Goal: Contribute content: Contribute content

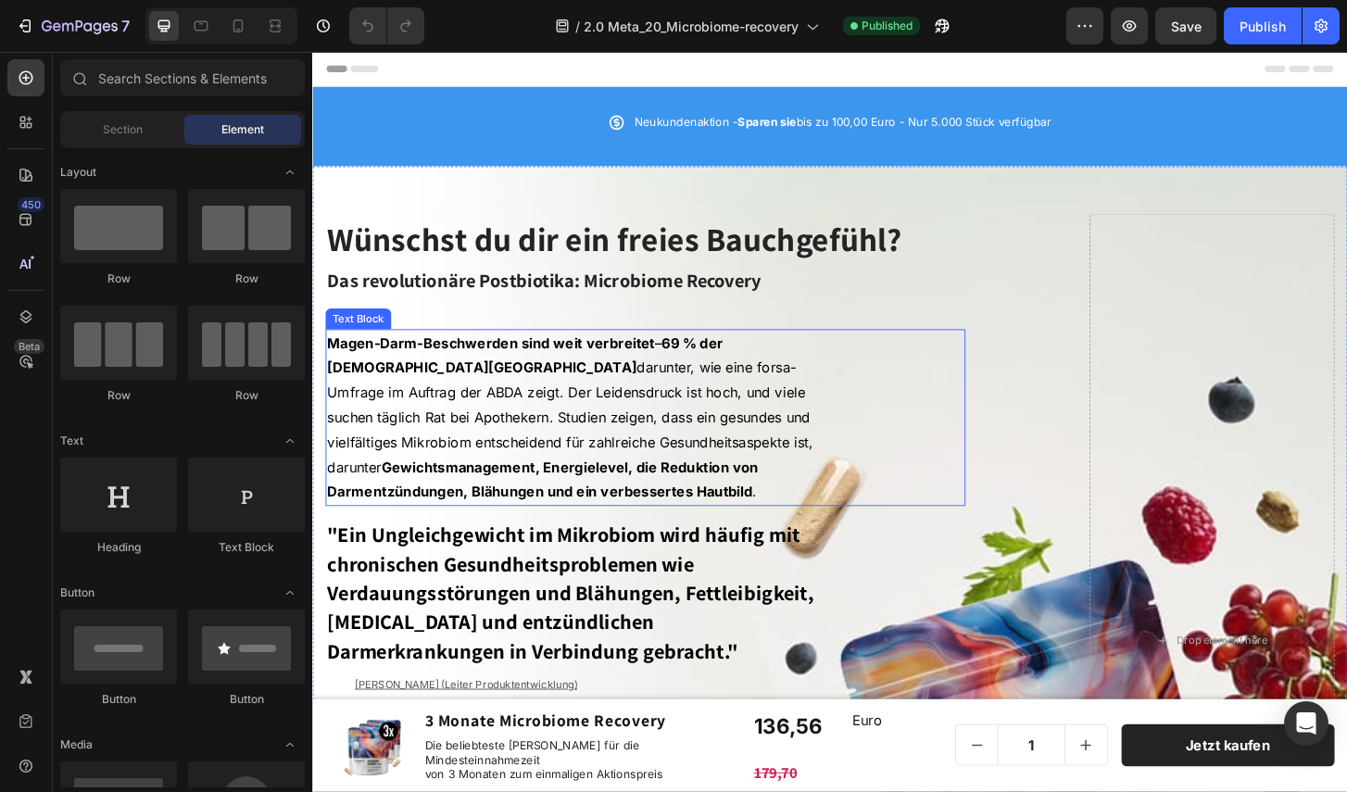
scroll to position [20, 0]
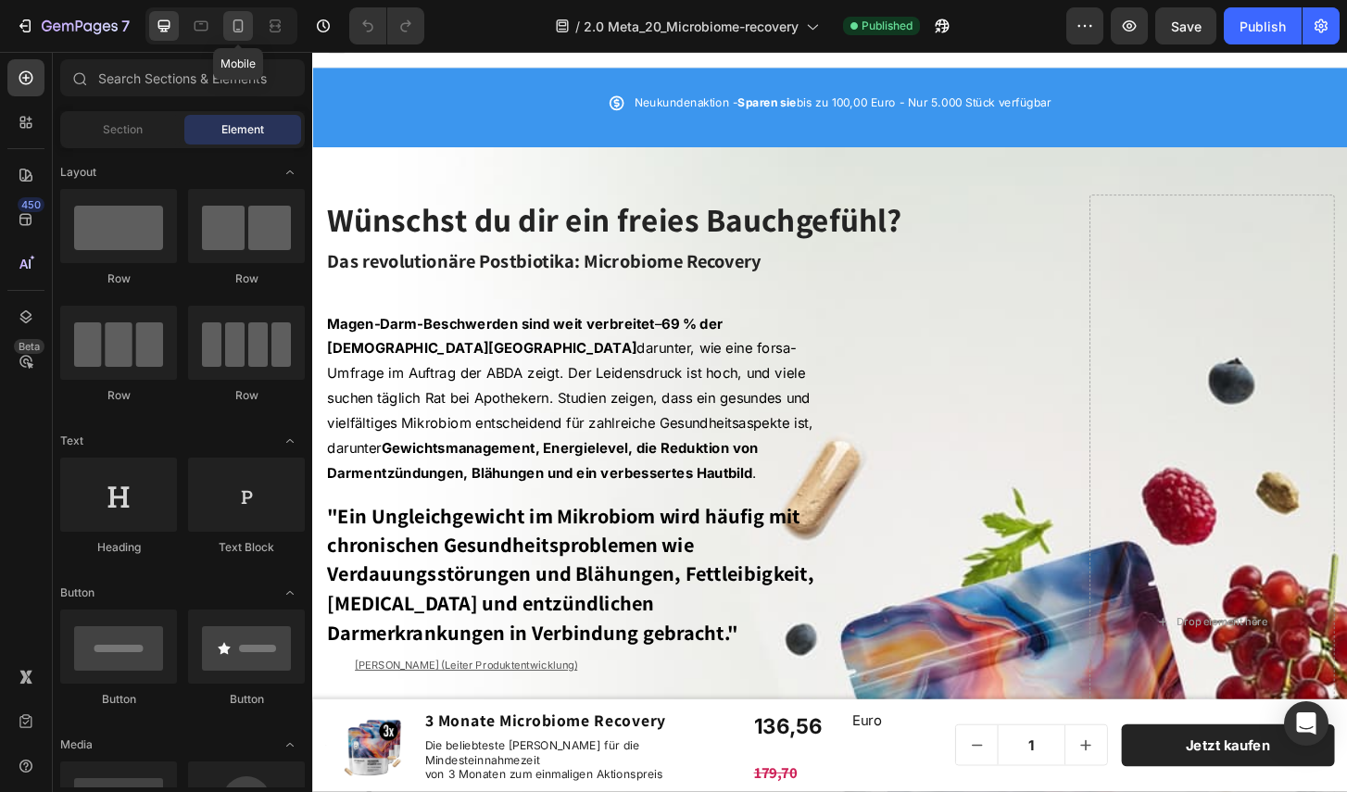
click at [232, 31] on icon at bounding box center [238, 26] width 19 height 19
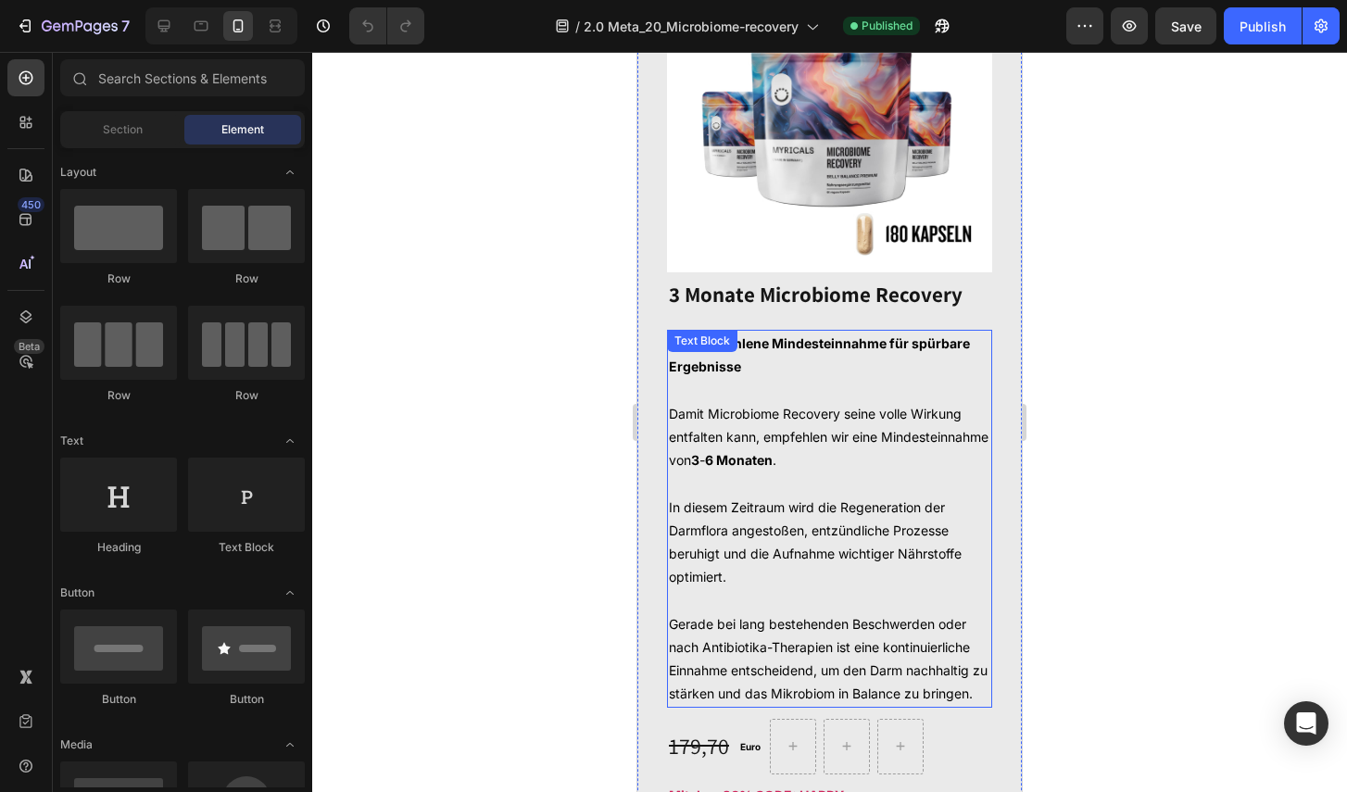
scroll to position [1966, 0]
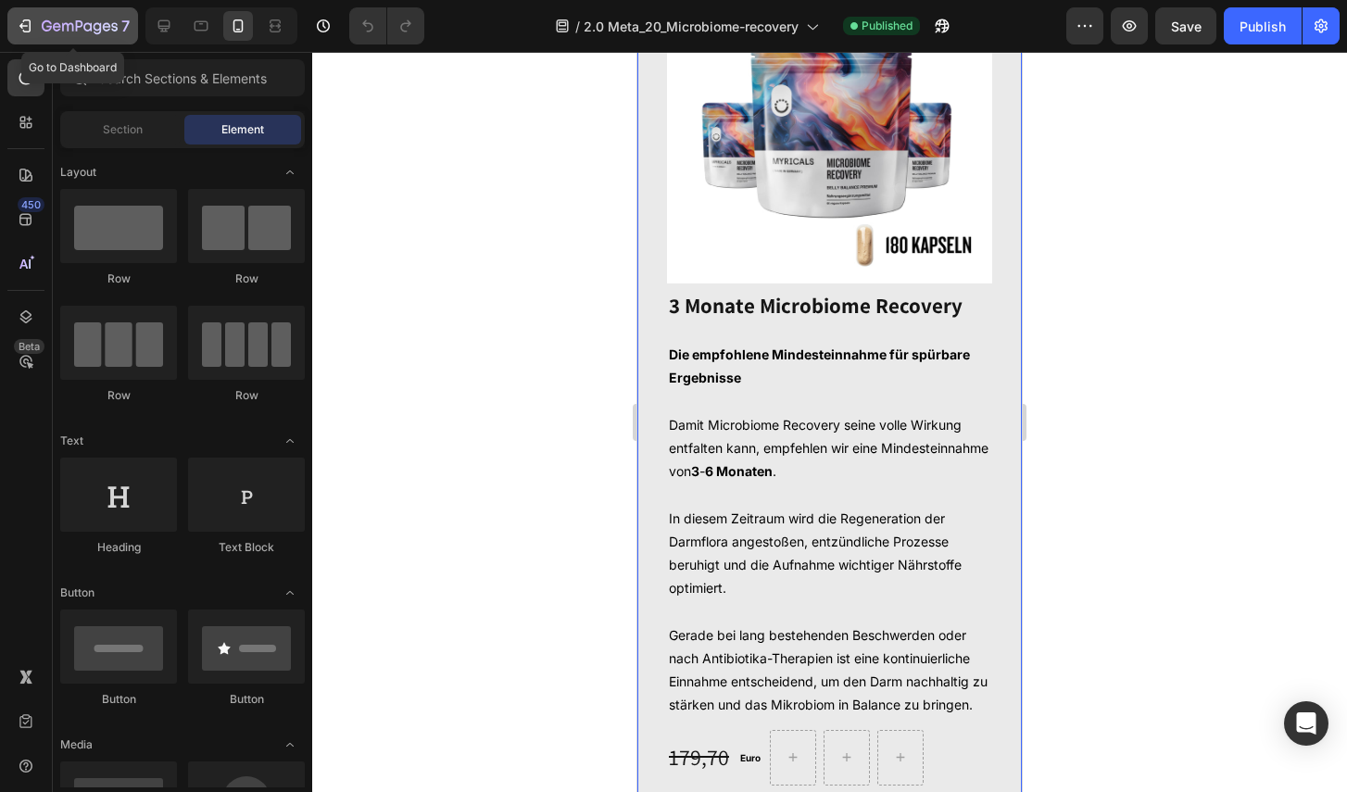
click at [29, 22] on icon "button" at bounding box center [25, 26] width 19 height 19
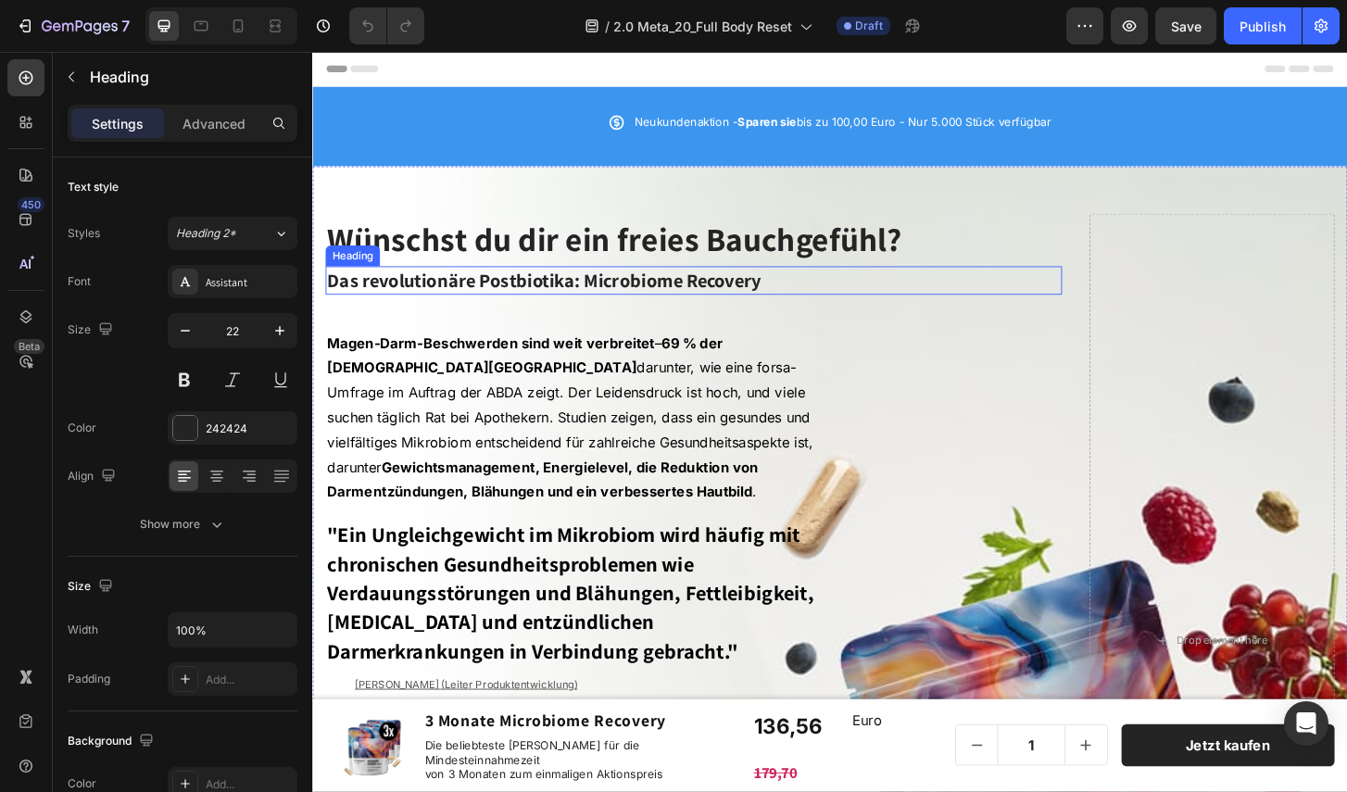
click at [687, 307] on span "Das revolutionäre Postbiotika: Microbiome Recovery" at bounding box center [561, 297] width 466 height 26
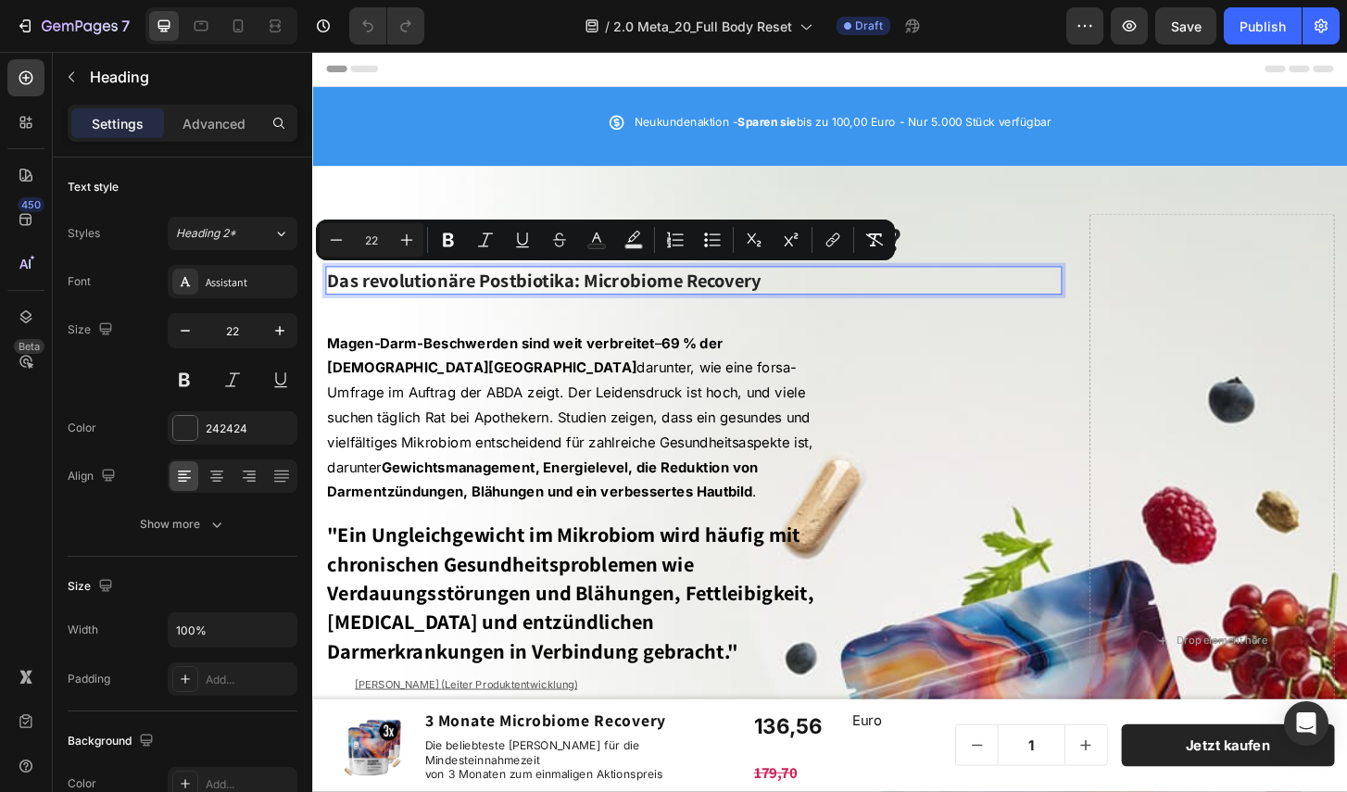
click at [512, 307] on span "Das revolutionäre Postbiotika: Microbiome Recovery" at bounding box center [561, 297] width 466 height 26
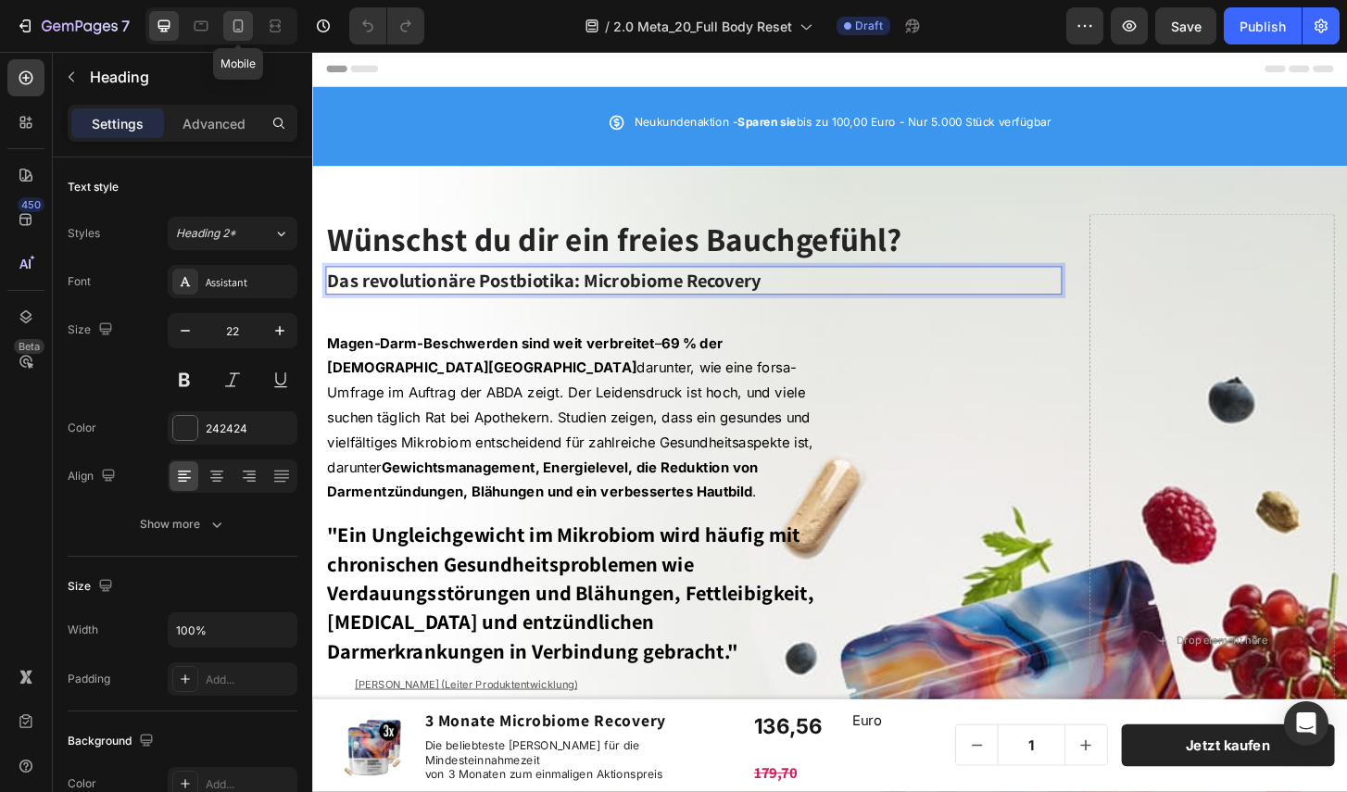
click at [239, 23] on icon at bounding box center [238, 26] width 19 height 19
type input "29"
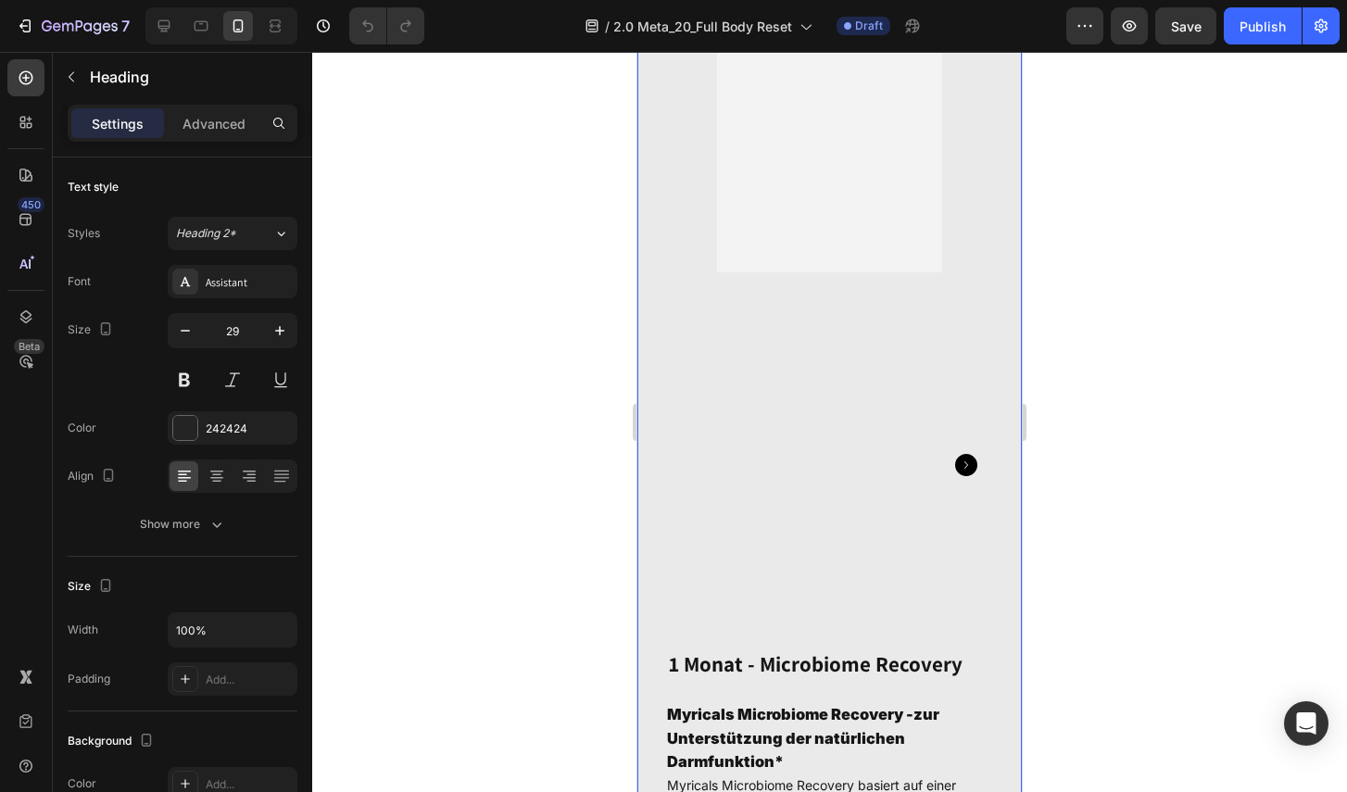
scroll to position [371, 0]
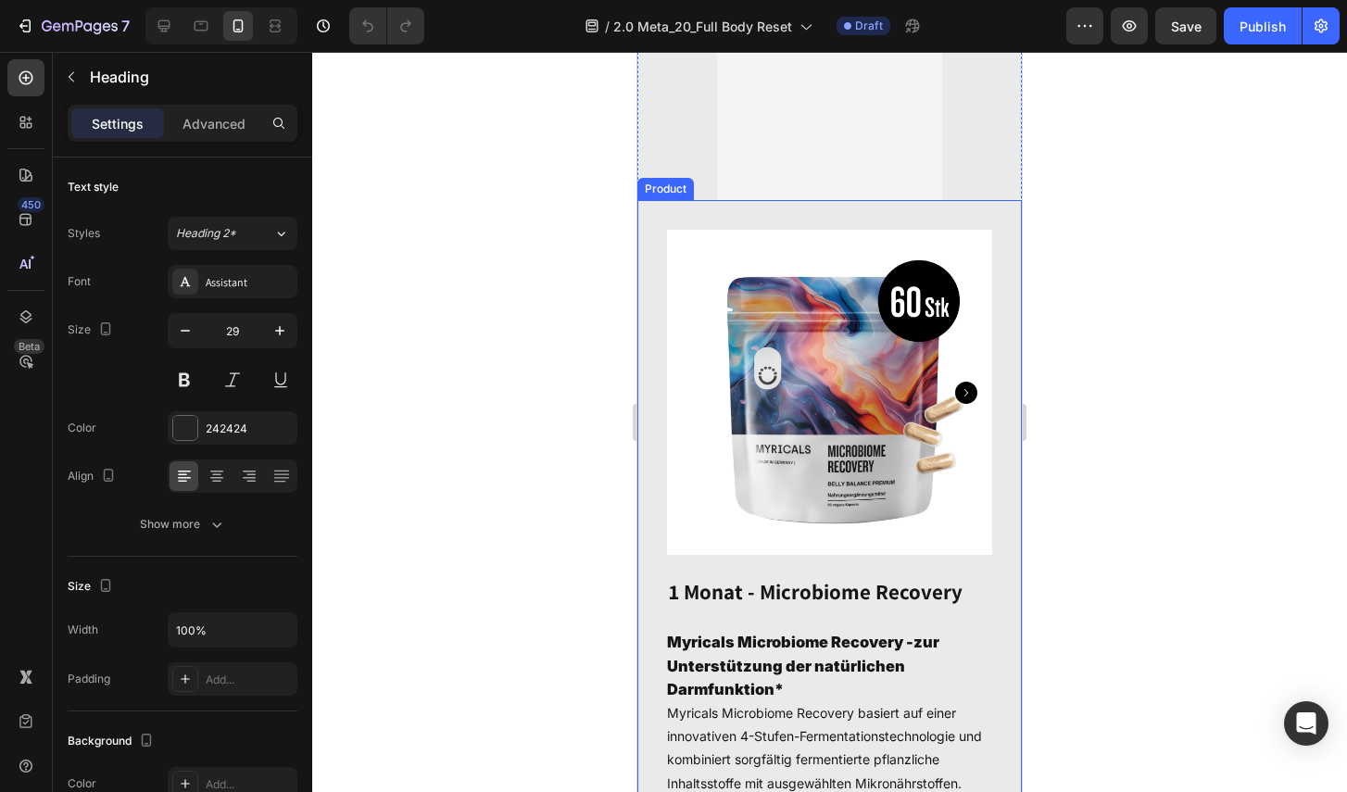
click at [659, 203] on div "Product Images 1 monat - microbiome recovery Product Title Myricals Microbiome …" at bounding box center [829, 731] width 384 height 1063
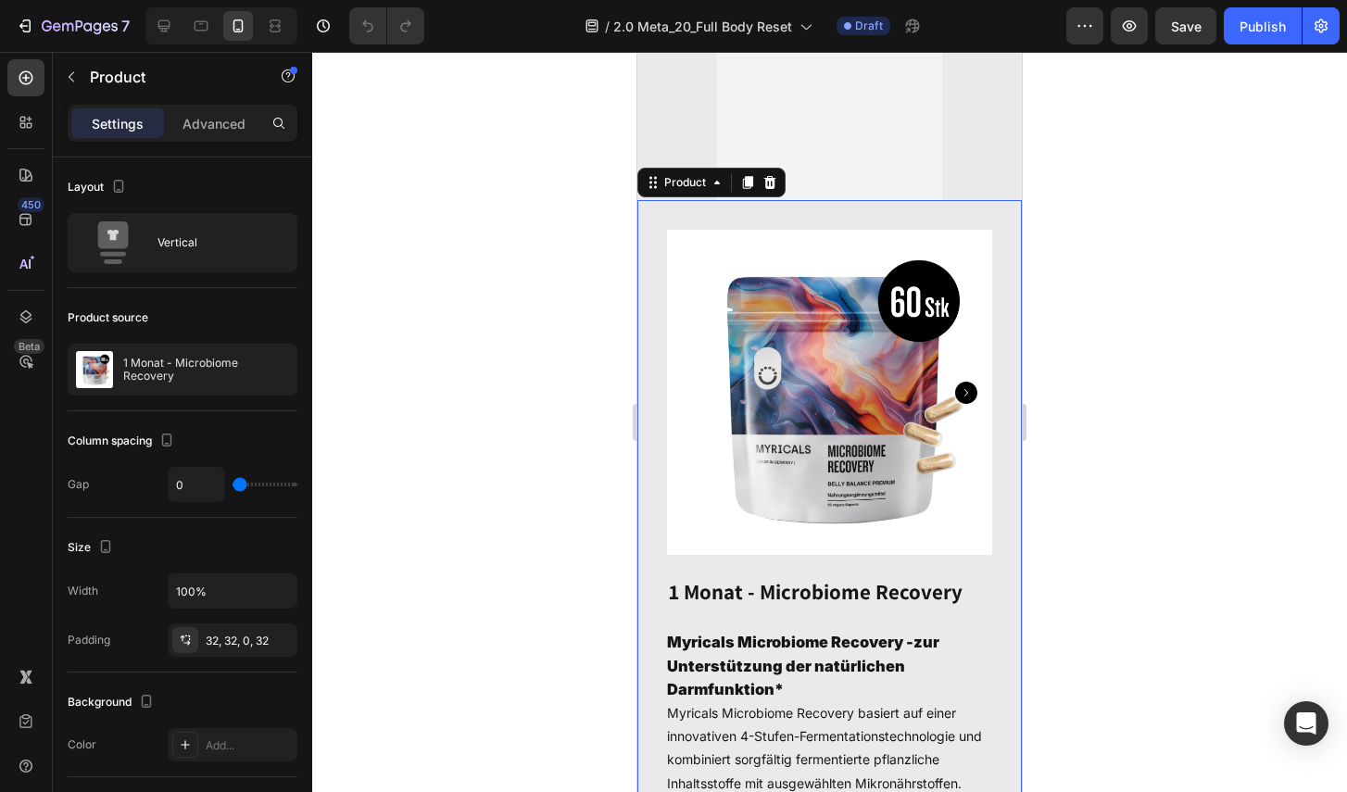
click at [676, 211] on div "Product Images 1 monat - microbiome recovery Product Title Myricals Microbiome …" at bounding box center [829, 731] width 384 height 1063
click at [671, 186] on div "Product" at bounding box center [684, 182] width 49 height 17
click at [689, 182] on div "Product" at bounding box center [684, 182] width 49 height 17
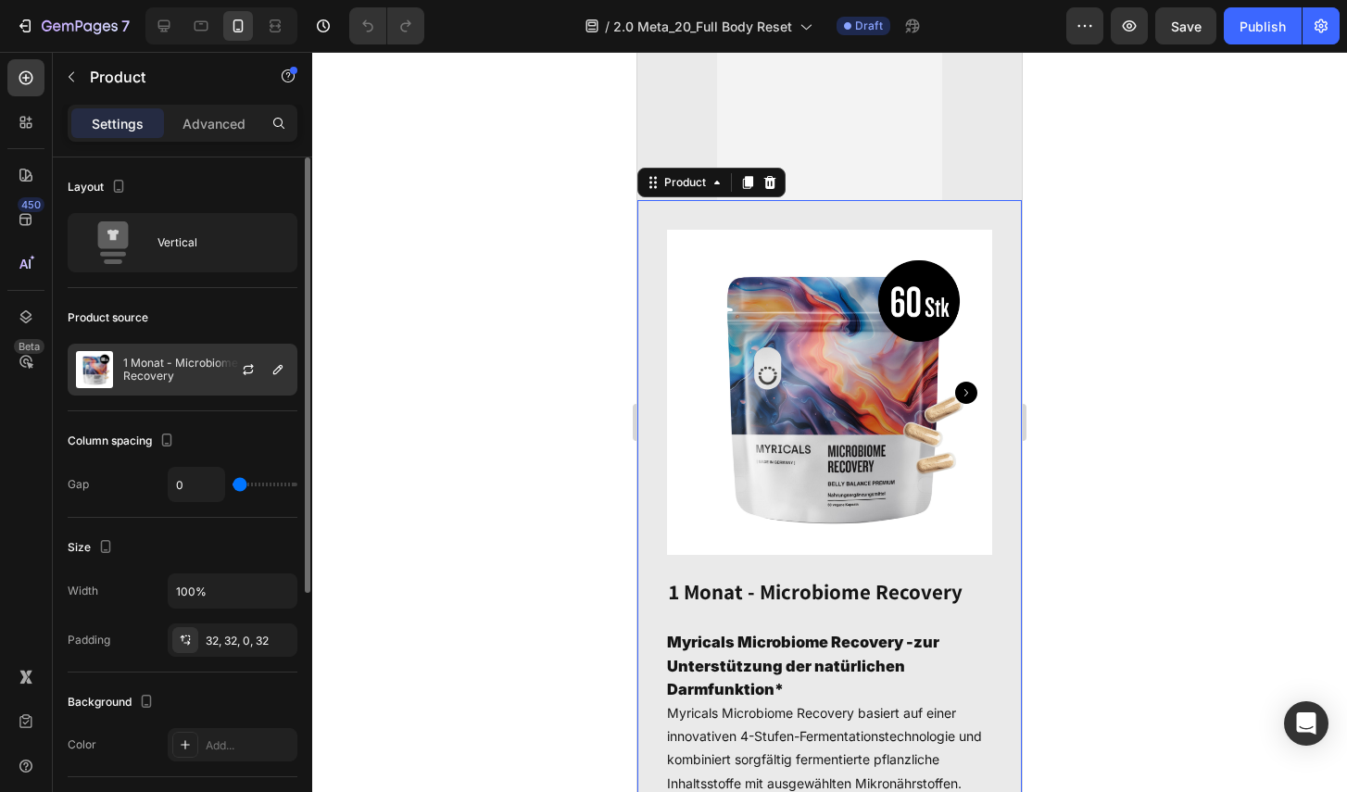
click at [196, 364] on p "1 Monat - Microbiome Recovery" at bounding box center [206, 370] width 166 height 26
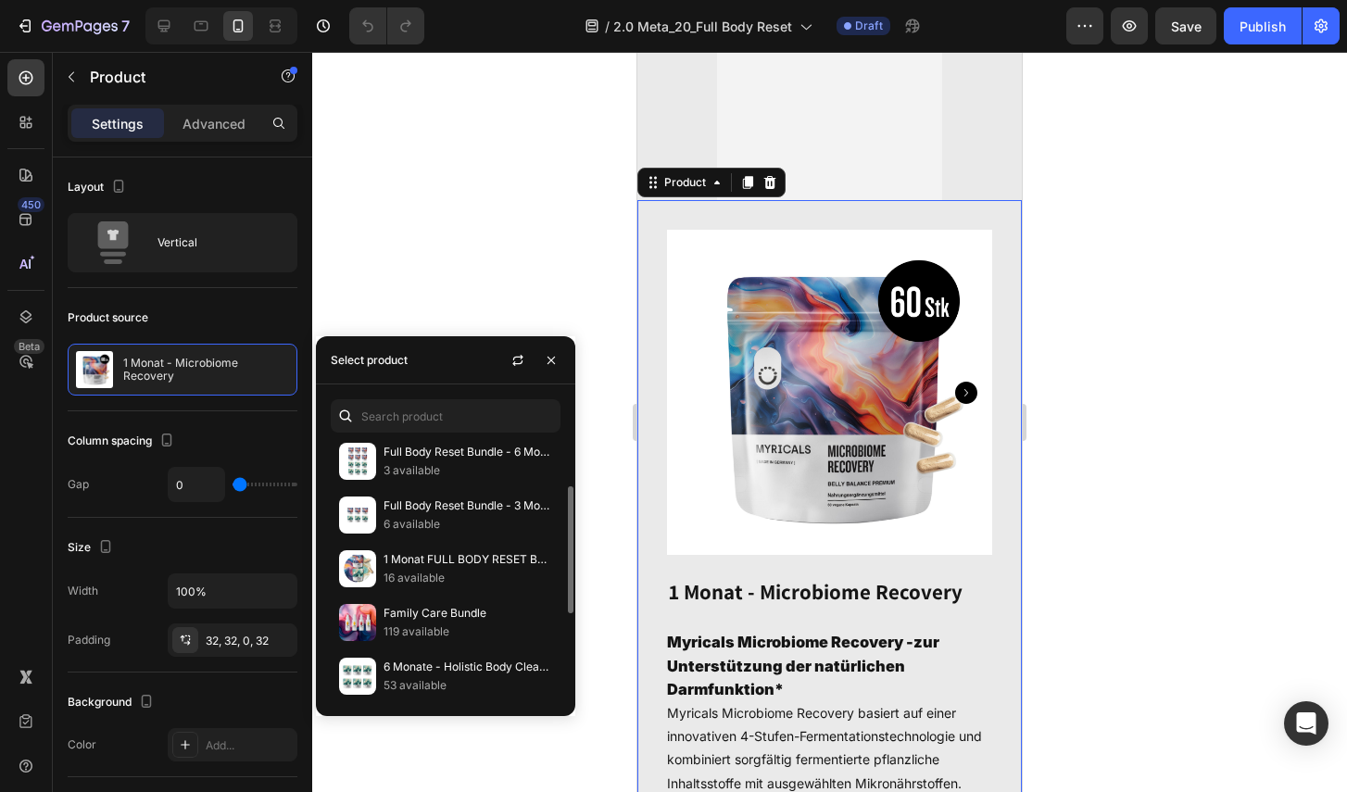
scroll to position [131, 0]
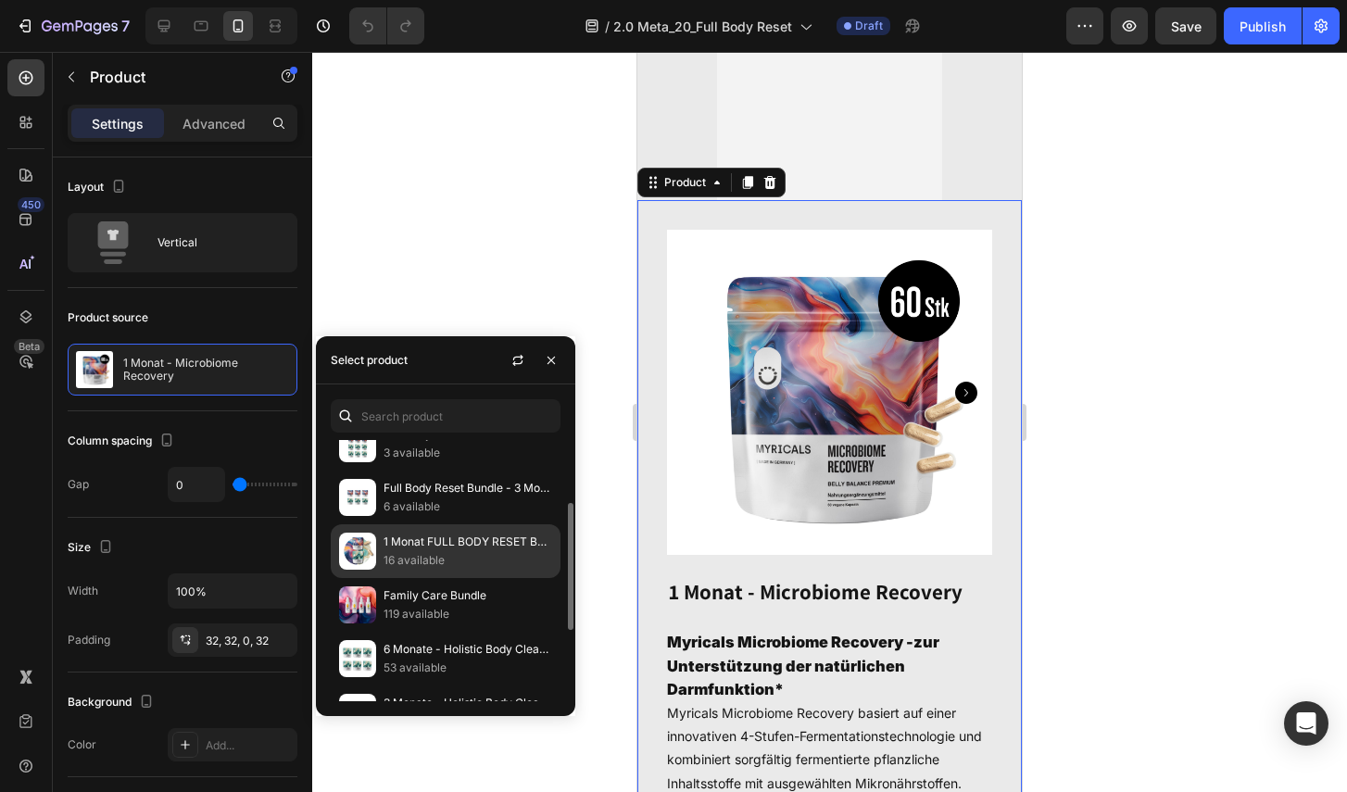
click at [460, 539] on p "1 Monat FULL BODY RESET BUNDLE - Microbiome Recovery & Holistic Body Cleanse" at bounding box center [467, 542] width 169 height 19
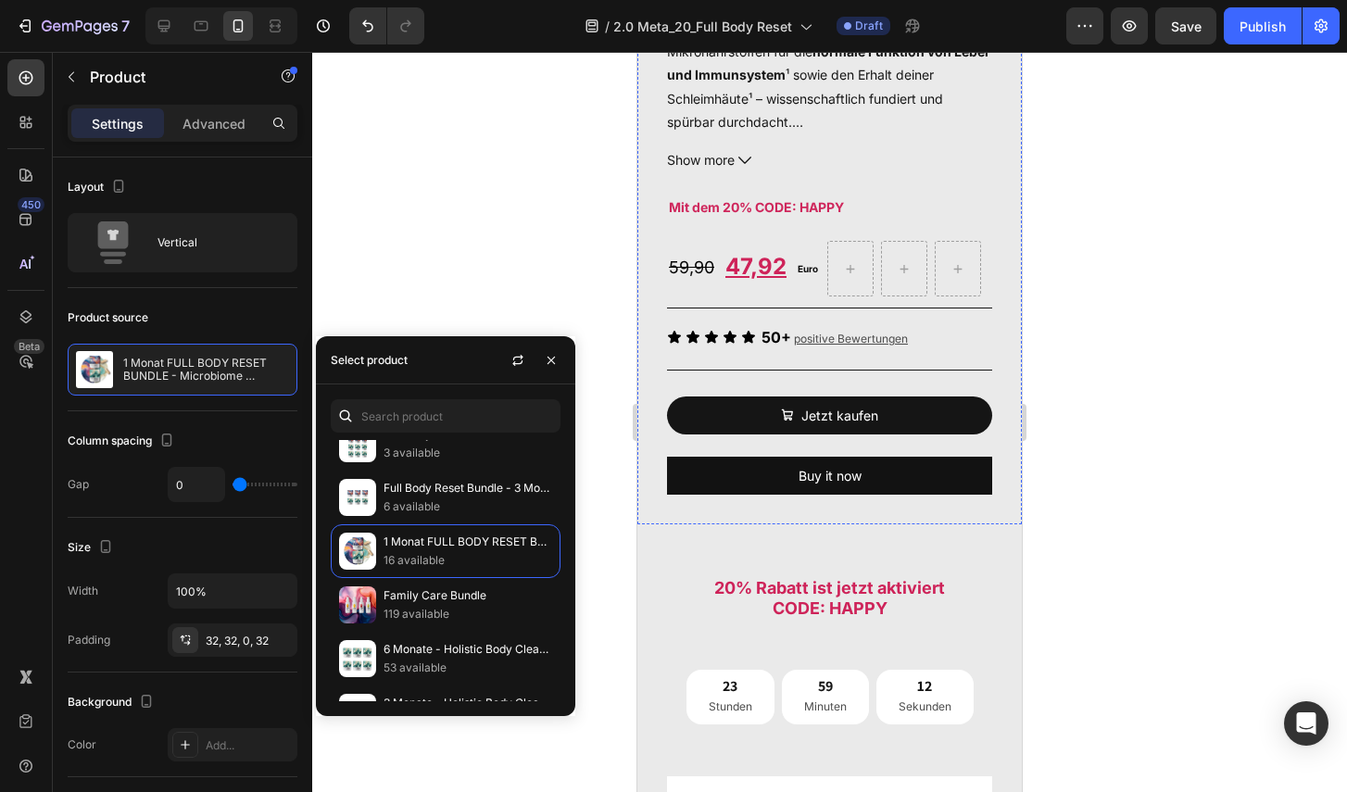
scroll to position [1214, 0]
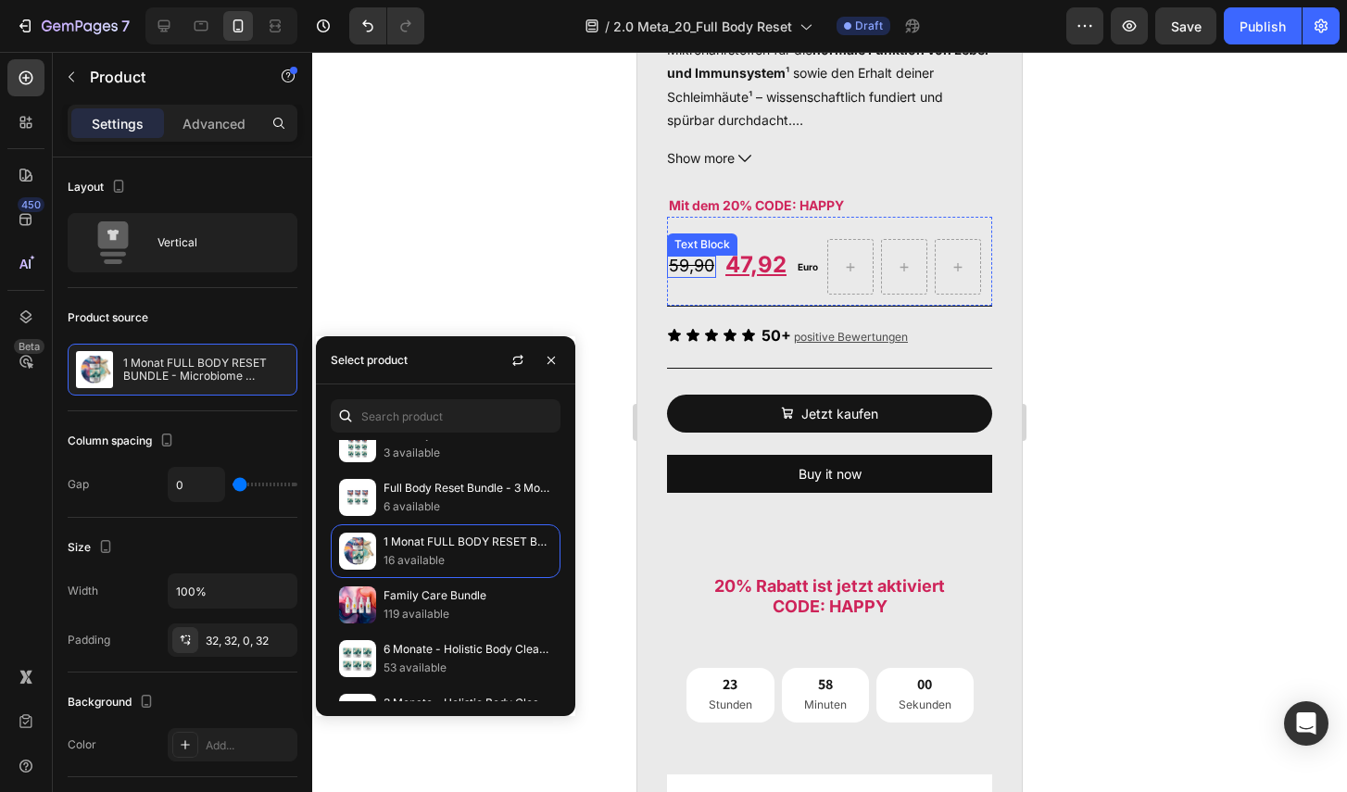
click at [708, 270] on s "59,90" at bounding box center [691, 265] width 45 height 19
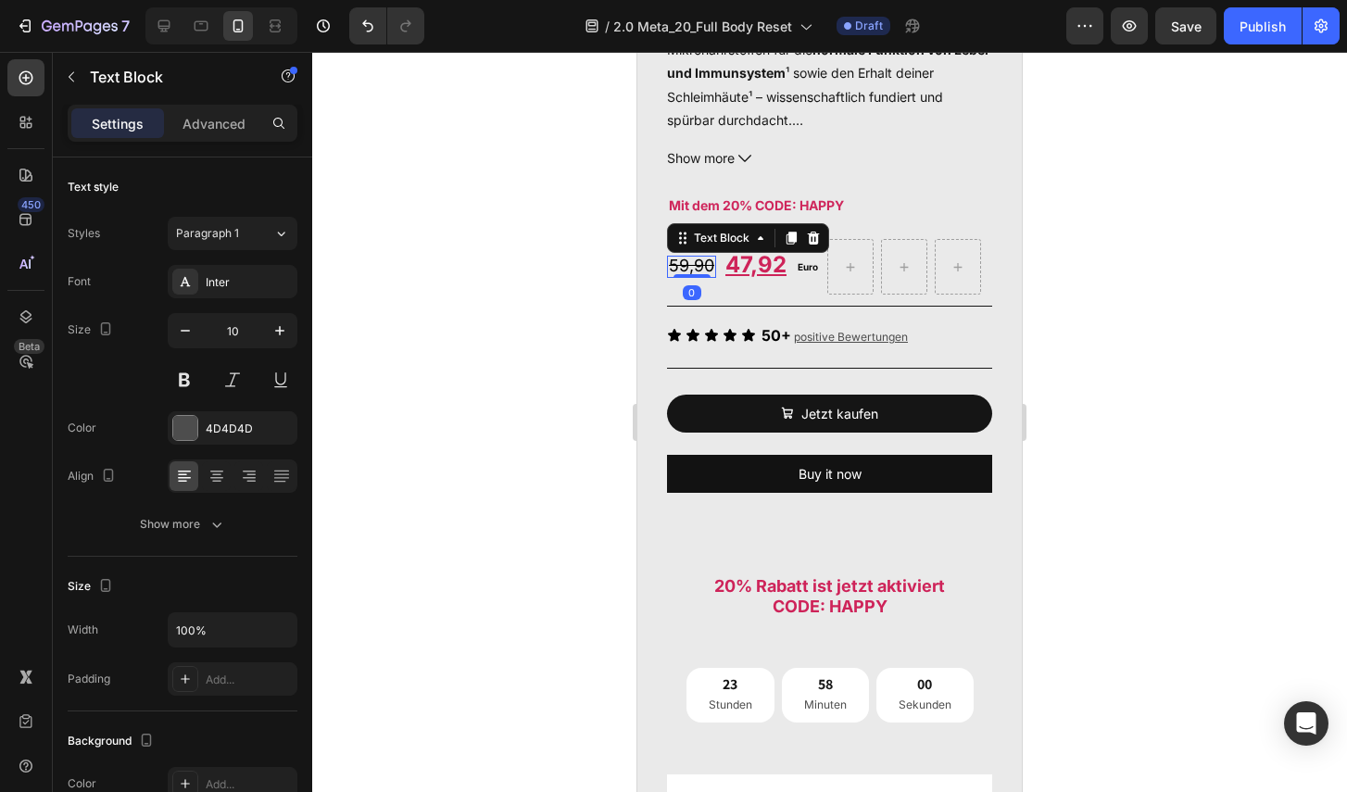
click at [708, 270] on s "59,90" at bounding box center [691, 265] width 45 height 19
click at [681, 266] on s "59,90" at bounding box center [691, 265] width 45 height 19
click at [749, 268] on u "47,92" at bounding box center [758, 264] width 61 height 27
click at [765, 264] on u "47,92" at bounding box center [758, 264] width 61 height 27
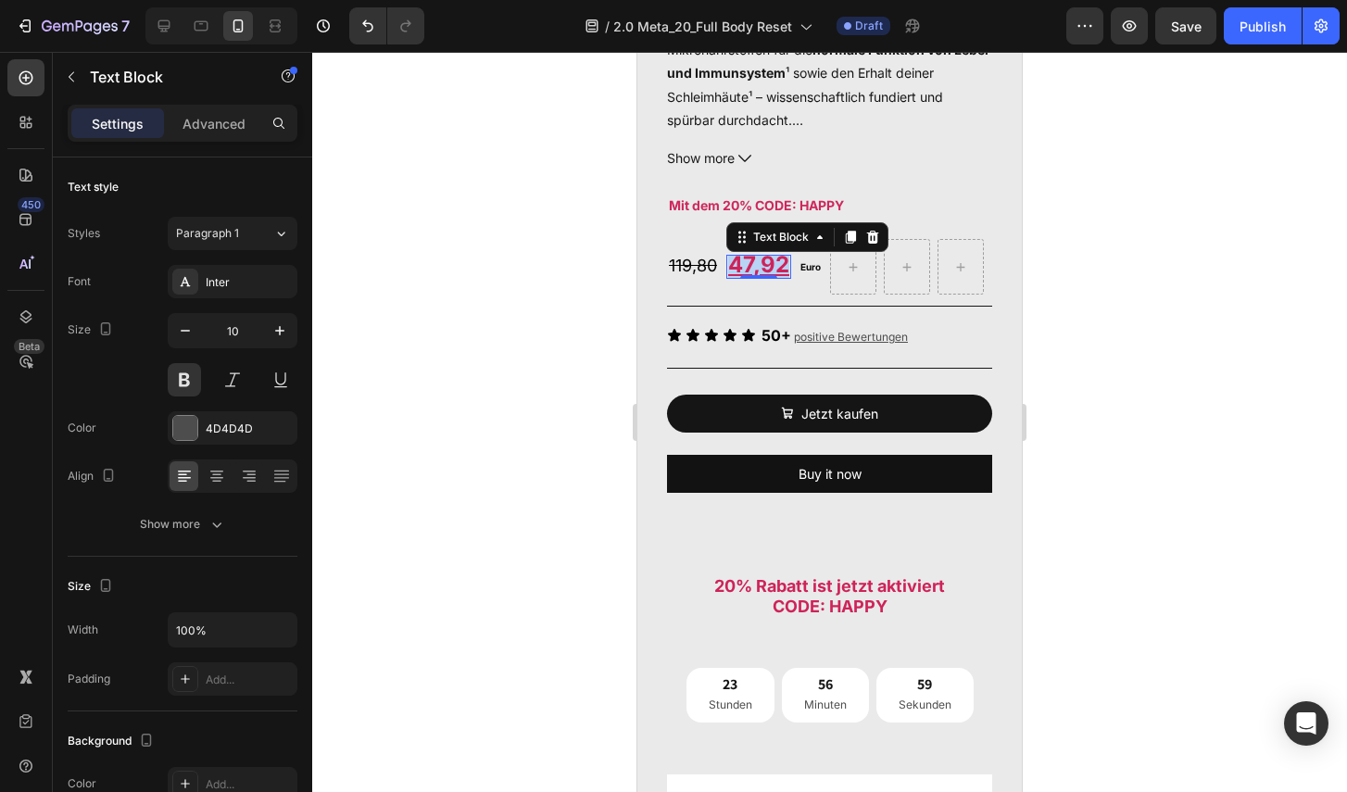
click at [765, 264] on u "47,92" at bounding box center [758, 264] width 61 height 27
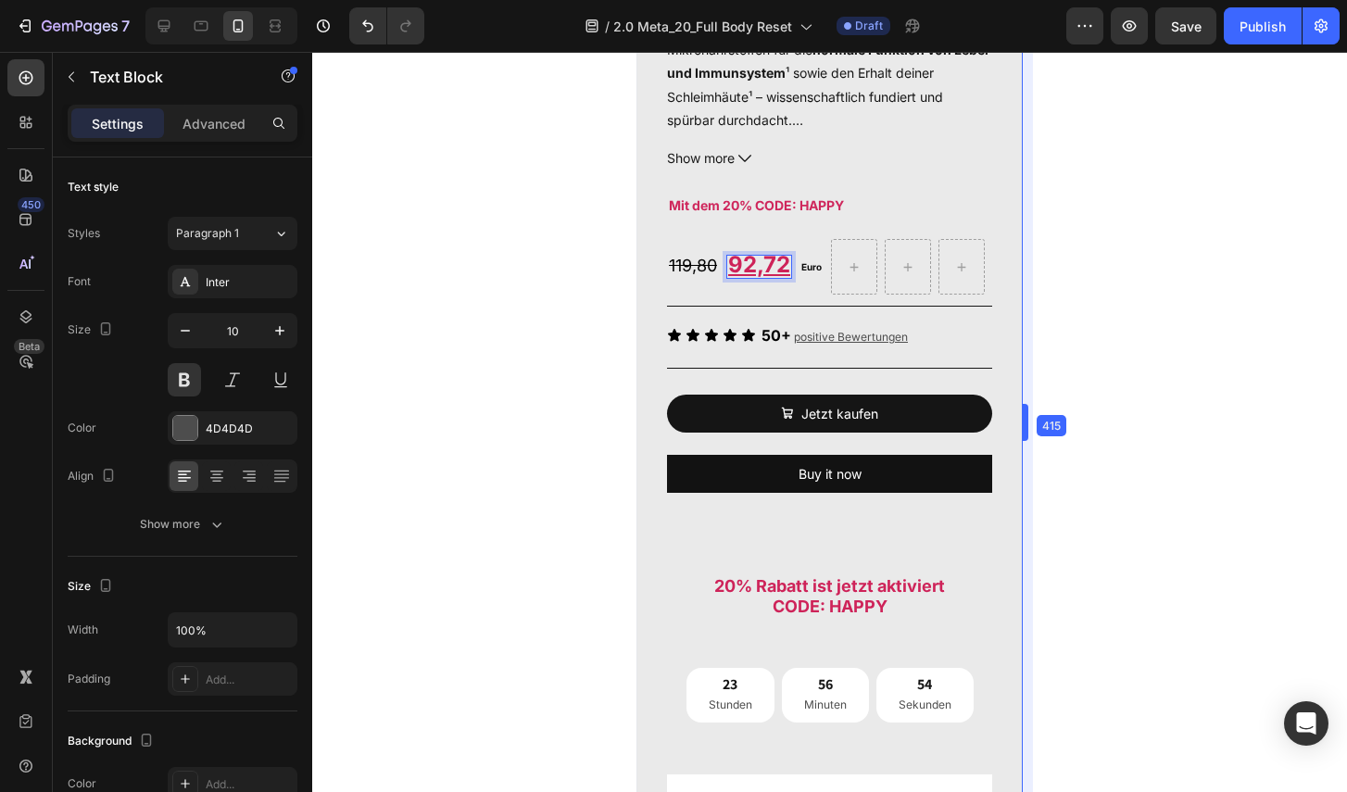
drag, startPoint x: 1026, startPoint y: 333, endPoint x: 368, endPoint y: 282, distance: 660.5
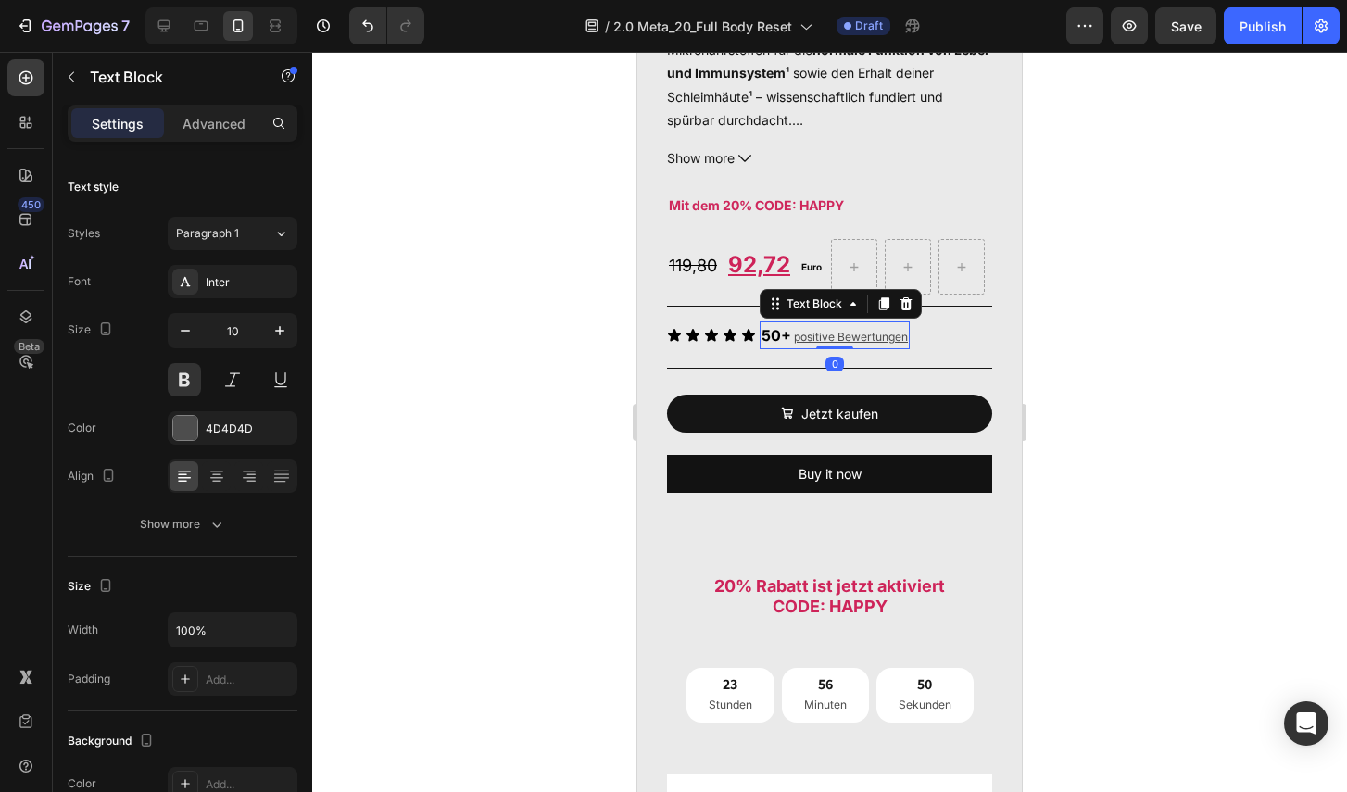
click at [801, 325] on div "50+ positive Bewertungen" at bounding box center [834, 336] width 150 height 25
click at [905, 301] on icon at bounding box center [906, 303] width 12 height 13
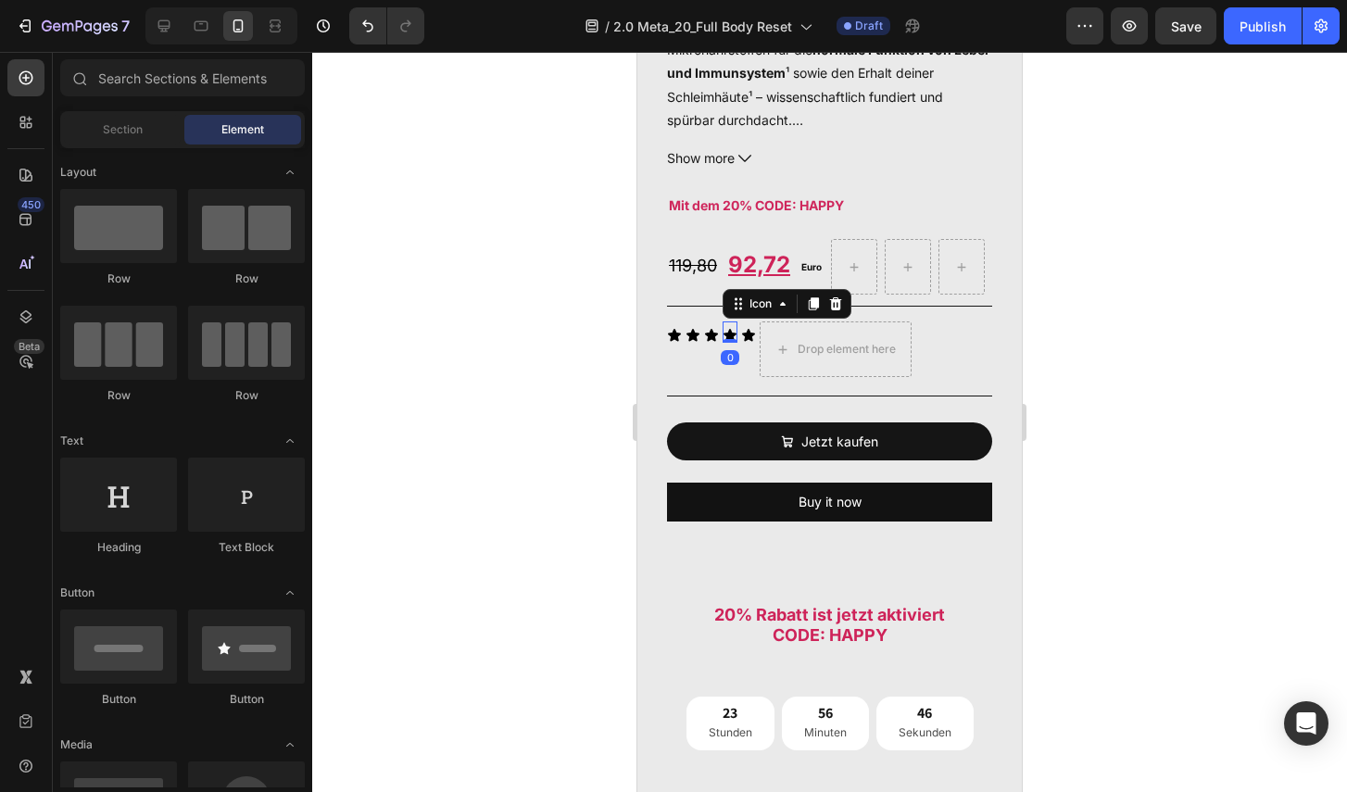
click at [734, 332] on icon at bounding box center [729, 335] width 15 height 15
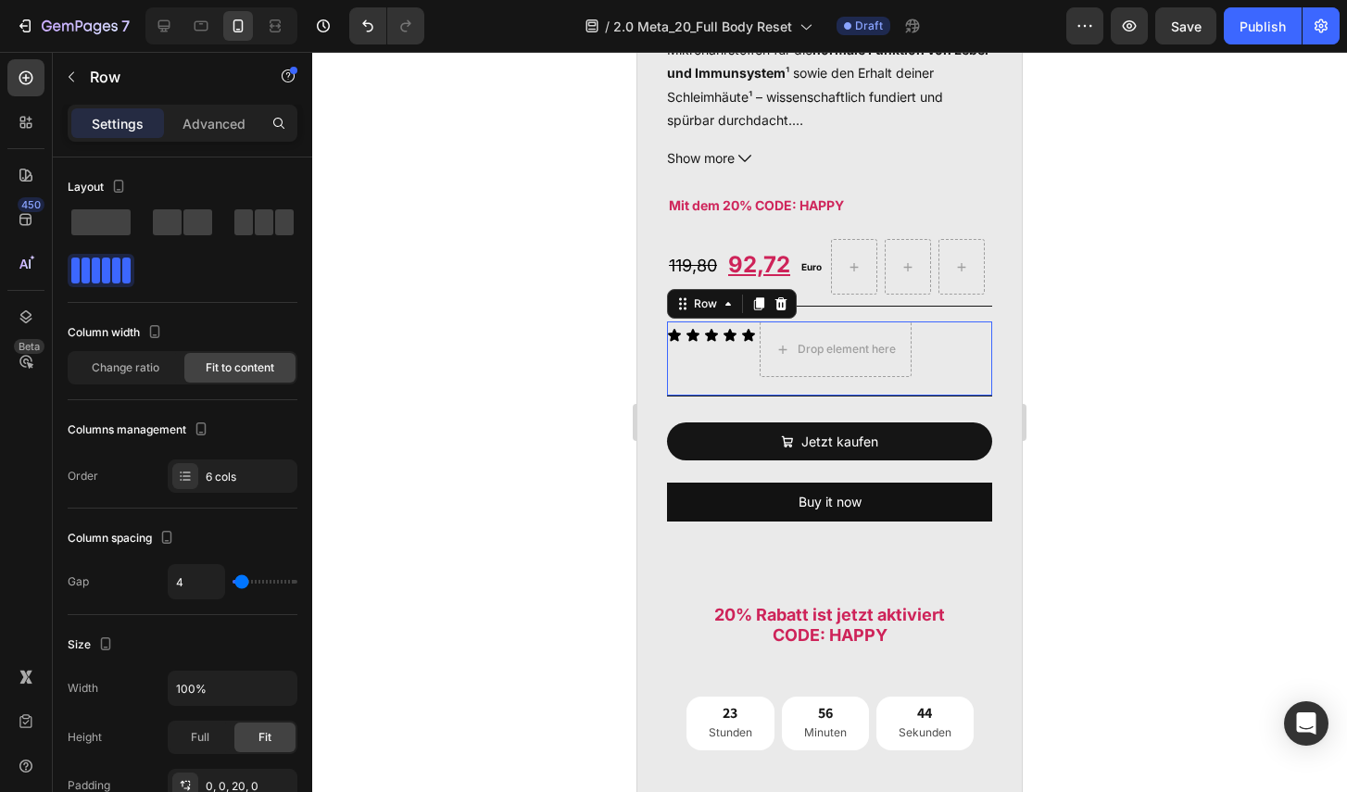
click at [686, 357] on div "Icon" at bounding box center [692, 349] width 15 height 56
click at [783, 299] on icon at bounding box center [780, 303] width 15 height 15
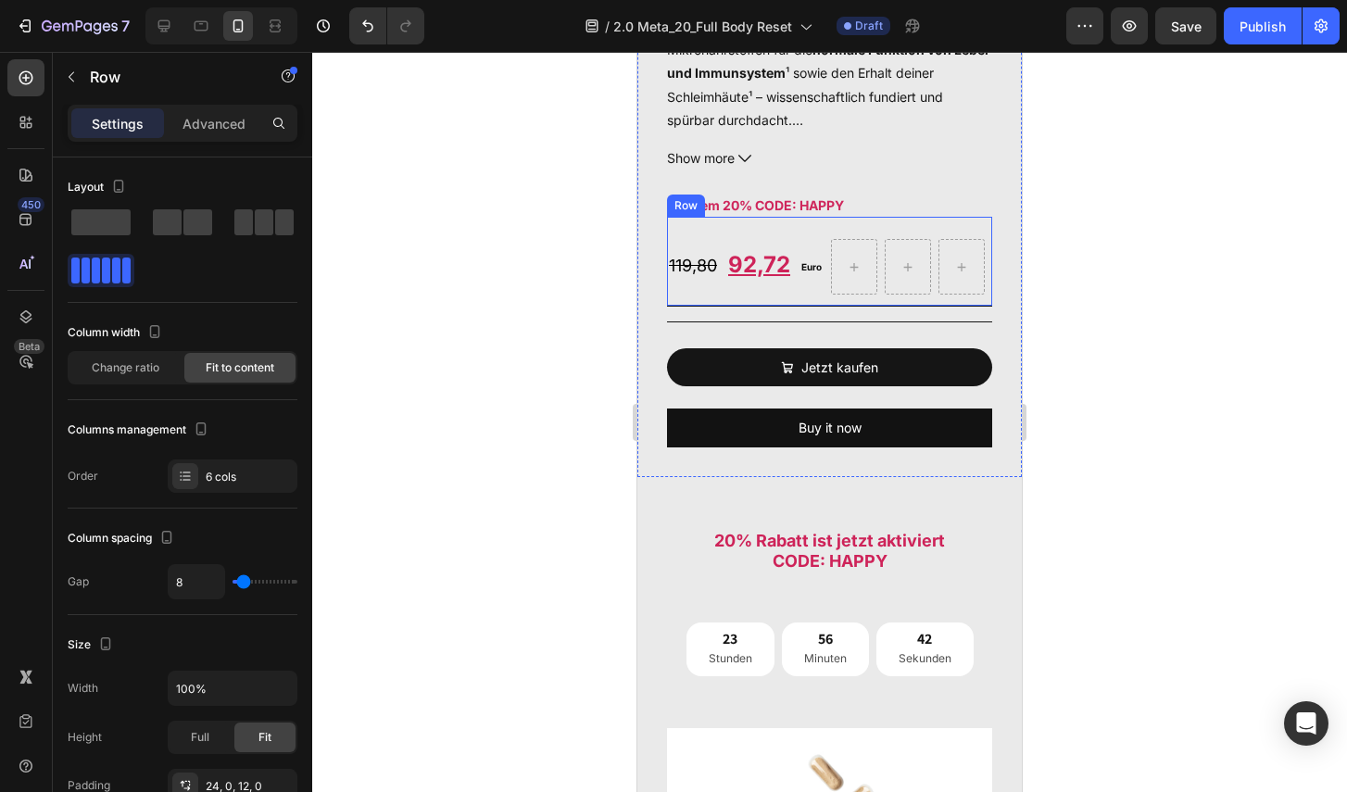
click at [764, 305] on div "119,80 Text Block 92,72 Text Block Euro Text Block Row" at bounding box center [829, 261] width 325 height 89
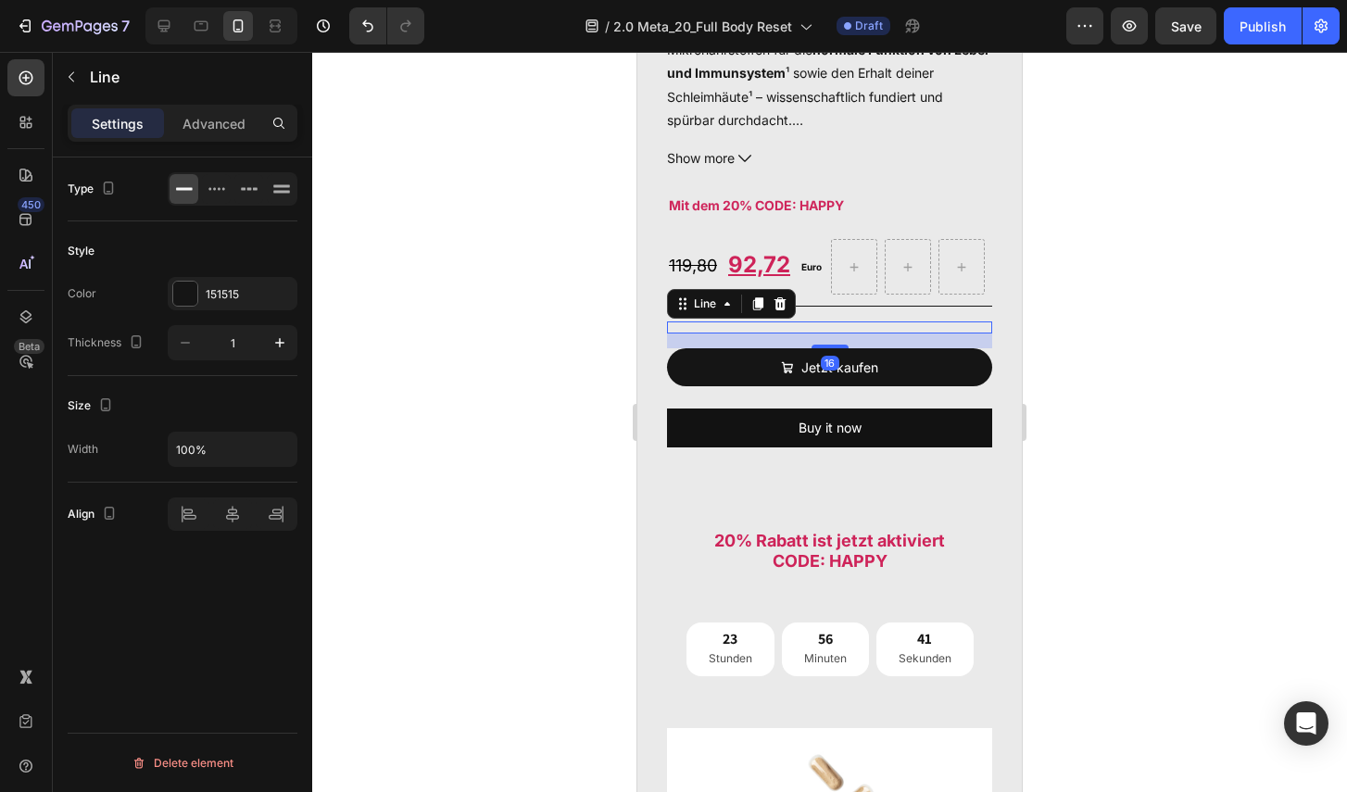
click at [747, 326] on div "Title Line 16" at bounding box center [829, 327] width 325 height 12
click at [780, 304] on icon at bounding box center [780, 303] width 12 height 13
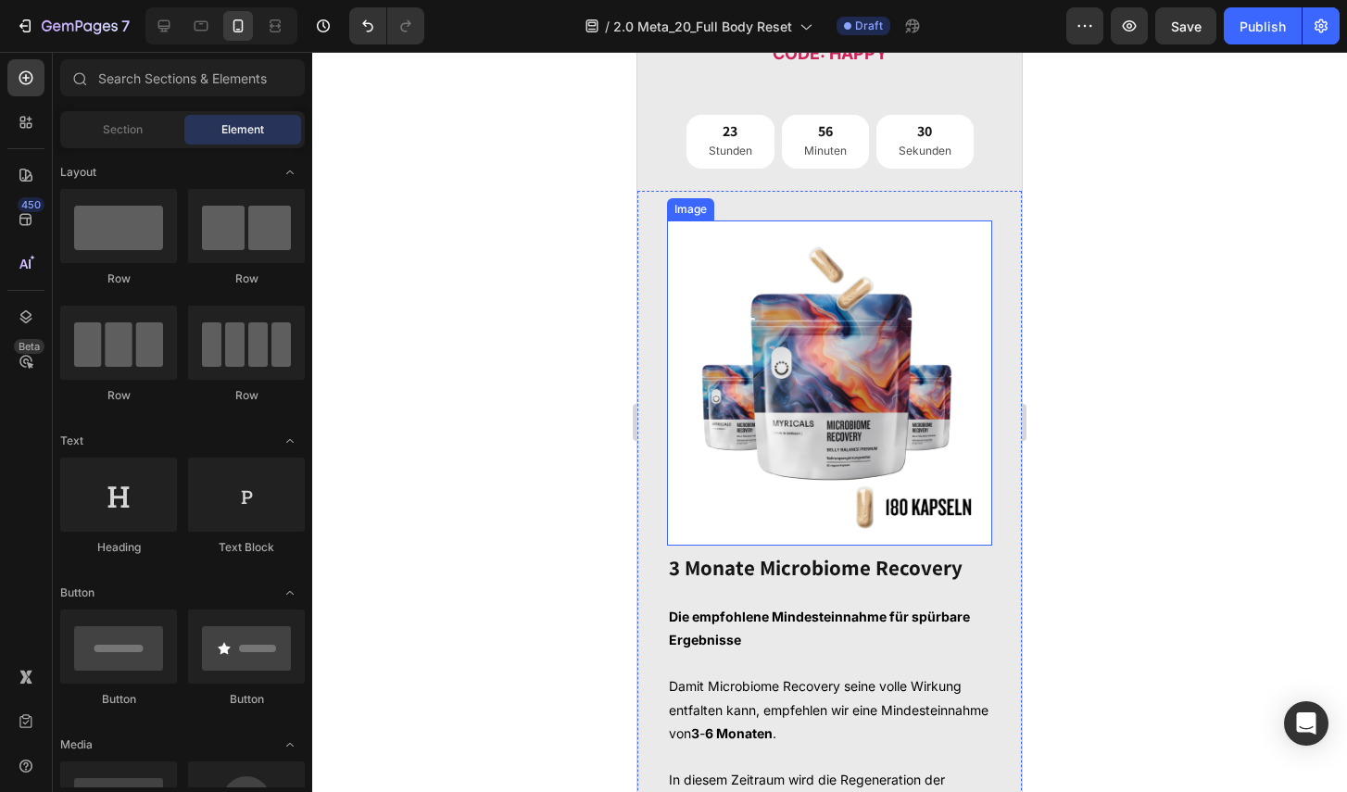
scroll to position [1709, 0]
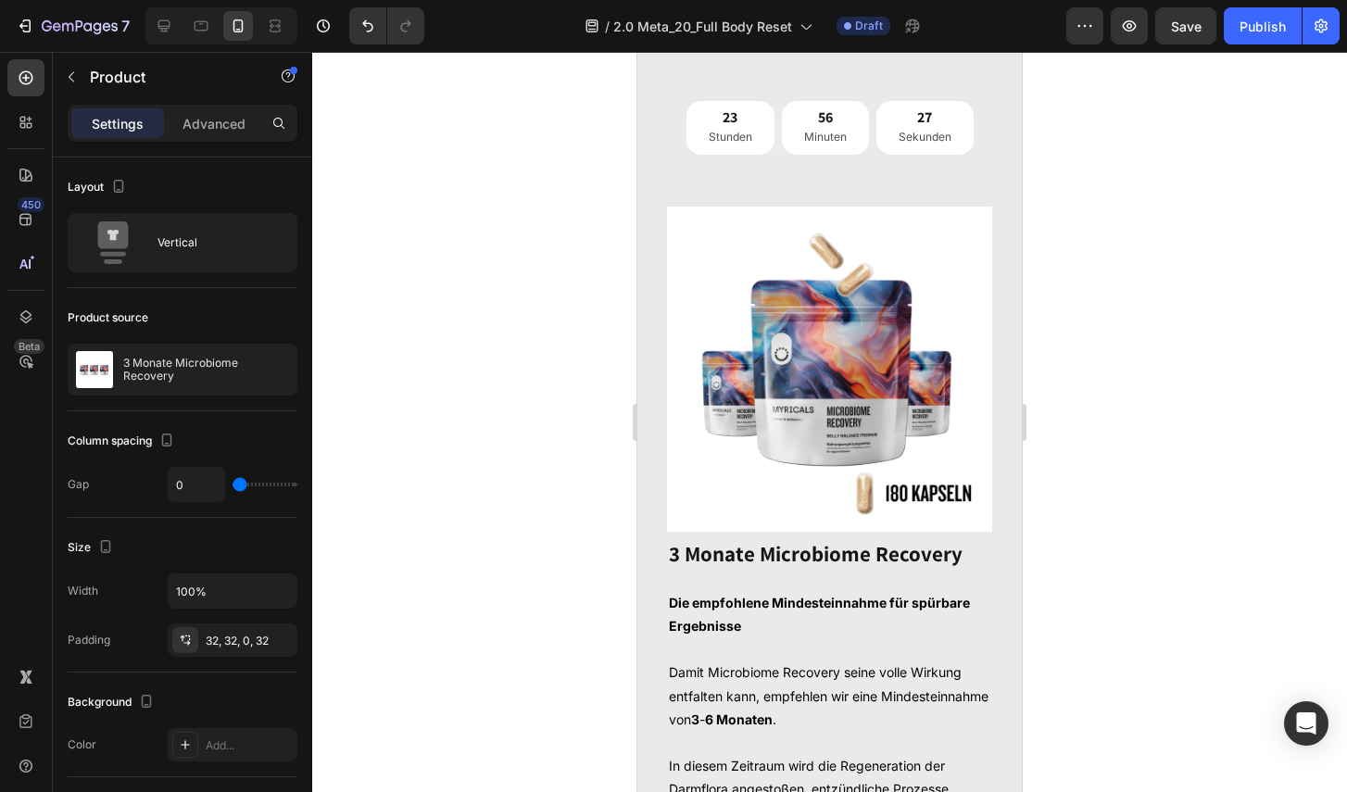
click at [653, 344] on div "Image 3 monate microbiome recovery Product Title Die empfohlene Mindesteinnahme…" at bounding box center [829, 766] width 384 height 1178
click at [771, 193] on div "Image 3 monate microbiome recovery Product Title Die empfohlene Mindesteinnahme…" at bounding box center [829, 766] width 384 height 1178
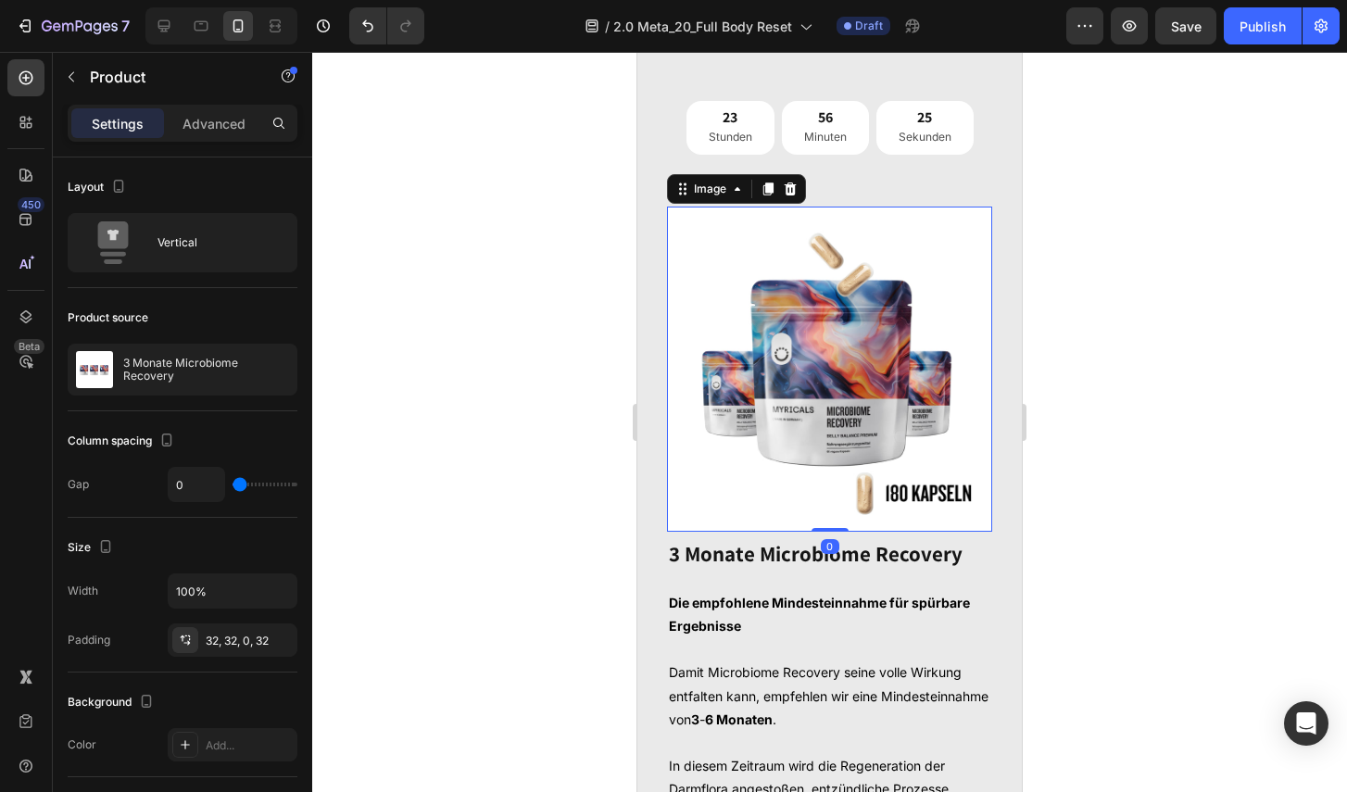
click at [763, 303] on img at bounding box center [829, 369] width 325 height 325
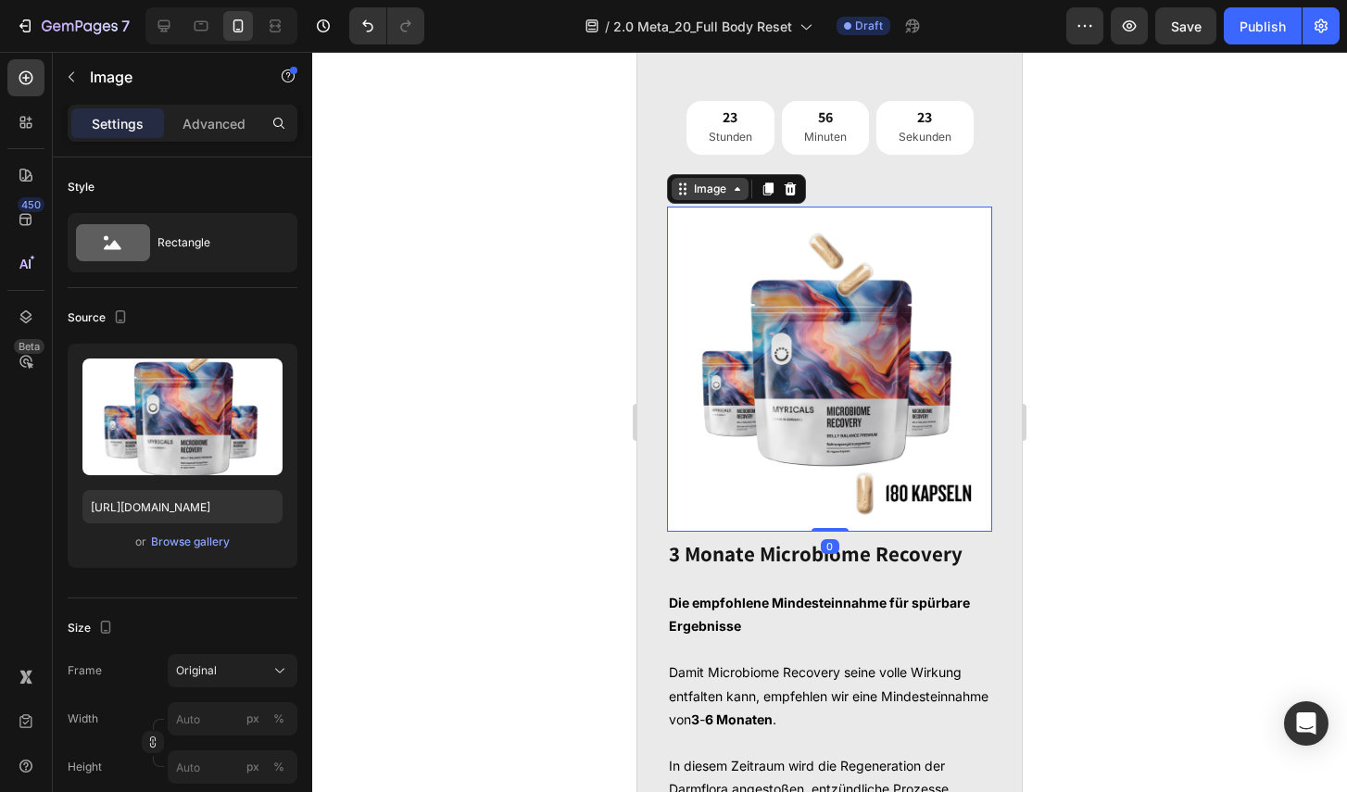
click at [743, 195] on icon at bounding box center [737, 189] width 15 height 15
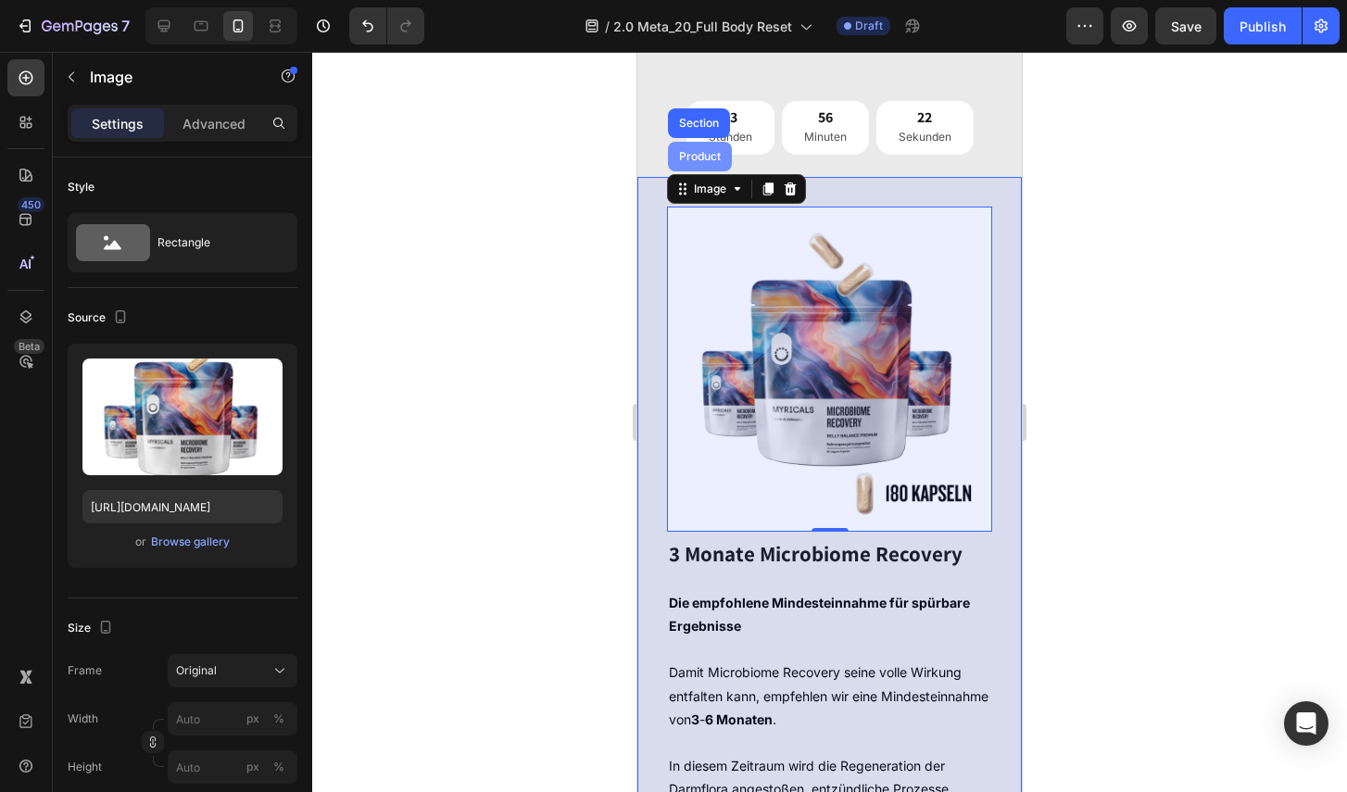
click at [708, 151] on div "Product" at bounding box center [700, 157] width 64 height 30
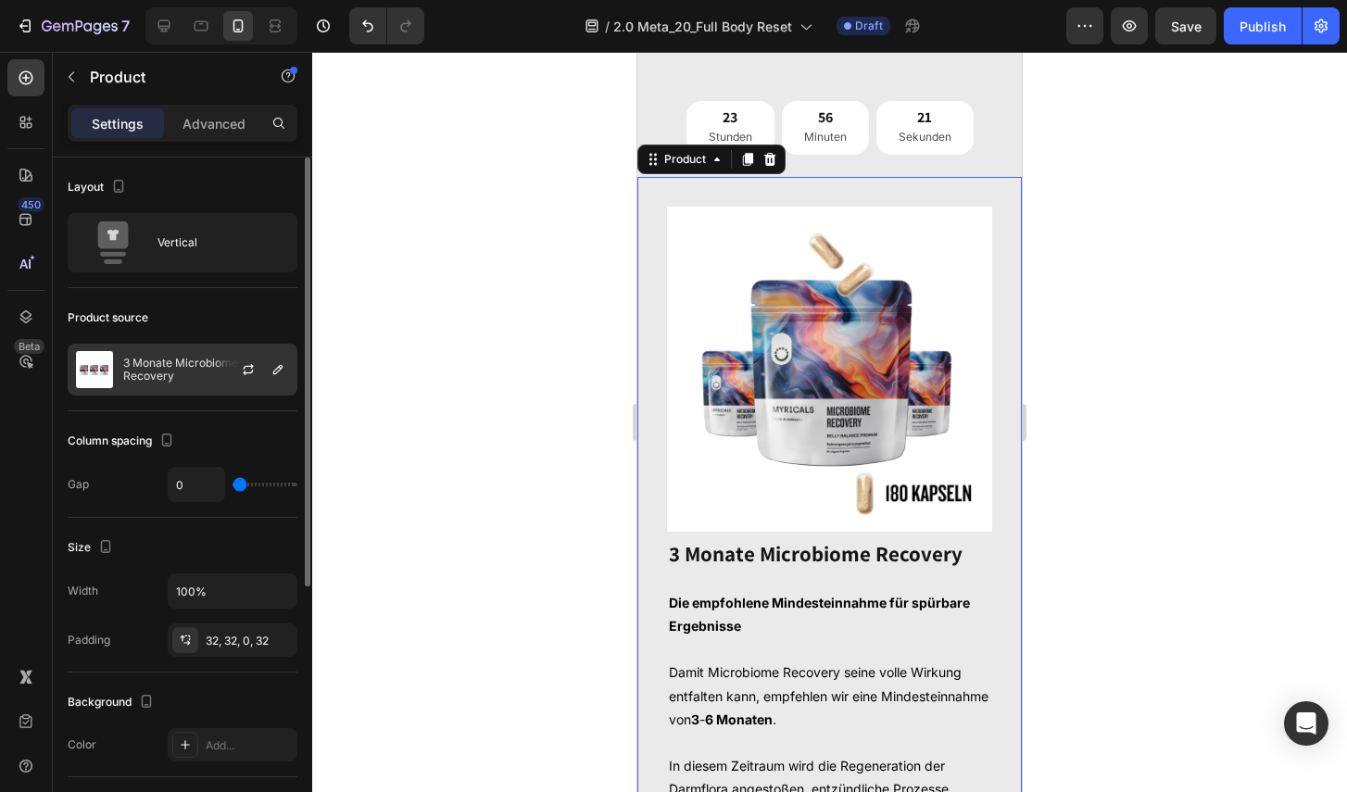
click at [180, 368] on p "3 Monate Microbiome Recovery" at bounding box center [206, 370] width 166 height 26
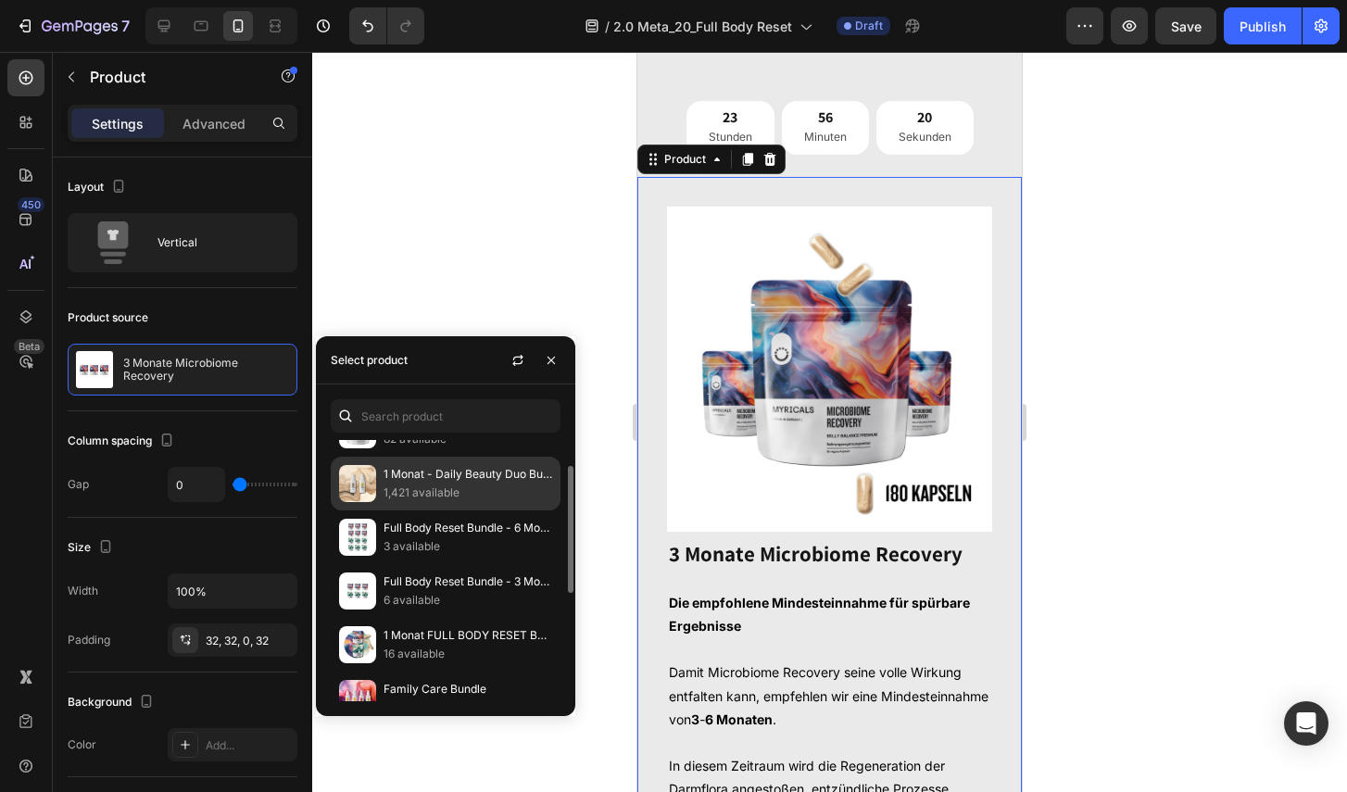
scroll to position [43, 0]
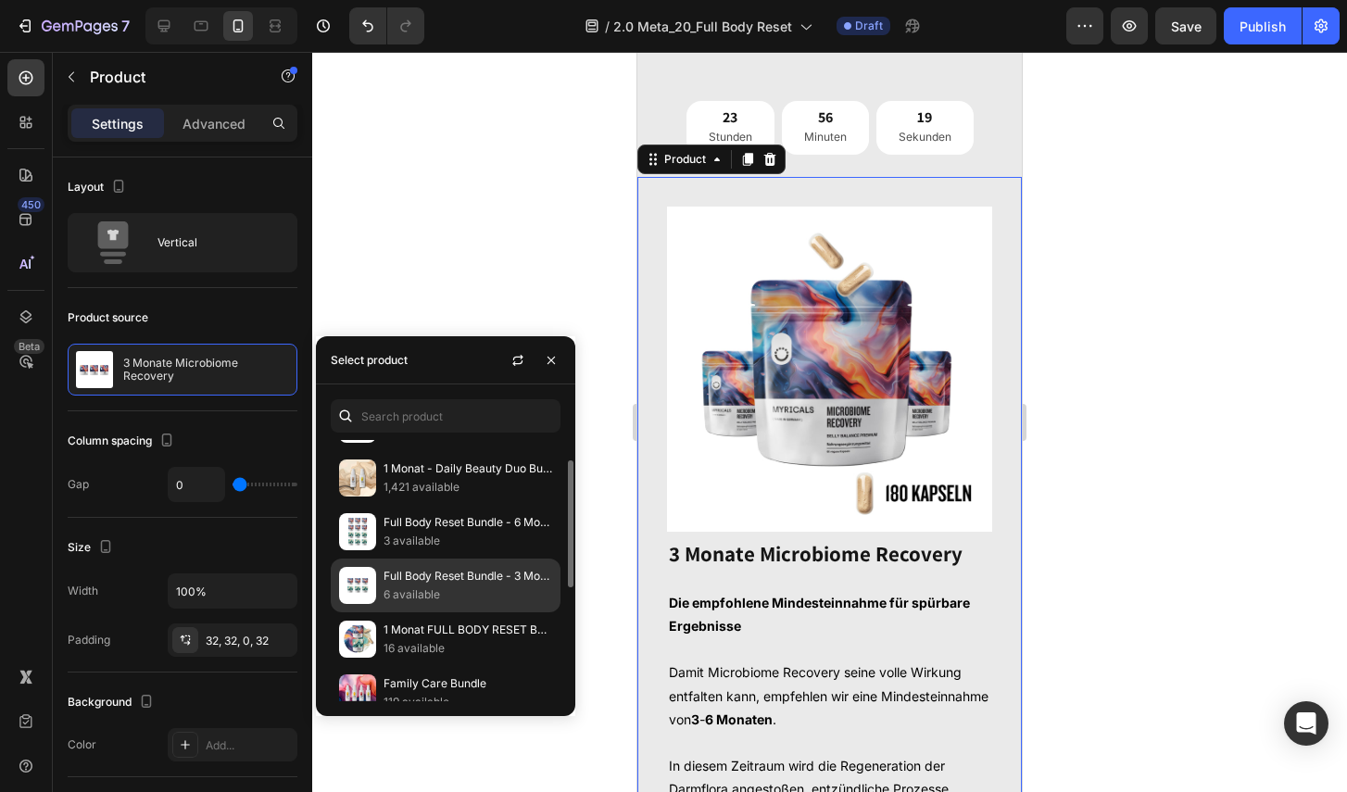
click at [445, 572] on p "Full Body Reset Bundle - 3 Monate" at bounding box center [467, 576] width 169 height 19
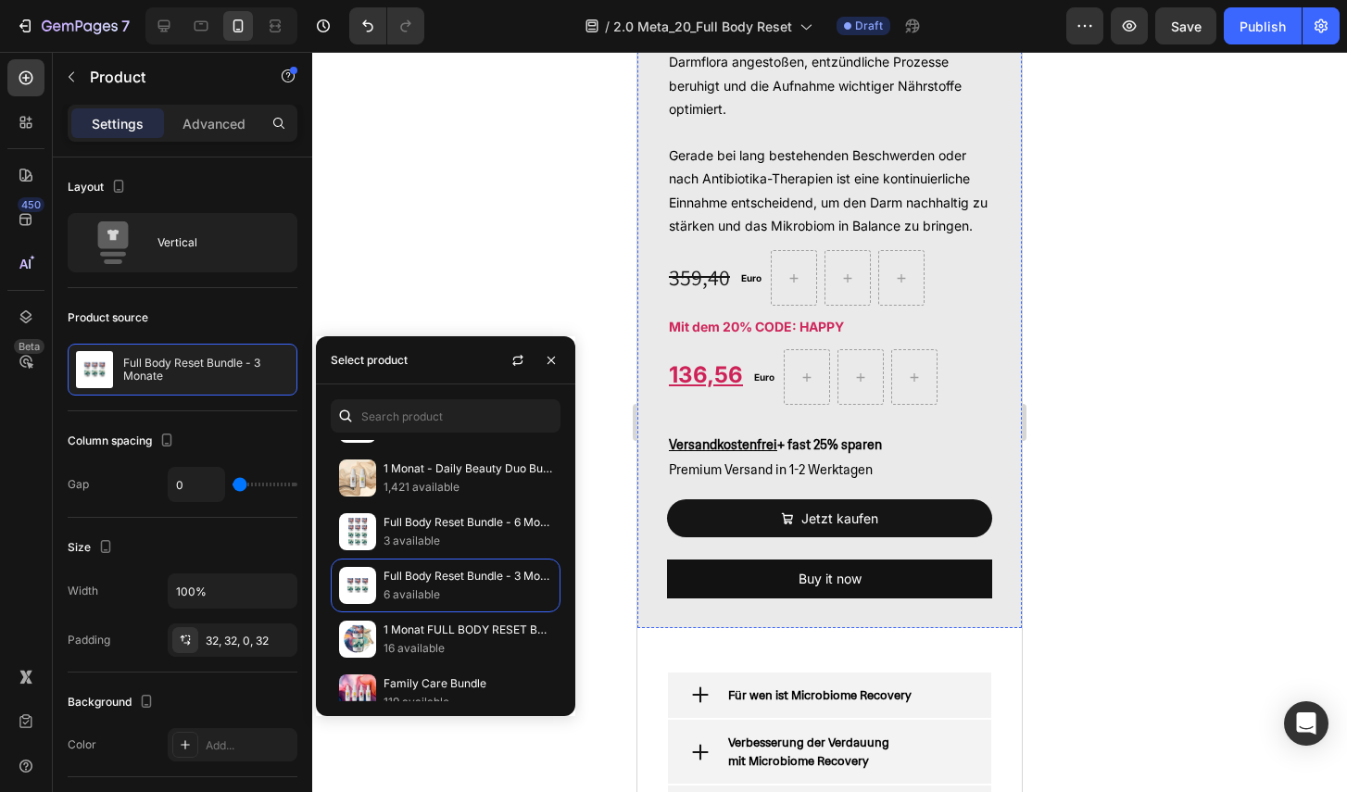
scroll to position [2438, 0]
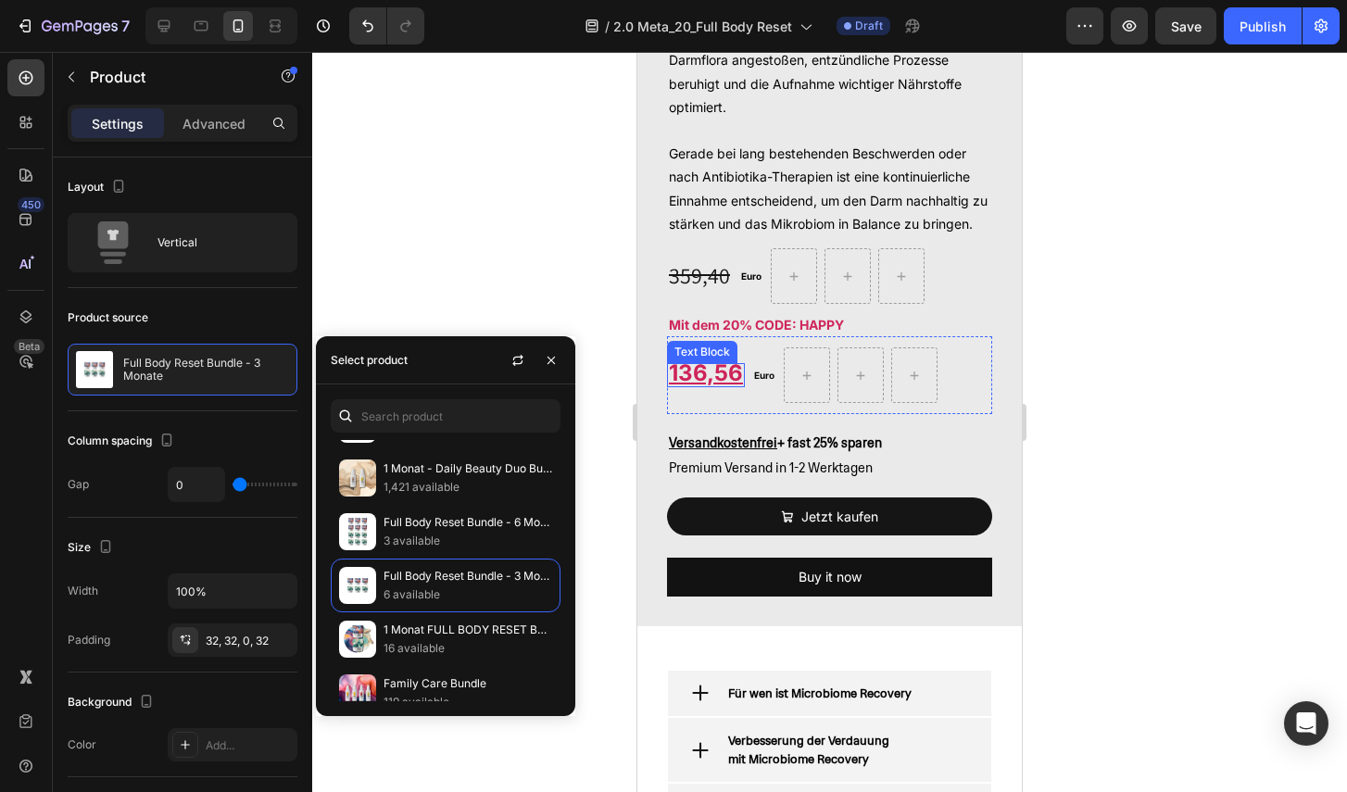
click at [726, 386] on u "136,56" at bounding box center [706, 372] width 74 height 27
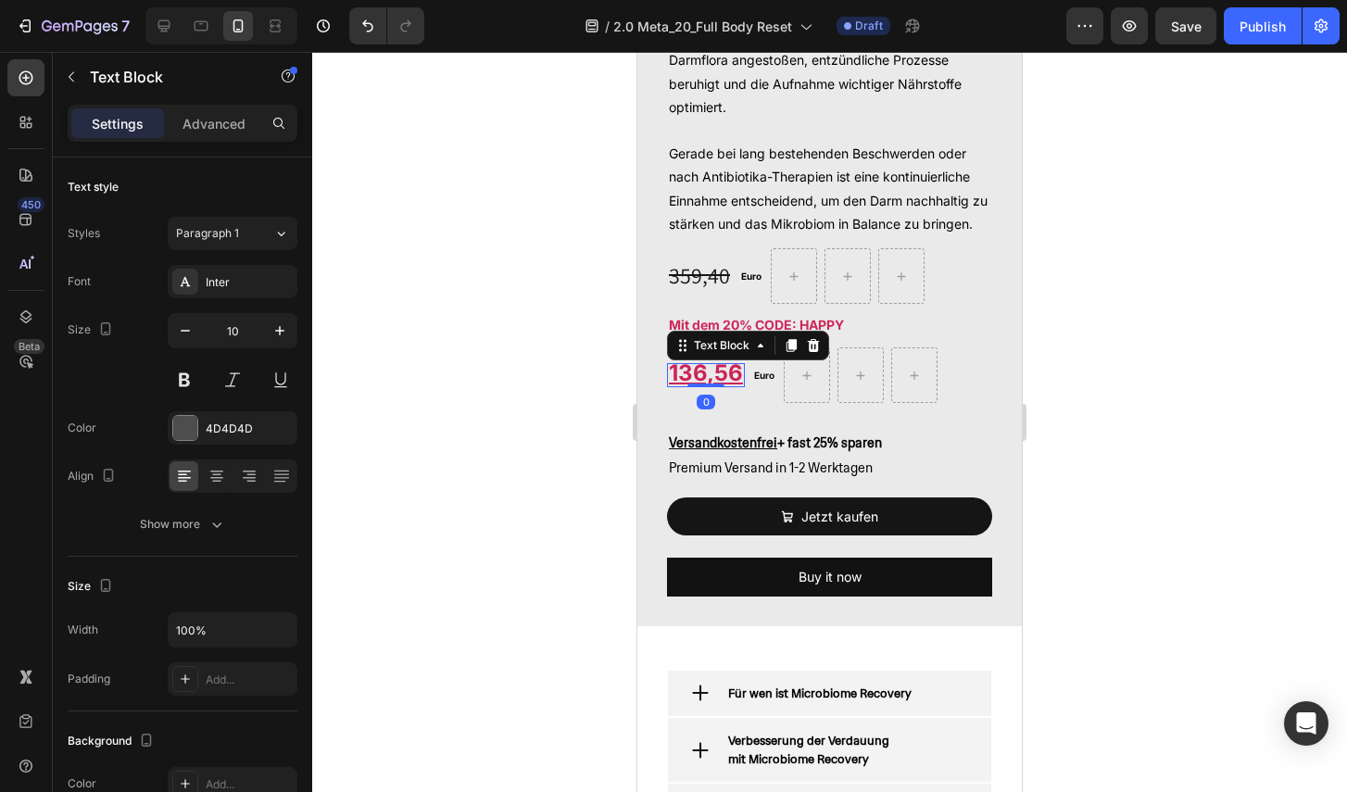
click at [726, 386] on u "136,56" at bounding box center [706, 372] width 74 height 27
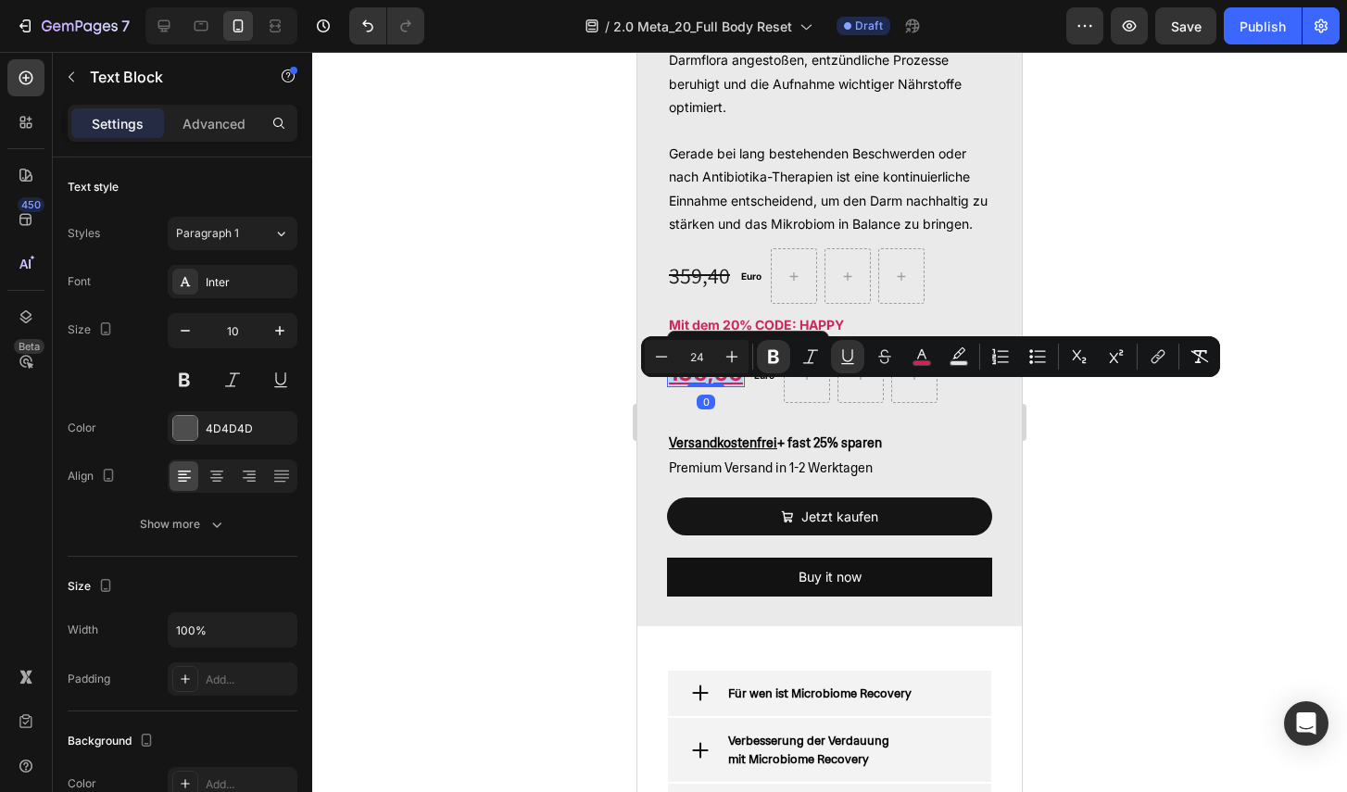
click at [726, 386] on u "136,56" at bounding box center [706, 372] width 74 height 27
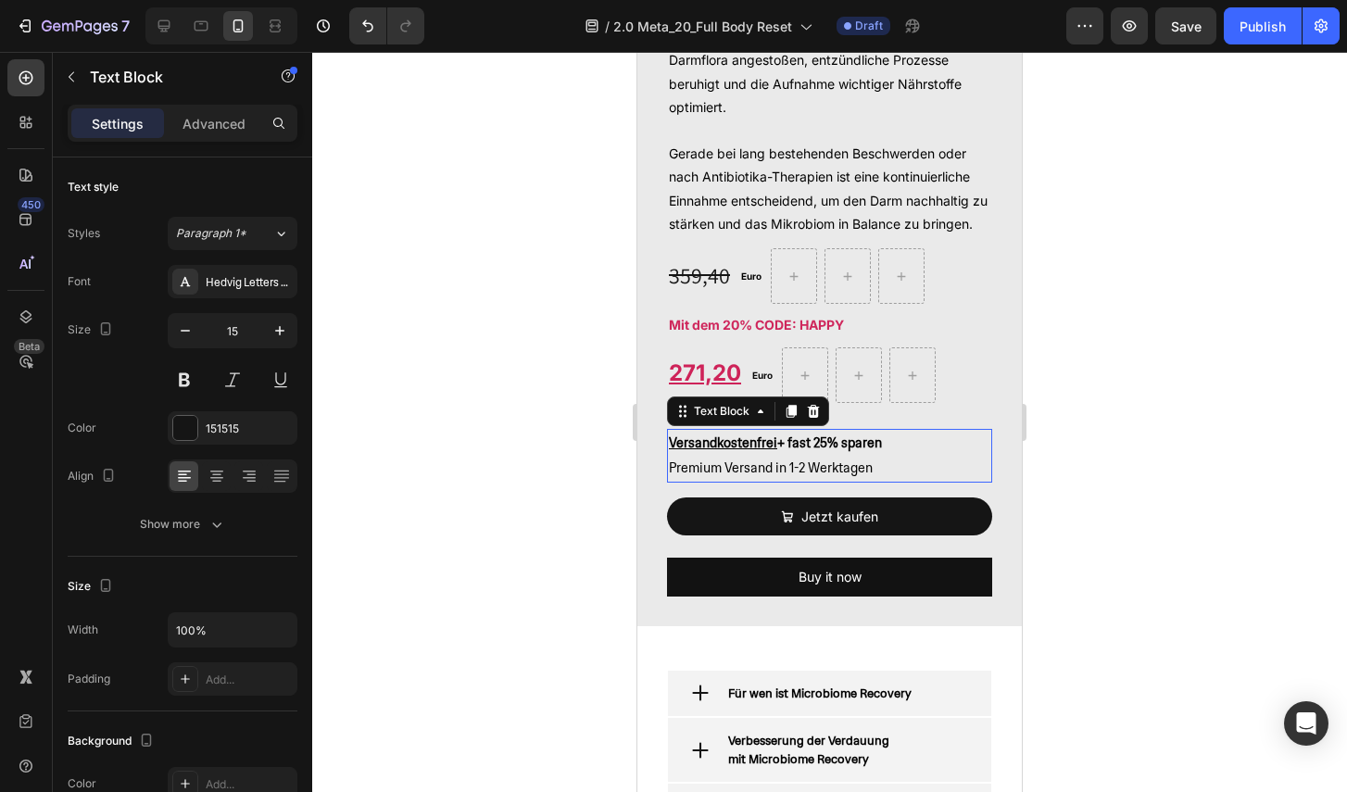
click at [834, 451] on strong "Versandkostenfrei + fast 25% sparen" at bounding box center [775, 442] width 213 height 17
click at [824, 451] on strong "Versandkostenfrei + fast 25% sparen" at bounding box center [775, 442] width 213 height 17
click at [815, 451] on strong "Versandkostenfrei + fast 25% sparen" at bounding box center [775, 442] width 213 height 17
click at [822, 451] on strong "Versandkostenfrei + fast 25% sparen" at bounding box center [775, 442] width 213 height 17
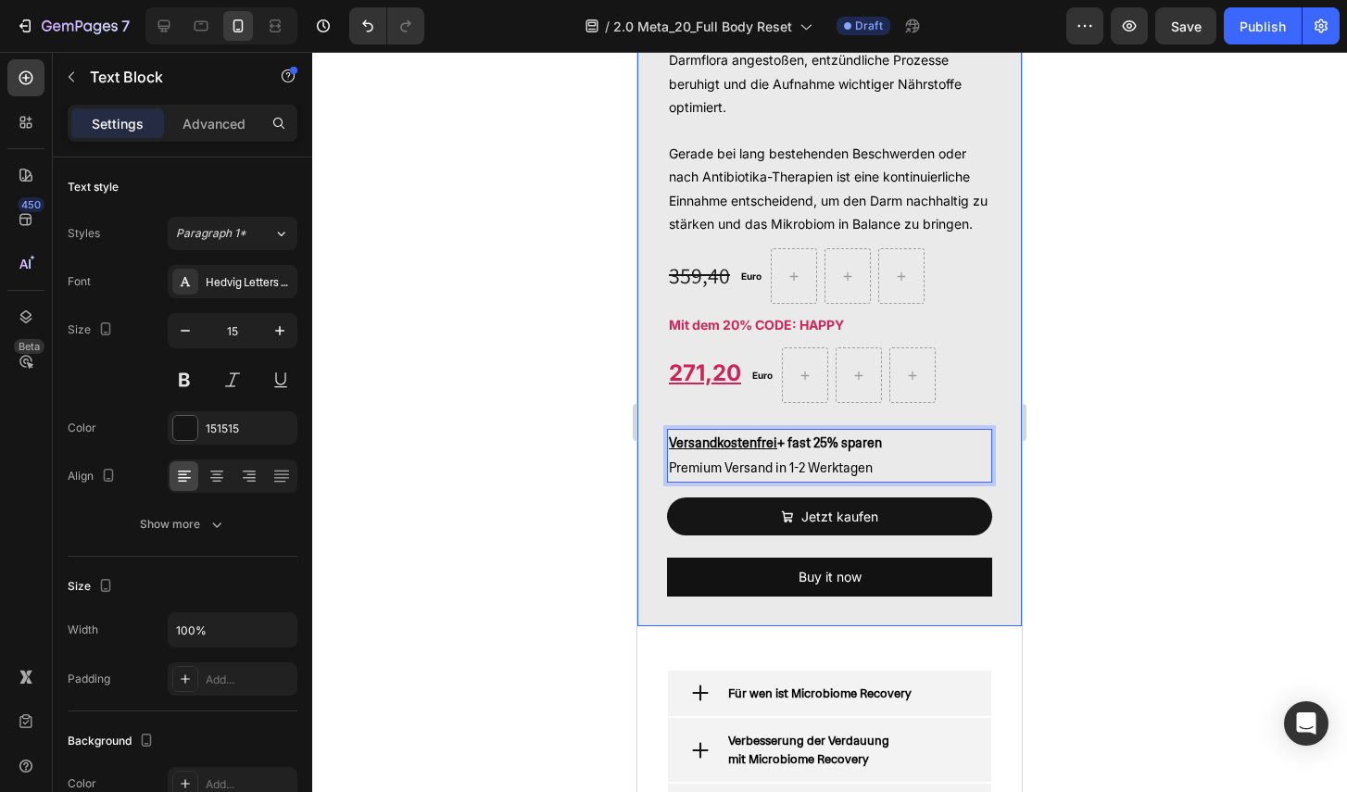
click at [1170, 465] on div at bounding box center [829, 422] width 1034 height 740
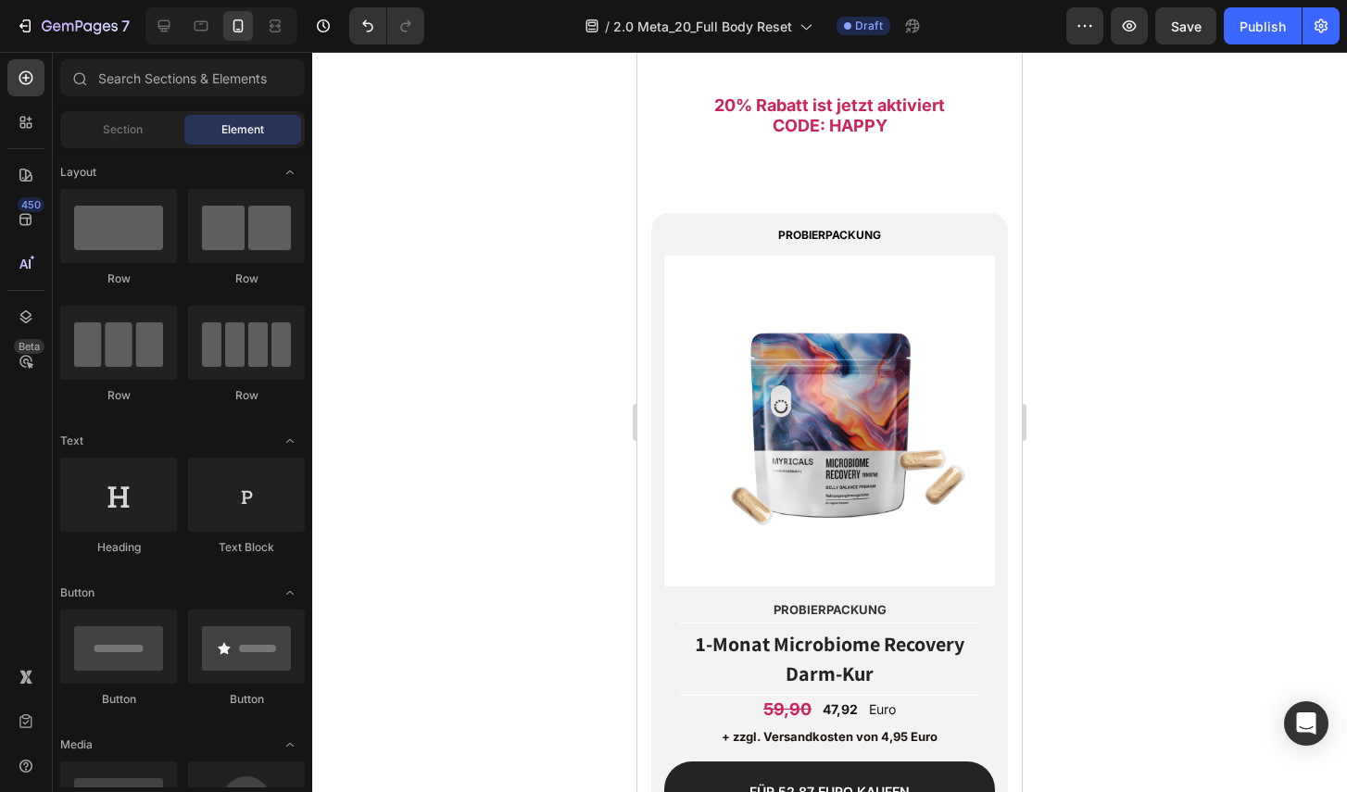
scroll to position [8142, 0]
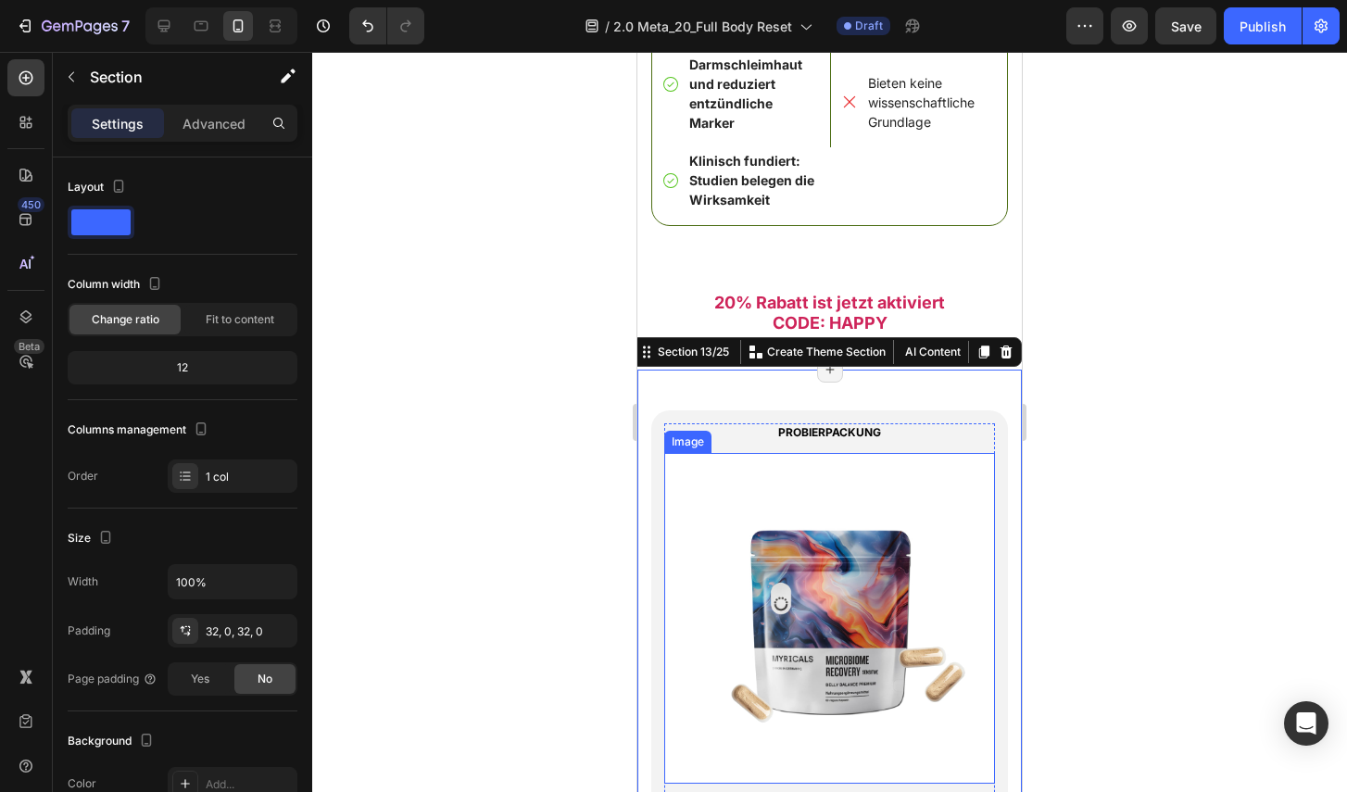
scroll to position [8003, 0]
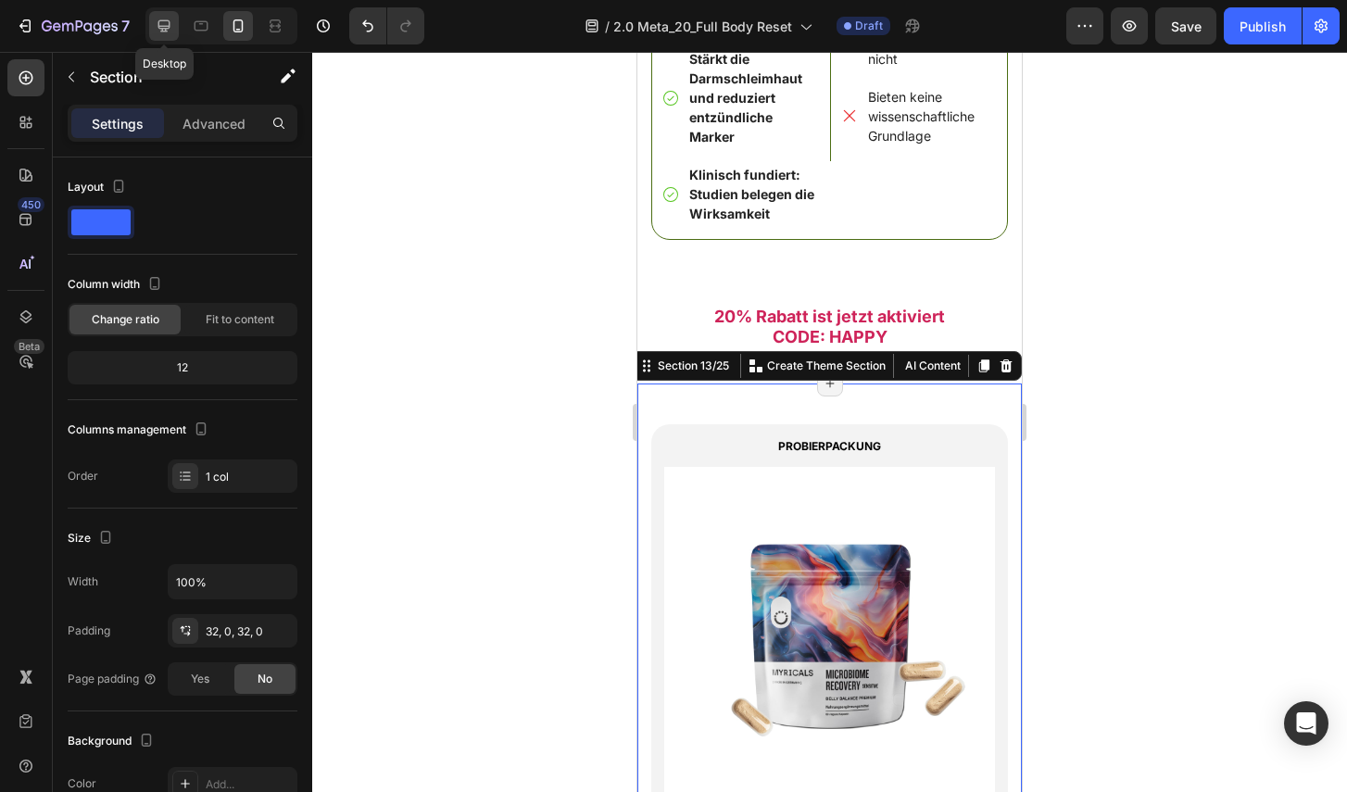
drag, startPoint x: 168, startPoint y: 26, endPoint x: 150, endPoint y: 42, distance: 23.6
click at [168, 26] on icon at bounding box center [164, 26] width 12 height 12
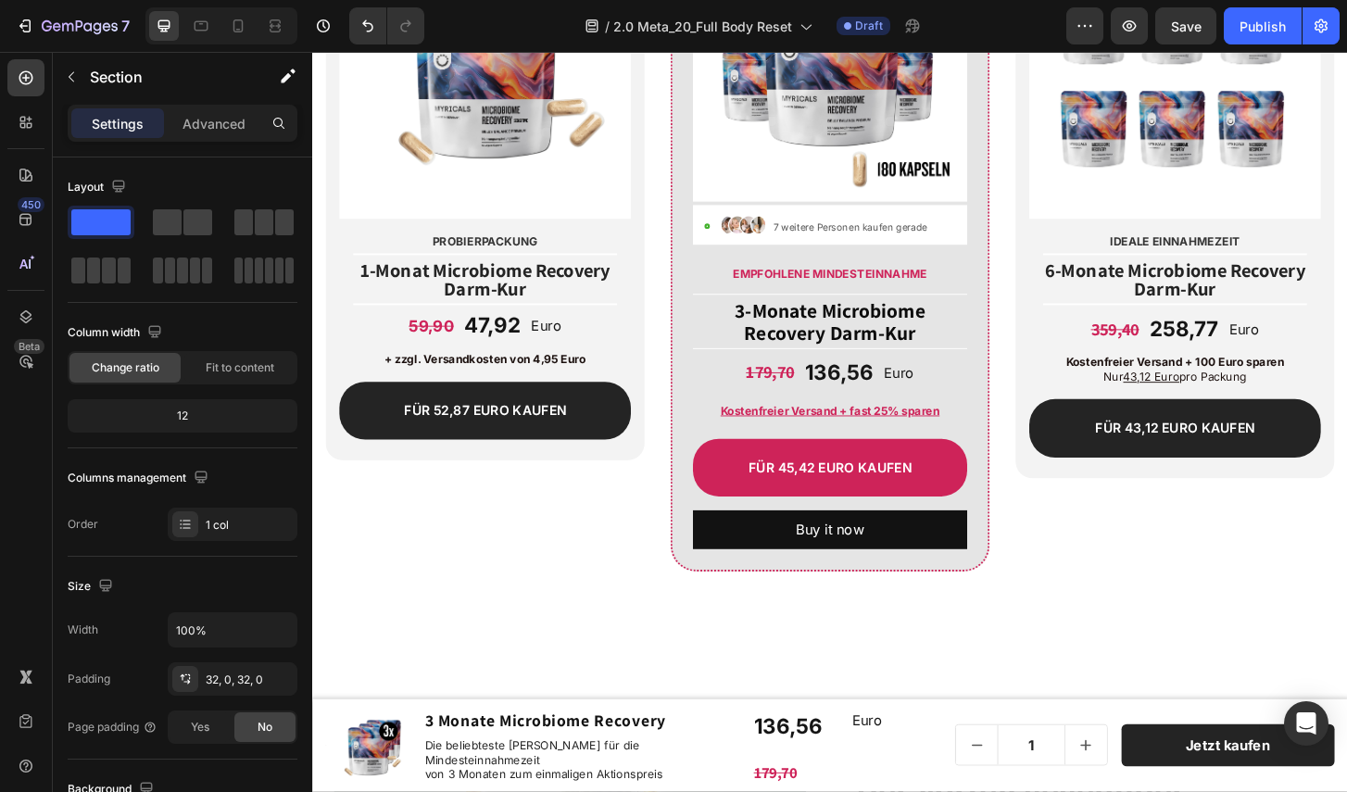
scroll to position [9037, 0]
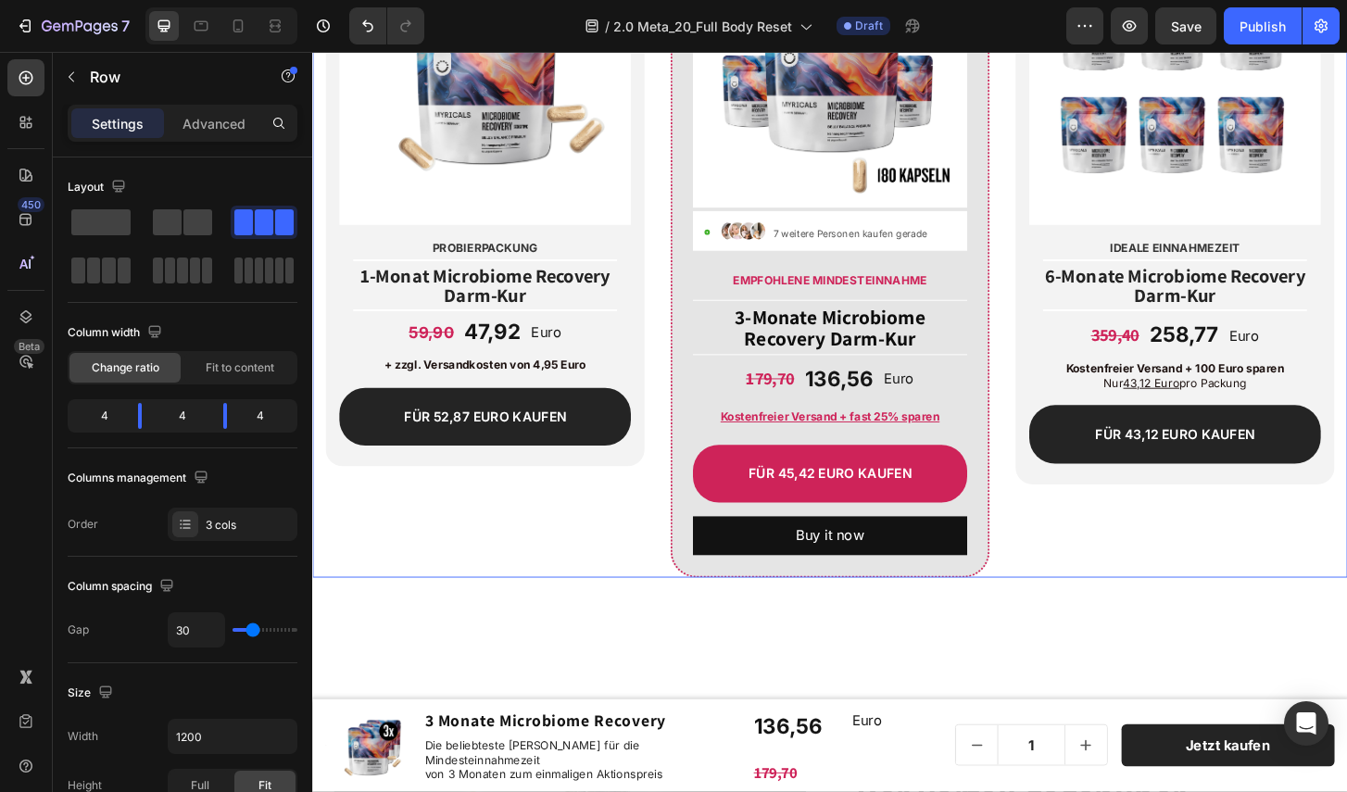
click at [639, 600] on div "PROBIERPACKUNG Text Block Image Probierpackung Text Block Title Line 1-Monat Mi…" at bounding box center [497, 211] width 343 height 811
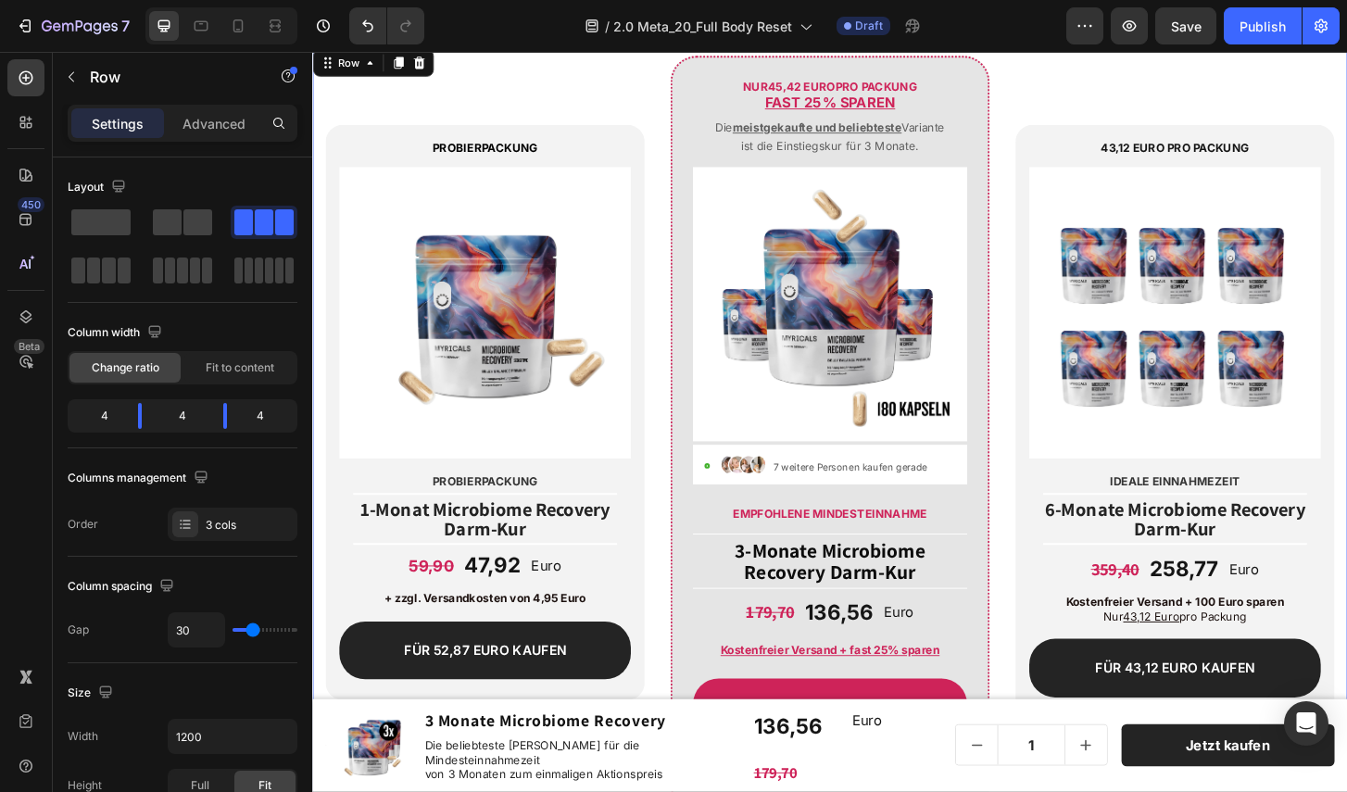
scroll to position [8779, 0]
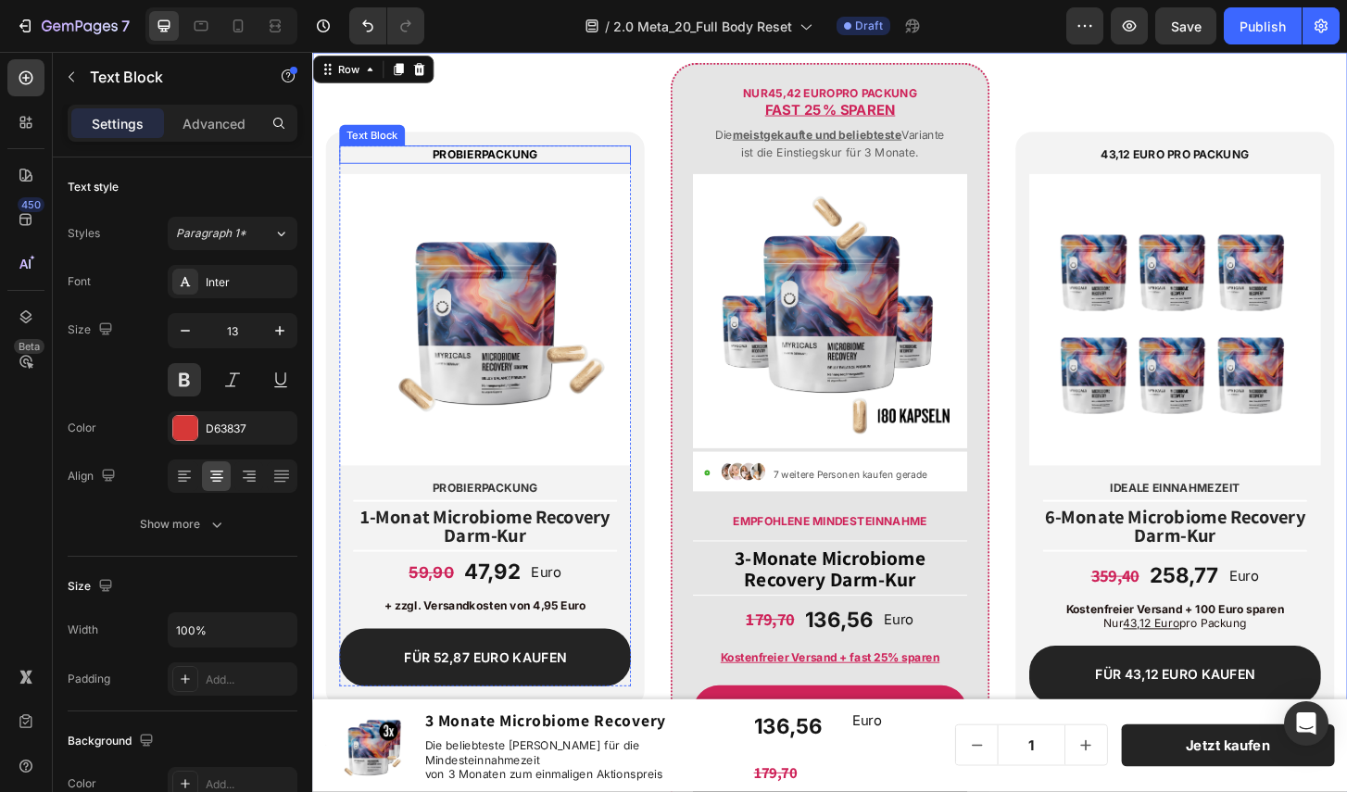
click at [398, 157] on p "PROBIERPACKUNG" at bounding box center [497, 163] width 309 height 16
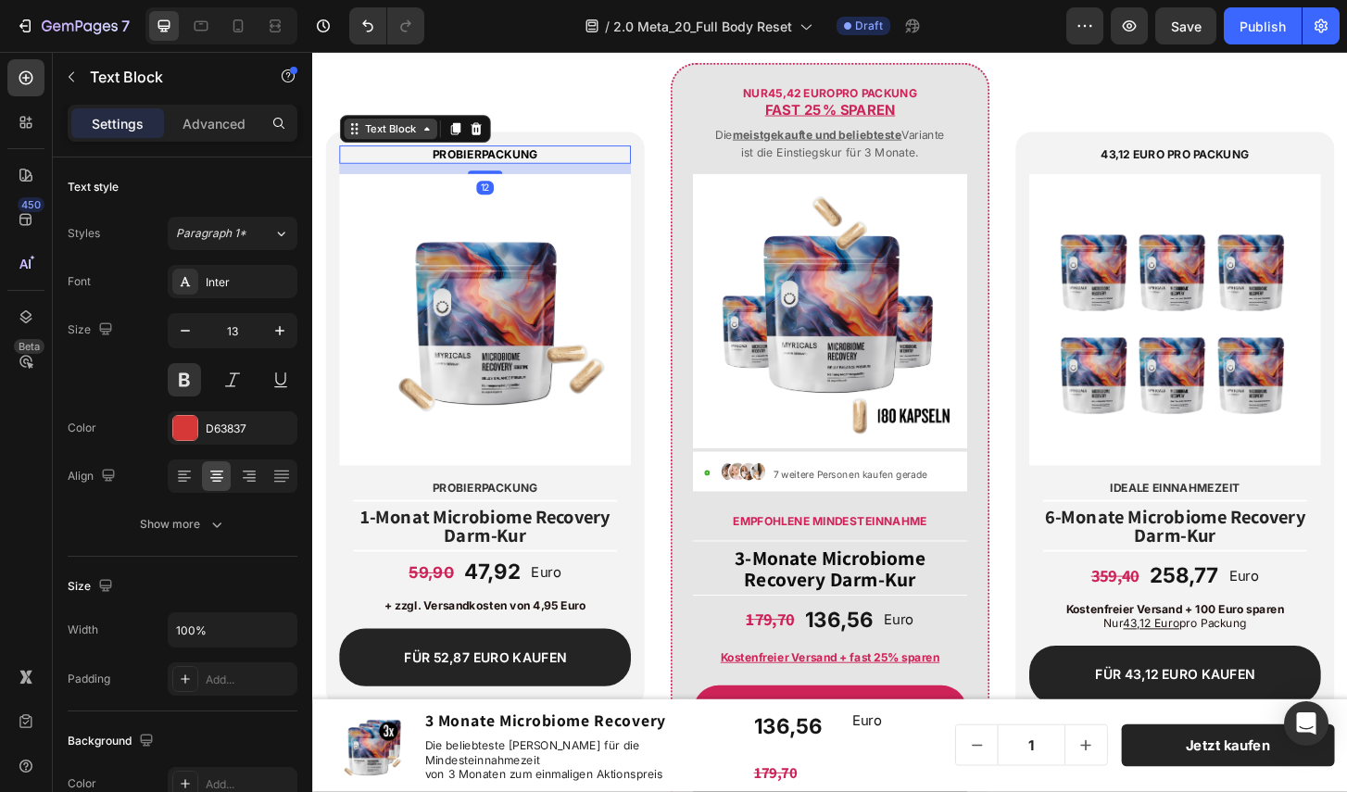
click at [433, 132] on icon at bounding box center [434, 135] width 15 height 15
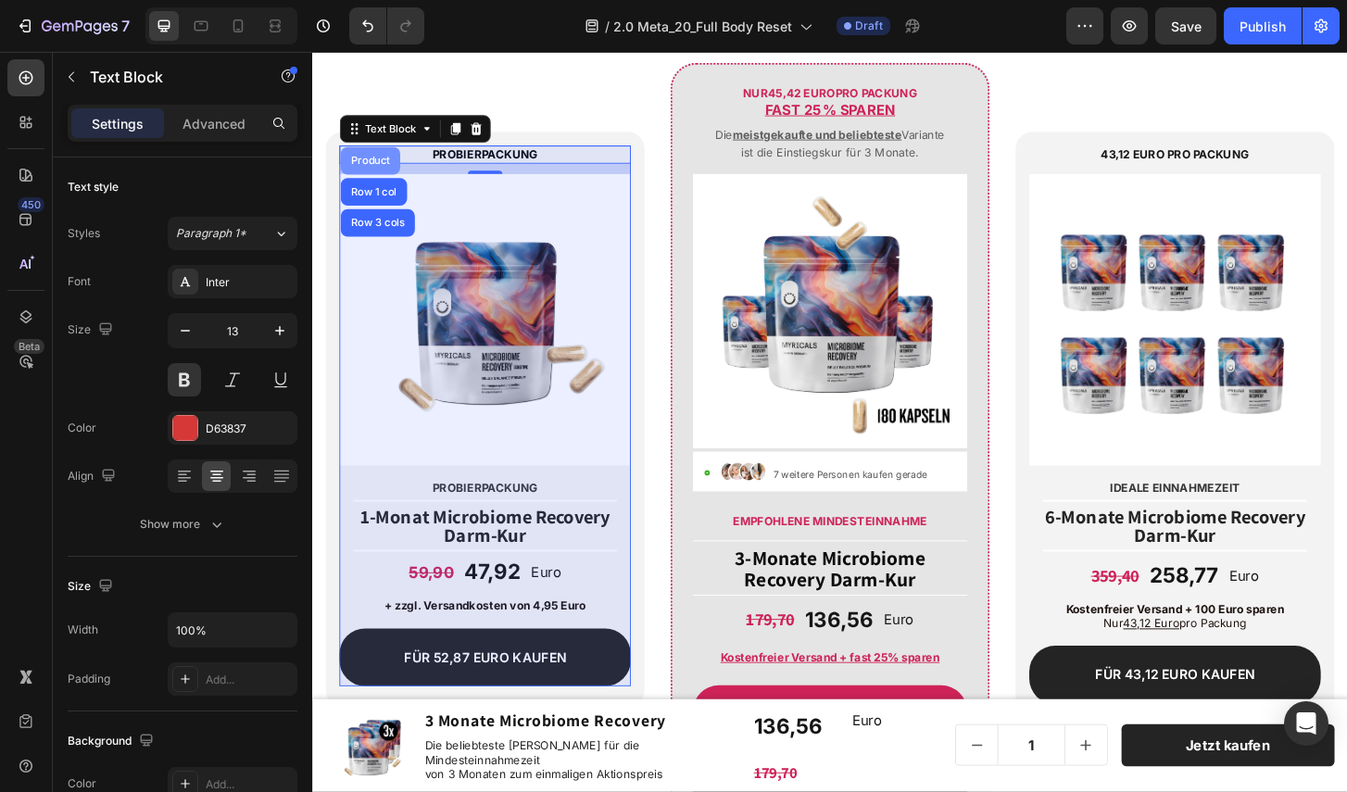
click at [388, 167] on div "Product" at bounding box center [373, 169] width 49 height 11
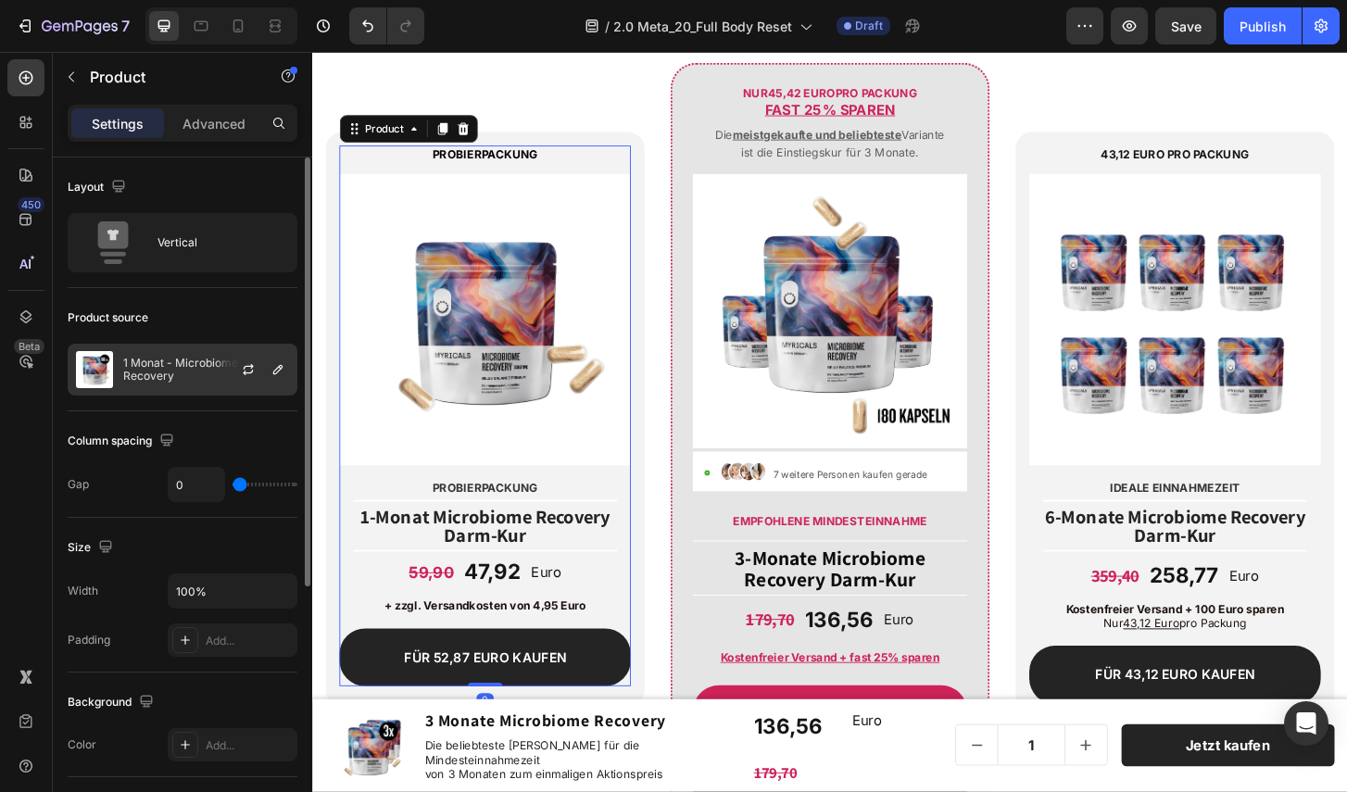
click at [204, 359] on p "1 Monat - Microbiome Recovery" at bounding box center [206, 370] width 166 height 26
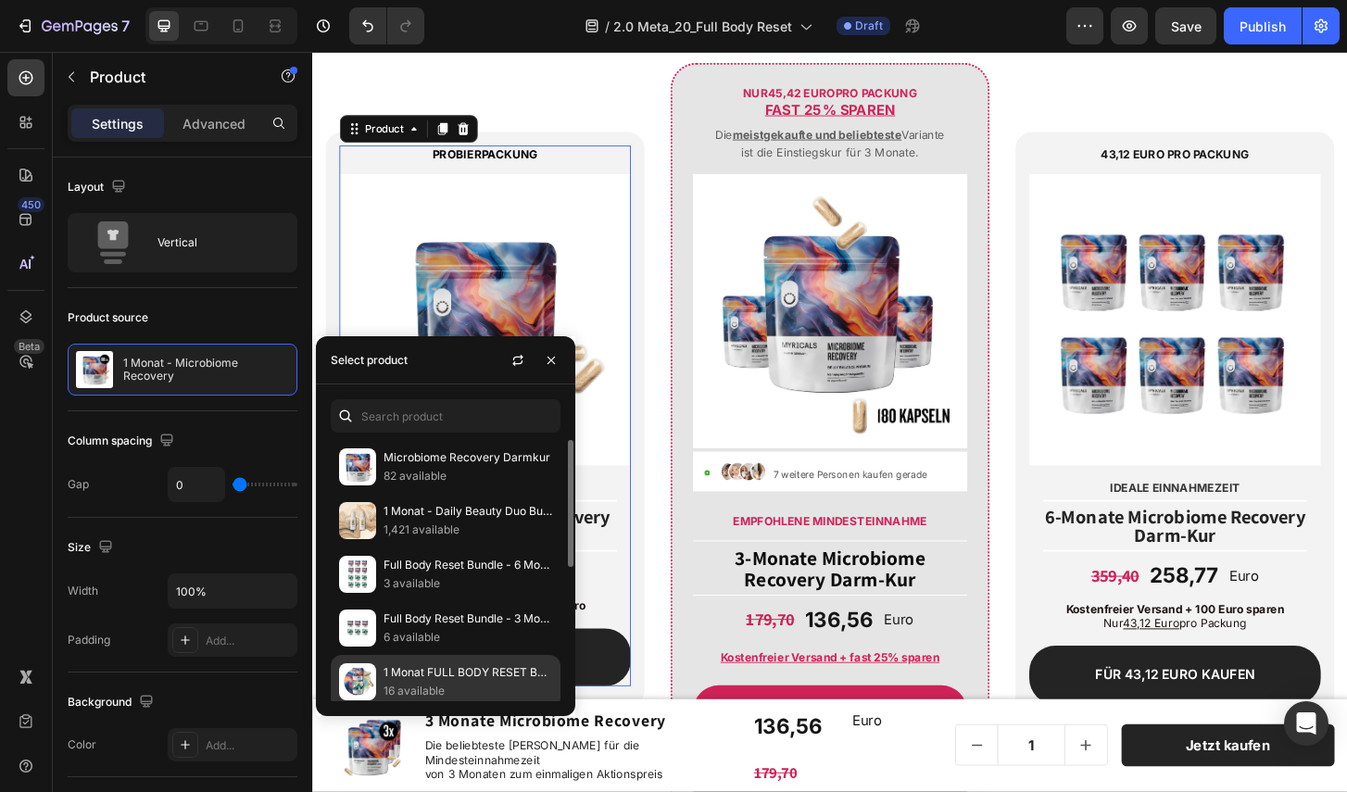
click at [432, 675] on p "1 Monat FULL BODY RESET BUNDLE - Microbiome Recovery & Holistic Body Cleanse" at bounding box center [467, 672] width 169 height 19
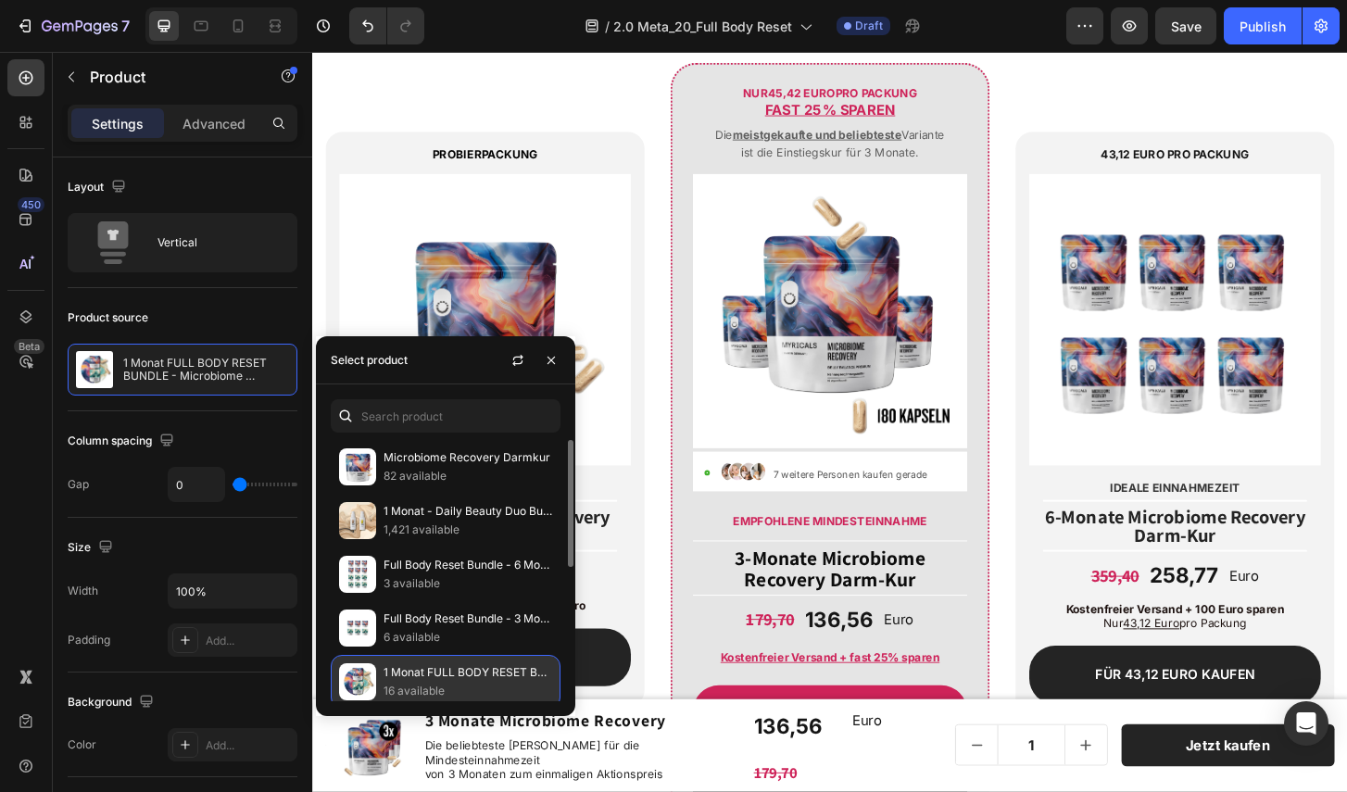
click at [446, 676] on p "1 Monat FULL BODY RESET BUNDLE - Microbiome Recovery & Holistic Body Cleanse" at bounding box center [467, 672] width 169 height 19
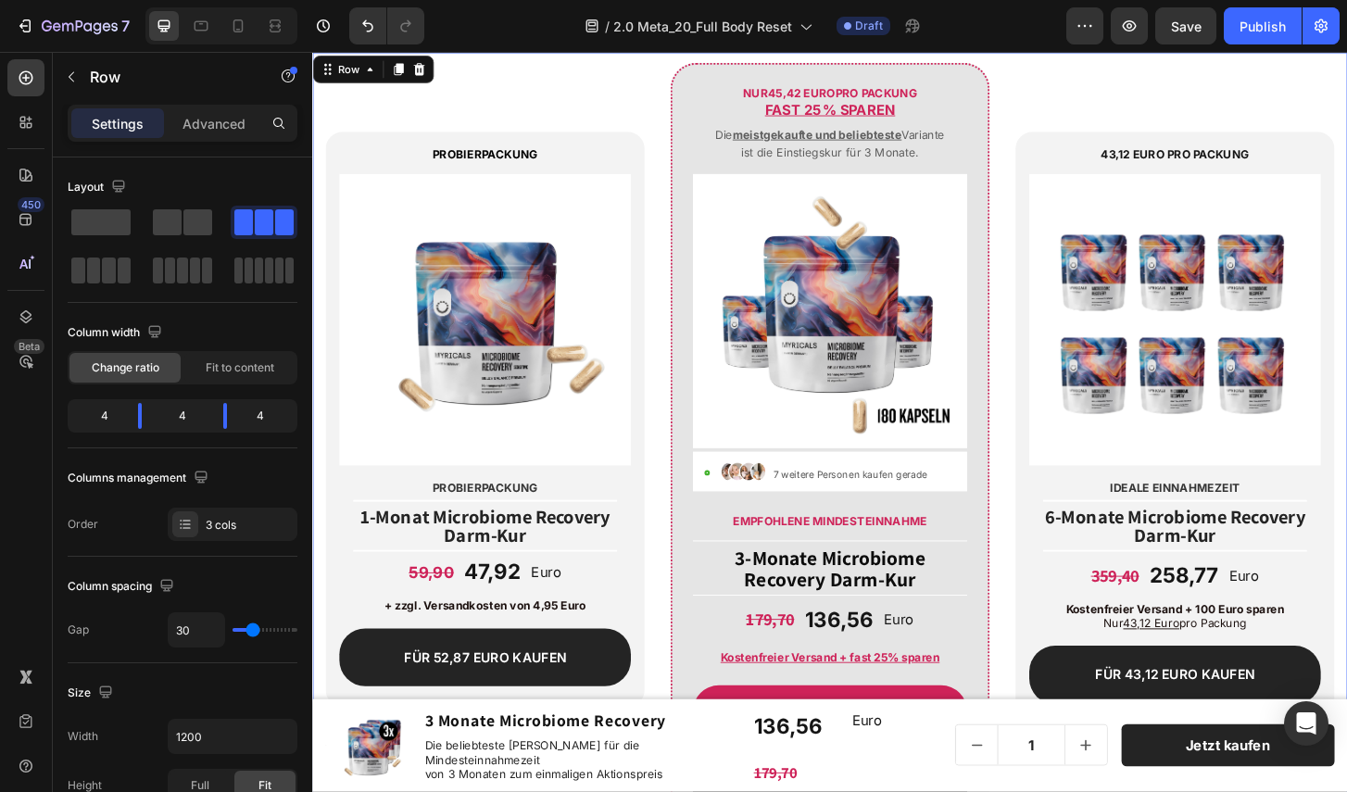
click at [659, 121] on div "PROBIERPACKUNG Text Block Image Probierpackung Text Block Title Line 1-Monat Mi…" at bounding box center [497, 469] width 343 height 811
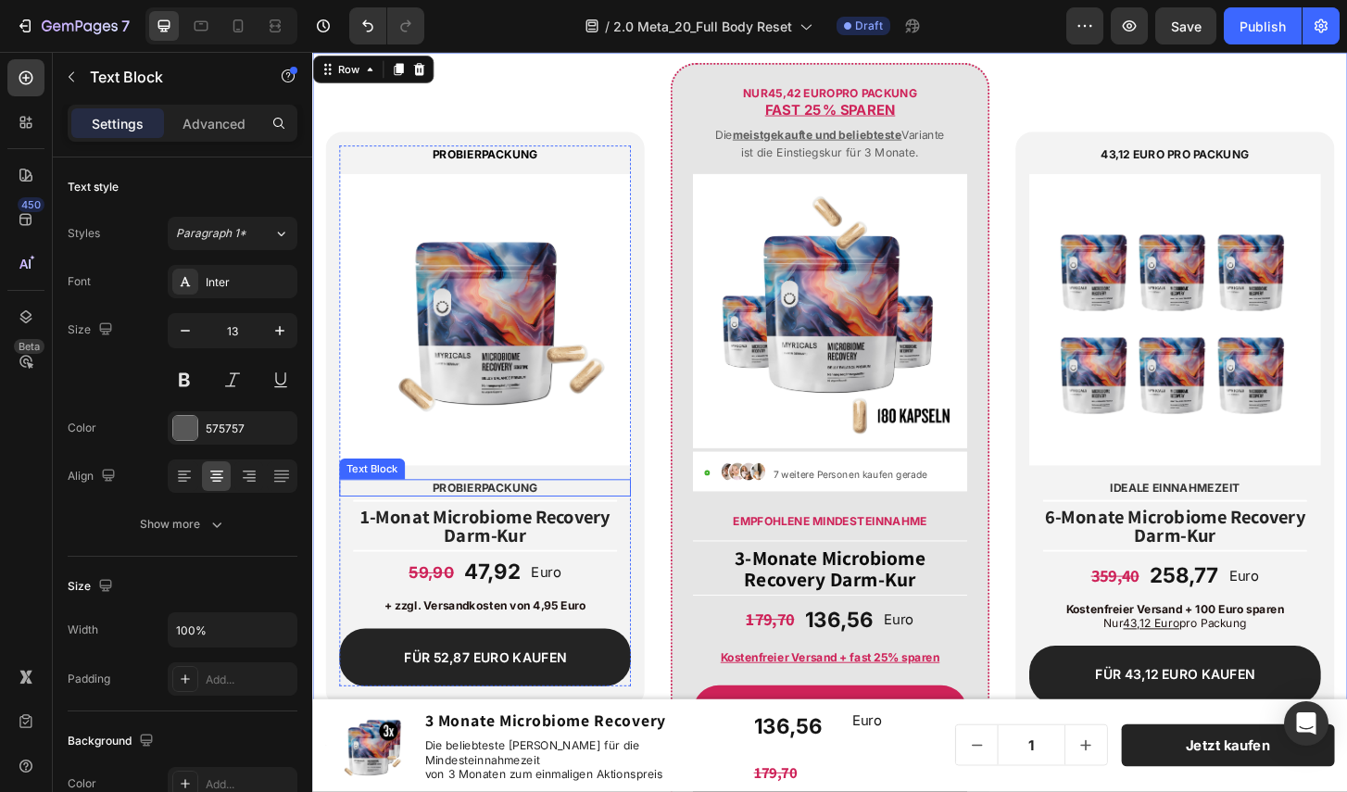
click at [384, 508] on div "PROBIERPACKUNG Text Block Image Probierpackung Text Block Title Line 1-Monat Mi…" at bounding box center [497, 370] width 313 height 435
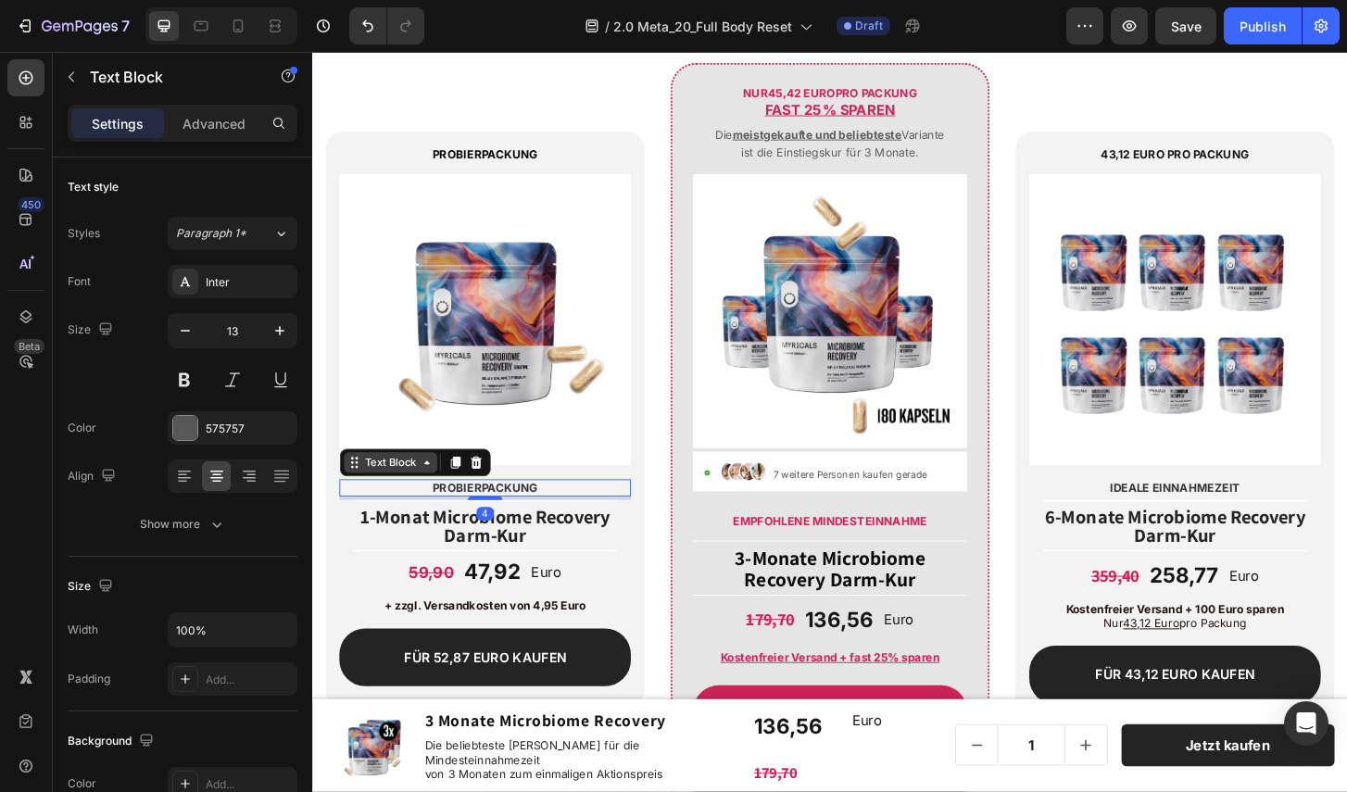
click at [433, 488] on icon at bounding box center [434, 493] width 15 height 15
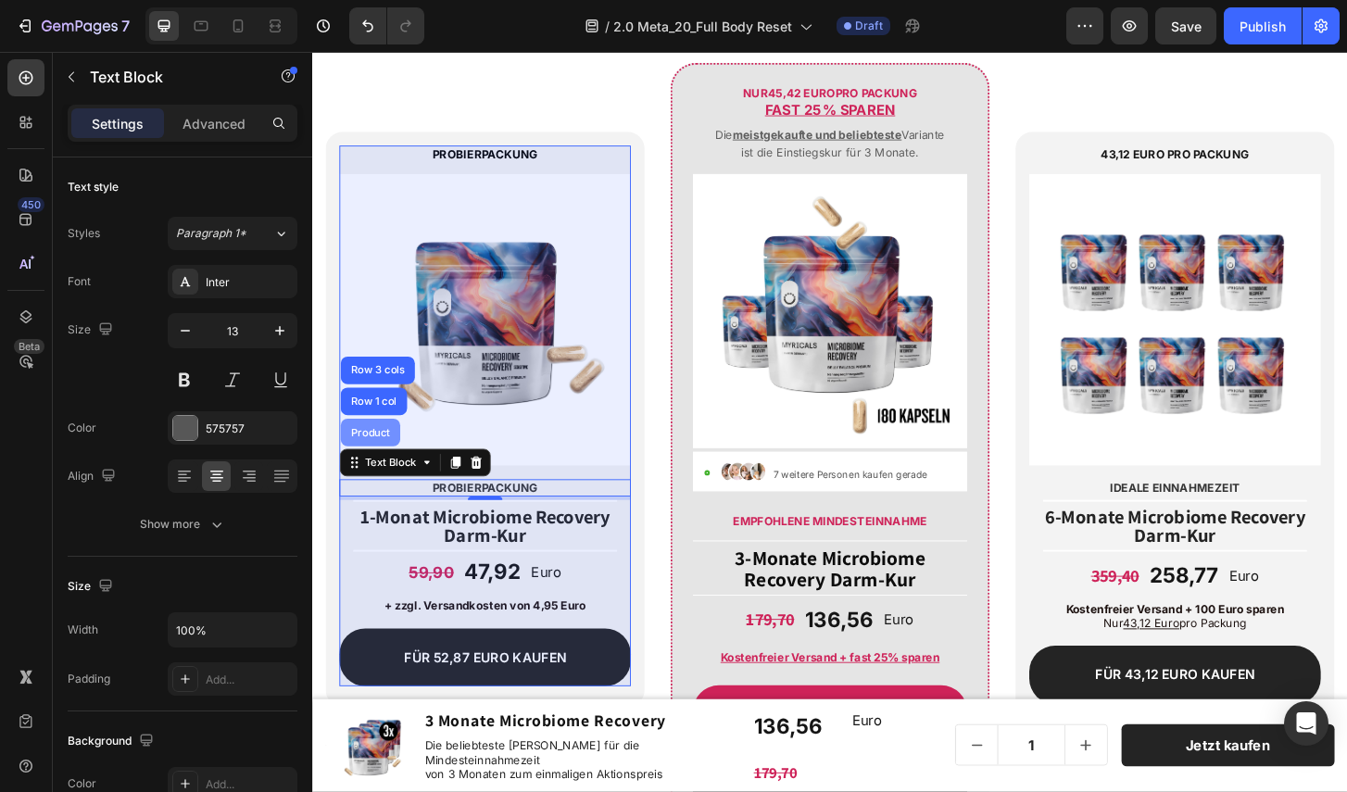
click at [383, 457] on div "Product" at bounding box center [373, 461] width 49 height 11
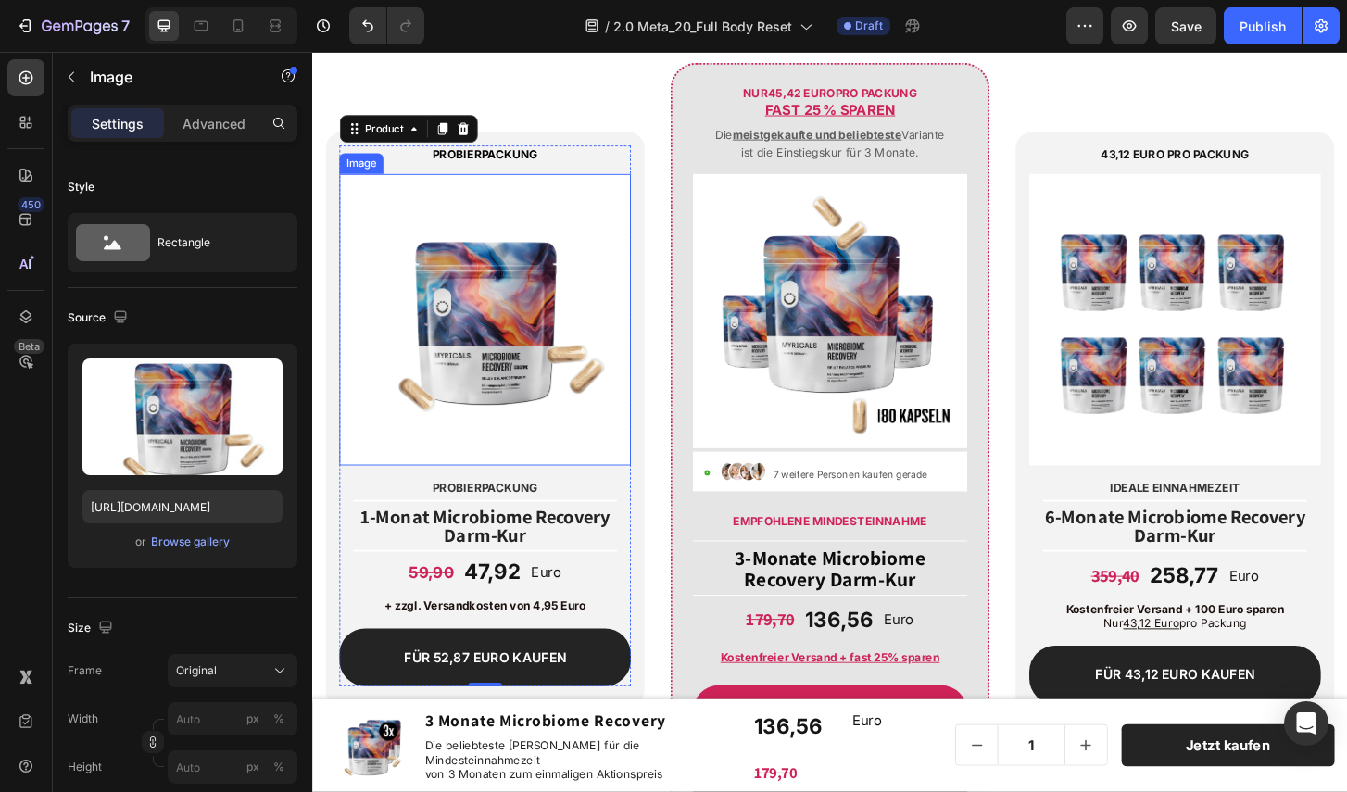
click at [451, 490] on img at bounding box center [497, 339] width 313 height 313
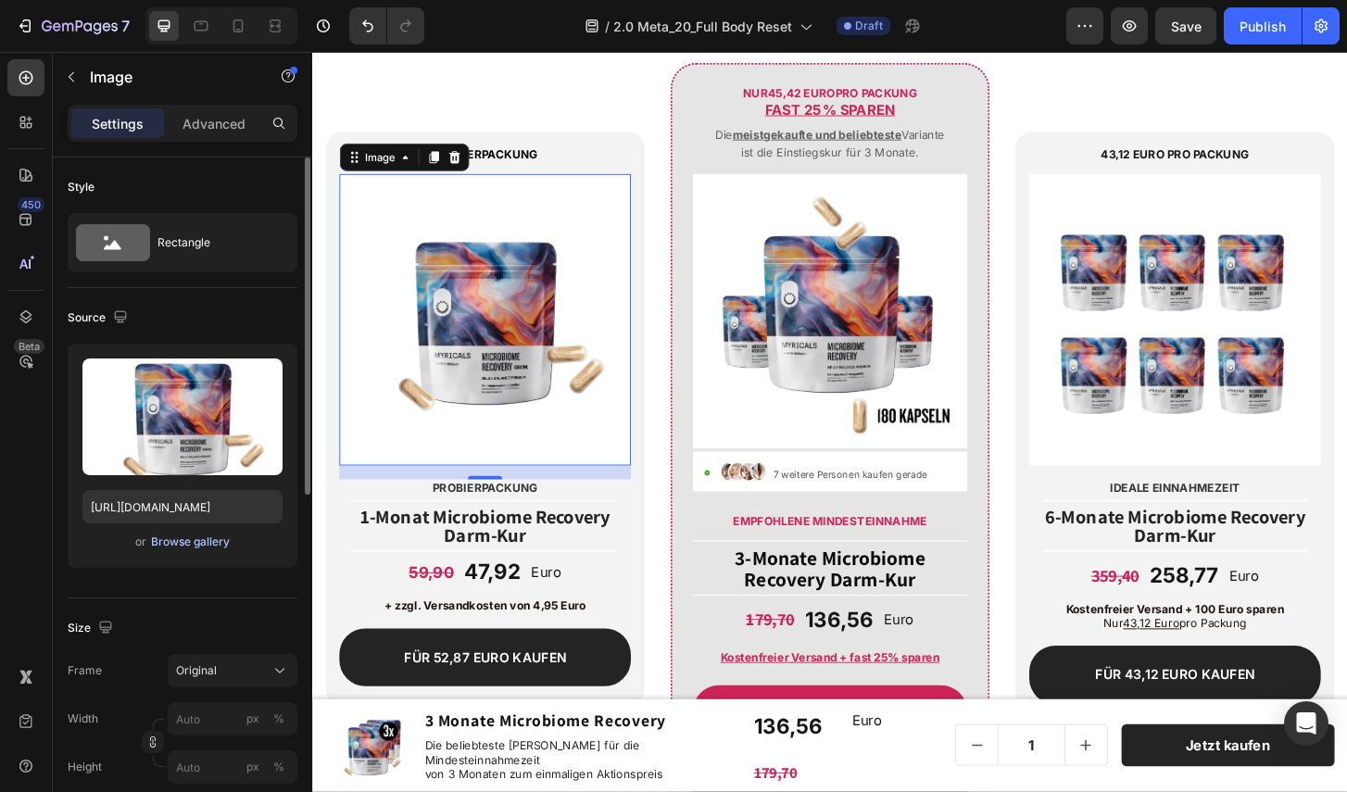
click at [198, 543] on div "Browse gallery" at bounding box center [190, 541] width 79 height 17
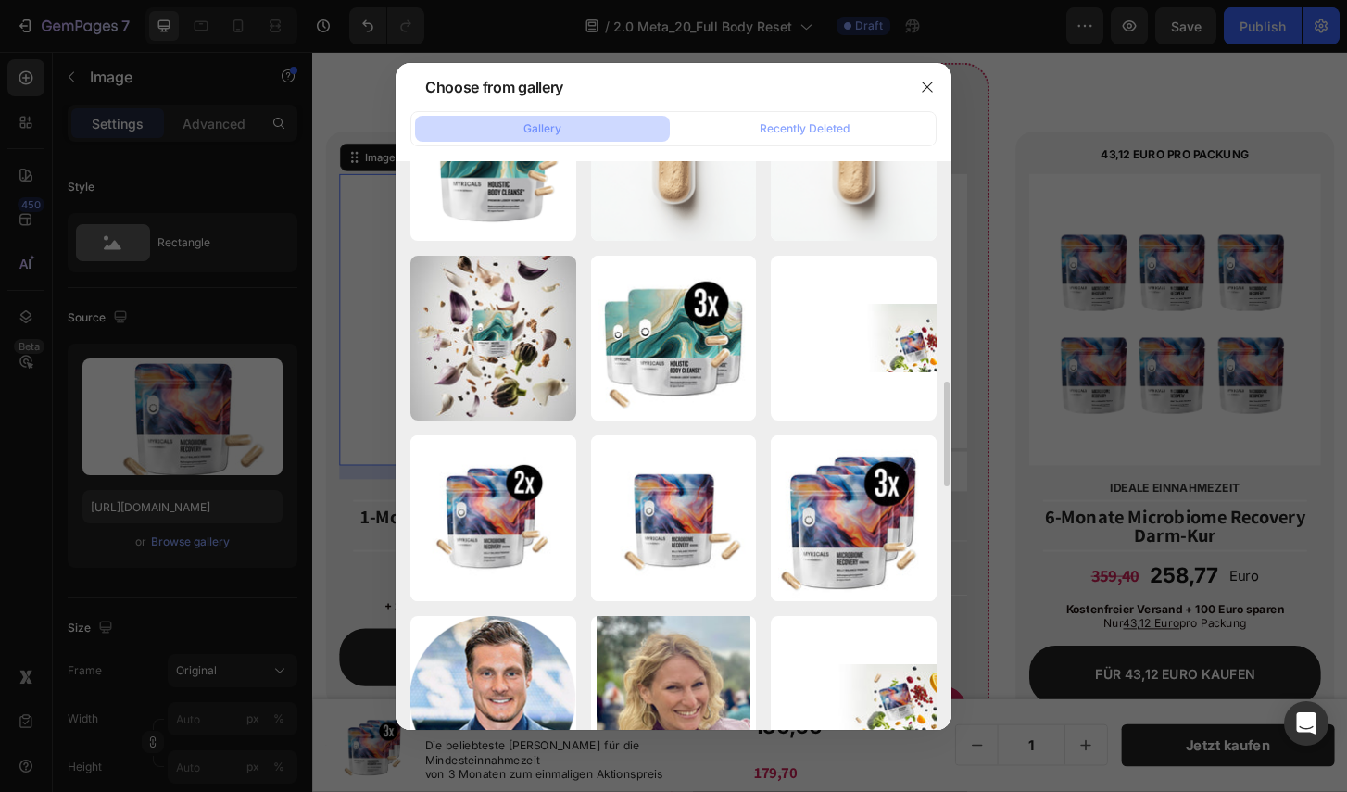
scroll to position [0, 0]
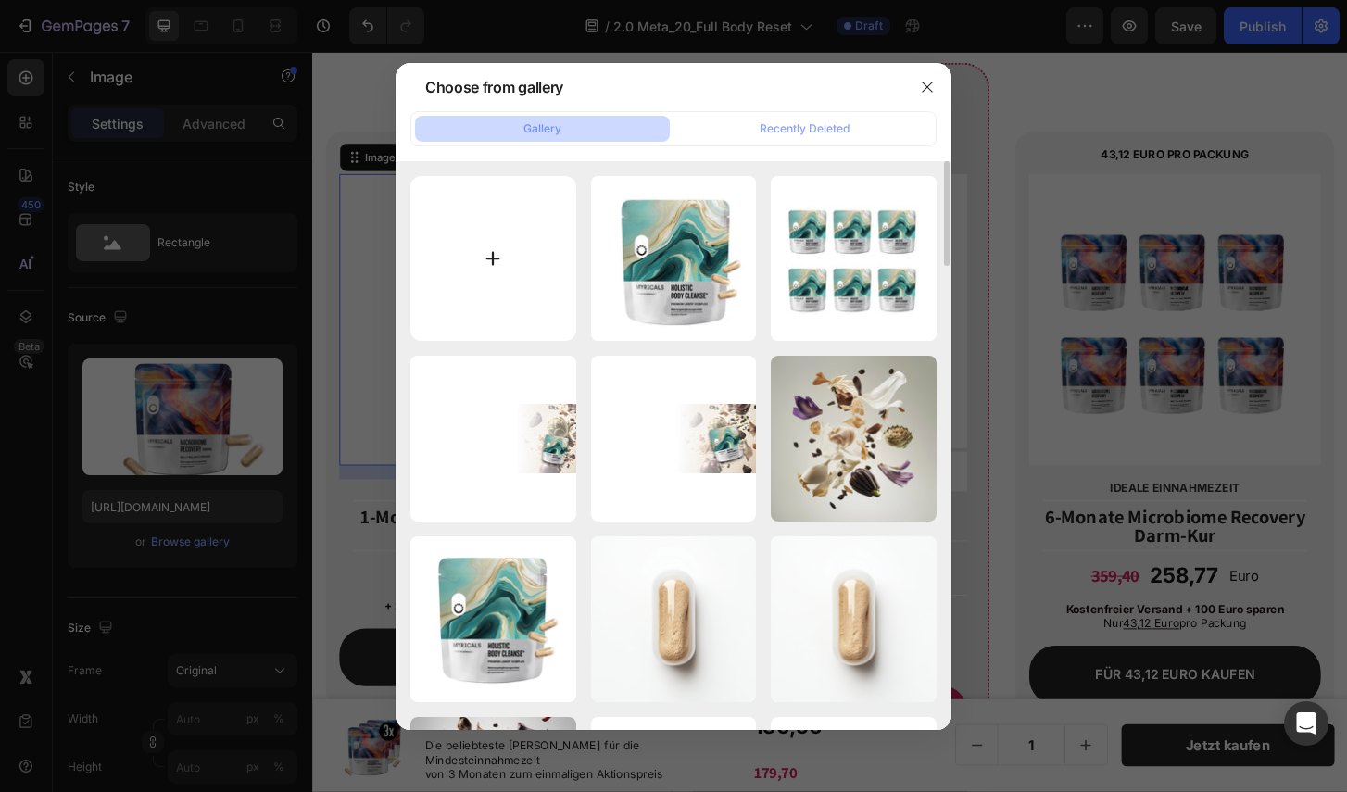
click at [494, 252] on input "file" at bounding box center [493, 259] width 166 height 166
type input "C:\fakepath\Ultimate_Bundles-Monatspaket_eb7cedd7-a65e-4e38-af0c-183ca44dcb0e.j…"
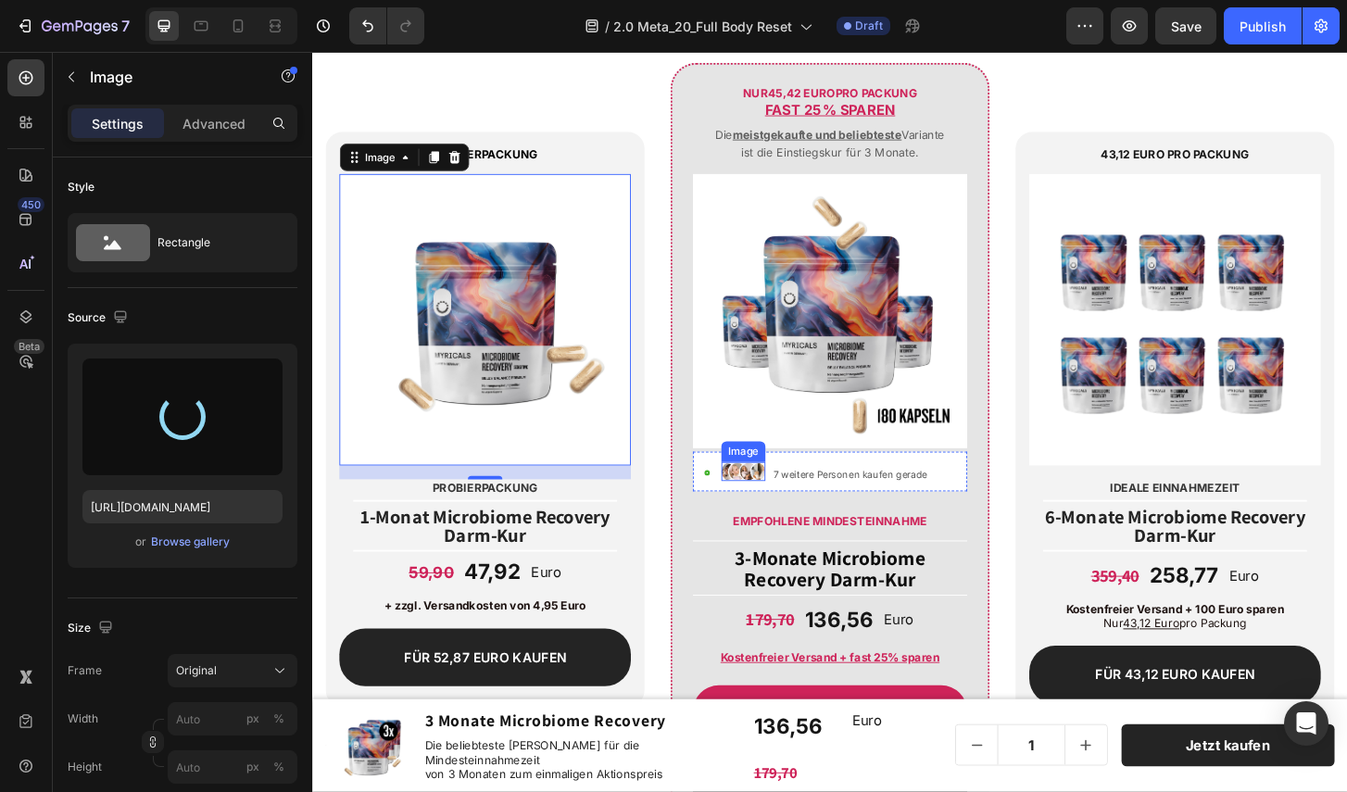
type input "[URL][DOMAIN_NAME]"
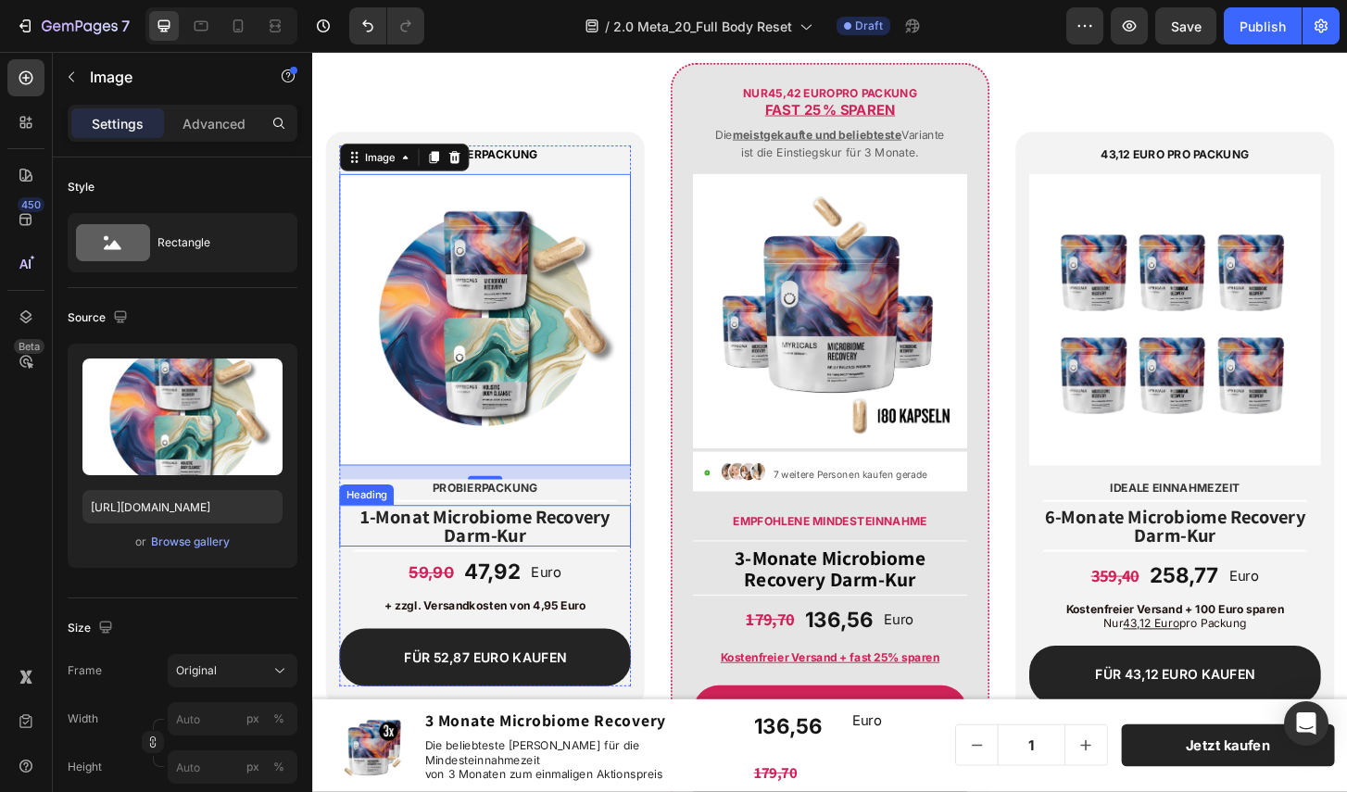
click at [426, 555] on span "1-Monat Microbiome Recovery Darm-Kur" at bounding box center [497, 561] width 269 height 46
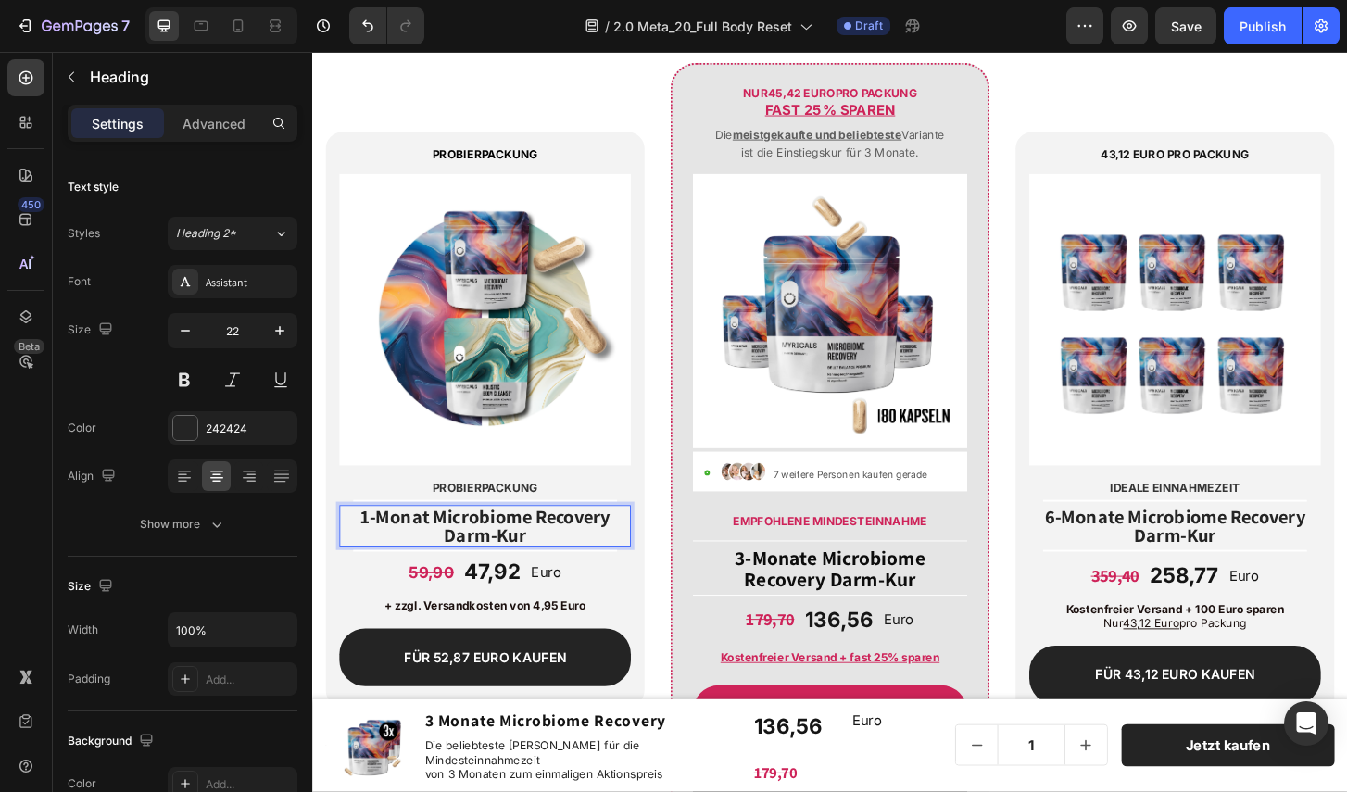
click at [464, 555] on span "1-Monat Microbiome Recovery Darm-Kur" at bounding box center [497, 561] width 269 height 46
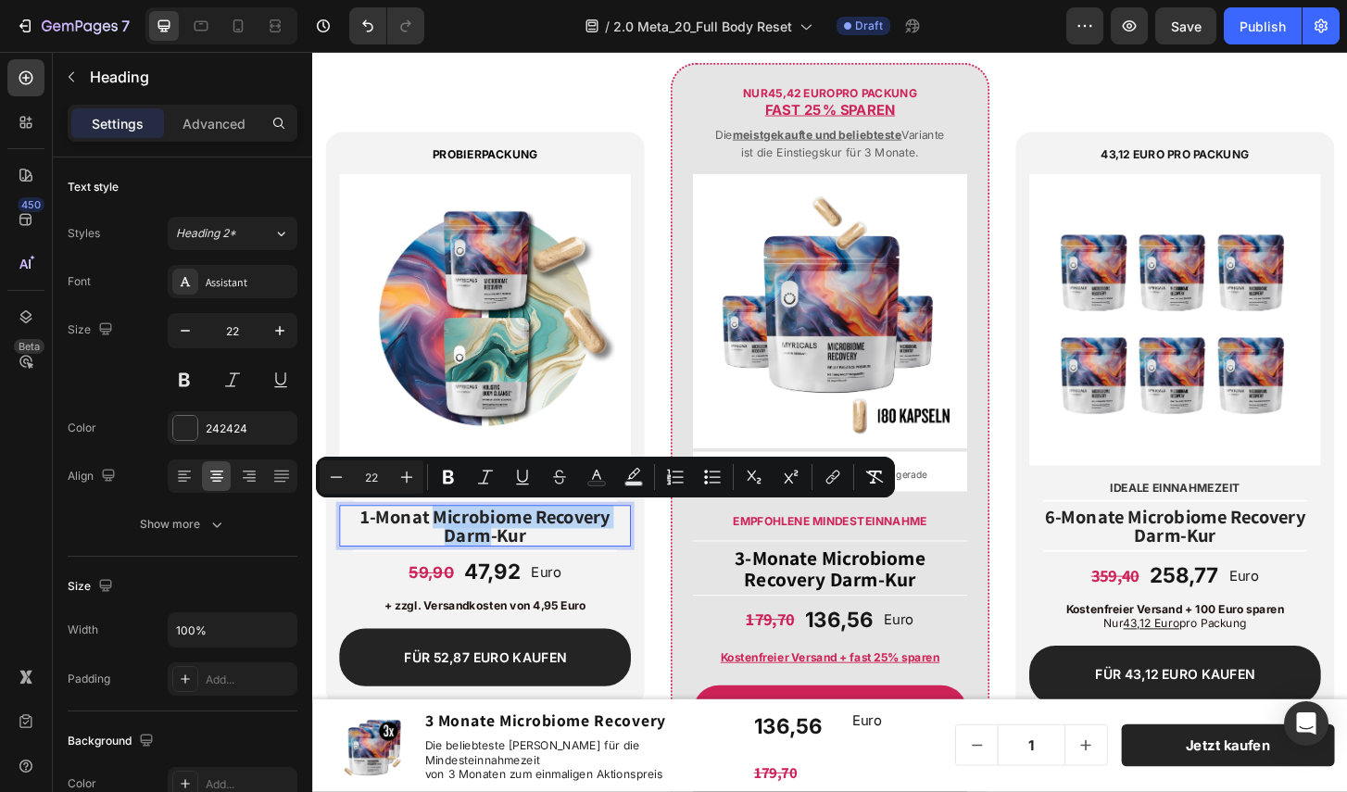
drag, startPoint x: 442, startPoint y: 554, endPoint x: 499, endPoint y: 573, distance: 60.6
click at [499, 573] on span "1-Monat Microbiome Recovery Darm-Kur" at bounding box center [497, 561] width 269 height 46
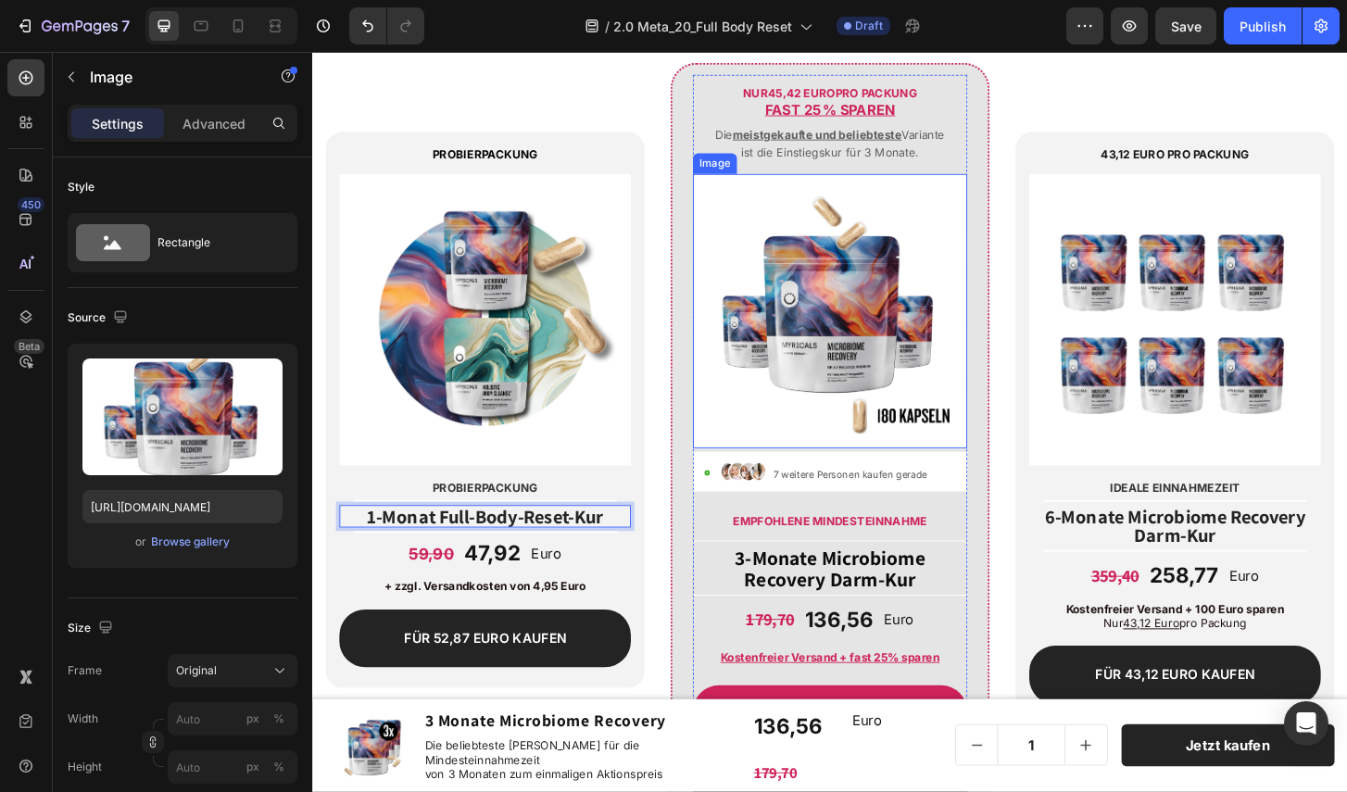
click at [815, 415] on img at bounding box center [868, 330] width 295 height 295
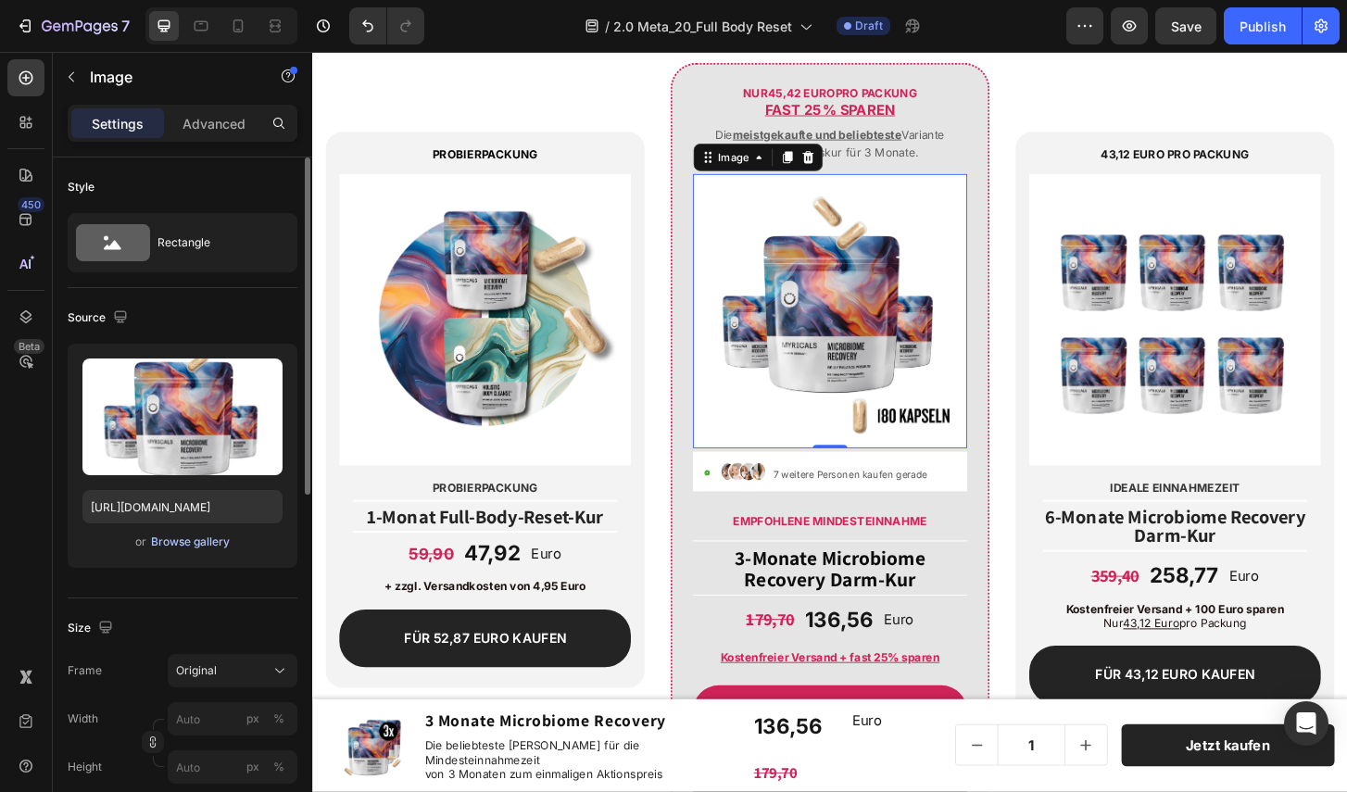
click at [196, 543] on div "Browse gallery" at bounding box center [190, 541] width 79 height 17
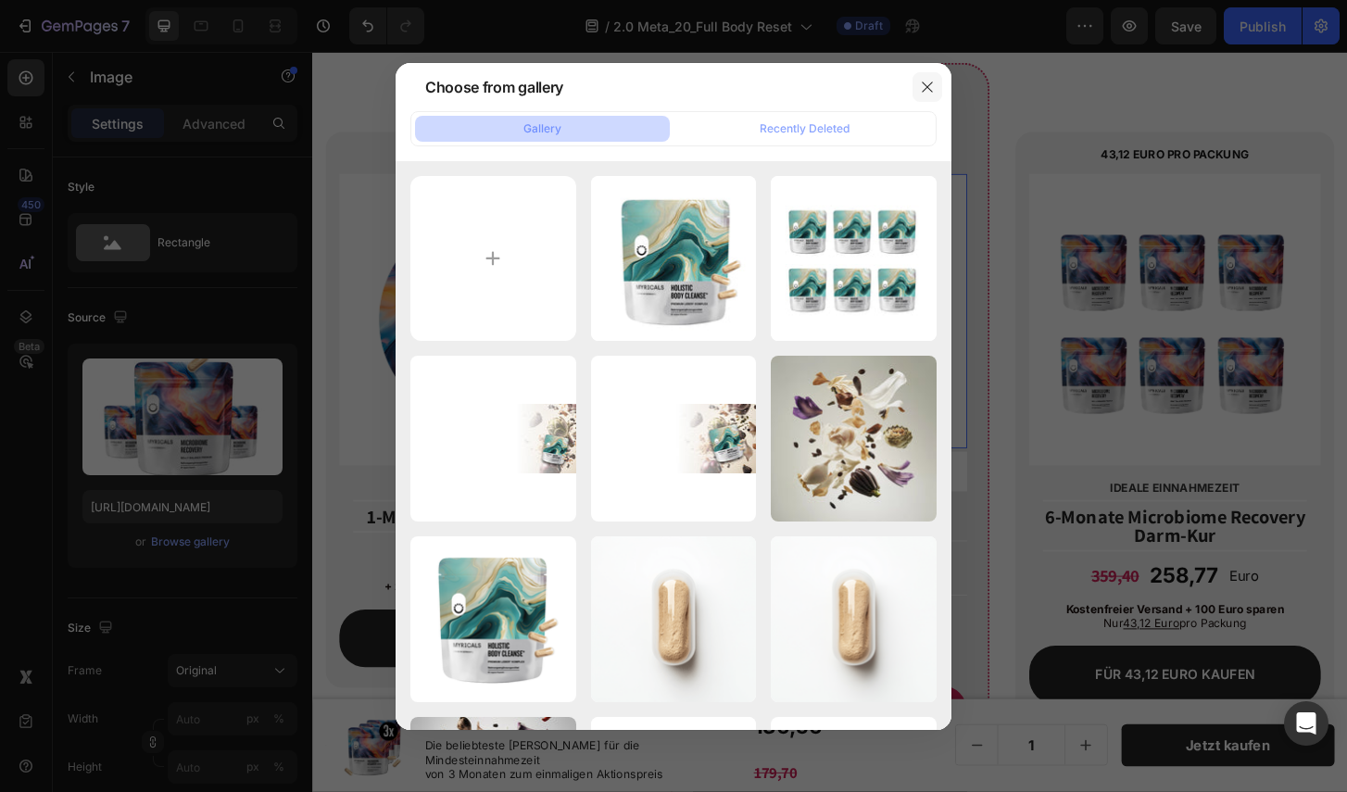
click at [921, 87] on icon "button" at bounding box center [927, 87] width 15 height 15
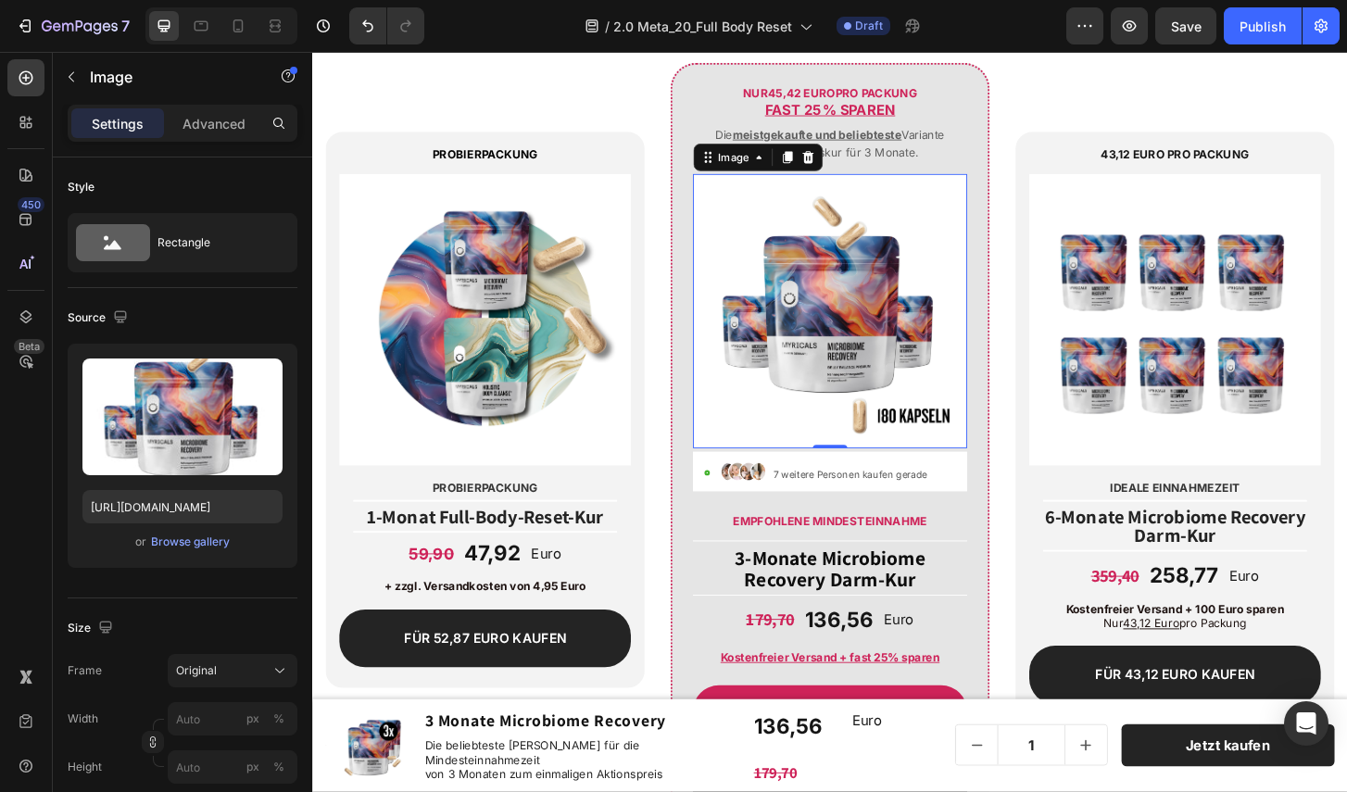
click at [864, 290] on img at bounding box center [868, 330] width 295 height 295
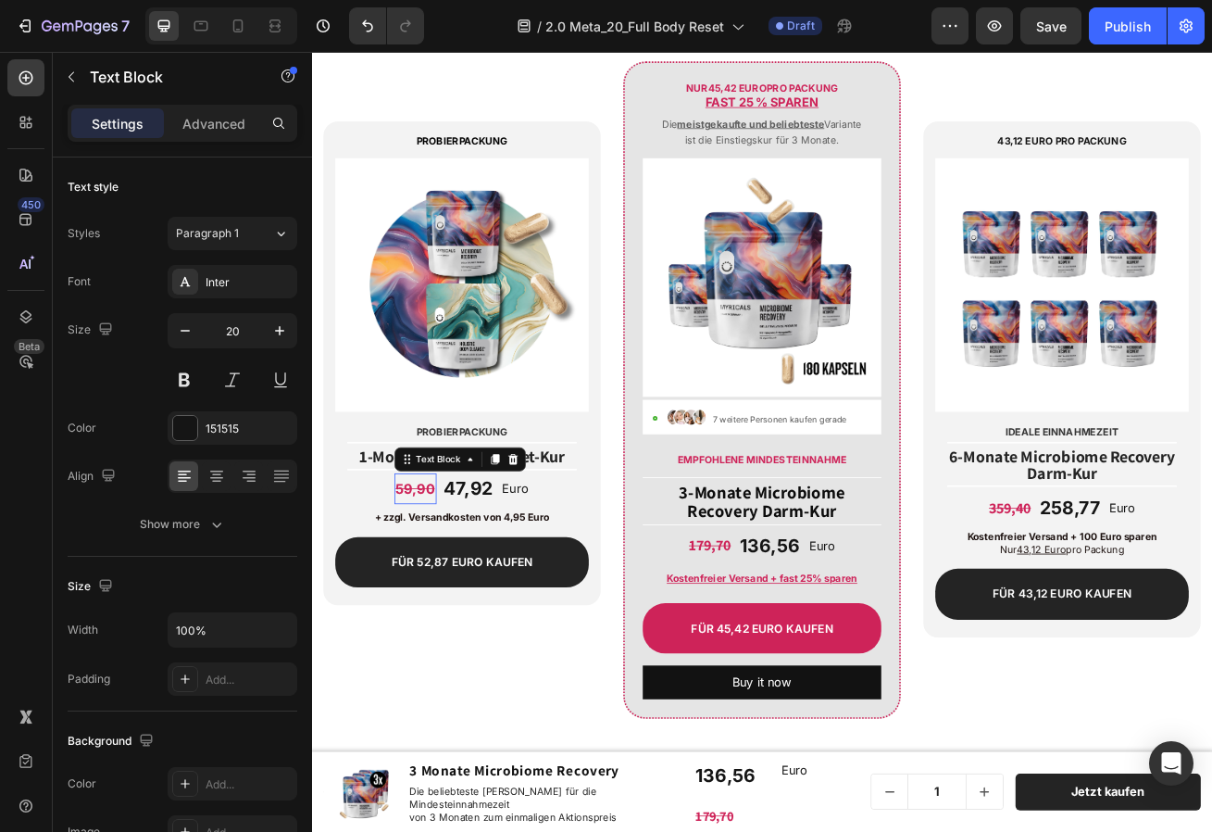
click at [423, 595] on strong "59,90" at bounding box center [440, 591] width 48 height 19
click at [501, 595] on strong "47,92" at bounding box center [507, 590] width 61 height 27
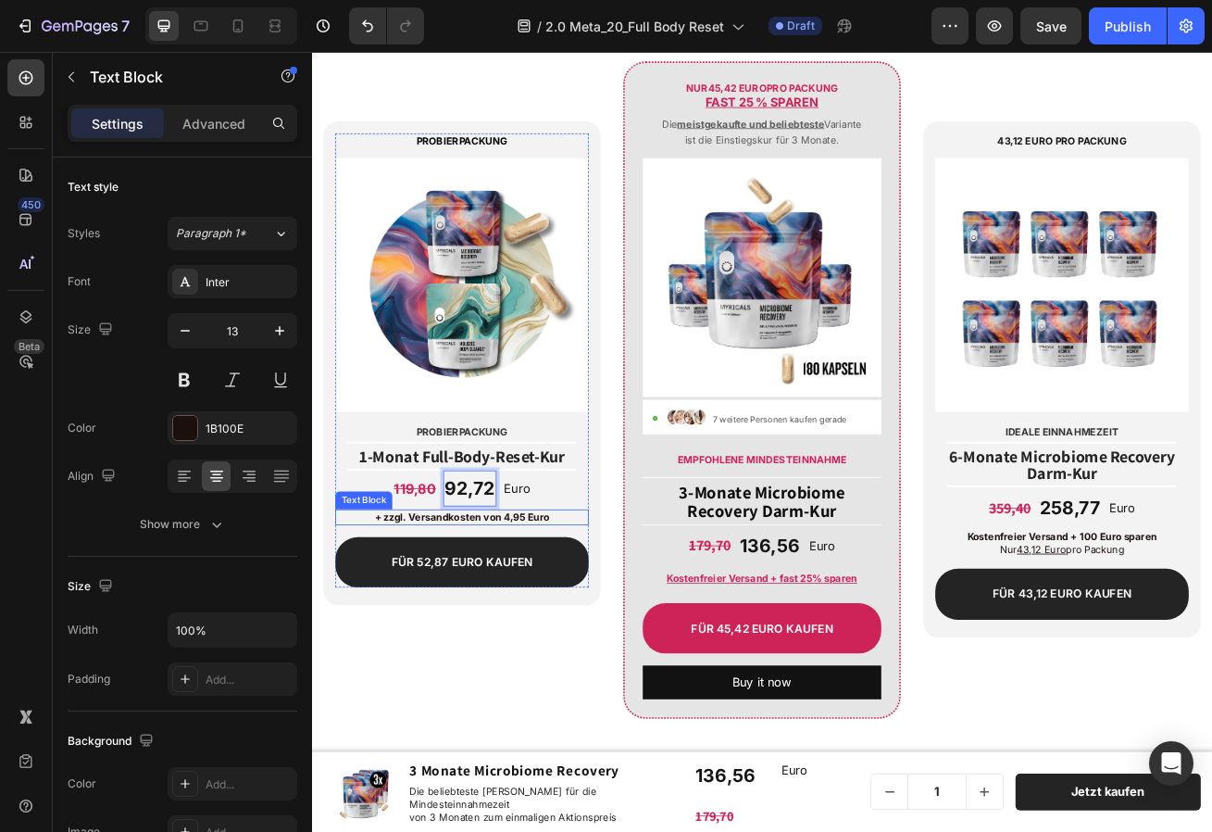
click at [542, 623] on strong "+ zzgl. Versandkosten von 4,95 Euro" at bounding box center [498, 626] width 216 height 15
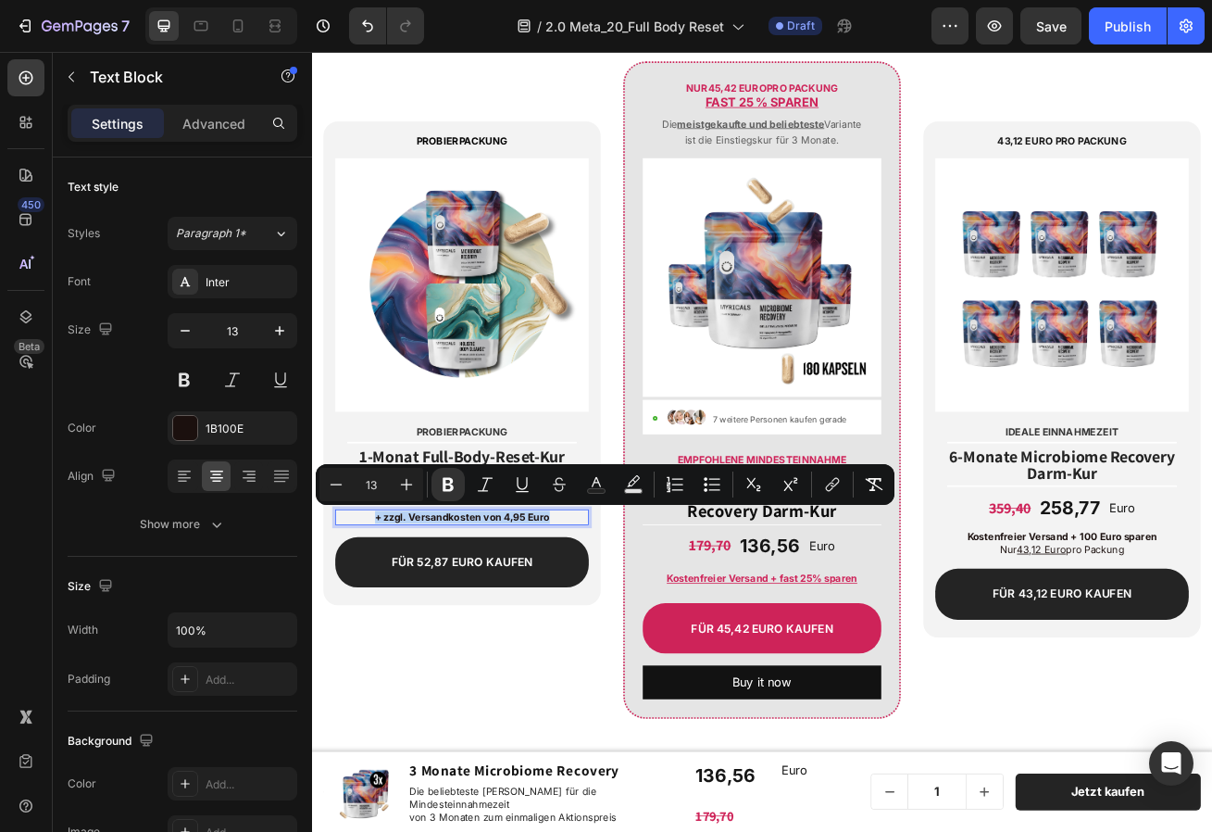
click at [542, 623] on strong "+ zzgl. Versandkosten von 4,95 Euro" at bounding box center [498, 626] width 216 height 15
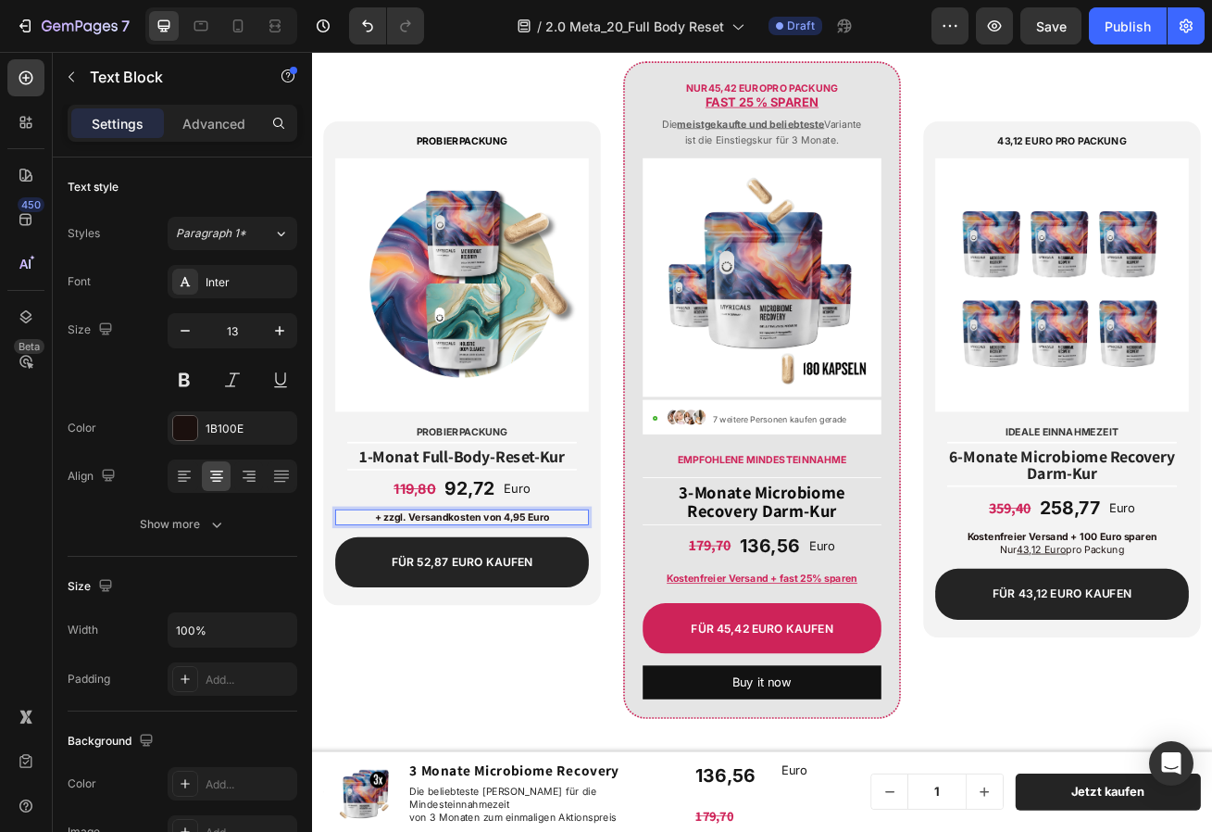
click at [431, 626] on strong "+ zzgl. Versandkosten von 4,95 Euro" at bounding box center [498, 626] width 216 height 15
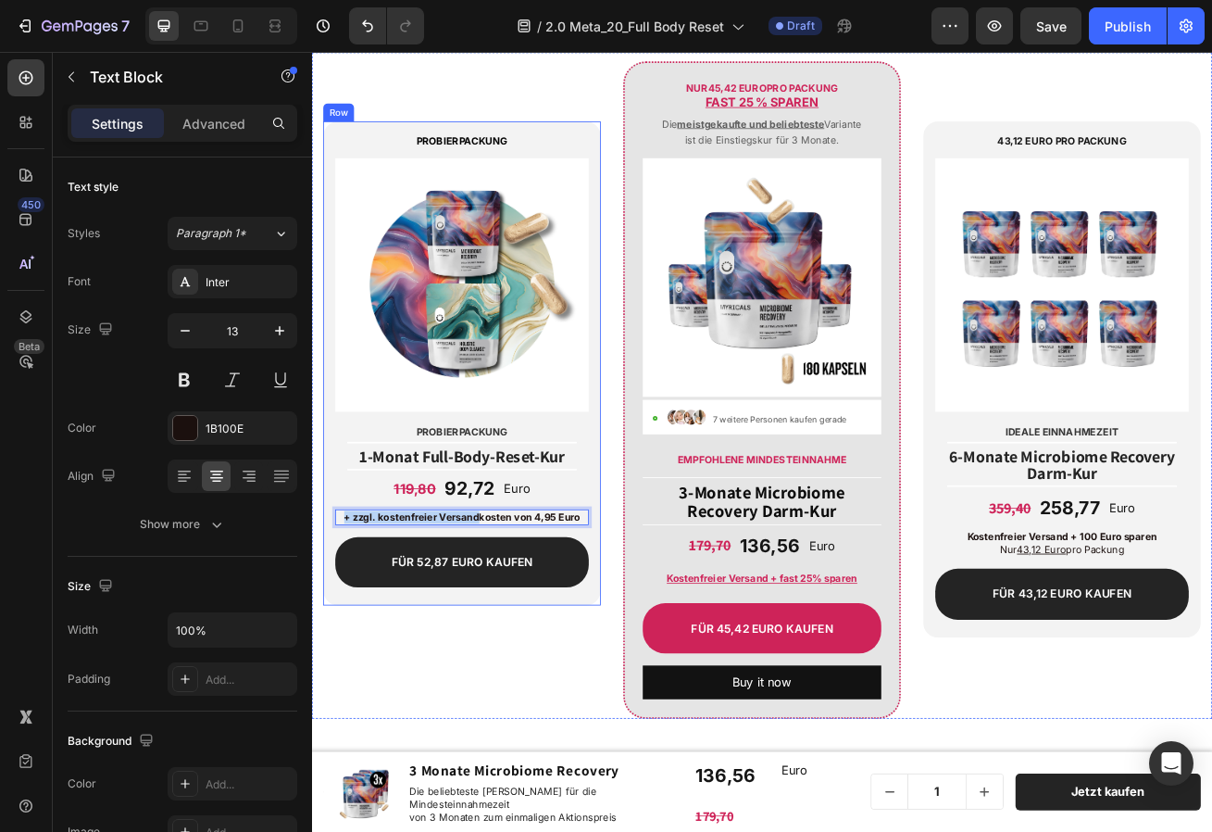
drag, startPoint x: 518, startPoint y: 625, endPoint x: 667, endPoint y: 613, distance: 149.6
click at [667, 613] on div "PROBIERPACKUNG Text Block Image Probierpackung Text Block Title Line ⁠⁠⁠⁠⁠⁠⁠ 1-…" at bounding box center [497, 436] width 343 height 597
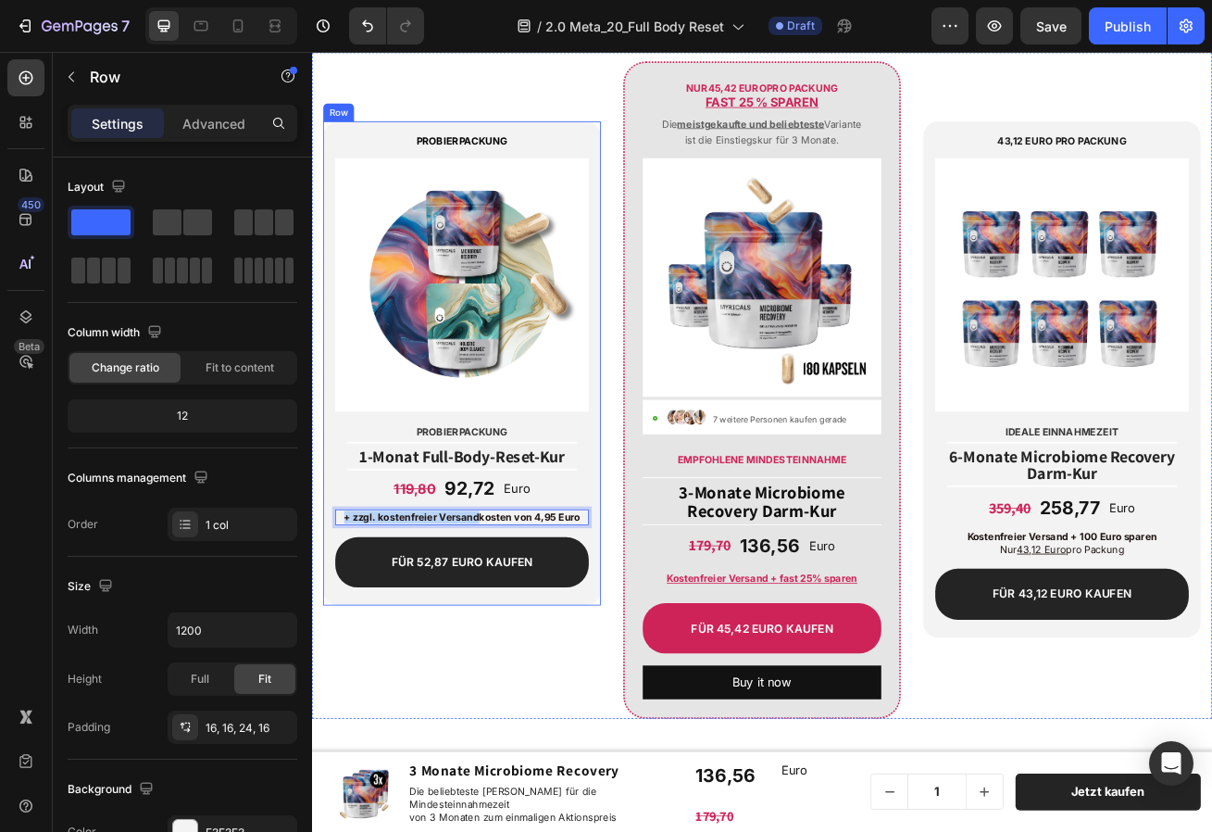
click at [667, 613] on div "PROBIERPACKUNG Text Block Image Probierpackung Text Block Title Line ⁠⁠⁠⁠⁠⁠⁠ 1-…" at bounding box center [497, 436] width 343 height 597
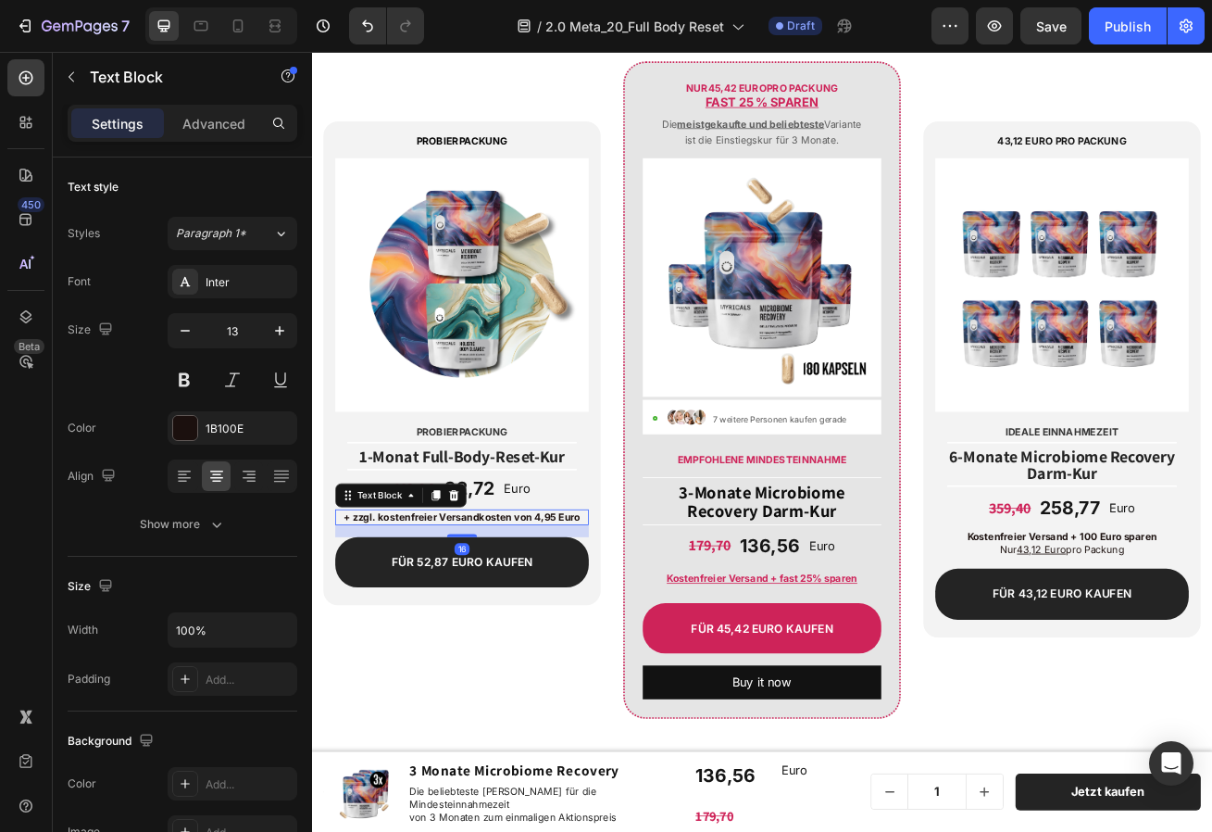
click at [564, 617] on div "+ zzgl. kostenfreier Versandkosten von 4,95 Euro" at bounding box center [497, 626] width 313 height 19
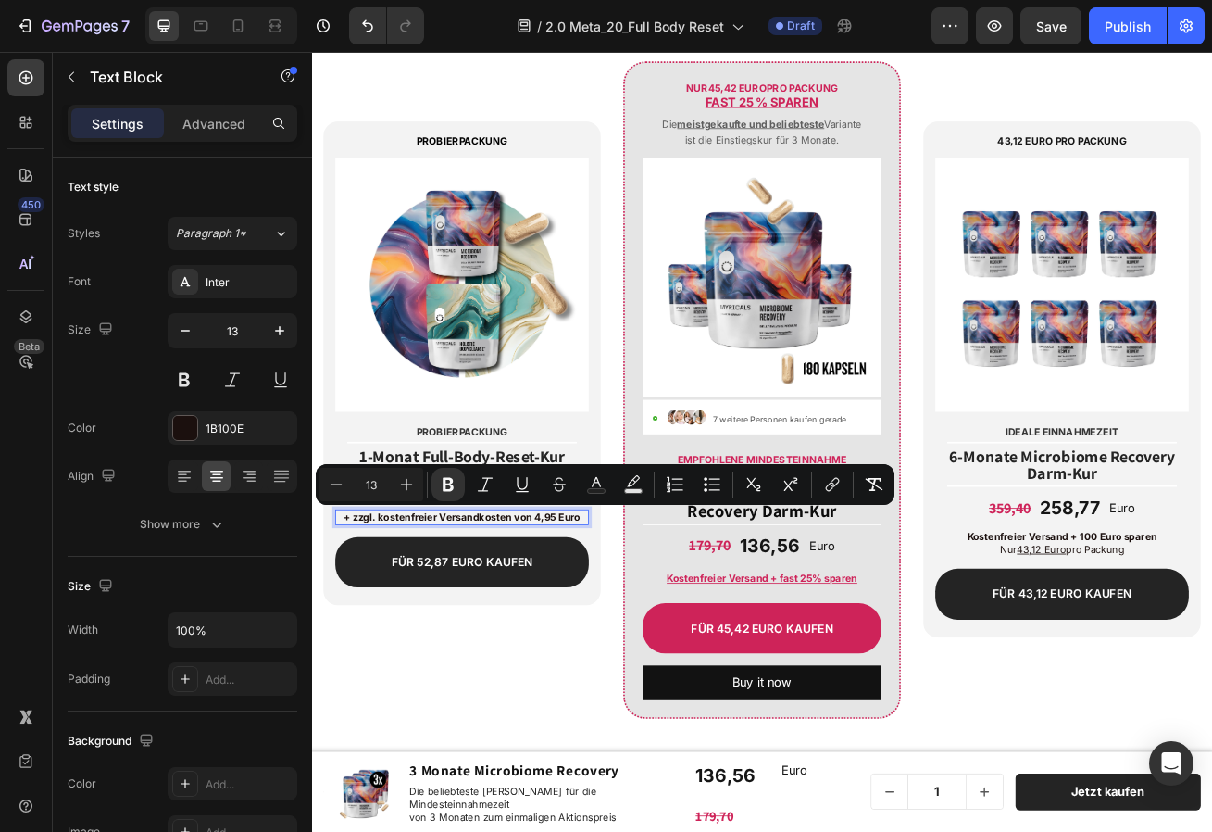
click at [539, 623] on strong "+ zzgl. kostenfreier Versandkosten von 4,95 Euro" at bounding box center [498, 626] width 292 height 15
drag, startPoint x: 519, startPoint y: 628, endPoint x: 651, endPoint y: 633, distance: 132.6
click at [651, 633] on div "+ zzgl. kostenfreier Versandkosten von 4,95 Euro" at bounding box center [497, 626] width 313 height 19
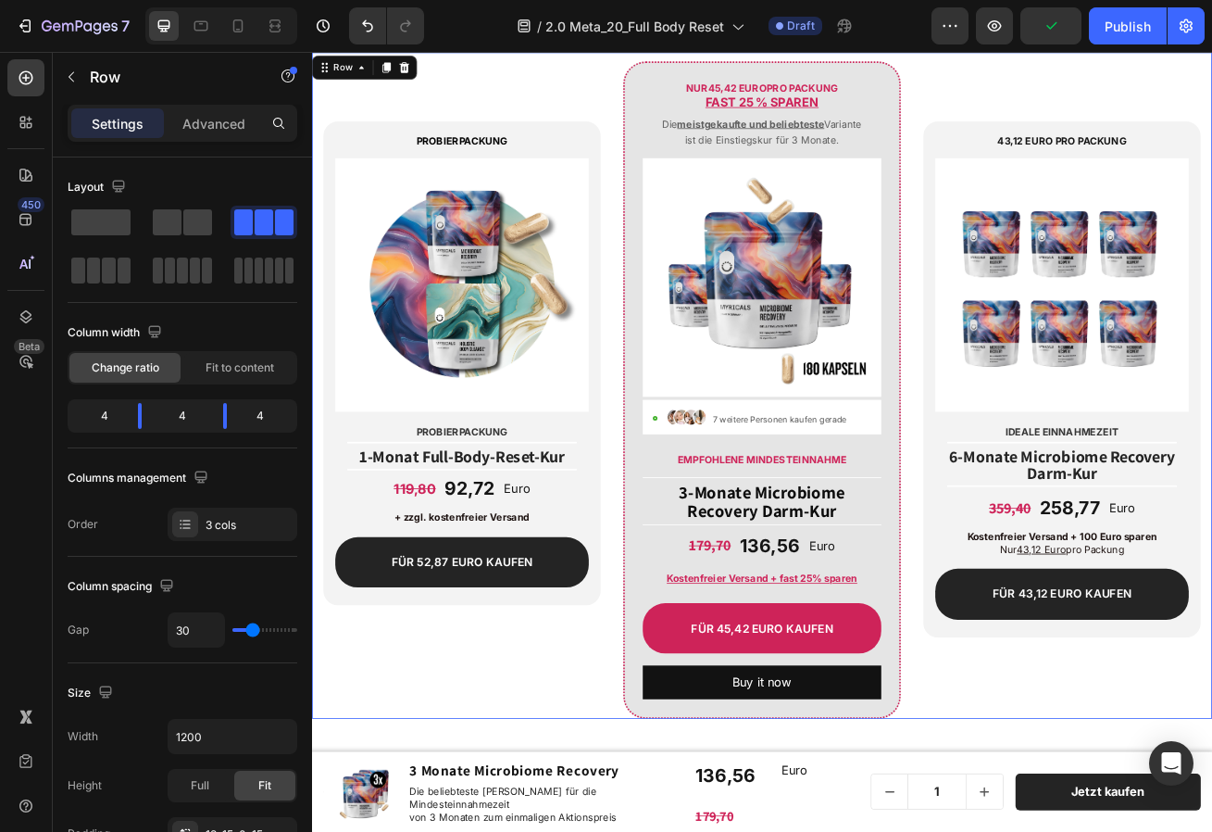
click at [680, 630] on div "PROBIERPACKUNG Text Block Image Probierpackung Text Block Title Line ⁠⁠⁠⁠⁠⁠⁠ 1-…" at bounding box center [867, 464] width 1111 height 822
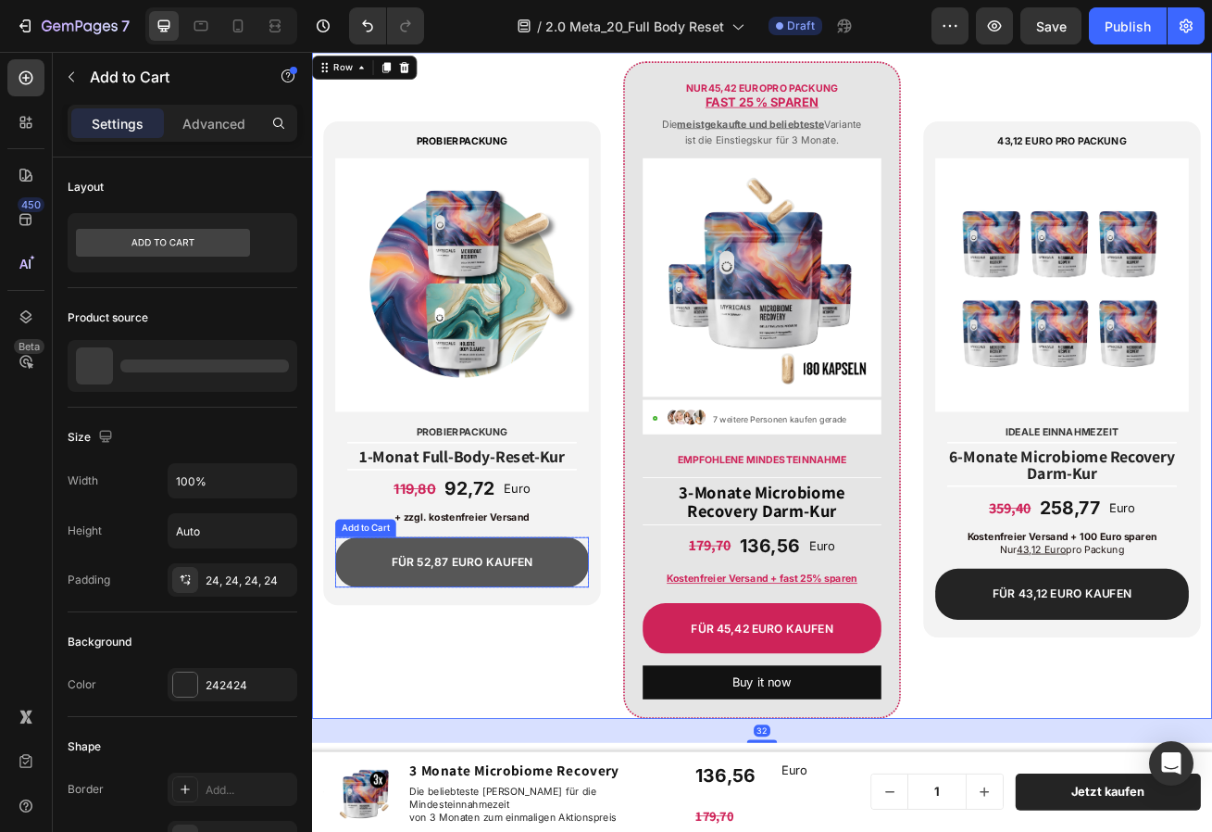
click at [583, 677] on button "Für 52,87 EURO kaufen" at bounding box center [497, 682] width 313 height 63
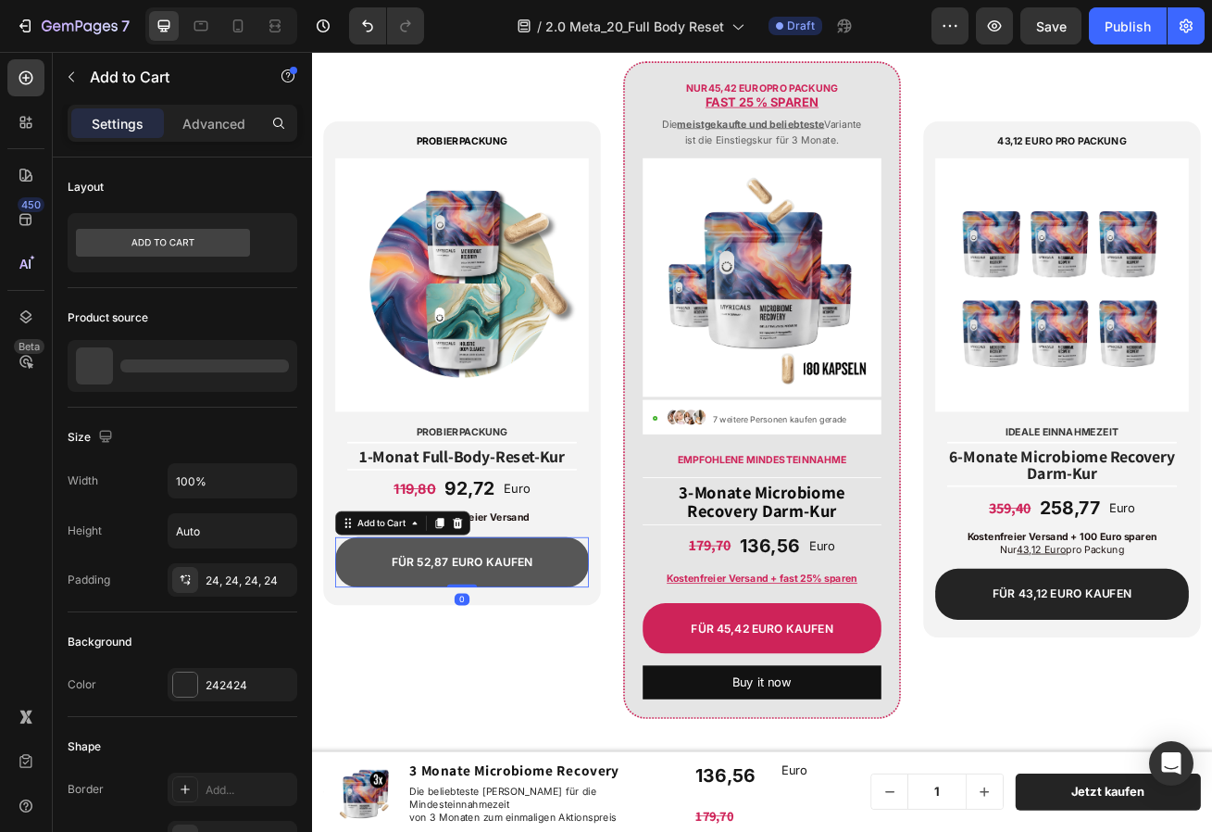
click at [583, 677] on button "Für 52,87 EURO kaufen" at bounding box center [497, 682] width 313 height 63
click at [564, 682] on div "Für 52,87 EURO kaufen" at bounding box center [497, 682] width 174 height 19
click at [564, 682] on p "Für 52,87 EURO kaufen" at bounding box center [497, 682] width 174 height 19
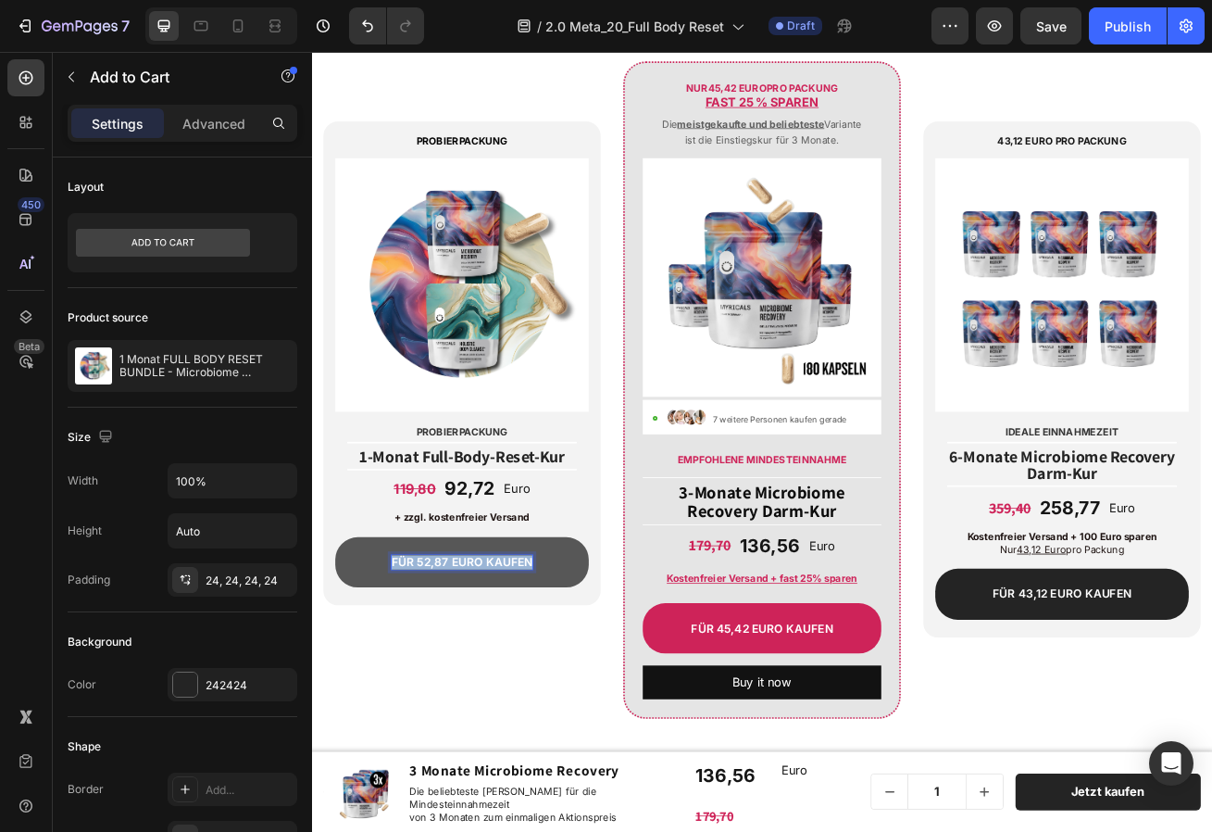
click at [564, 682] on p "Für 52,87 EURO kaufen" at bounding box center [497, 682] width 174 height 19
click at [508, 684] on p "Für 52,87 EURO kaufen" at bounding box center [497, 682] width 174 height 19
drag, startPoint x: 481, startPoint y: 683, endPoint x: 445, endPoint y: 683, distance: 35.2
click at [445, 683] on p "Für 52,87 EURO kaufen" at bounding box center [497, 682] width 174 height 19
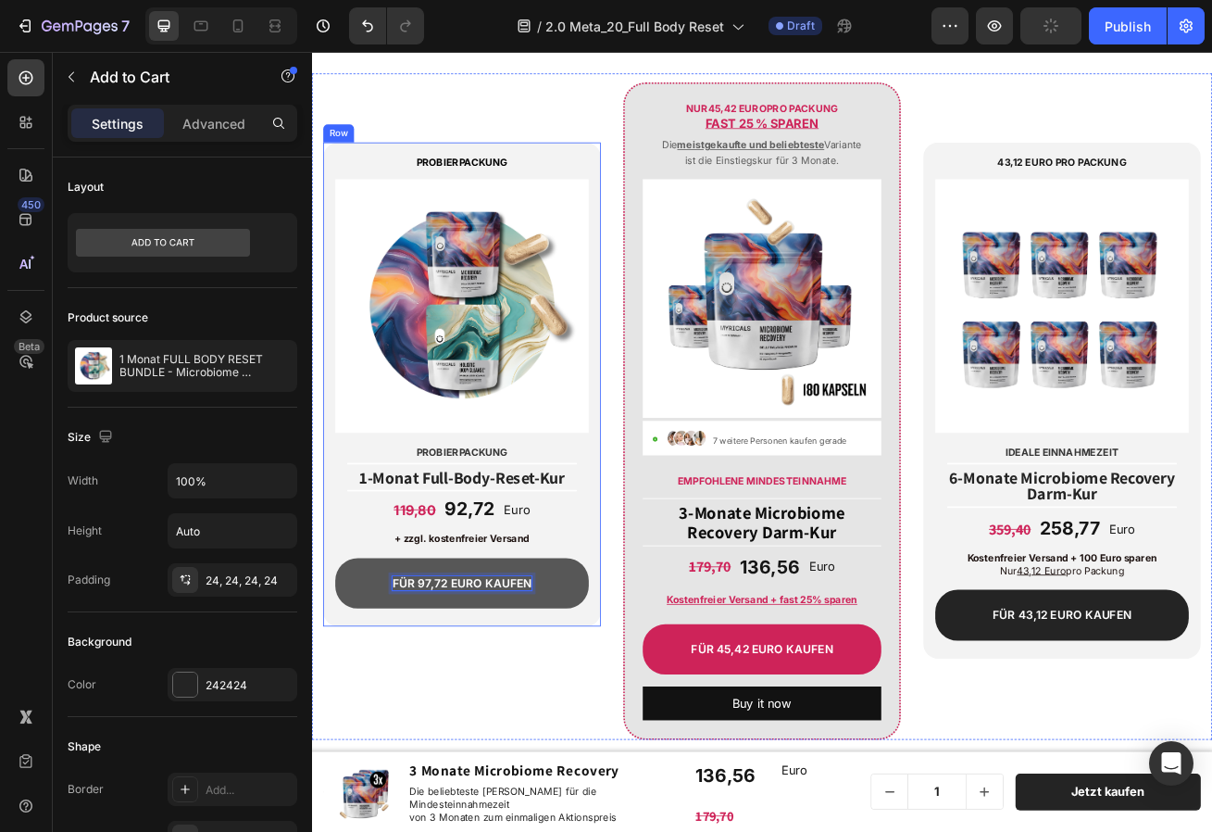
scroll to position [8717, 0]
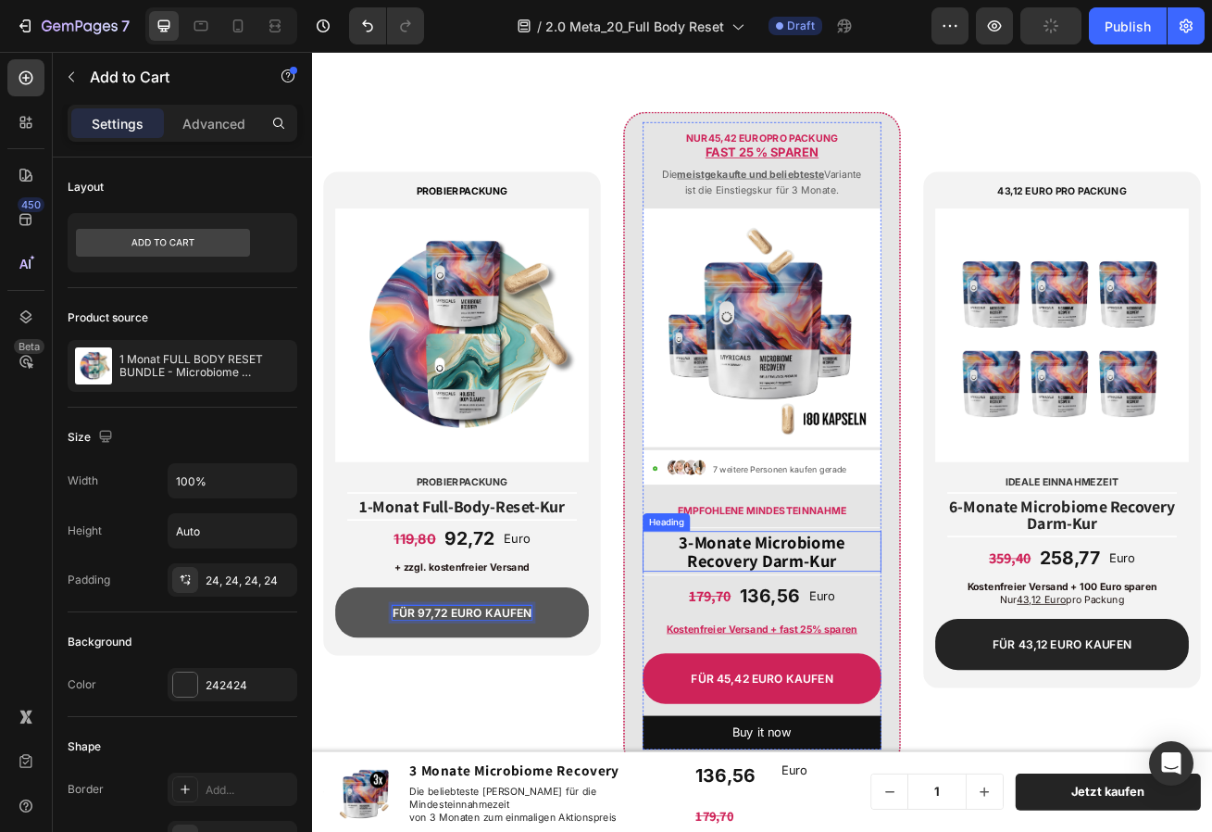
click at [836, 670] on span "3-Monate Microbiome Recovery Darm-Kur" at bounding box center [868, 669] width 205 height 51
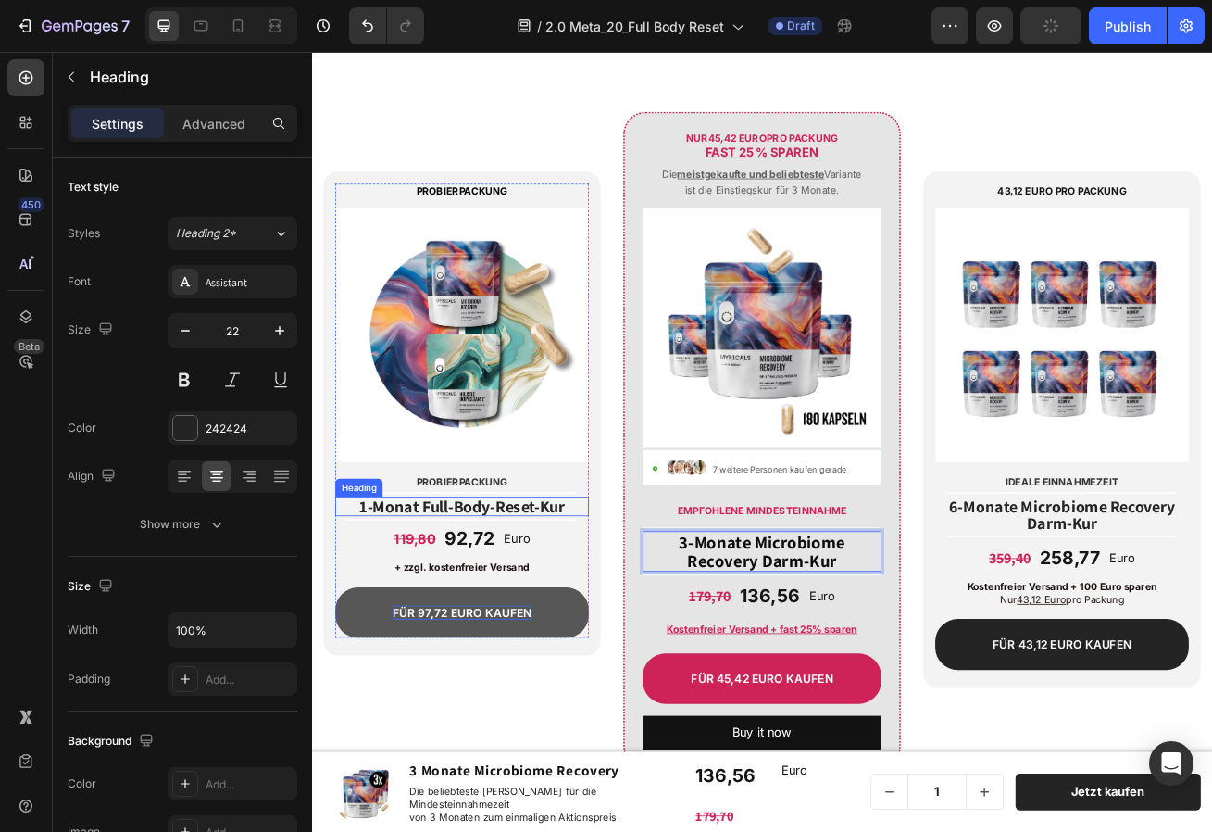
click at [499, 612] on span "1-Monat Full-Body-Reset-Kur" at bounding box center [497, 613] width 255 height 26
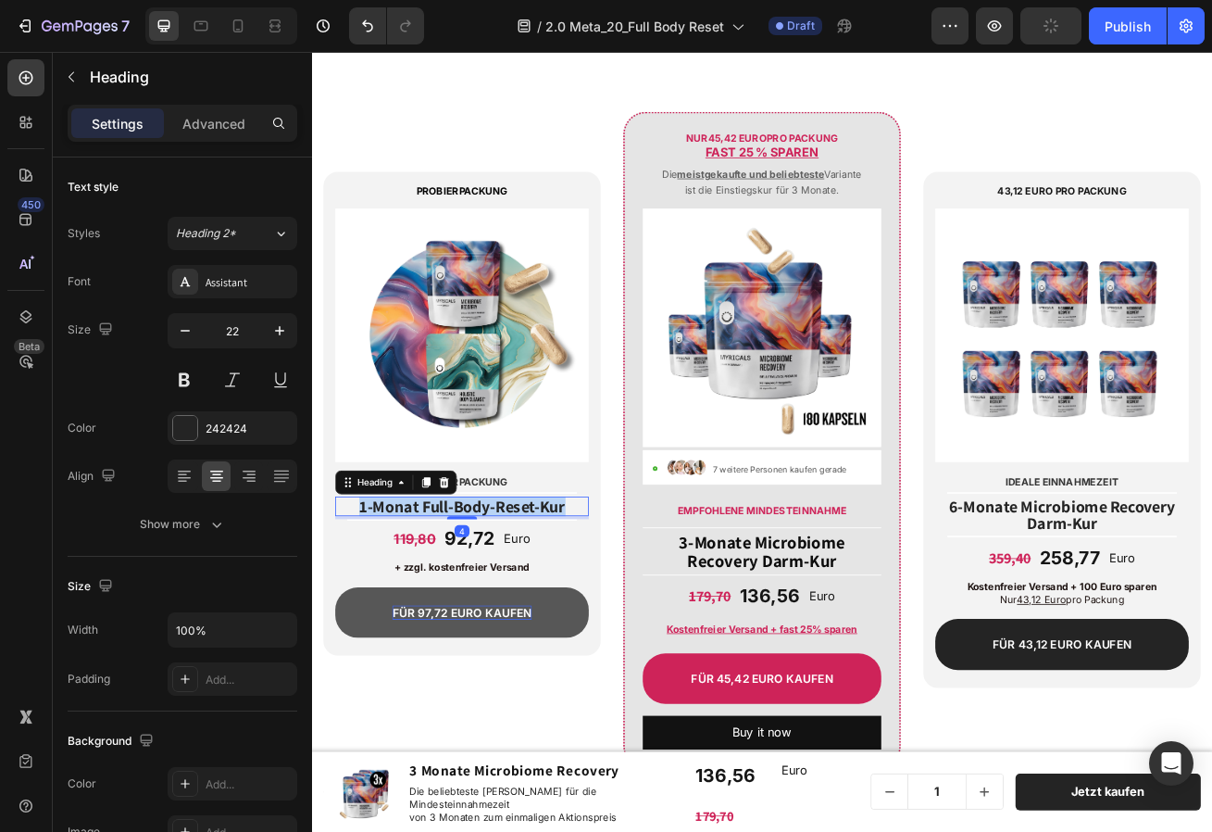
click at [499, 612] on span "1-Monat Full-Body-Reset-Kur" at bounding box center [497, 613] width 255 height 26
click at [870, 669] on span "3-Monate Microbiome Recovery Darm-Kur" at bounding box center [868, 669] width 205 height 51
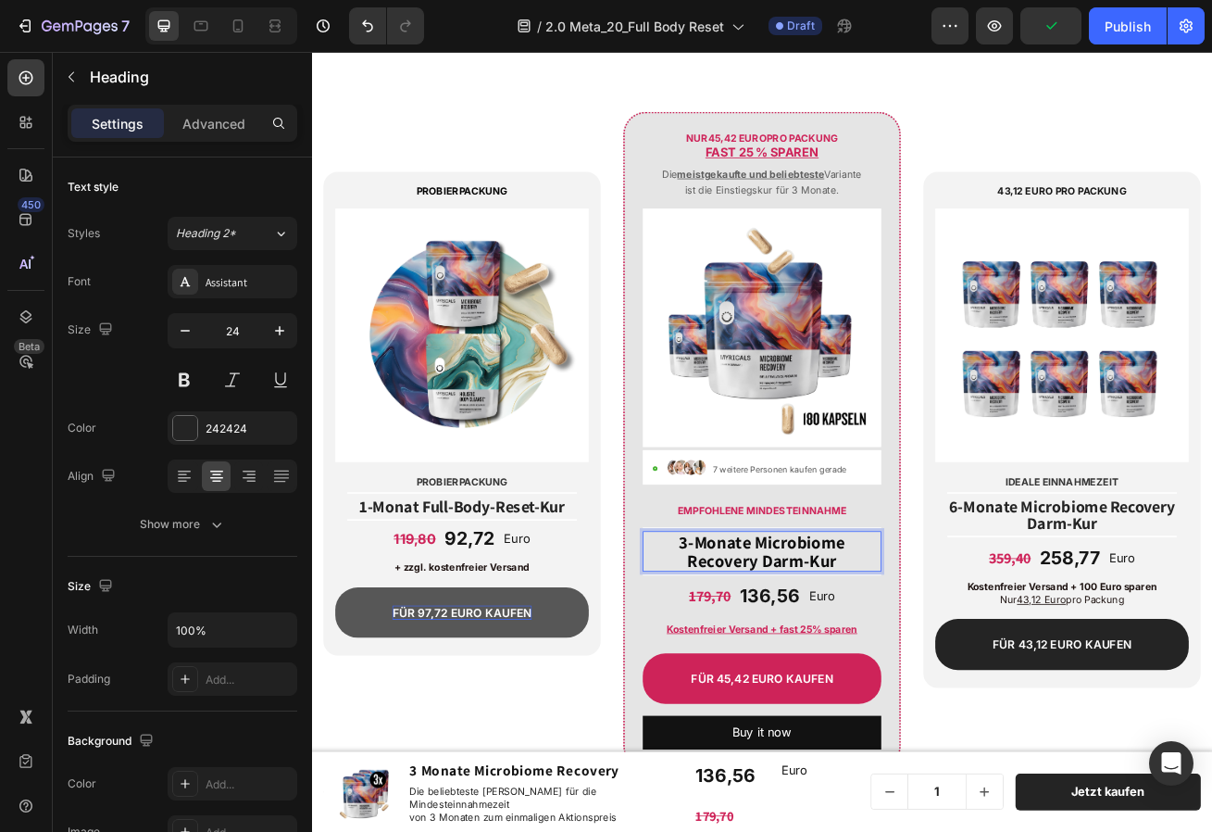
click at [870, 669] on span "3-Monate Microbiome Recovery Darm-Kur" at bounding box center [868, 669] width 205 height 51
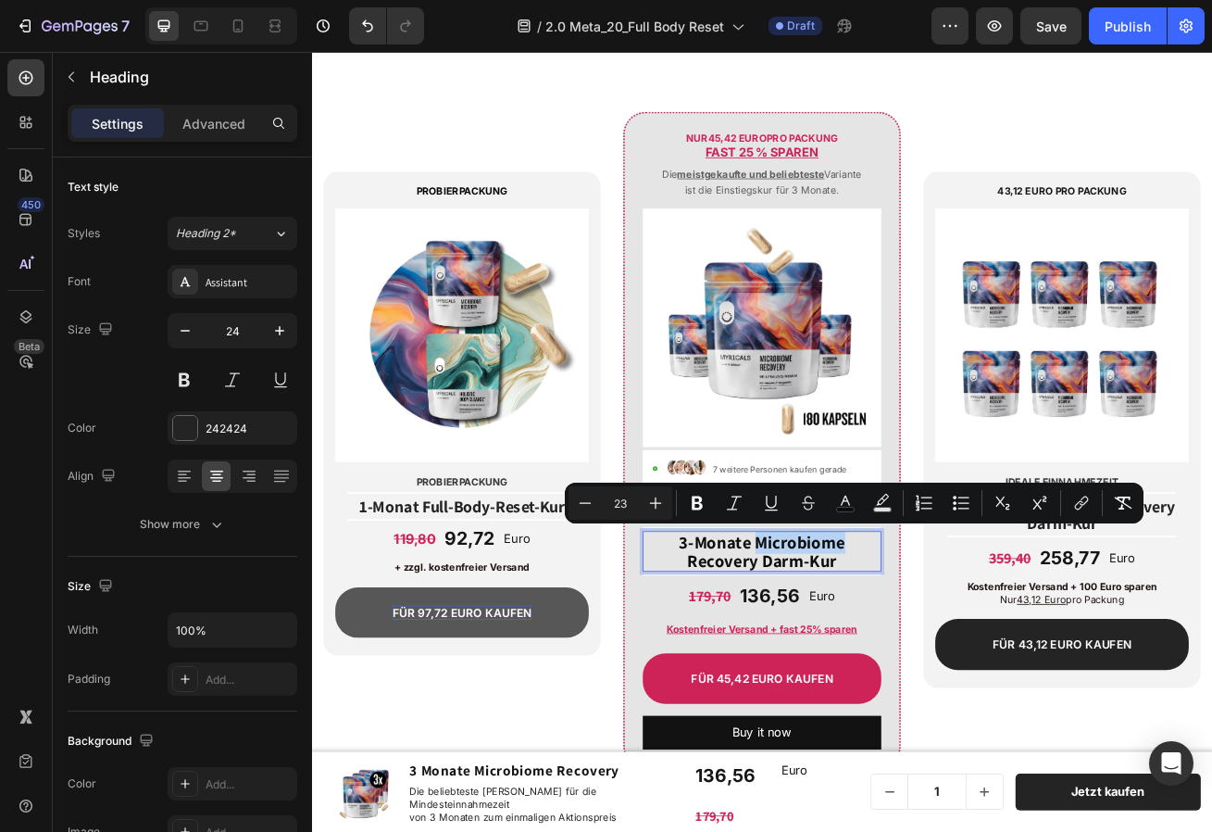
click at [870, 669] on span "3-Monate Microbiome Recovery Darm-Kur" at bounding box center [868, 669] width 205 height 51
click at [859, 656] on span "3-Monate Microbiome Recovery Darm-Kur" at bounding box center [868, 669] width 205 height 51
drag, startPoint x: 860, startPoint y: 653, endPoint x: 987, endPoint y: 700, distance: 135.4
click at [987, 700] on div "NUR 45 ,42 Euro pro Packung FAST 25 % sparen Text Block Die meistgekaufte und b…" at bounding box center [868, 526] width 295 height 774
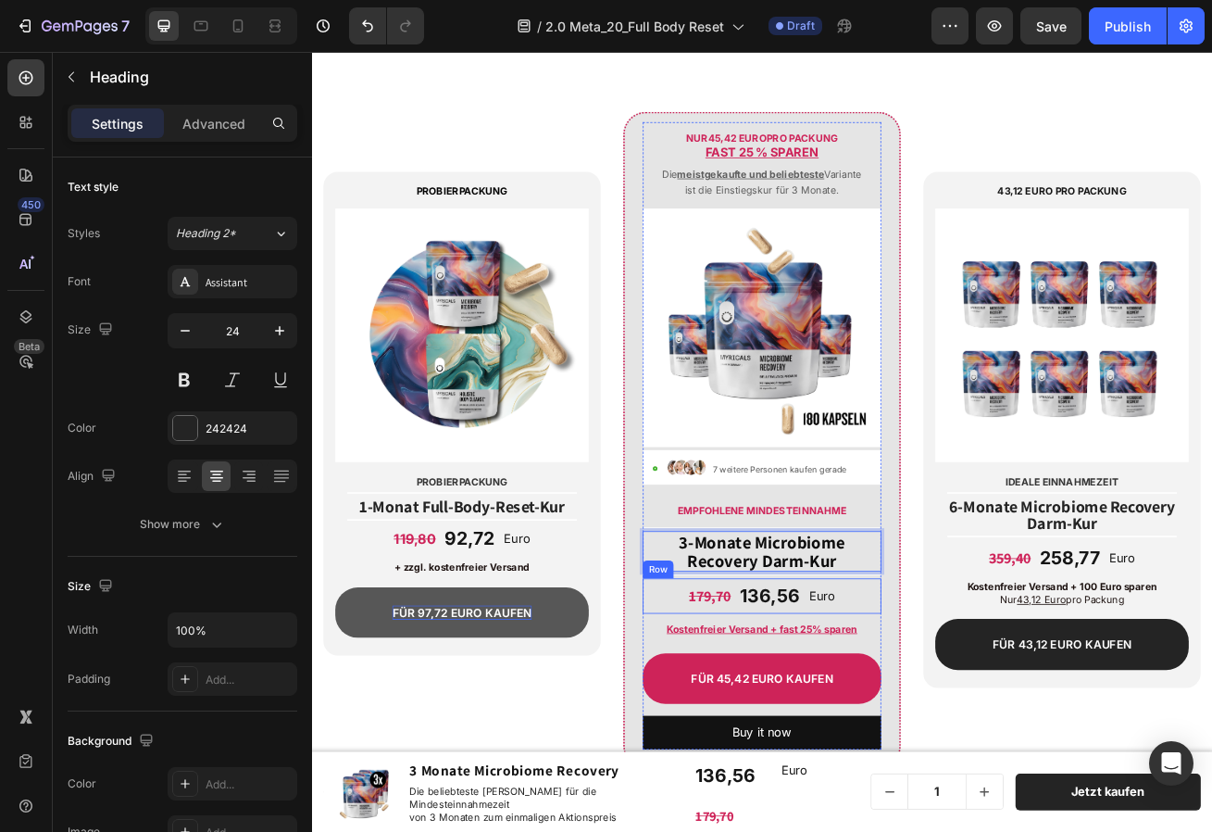
scroll to position [0, 0]
drag, startPoint x: 845, startPoint y: 658, endPoint x: 817, endPoint y: 660, distance: 27.8
click at [817, 660] on p "3-Monate 1-Monat Full-Body-Reset-Kur" at bounding box center [867, 669] width 291 height 46
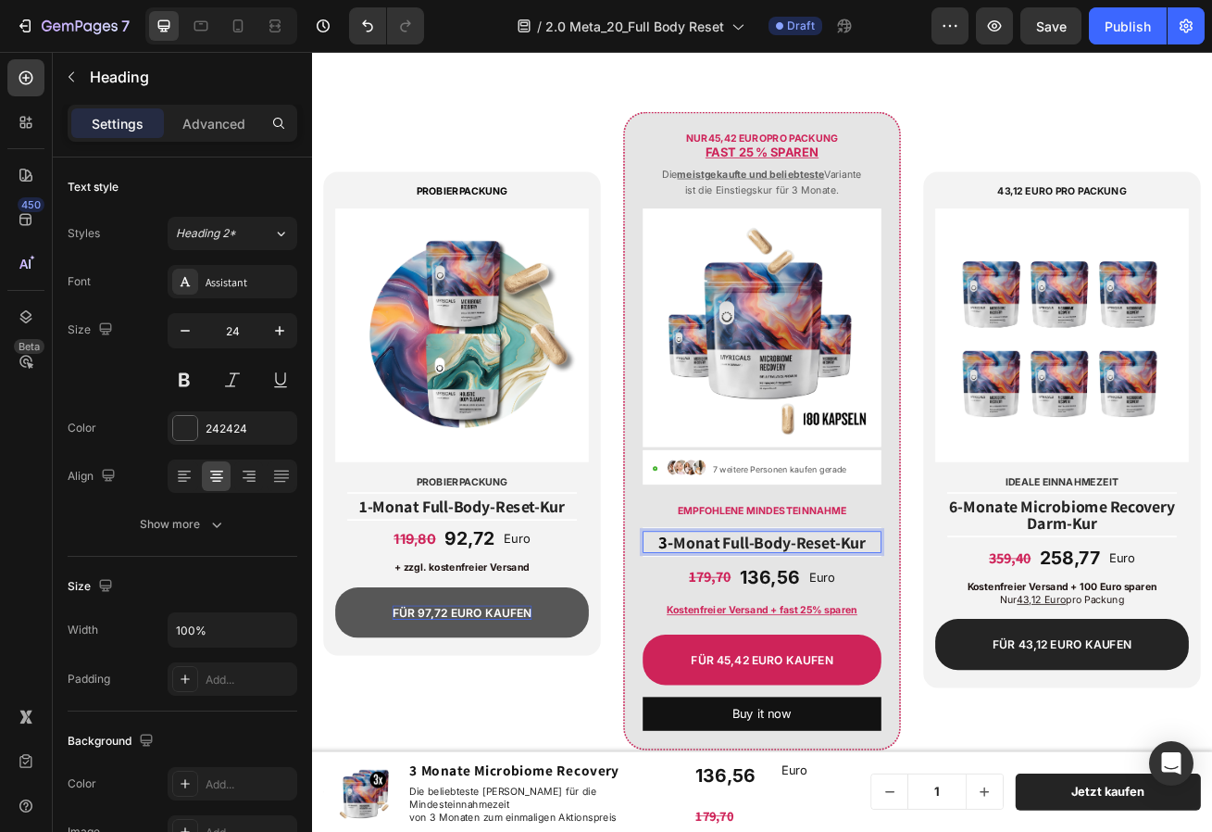
click at [812, 657] on span "Monat Full-Body-Reset-Kur" at bounding box center [877, 658] width 238 height 26
click at [906, 345] on img at bounding box center [868, 392] width 295 height 295
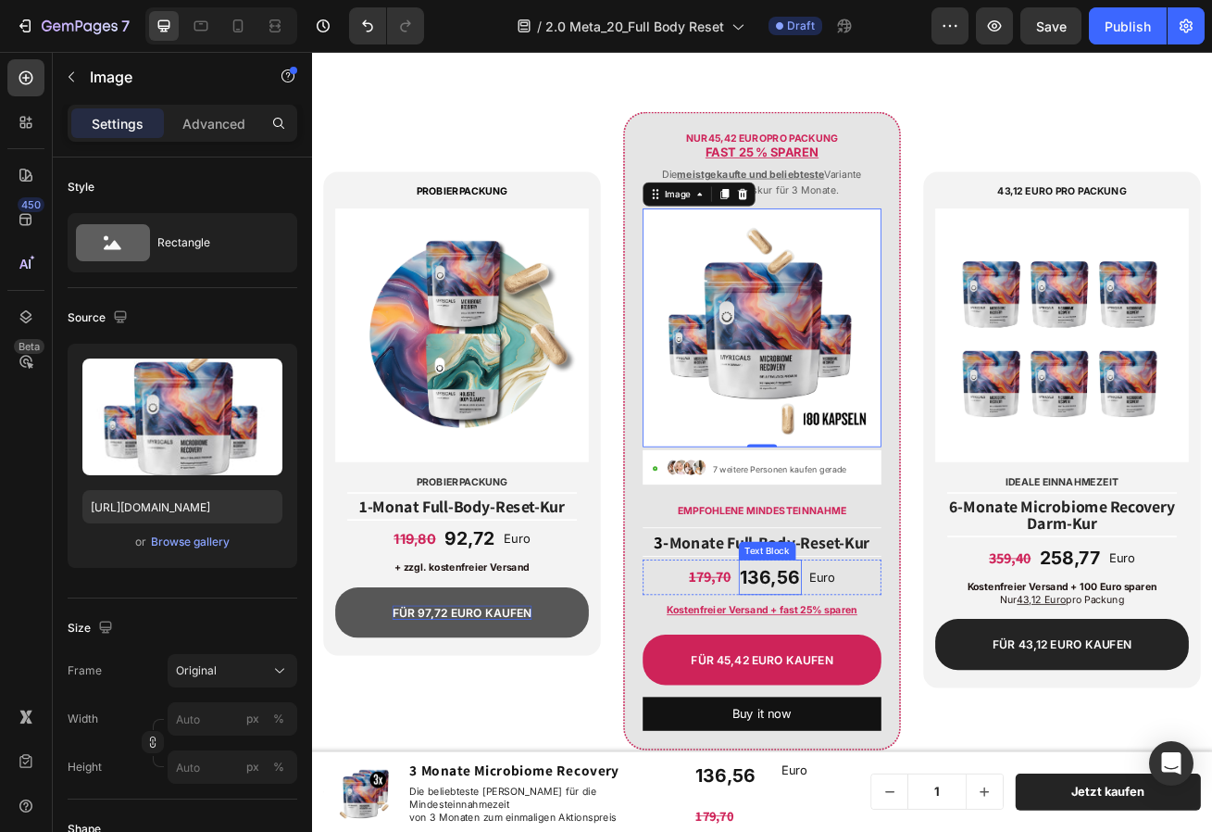
click at [874, 696] on strong "136,56" at bounding box center [878, 700] width 74 height 27
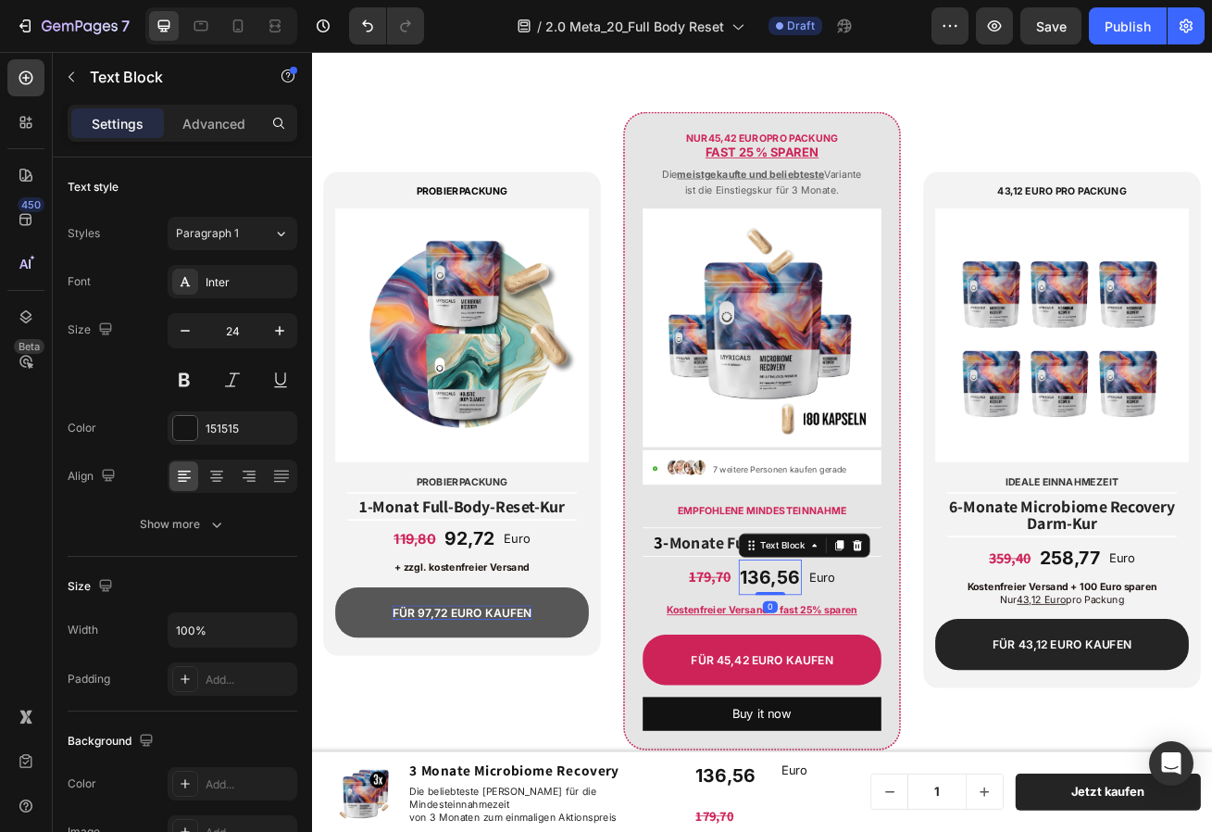
click at [874, 696] on strong "136,56" at bounding box center [878, 700] width 74 height 27
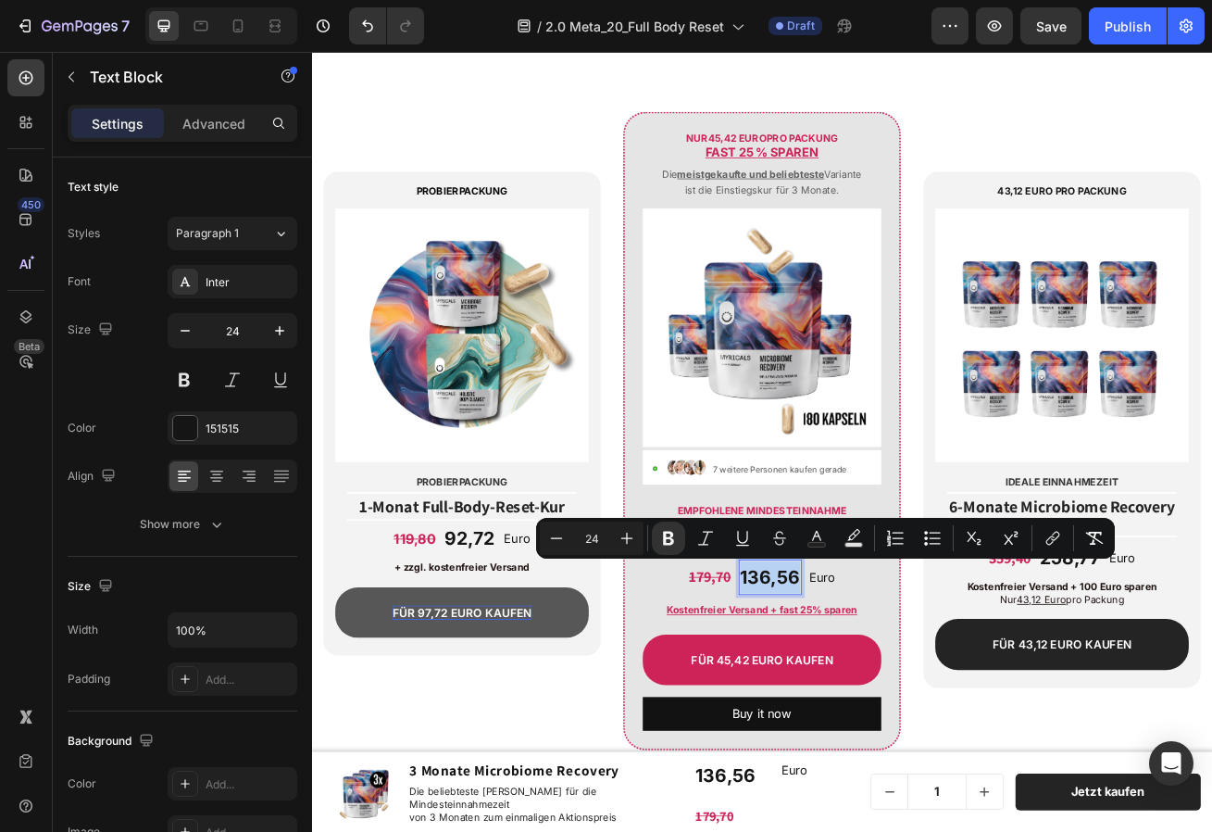
click at [874, 696] on strong "136,56" at bounding box center [878, 700] width 74 height 27
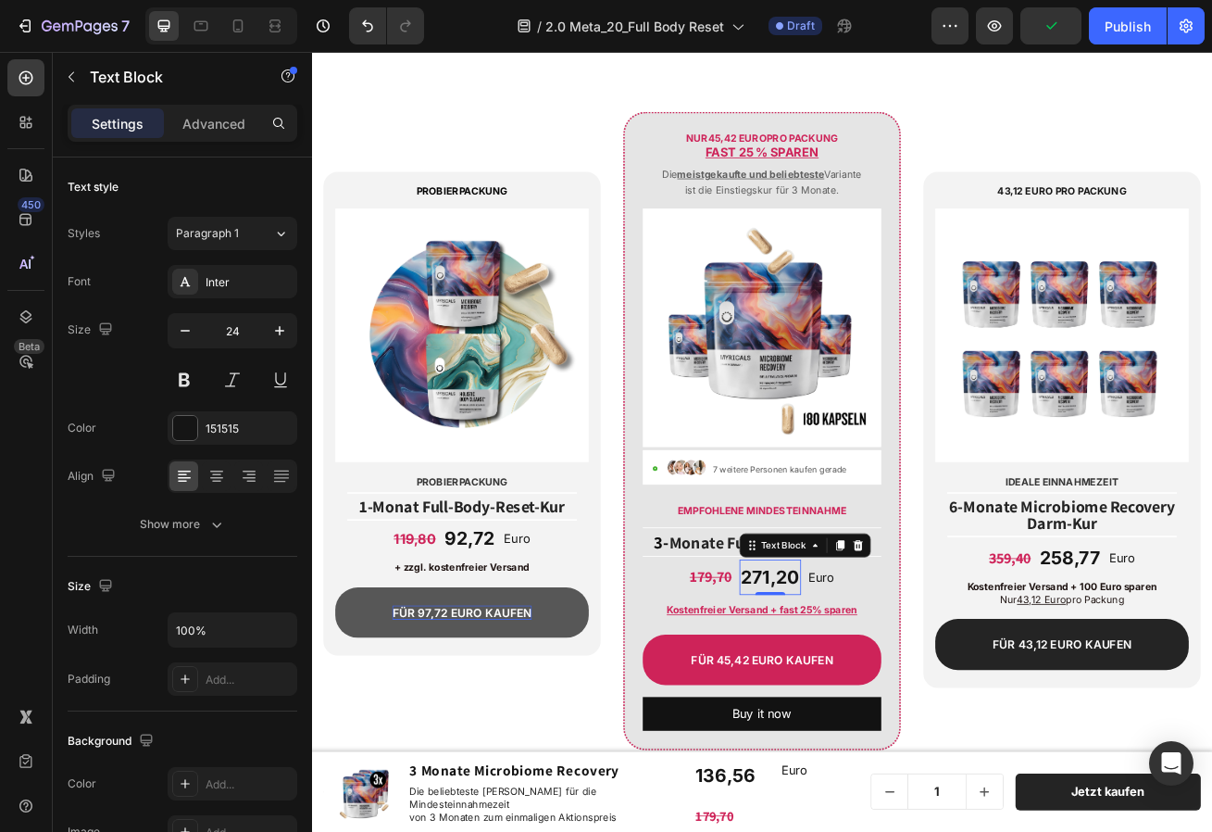
click at [785, 705] on div "179,70" at bounding box center [805, 700] width 56 height 28
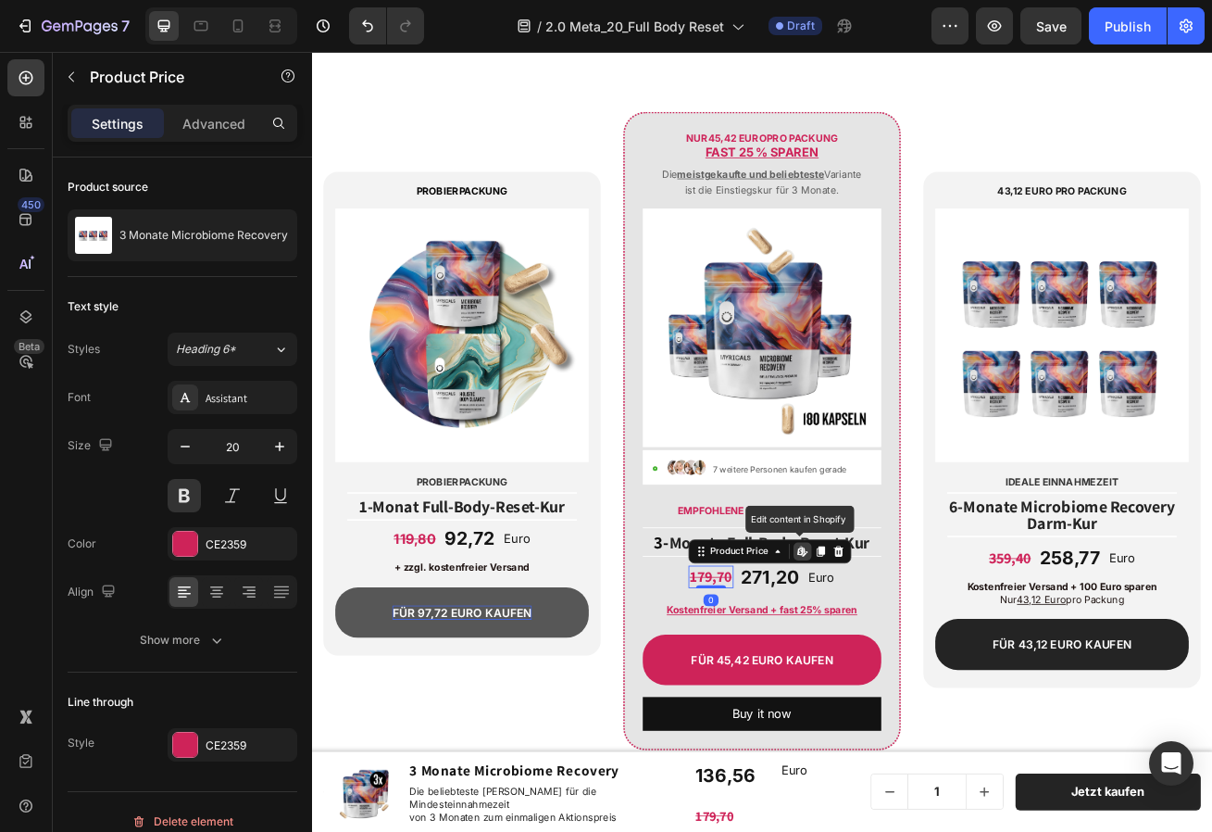
click at [805, 699] on div "179,70" at bounding box center [805, 700] width 56 height 28
click at [788, 712] on div at bounding box center [804, 711] width 37 height 6
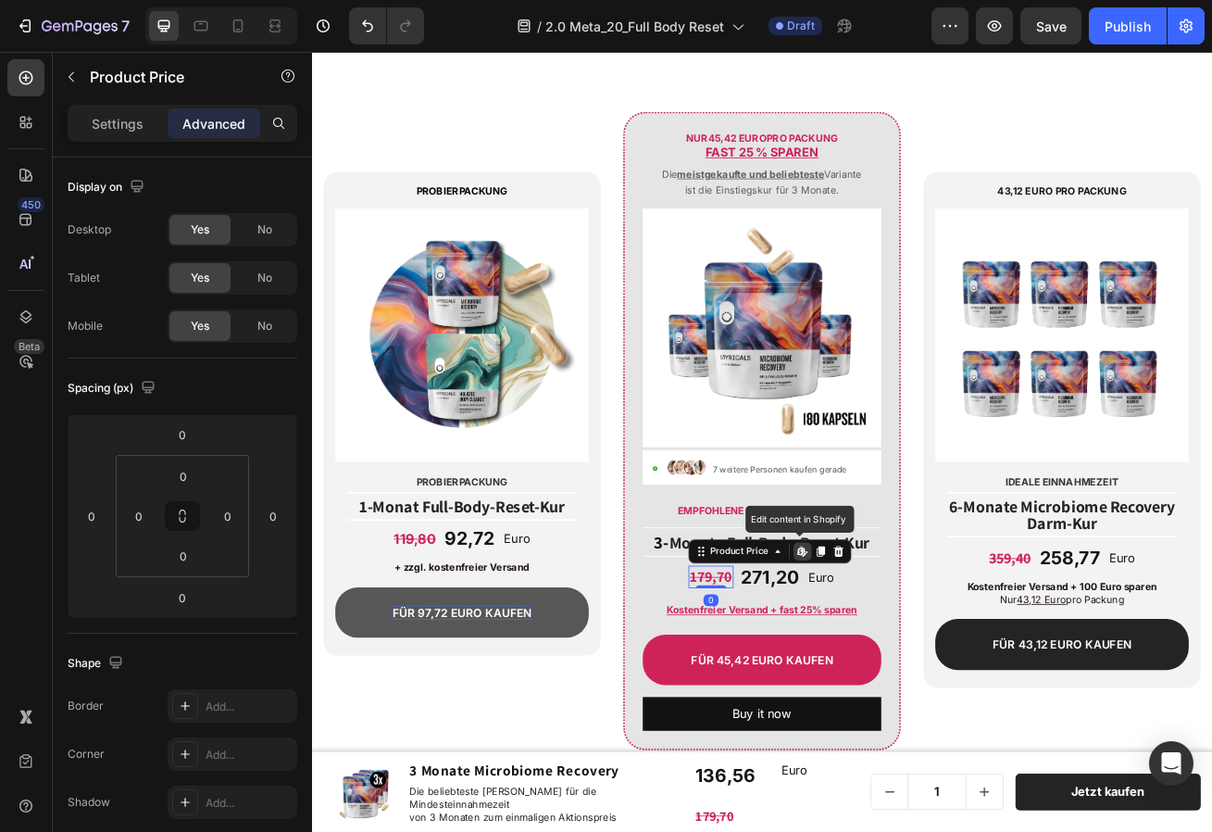
click at [794, 698] on div "179,70" at bounding box center [805, 700] width 56 height 28
click at [808, 703] on div "179,70" at bounding box center [805, 700] width 56 height 28
click at [808, 702] on div "179,70" at bounding box center [805, 700] width 56 height 28
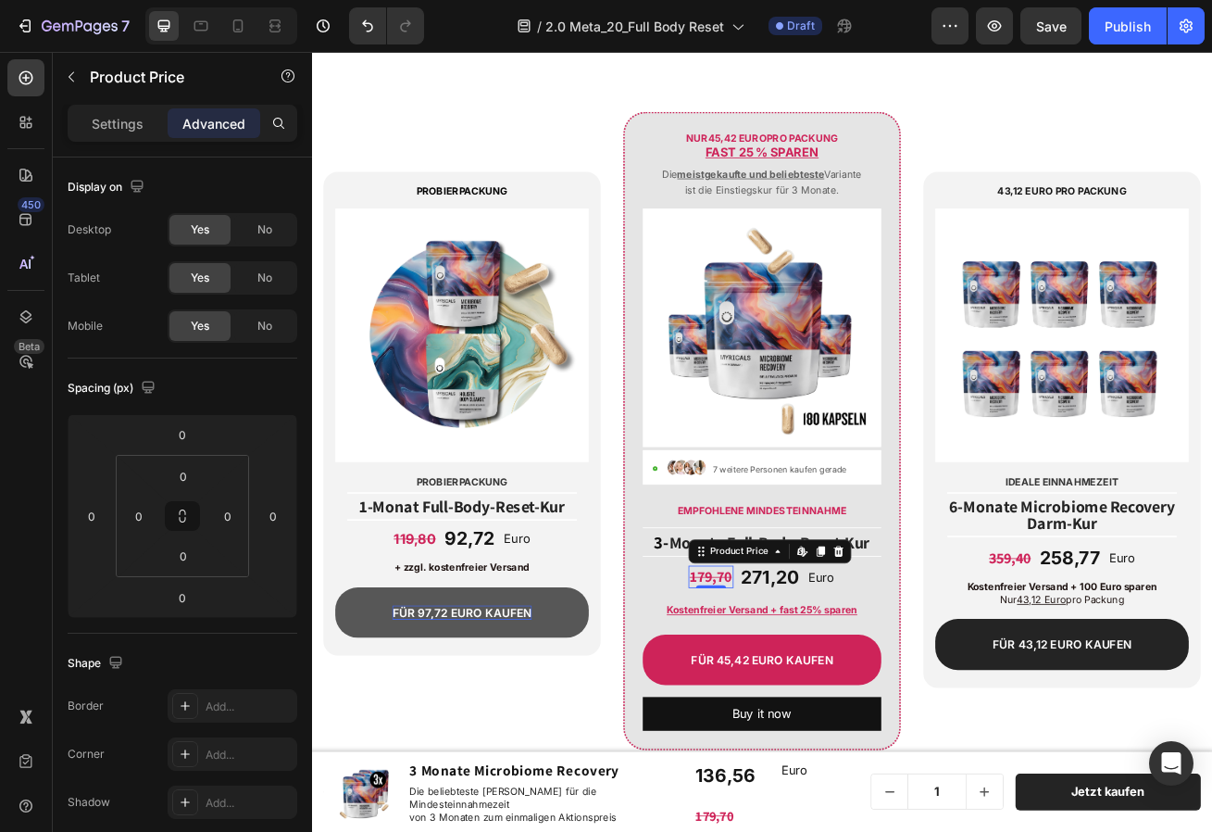
click at [808, 702] on div "179,70" at bounding box center [805, 700] width 56 height 28
click at [800, 699] on div "179,70" at bounding box center [805, 700] width 56 height 28
click at [763, 696] on div "179,70 Product Price Product Price 271,20 Text Block Euro Text Block Row 4" at bounding box center [868, 701] width 295 height 44
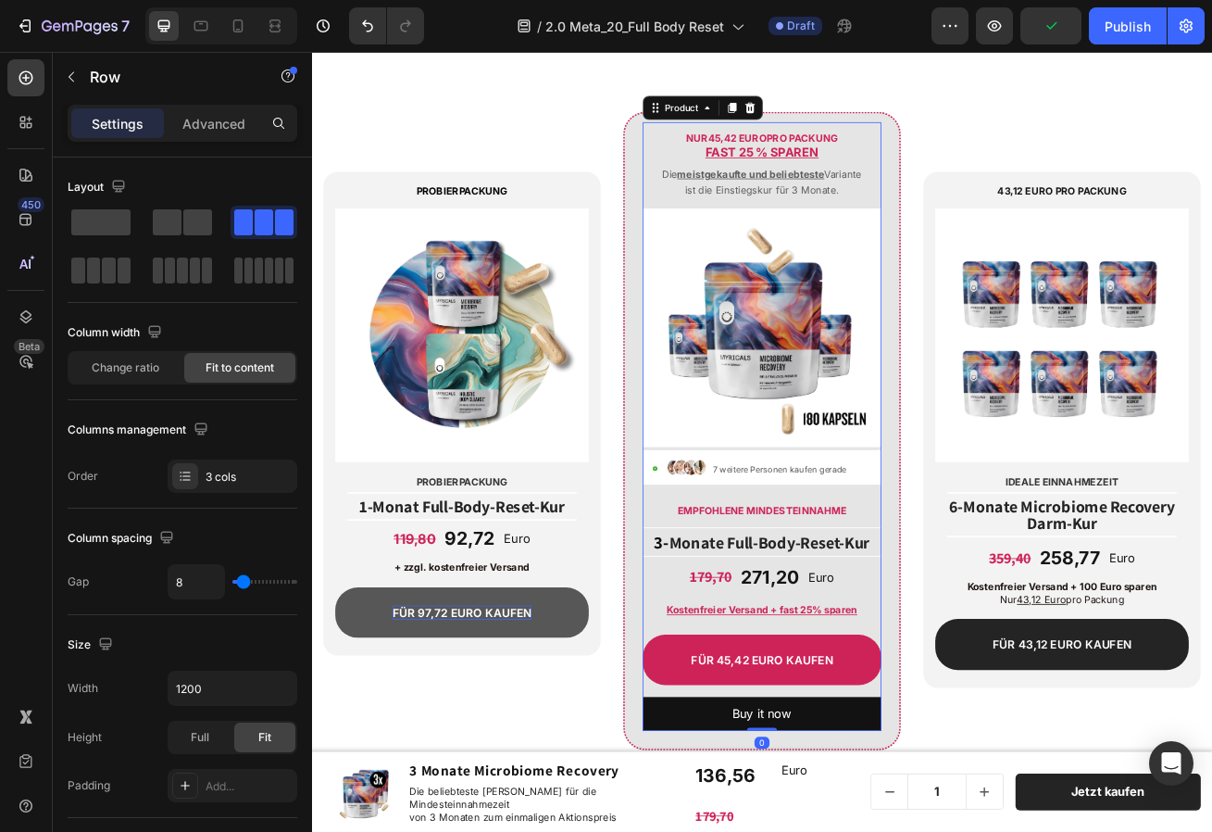
click at [734, 630] on div "NUR 45 ,42 Euro pro Packung FAST 25 % sparen Text Block Die meistgekaufte und b…" at bounding box center [868, 409] width 295 height 540
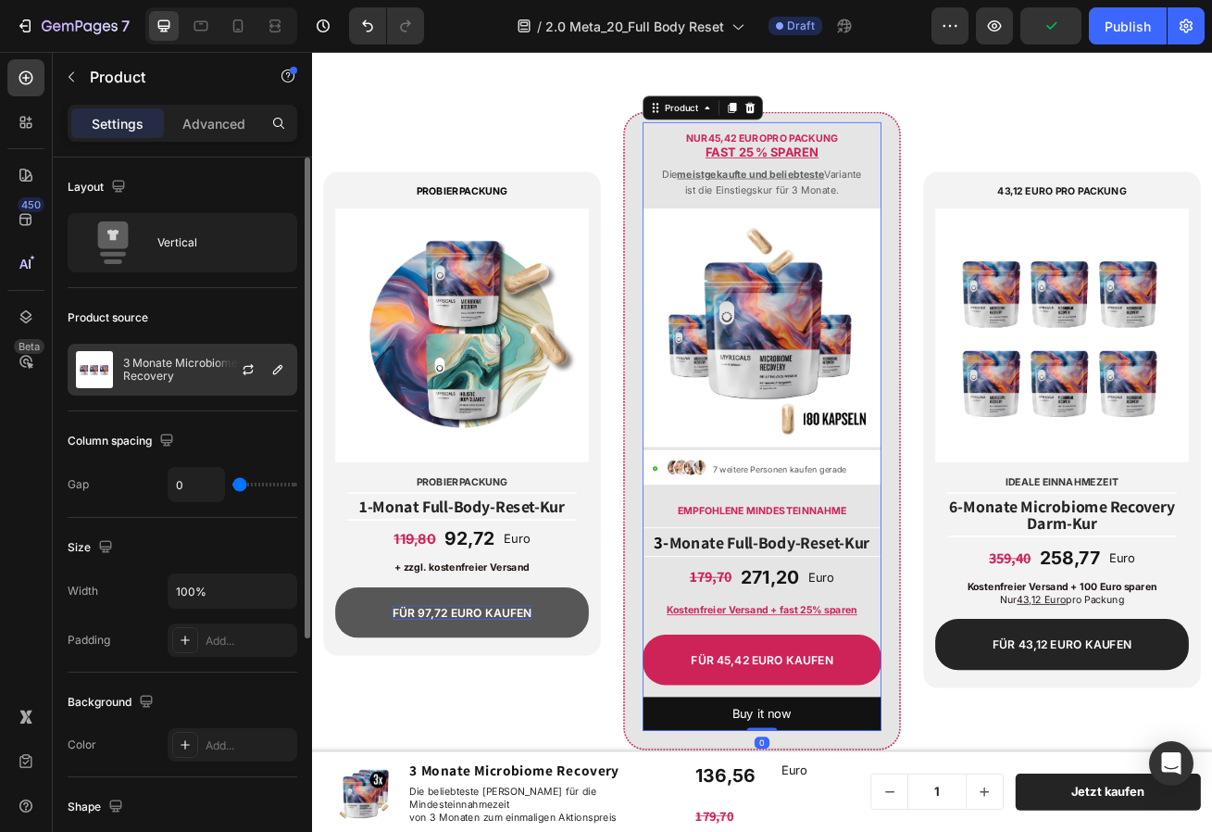
click at [172, 370] on p "3 Monate Microbiome Recovery" at bounding box center [206, 370] width 166 height 26
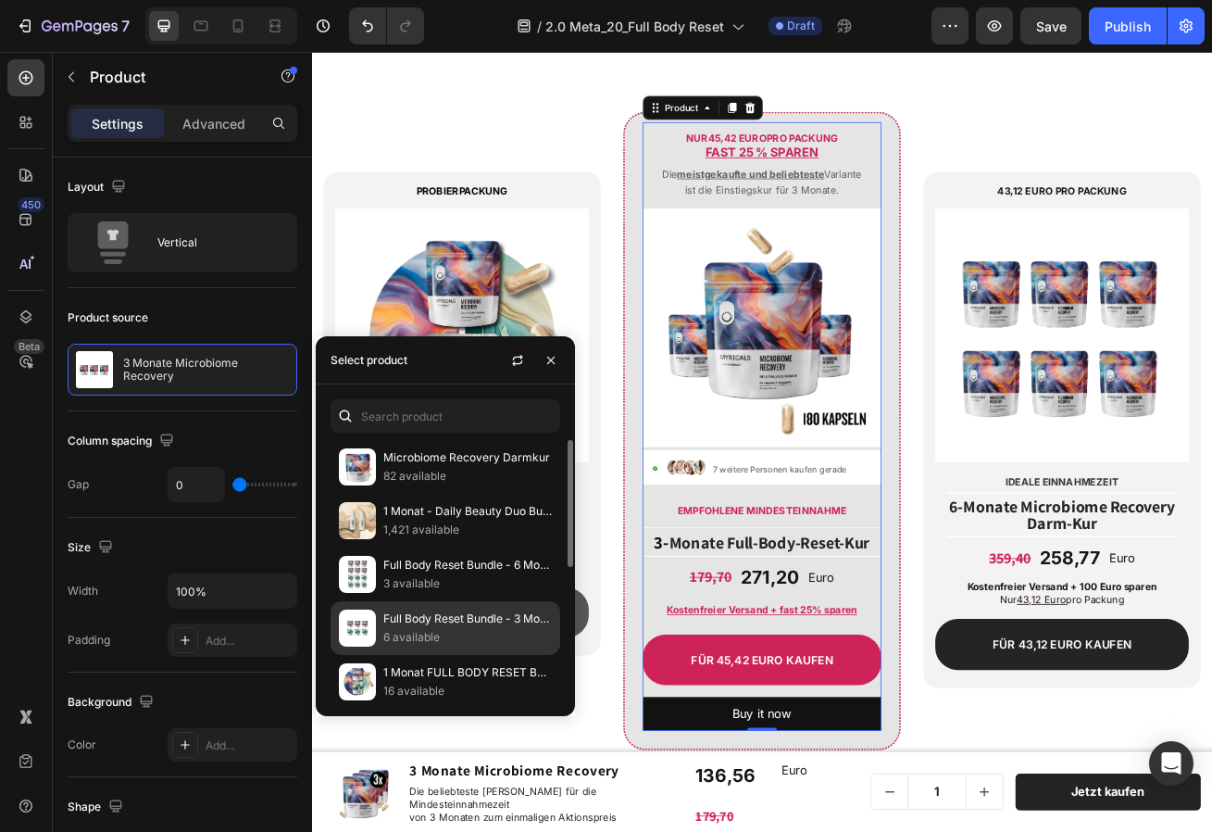
click at [401, 616] on p "Full Body Reset Bundle - 3 Monate" at bounding box center [467, 618] width 169 height 19
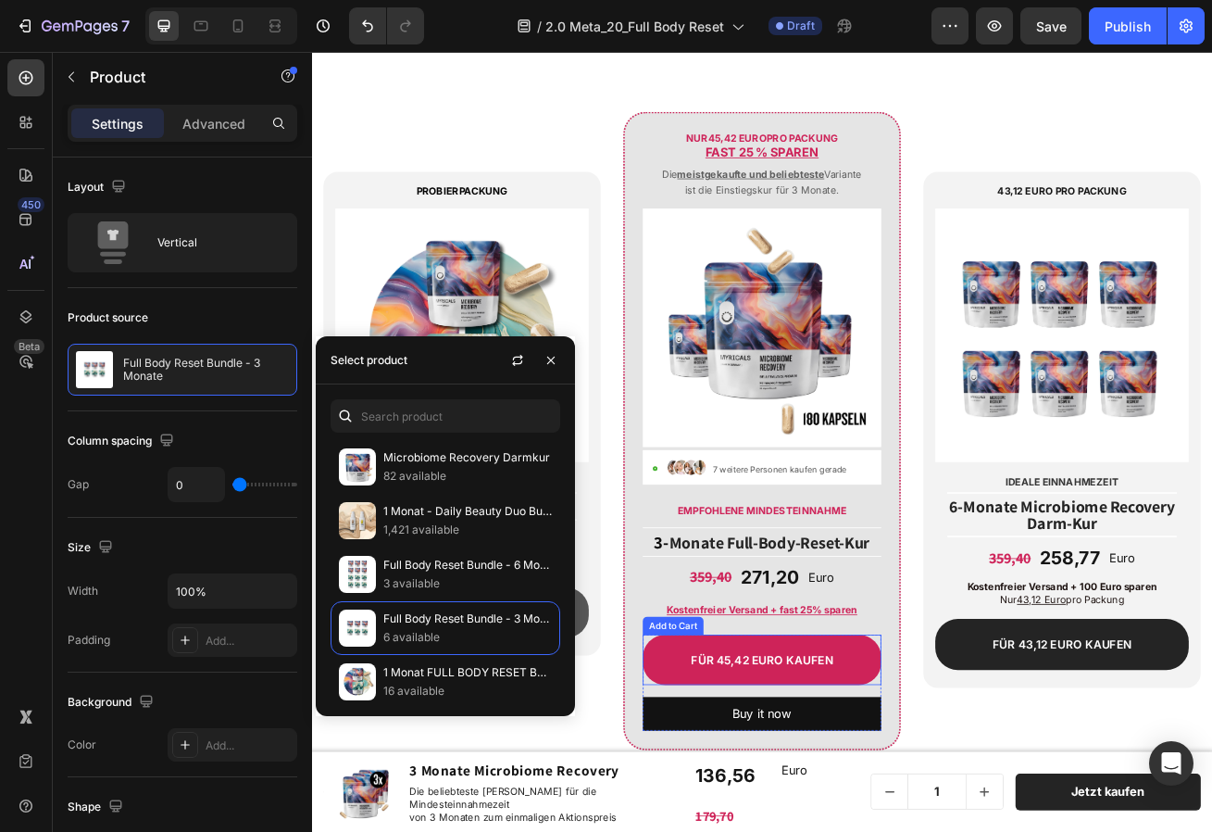
click at [1004, 791] on div "FüR 45,42 Euro kaufen Add to Cart" at bounding box center [868, 802] width 295 height 63
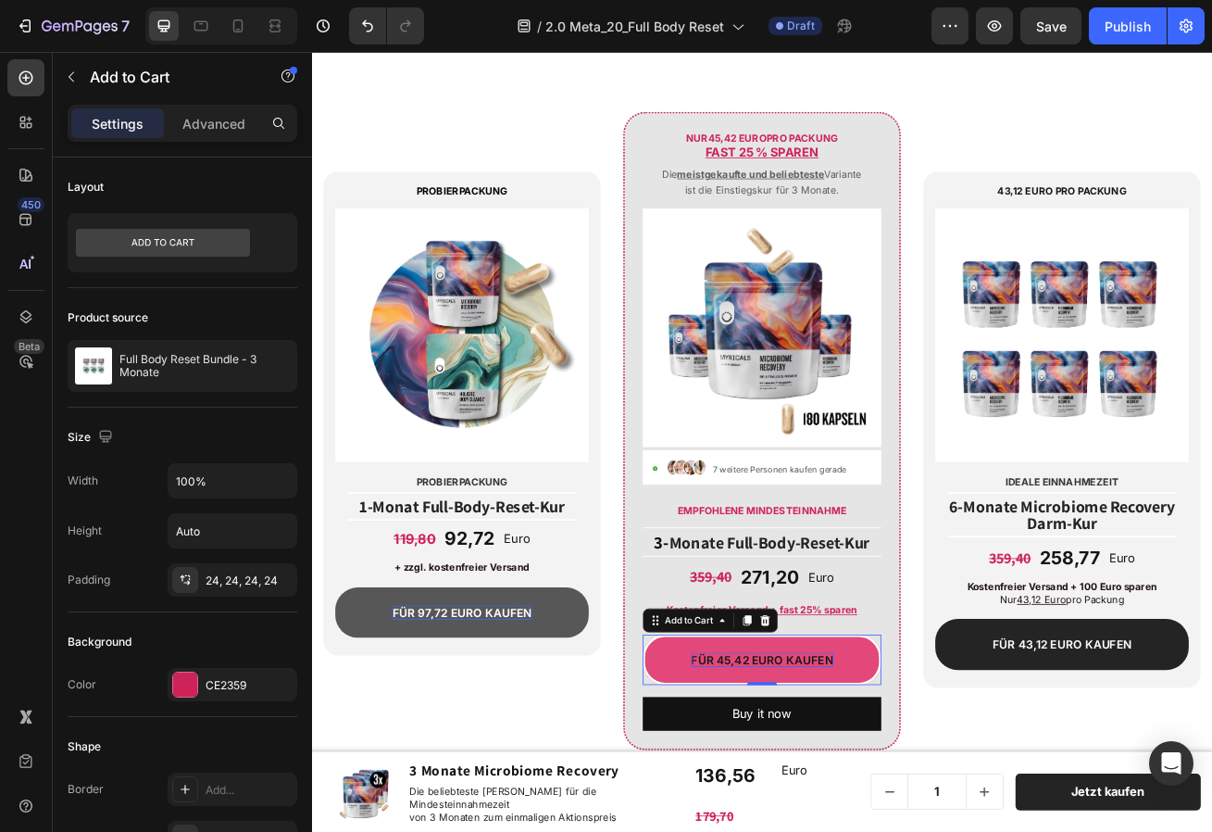
click at [856, 791] on div "FüR 45,42 Euro kaufen" at bounding box center [868, 803] width 175 height 19
click at [856, 791] on p "FüR 45,42 Euro kaufen" at bounding box center [868, 803] width 175 height 19
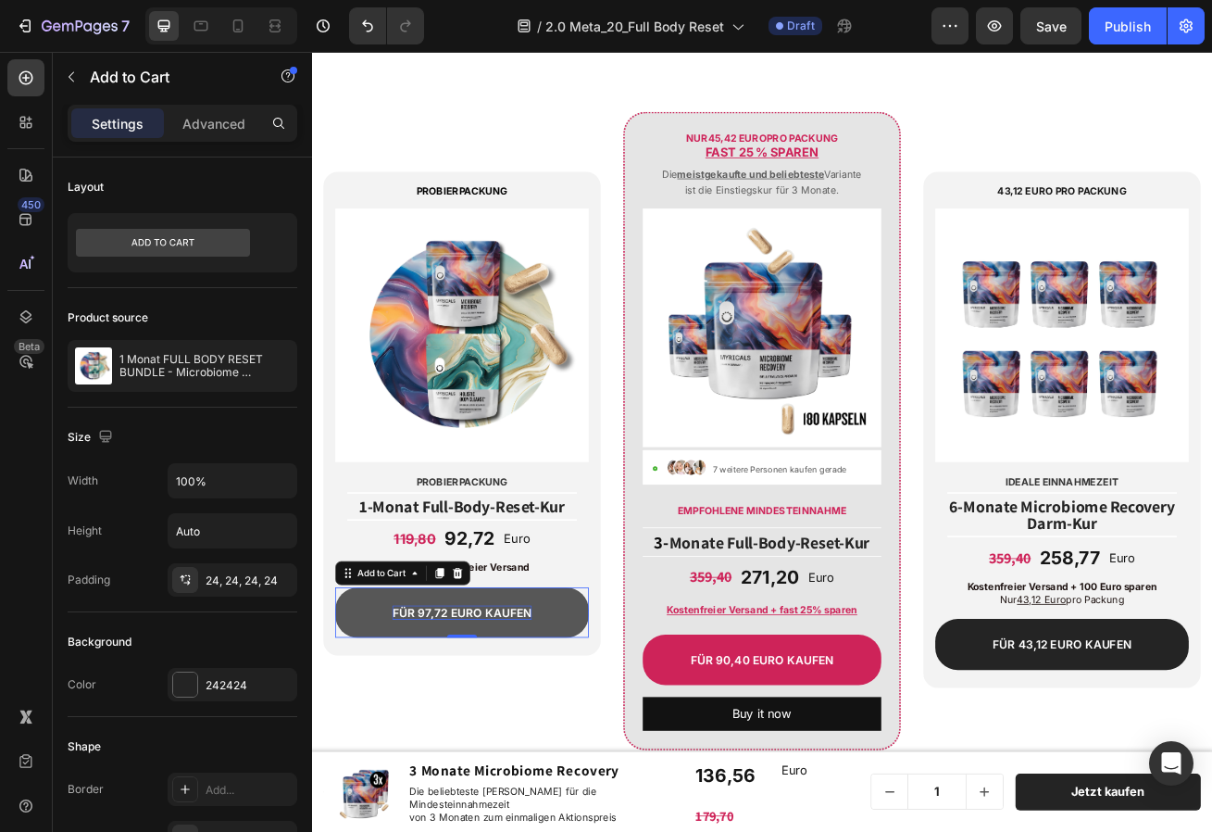
click at [443, 742] on p "Für 97,72 EURO kaufen" at bounding box center [497, 744] width 172 height 19
click at [457, 743] on p "Für 97,72 EURO kaufen" at bounding box center [497, 744] width 172 height 19
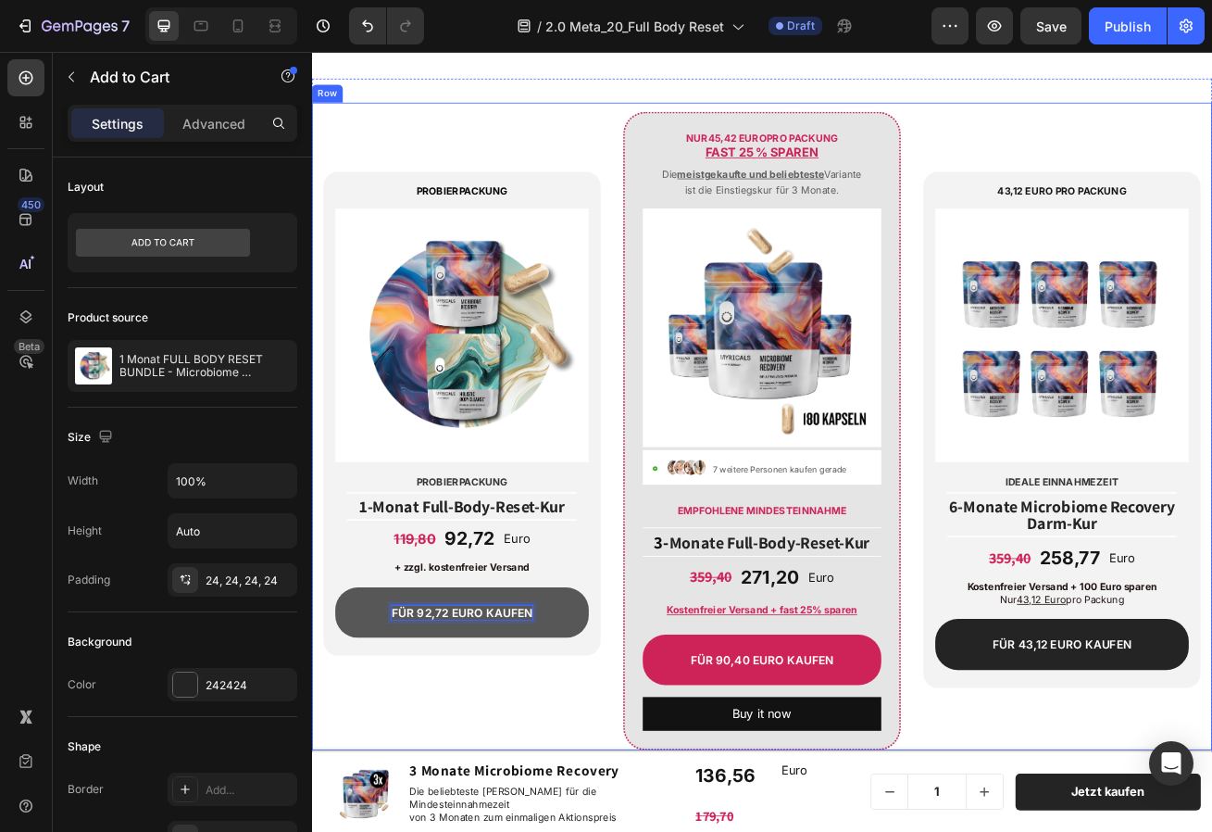
click at [1055, 791] on div "PROBIERPACKUNG Text Block Image Probierpackung Text Block Title Line ⁠⁠⁠⁠⁠⁠⁠ 1-…" at bounding box center [867, 514] width 1111 height 799
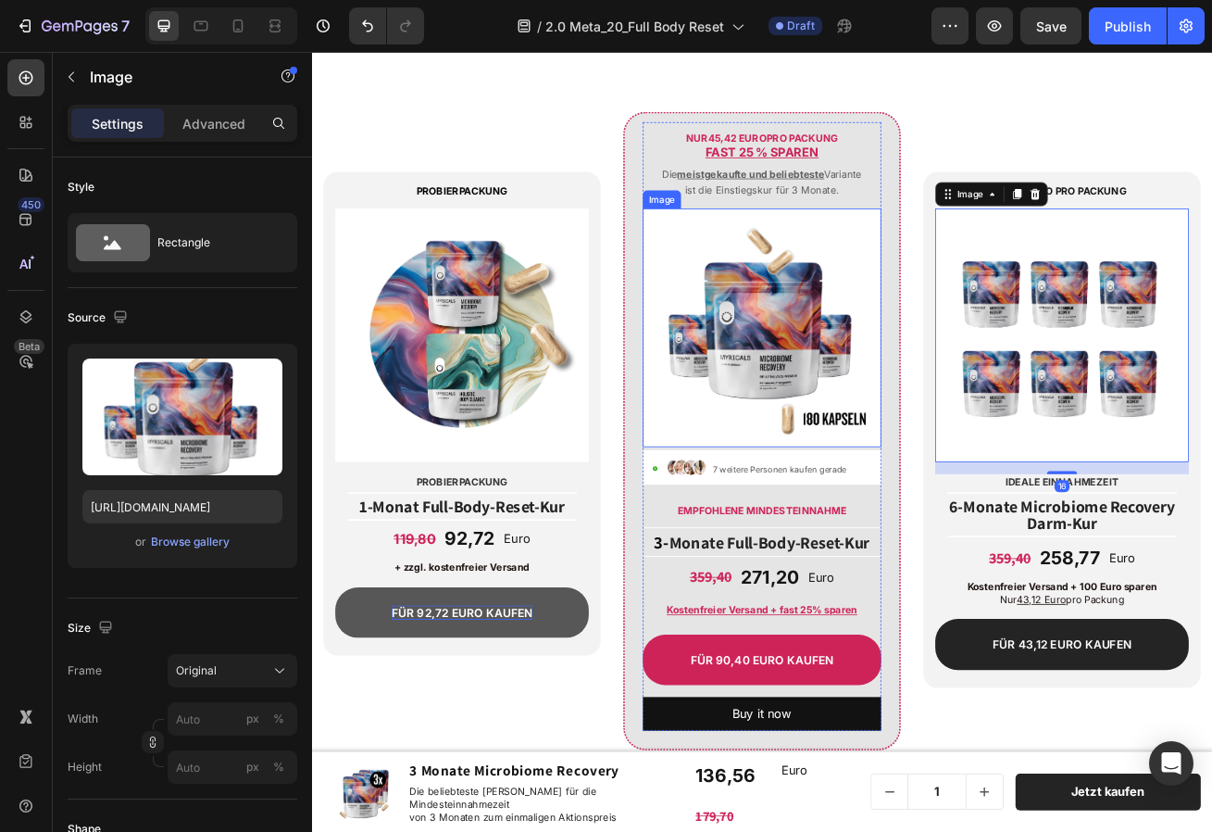
click at [831, 378] on img at bounding box center [868, 392] width 295 height 295
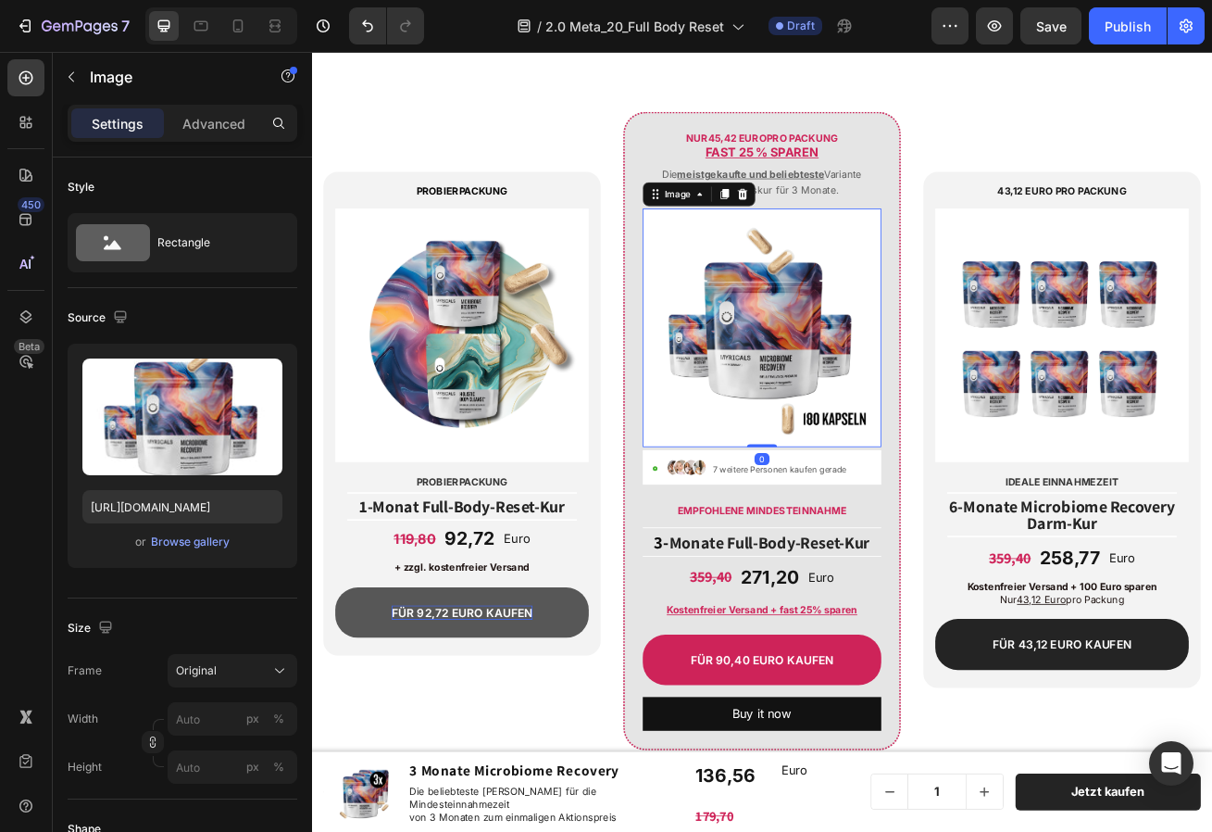
click at [829, 373] on img at bounding box center [868, 392] width 295 height 295
click at [71, 80] on icon "button" at bounding box center [72, 77] width 6 height 10
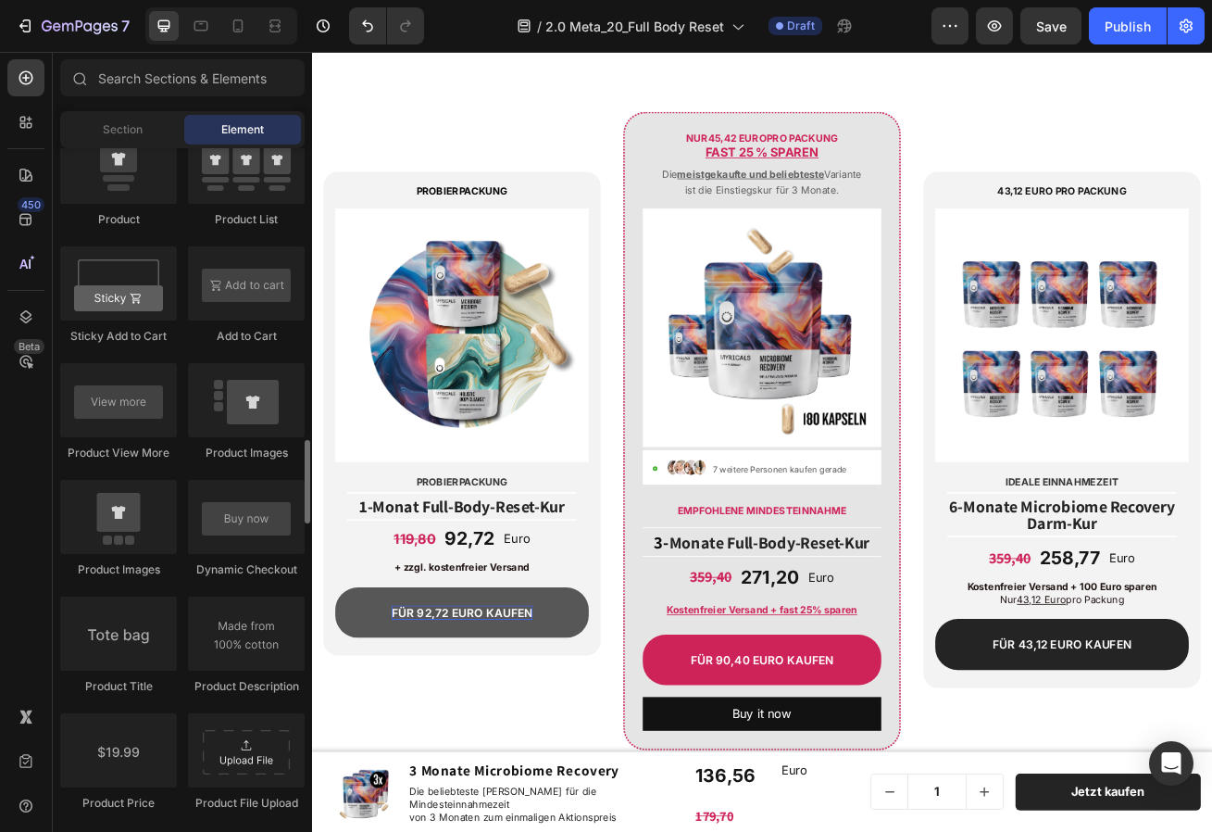
scroll to position [2537, 0]
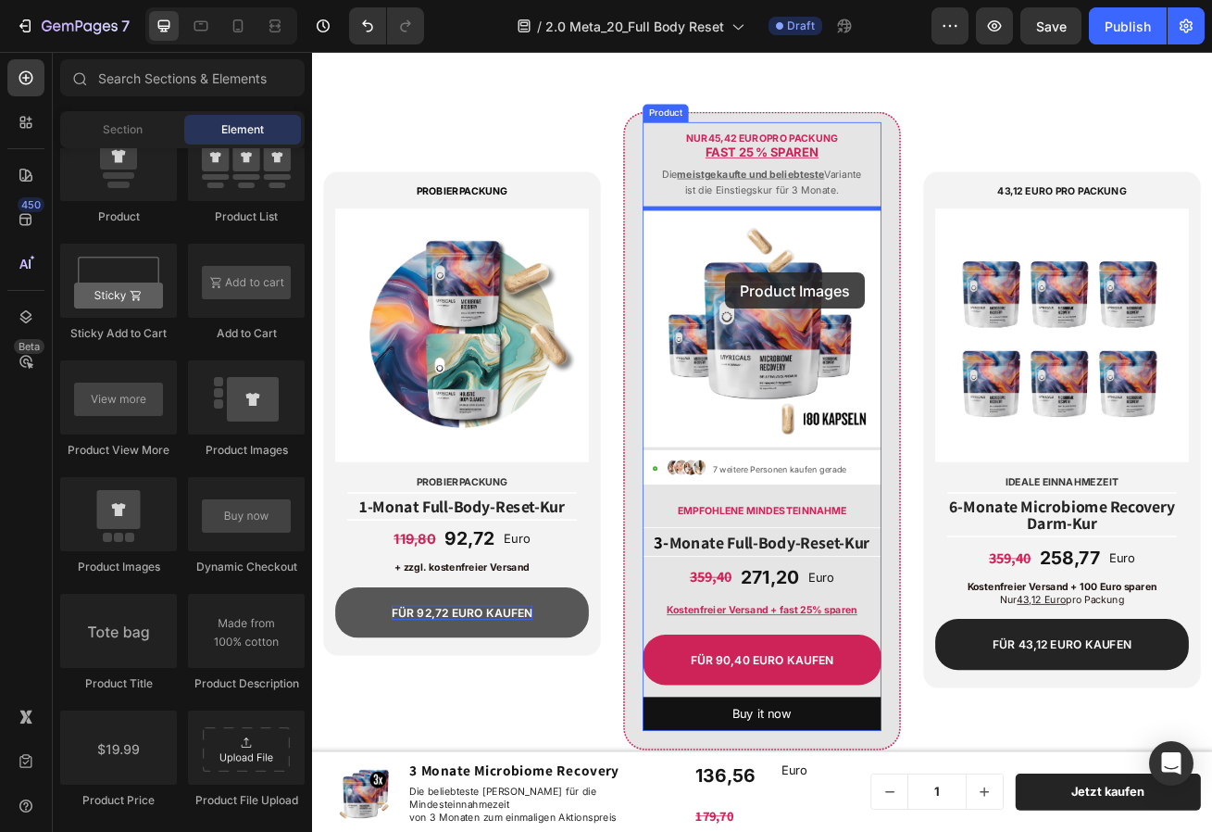
drag, startPoint x: 451, startPoint y: 559, endPoint x: 821, endPoint y: 324, distance: 438.8
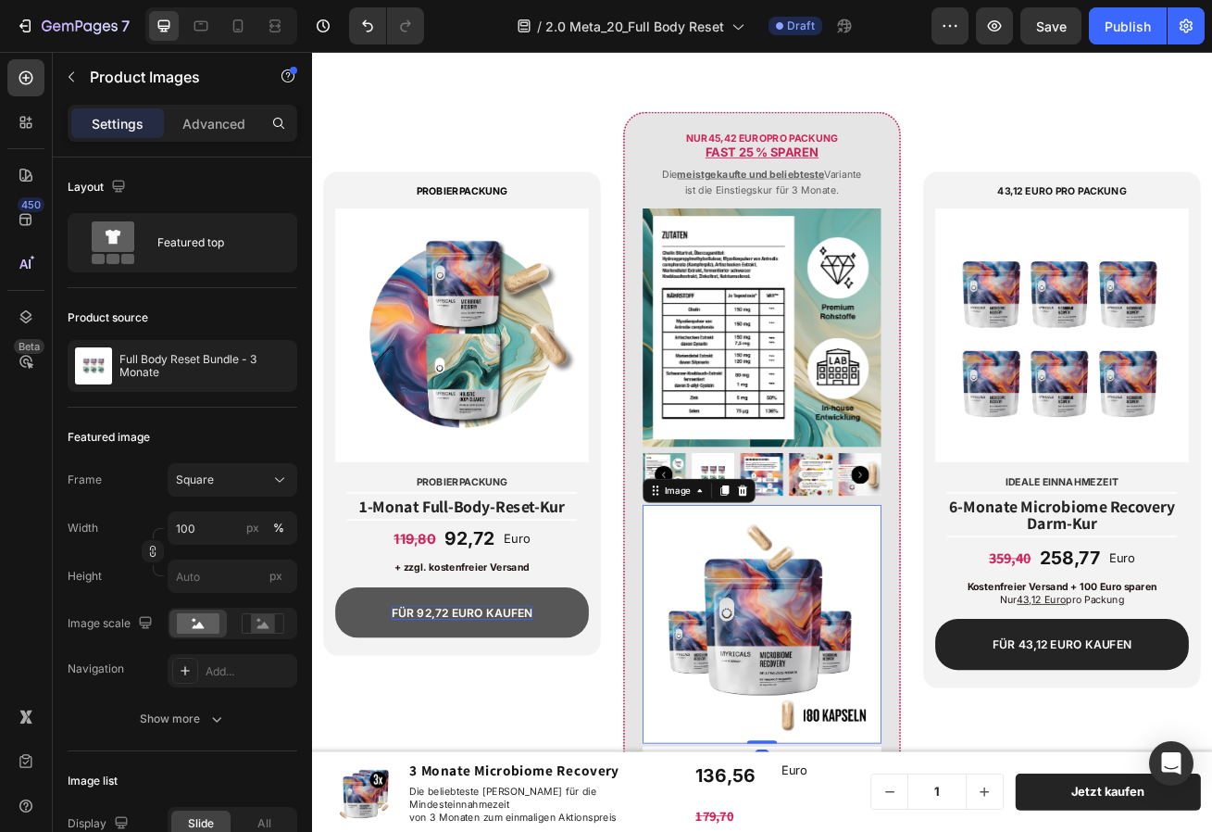
click at [885, 667] on img at bounding box center [868, 758] width 295 height 295
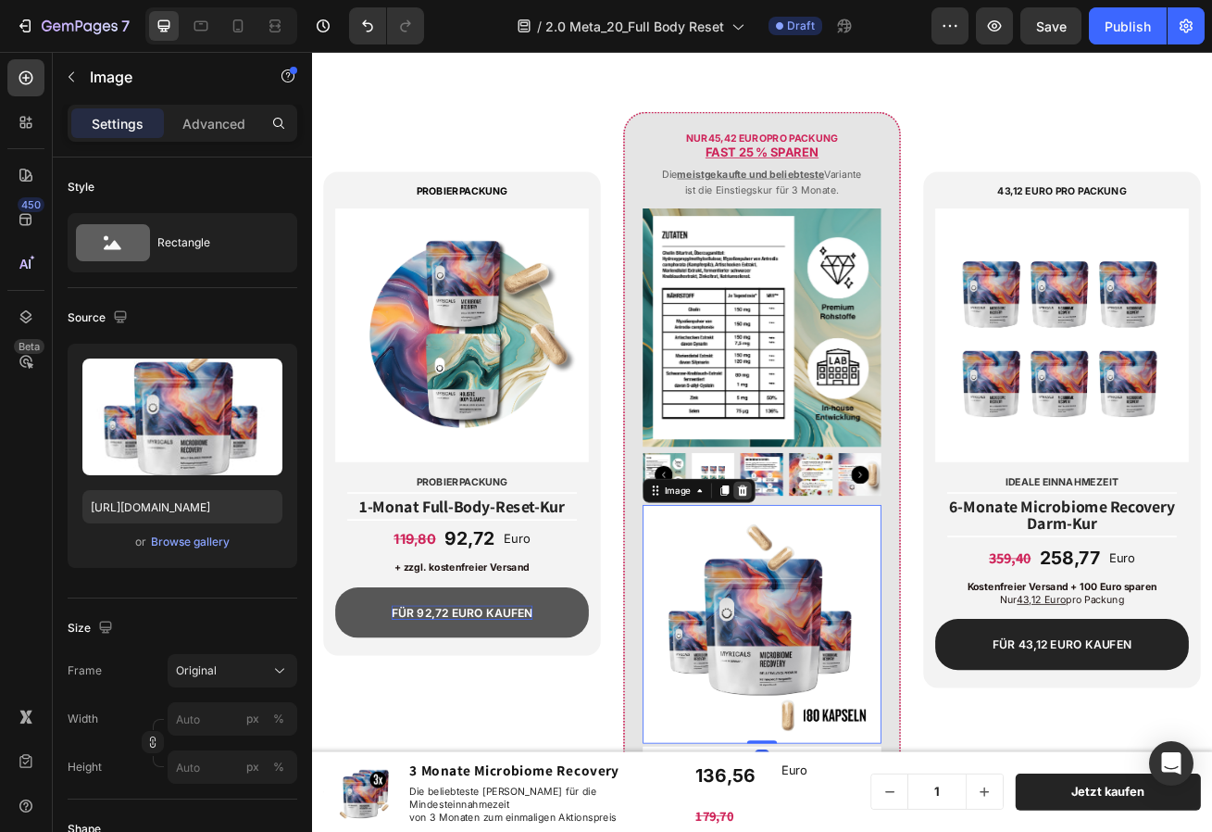
click at [845, 593] on icon at bounding box center [843, 593] width 15 height 15
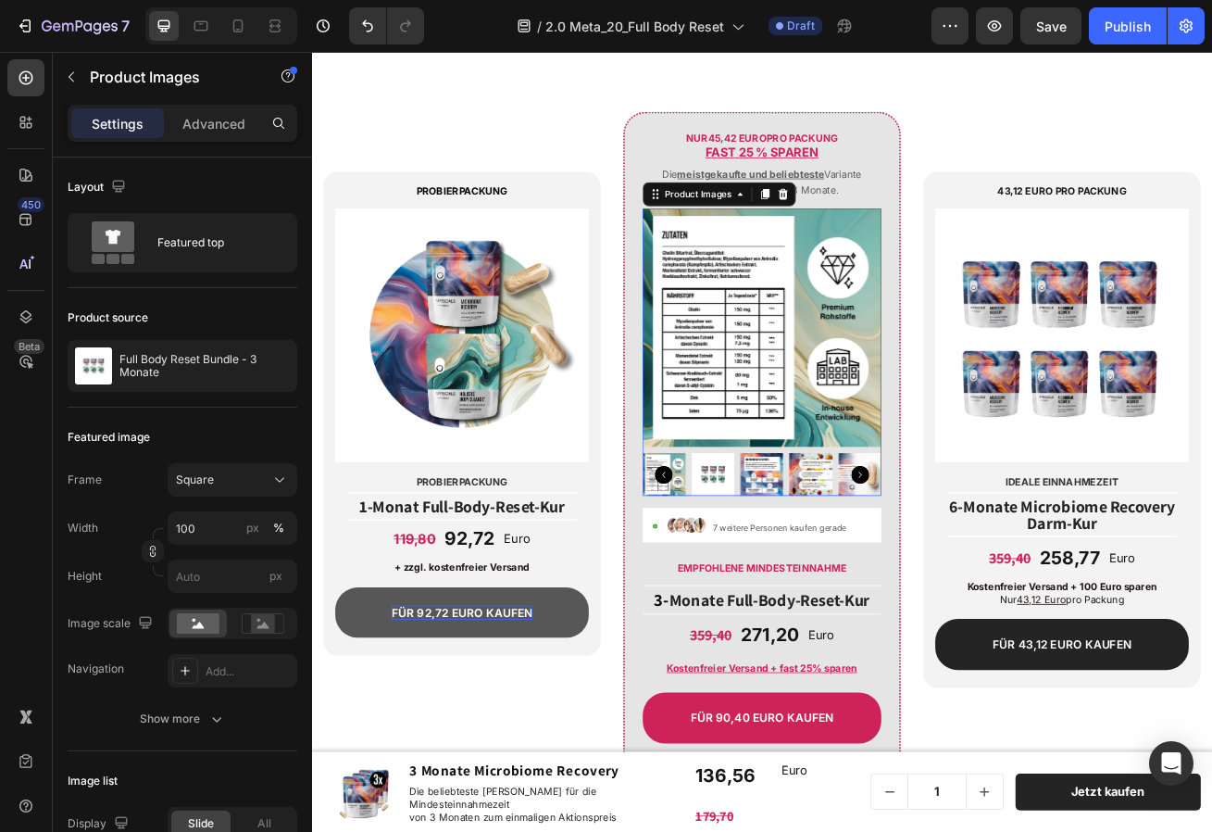
click at [918, 477] on img at bounding box center [868, 392] width 295 height 295
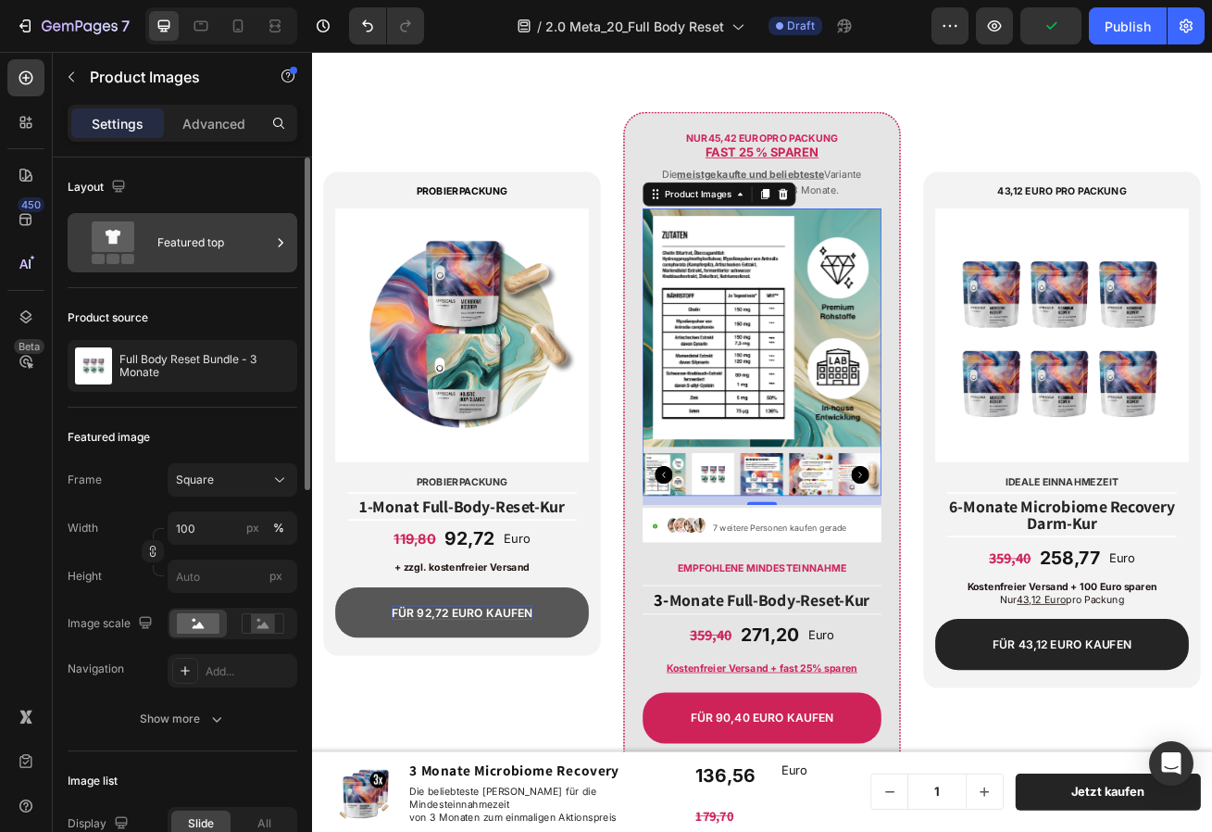
click at [239, 250] on div "Featured top" at bounding box center [213, 242] width 113 height 43
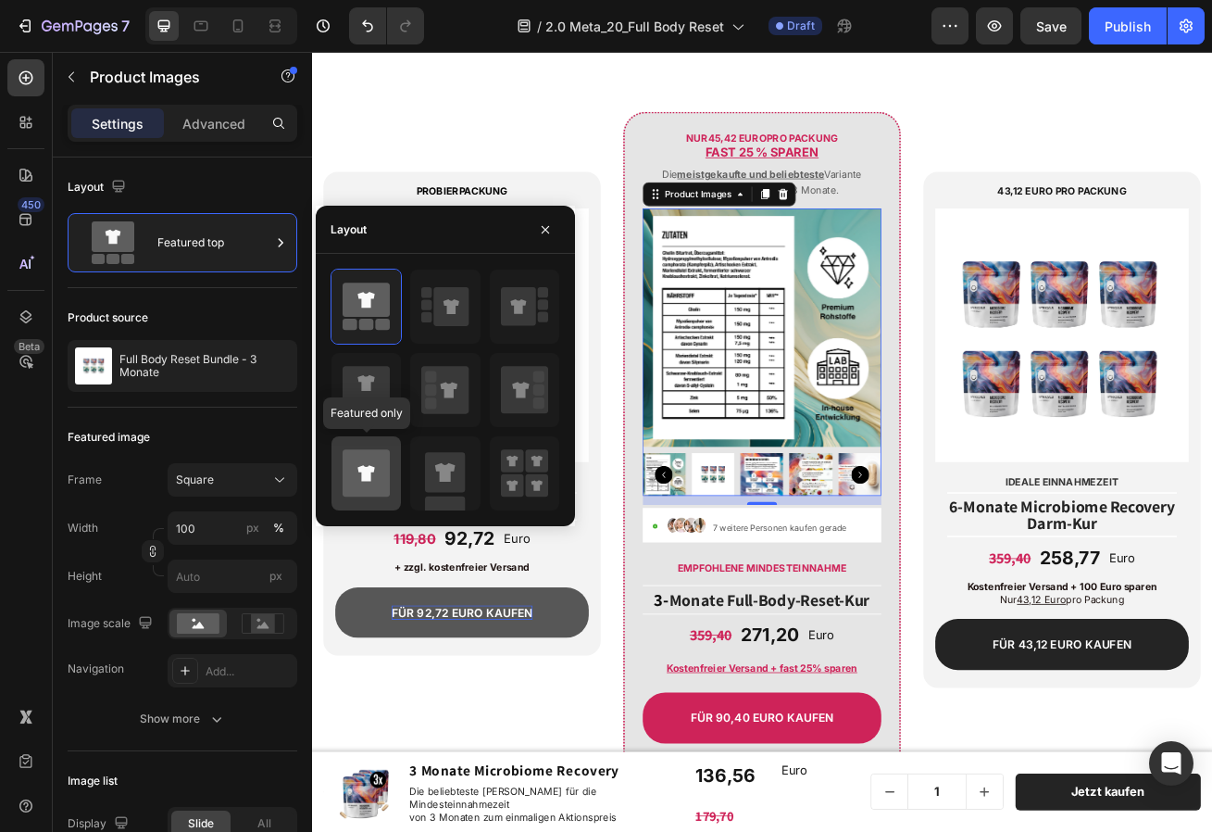
click at [362, 476] on icon at bounding box center [365, 473] width 17 height 16
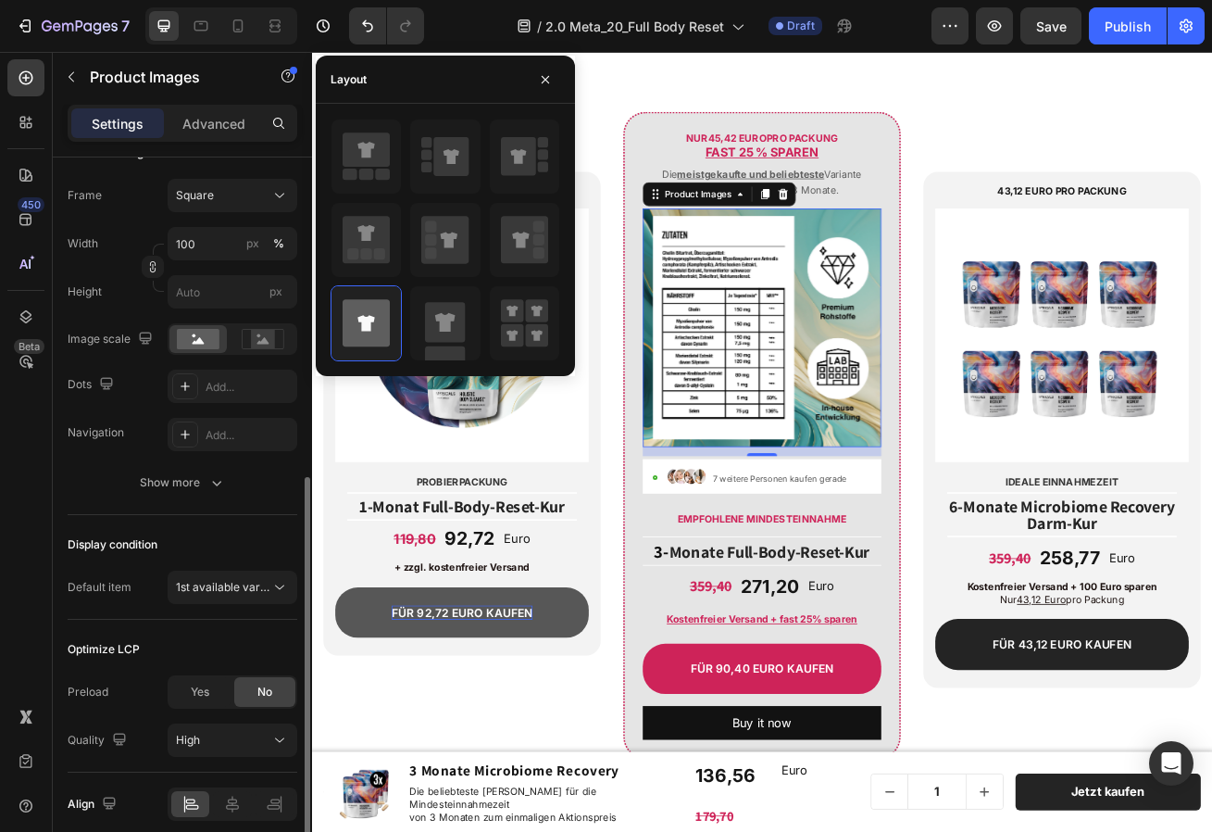
scroll to position [362, 0]
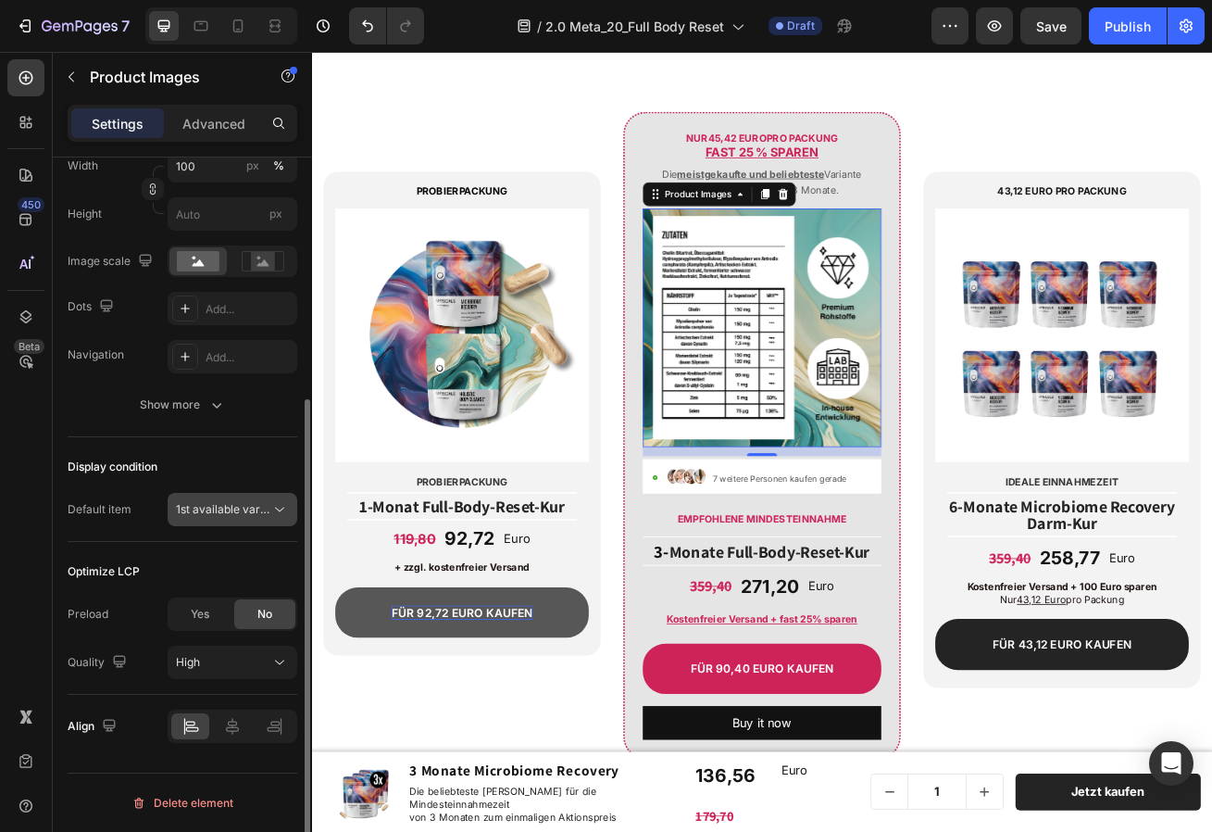
click at [254, 506] on span "1st available variant" at bounding box center [228, 509] width 104 height 14
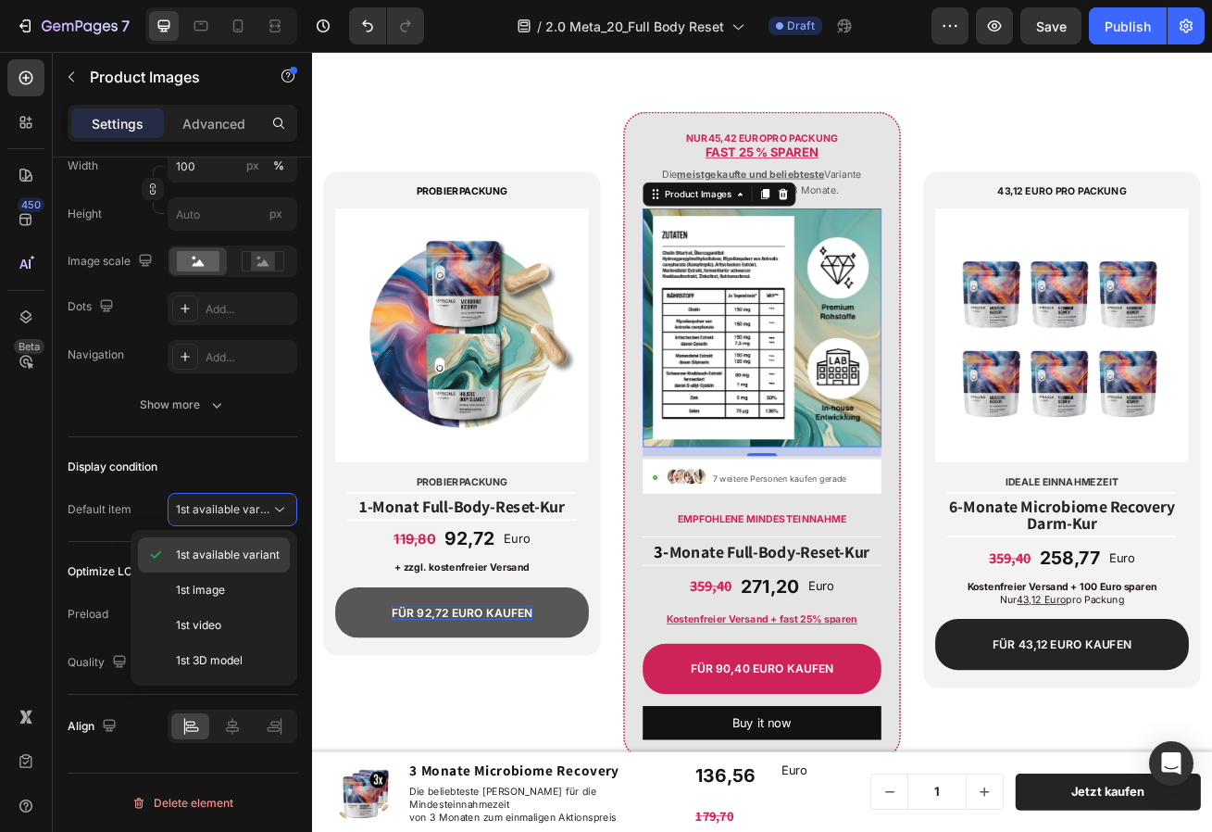
click at [238, 555] on span "1st available variant" at bounding box center [228, 554] width 104 height 17
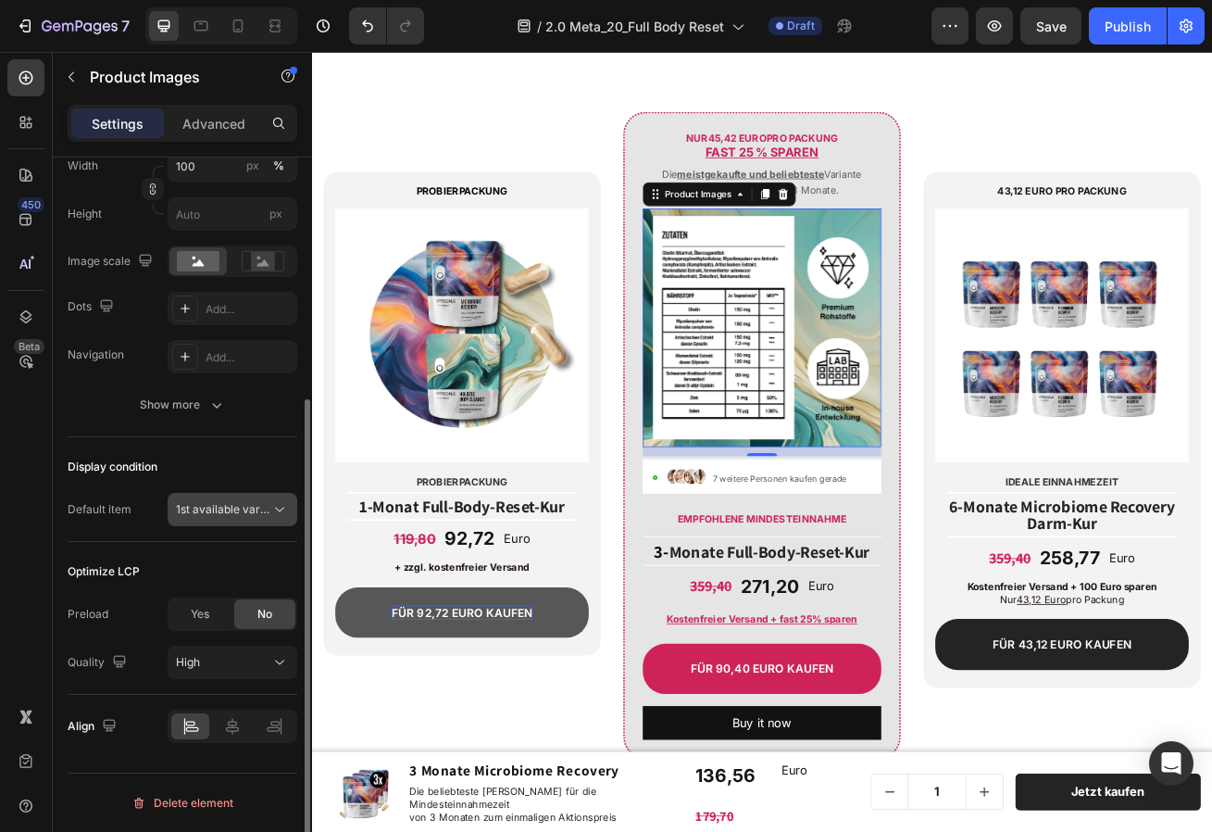
click at [233, 517] on span "1st available variant" at bounding box center [223, 509] width 94 height 17
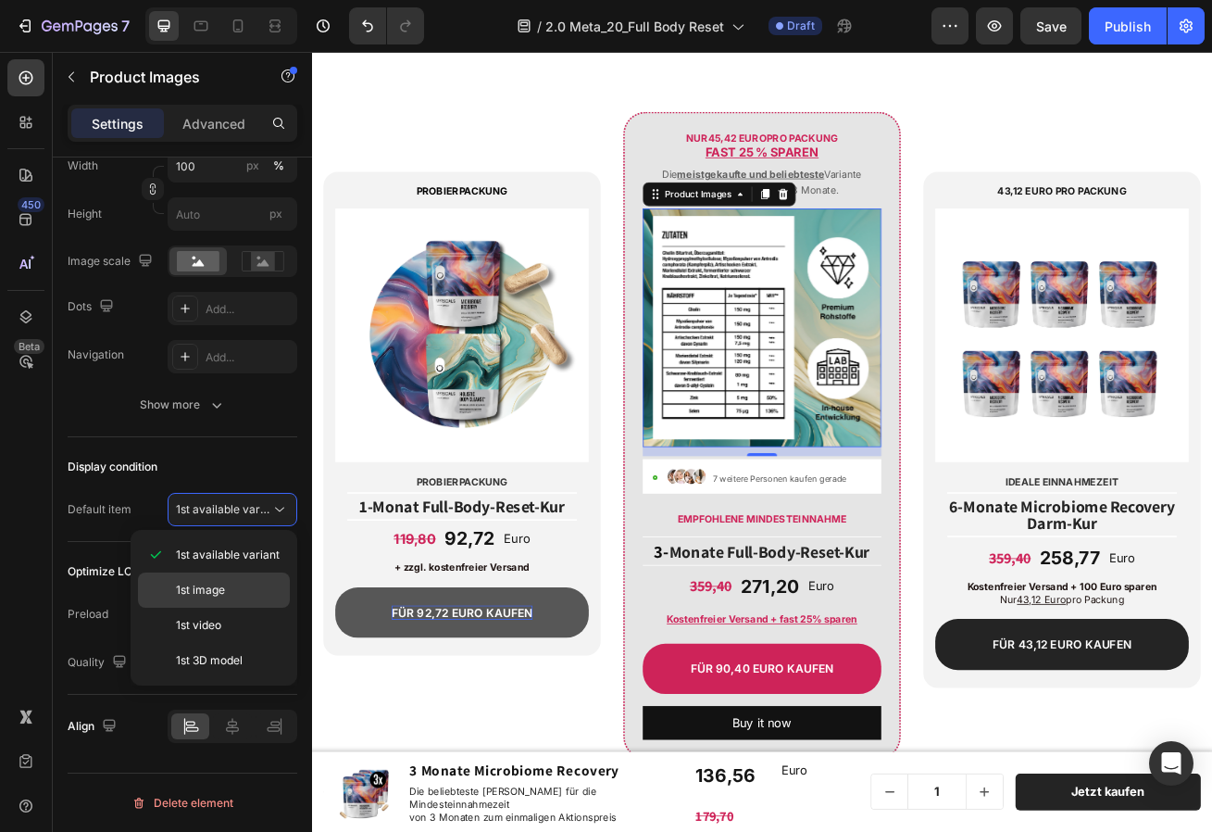
click at [221, 585] on span "1st image" at bounding box center [200, 590] width 49 height 17
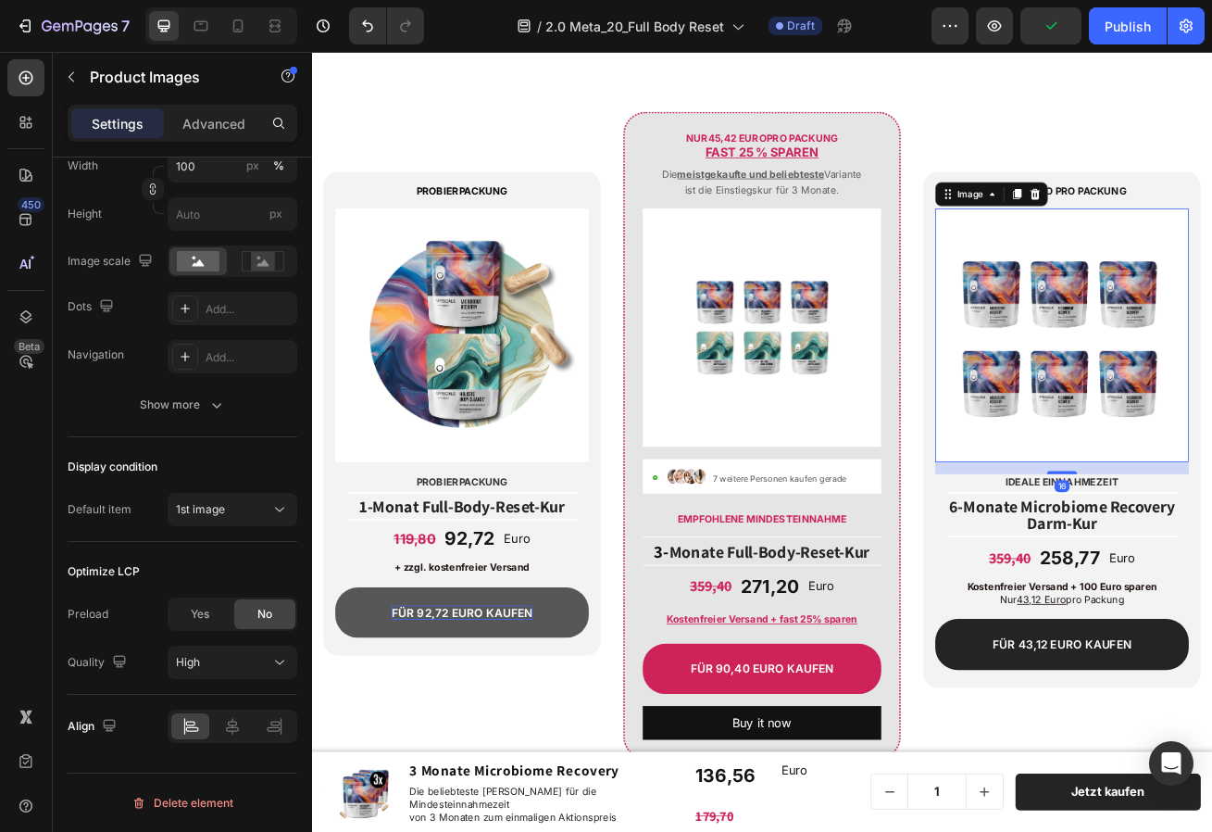
scroll to position [0, 0]
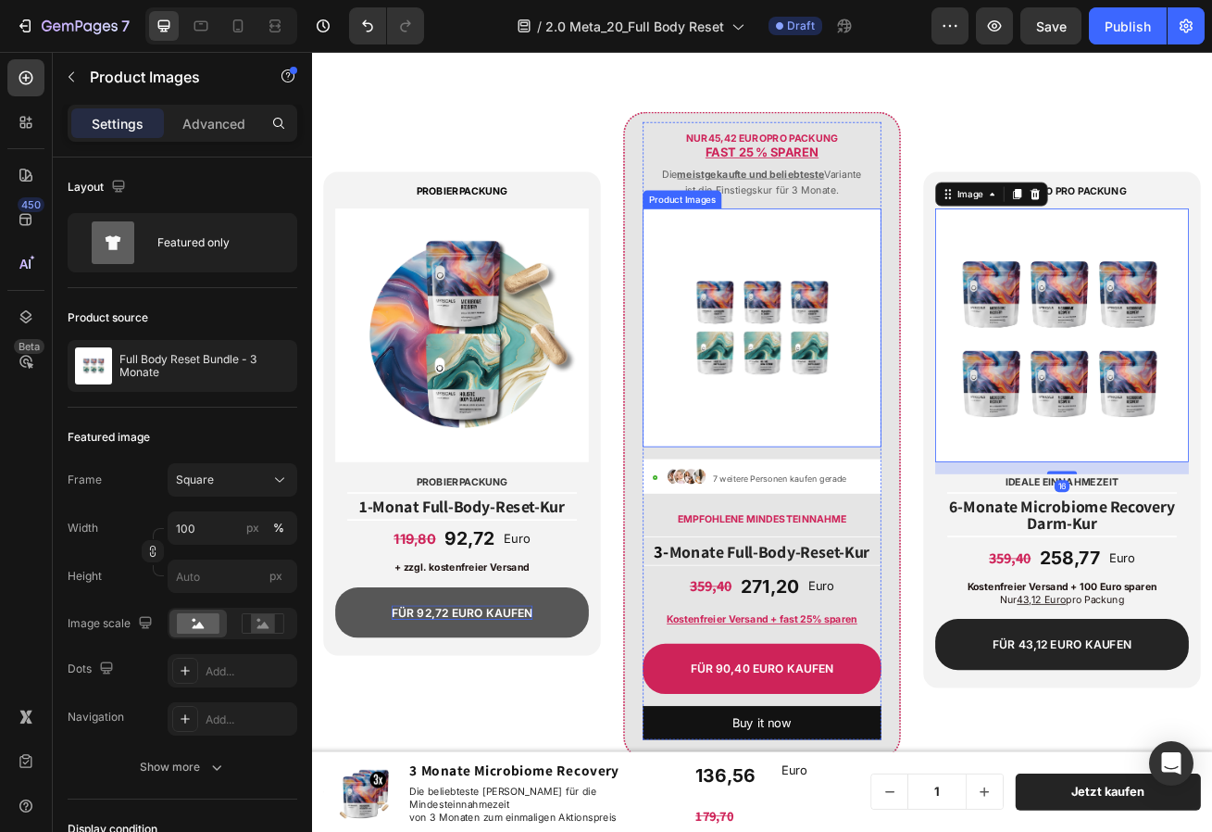
click at [853, 342] on img at bounding box center [868, 392] width 295 height 295
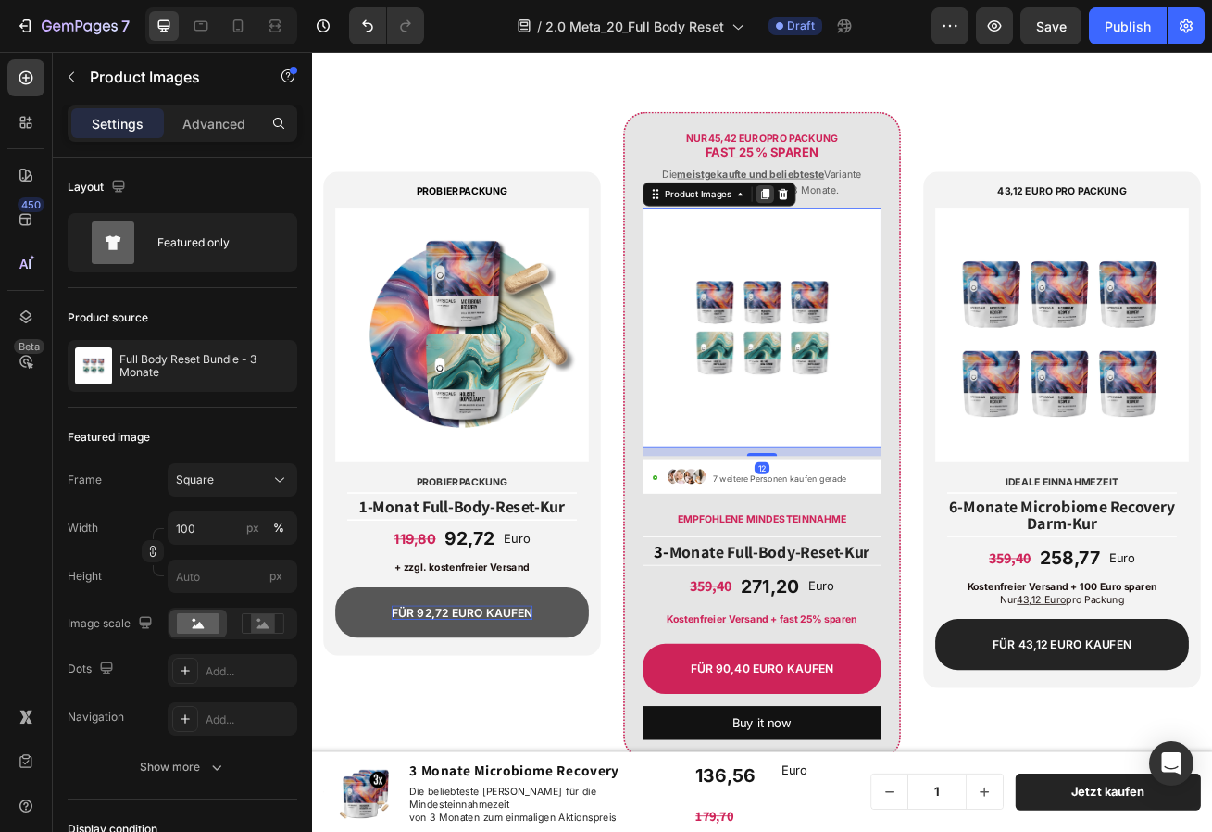
click at [868, 226] on icon at bounding box center [872, 227] width 10 height 13
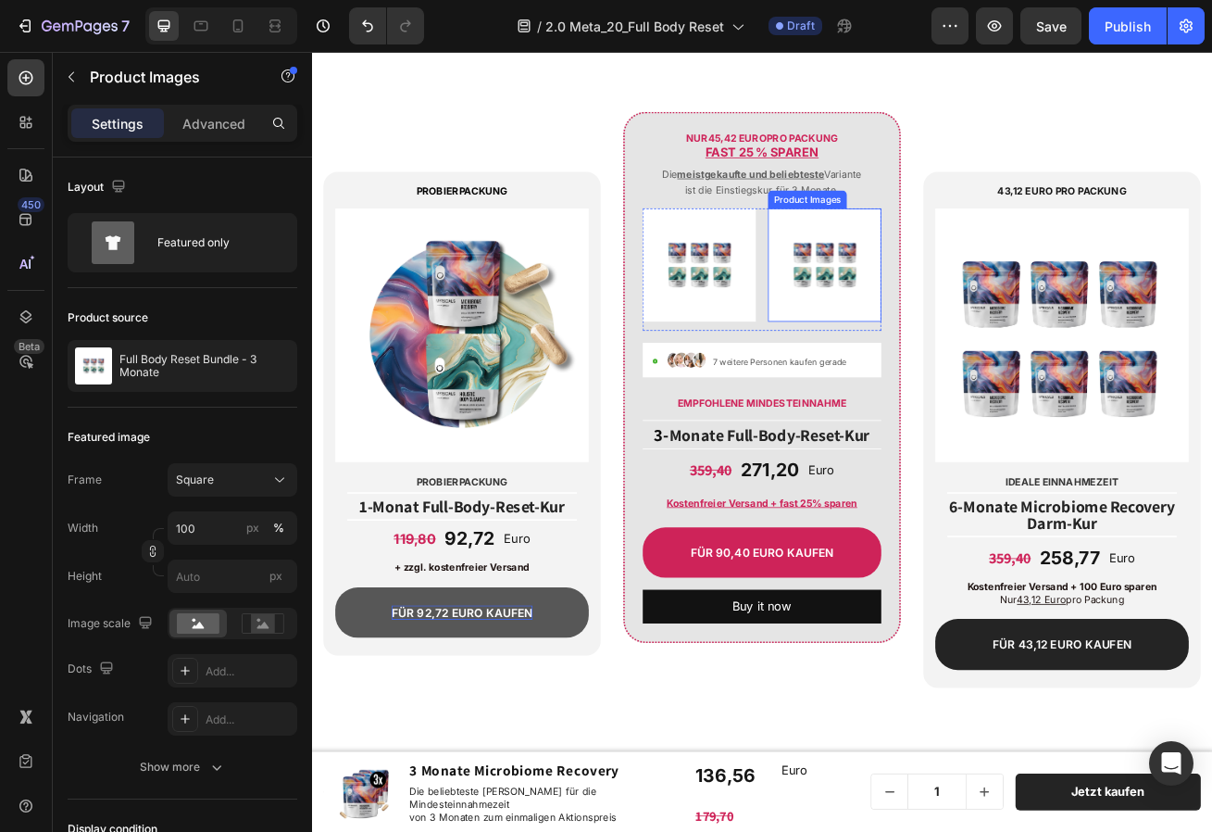
click at [941, 281] on img at bounding box center [945, 315] width 140 height 140
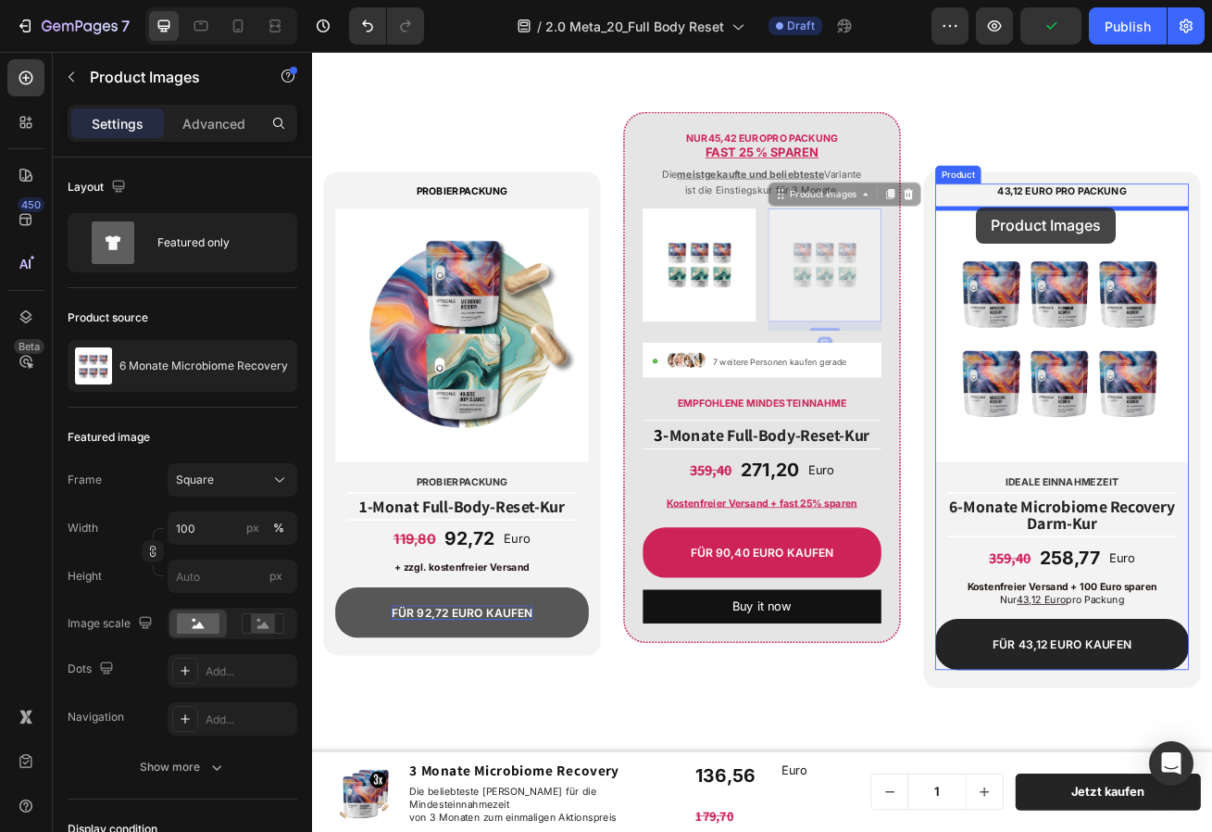
drag, startPoint x: 892, startPoint y: 228, endPoint x: 1133, endPoint y: 244, distance: 241.3
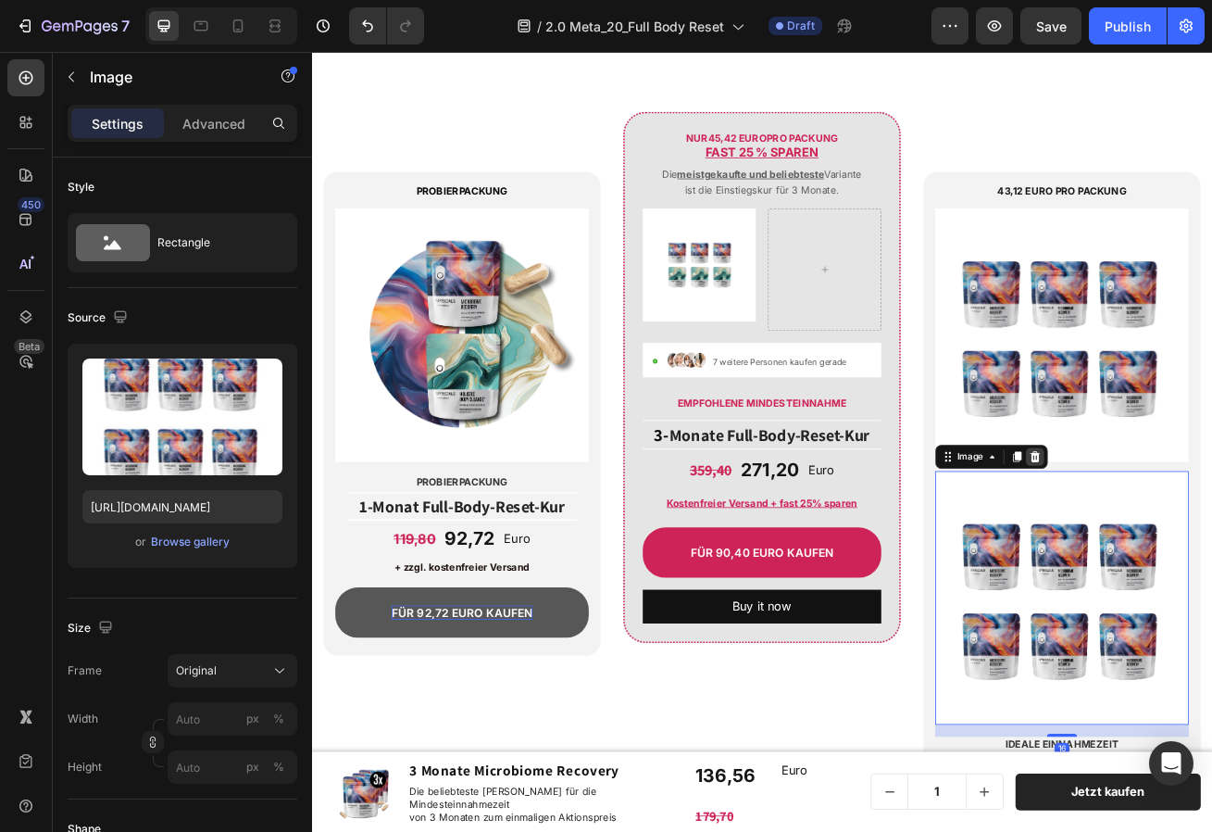
click at [1206, 549] on icon at bounding box center [1204, 552] width 15 height 15
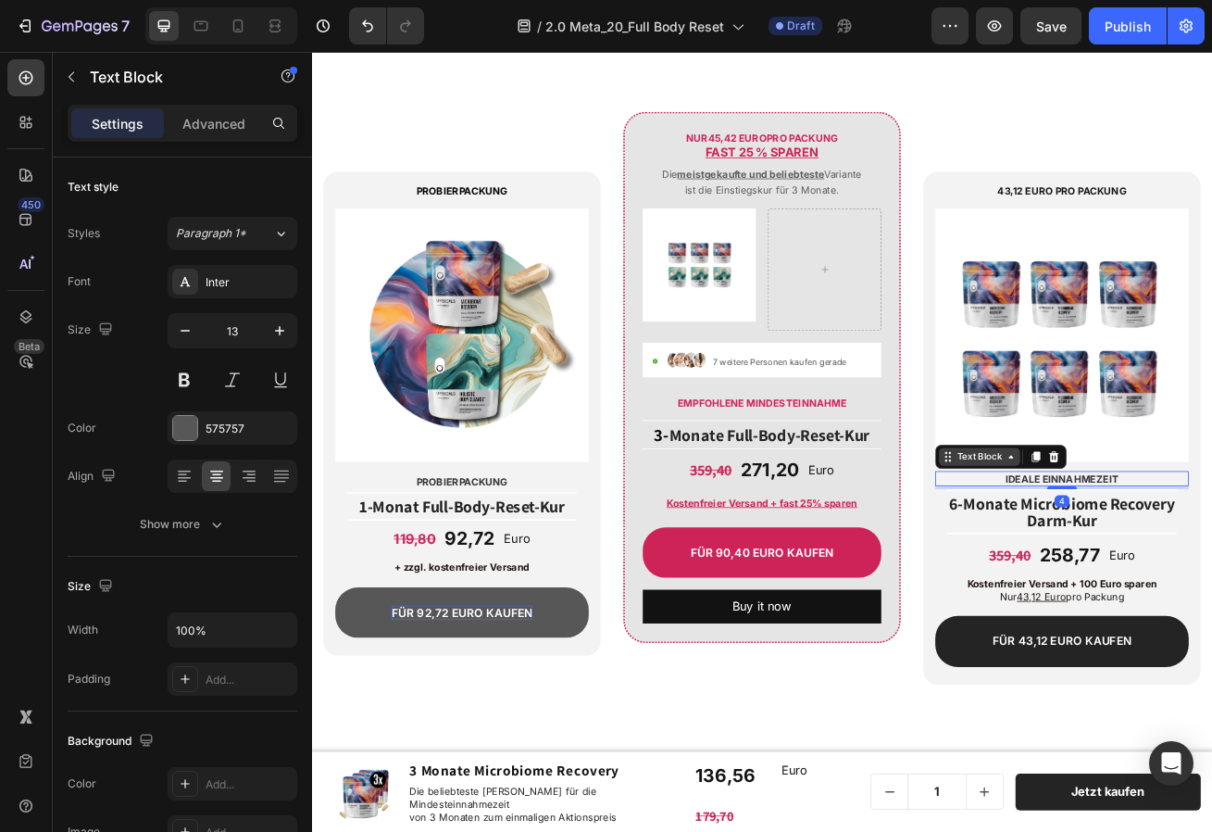
click at [1175, 553] on icon at bounding box center [1175, 552] width 15 height 15
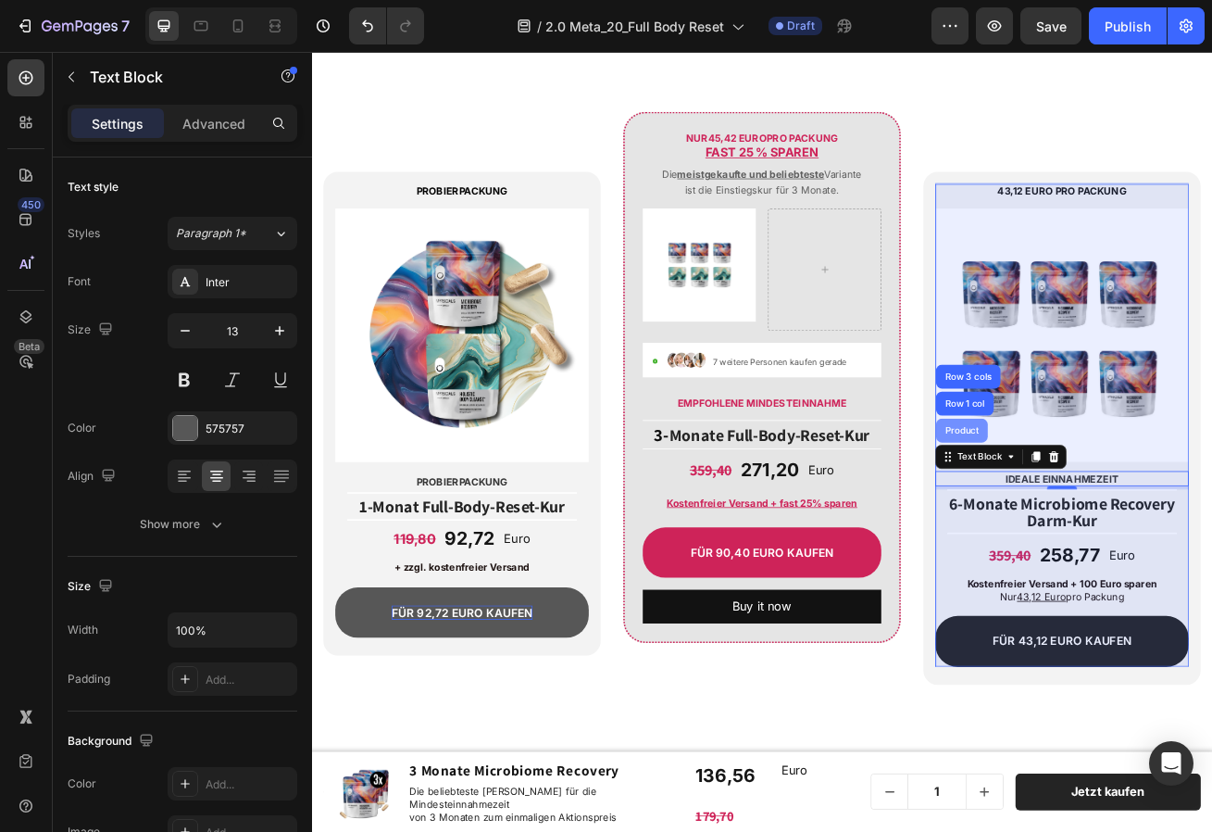
click at [1119, 516] on div "Product" at bounding box center [1114, 519] width 49 height 11
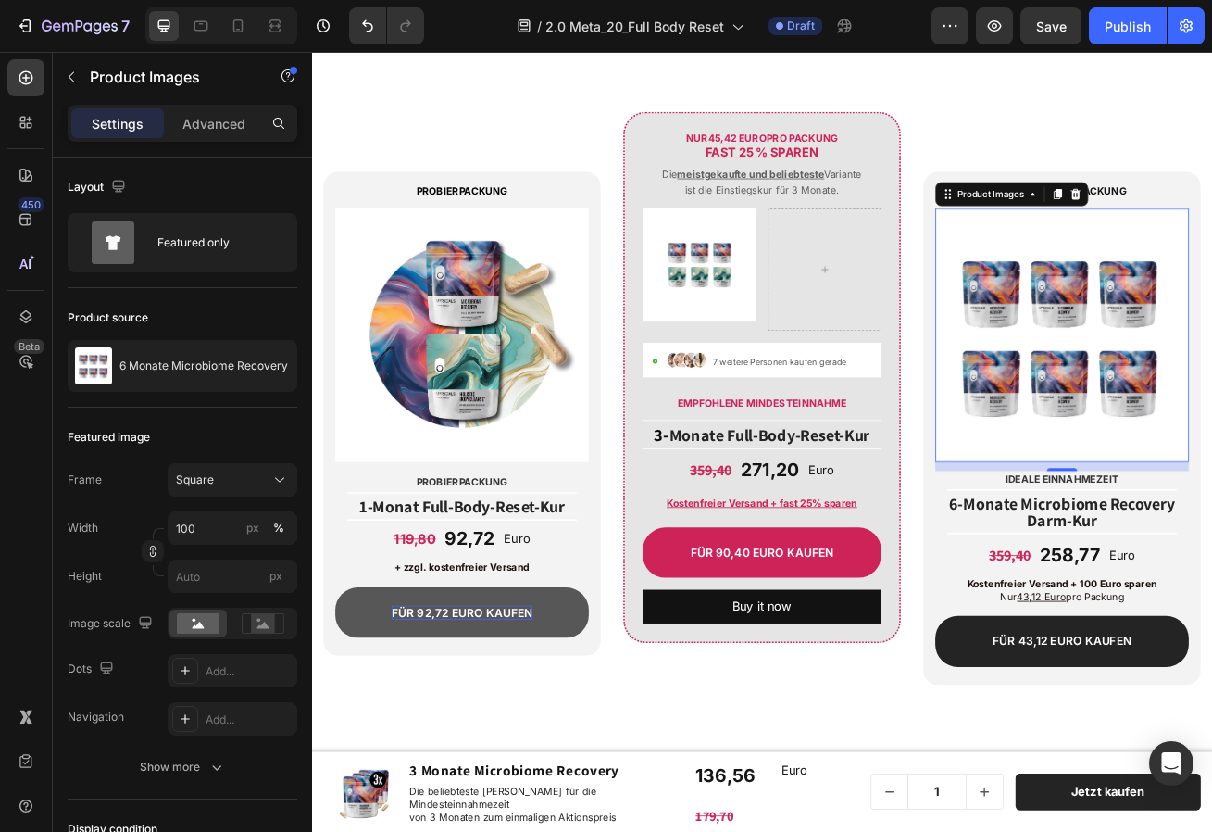
click at [1210, 225] on icon at bounding box center [1202, 227] width 15 height 15
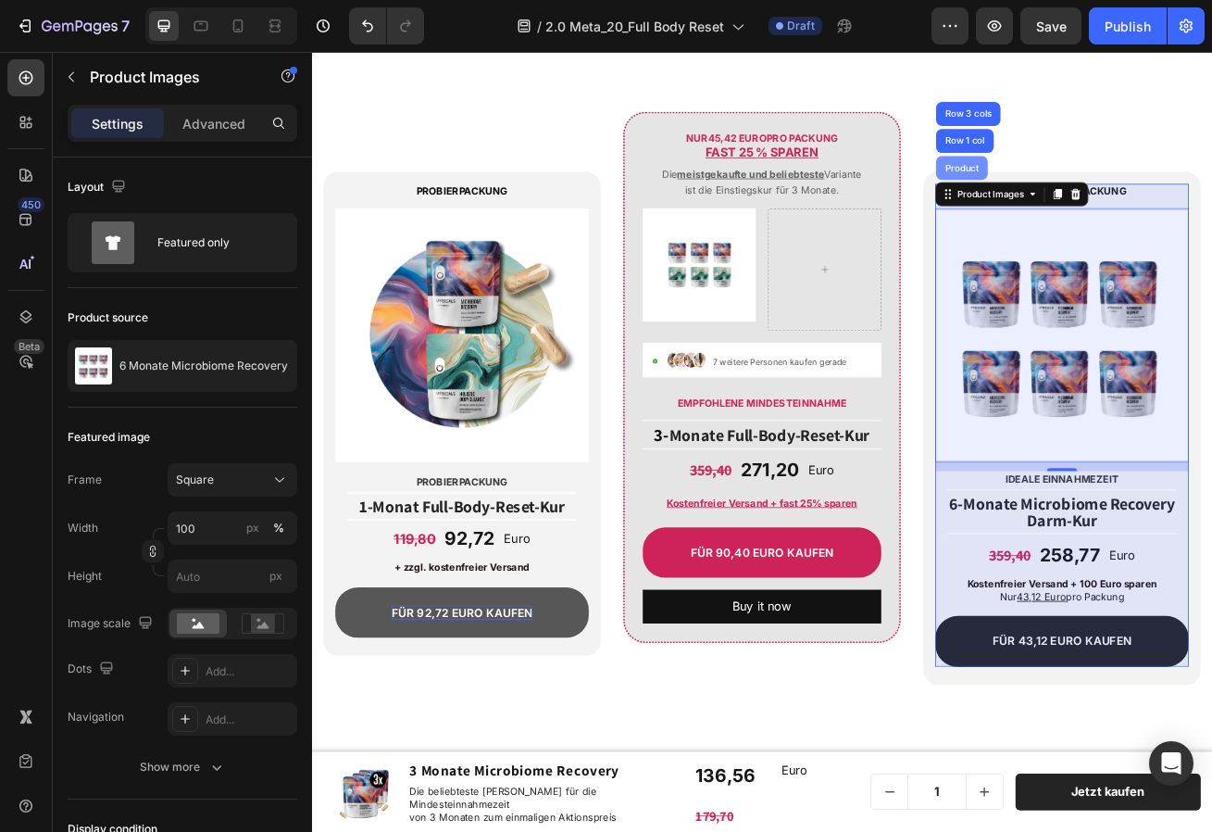
click at [1124, 190] on div "Product" at bounding box center [1114, 195] width 49 height 11
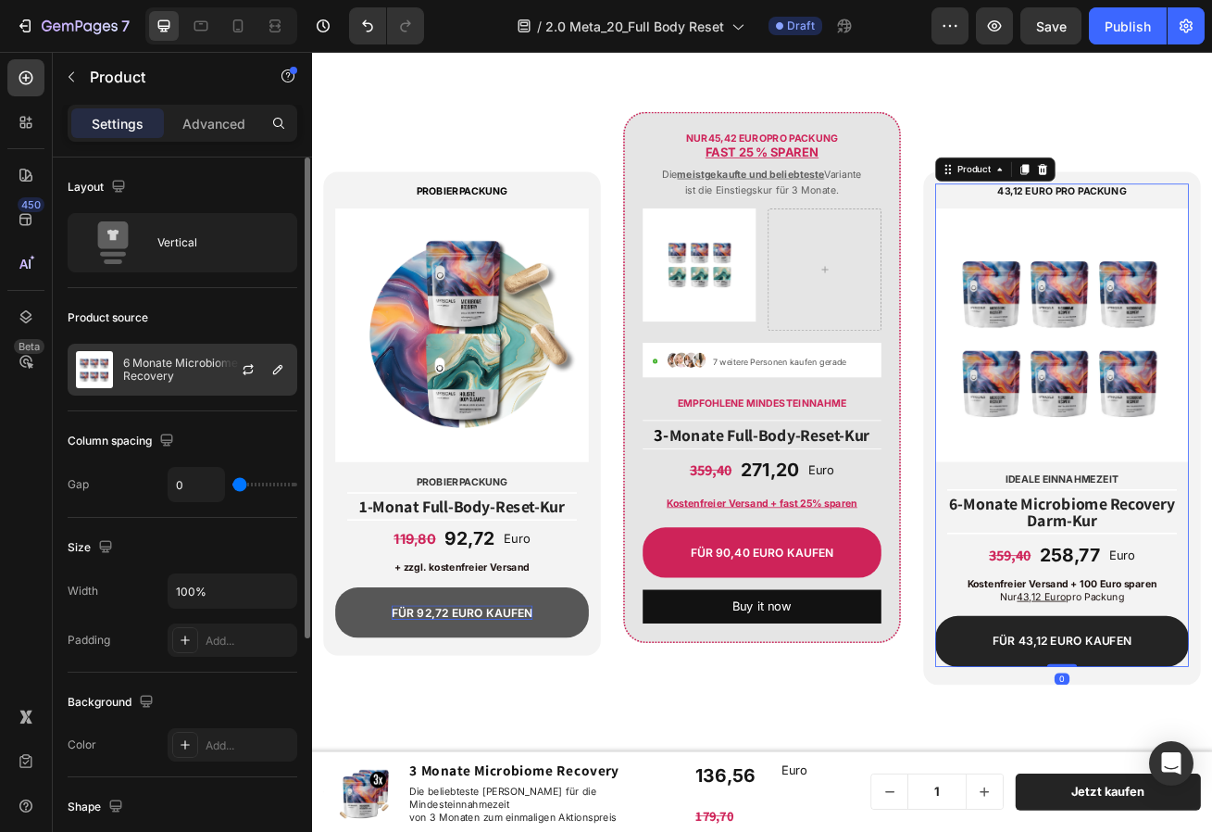
click at [177, 358] on p "6 Monate Microbiome Recovery" at bounding box center [206, 370] width 166 height 26
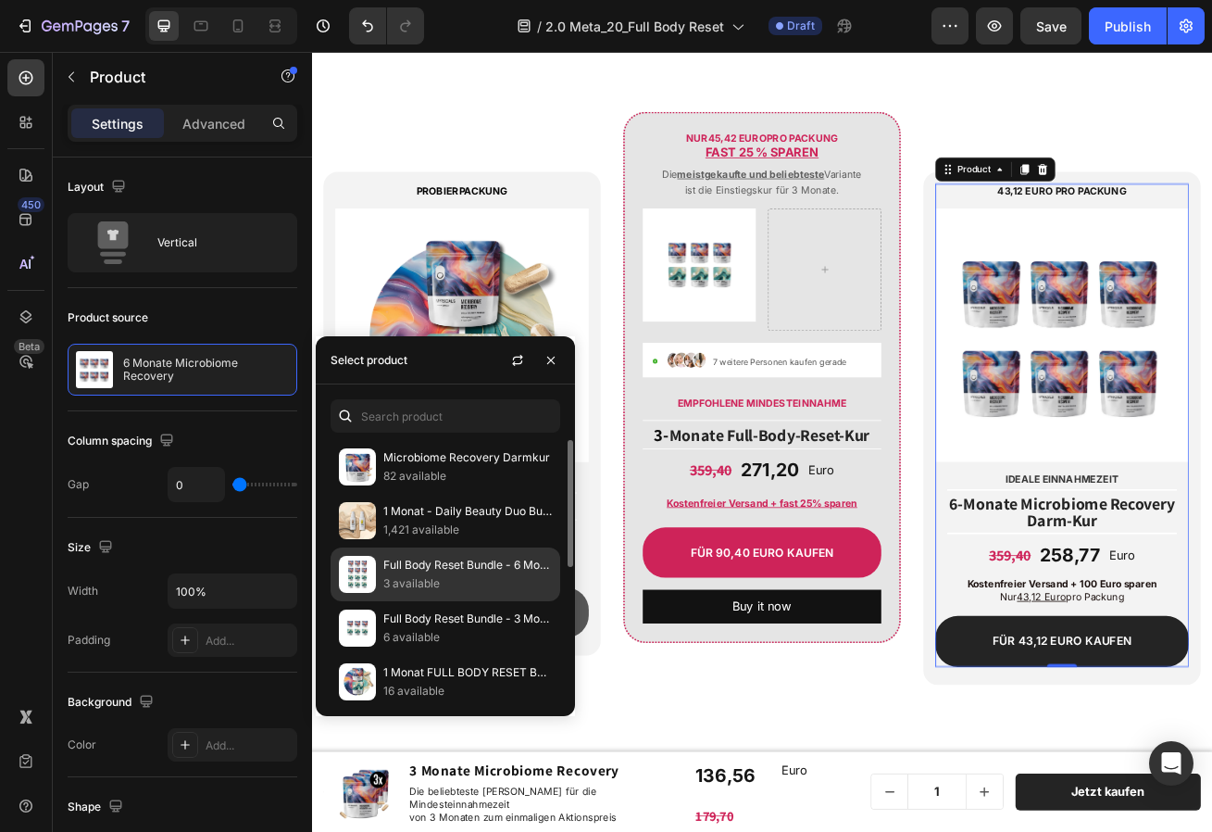
click at [426, 572] on p "Full Body Reset Bundle - 6 Monate" at bounding box center [467, 565] width 169 height 19
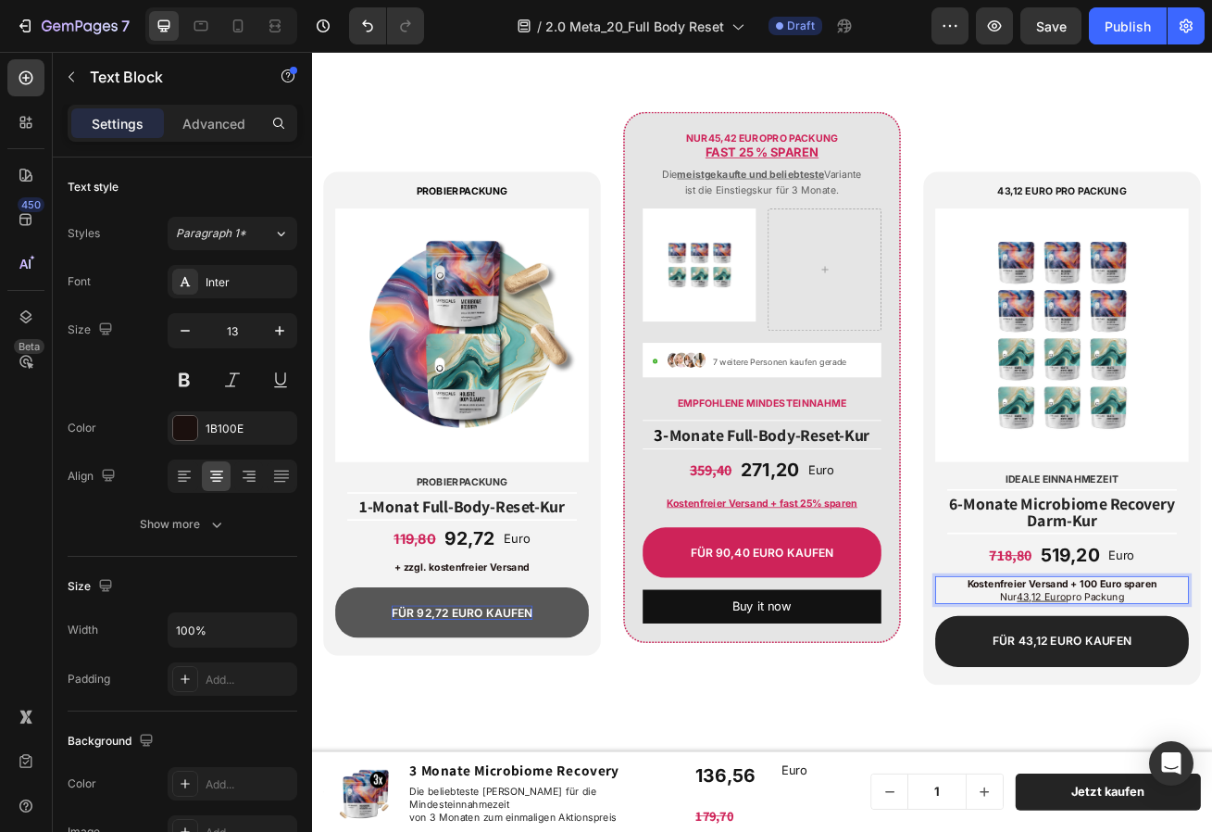
click at [1209, 726] on u "43,12 Euro" at bounding box center [1213, 724] width 60 height 15
drag, startPoint x: 1213, startPoint y: 722, endPoint x: 1182, endPoint y: 727, distance: 31.8
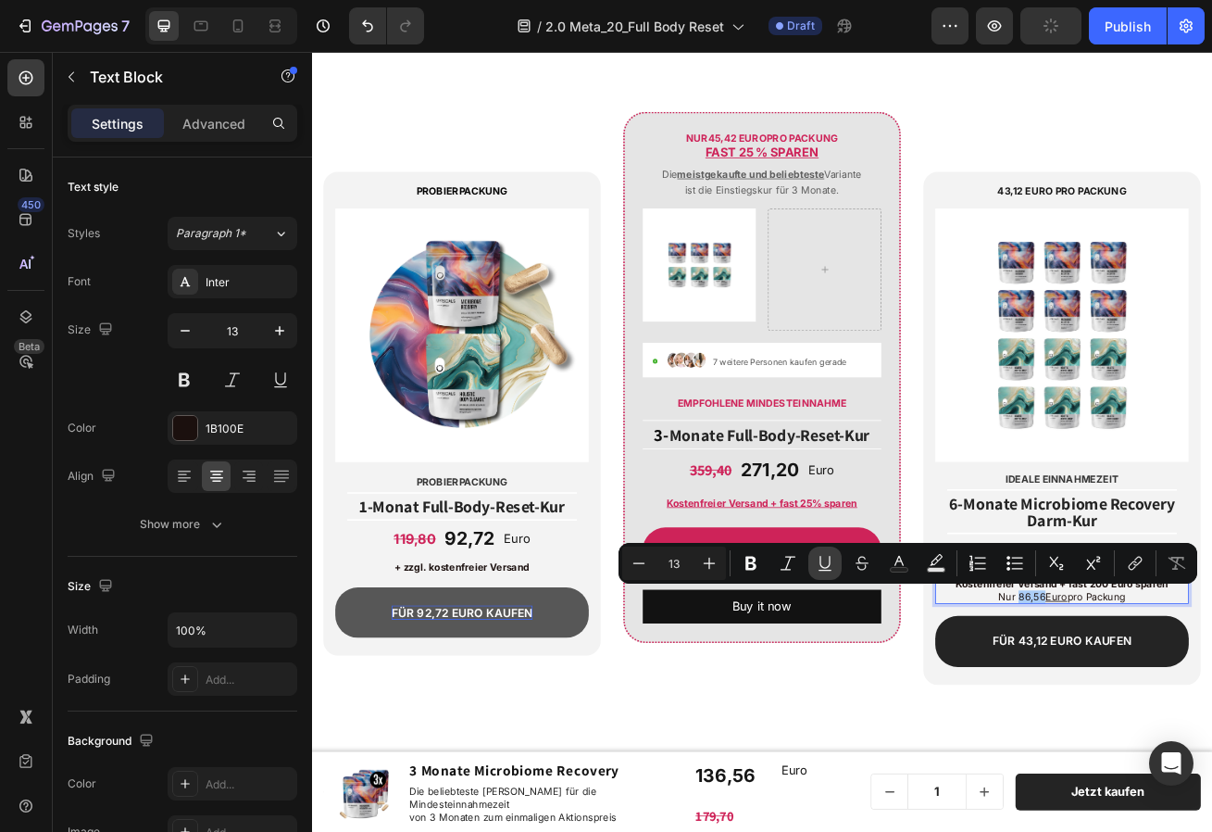
click at [820, 565] on icon "Editor contextual toolbar" at bounding box center [825, 563] width 19 height 19
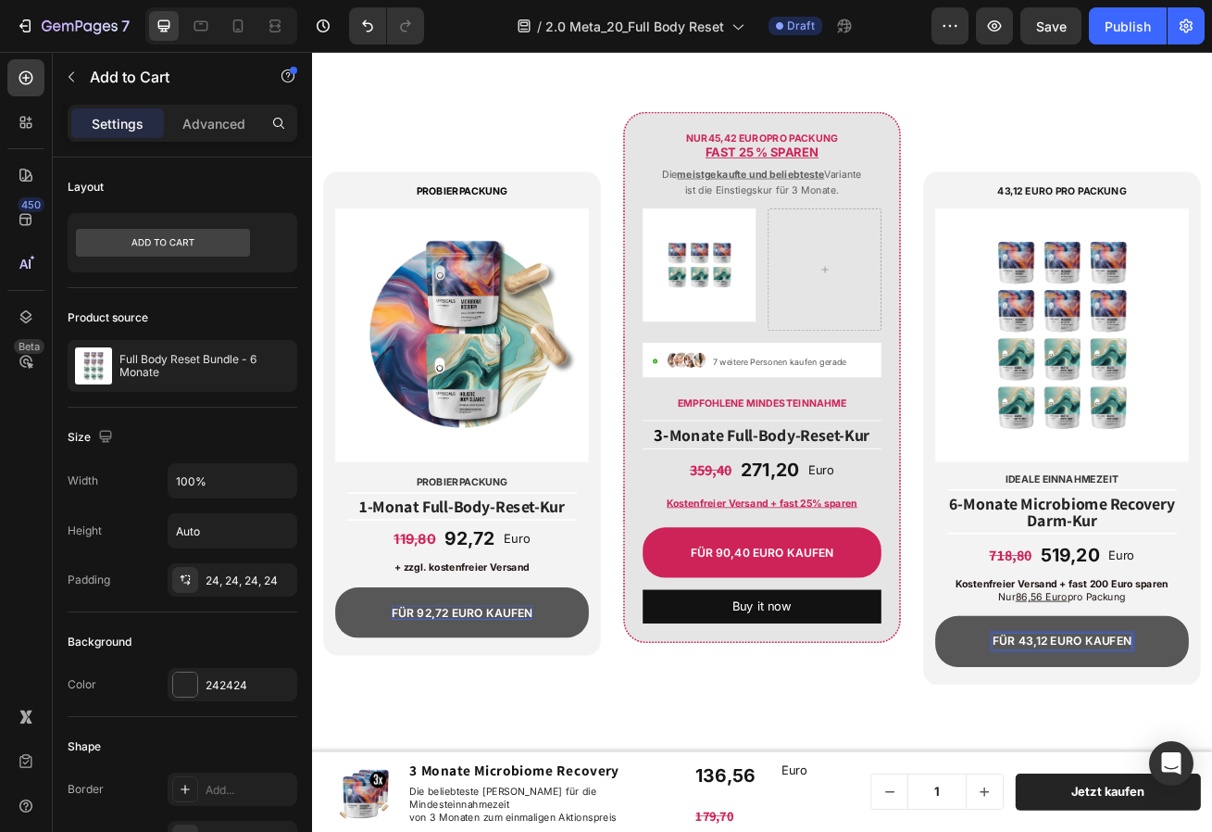
drag, startPoint x: 1218, startPoint y: 781, endPoint x: 1187, endPoint y: 782, distance: 30.6
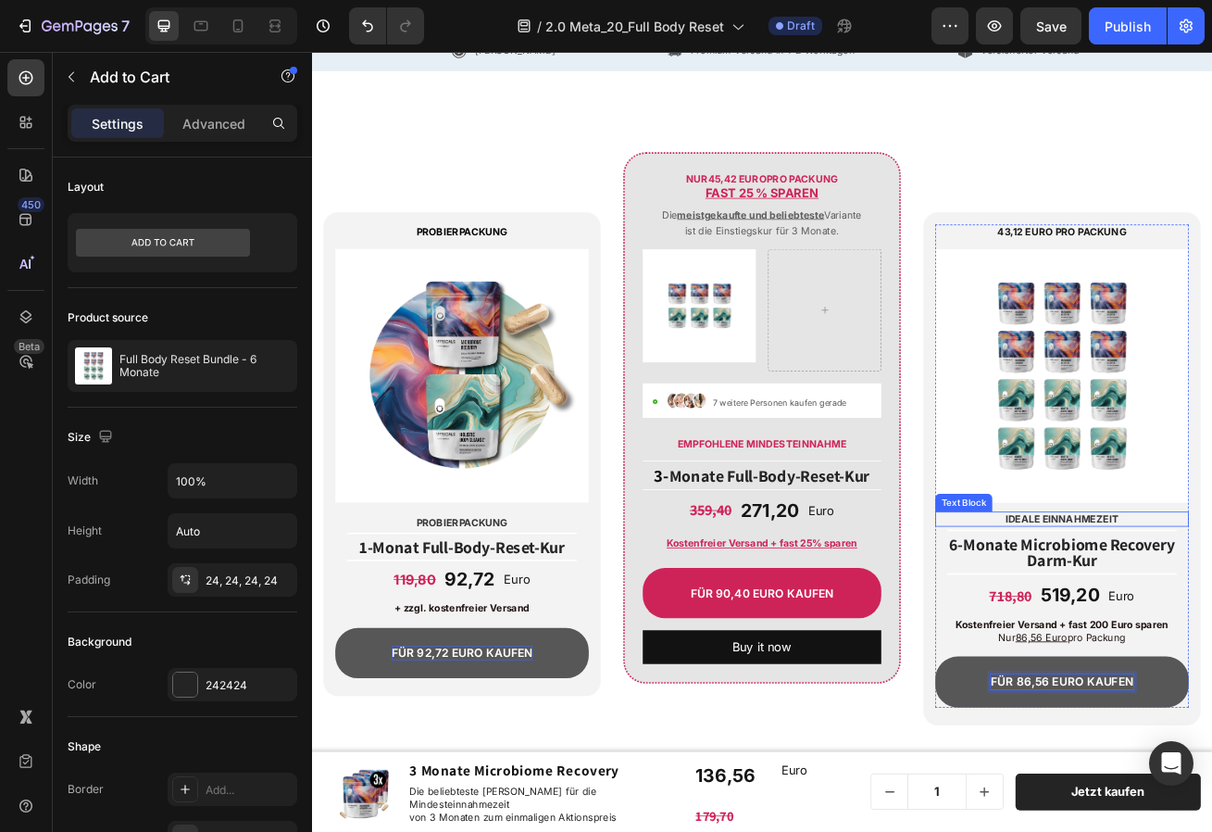
scroll to position [8657, 0]
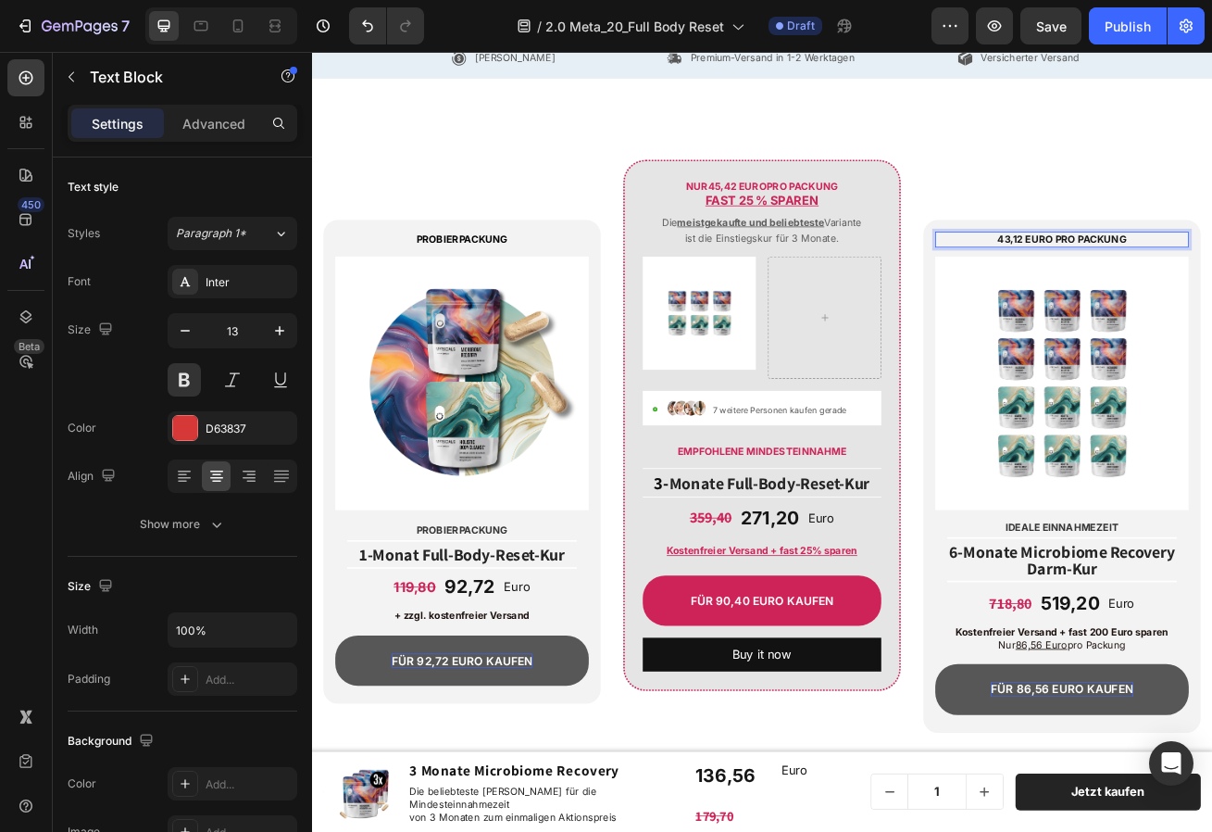
click at [912, 354] on div at bounding box center [945, 380] width 140 height 151
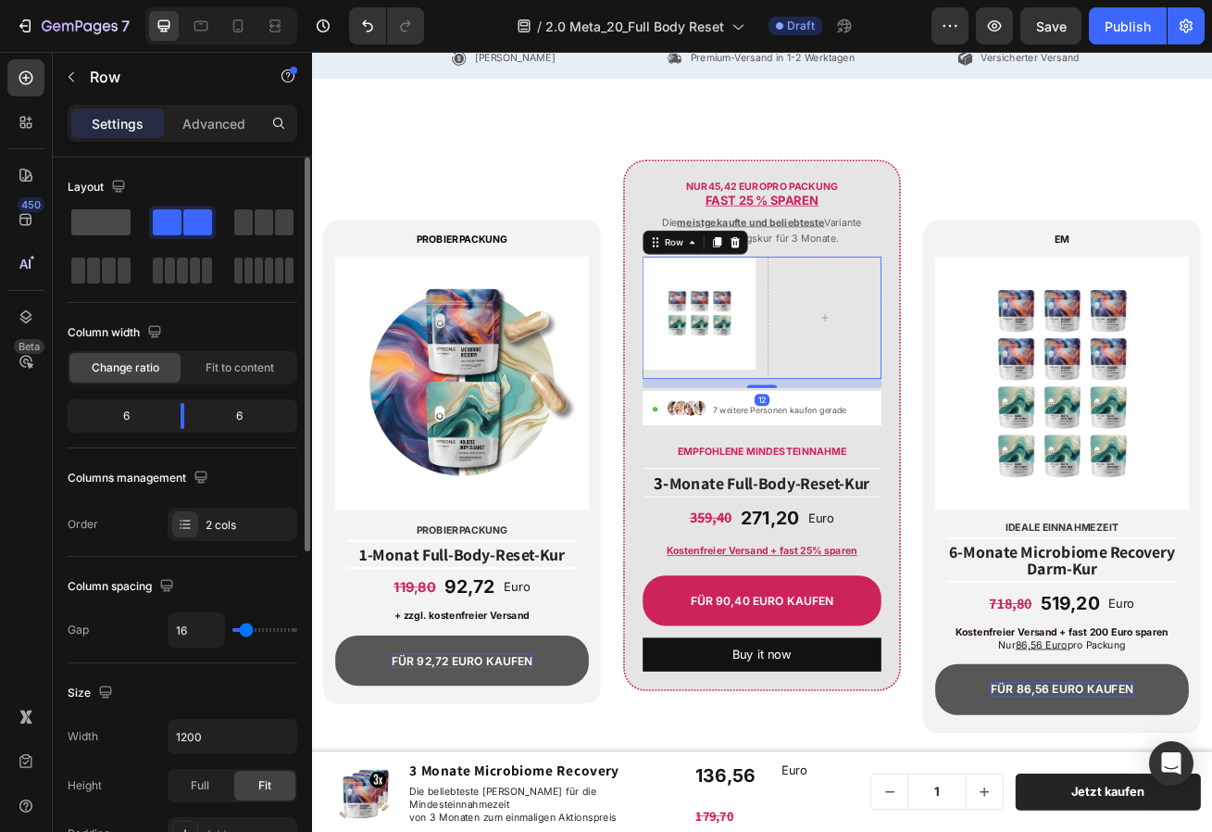
click at [106, 231] on span at bounding box center [100, 222] width 59 height 26
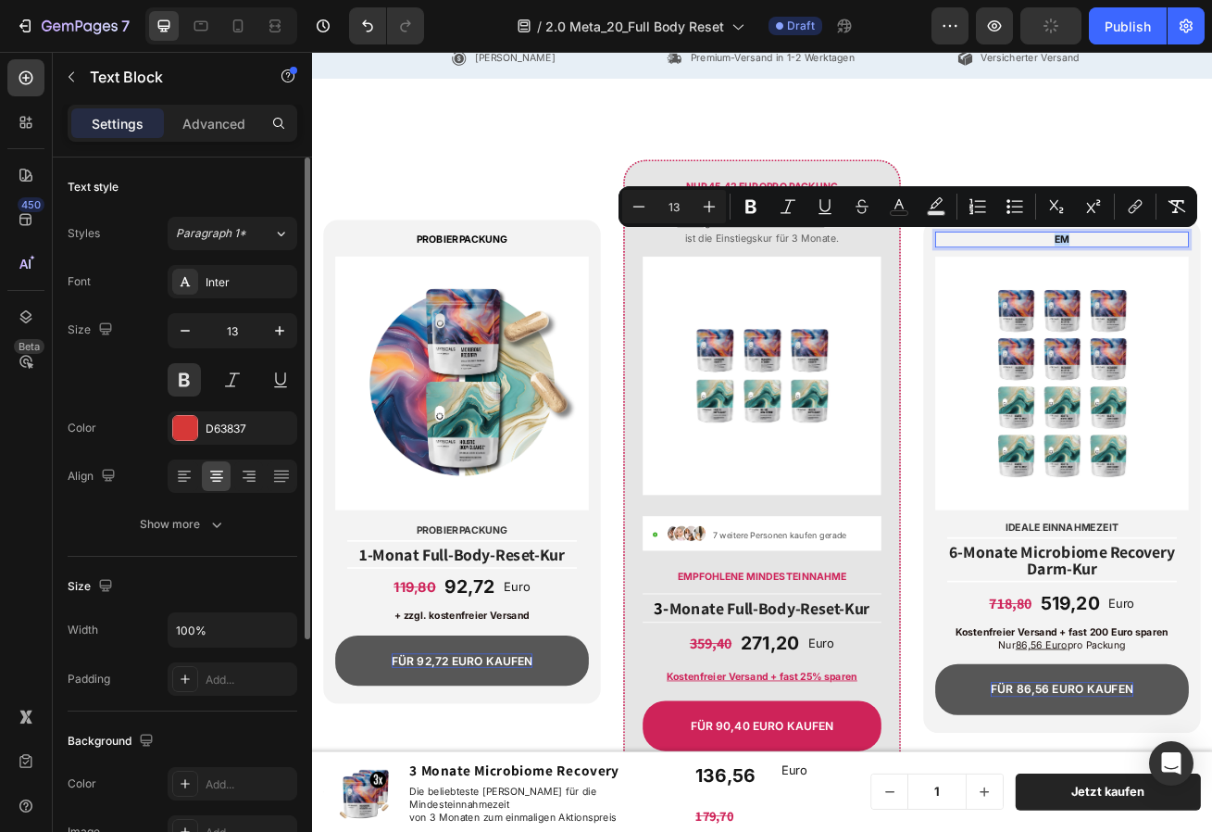
drag, startPoint x: 1261, startPoint y: 282, endPoint x: 1211, endPoint y: 288, distance: 50.3
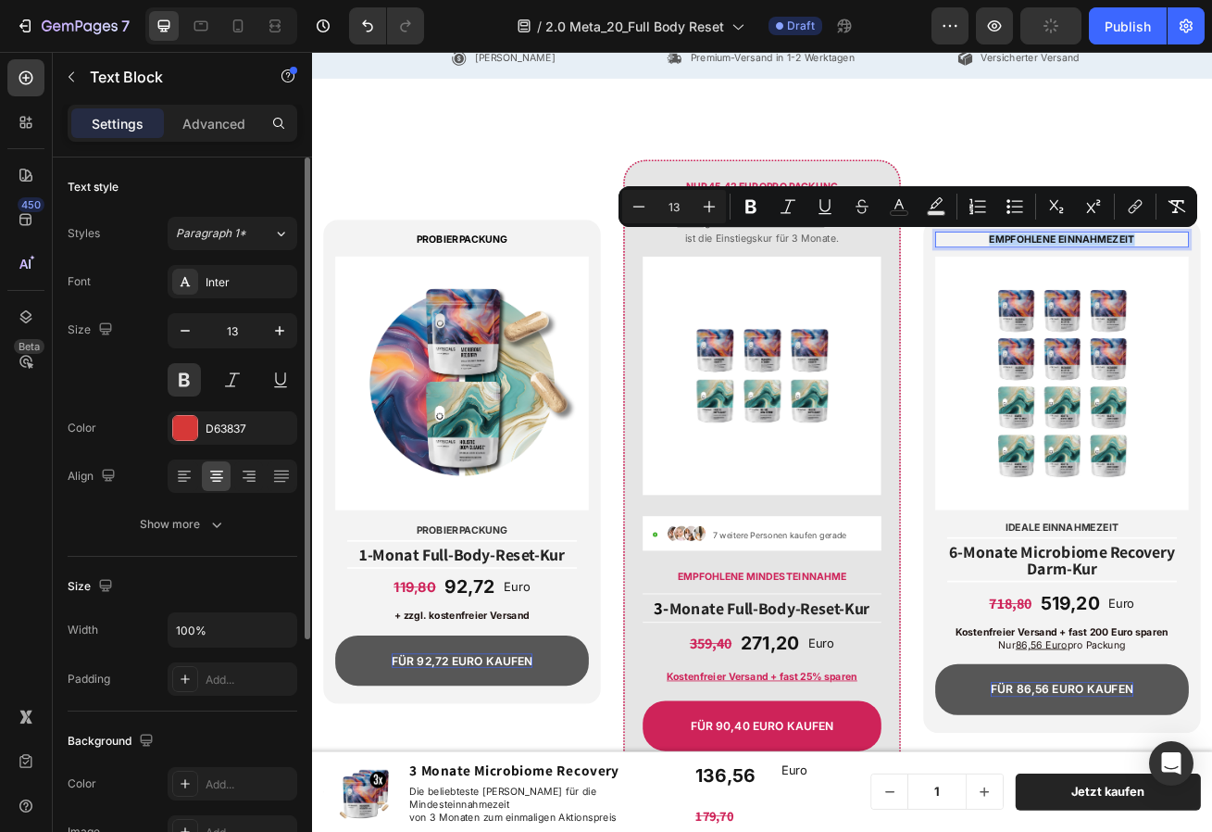
copy span "EMPFOHLENE EINNAHMEZEIT"
click at [839, 186] on div "NUR 45 ,42 Euro pro Packung FAST 25 % sparen Text Block Die meistgekaufte und b…" at bounding box center [867, 590] width 343 height 810
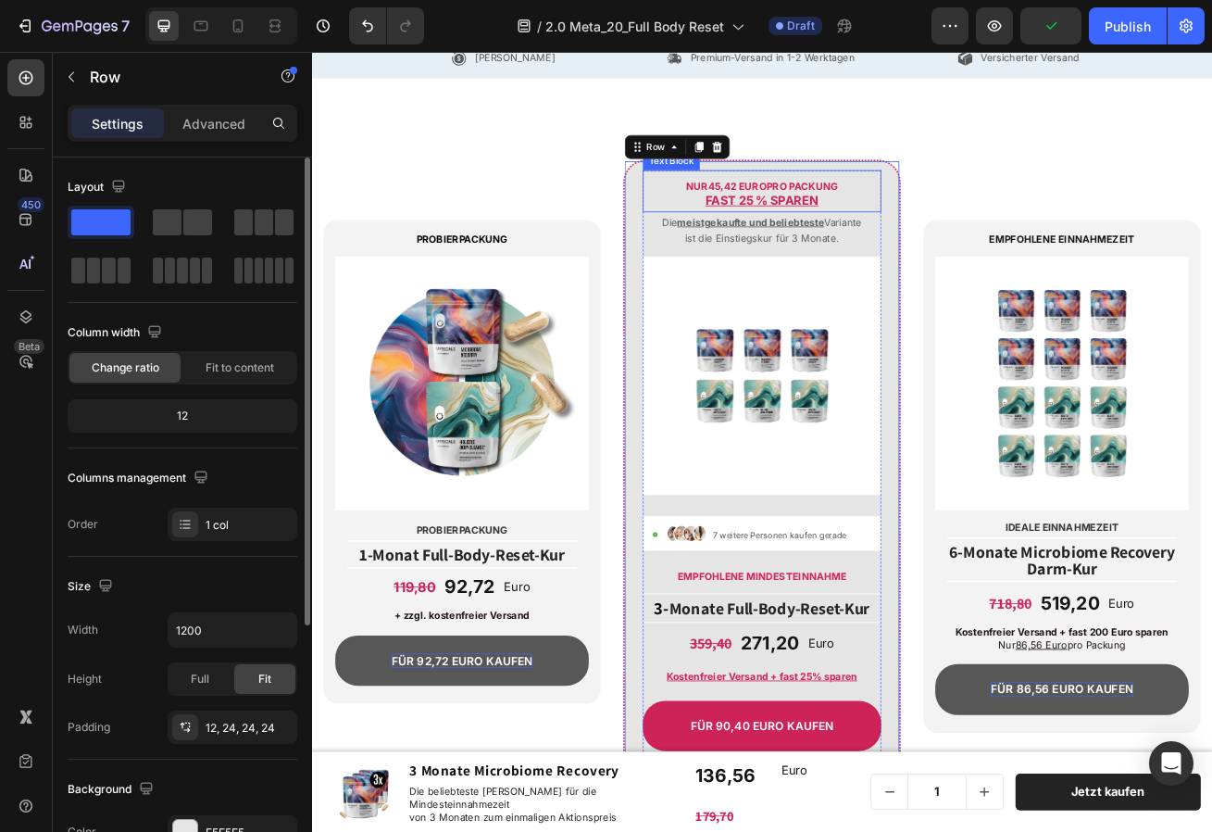
click at [838, 220] on strong ",42 Euro" at bounding box center [845, 217] width 56 height 15
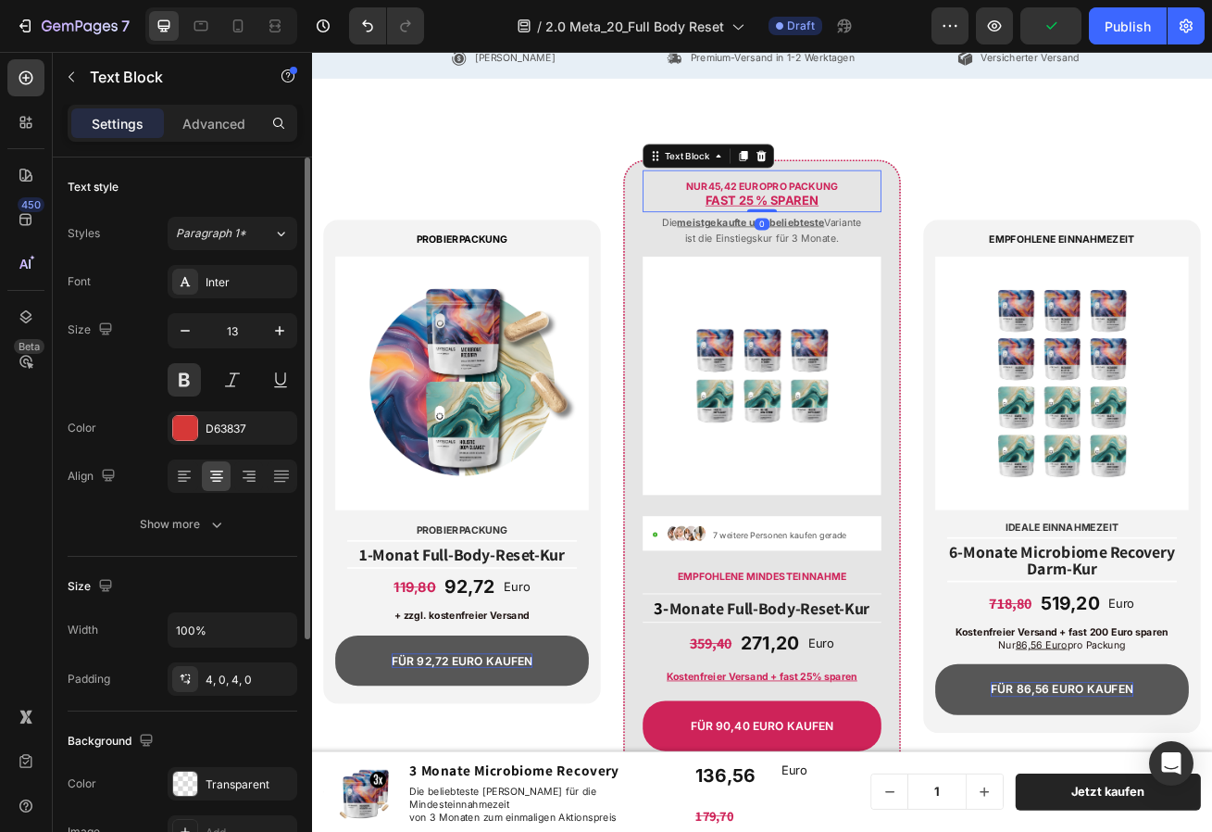
click at [838, 220] on strong ",42 Euro" at bounding box center [845, 217] width 56 height 15
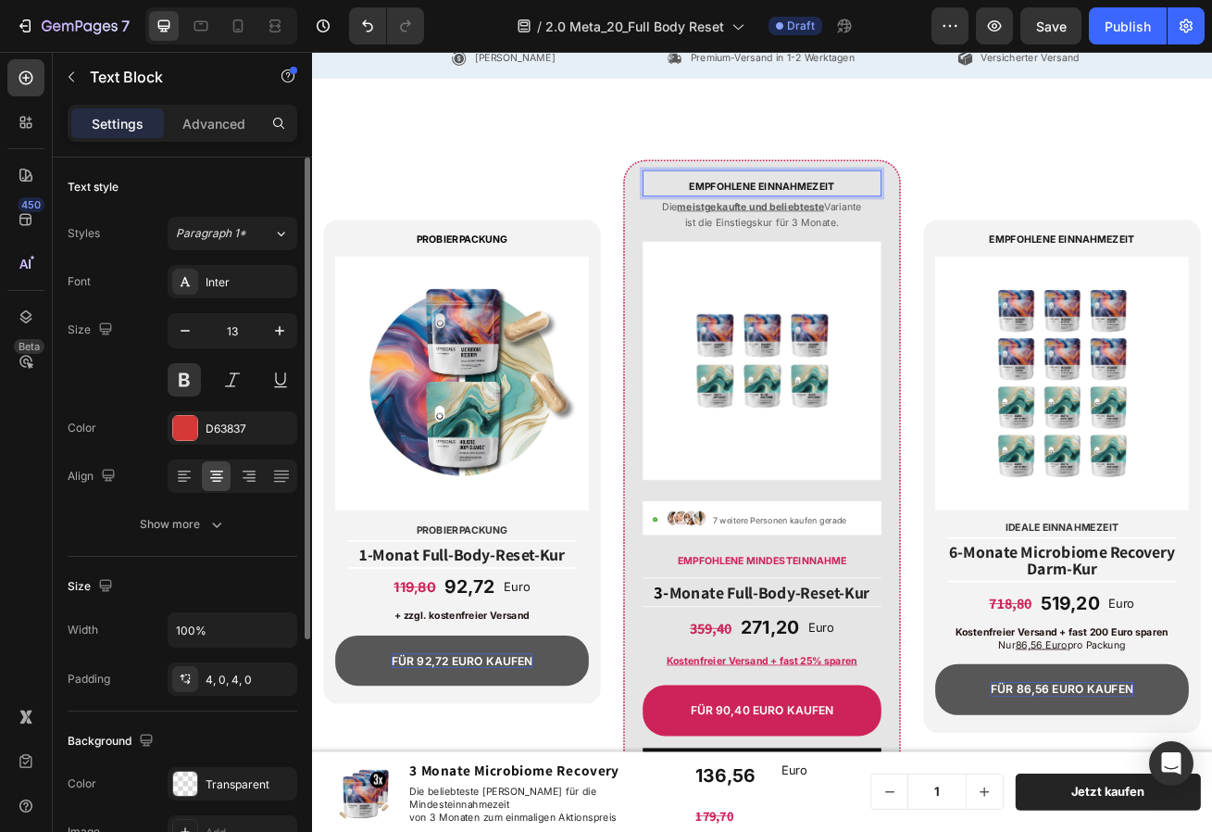
click at [868, 218] on span "EMPFOHLENE EINNAHMEZEIT" at bounding box center [868, 217] width 180 height 15
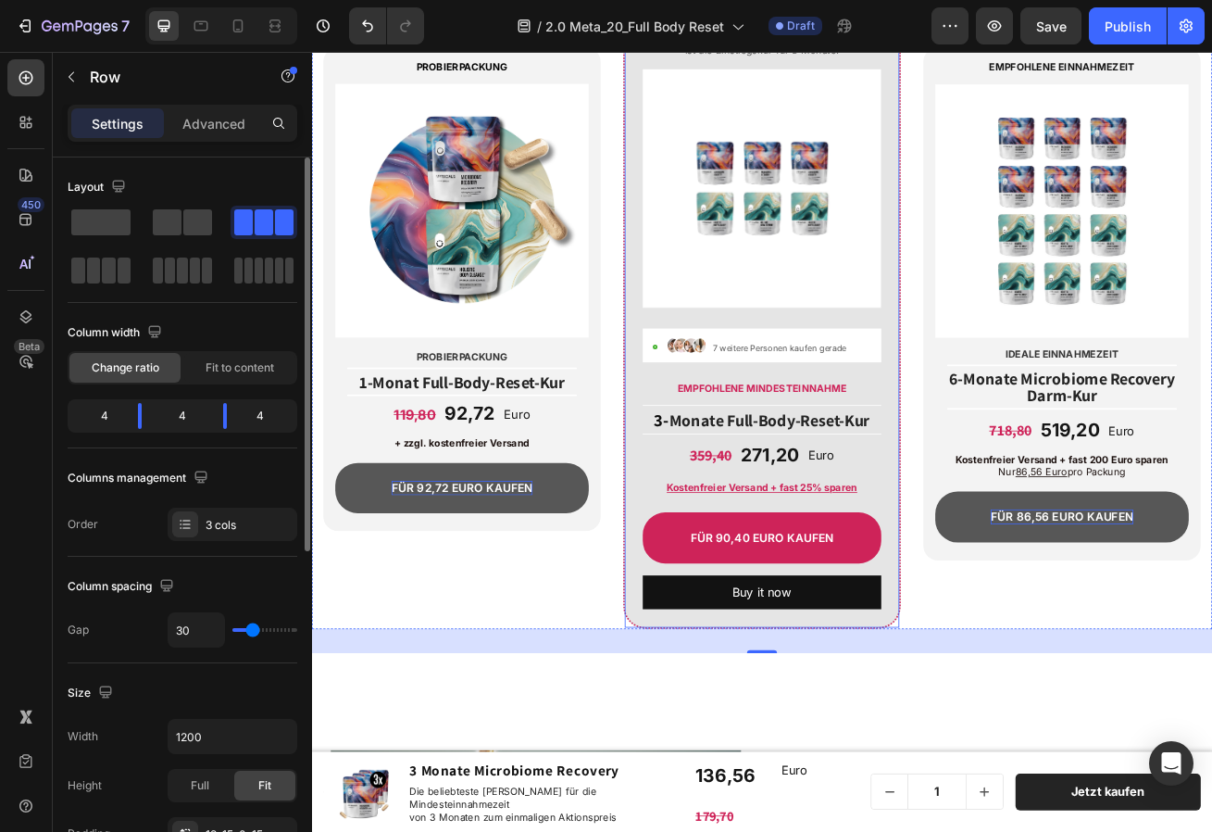
scroll to position [8877, 0]
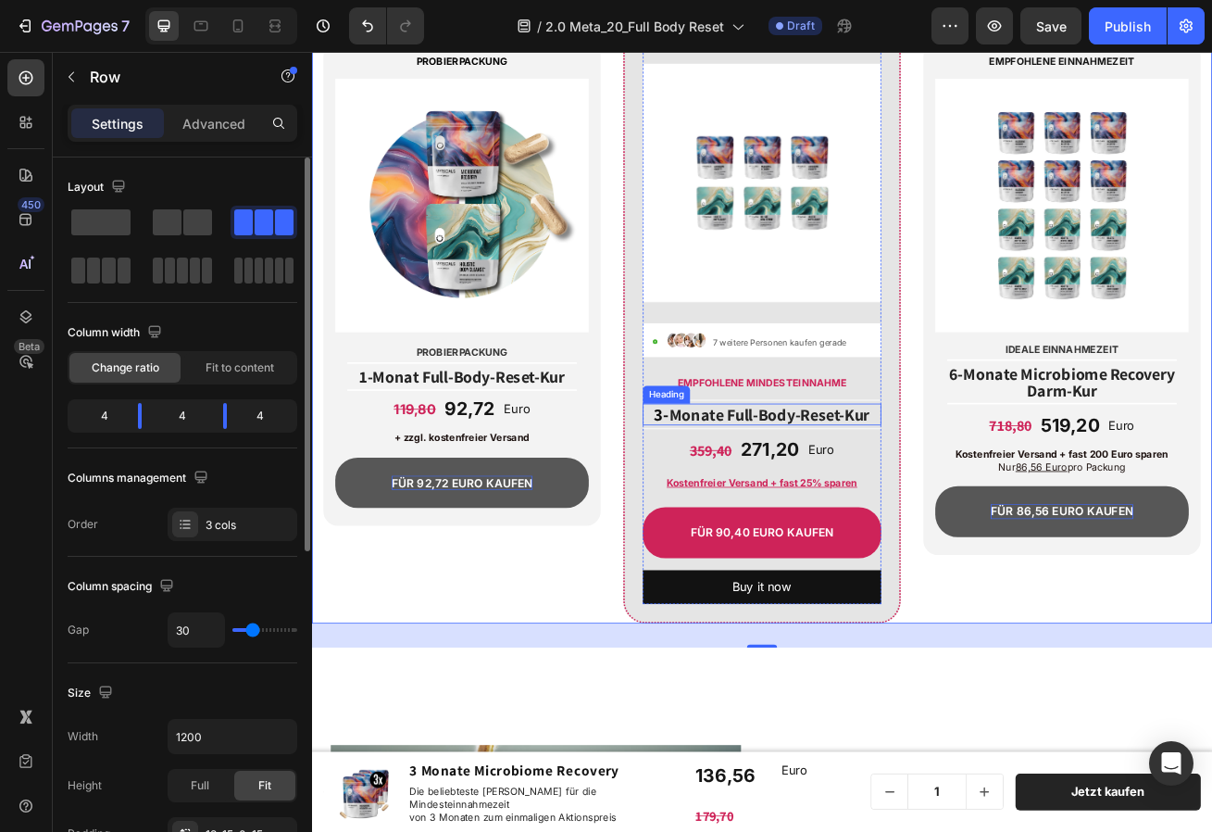
click at [878, 504] on span "Monate Full-Body-Reset-Kur" at bounding box center [877, 500] width 248 height 26
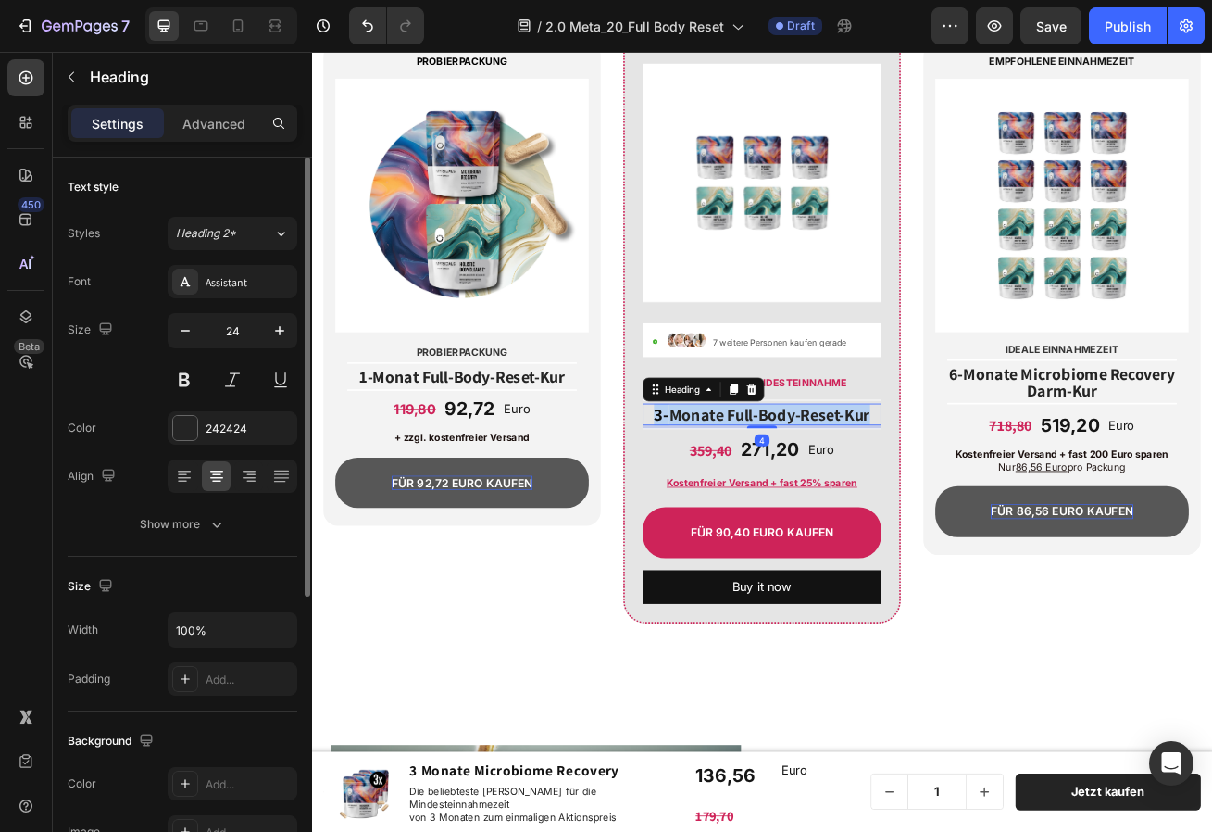
click at [878, 504] on span "Monate Full-Body-Reset-Kur" at bounding box center [877, 500] width 248 height 26
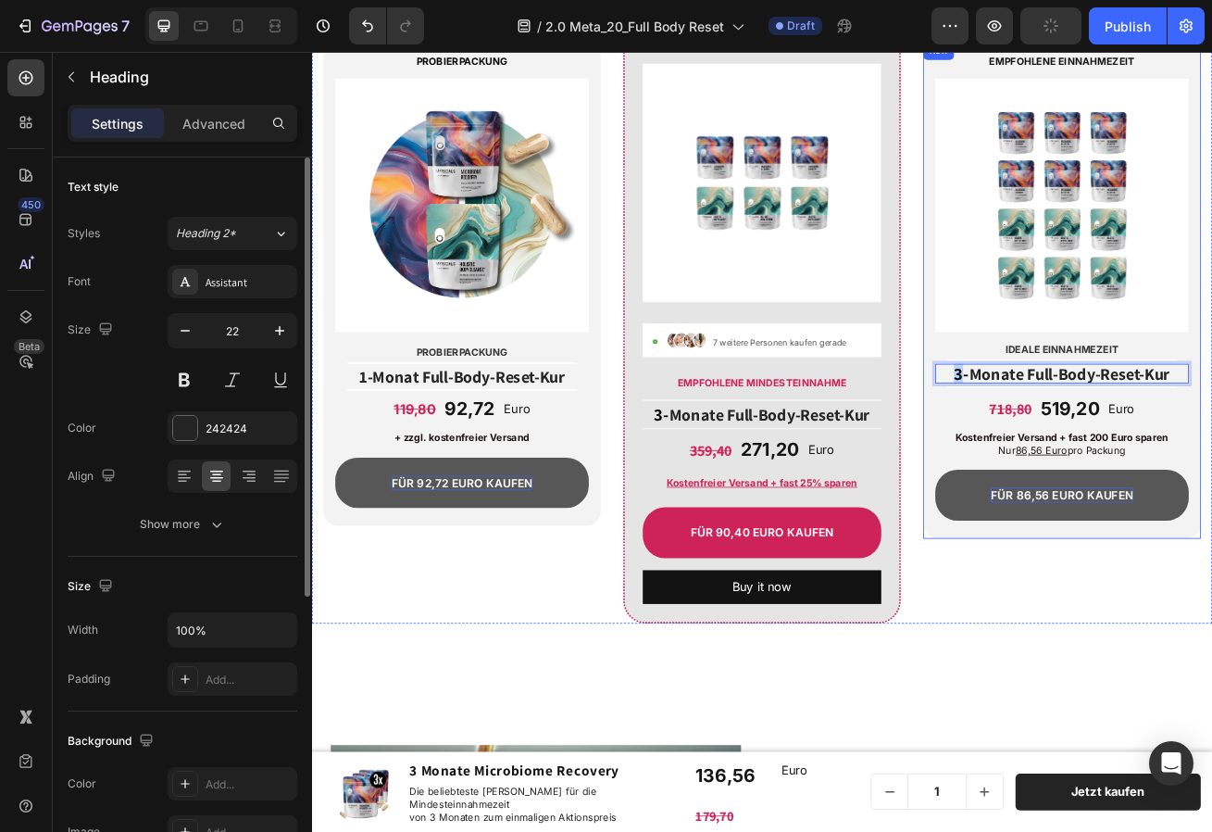
drag, startPoint x: 1114, startPoint y: 452, endPoint x: 1076, endPoint y: 452, distance: 38.0
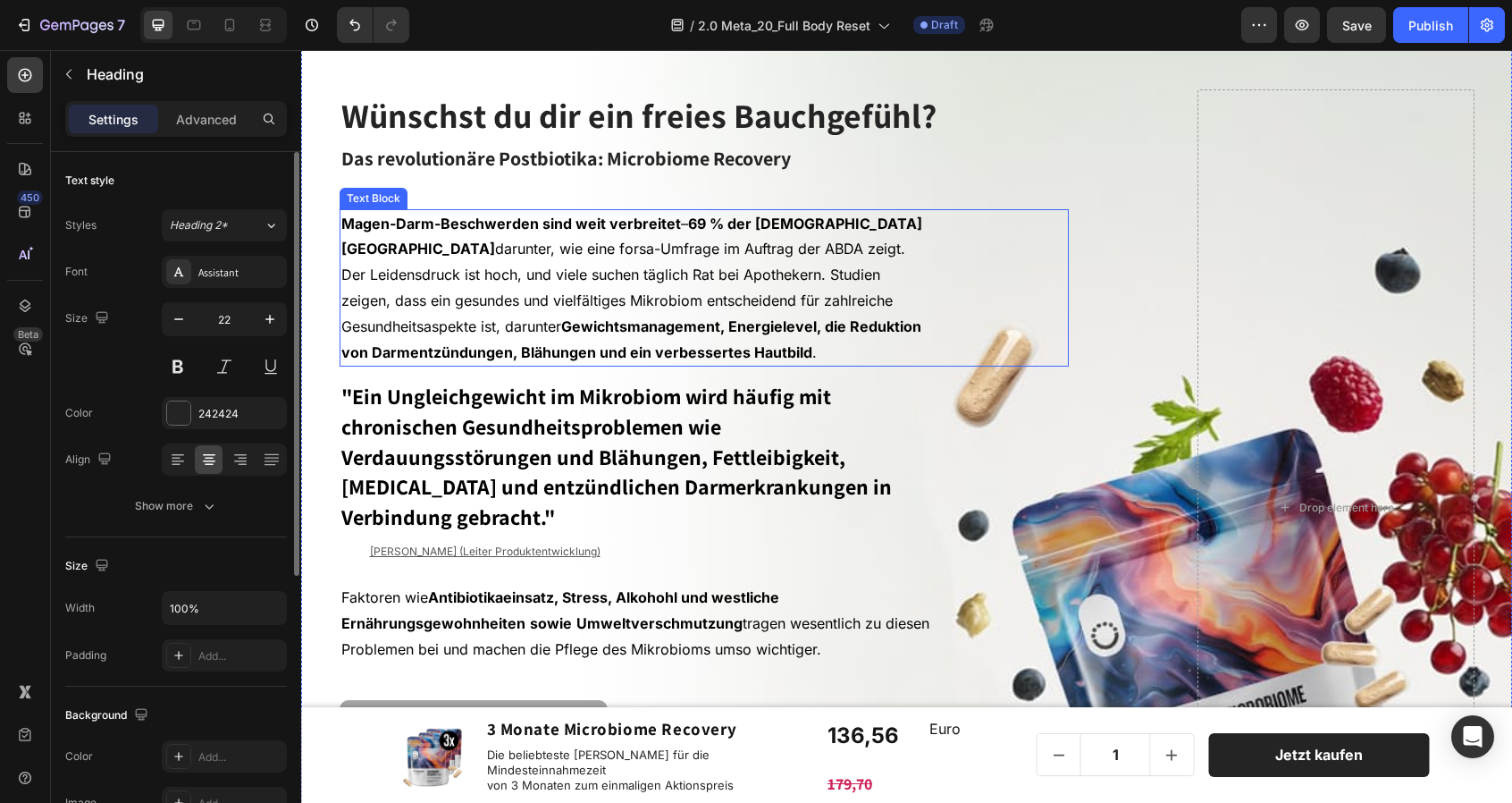
scroll to position [134, 0]
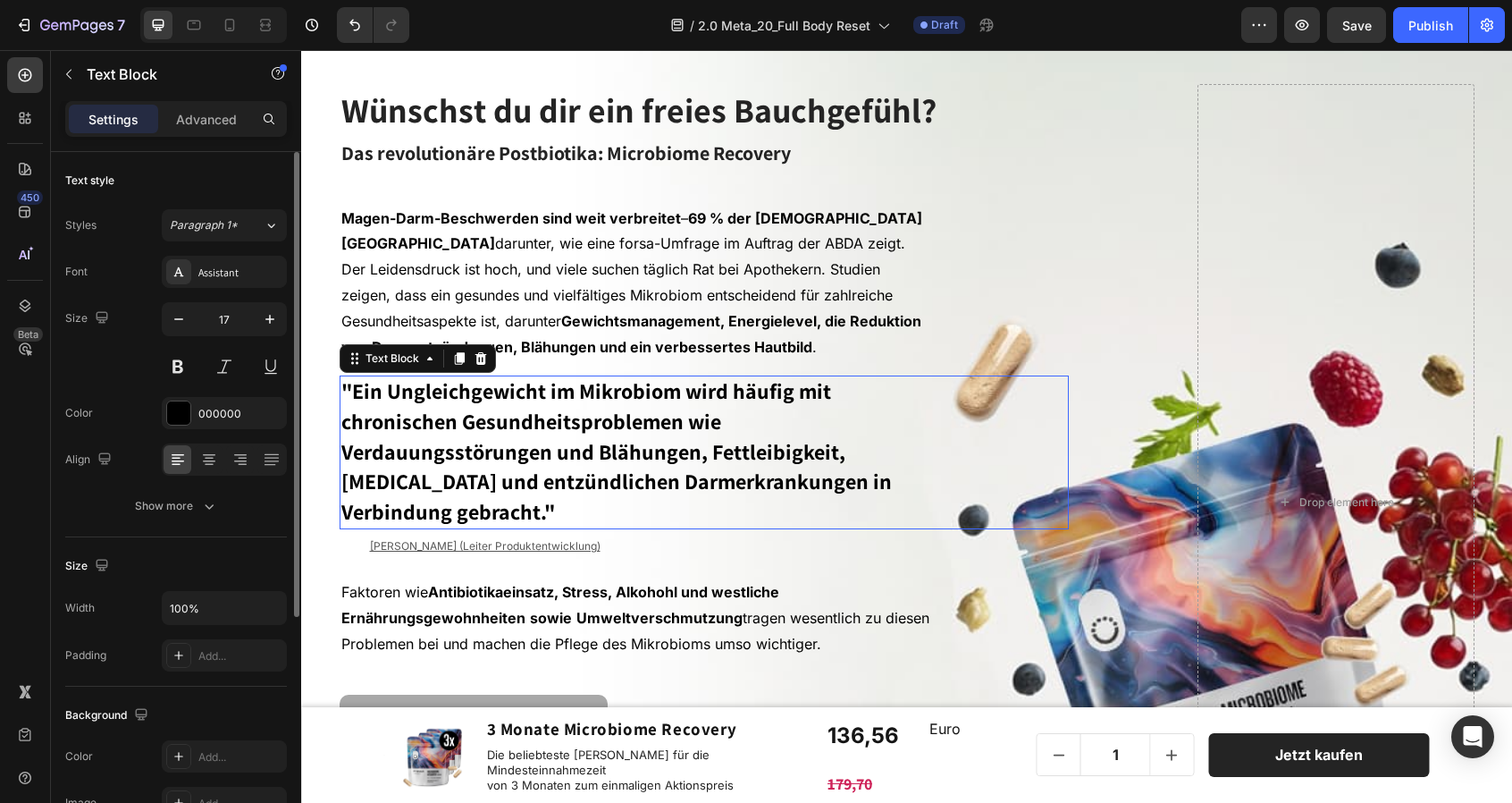
click at [715, 401] on strong ""Ein Ungleichgewicht im Mikrobiom wird häufig mit chronischen Gesundheitsproble…" at bounding box center [617, 451] width 550 height 149
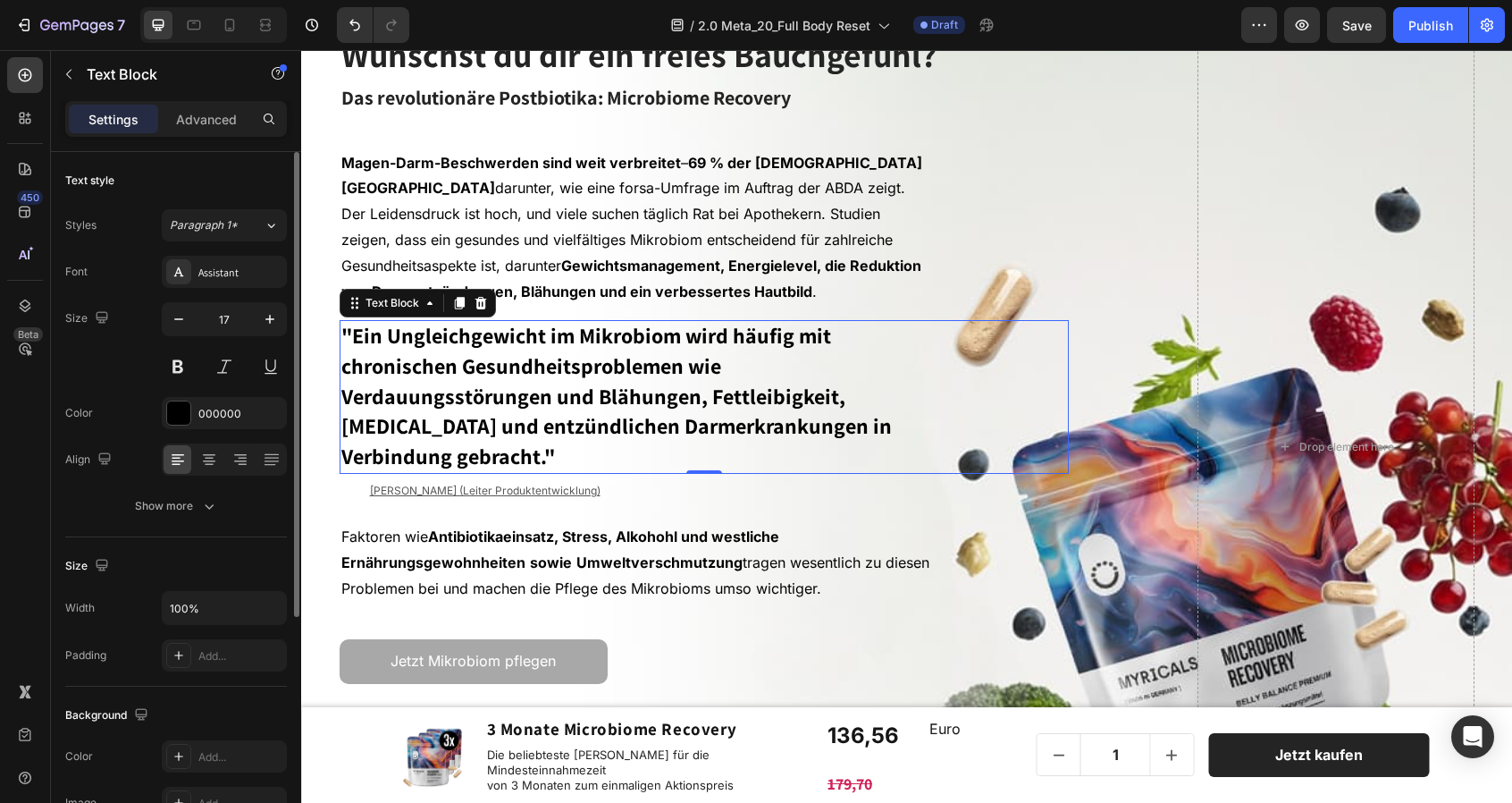
scroll to position [144, 0]
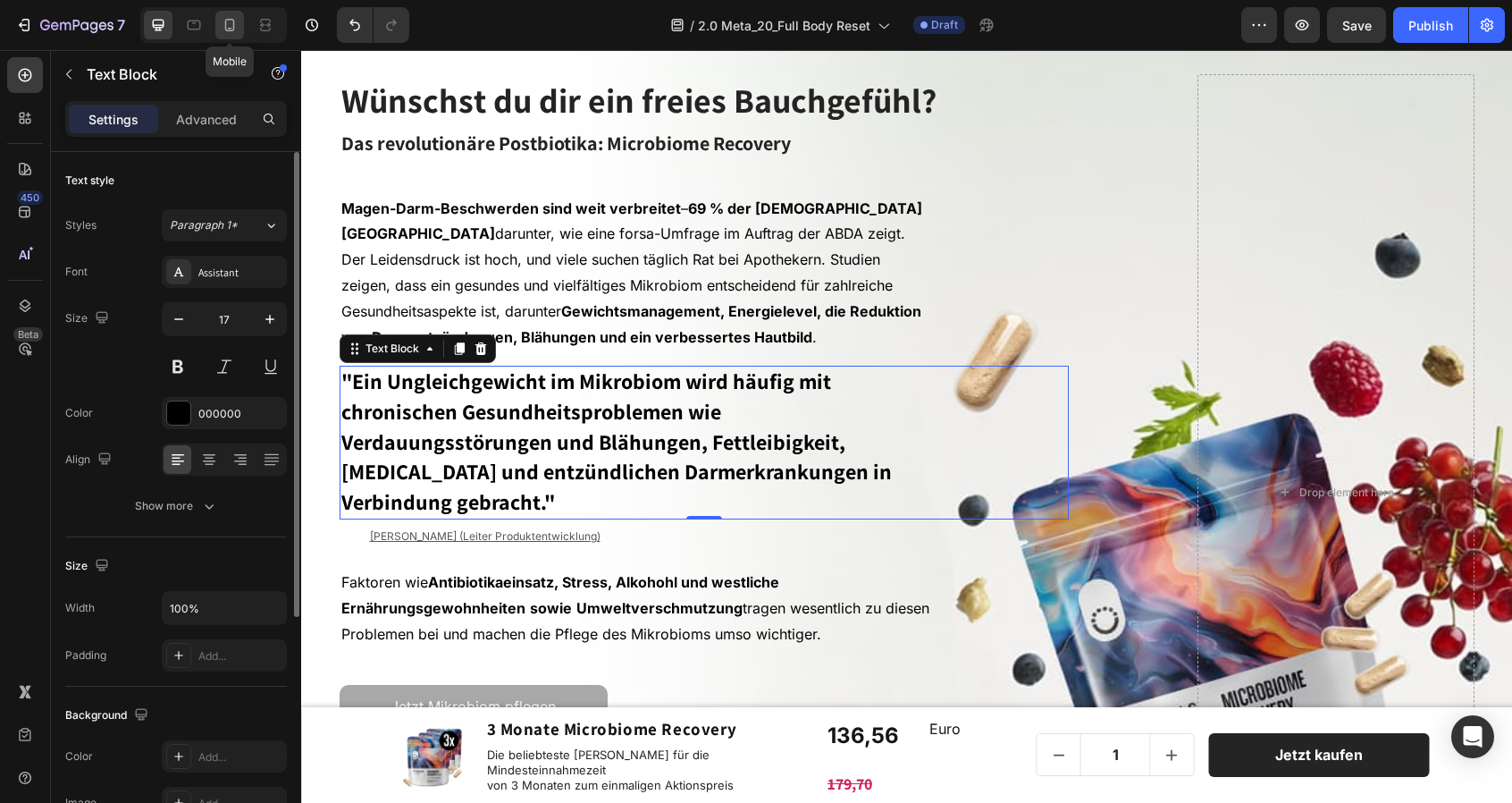
click at [232, 27] on icon at bounding box center [230, 25] width 18 height 18
type input "16"
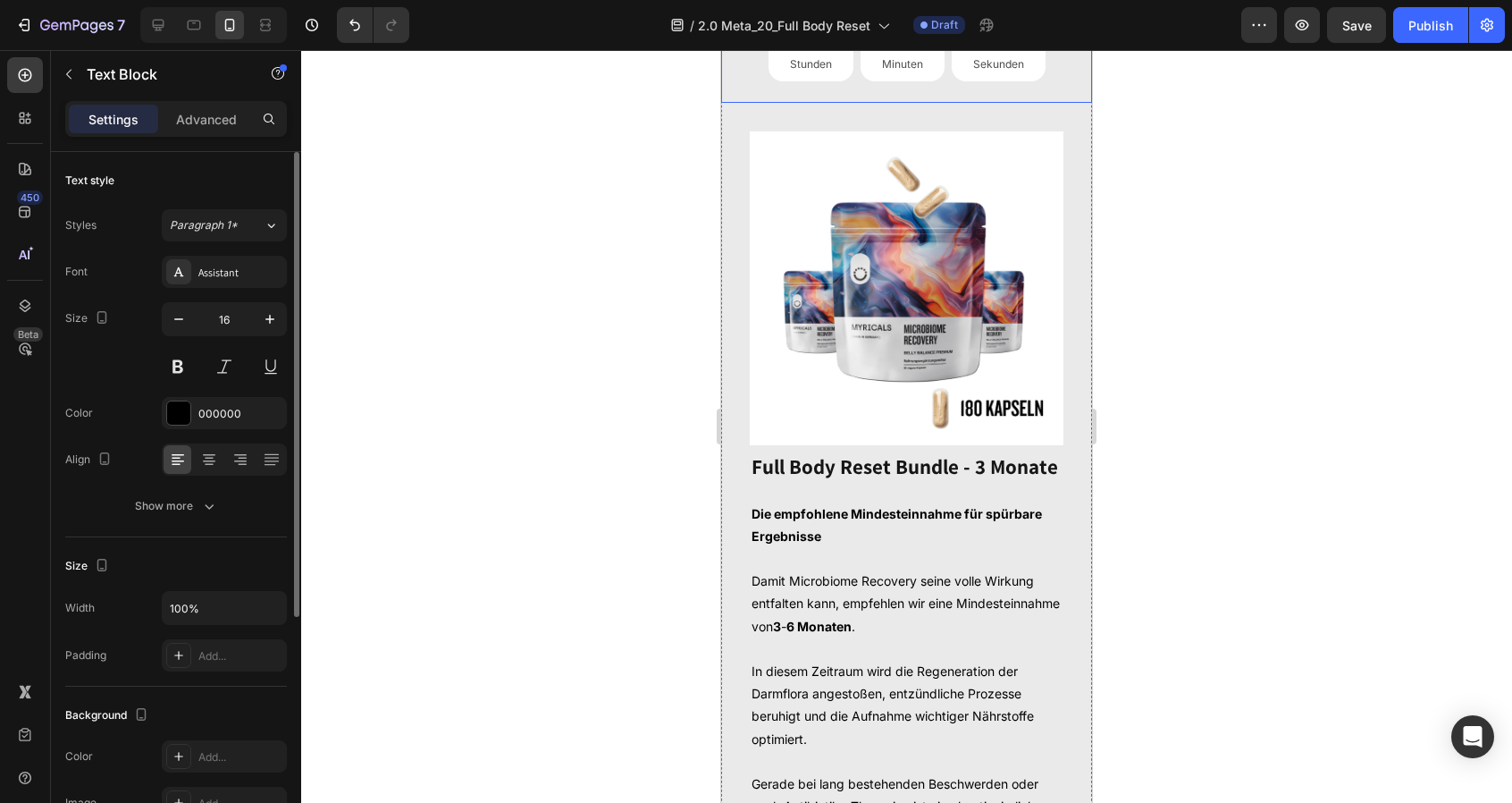
scroll to position [1683, 0]
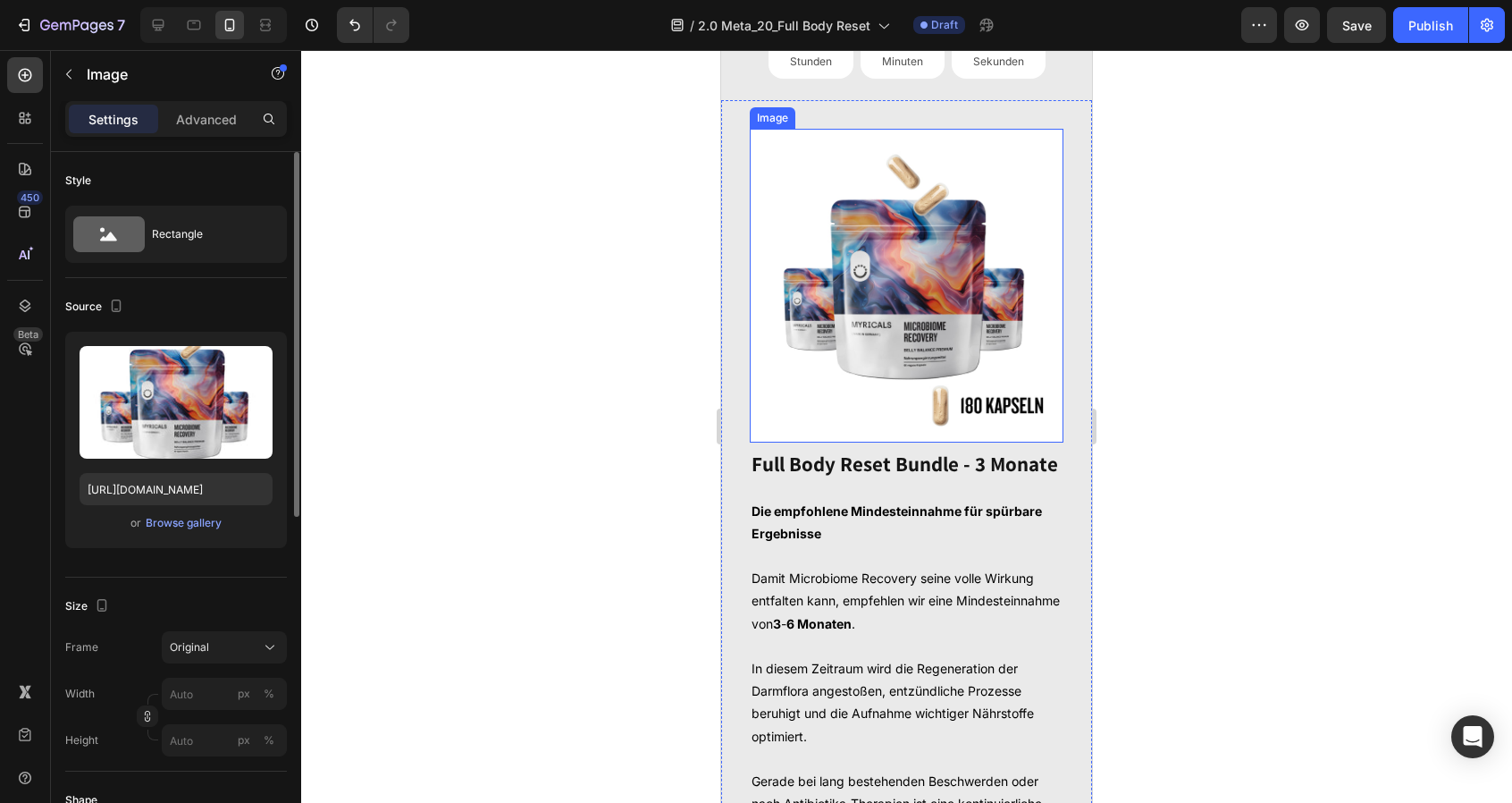
click at [1027, 405] on img at bounding box center [906, 285] width 314 height 314
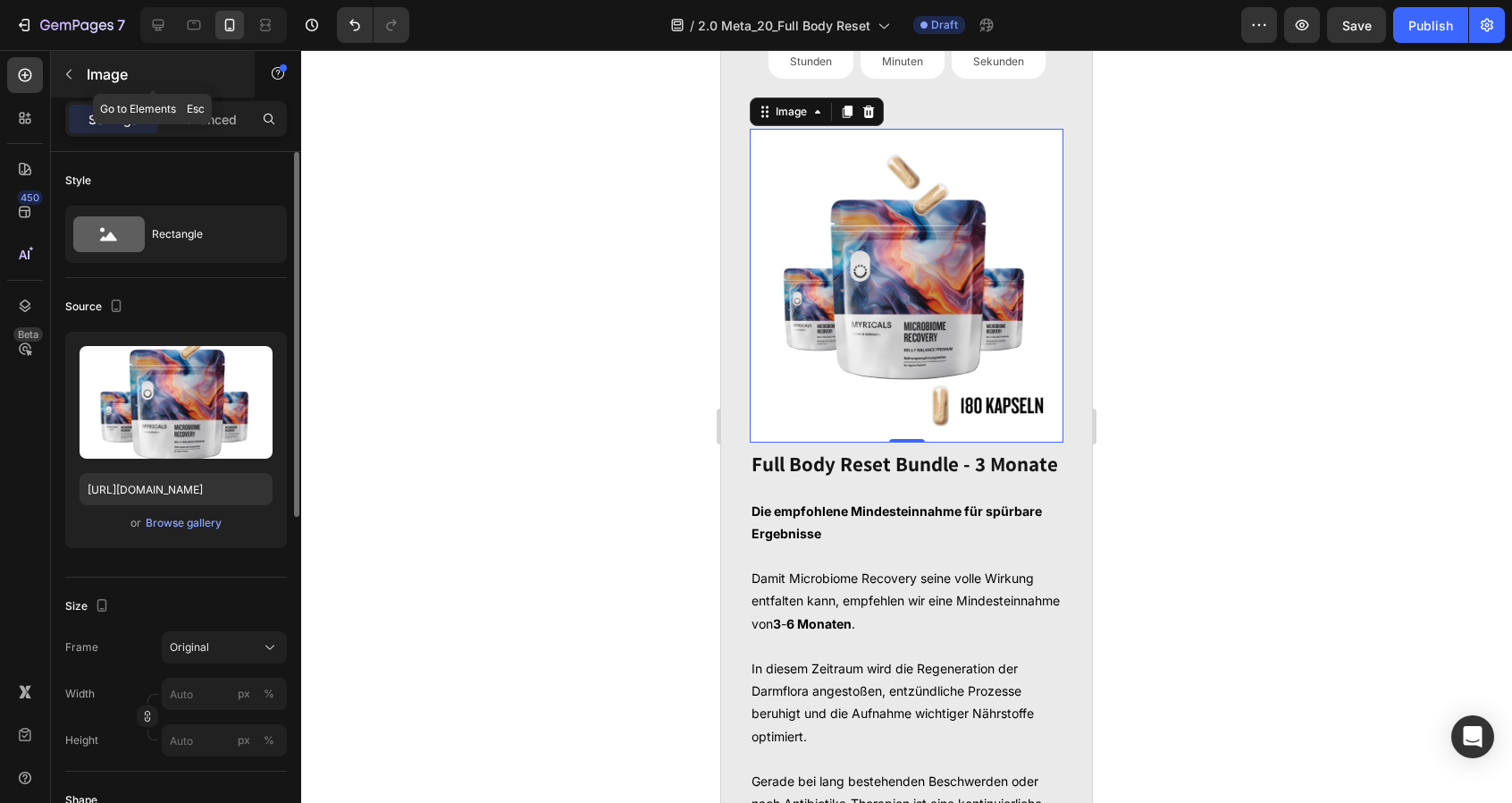
click at [63, 73] on icon "button" at bounding box center [69, 73] width 14 height 14
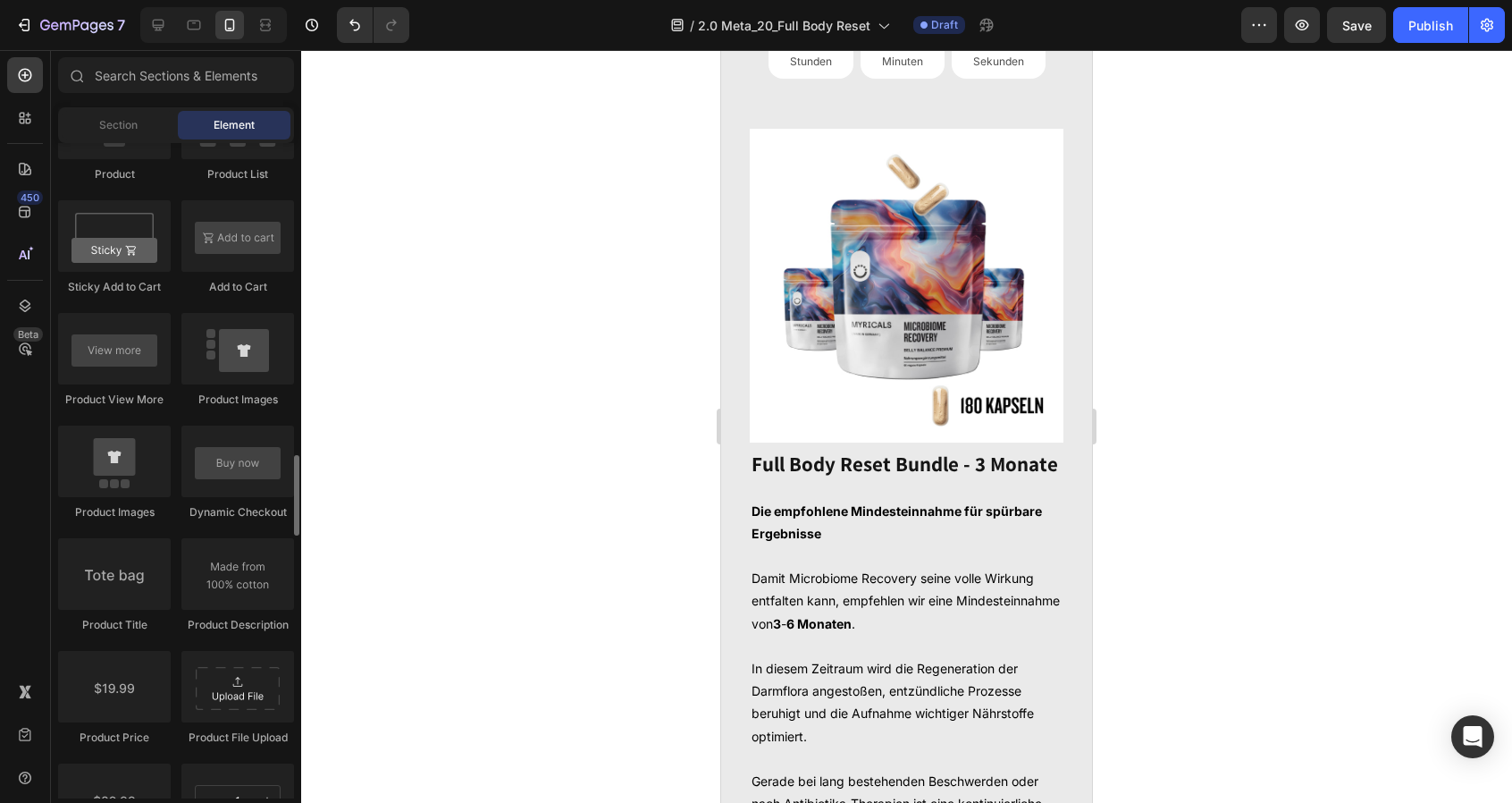
scroll to position [2492, 0]
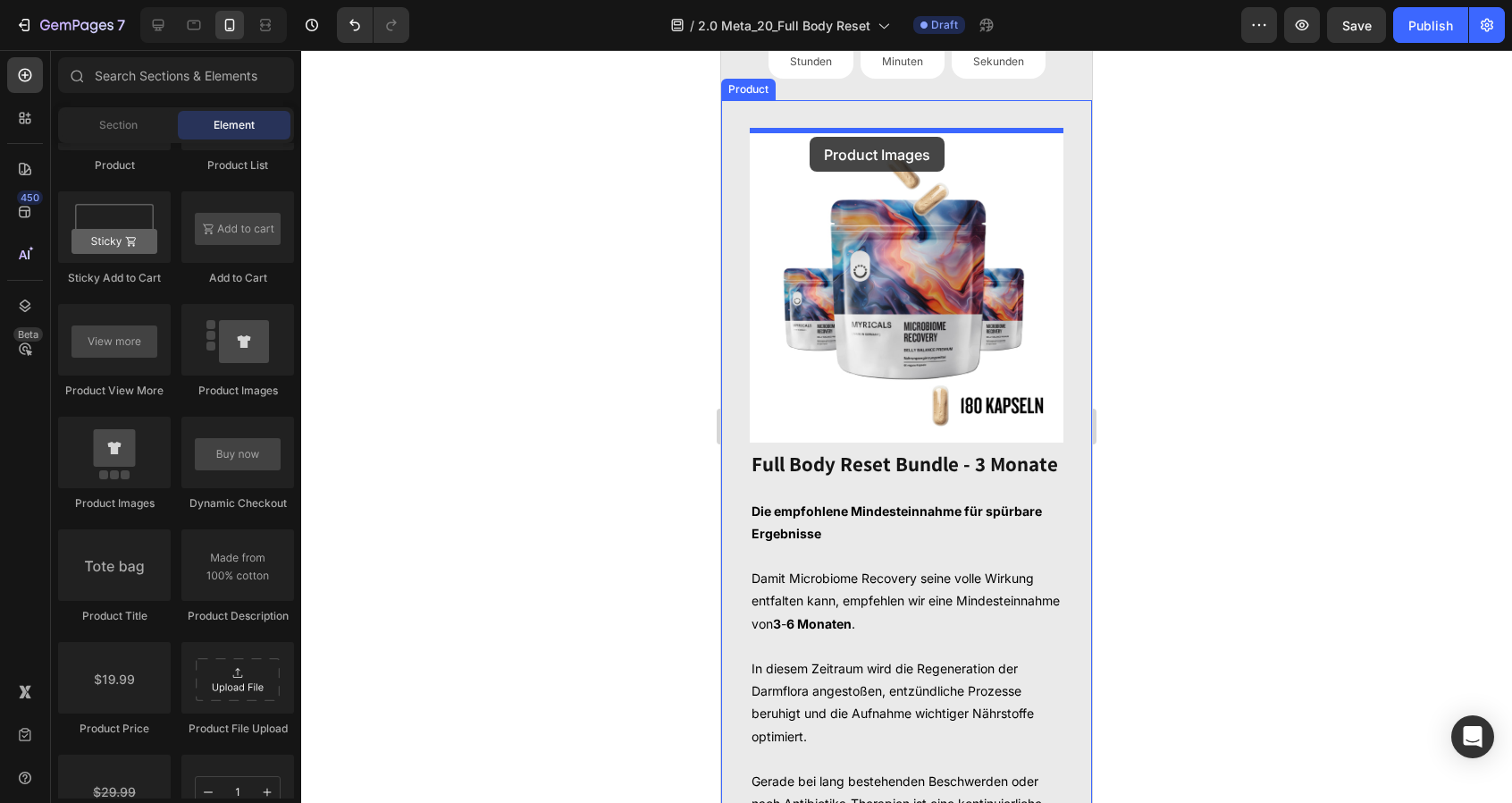
drag, startPoint x: 853, startPoint y: 508, endPoint x: 810, endPoint y: 137, distance: 373.5
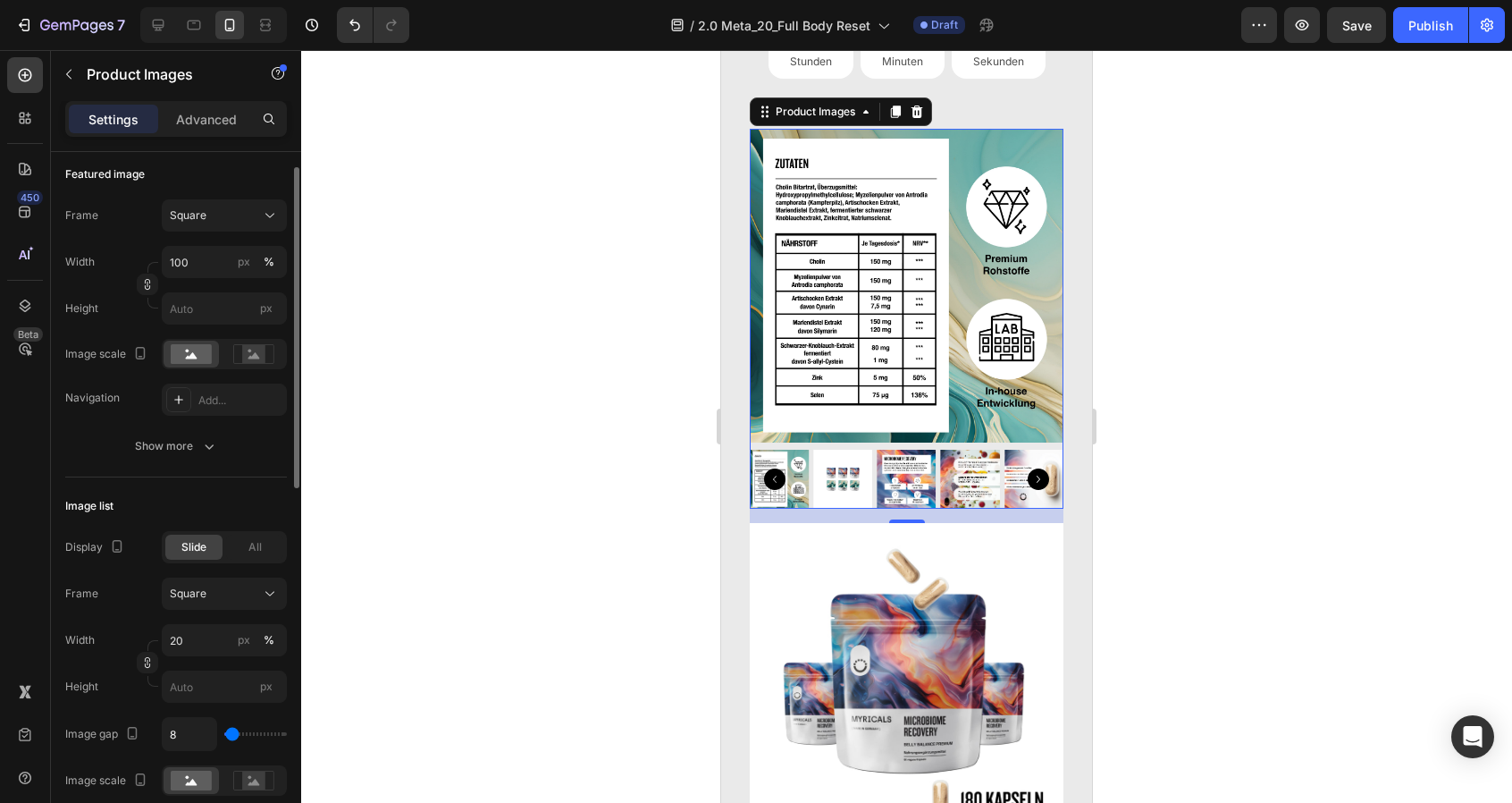
scroll to position [257, 0]
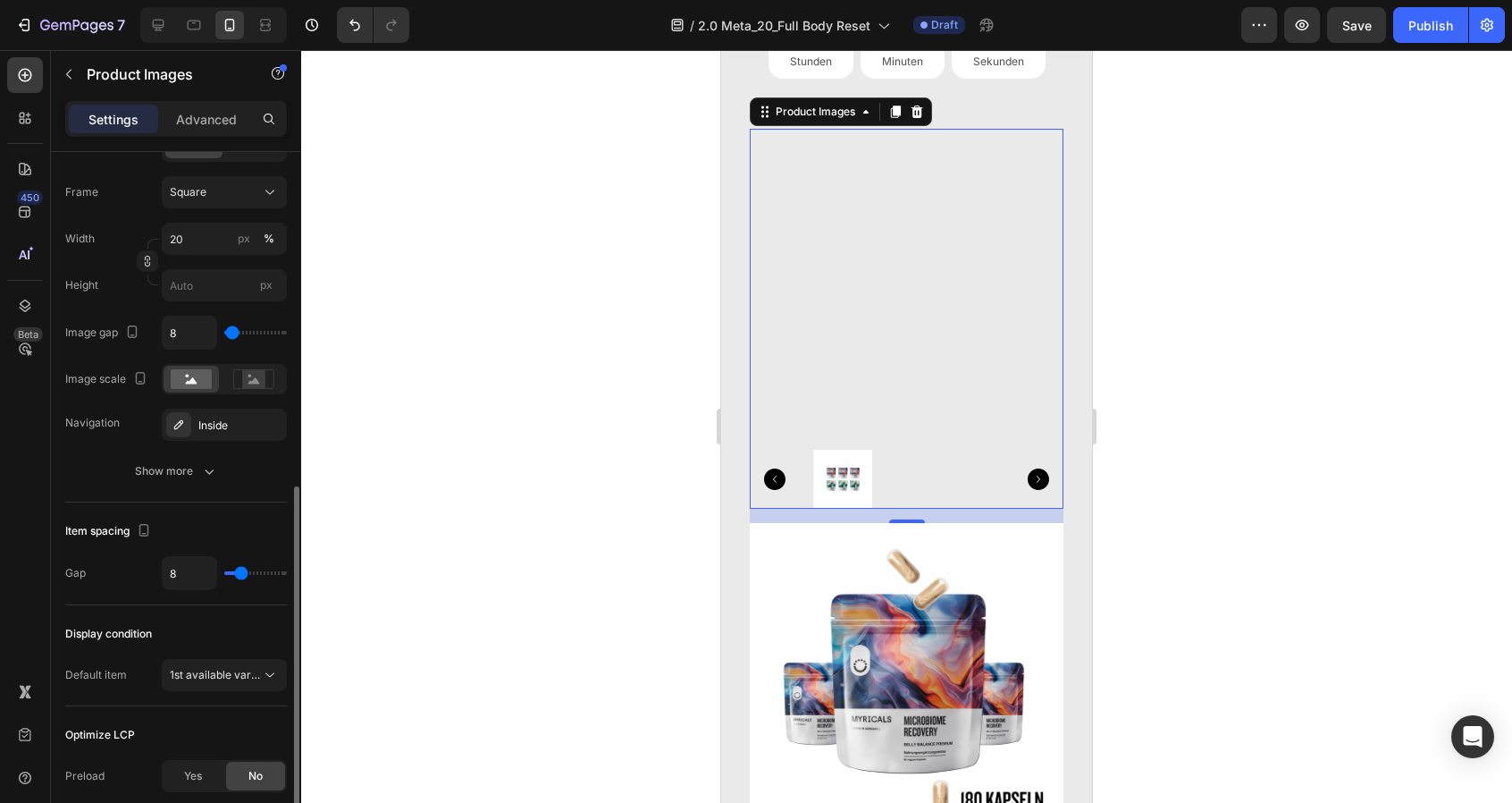
scroll to position [701, 0]
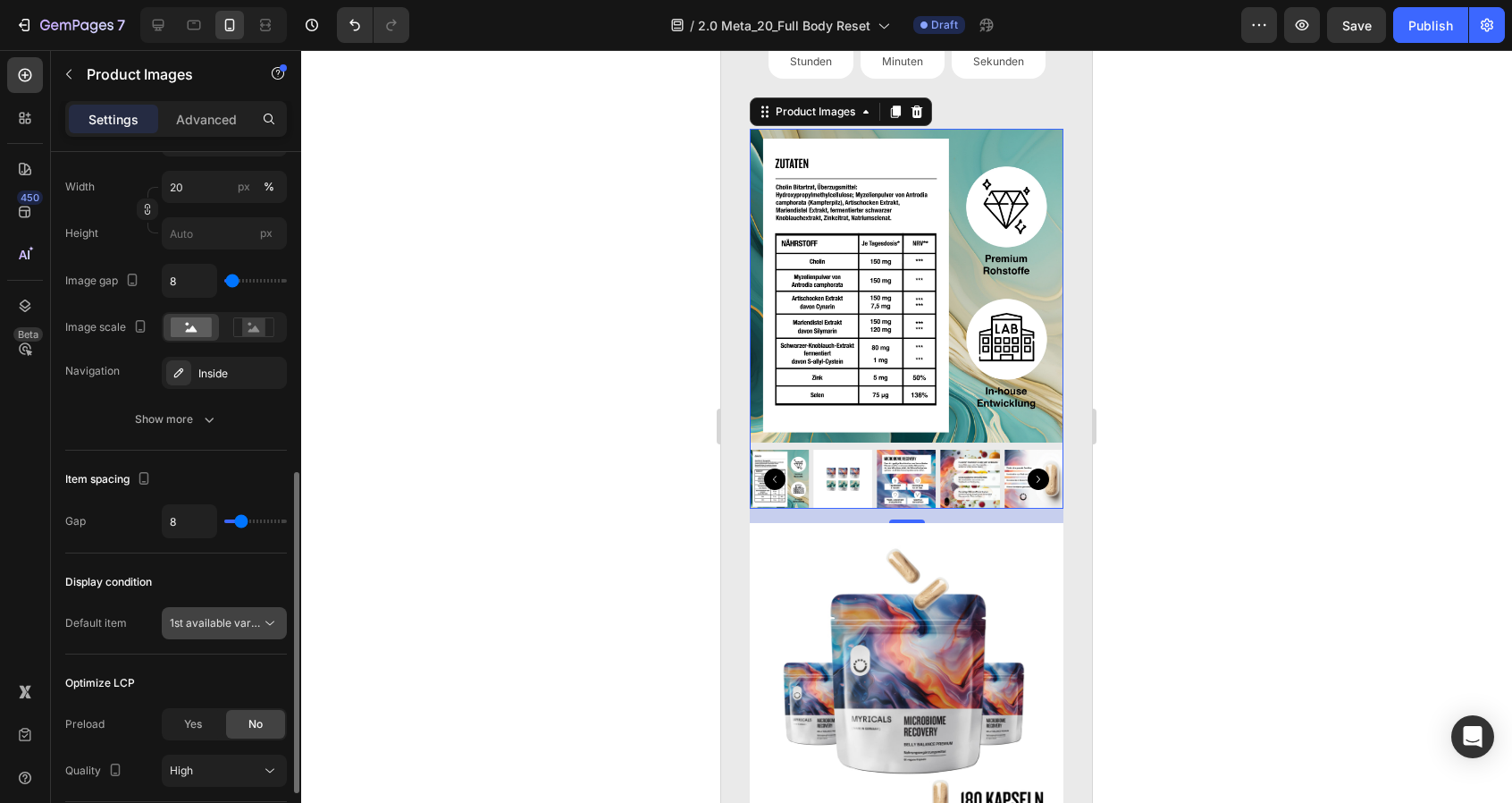
click at [247, 616] on span "1st available variant" at bounding box center [220, 623] width 100 height 14
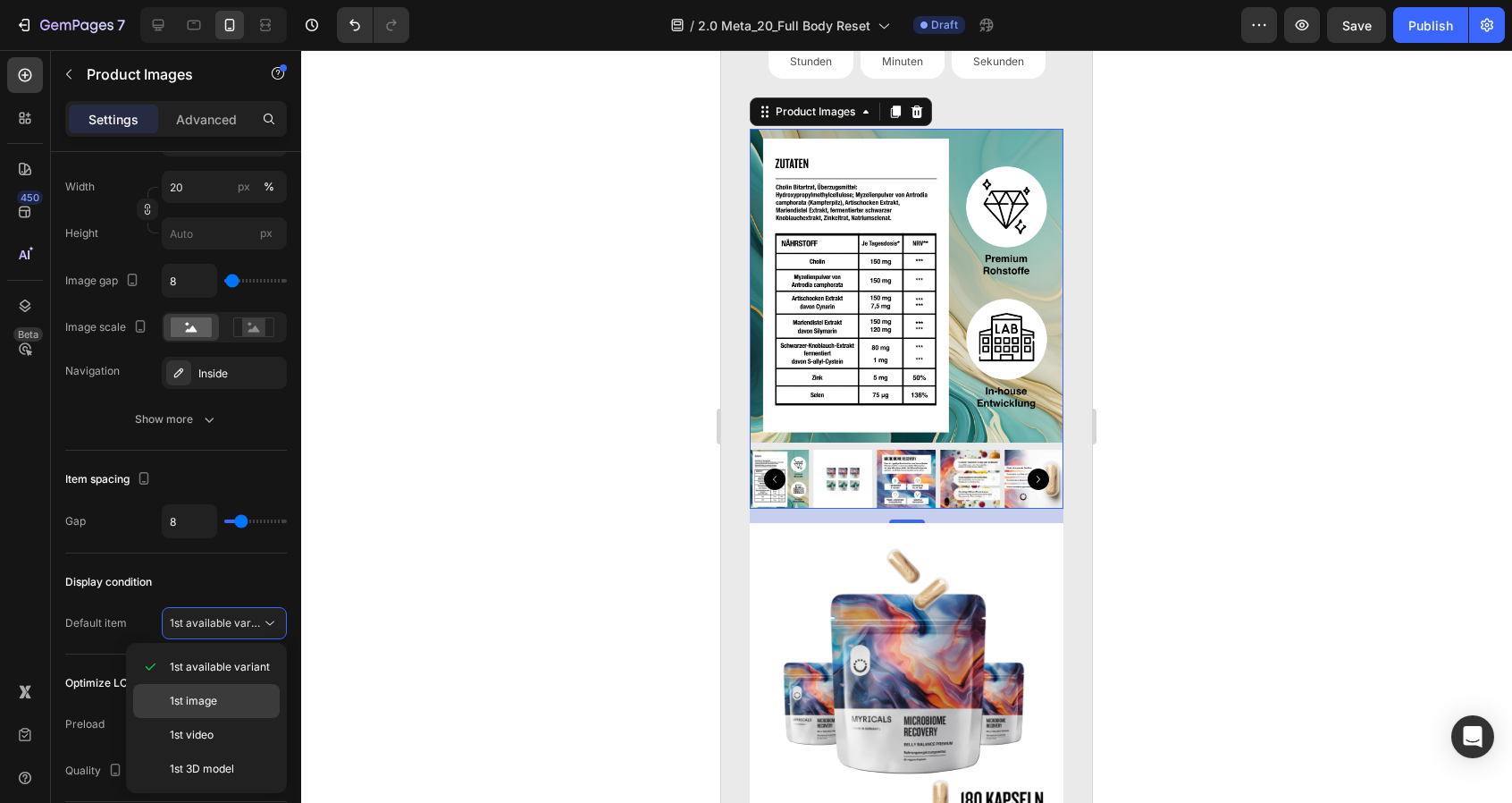
click at [235, 693] on p "1st image" at bounding box center [221, 701] width 102 height 16
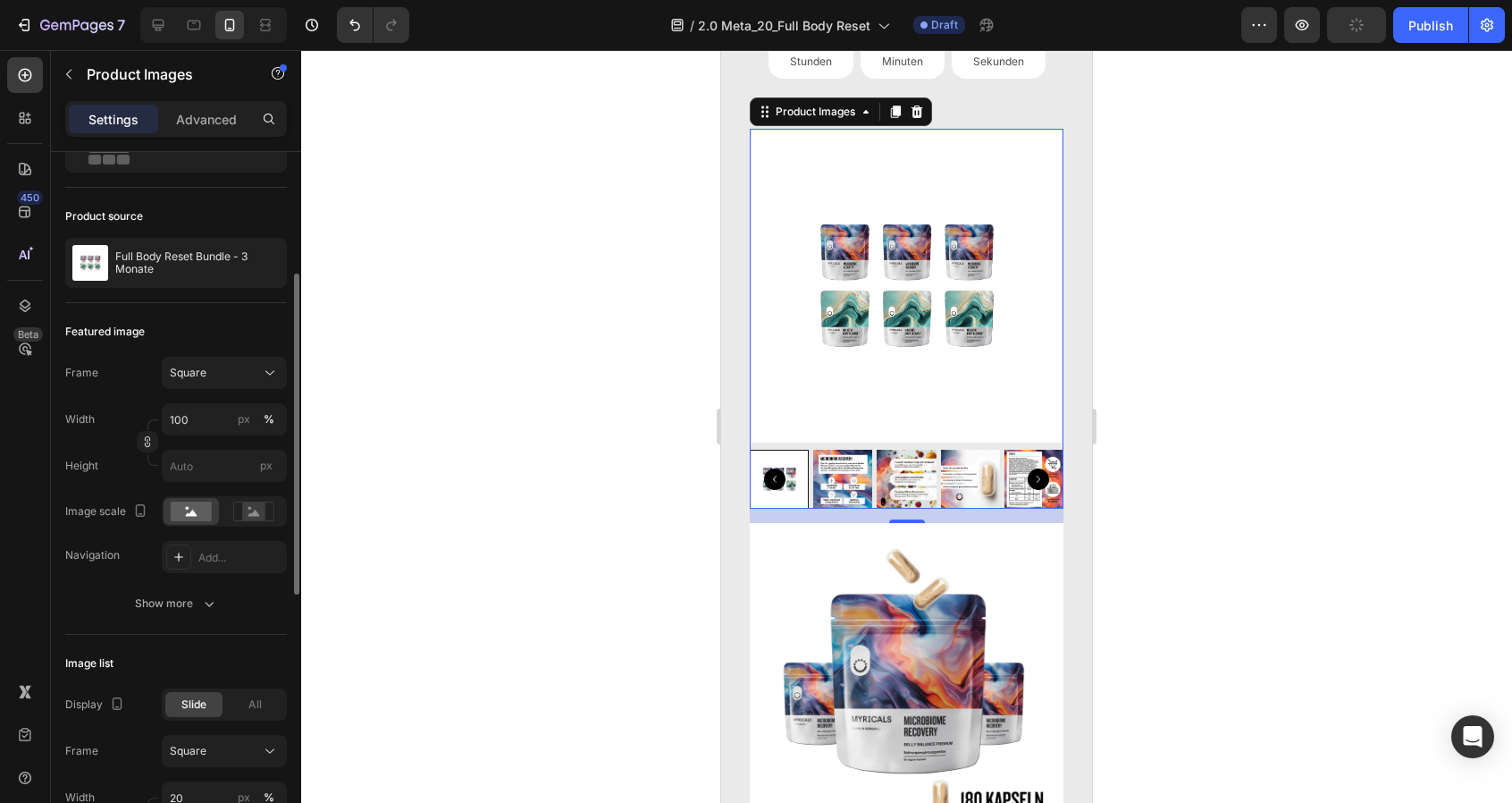
scroll to position [0, 0]
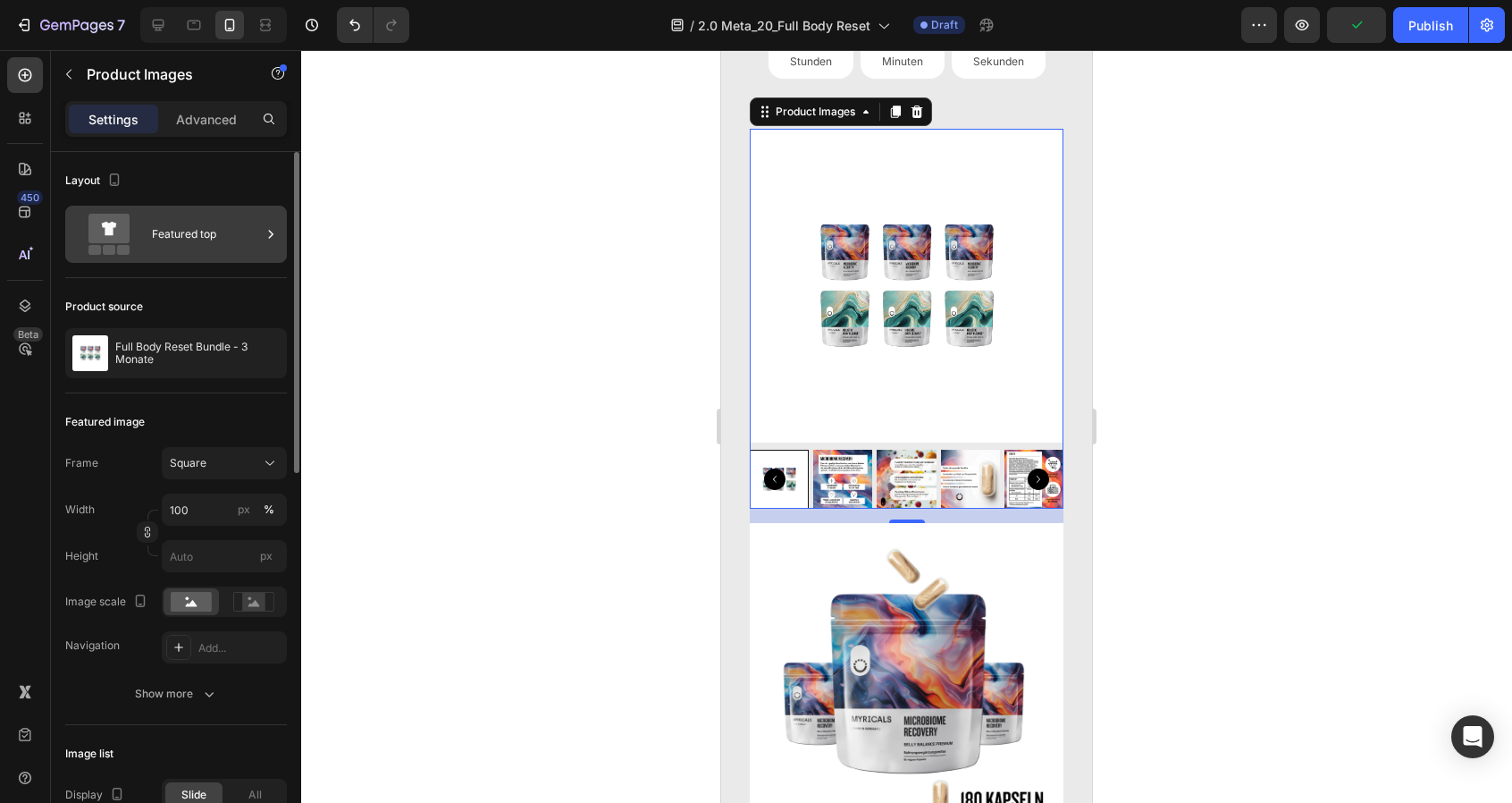
click at [216, 238] on div "Featured top" at bounding box center [206, 234] width 109 height 42
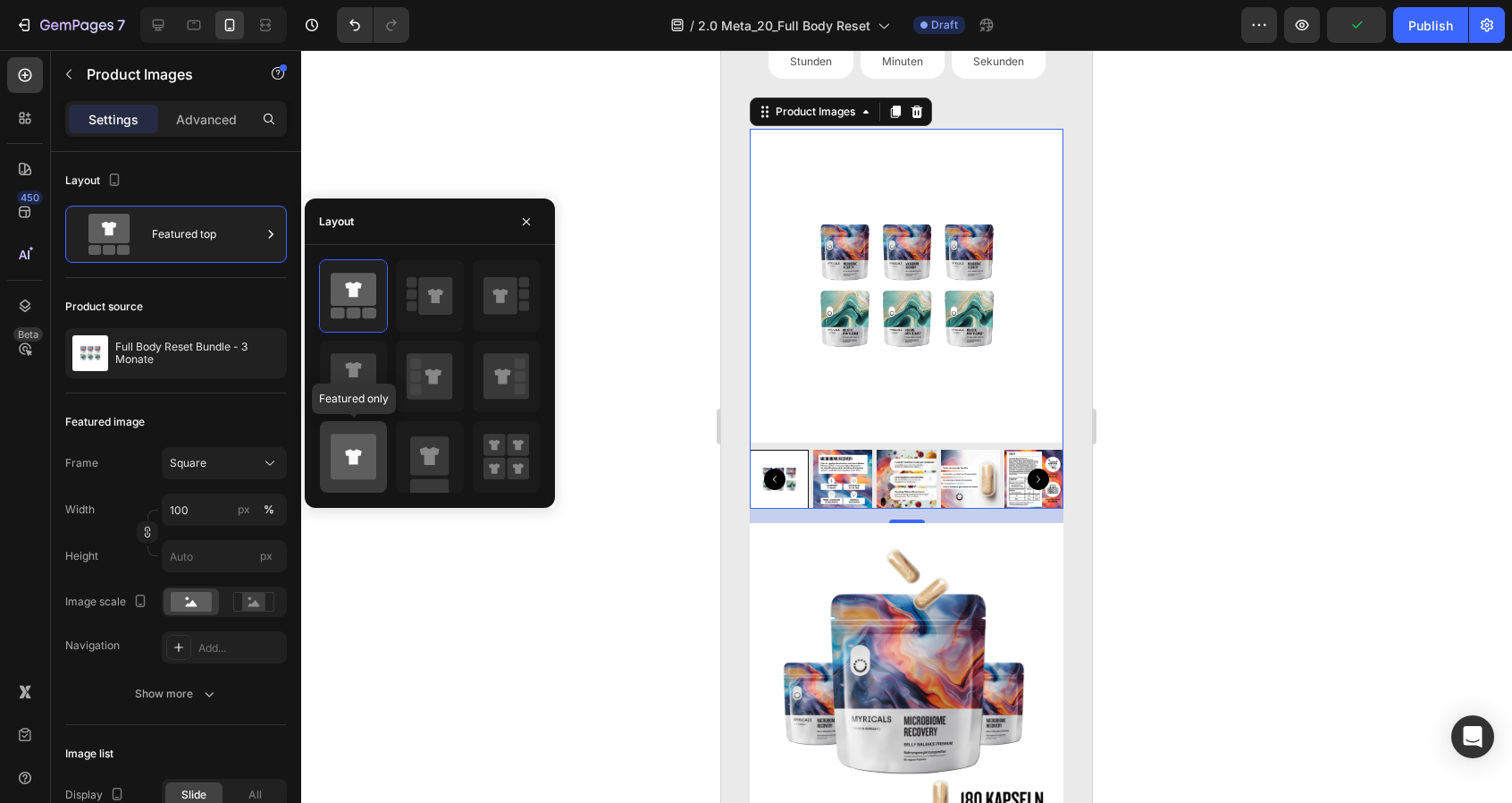
click at [367, 446] on icon at bounding box center [353, 456] width 45 height 45
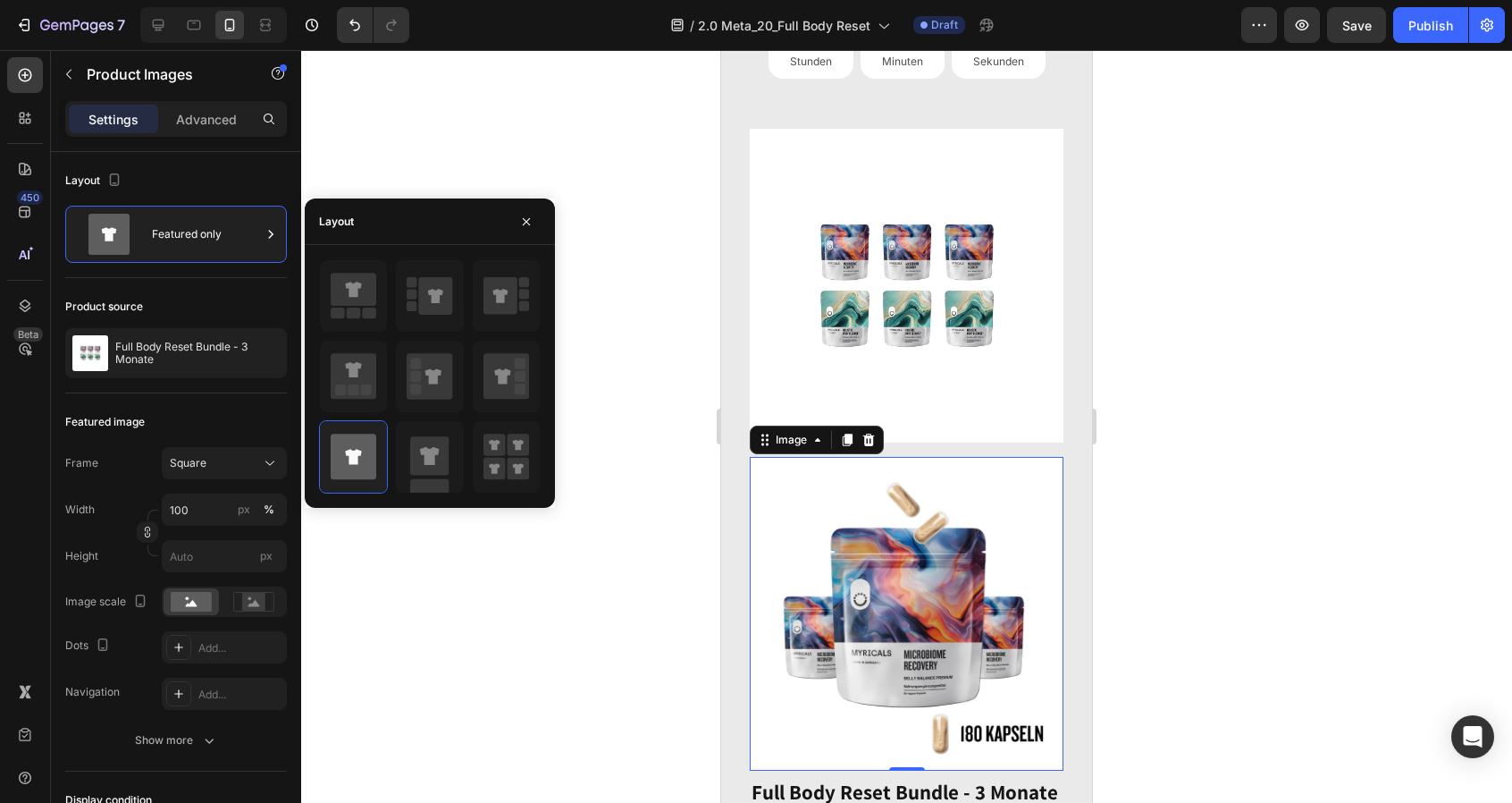
click at [1010, 538] on img at bounding box center [906, 613] width 314 height 314
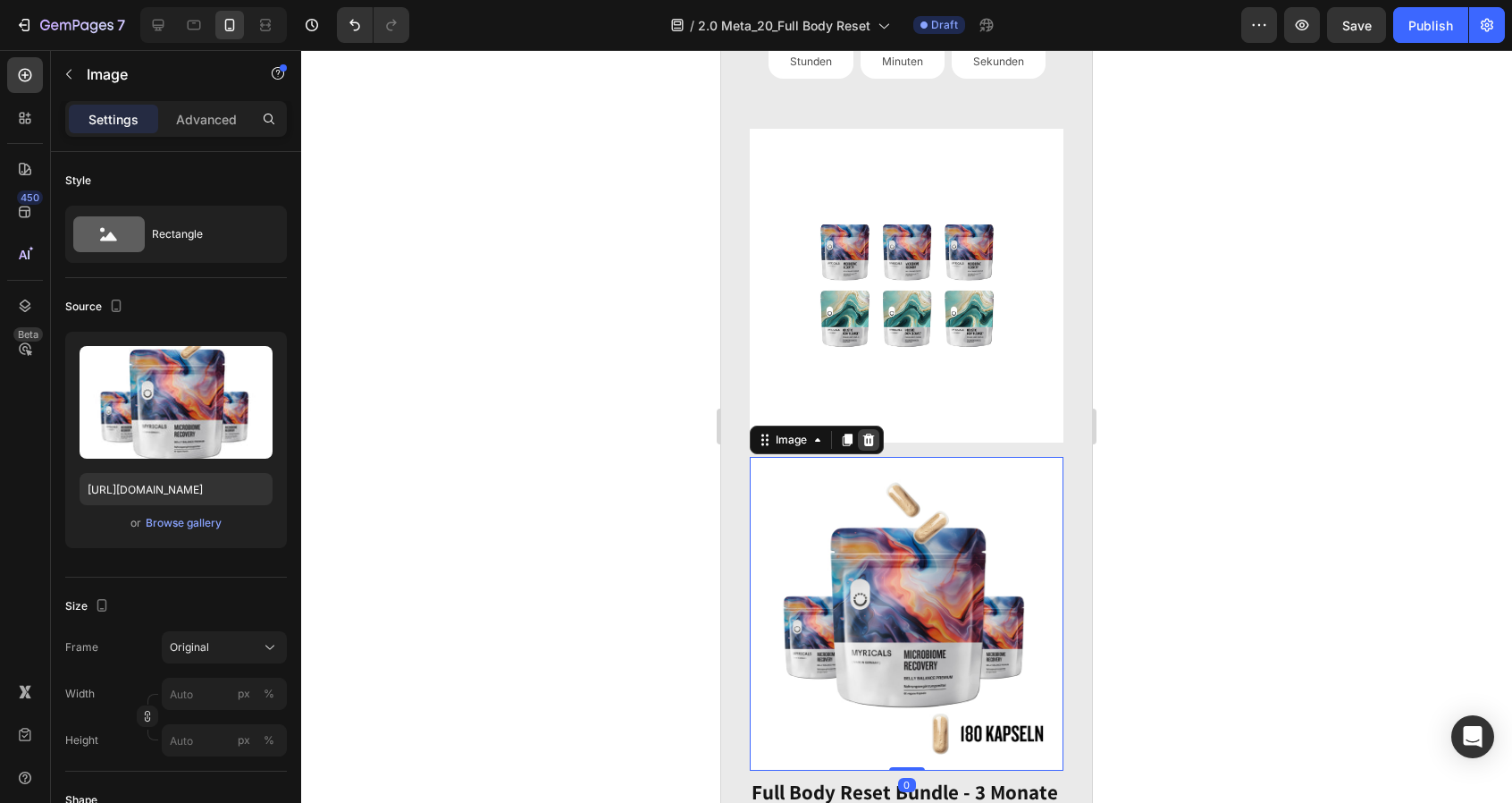
click at [873, 444] on icon at bounding box center [869, 439] width 12 height 13
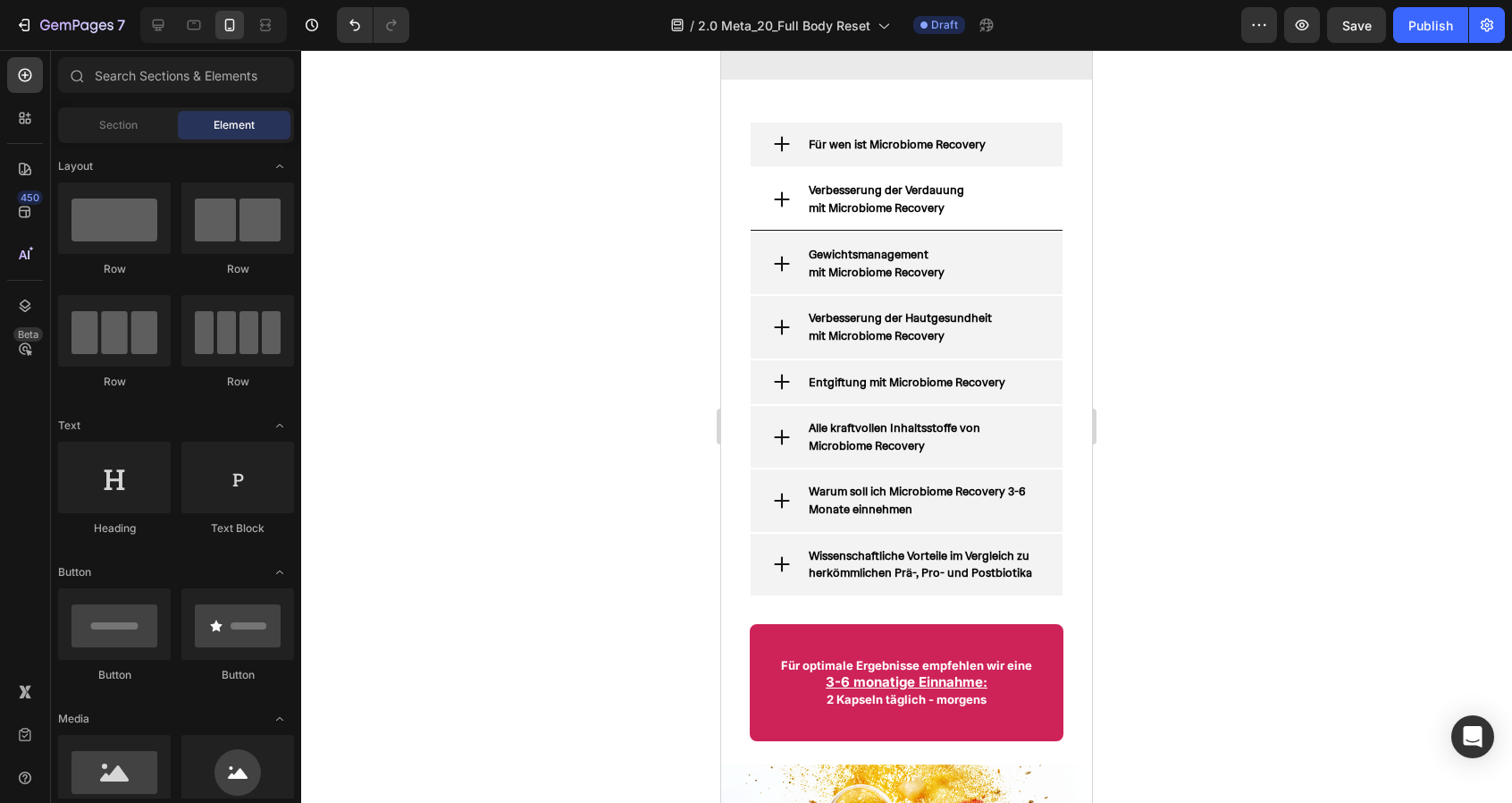
scroll to position [2879, 0]
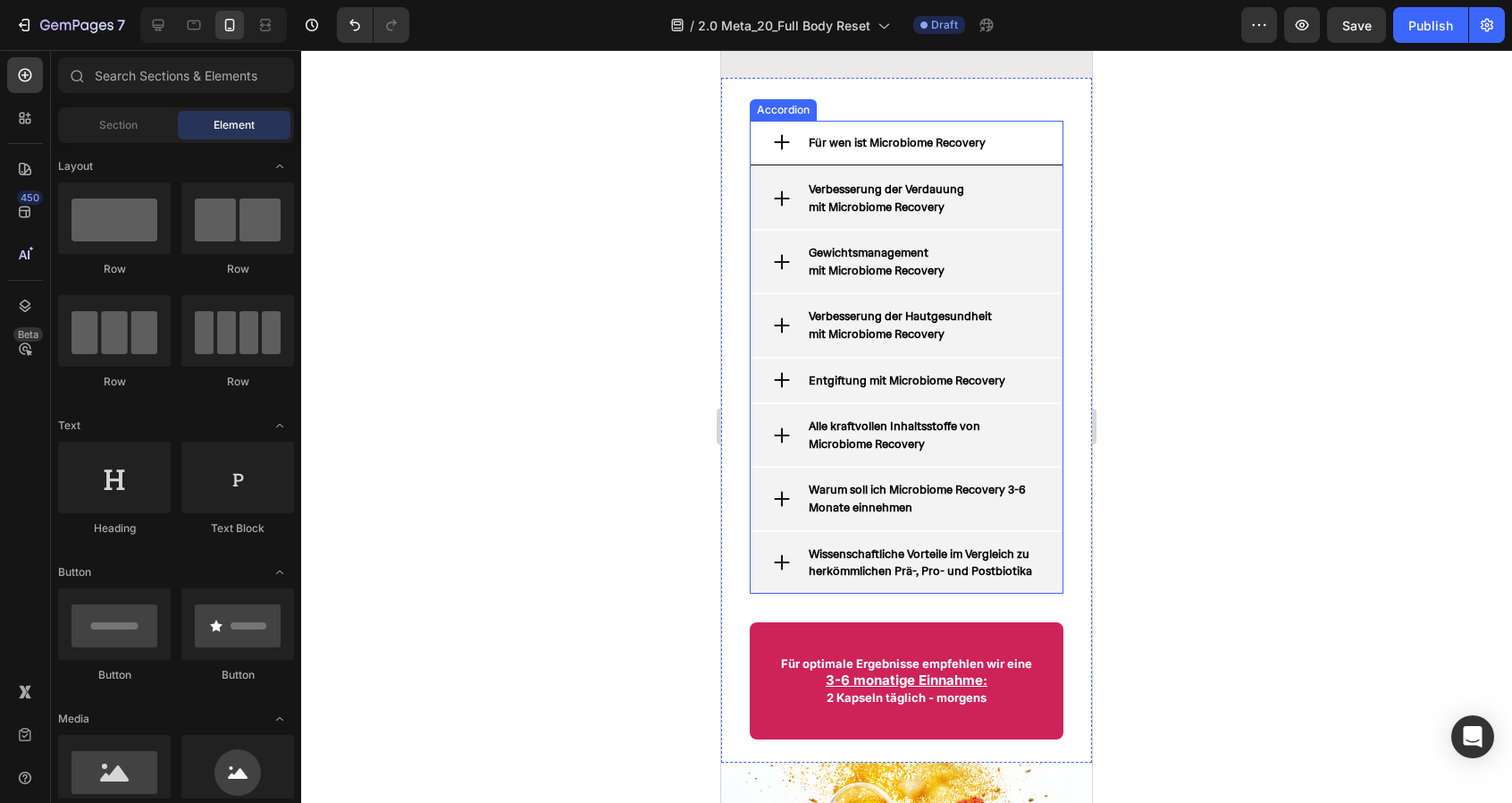
click at [784, 152] on icon at bounding box center [782, 142] width 19 height 19
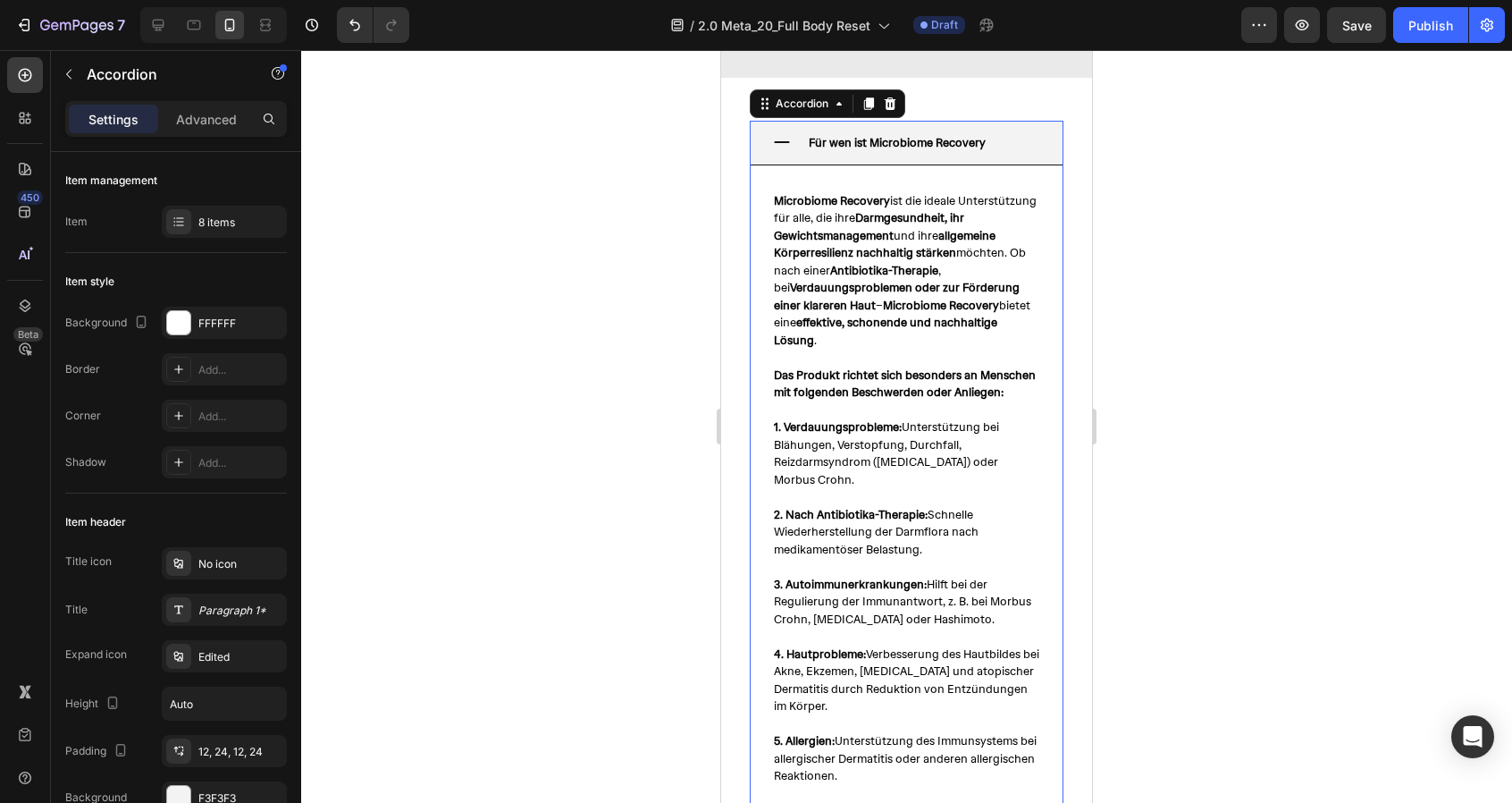
click at [781, 152] on icon at bounding box center [782, 142] width 19 height 19
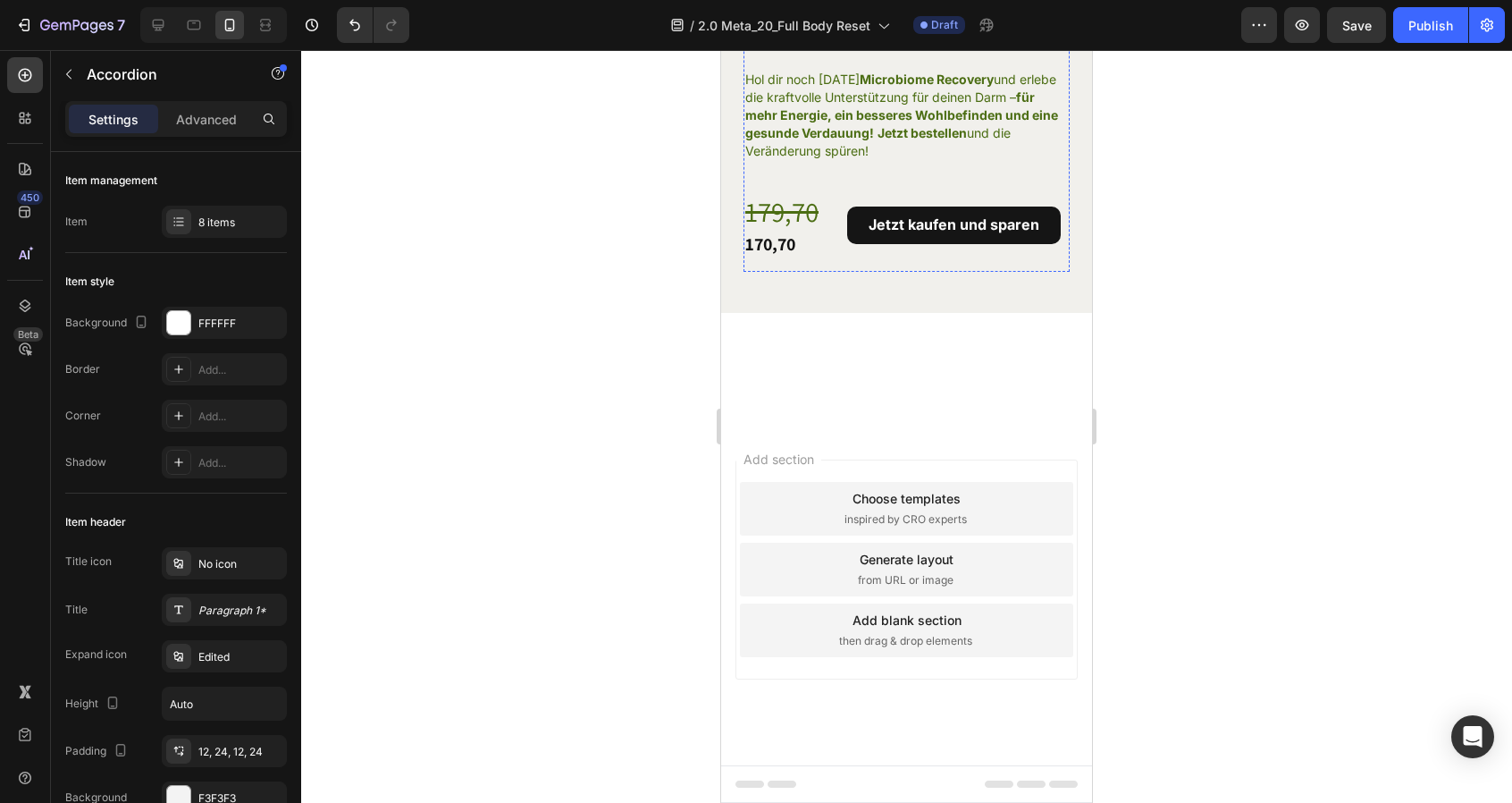
scroll to position [23309, 0]
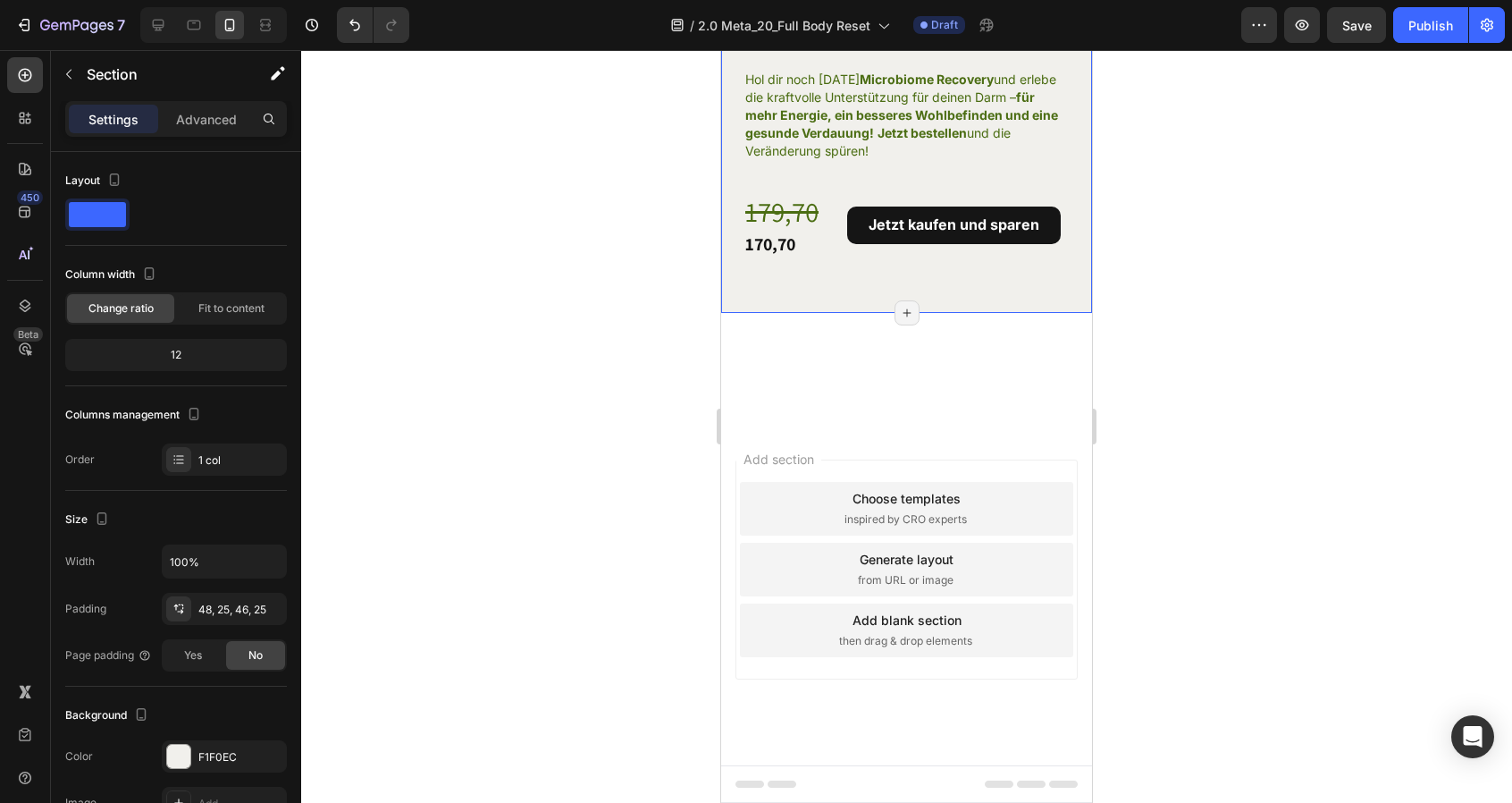
click at [731, 176] on div "Starte heute deine Transformation Heading Hol dir noch heute Microbiome Recover…" at bounding box center [906, 118] width 371 height 389
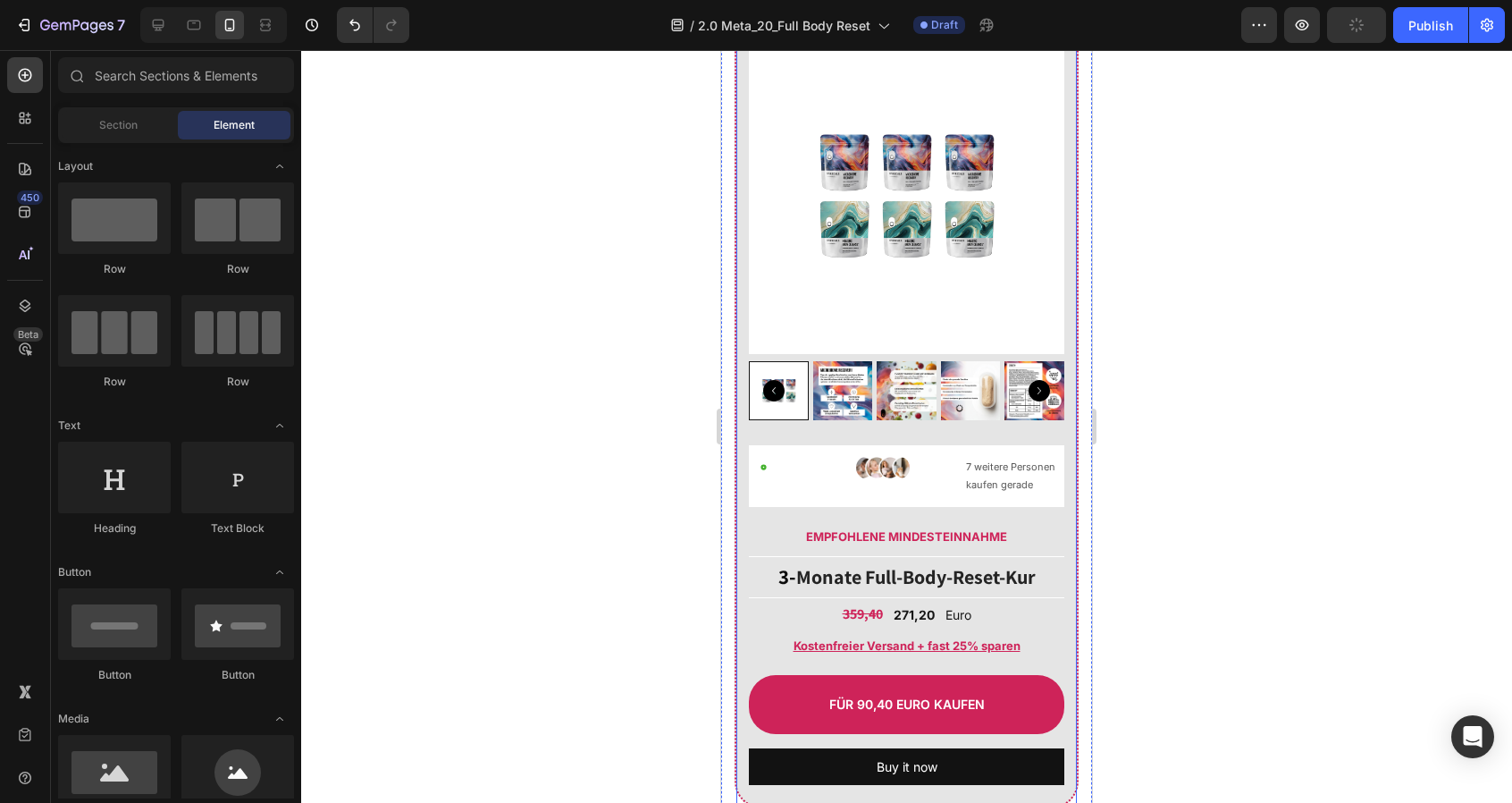
scroll to position [8453, 0]
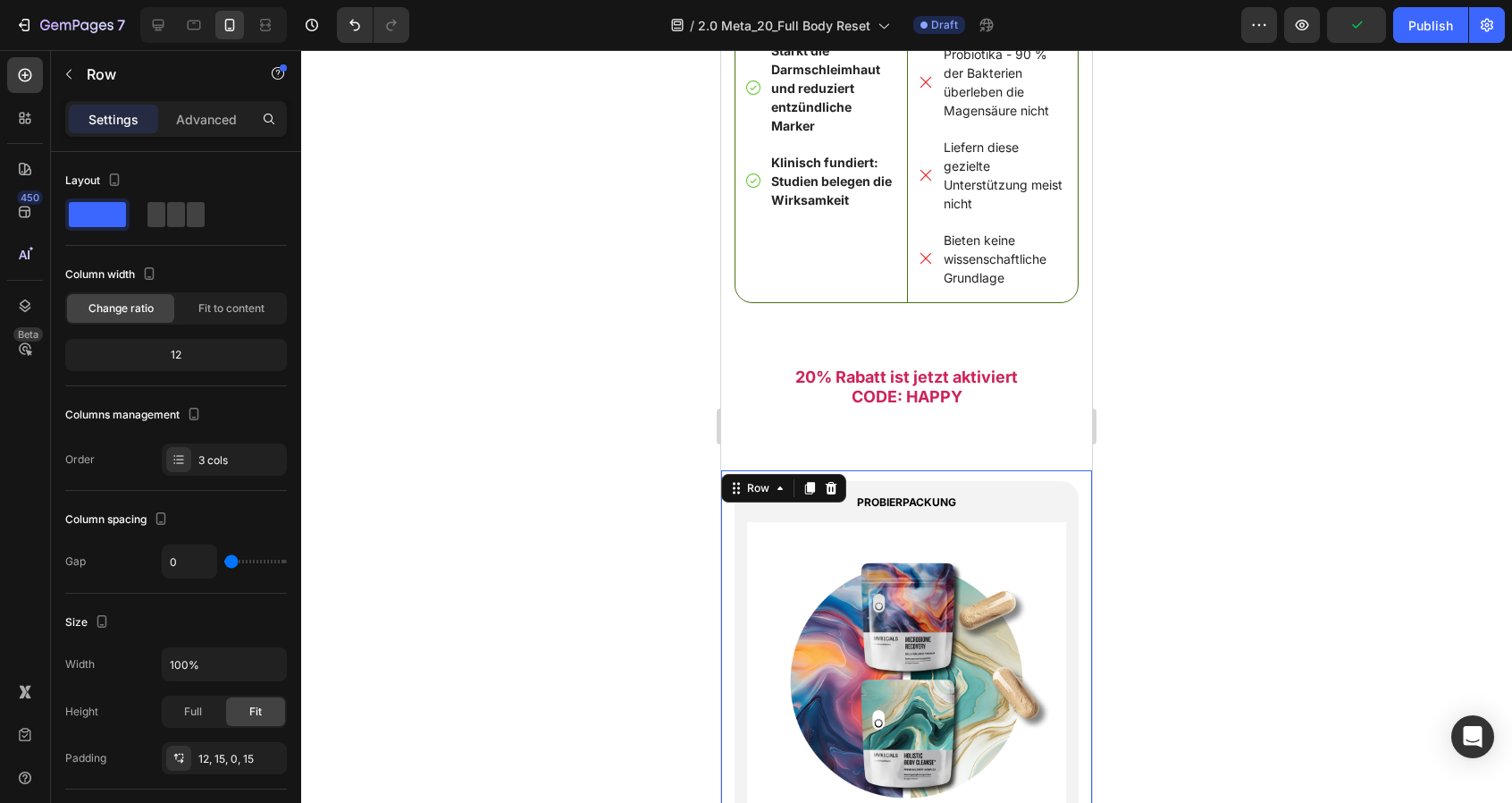
scroll to position [7544, 0]
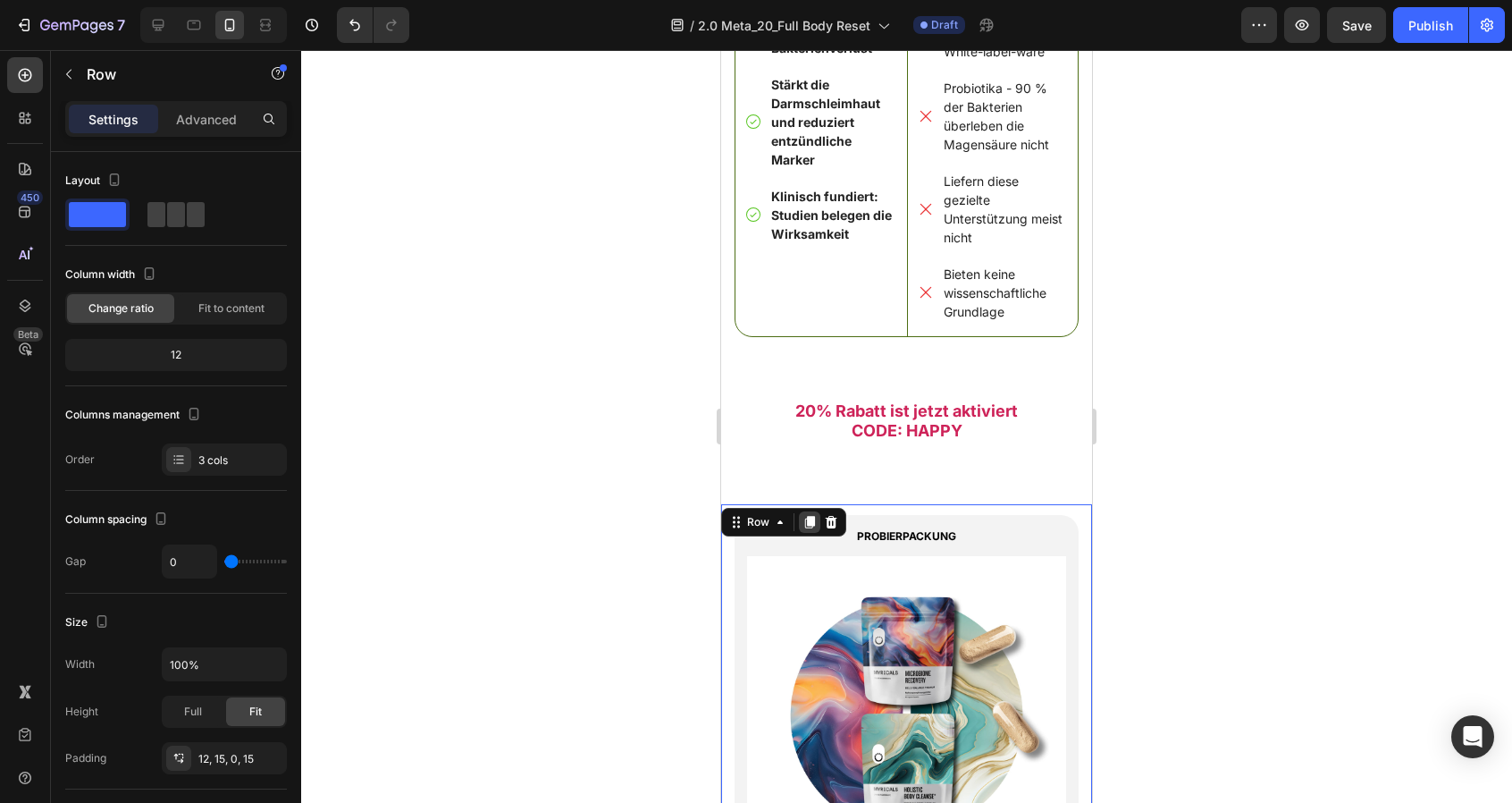
click at [812, 528] on icon at bounding box center [810, 521] width 10 height 13
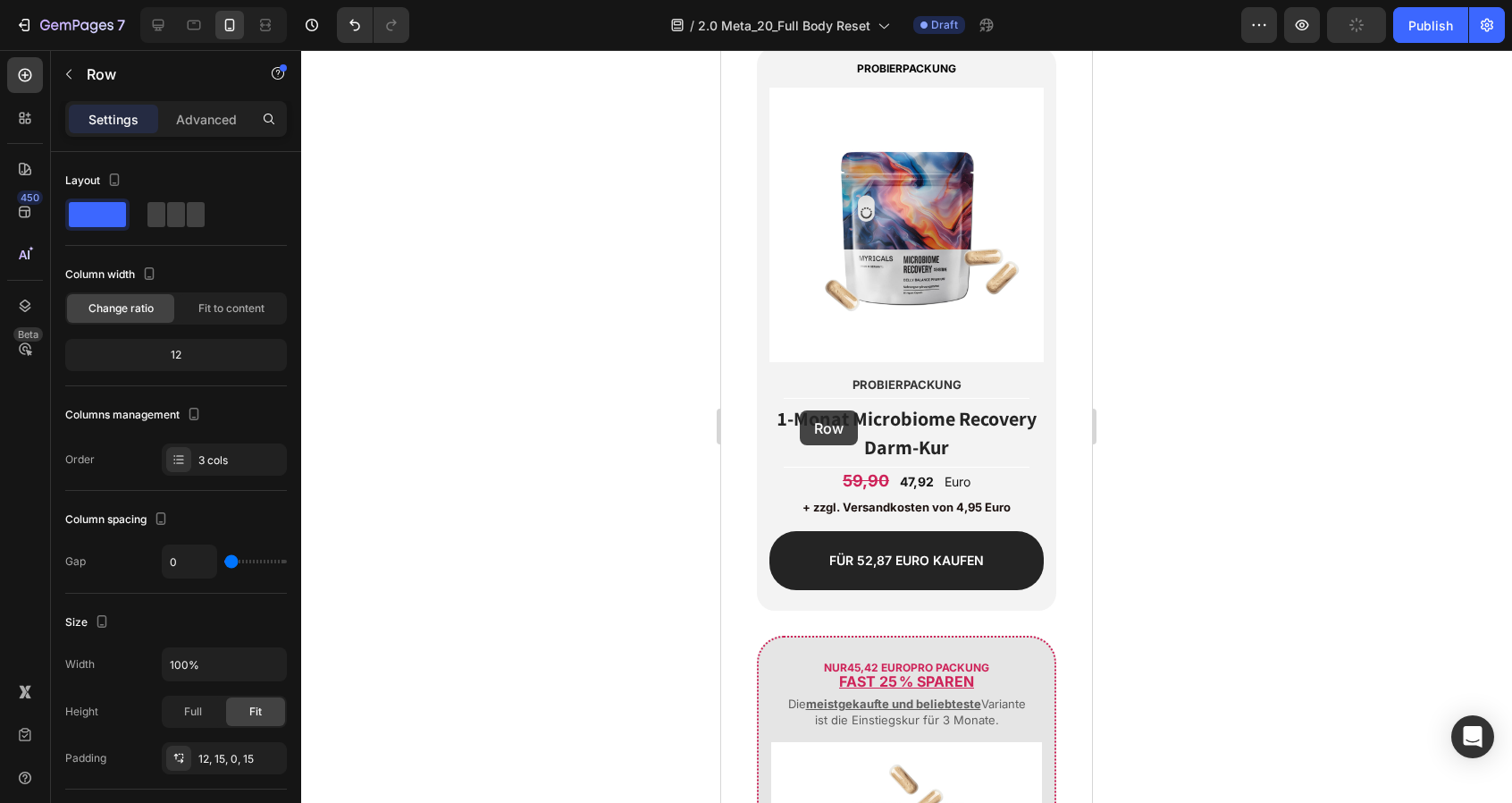
scroll to position [21059, 0]
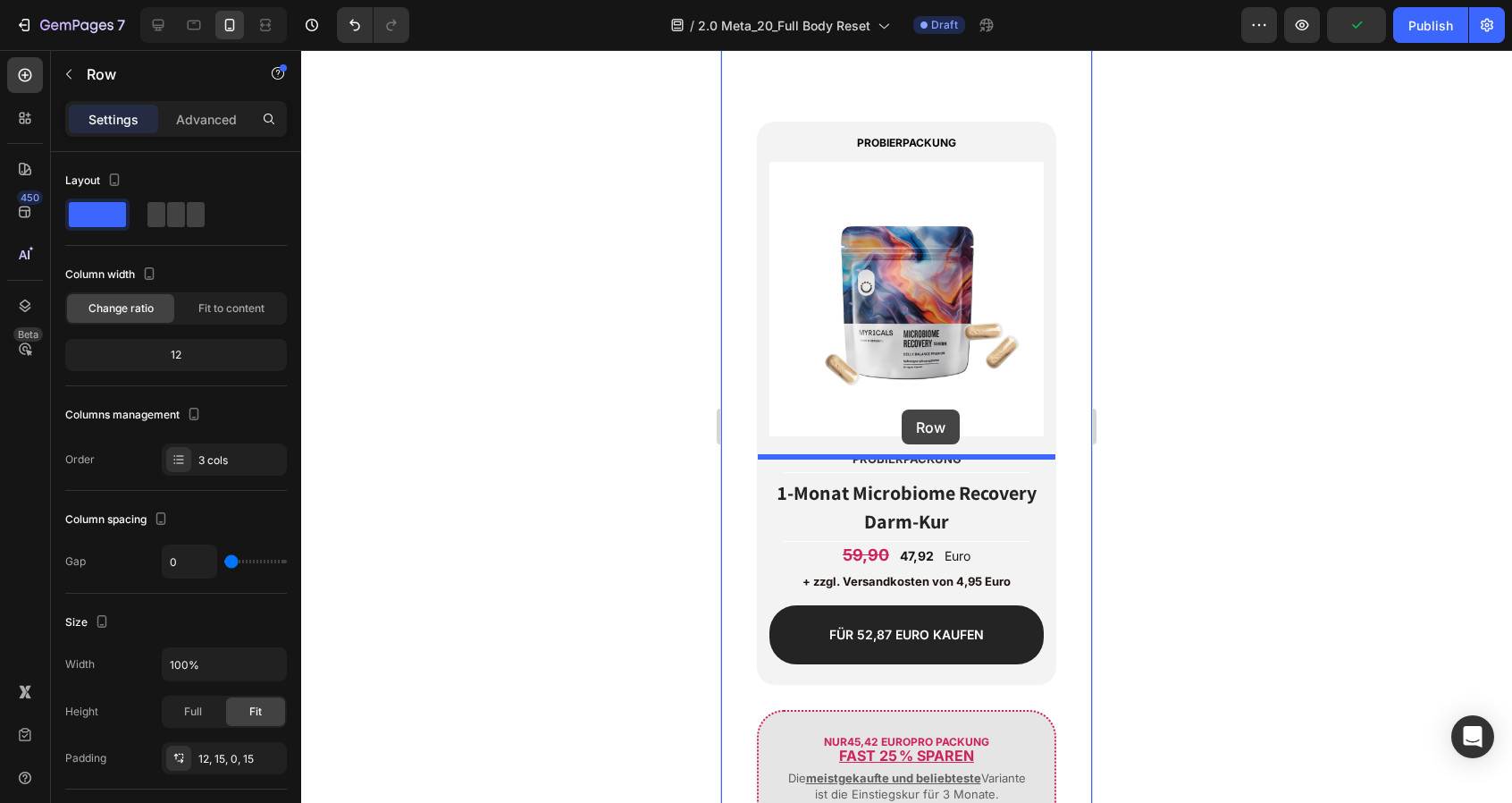
drag, startPoint x: 734, startPoint y: 96, endPoint x: 901, endPoint y: 410, distance: 355.6
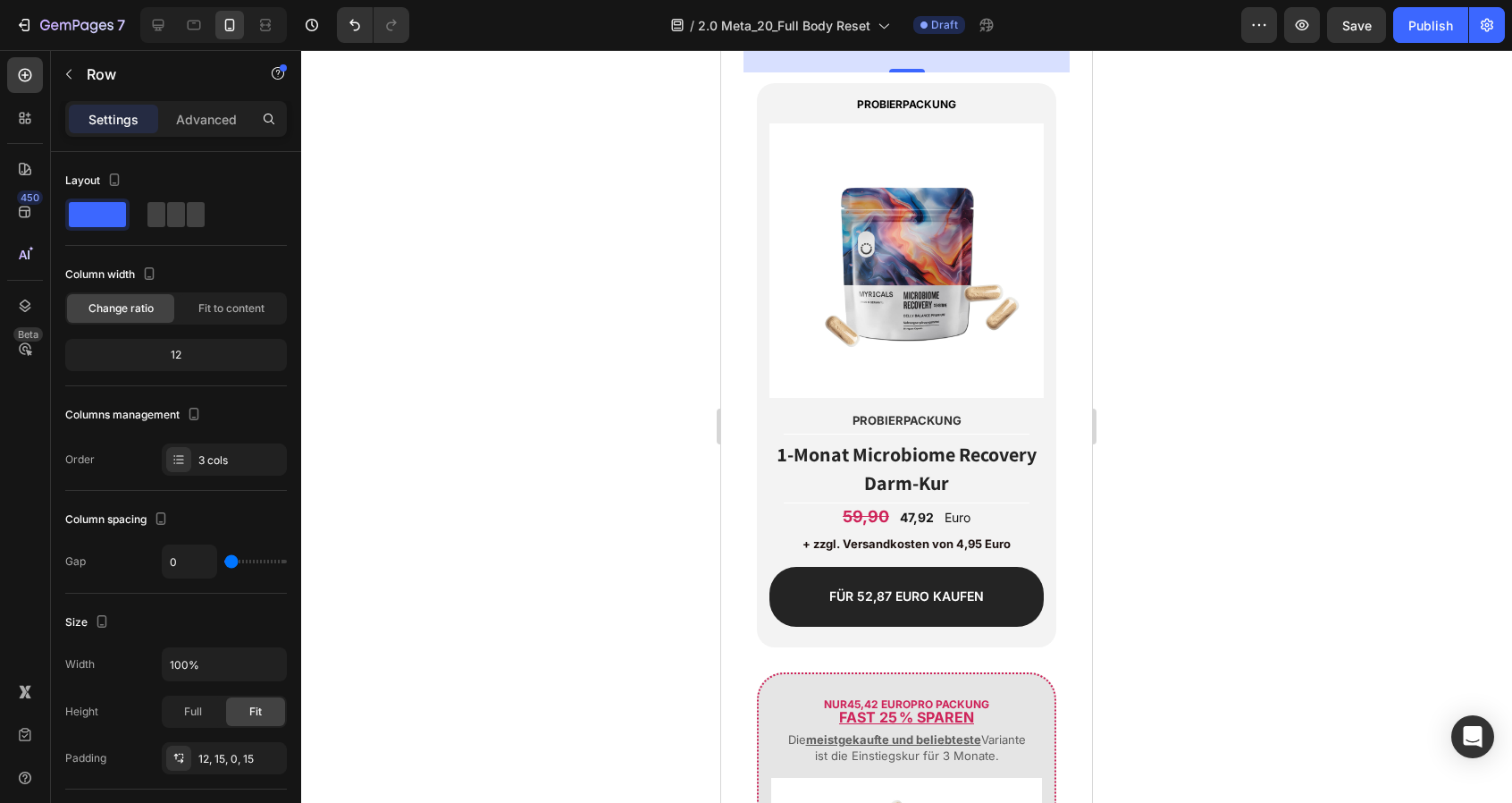
scroll to position [23309, 0]
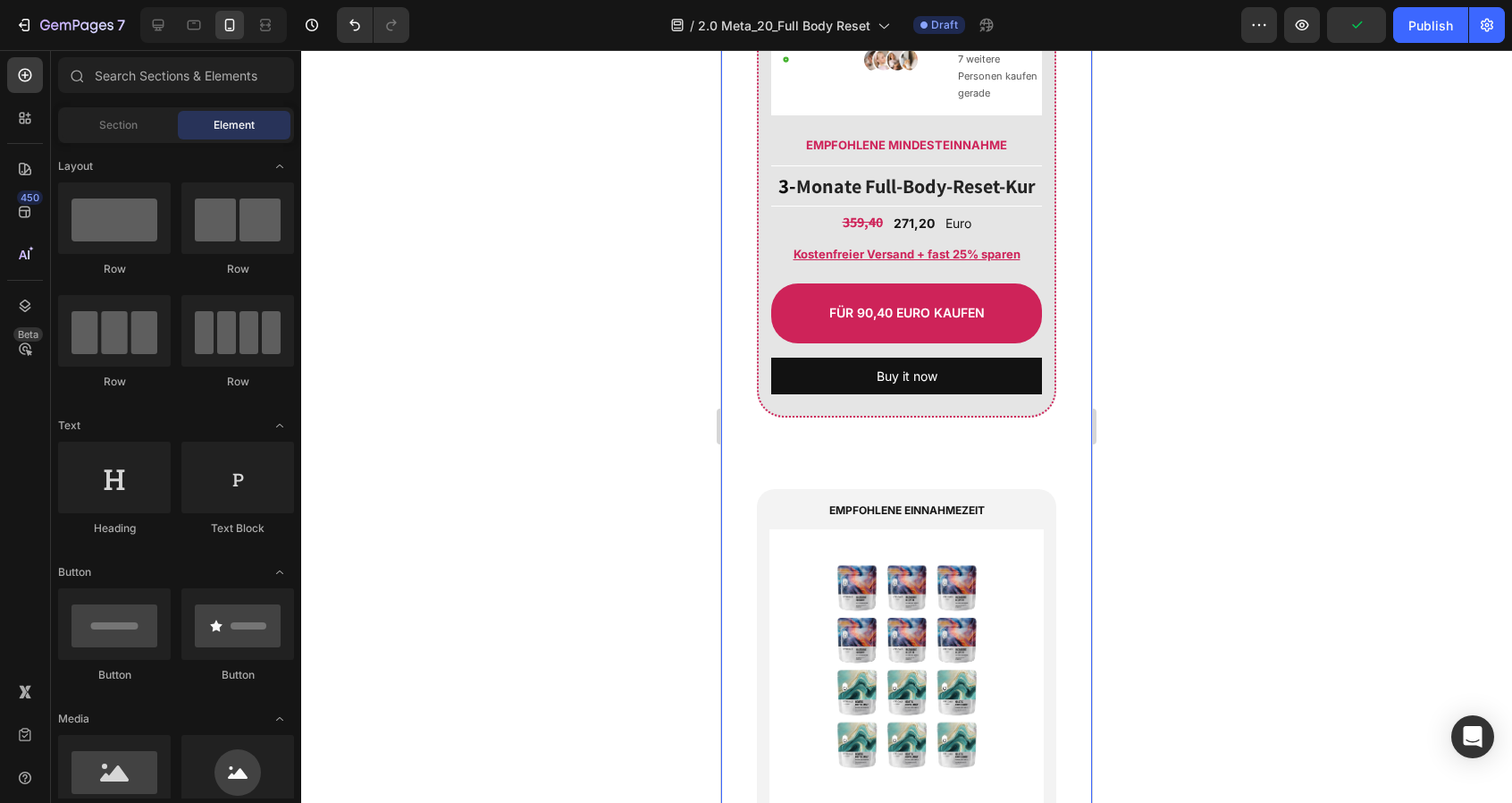
scroll to position [22109, 0]
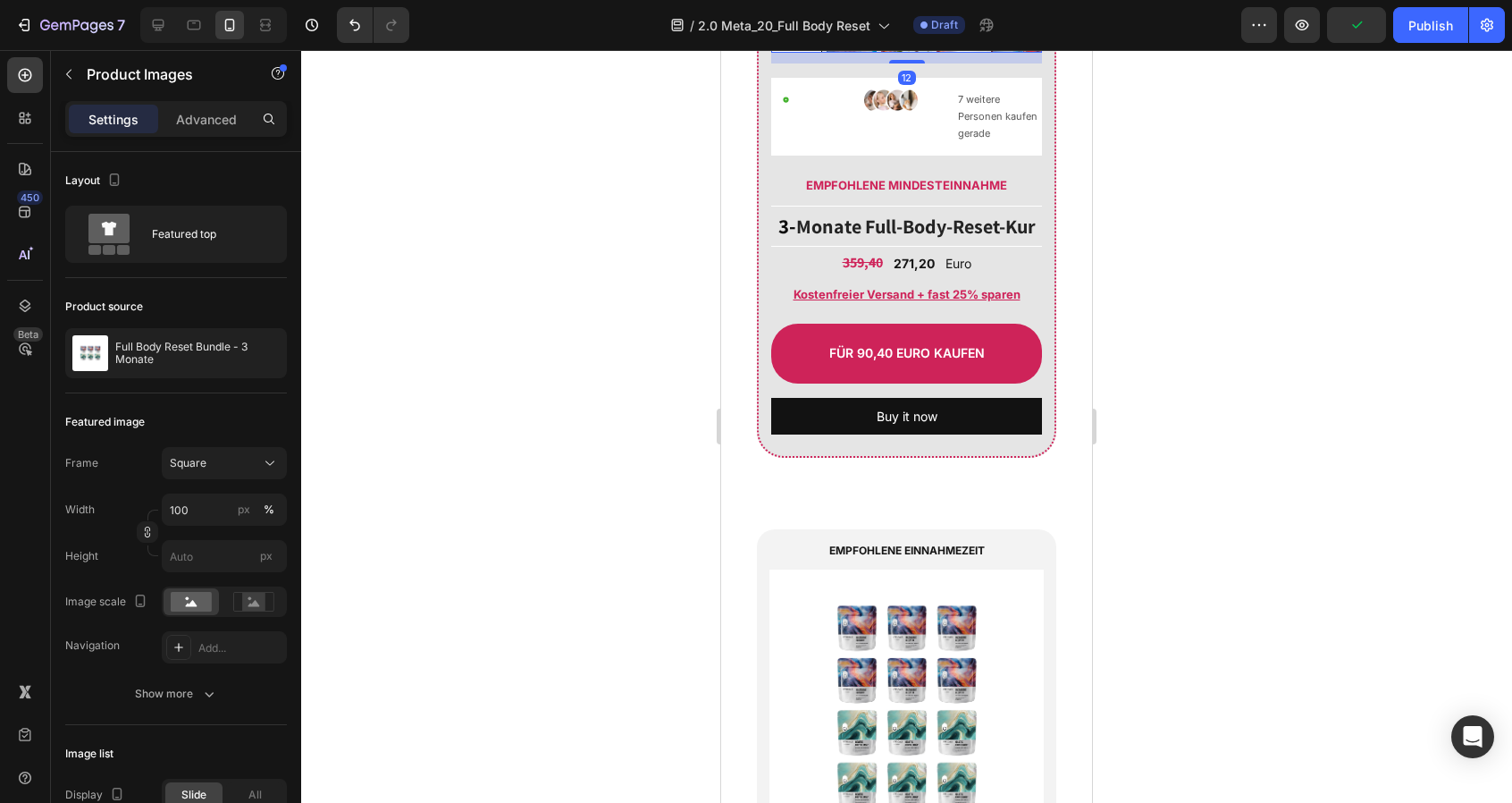
click at [854, 53] on img at bounding box center [852, 27] width 51 height 51
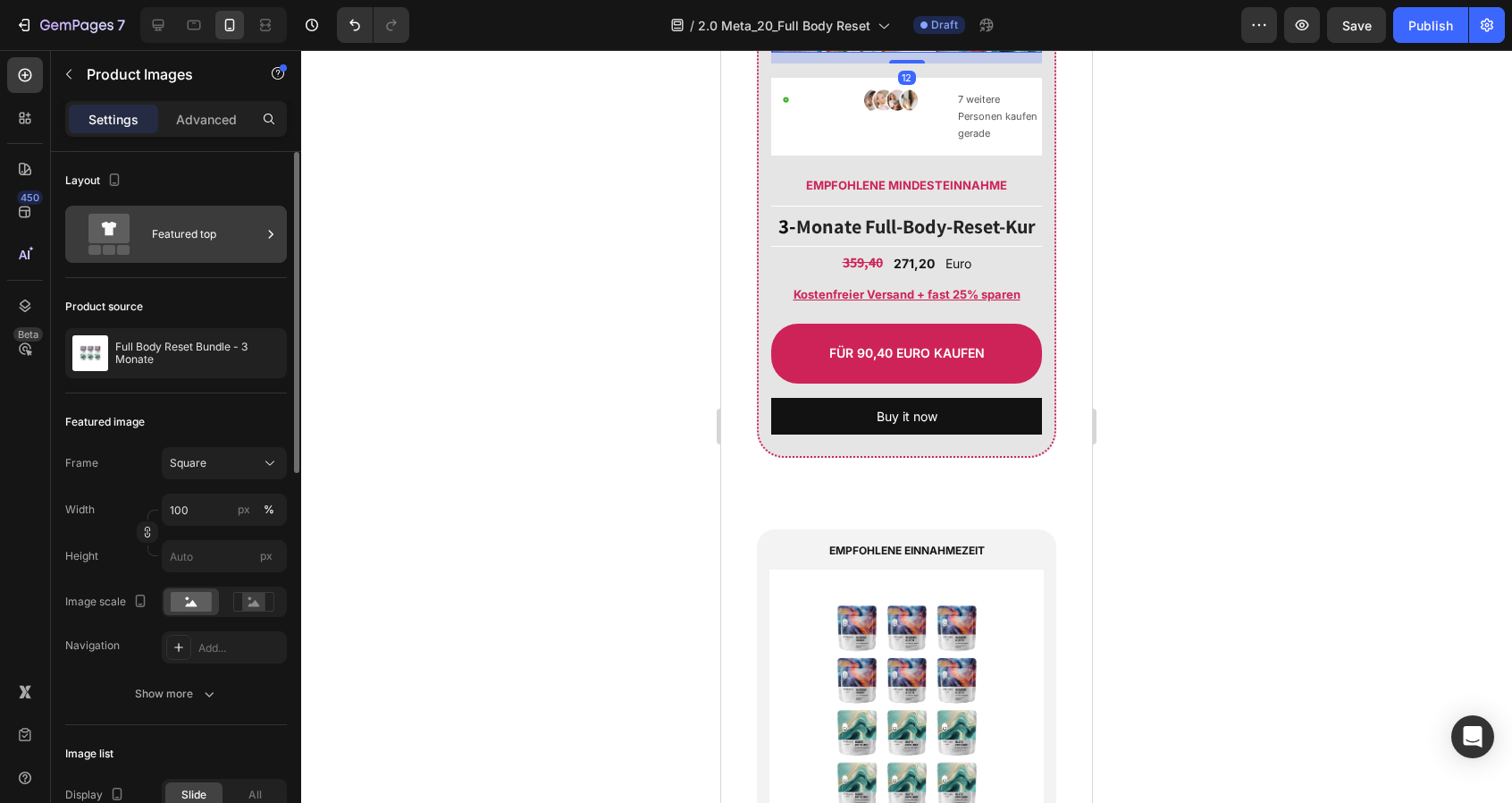
click at [154, 232] on div "Featured top" at bounding box center [206, 234] width 109 height 42
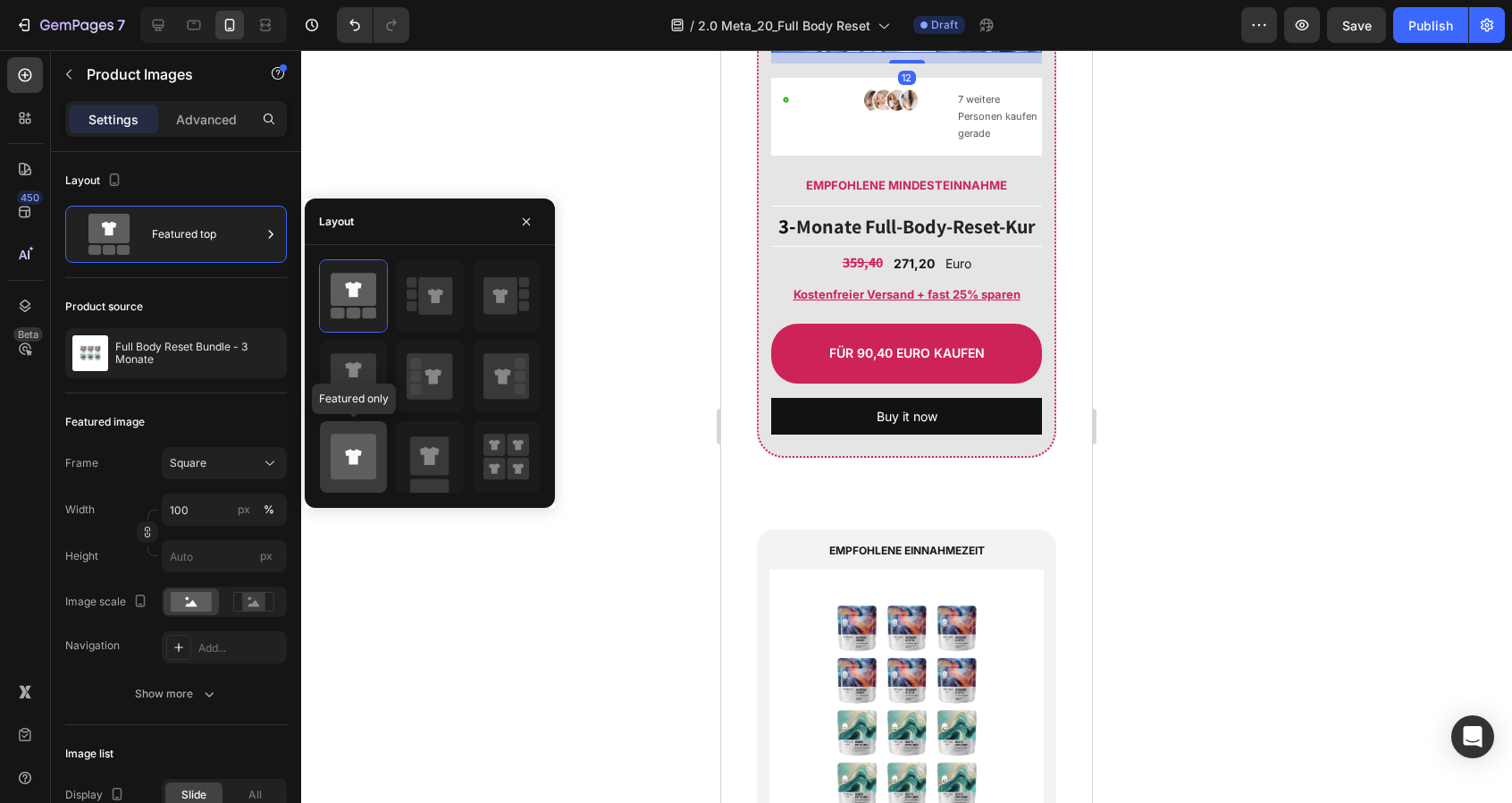
click at [344, 442] on icon at bounding box center [353, 456] width 45 height 45
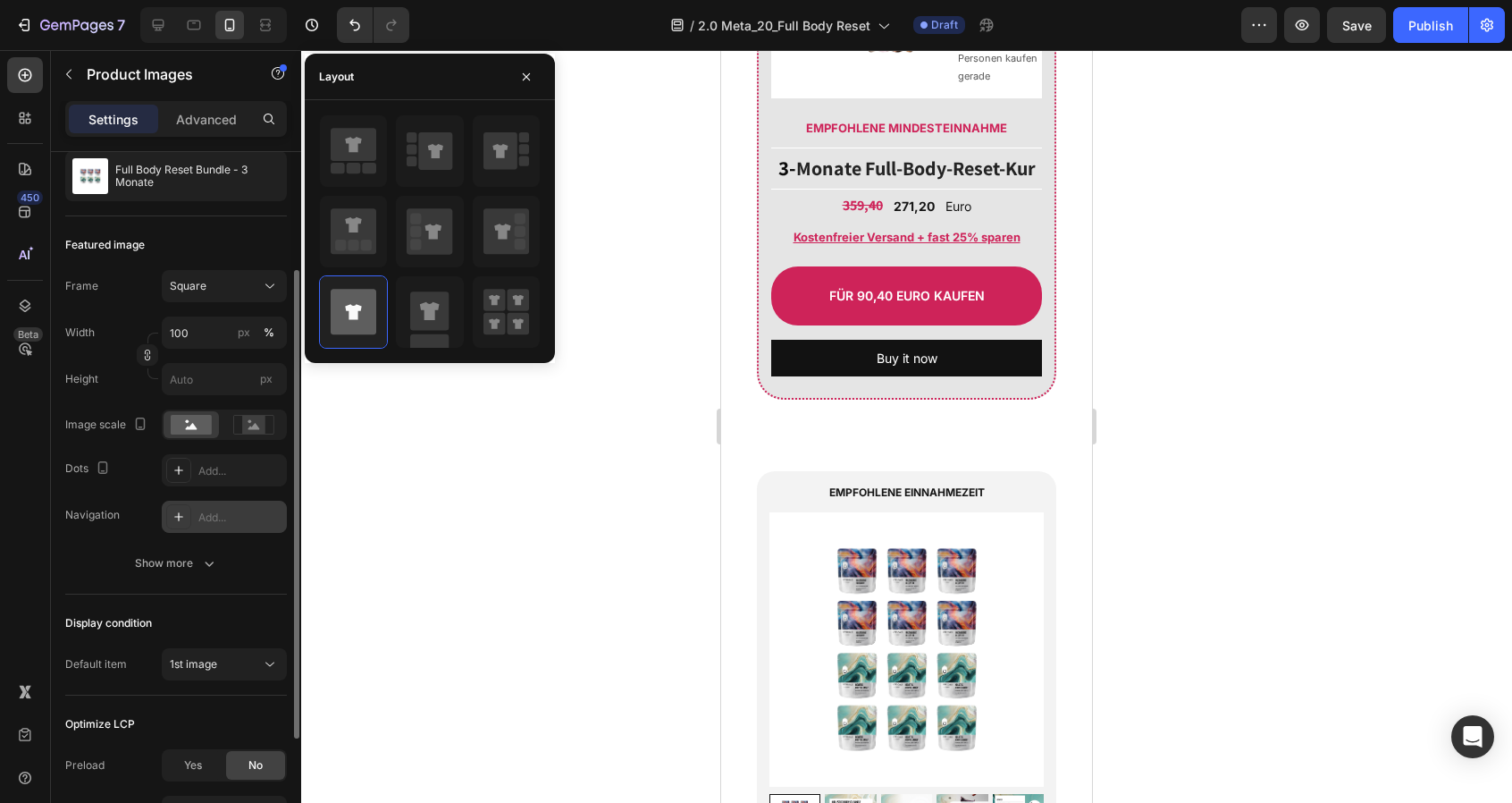
scroll to position [349, 0]
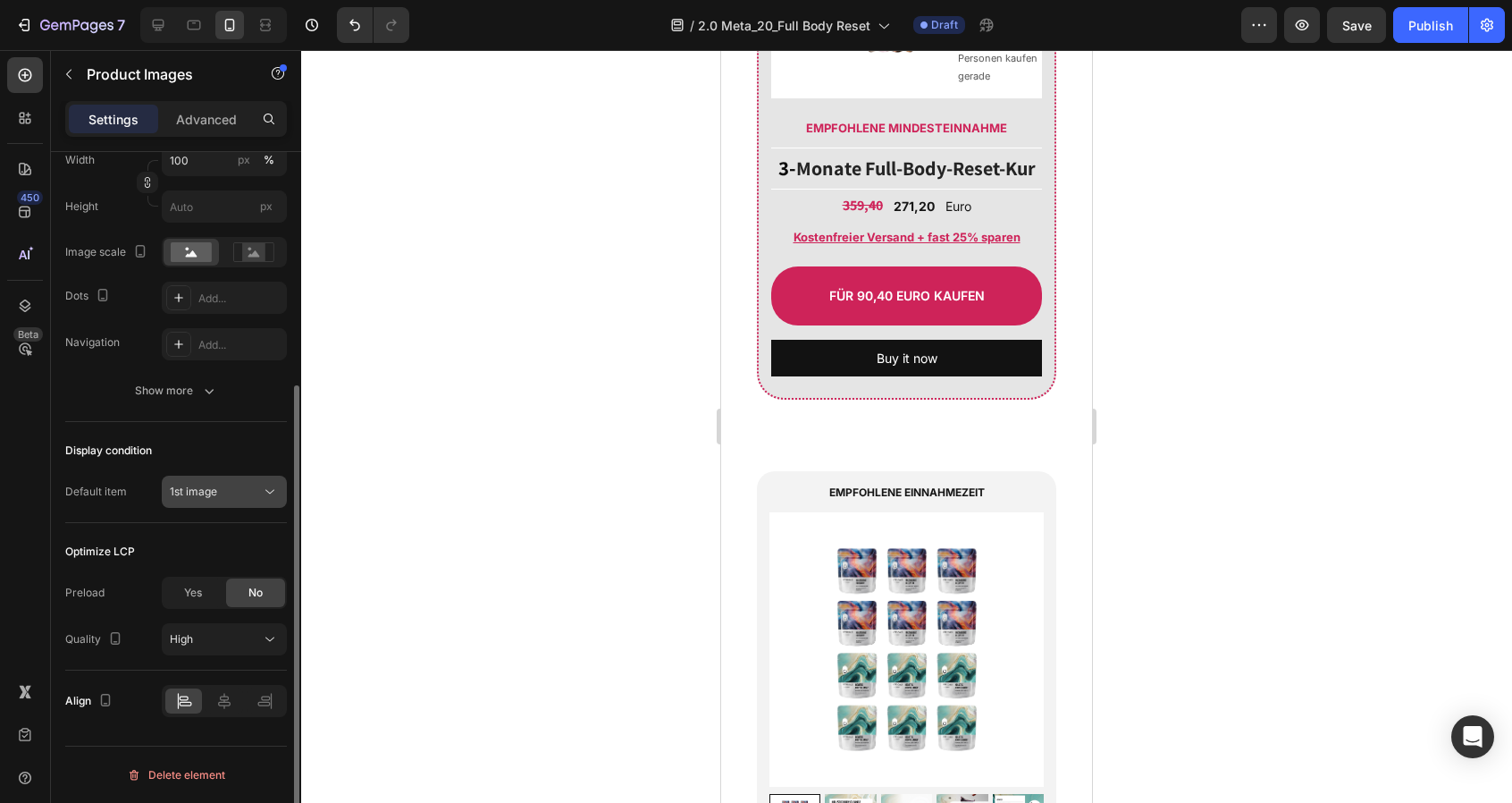
click at [246, 489] on div "1st image" at bounding box center [215, 491] width 91 height 16
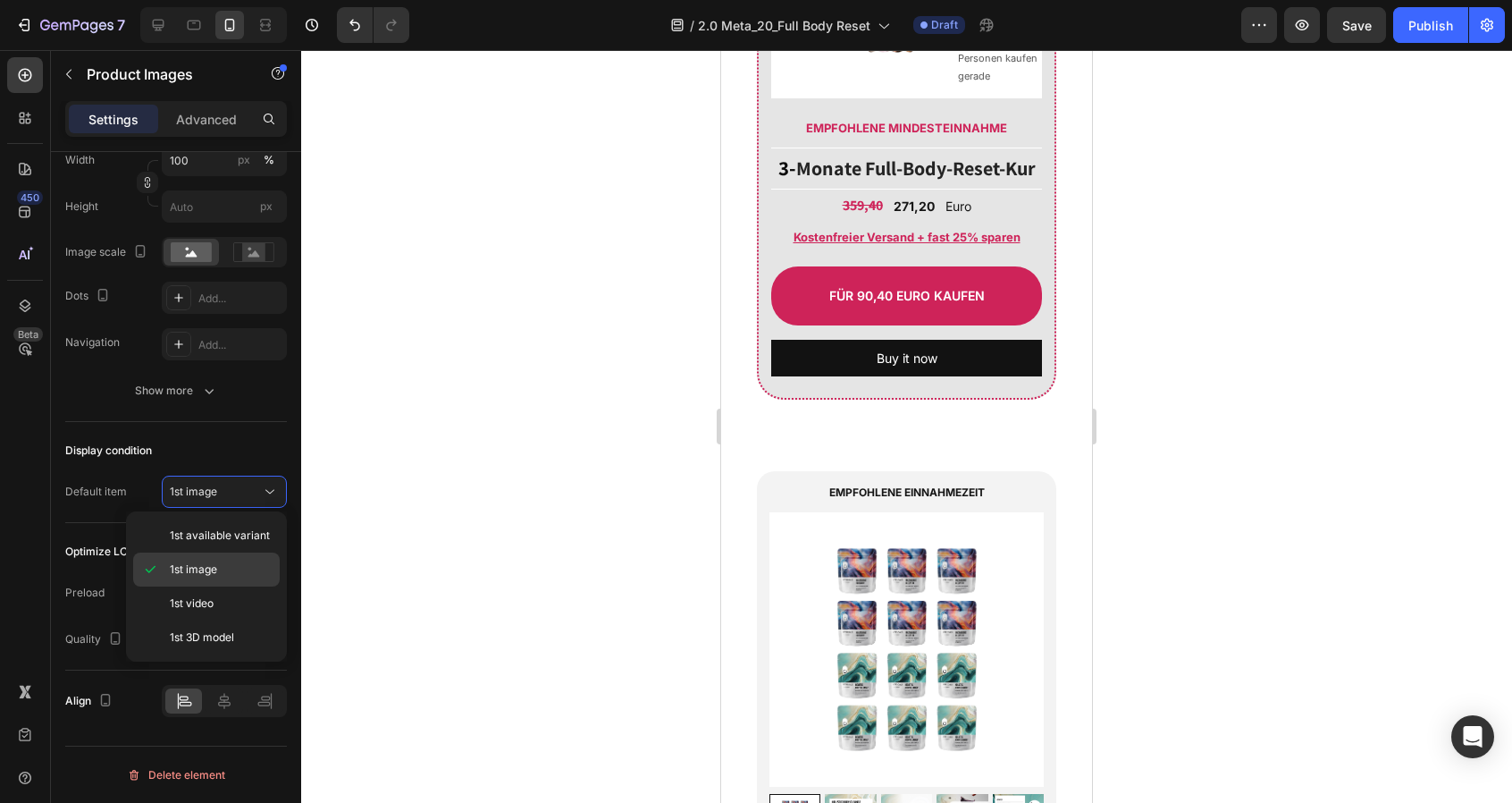
click at [234, 564] on p "1st image" at bounding box center [221, 569] width 102 height 16
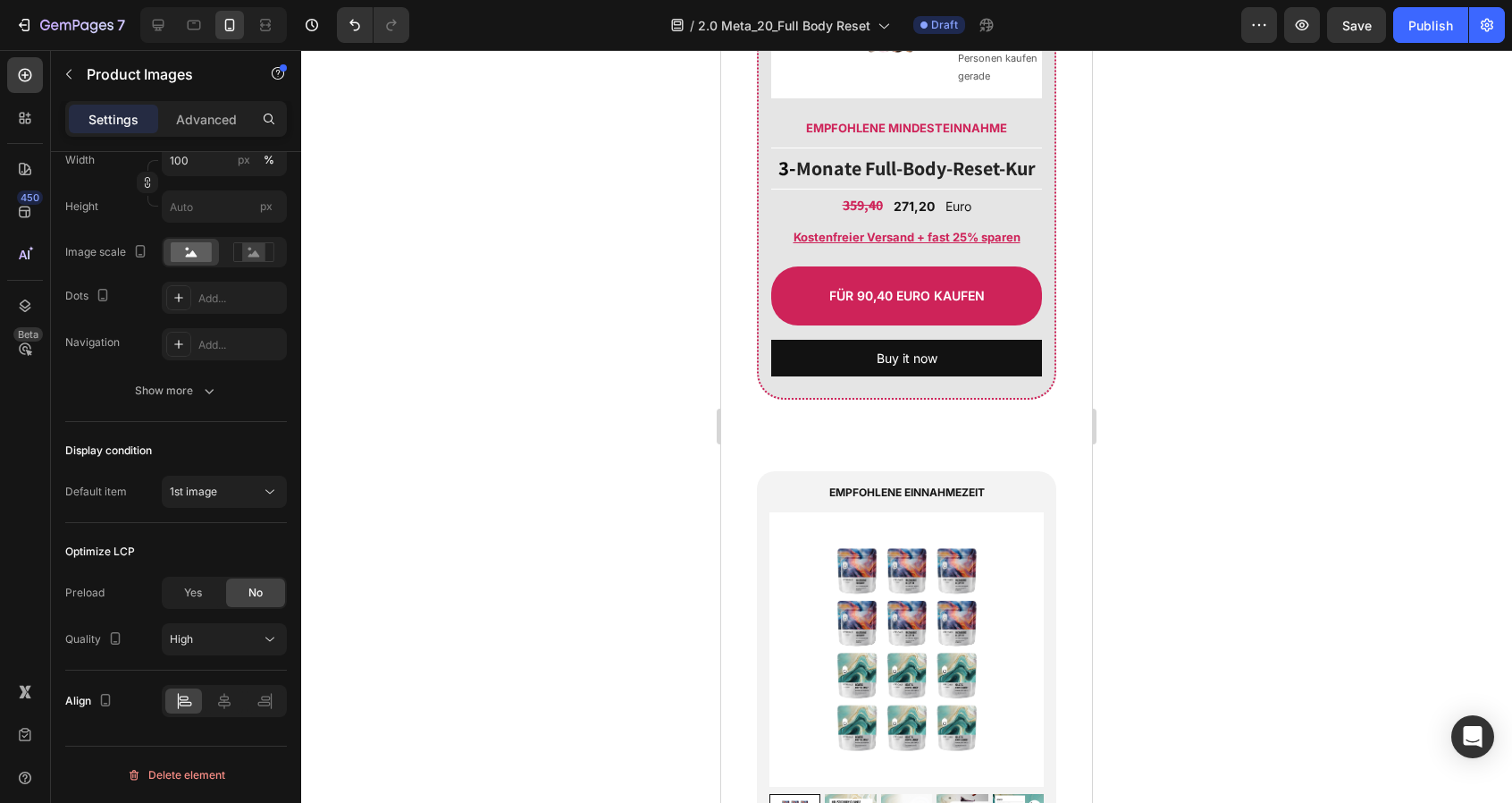
click at [609, 381] on div at bounding box center [906, 427] width 1211 height 753
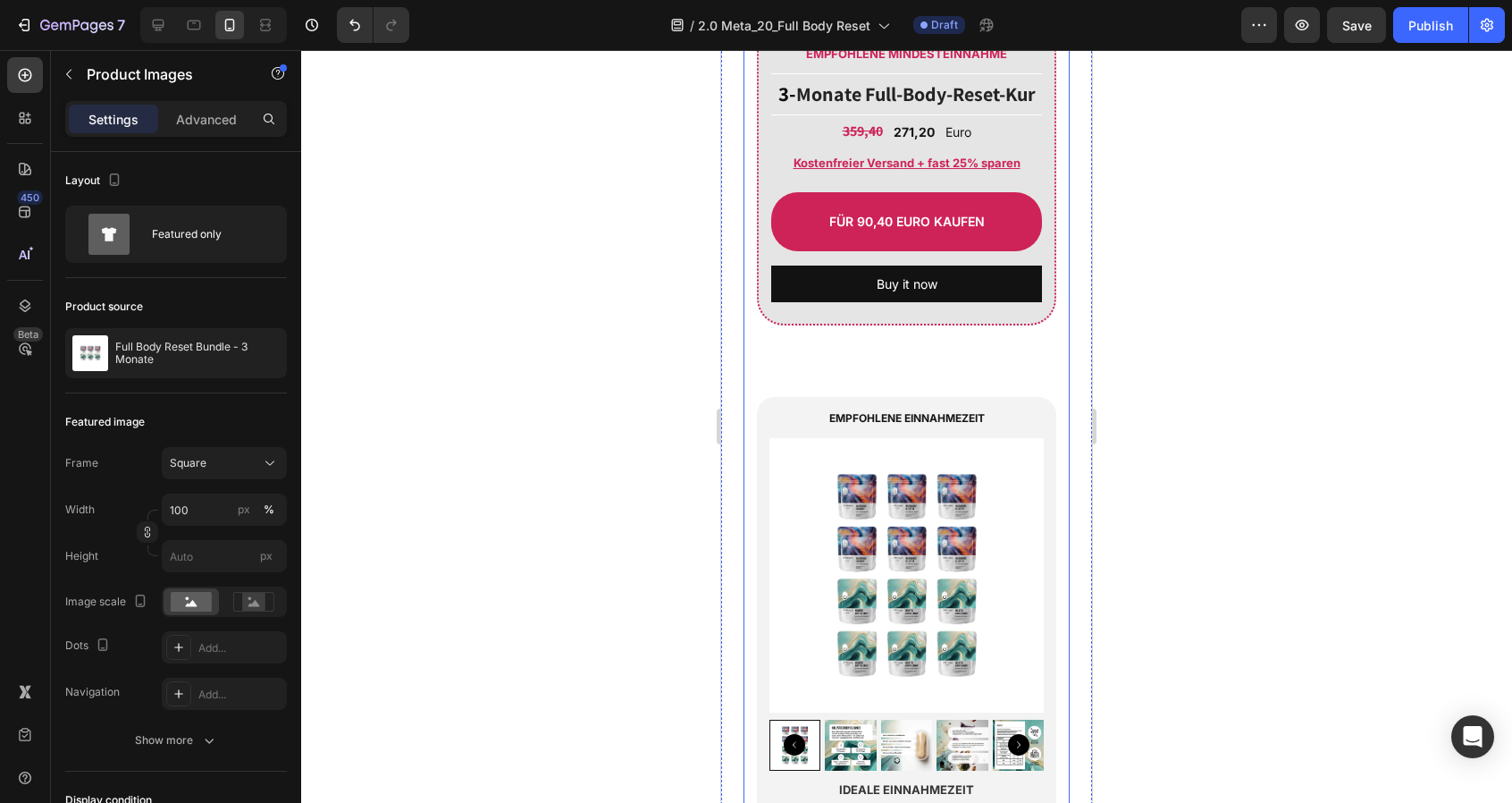
scroll to position [21974, 0]
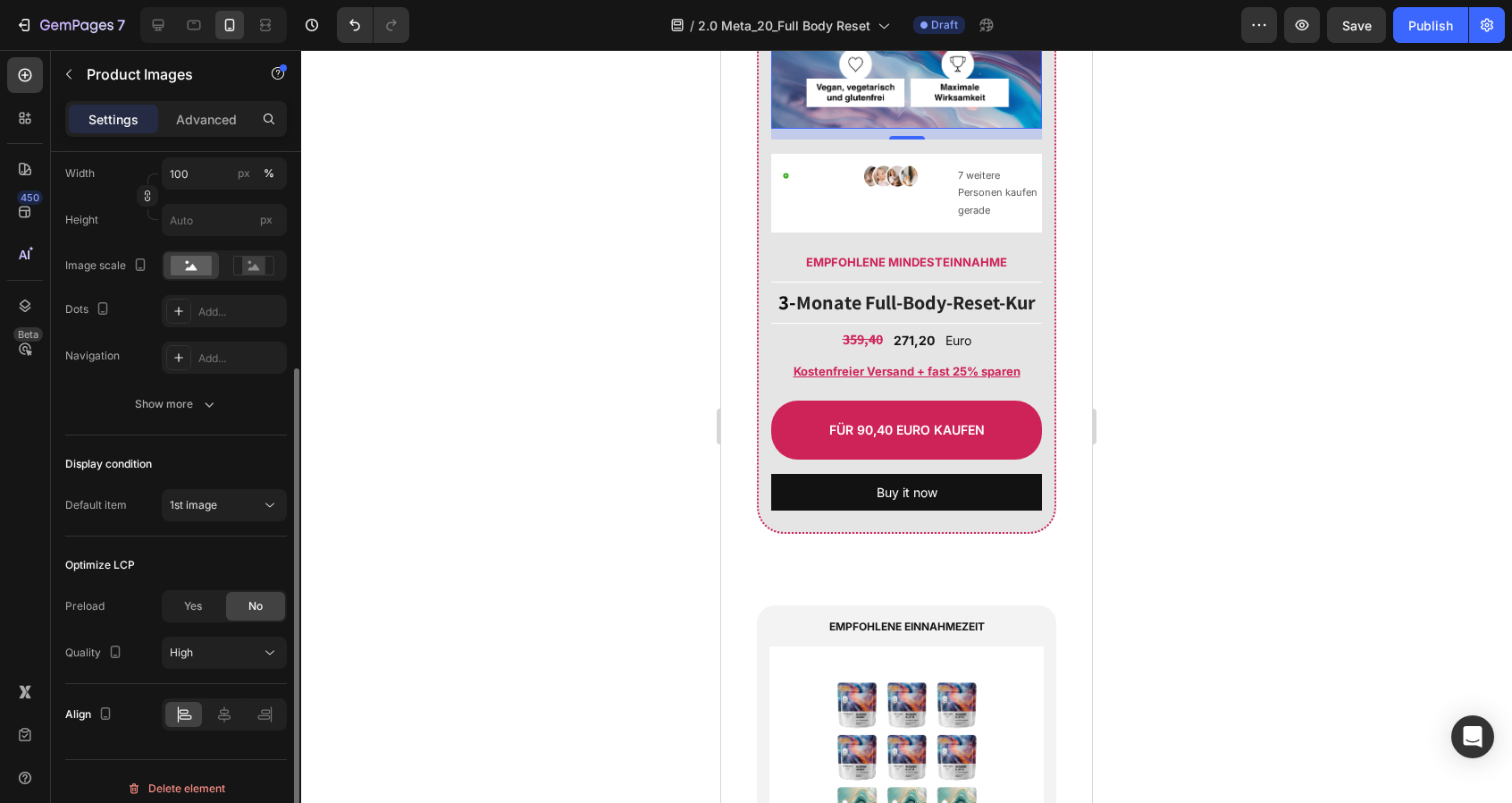
scroll to position [324, 0]
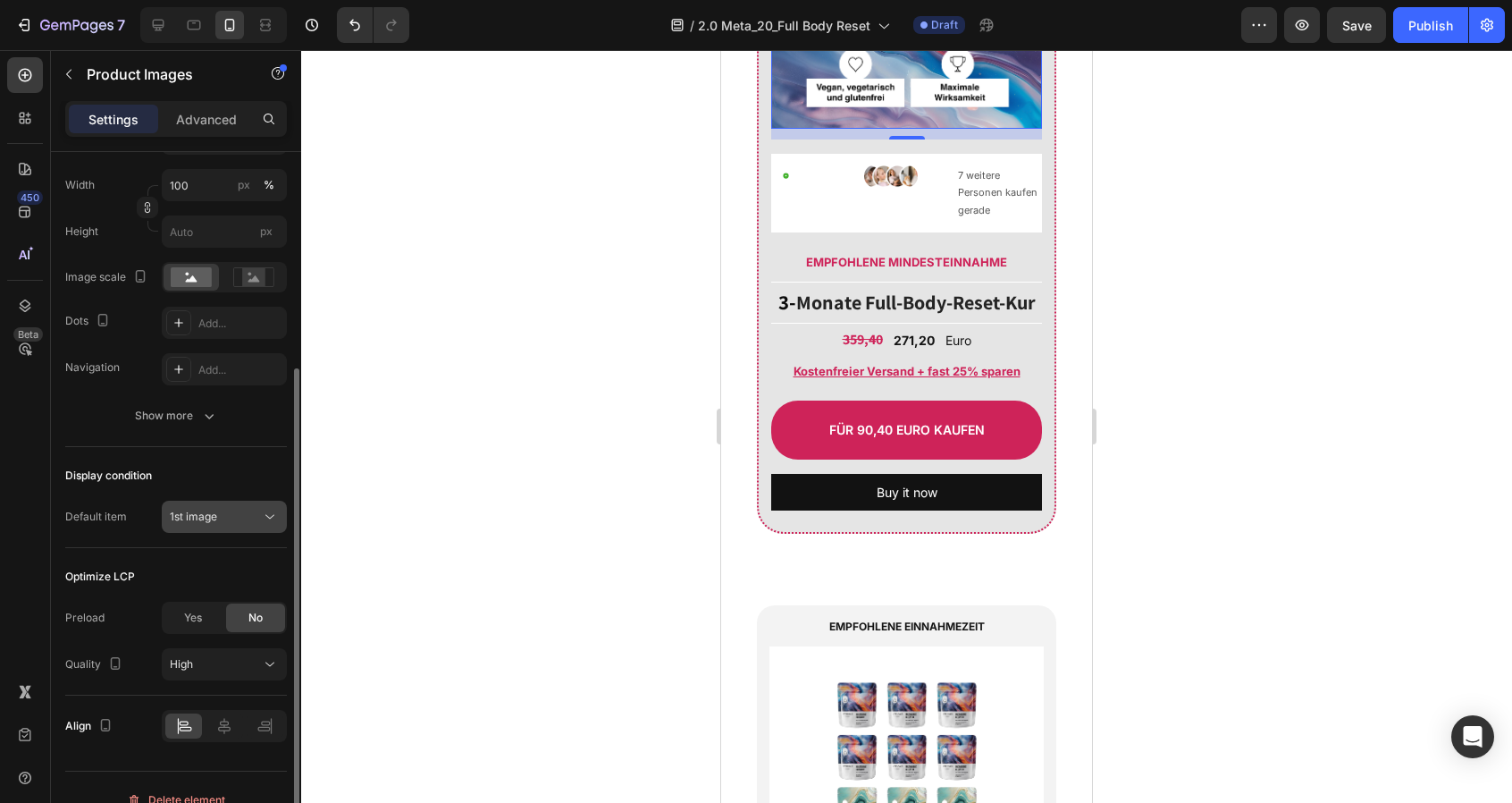
click at [239, 529] on button "1st image" at bounding box center [225, 516] width 125 height 32
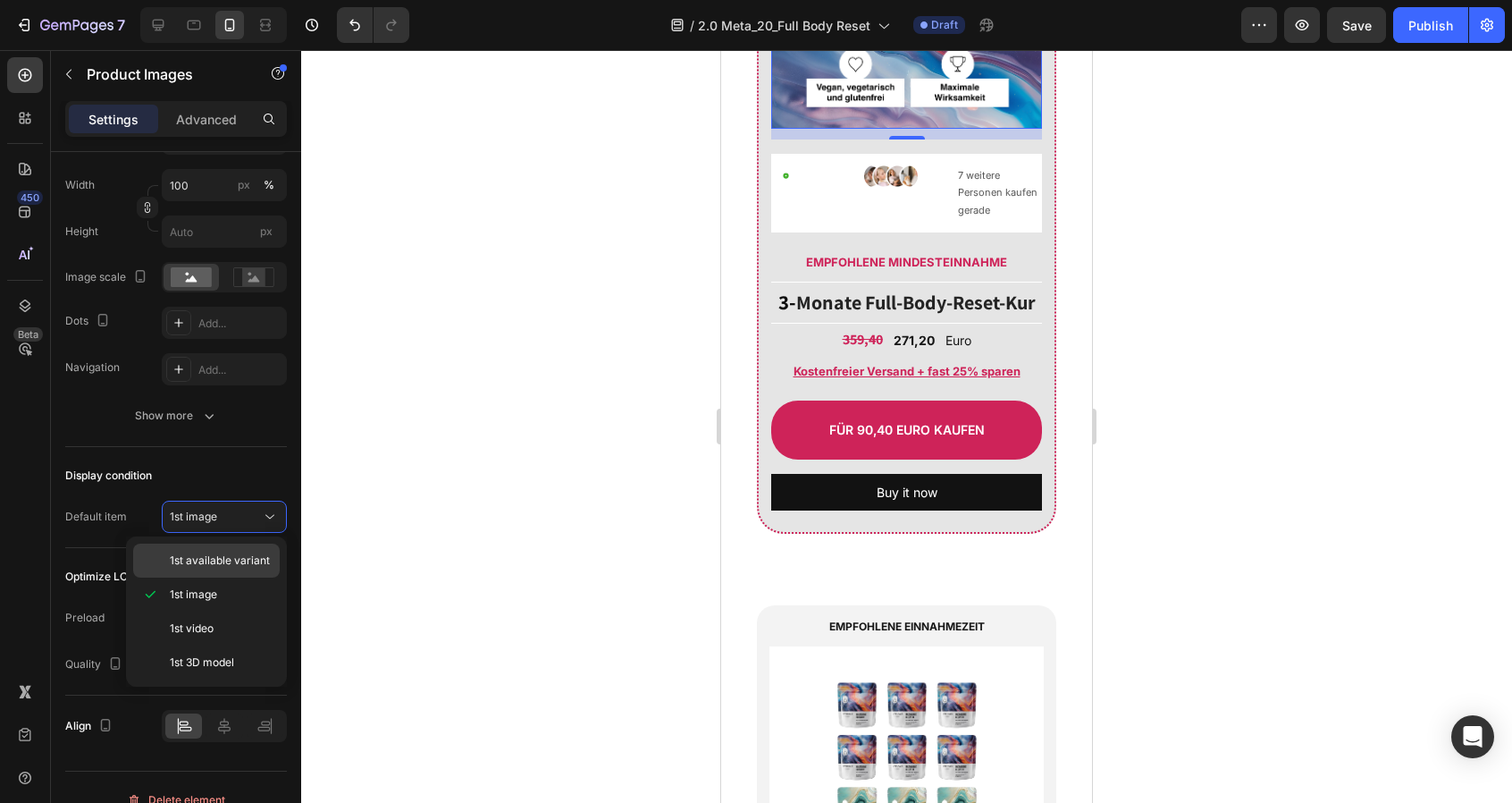
click at [224, 553] on span "1st available variant" at bounding box center [220, 560] width 100 height 16
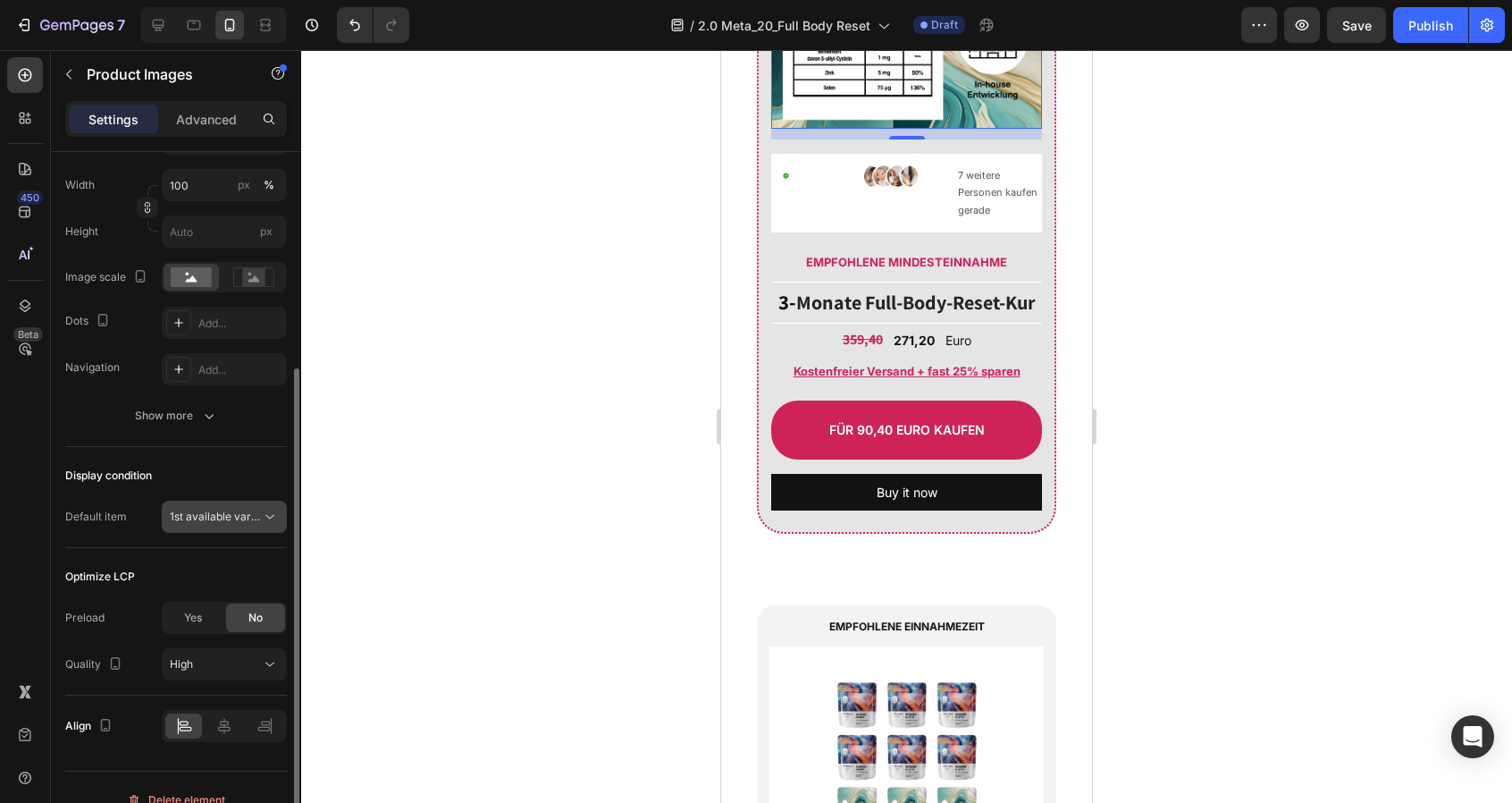
click at [227, 514] on span "1st available variant" at bounding box center [220, 516] width 100 height 14
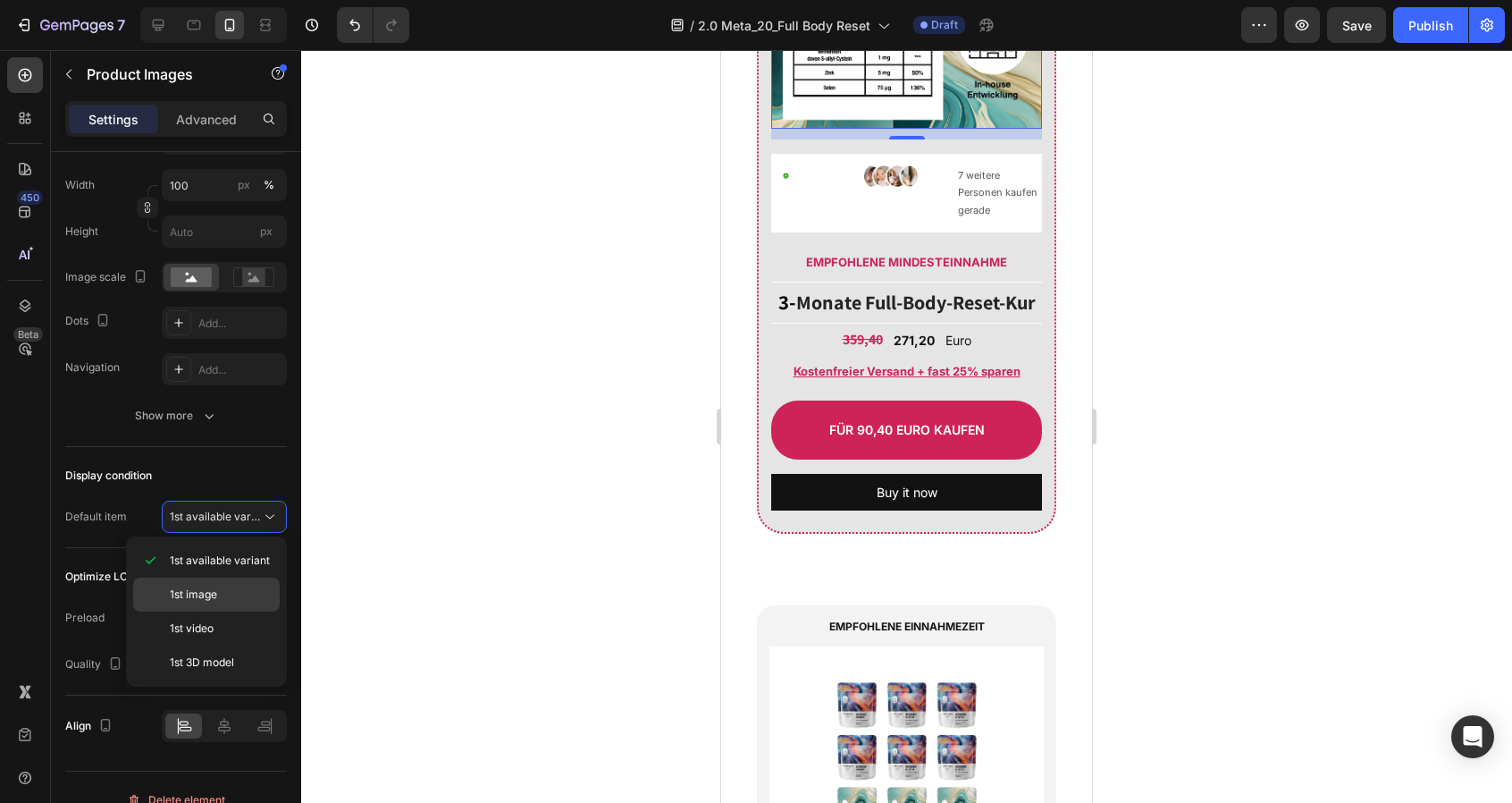
click at [207, 588] on span "1st image" at bounding box center [193, 595] width 47 height 16
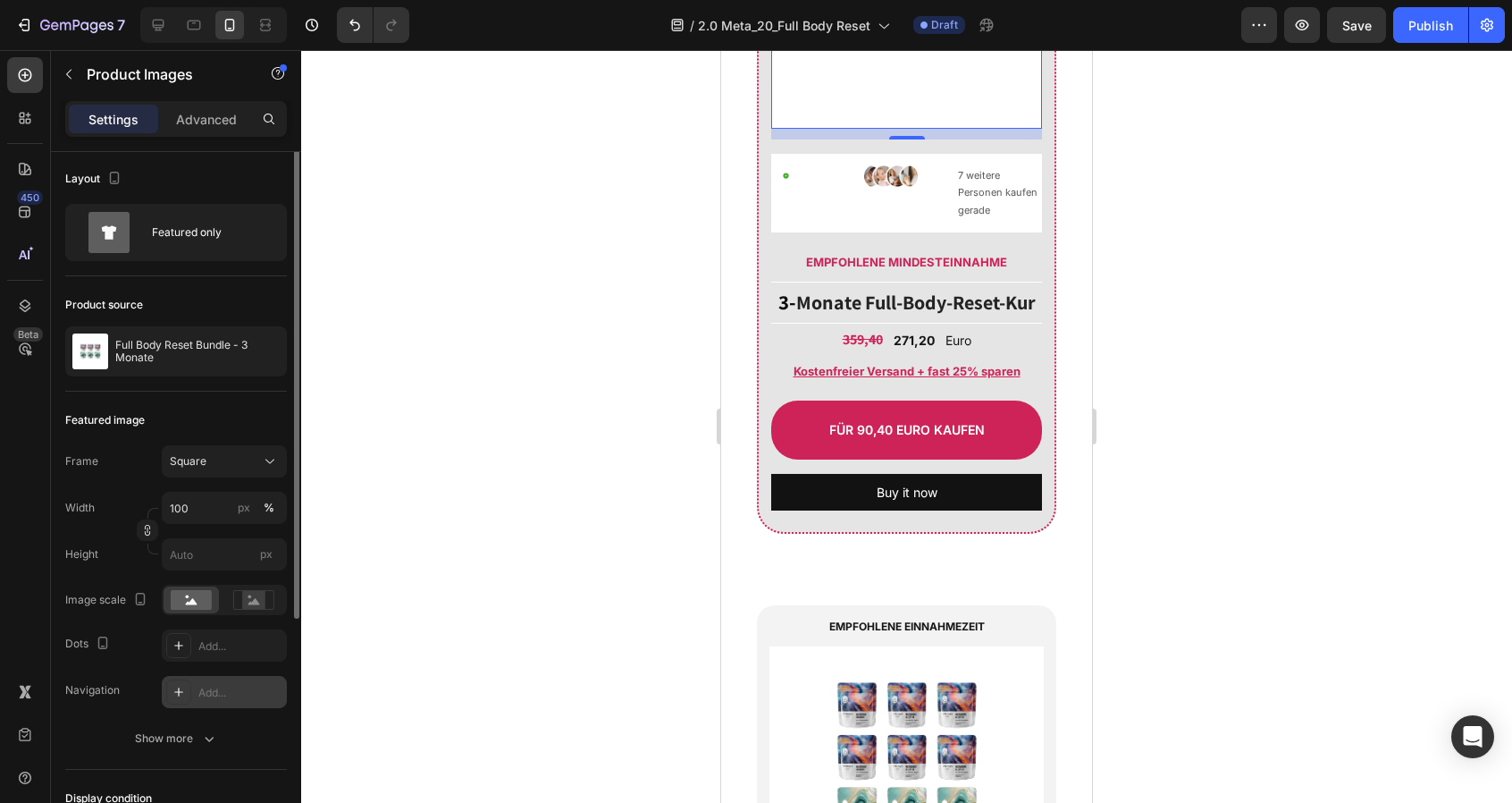
scroll to position [0, 0]
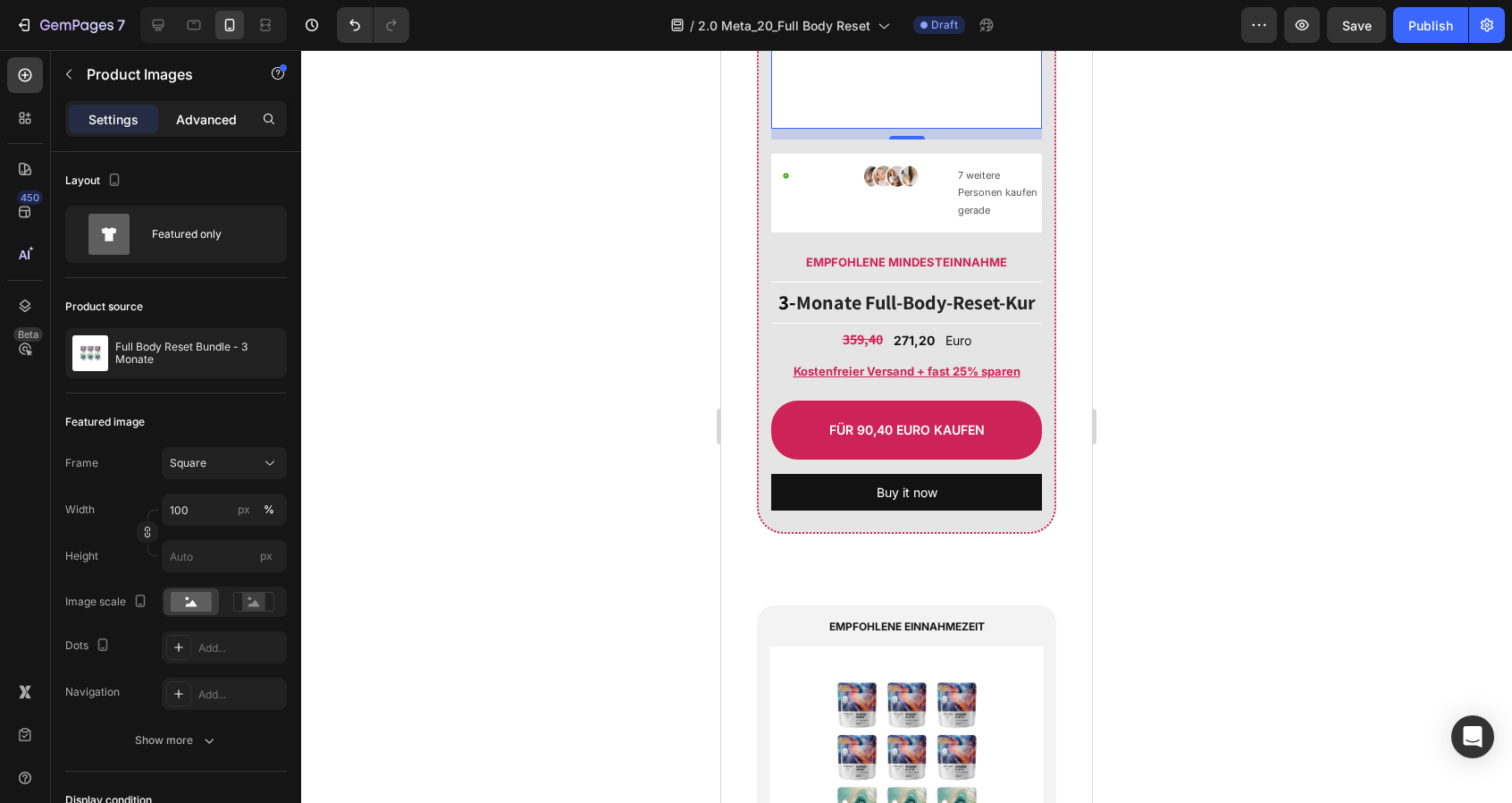
click at [206, 115] on p "Advanced" at bounding box center [206, 119] width 61 height 18
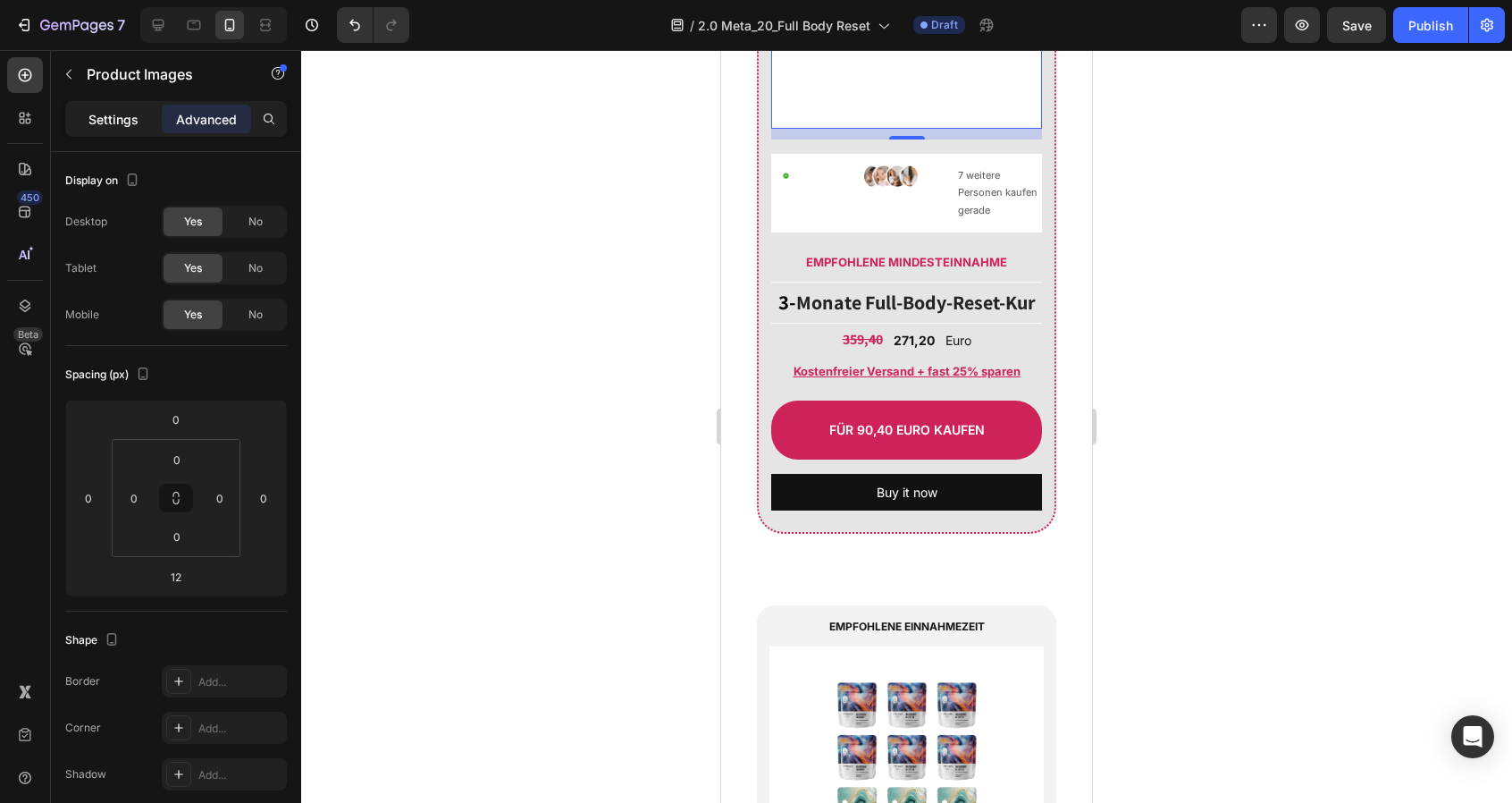
click at [106, 112] on p "Settings" at bounding box center [114, 119] width 50 height 18
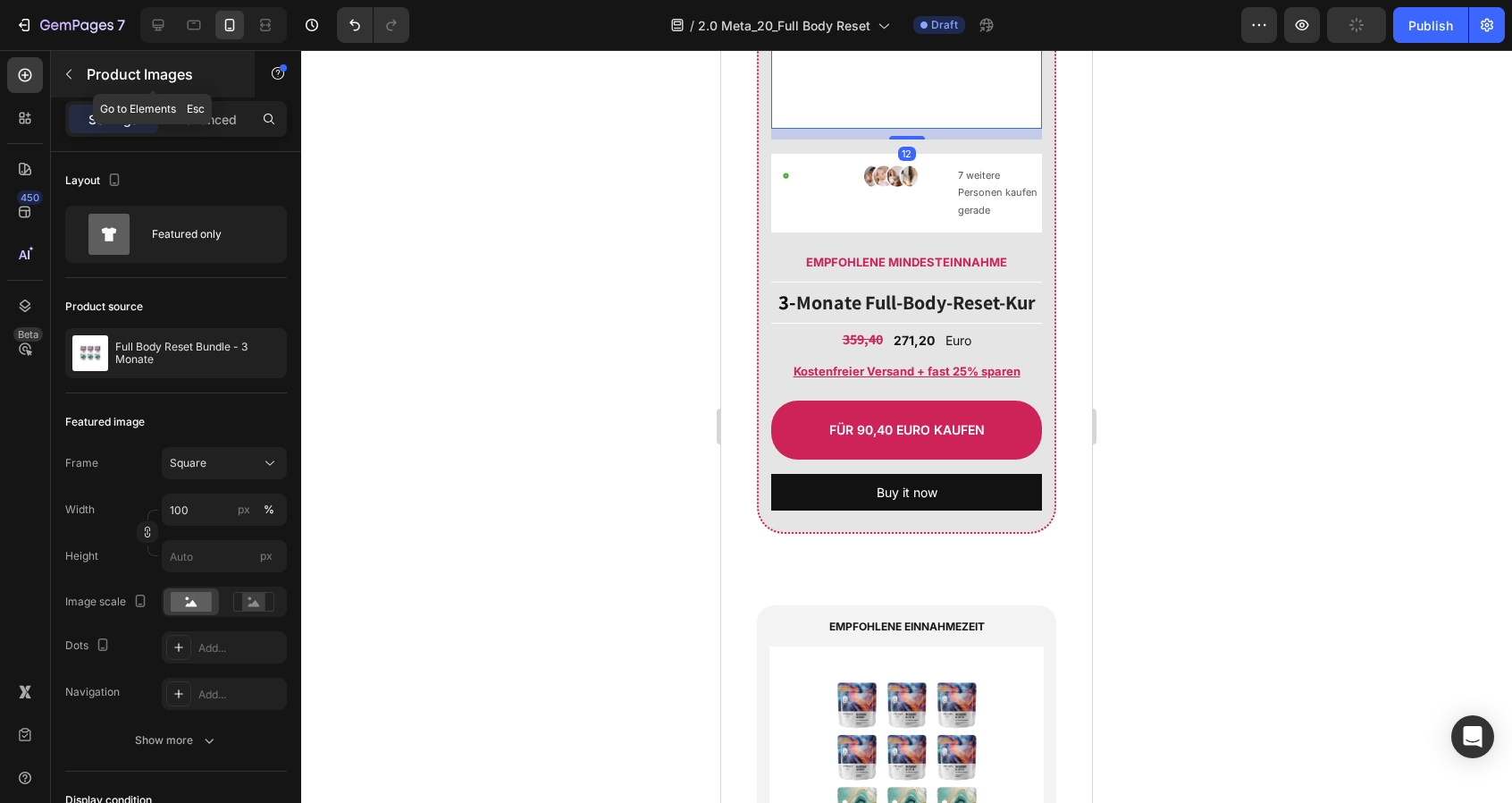
click at [73, 68] on icon "button" at bounding box center [69, 73] width 14 height 14
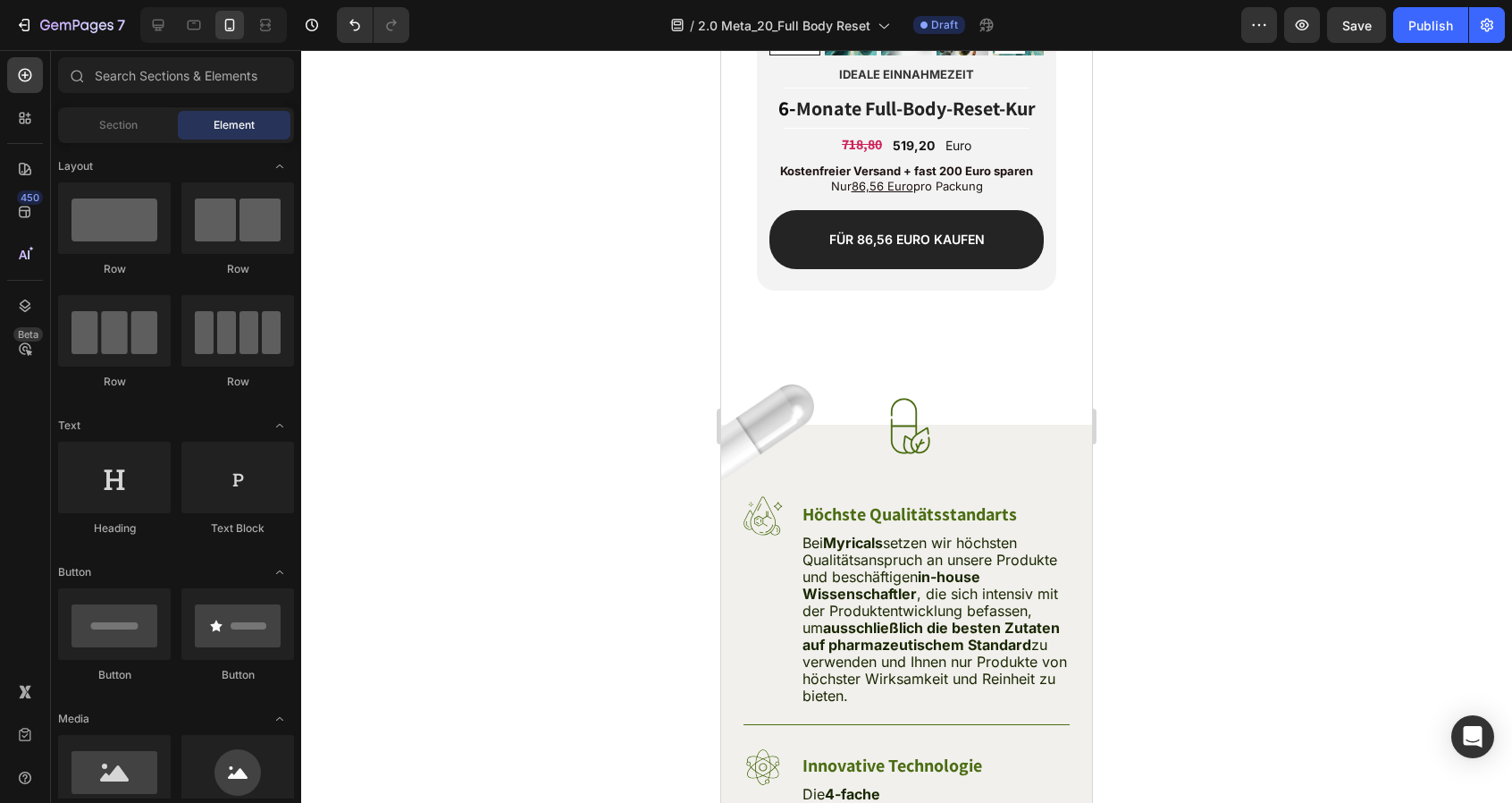
scroll to position [22892, 0]
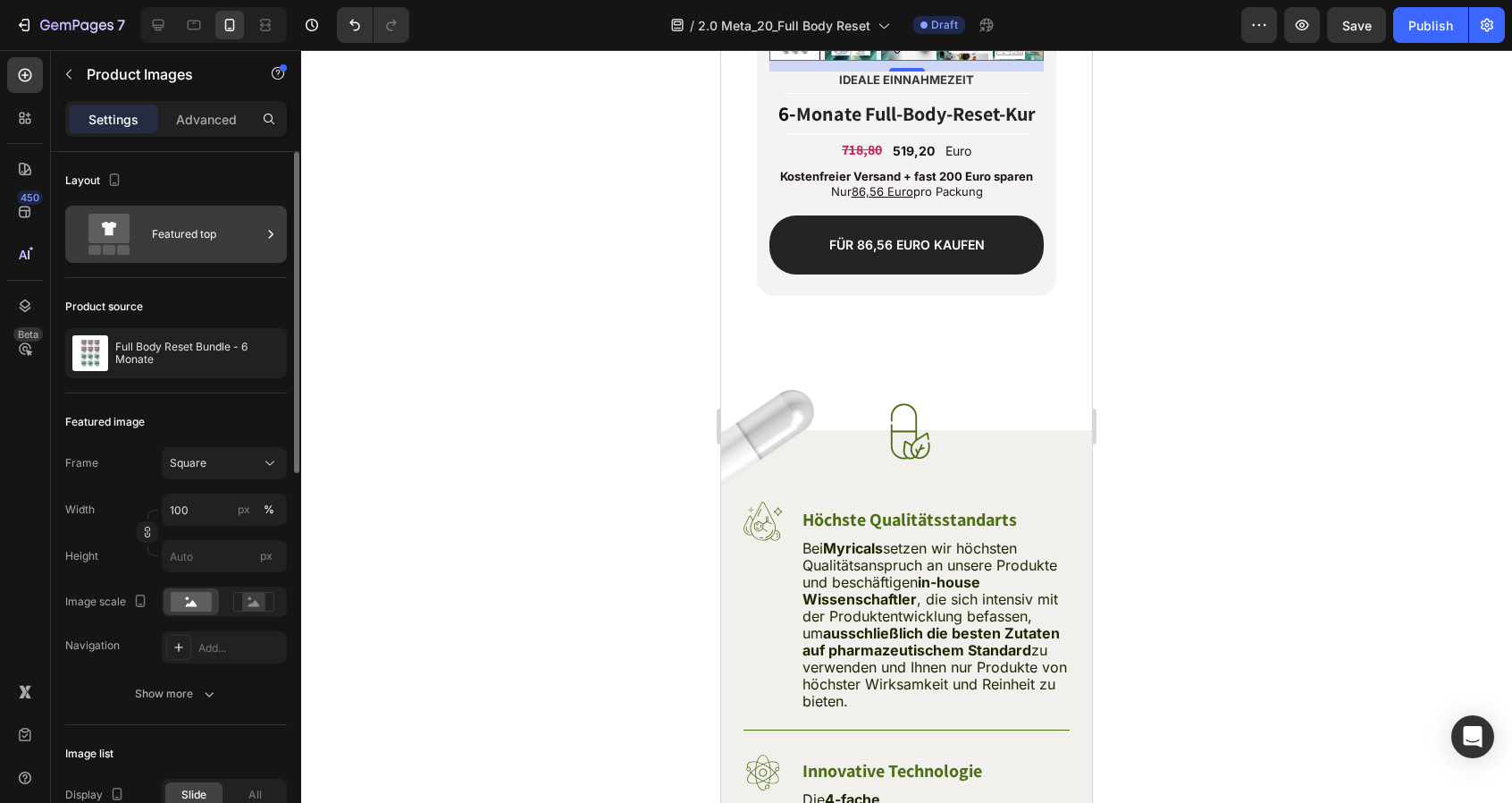
click at [154, 259] on div "Featured top" at bounding box center [177, 234] width 222 height 57
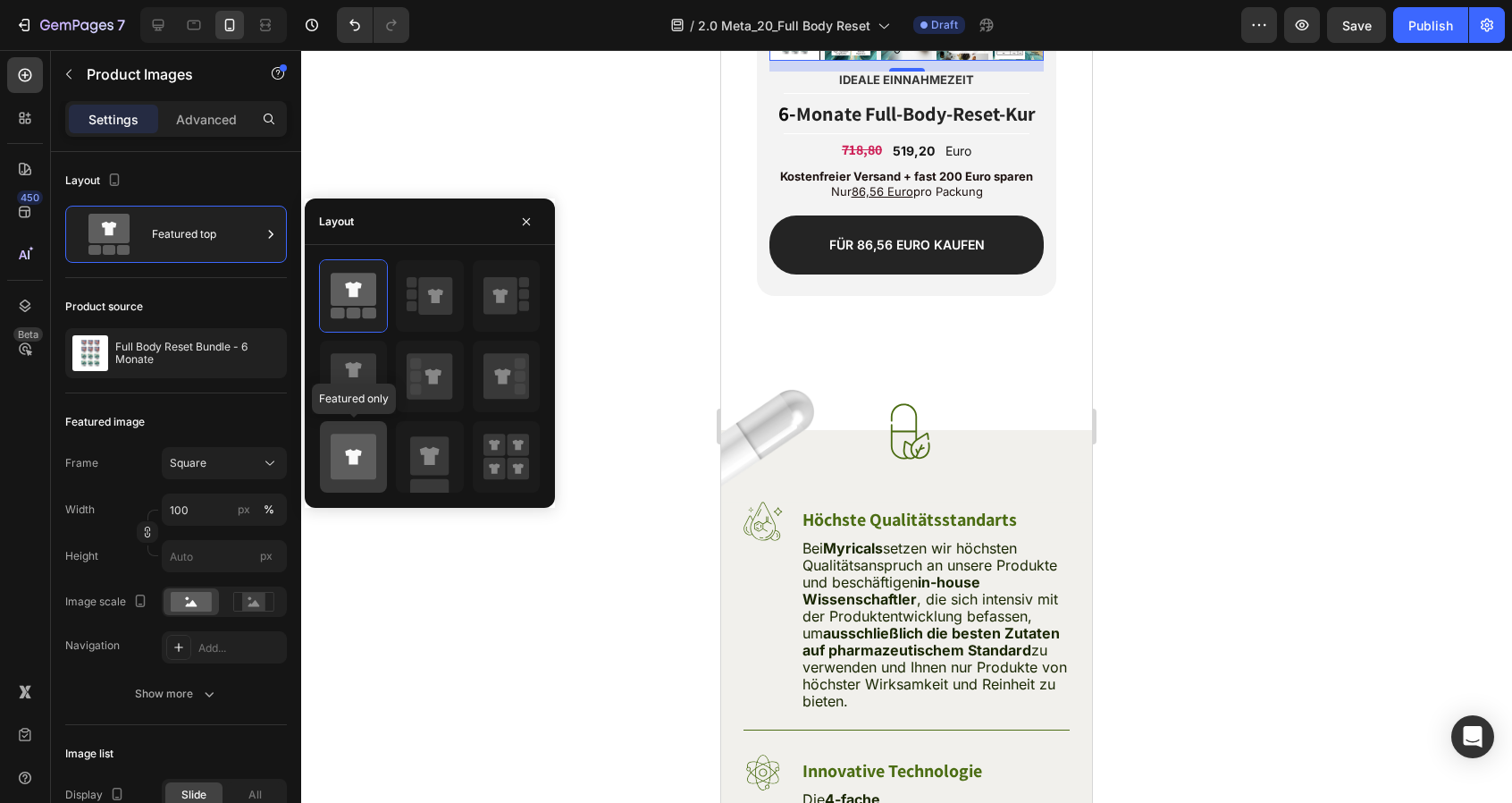
click at [350, 448] on icon at bounding box center [353, 456] width 45 height 45
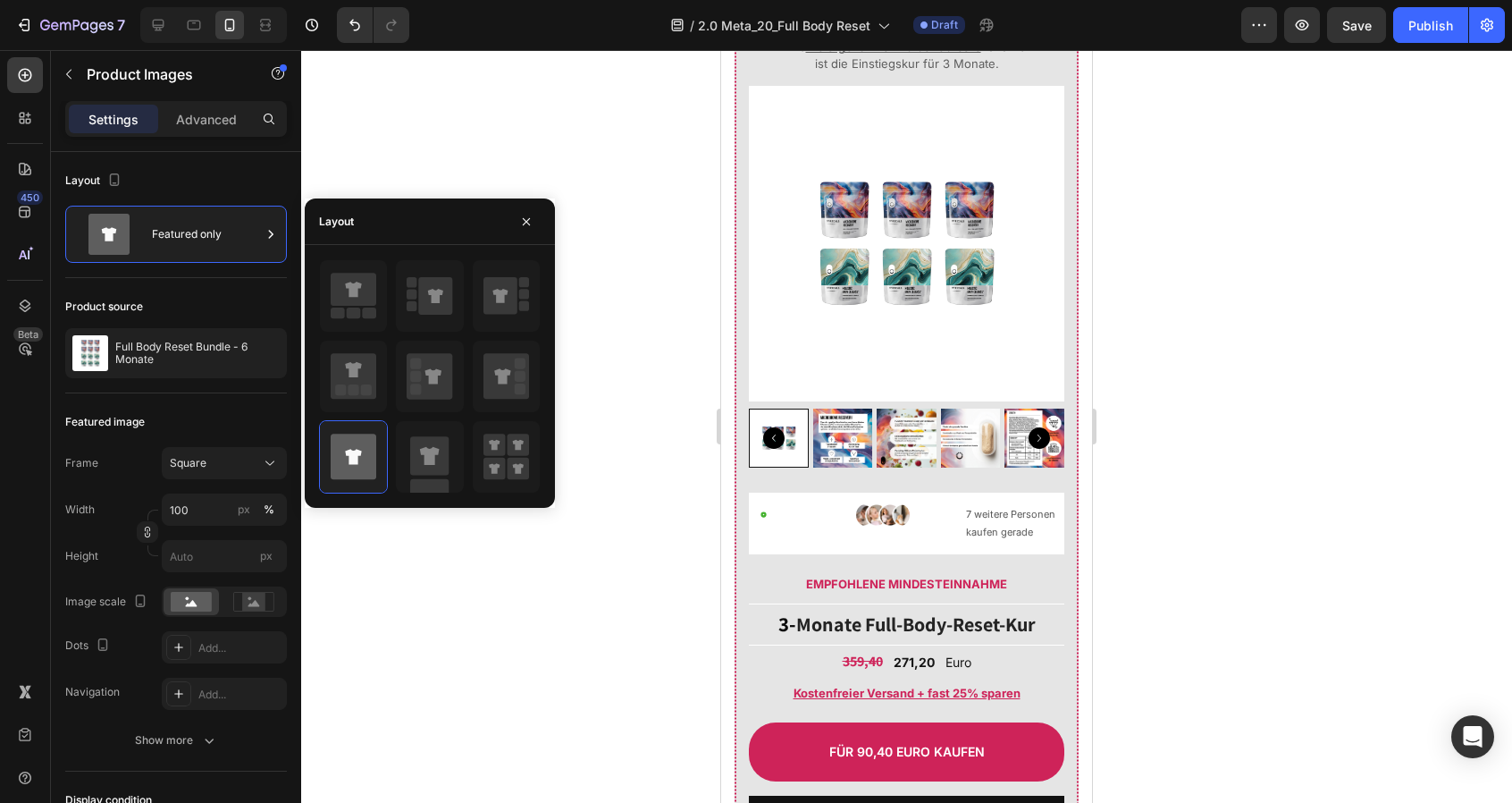
scroll to position [8759, 0]
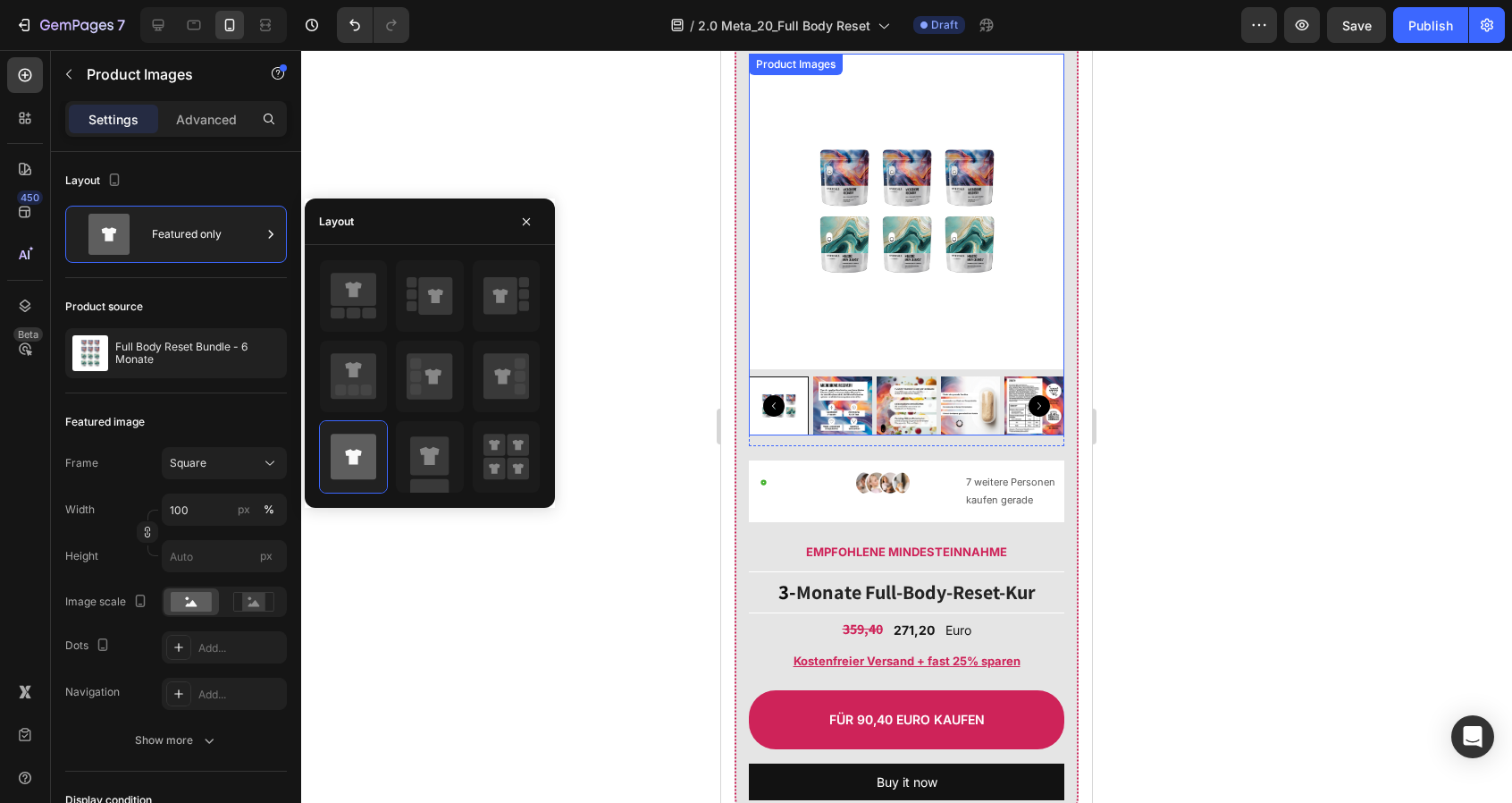
click at [824, 292] on img at bounding box center [906, 211] width 316 height 316
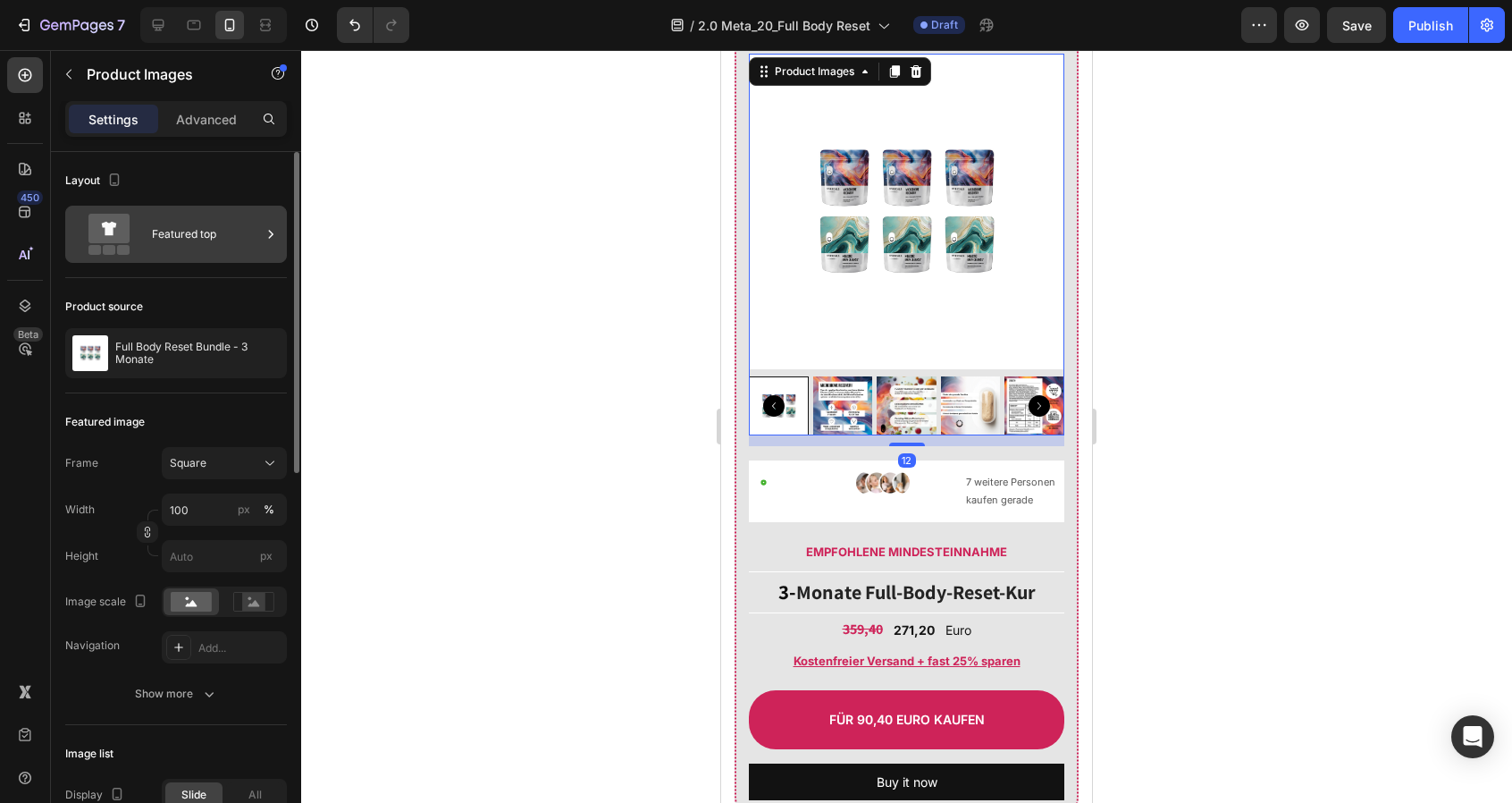
click at [173, 238] on div "Featured top" at bounding box center [206, 234] width 109 height 42
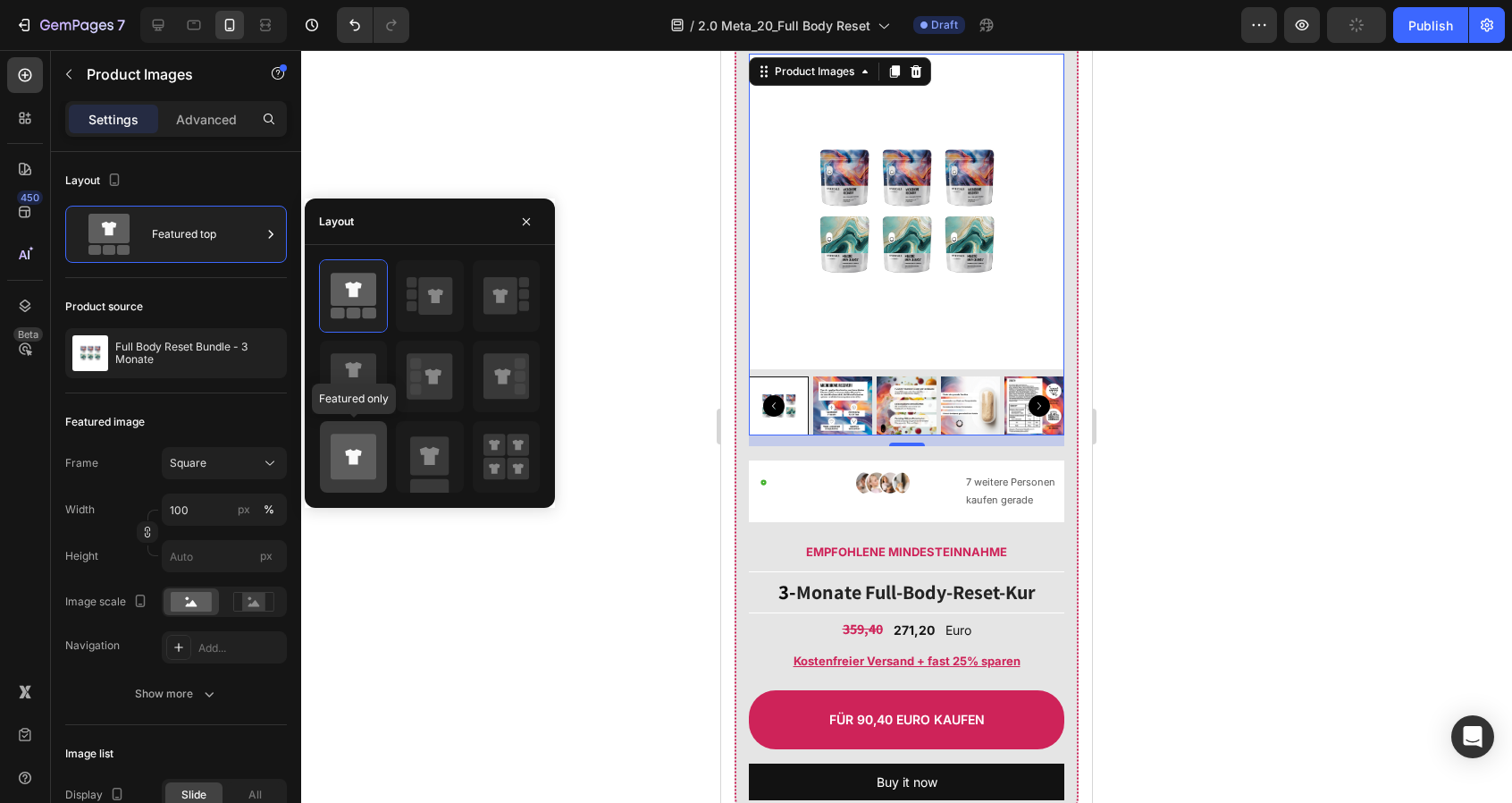
click at [347, 455] on icon at bounding box center [352, 457] width 16 height 15
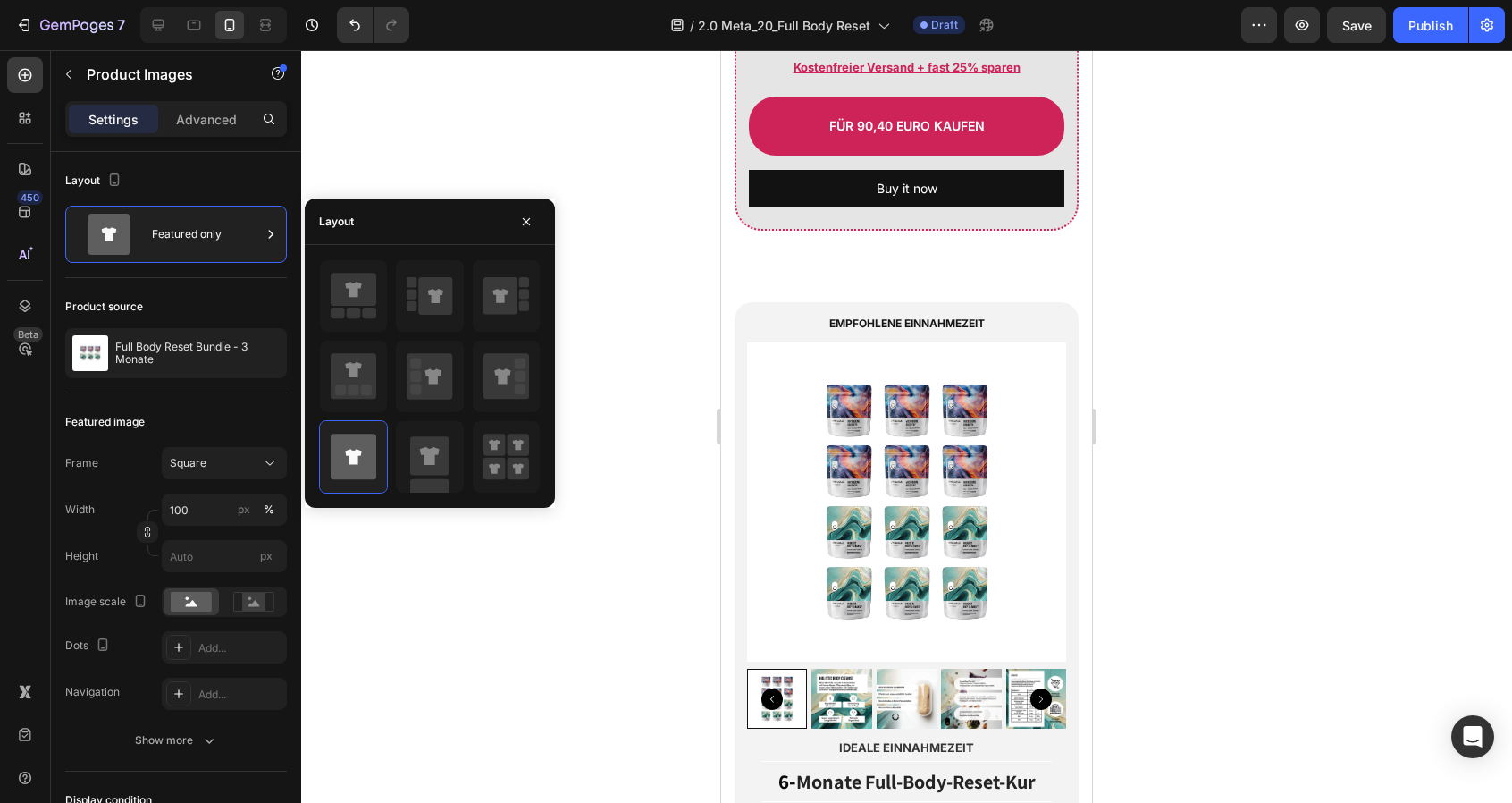
scroll to position [9311, 0]
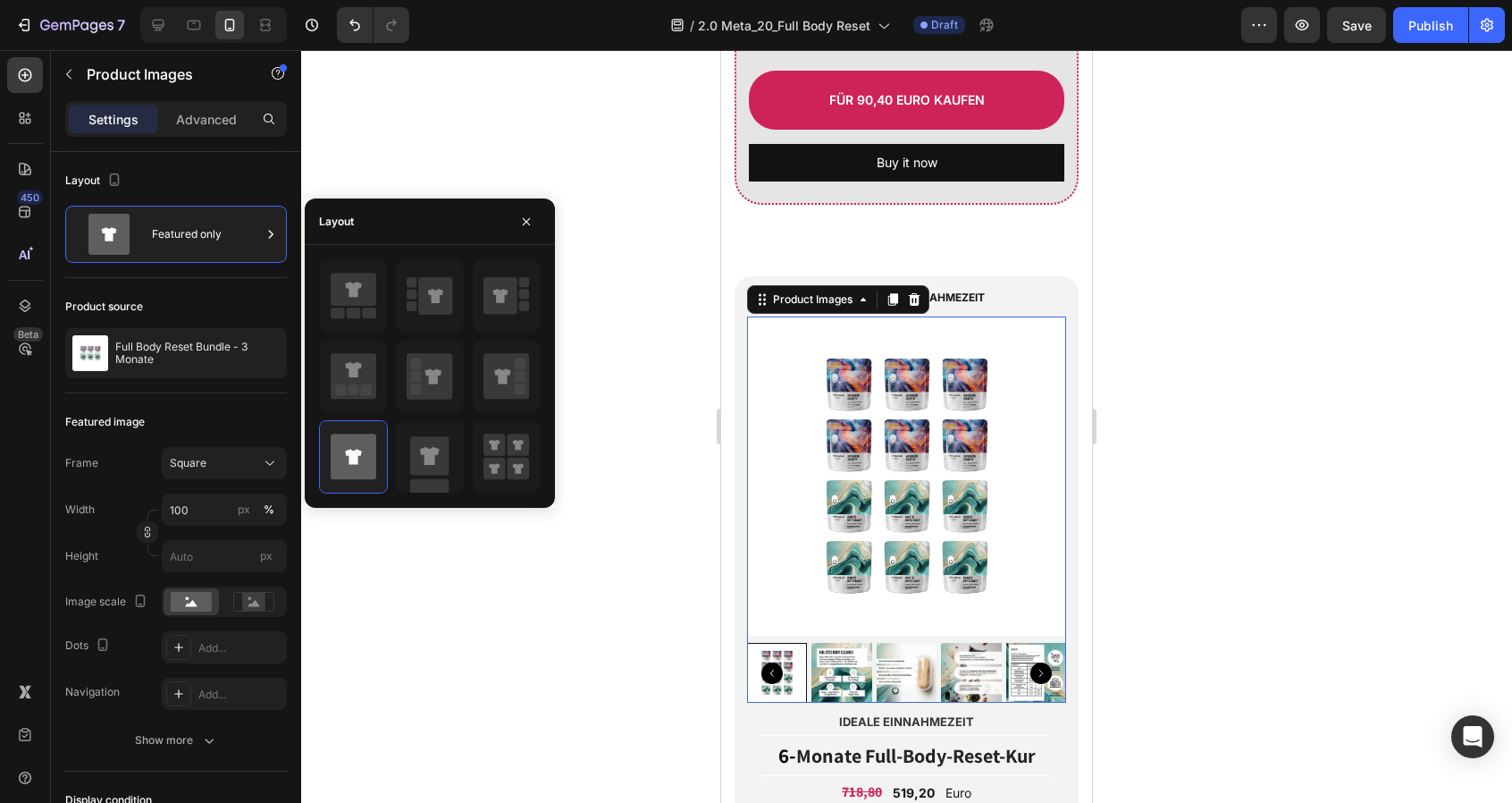
click at [811, 439] on img at bounding box center [906, 476] width 319 height 319
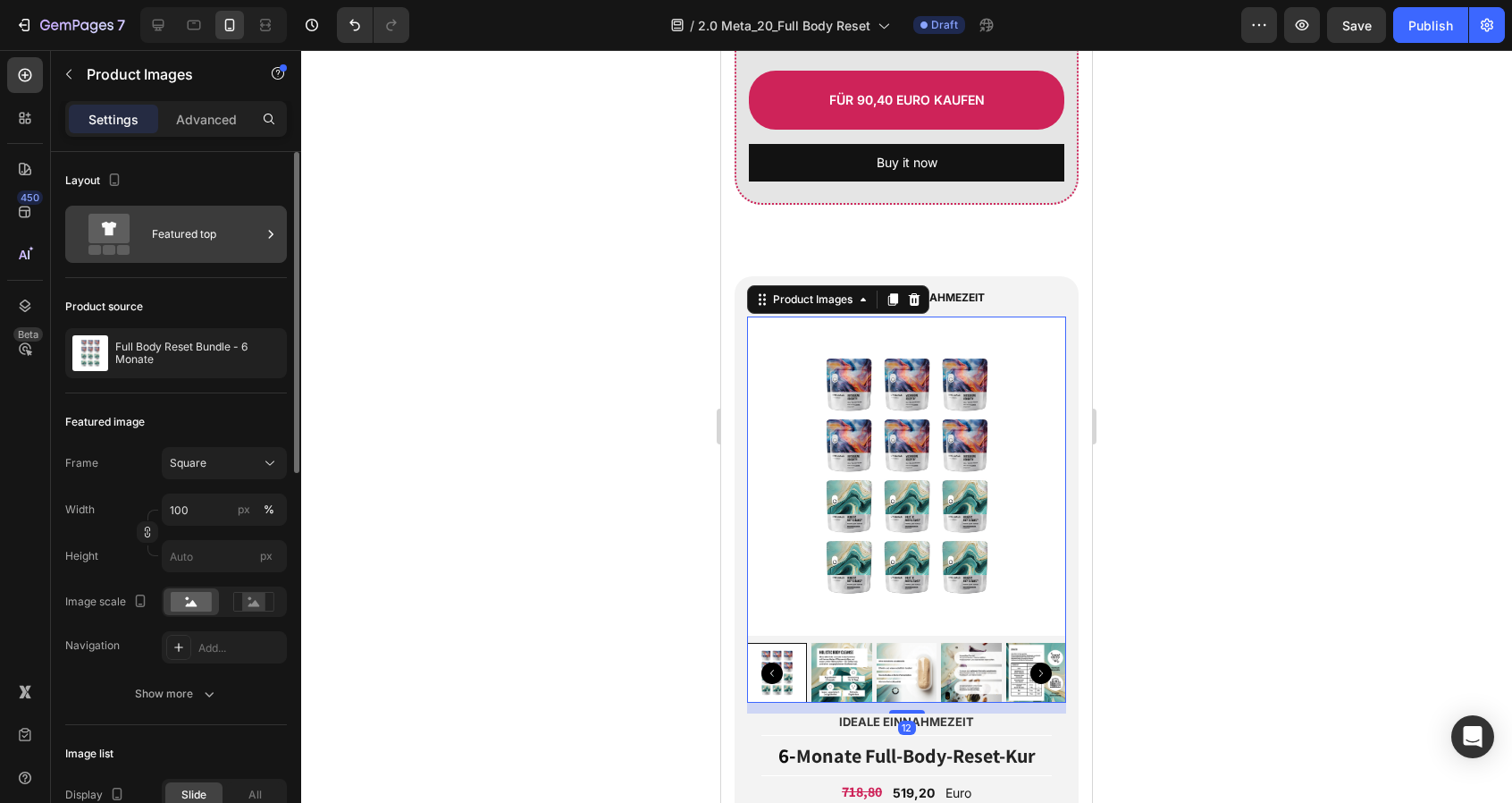
click at [191, 235] on div "Featured top" at bounding box center [206, 234] width 109 height 42
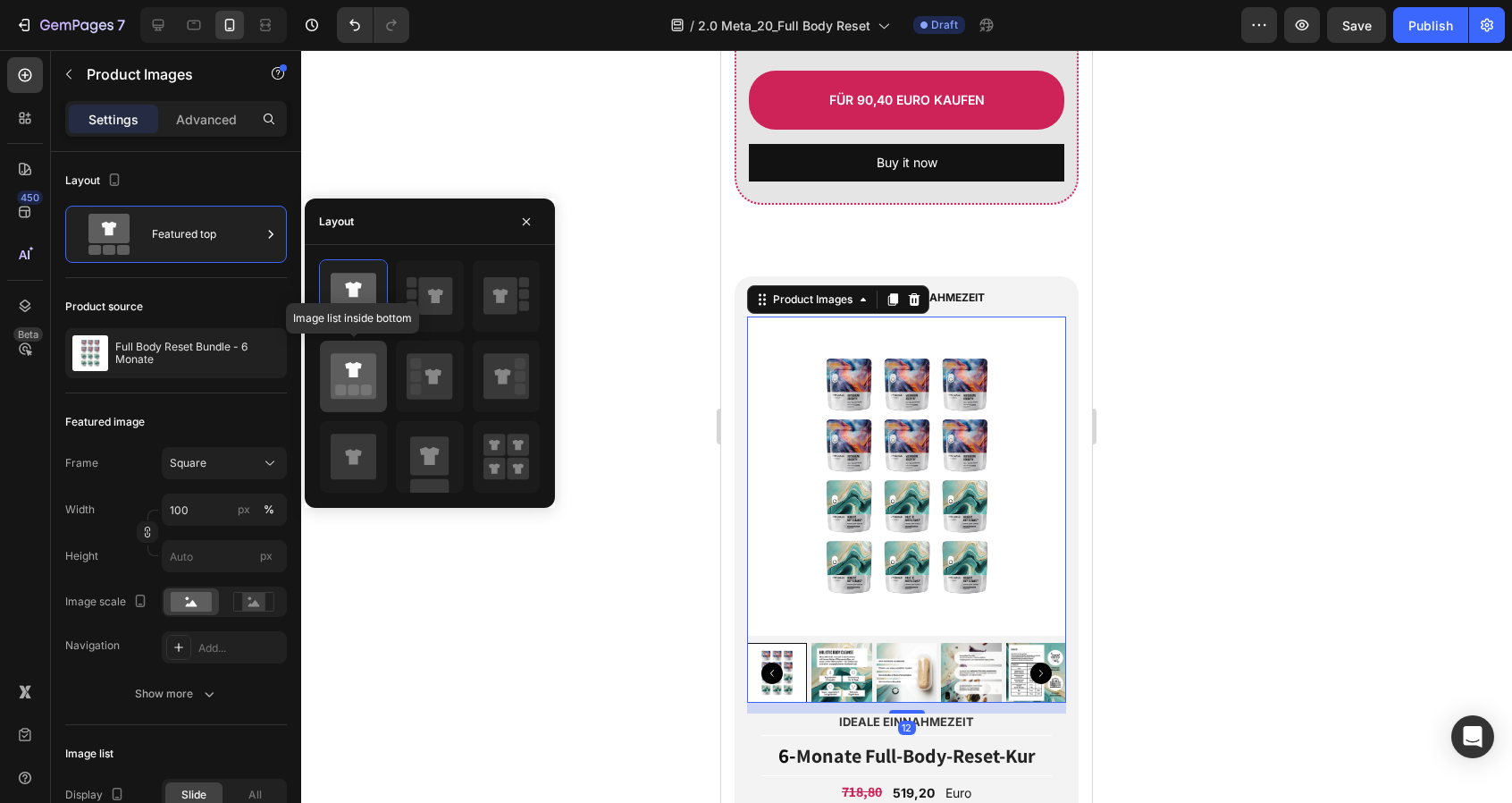
click at [352, 382] on icon at bounding box center [353, 375] width 45 height 45
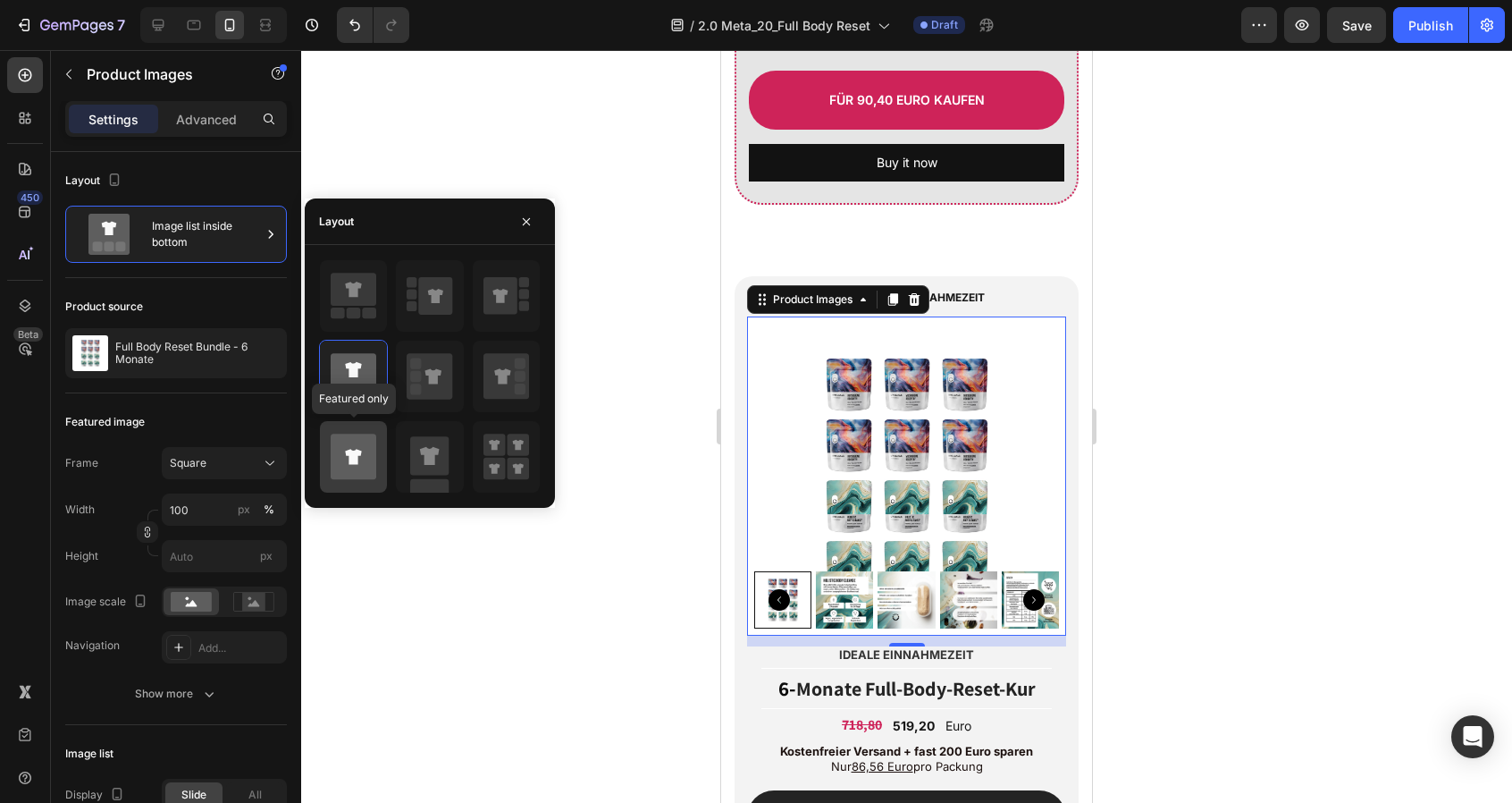
click at [359, 465] on icon at bounding box center [353, 456] width 45 height 45
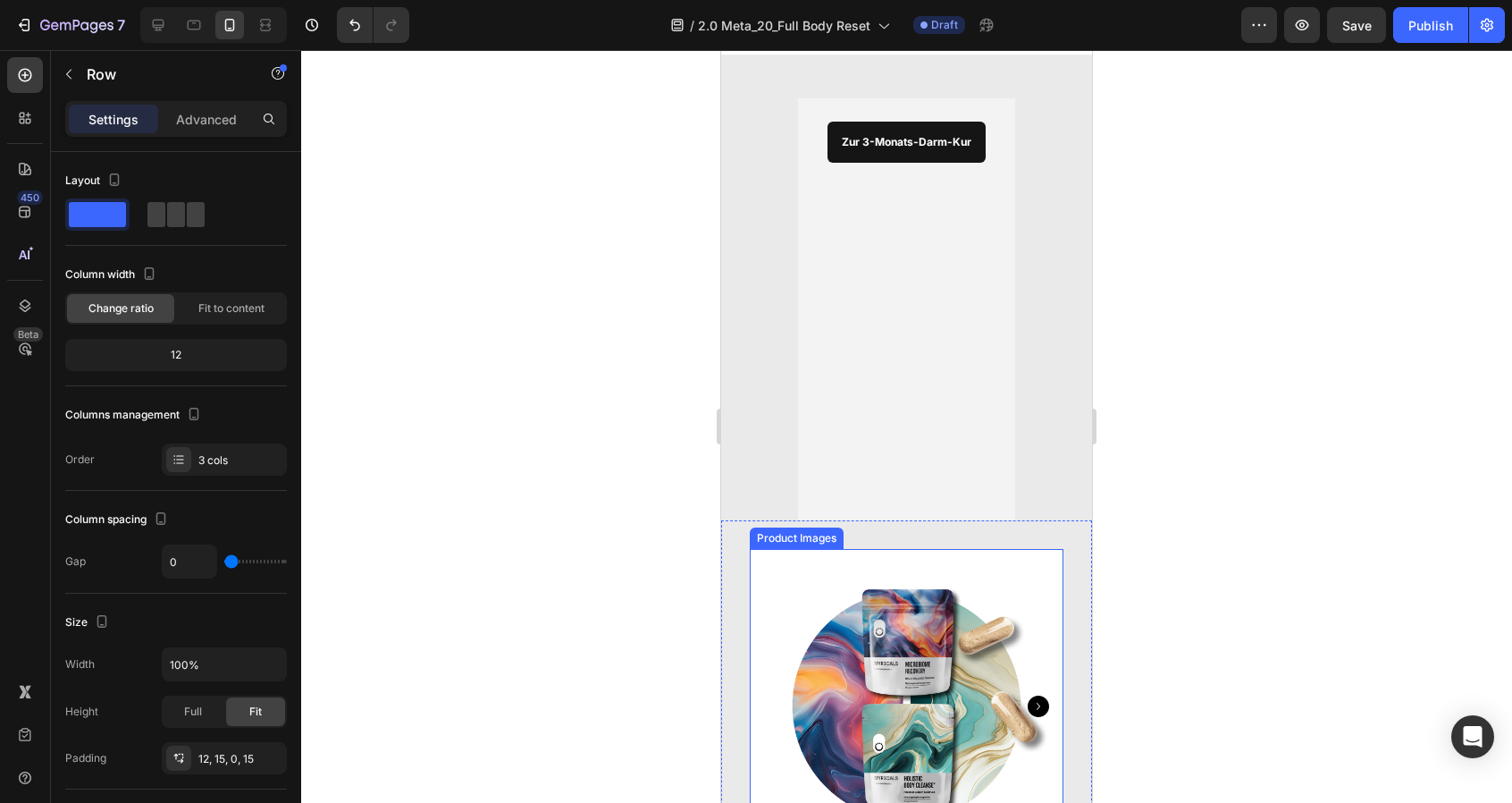
scroll to position [43, 0]
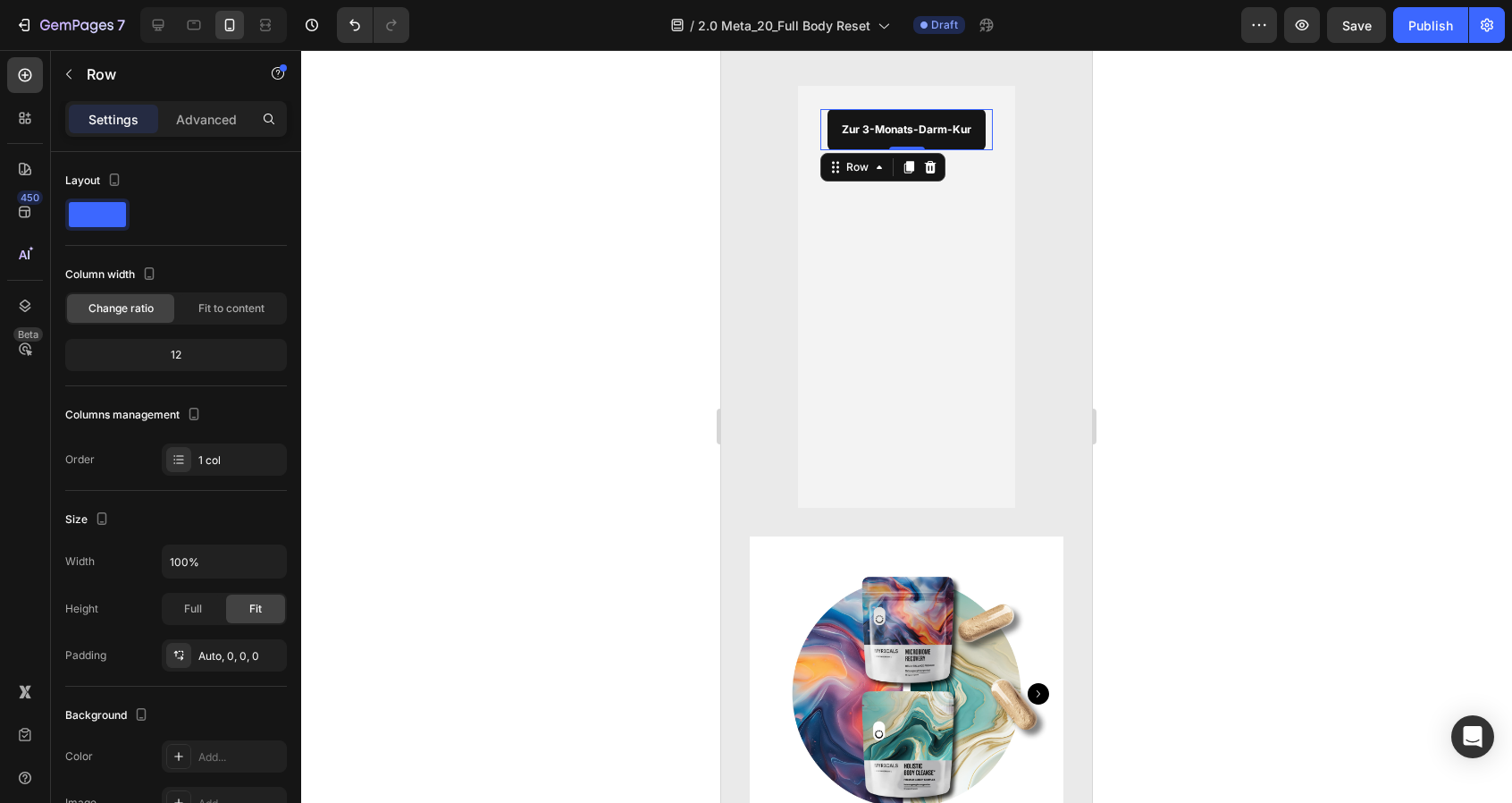
click at [987, 124] on div "Zur 3-Monats-Darm-Kur Button" at bounding box center [906, 129] width 173 height 42
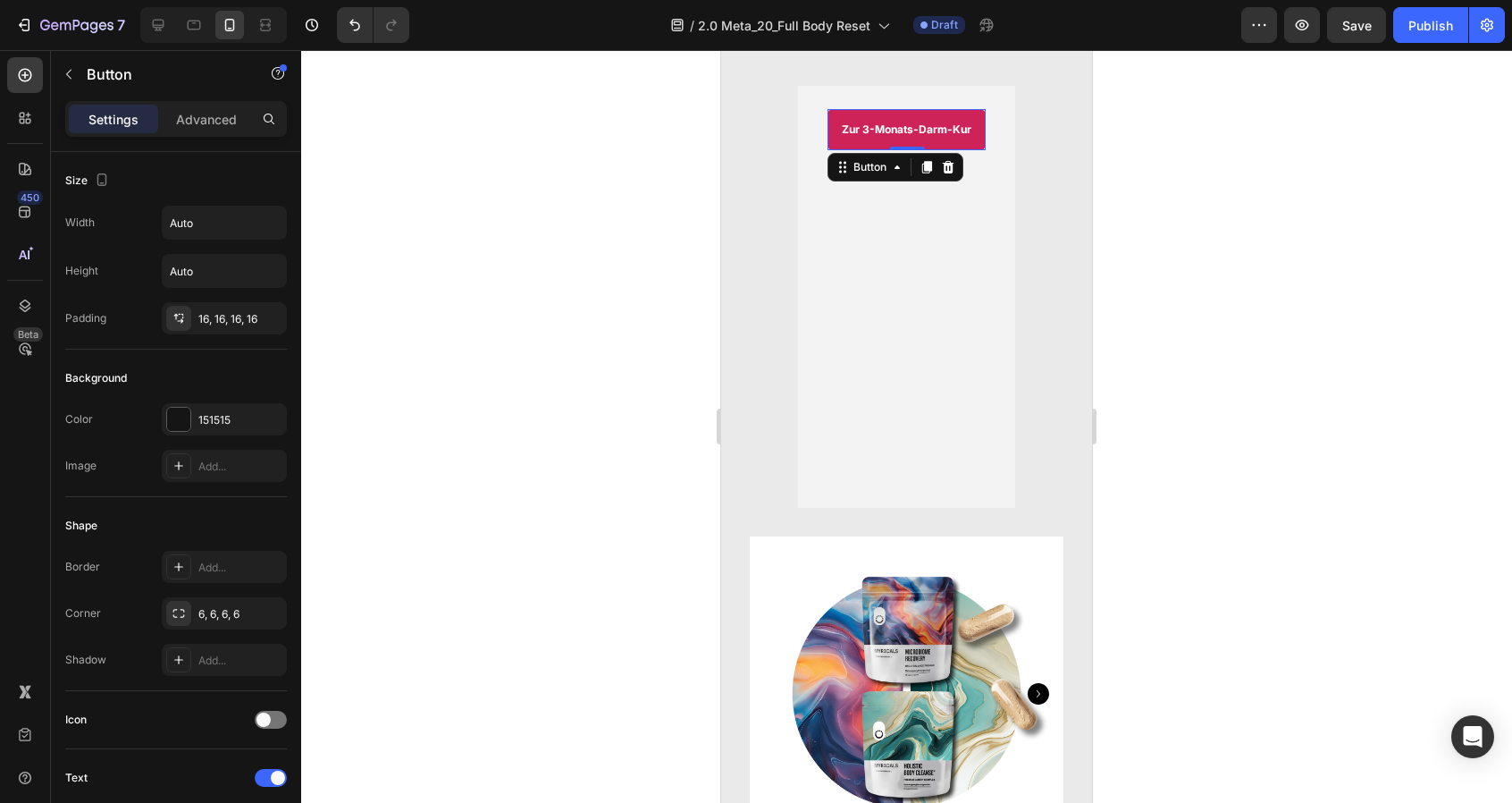
click at [978, 126] on link "Zur 3-Monats-Darm-Kur" at bounding box center [907, 129] width 158 height 42
click at [986, 126] on div "Zur 3-Monats-Darm-Kur Button 0" at bounding box center [906, 129] width 173 height 42
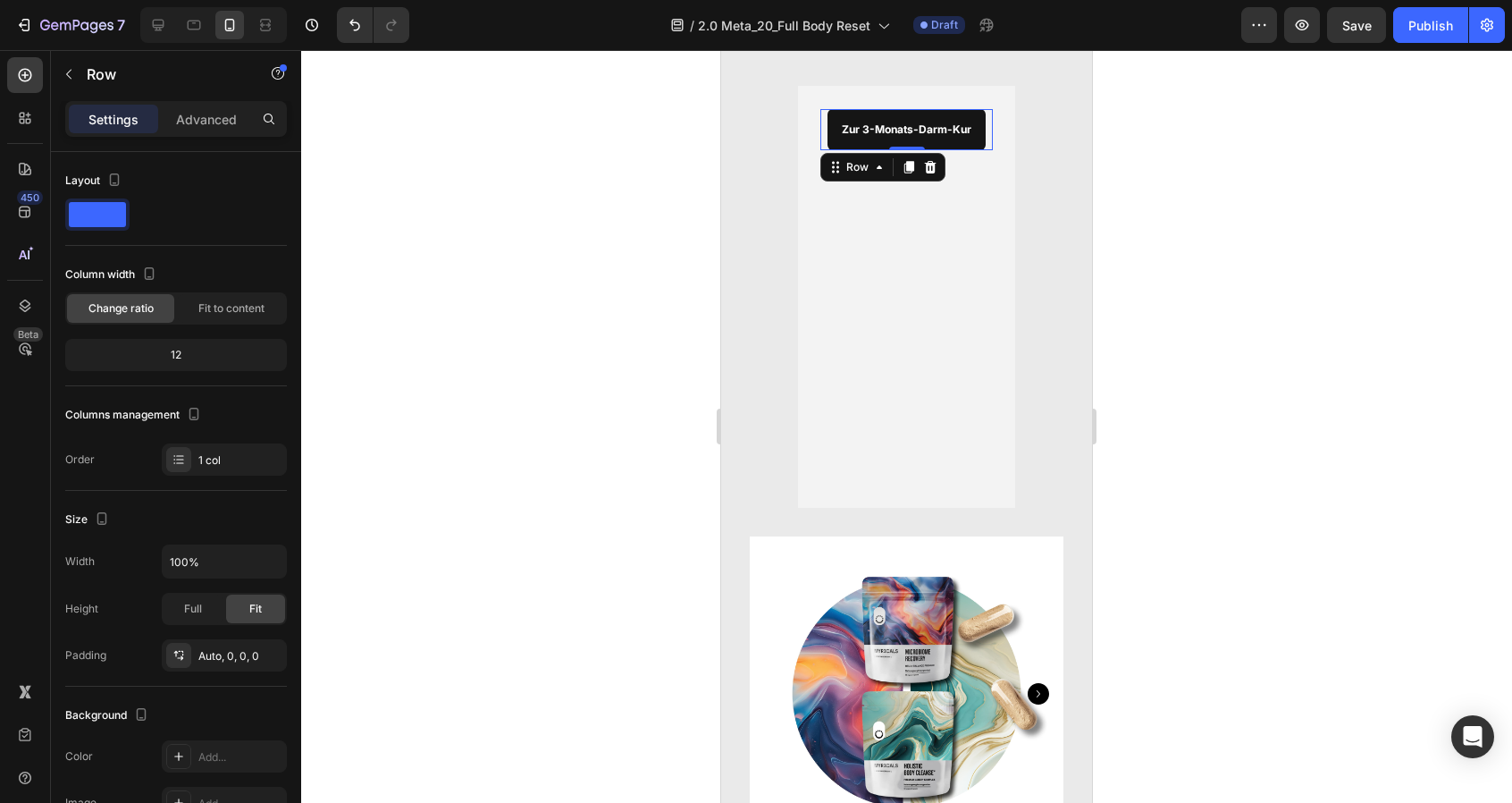
click at [986, 126] on div "Zur 3-Monats-Darm-Kur Button" at bounding box center [906, 129] width 173 height 42
click at [949, 118] on link "Zur 3-Monats-Darm-Kur" at bounding box center [907, 129] width 158 height 42
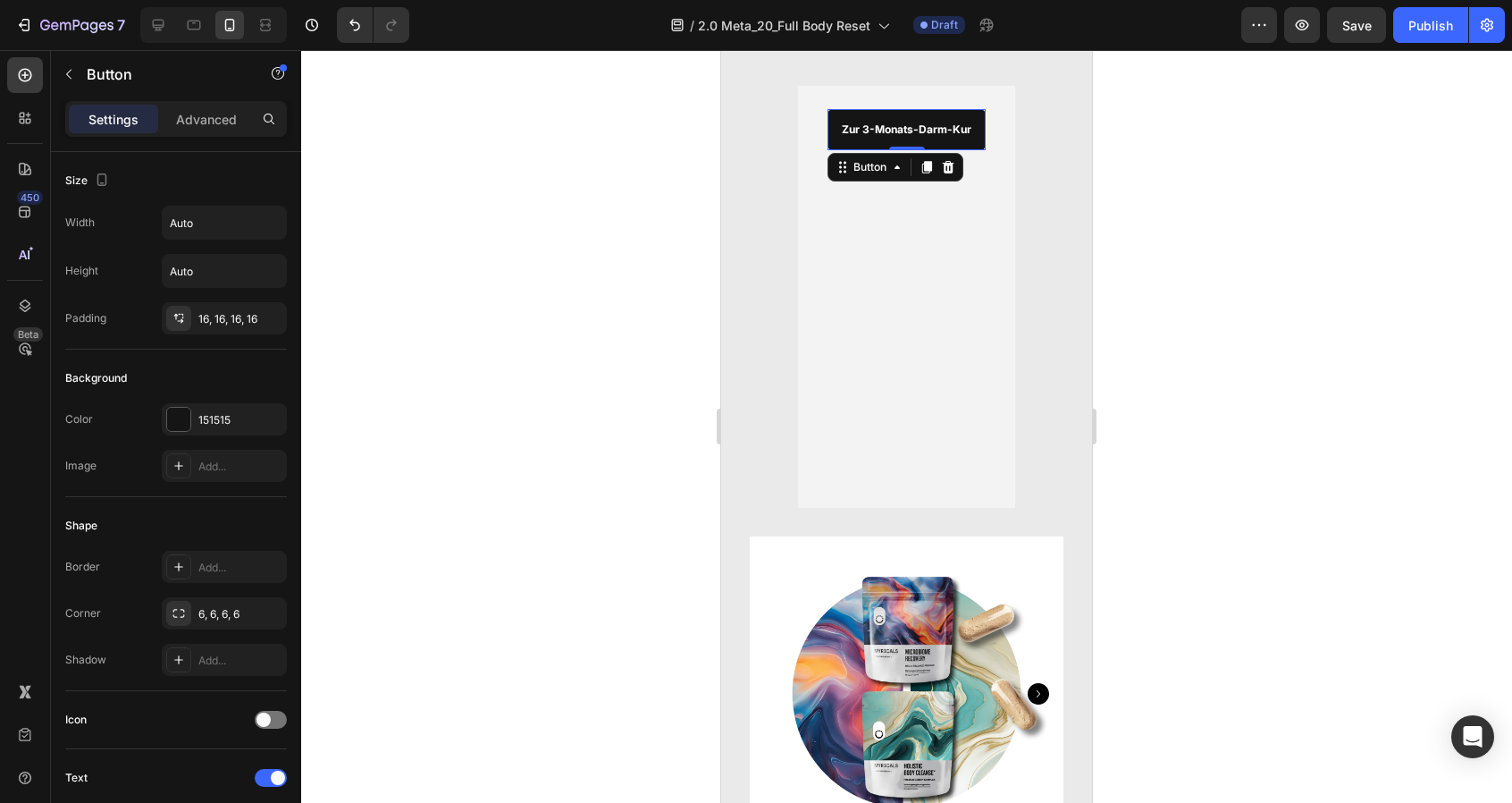
click at [115, 118] on p "Settings" at bounding box center [114, 119] width 50 height 18
click at [179, 119] on p "Advanced" at bounding box center [206, 119] width 61 height 18
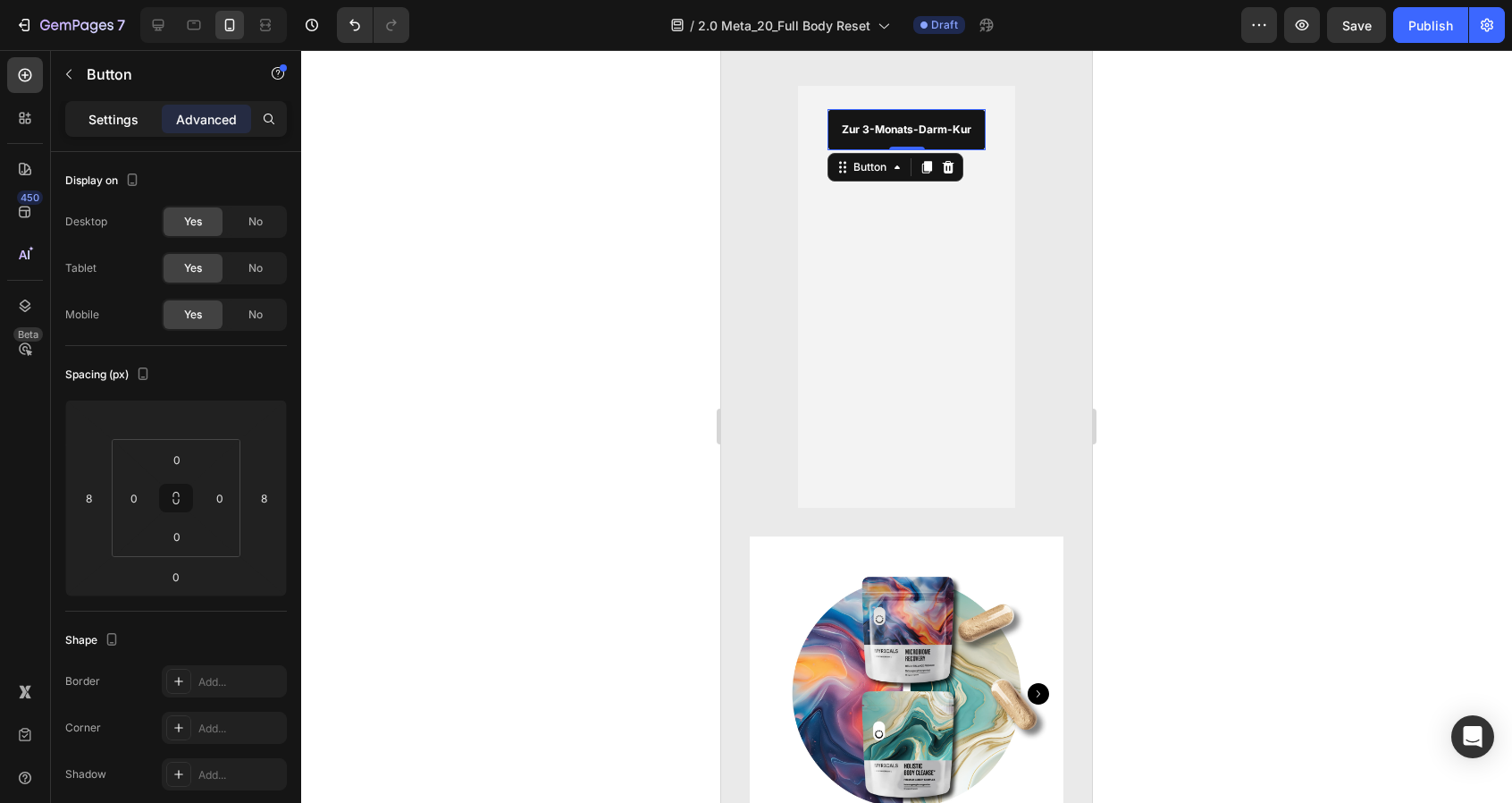
click at [131, 120] on p "Settings" at bounding box center [114, 119] width 50 height 18
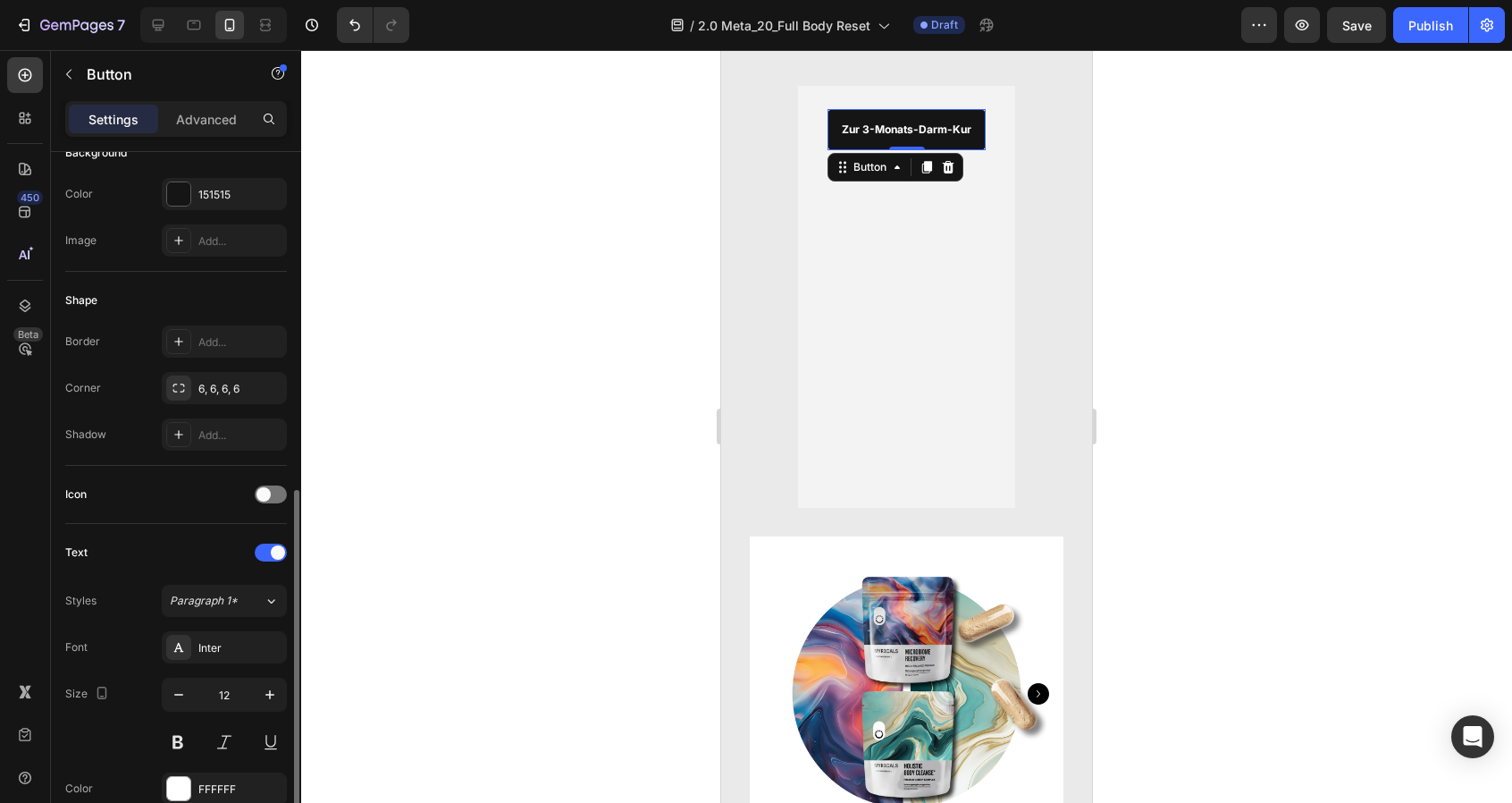
scroll to position [0, 0]
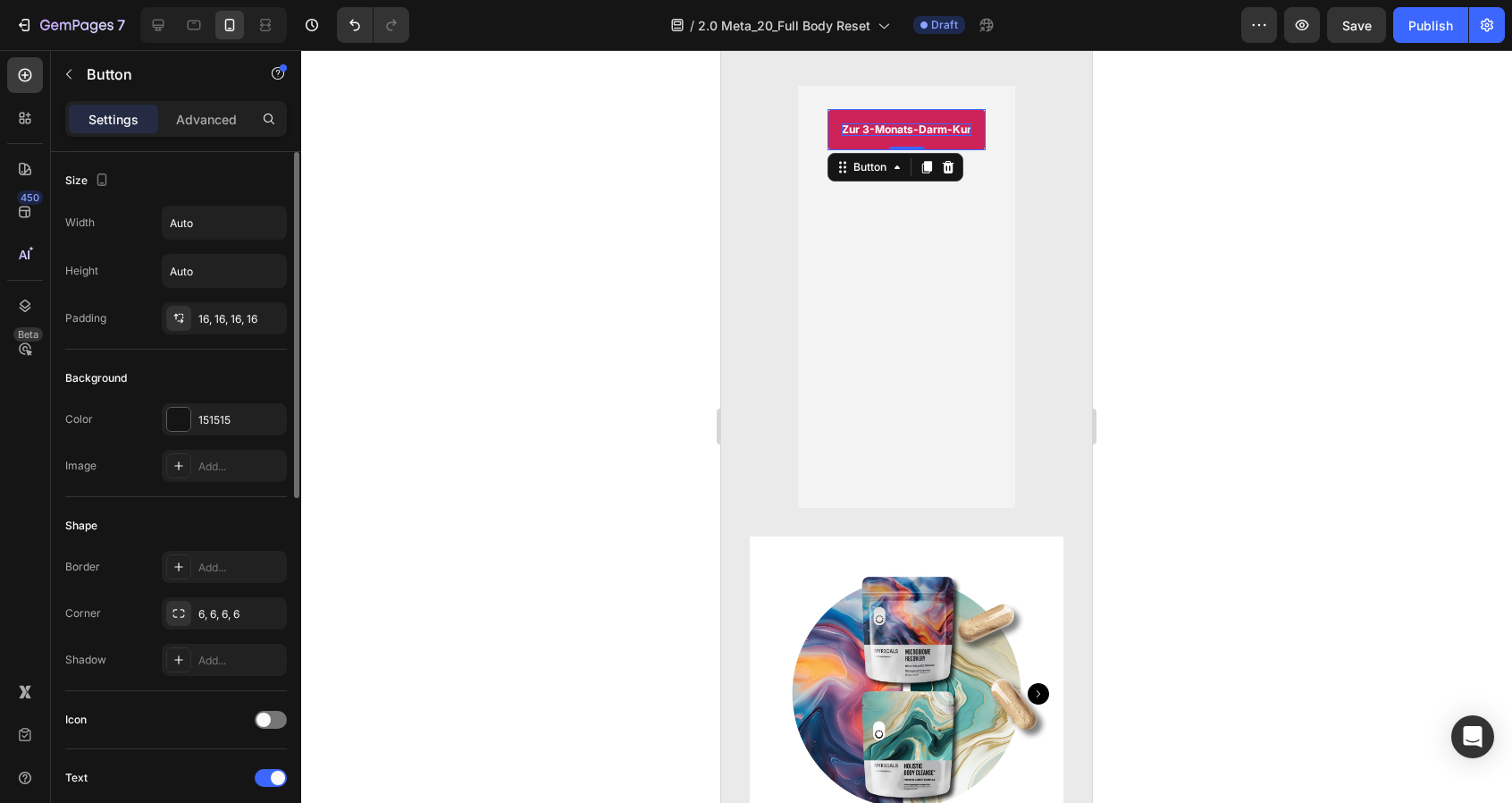
click at [885, 130] on strong "Zur 3-Monats-Darm-Kur" at bounding box center [906, 129] width 129 height 14
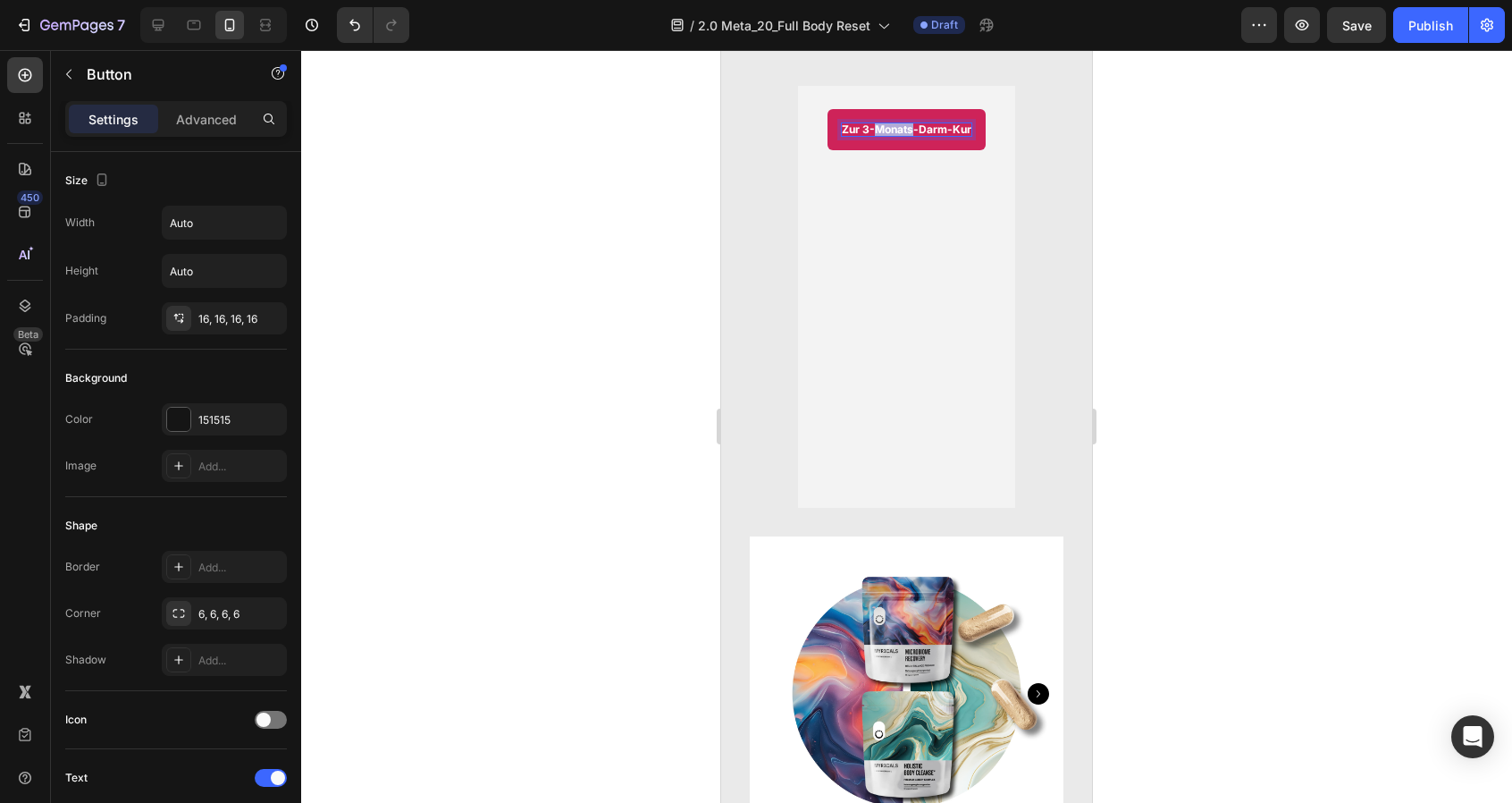
click at [885, 130] on strong "Zur 3-Monats-Darm-Kur" at bounding box center [906, 129] width 129 height 14
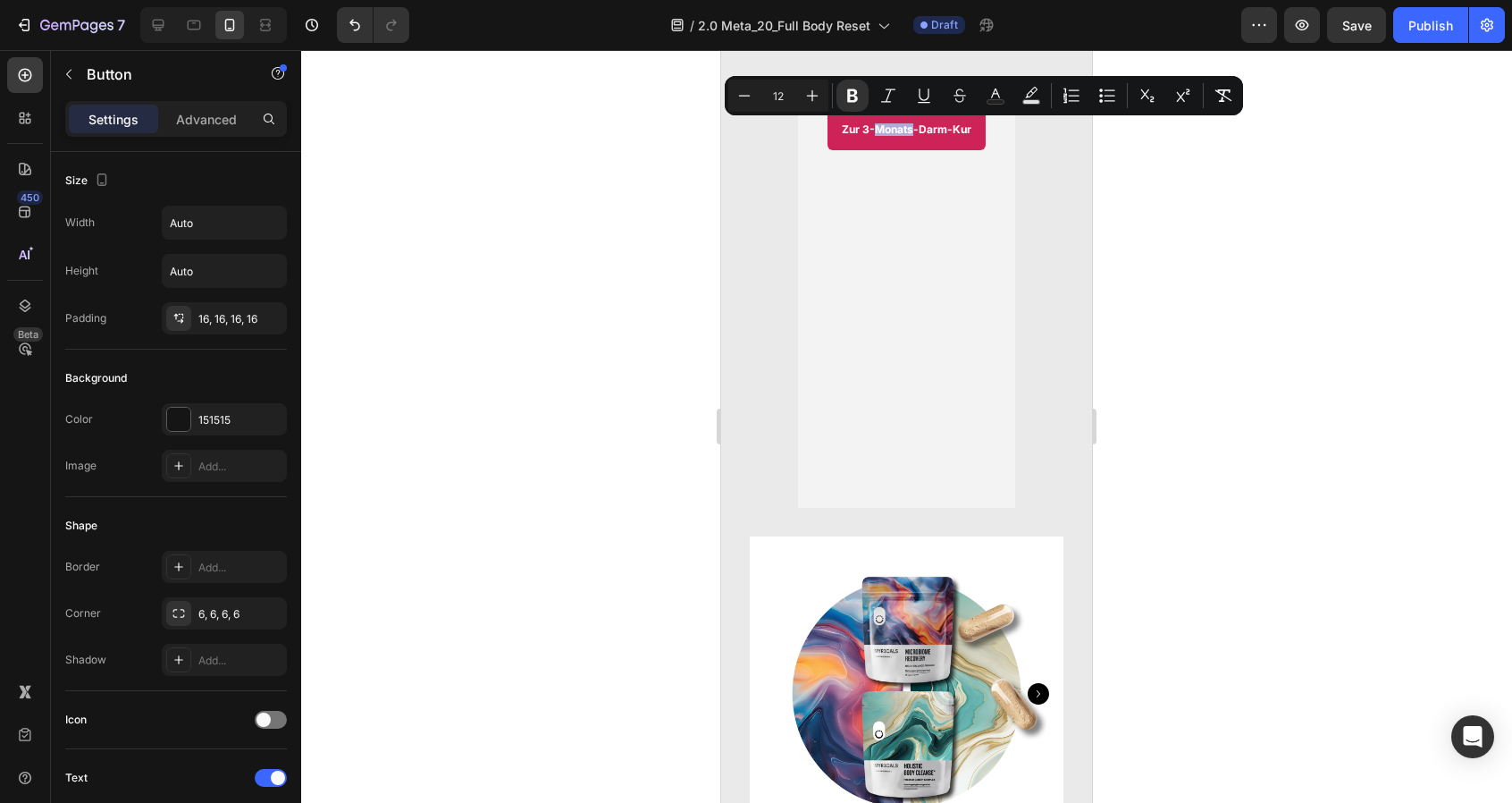
click at [869, 139] on link "Zur 3-Monats-Darm-Kur" at bounding box center [907, 129] width 158 height 42
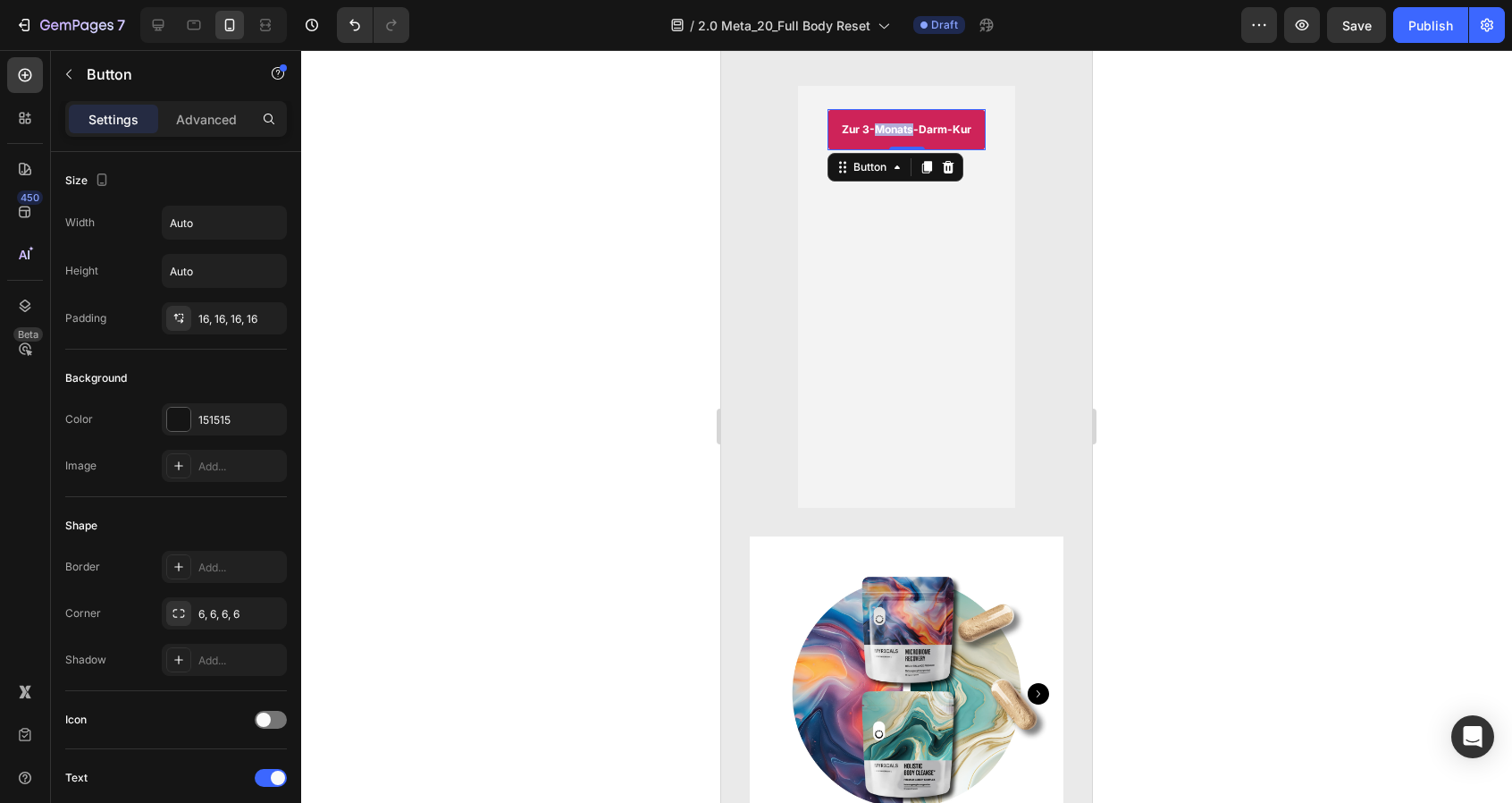
click at [850, 144] on link "Zur 3-Monats-Darm-Kur" at bounding box center [907, 129] width 158 height 42
click at [872, 173] on div "Button" at bounding box center [870, 167] width 41 height 16
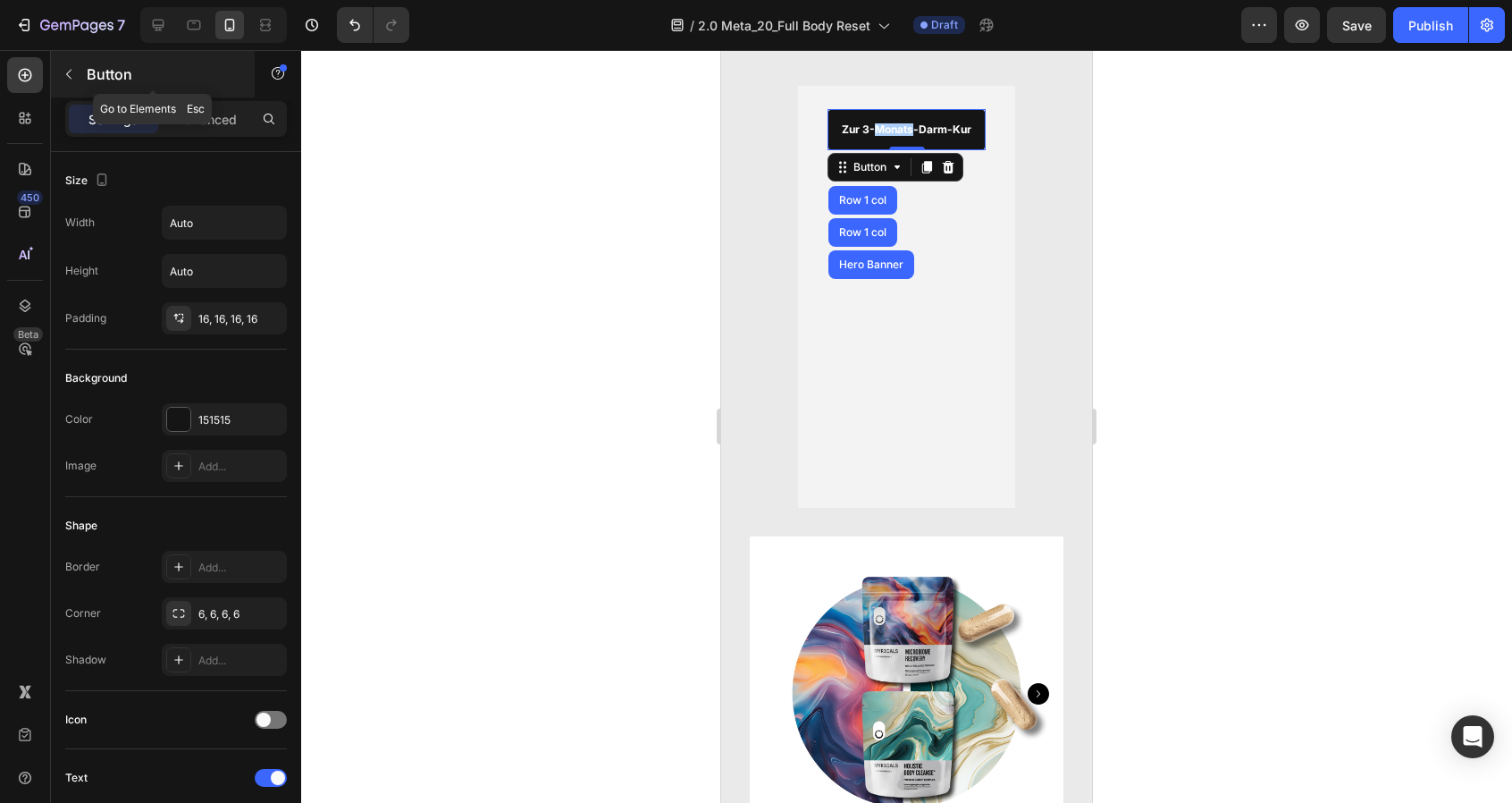
click at [69, 69] on icon "button" at bounding box center [69, 73] width 14 height 14
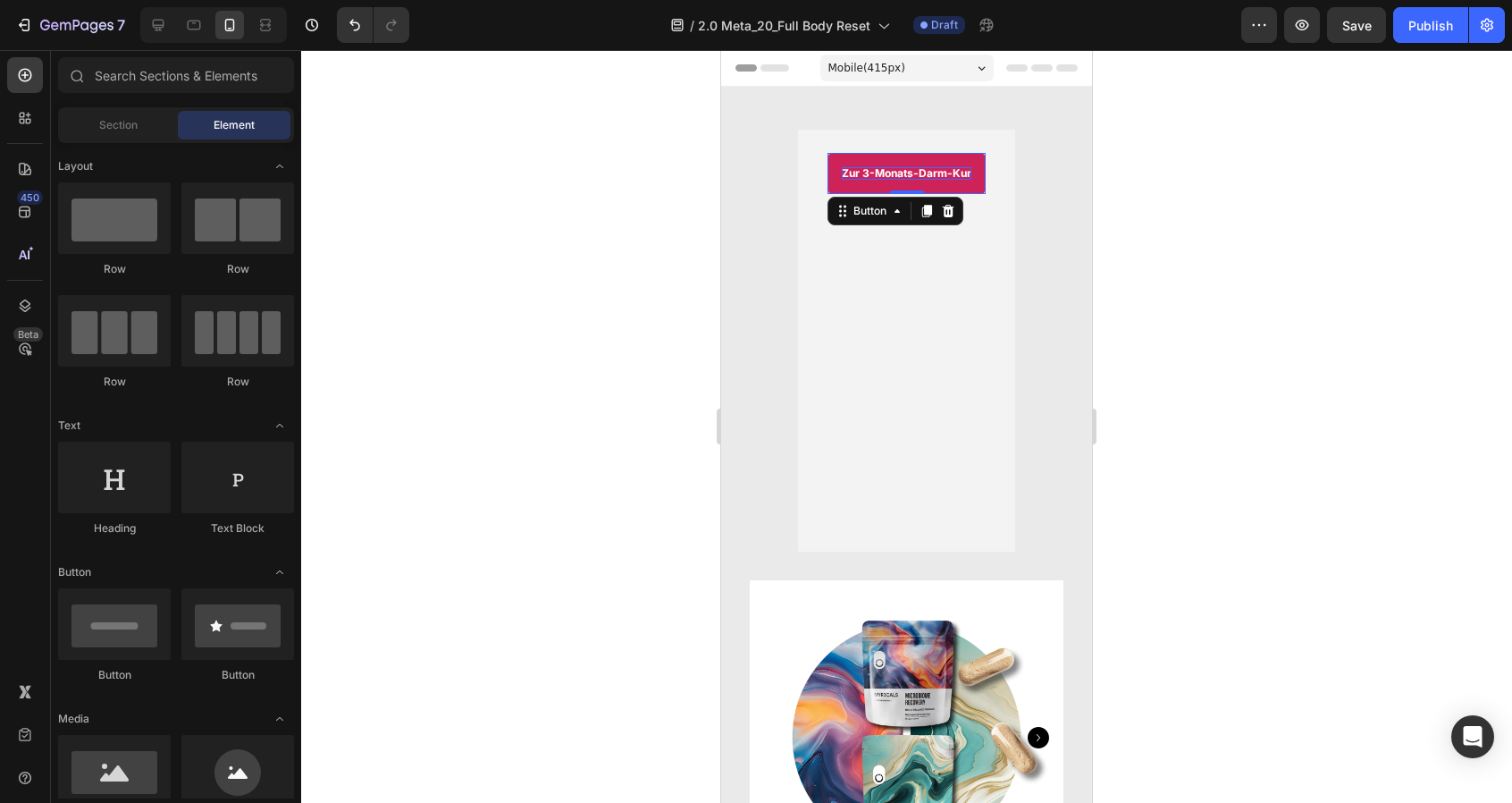
click at [855, 175] on strong "Zur 3-Monats-Darm-Kur" at bounding box center [906, 173] width 129 height 14
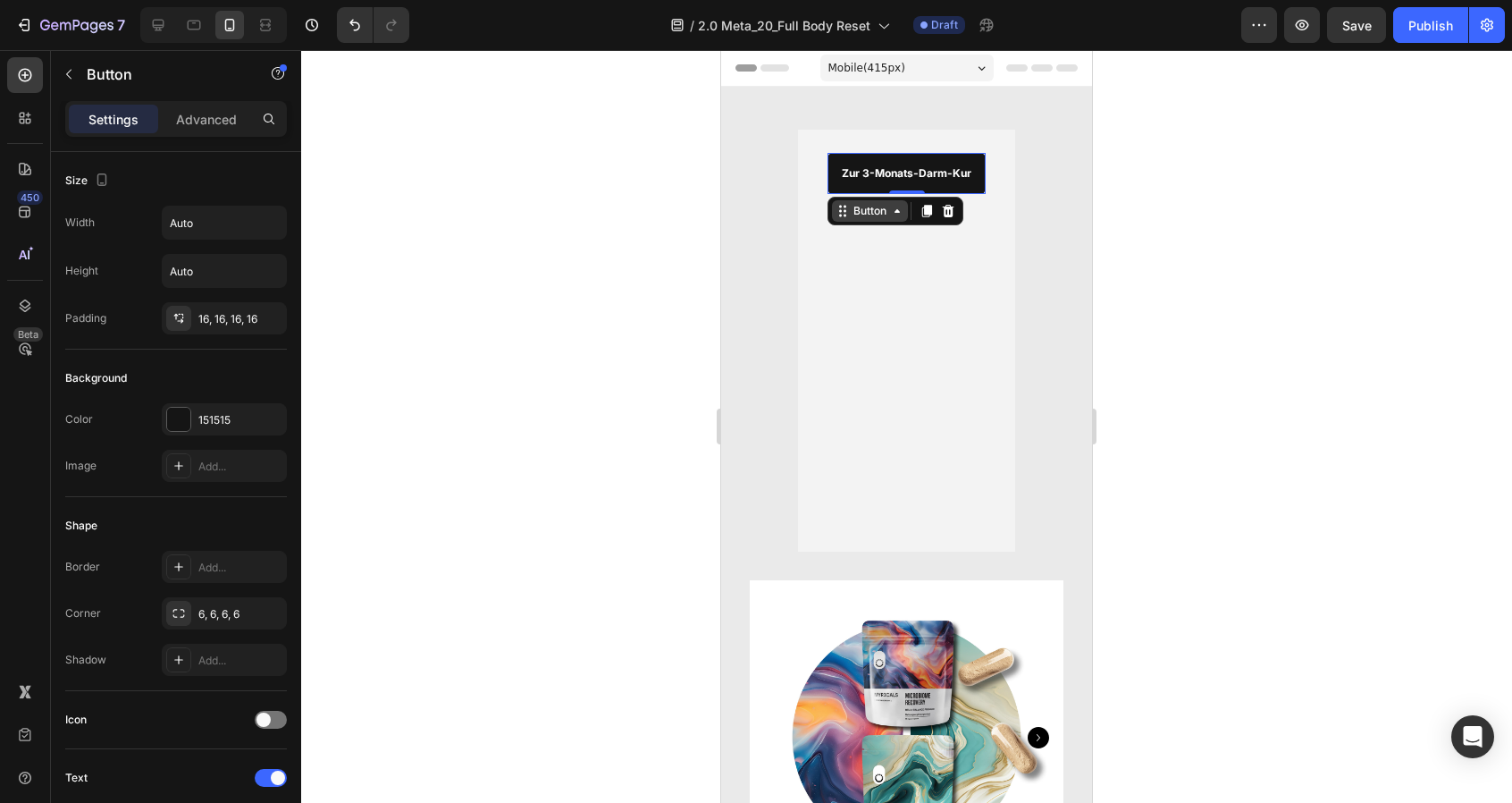
click at [900, 209] on icon at bounding box center [896, 210] width 14 height 14
click at [874, 212] on div "Button" at bounding box center [870, 210] width 41 height 16
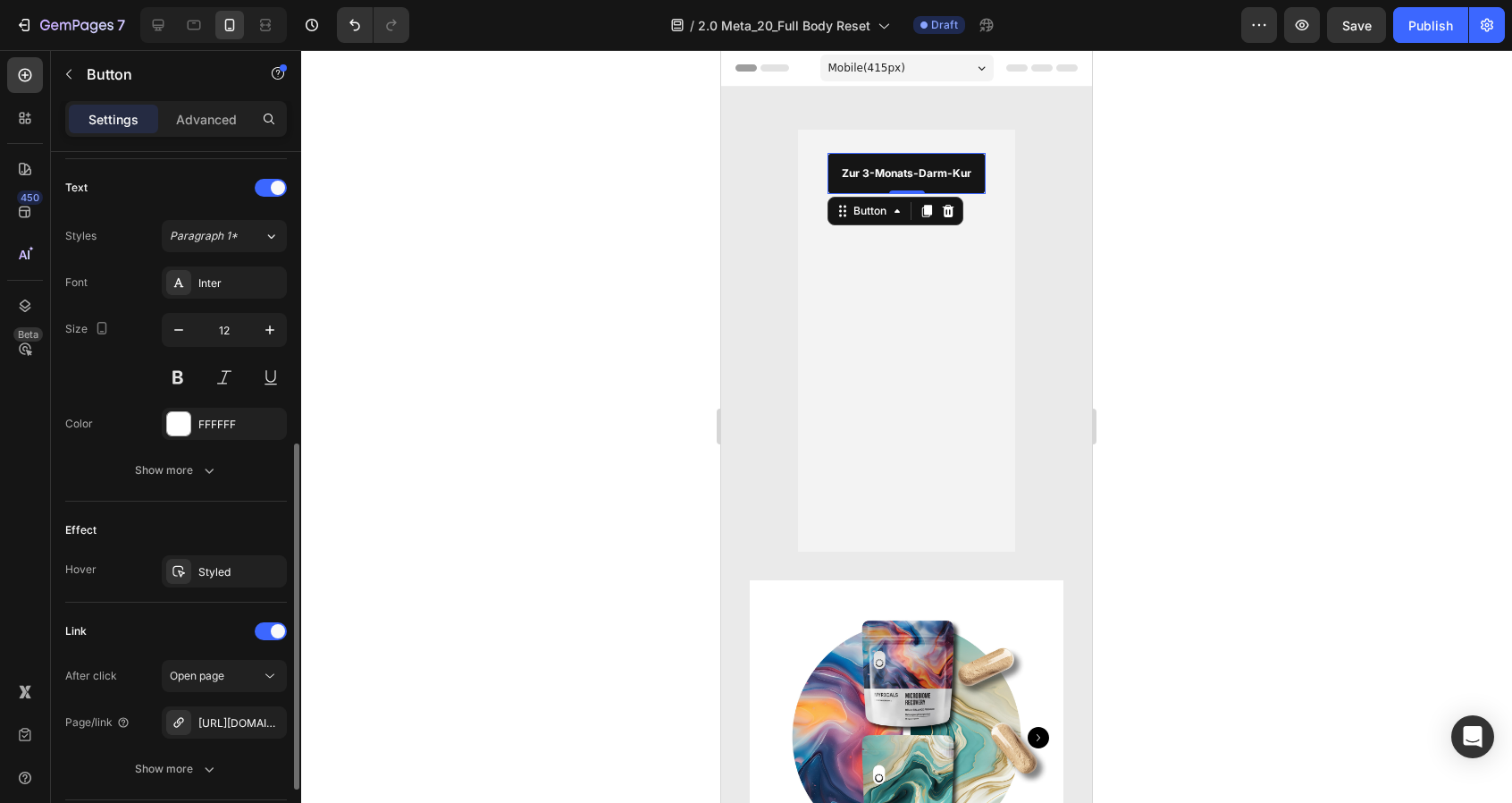
scroll to position [720, 0]
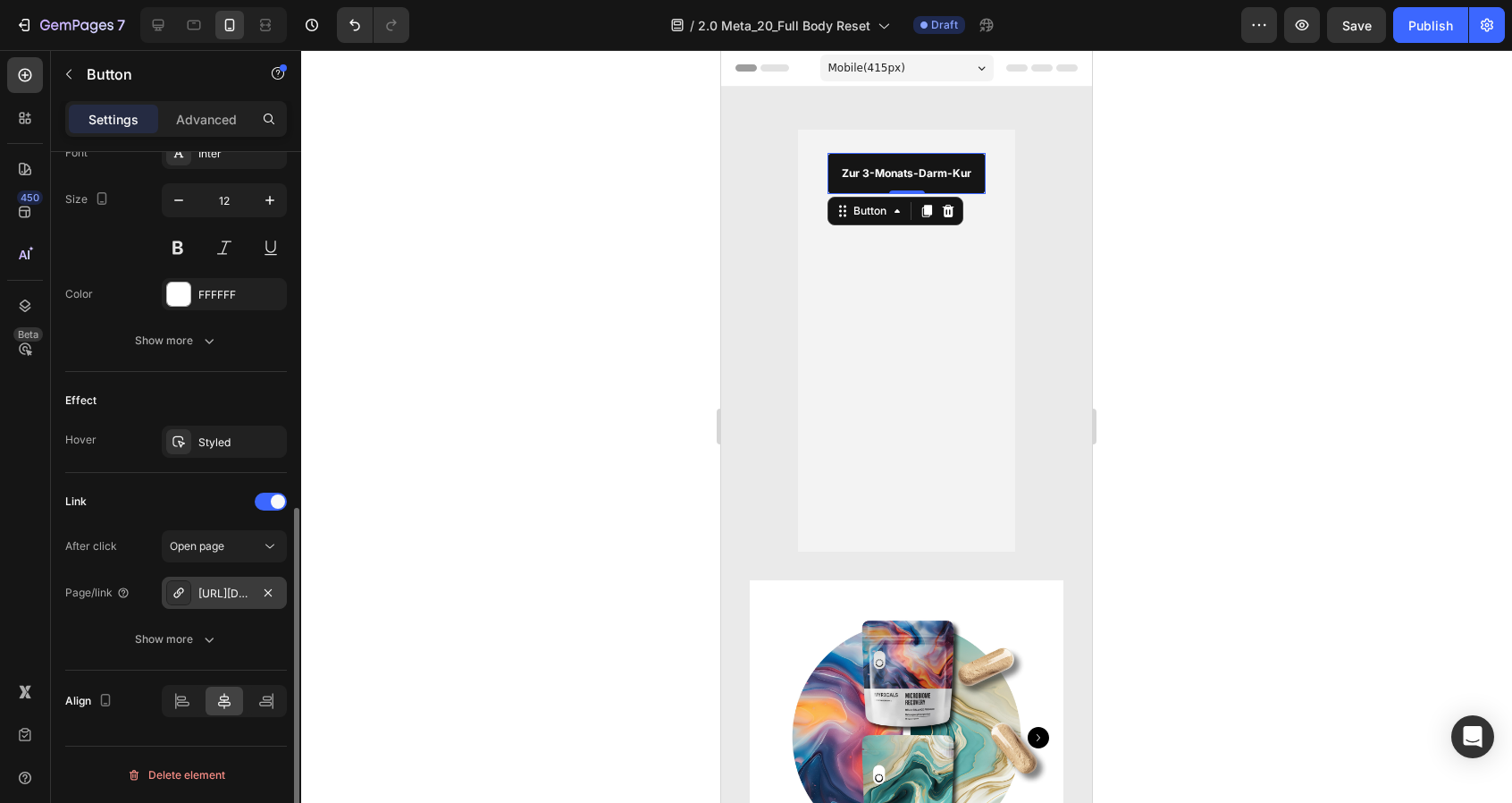
click at [238, 589] on div "https://www.themyricals.de/belly-balance-premium-microbiome-recovery-1-monatskur" at bounding box center [225, 594] width 52 height 16
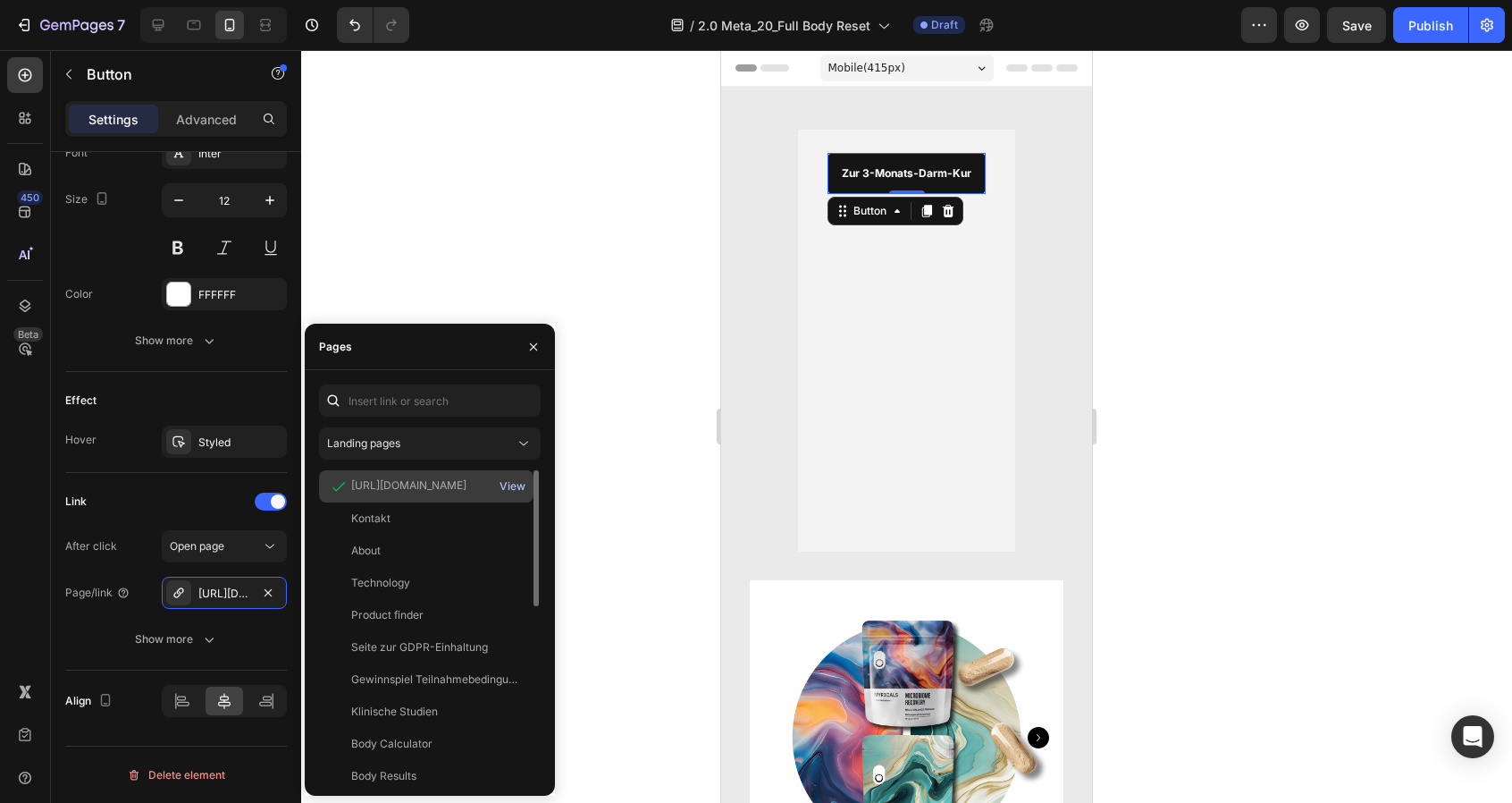
click at [509, 483] on div "View" at bounding box center [512, 485] width 26 height 16
click at [466, 486] on div "https://www.themyricals.de/products/belly-balance-premium-microbiome-recovery-1…" at bounding box center [408, 485] width 115 height 16
click at [463, 486] on div "https://www.themyricals.de/products/belly-balance-premium-microbiome-recovery-1…" at bounding box center [408, 485] width 115 height 16
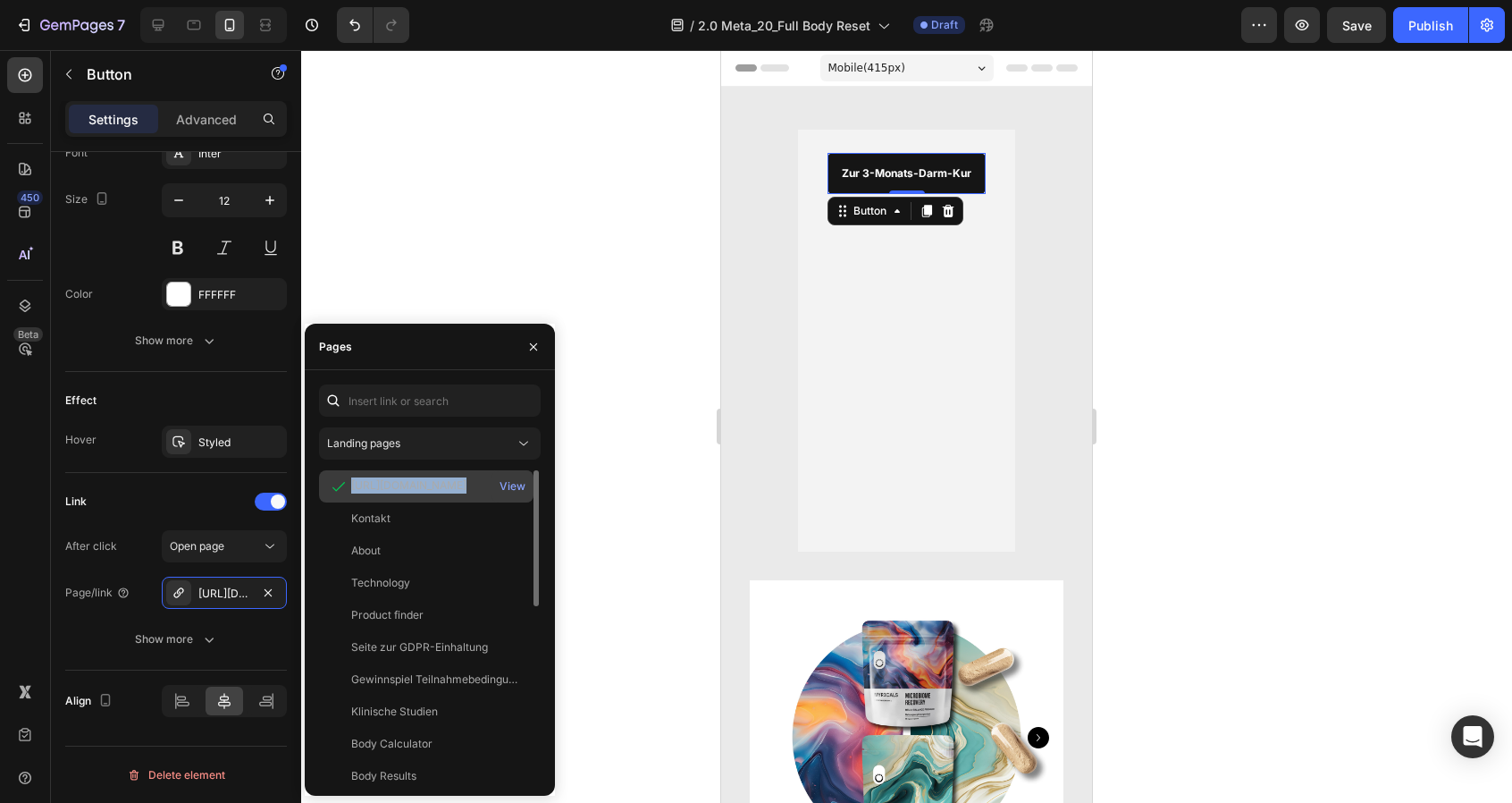
click at [463, 486] on div "https://www.themyricals.de/products/belly-balance-premium-microbiome-recovery-1…" at bounding box center [408, 485] width 115 height 16
click at [466, 482] on div "https://www.themyricals.de/products/belly-balance-premium-microbiome-recovery-1…" at bounding box center [408, 485] width 115 height 16
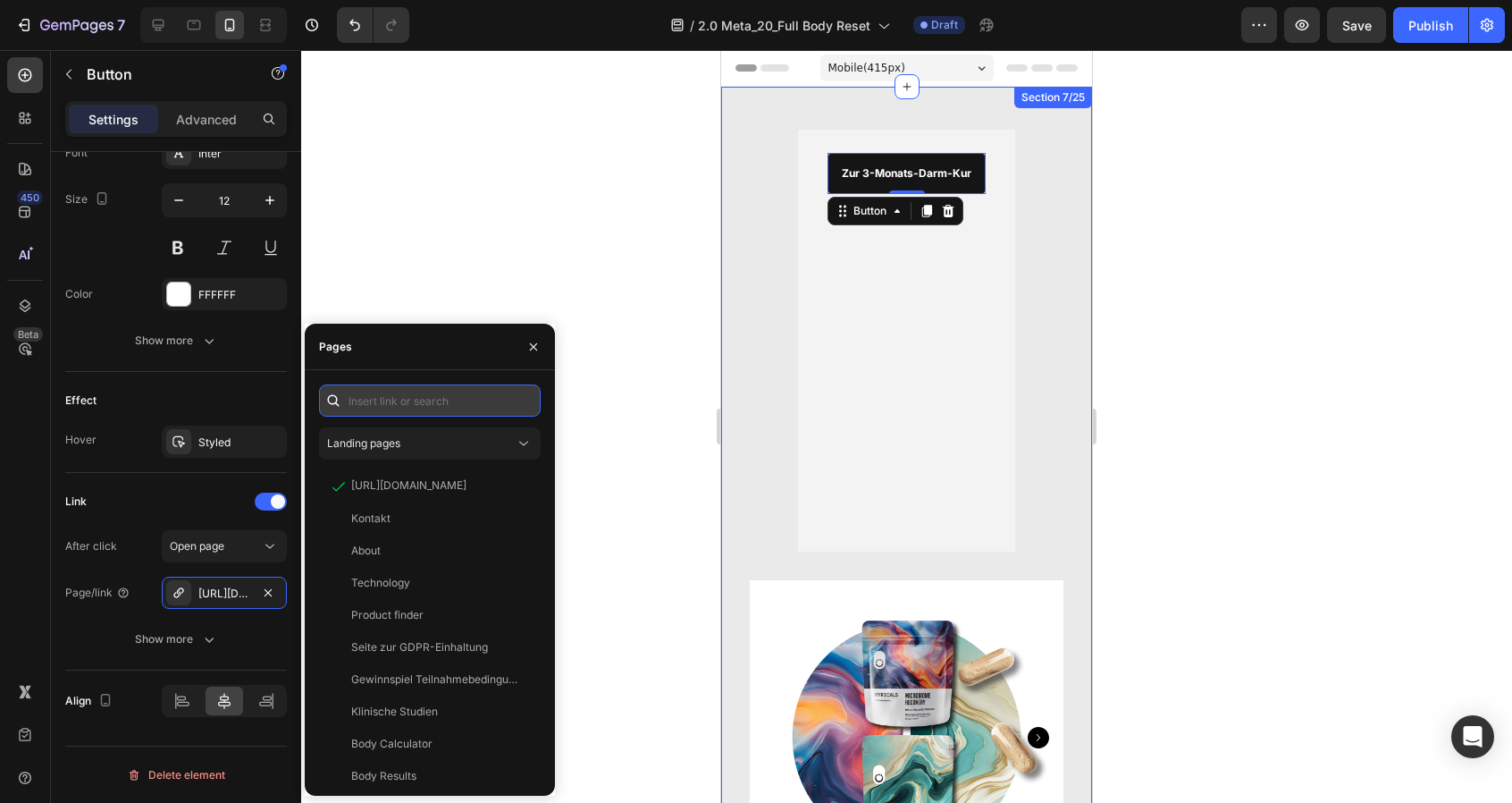
click at [418, 398] on input "text" at bounding box center [430, 400] width 222 height 32
paste input "https://www.themyricals.de/products/ultimate-detox-reset-bundle"
type input "https://www.themyricals.de/products/ultimate-detox-reset-bundle"
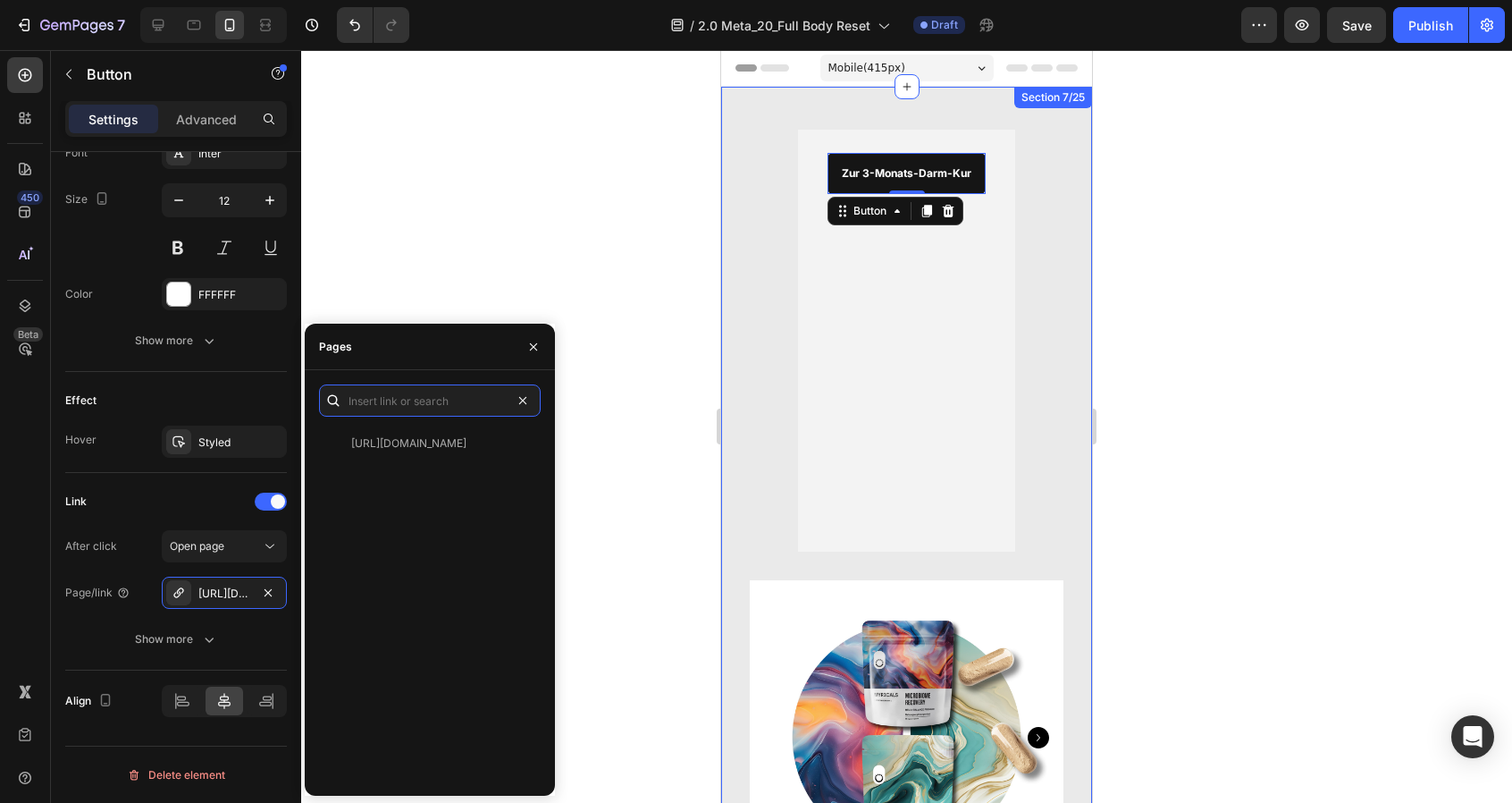
scroll to position [0, 0]
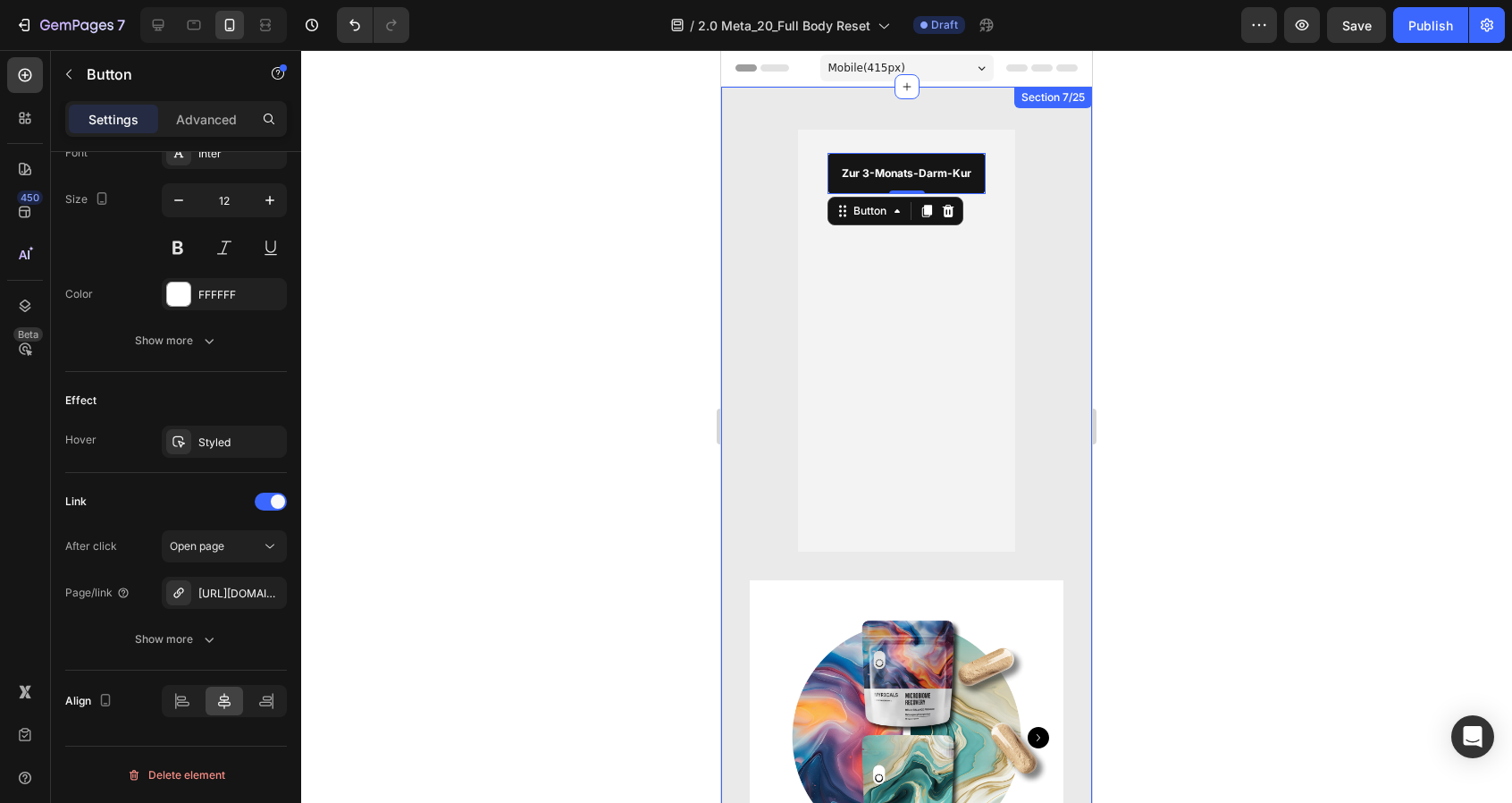
click at [510, 229] on div at bounding box center [906, 427] width 1211 height 753
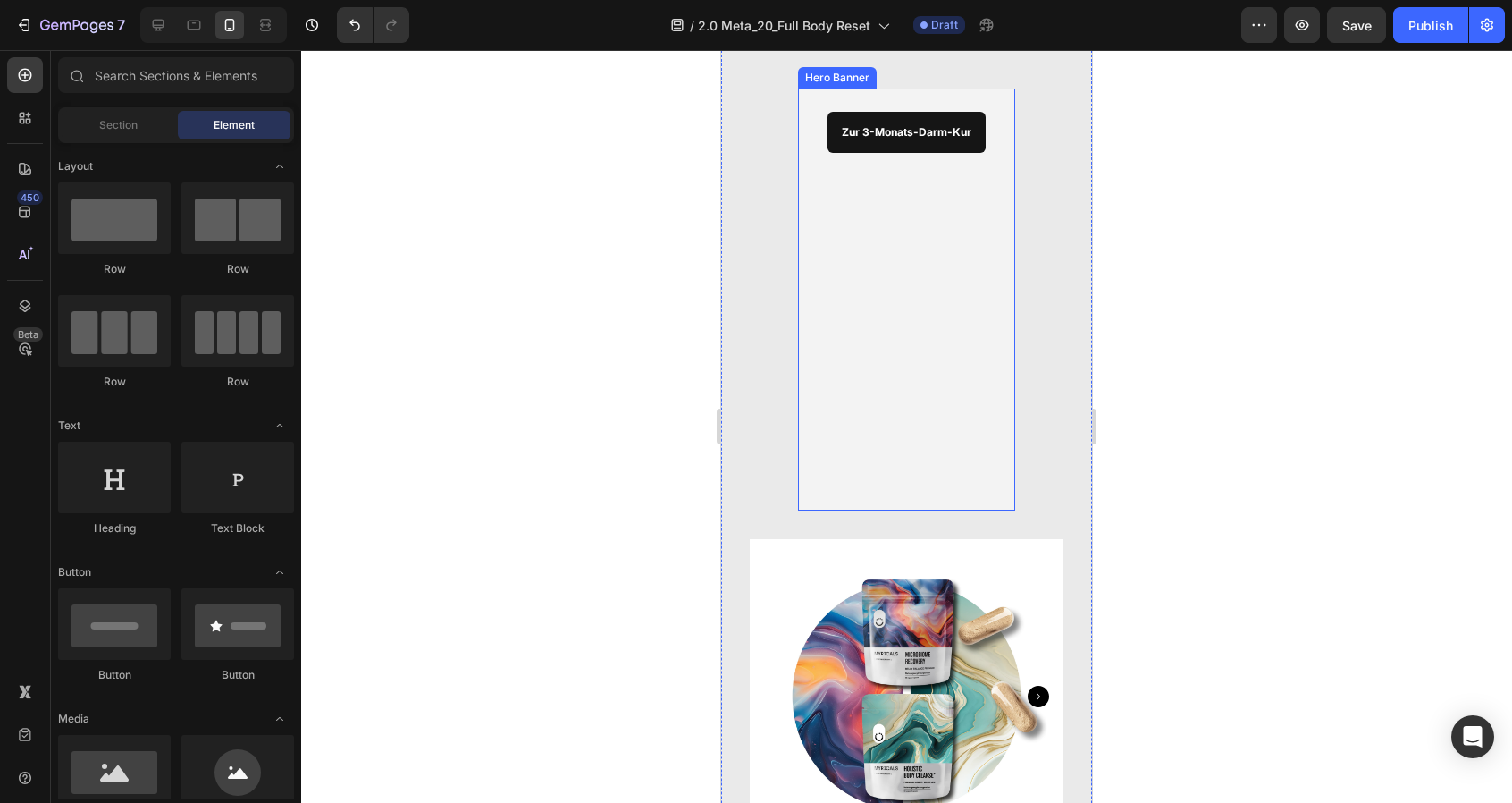
scroll to position [42, 0]
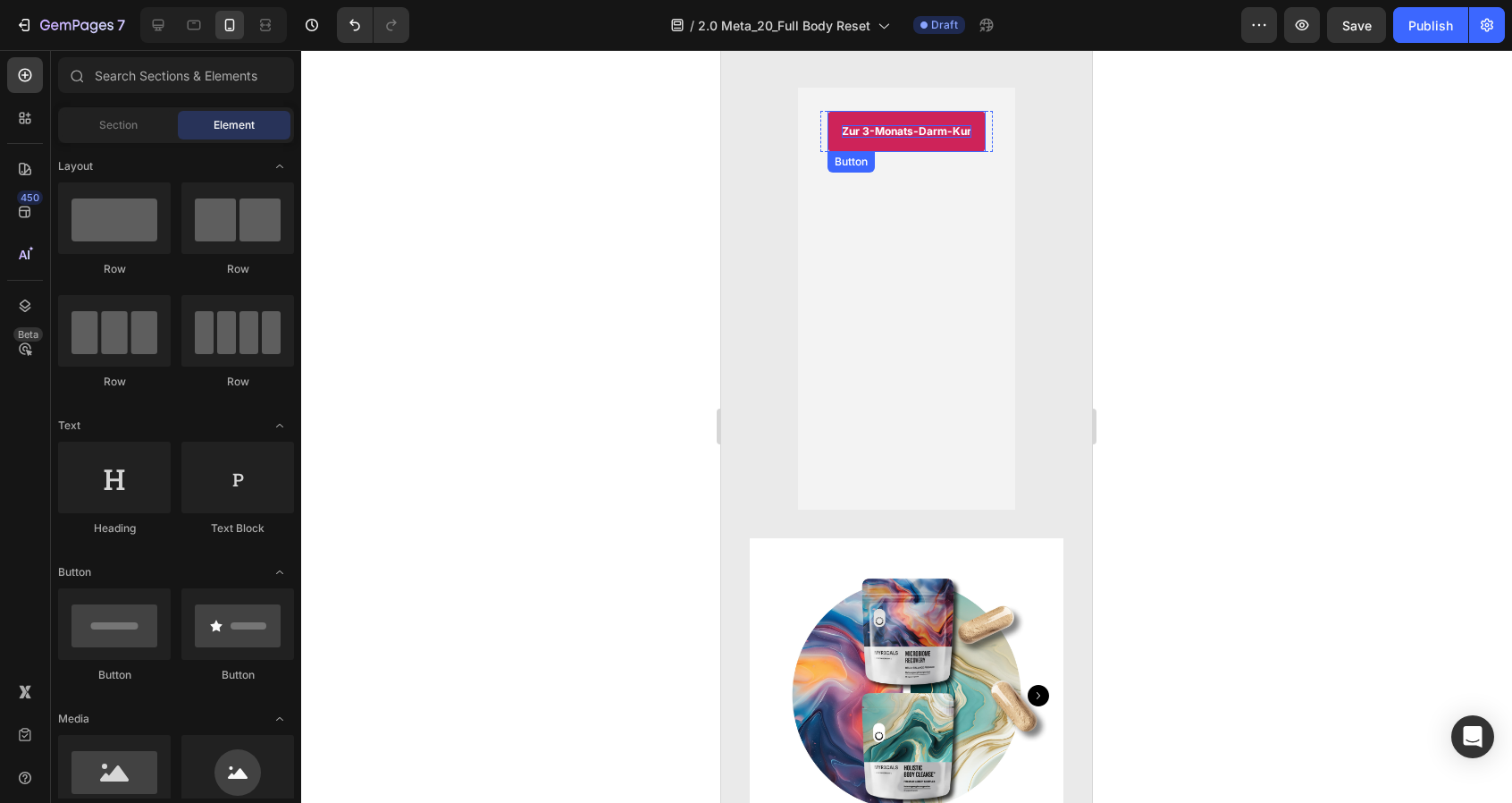
click at [928, 132] on strong "Zur 3-Monats-Darm-Kur" at bounding box center [906, 131] width 129 height 14
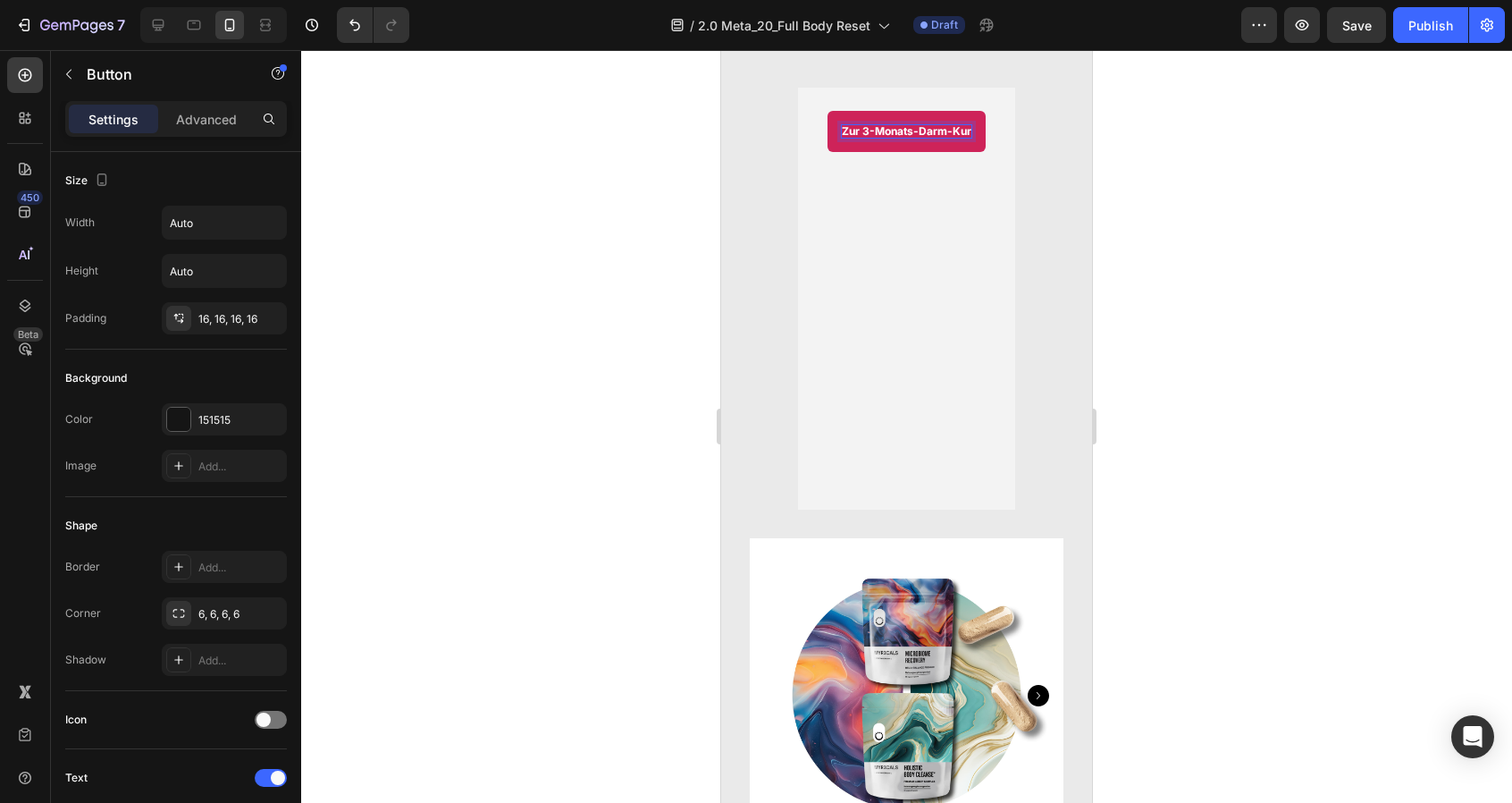
click at [948, 130] on strong "Zur 3-Monats-Darm-Kur" at bounding box center [906, 131] width 129 height 14
click at [1122, 211] on div at bounding box center [906, 427] width 1211 height 753
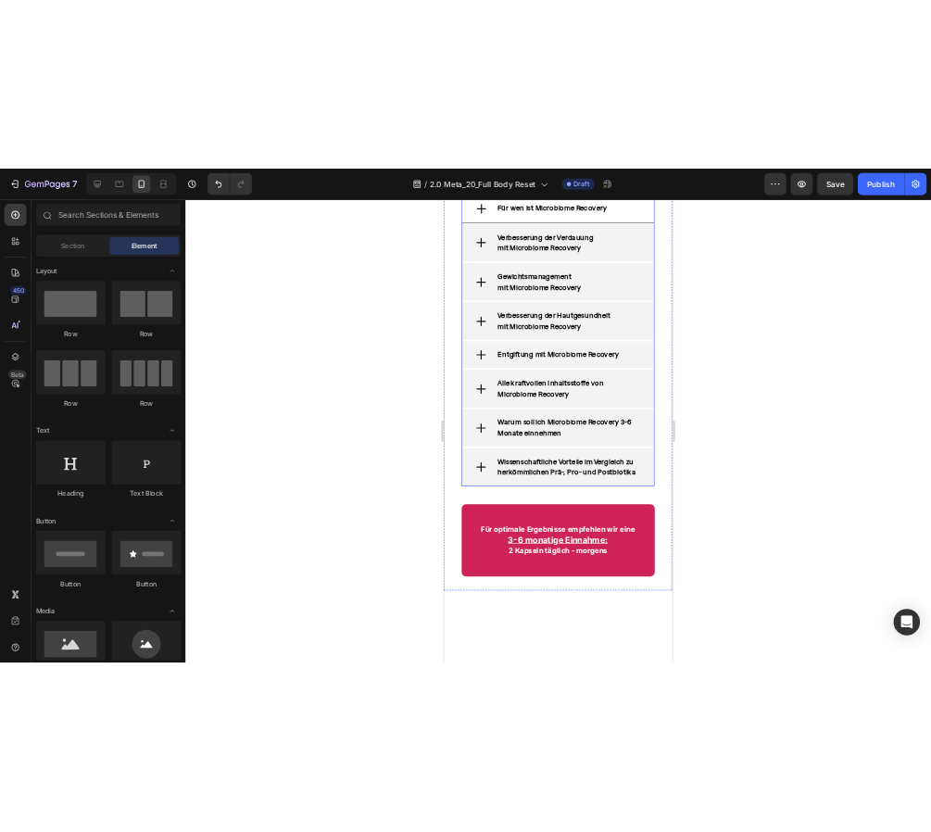
scroll to position [2921, 0]
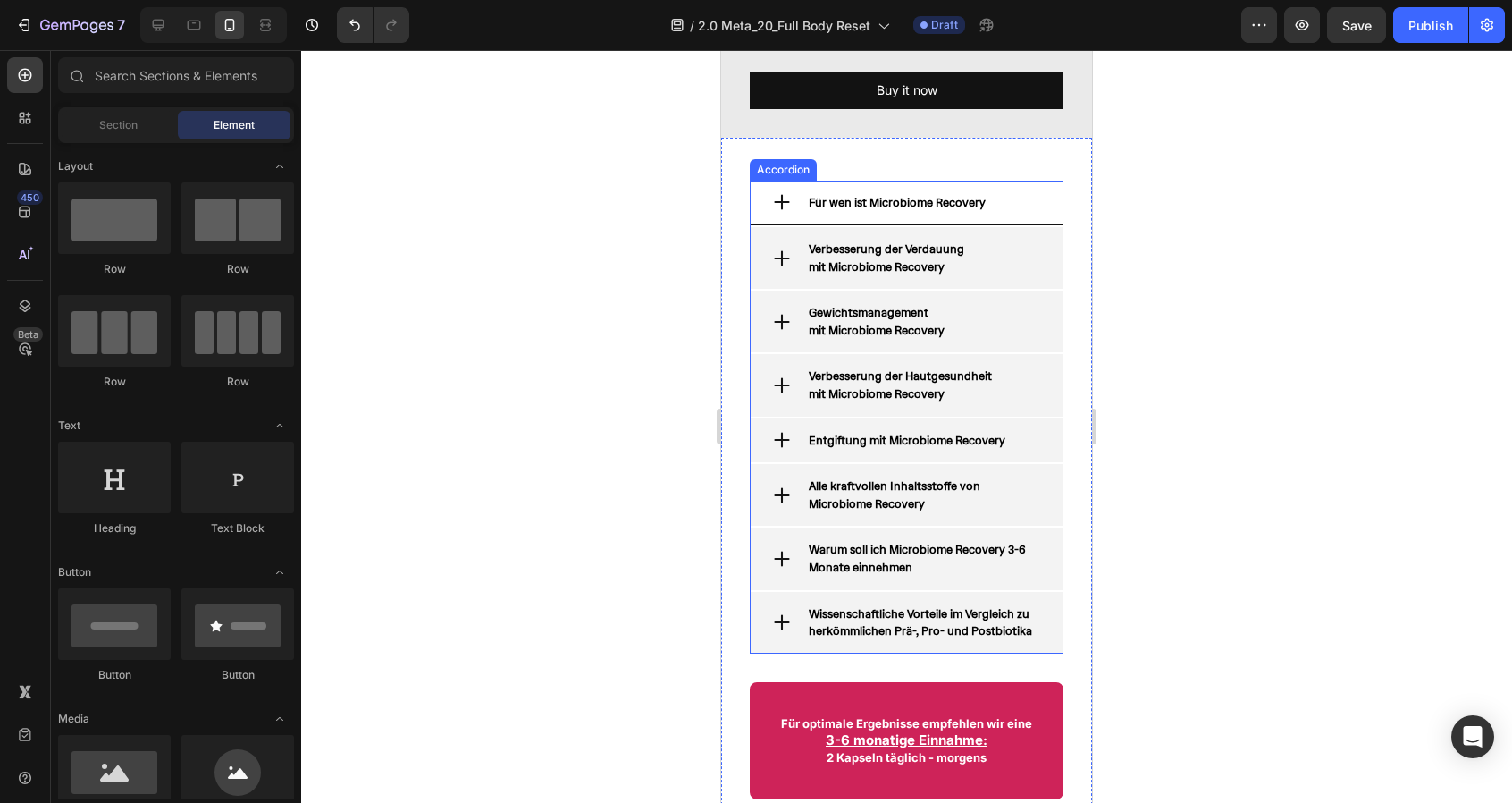
click at [975, 210] on strong "Für wen ist Microbiome Recovery" at bounding box center [896, 203] width 177 height 15
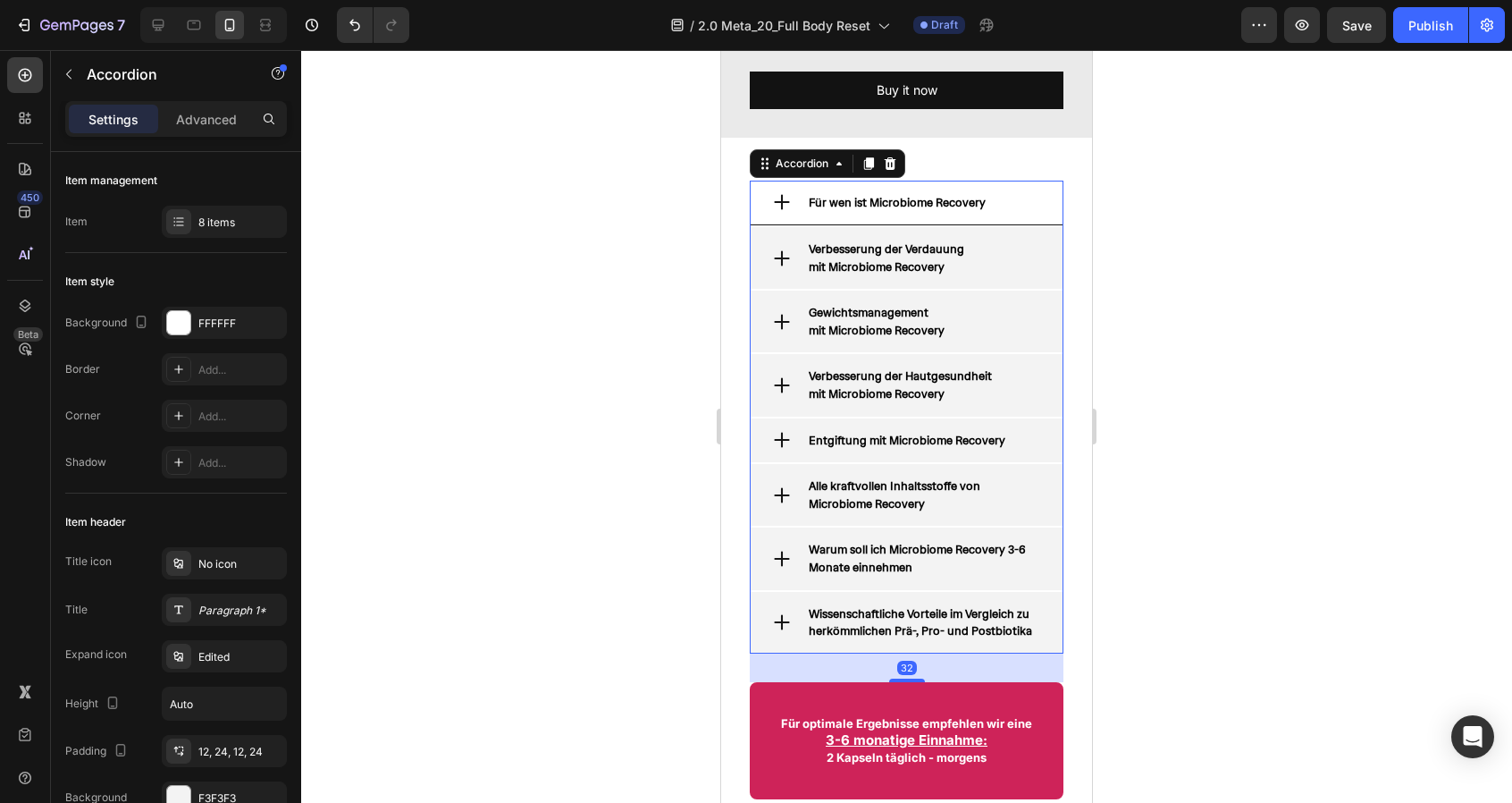
click at [1002, 214] on div "Für wen ist Microbiome Recovery" at bounding box center [923, 203] width 235 height 23
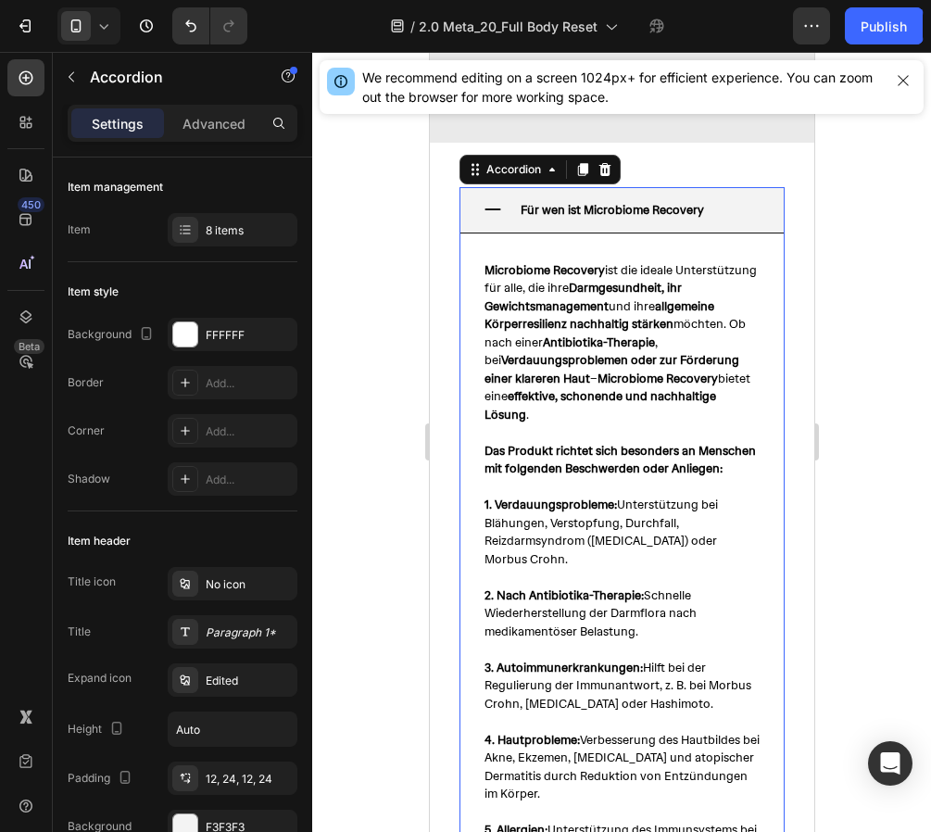
click at [621, 218] on strong "Für wen ist Microbiome Recovery" at bounding box center [611, 210] width 183 height 16
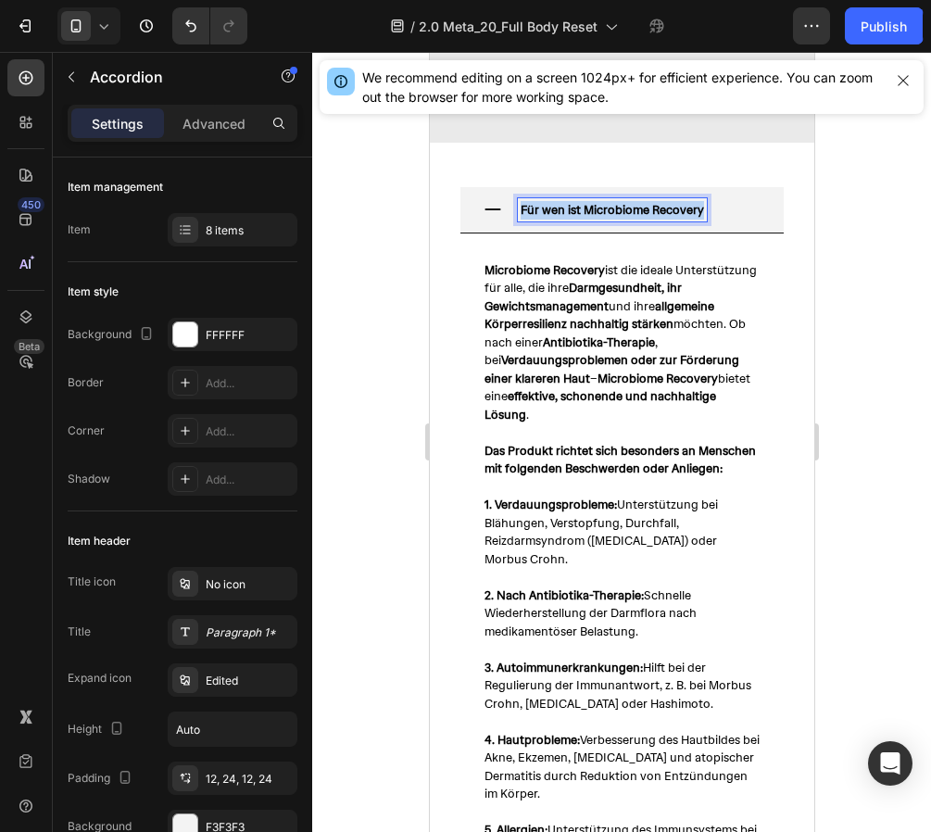
click at [621, 218] on strong "Für wen ist Microbiome Recovery" at bounding box center [611, 210] width 183 height 16
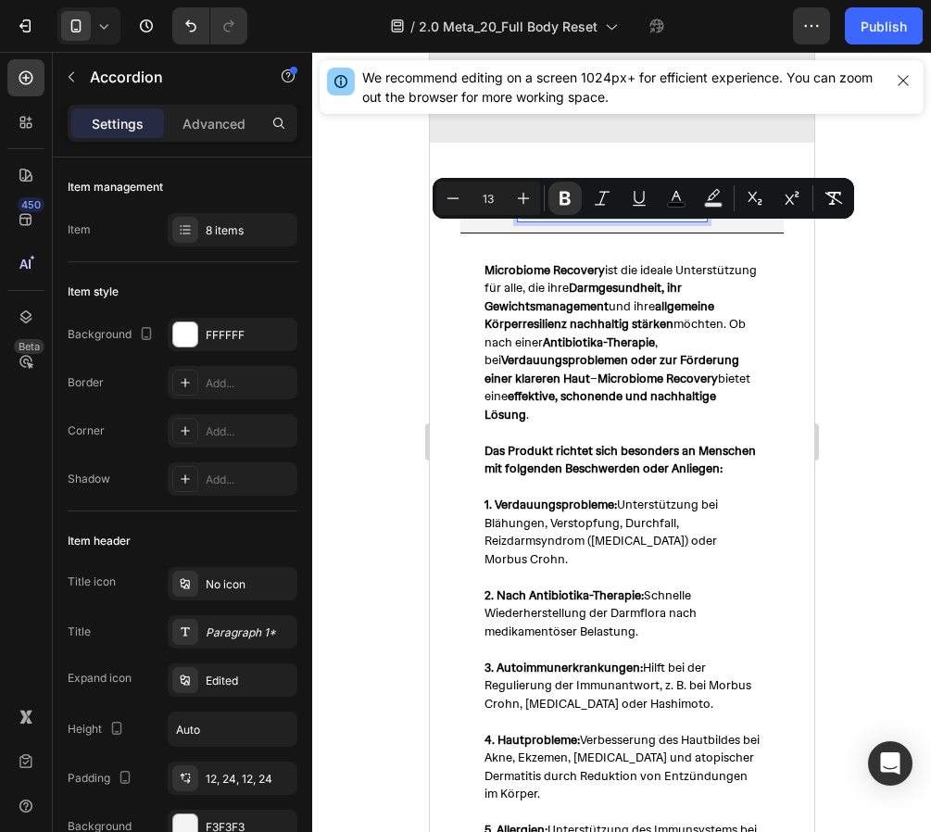
copy strong "Für wen ist Microbiome Recovery"
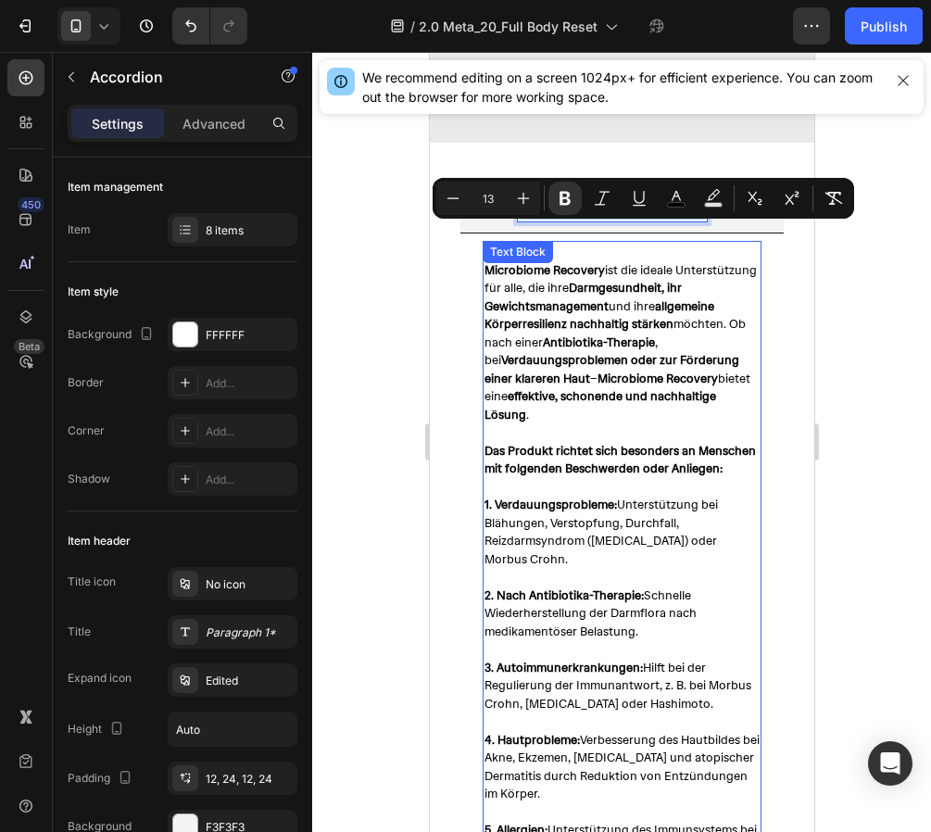
click at [548, 308] on span "Microbiome Recovery ist die ideale Unterstützung für alle, die ihre Darmgesundh…" at bounding box center [619, 342] width 272 height 160
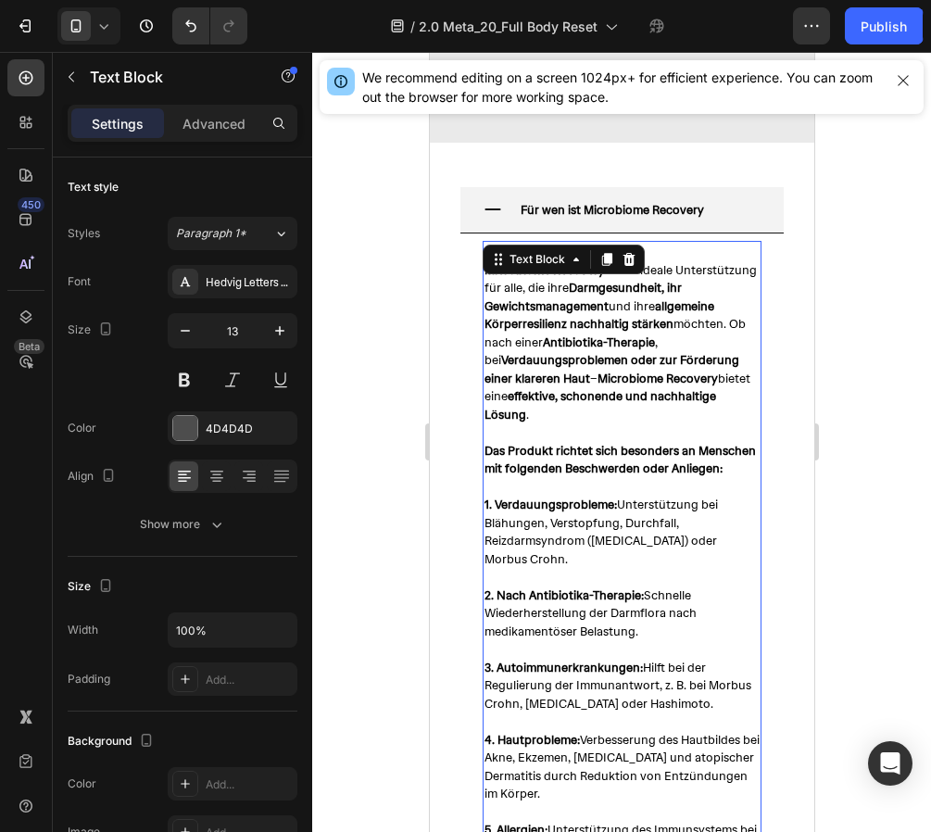
click at [548, 308] on span "Microbiome Recovery ist die ideale Unterstützung für alle, die ihre Darmgesundh…" at bounding box center [619, 342] width 272 height 160
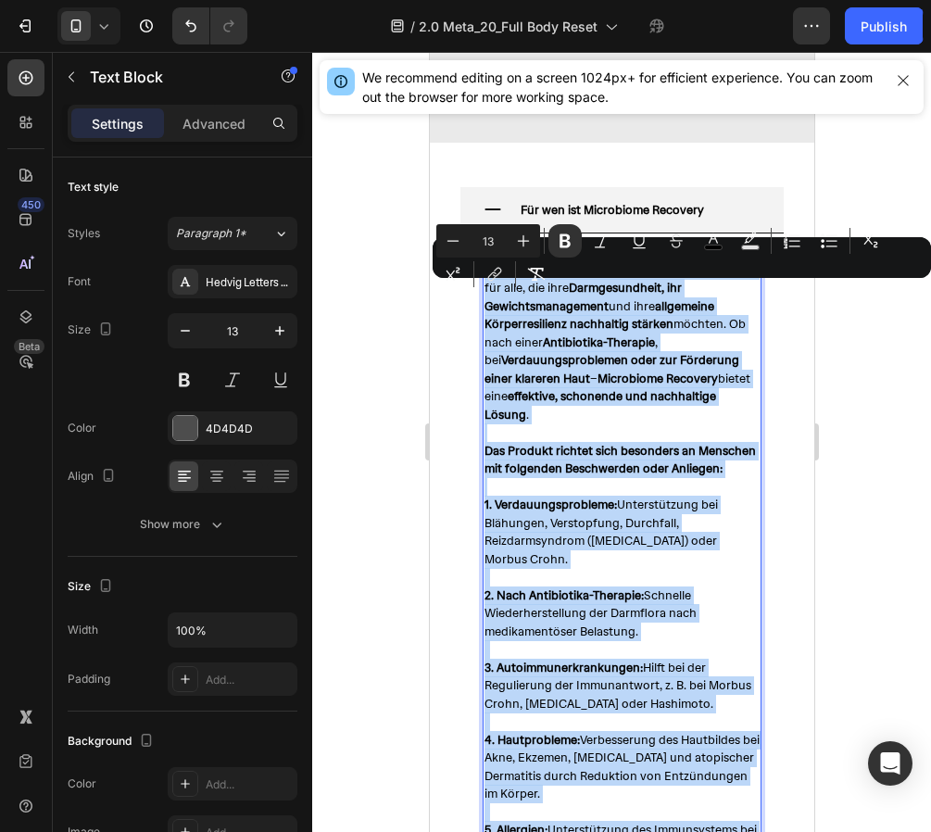
copy div "Microbiome Recovery ist die ideale Unterstützung für alle, die ihre Darmgesundh…"
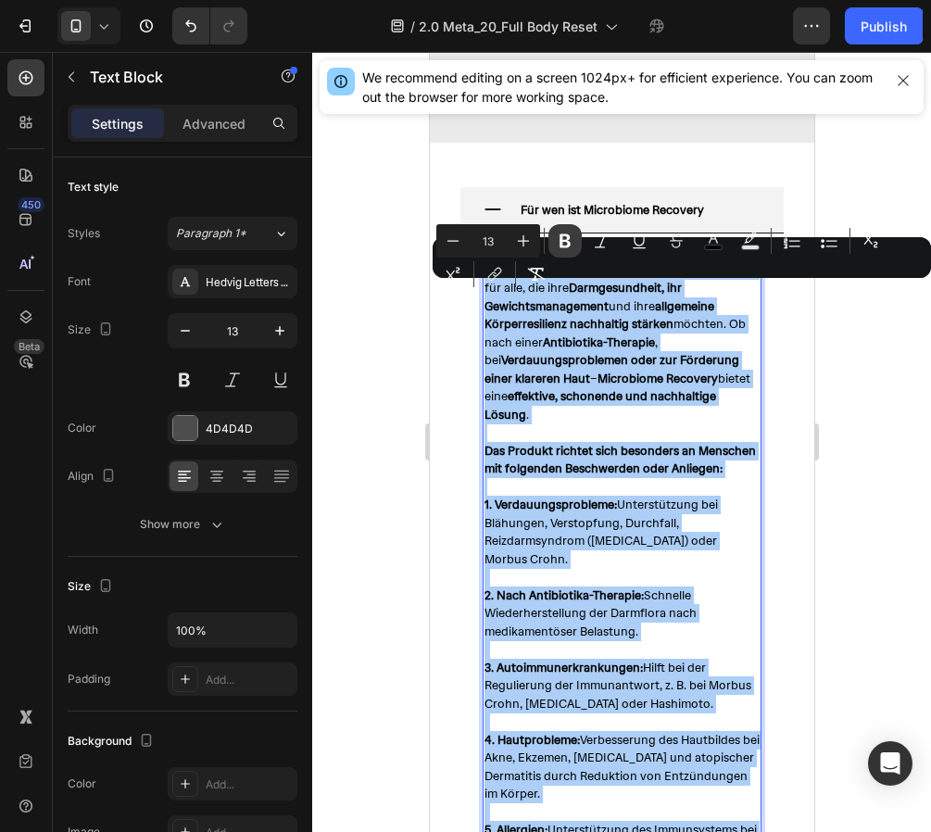
click at [580, 238] on button "Bold" at bounding box center [564, 240] width 33 height 33
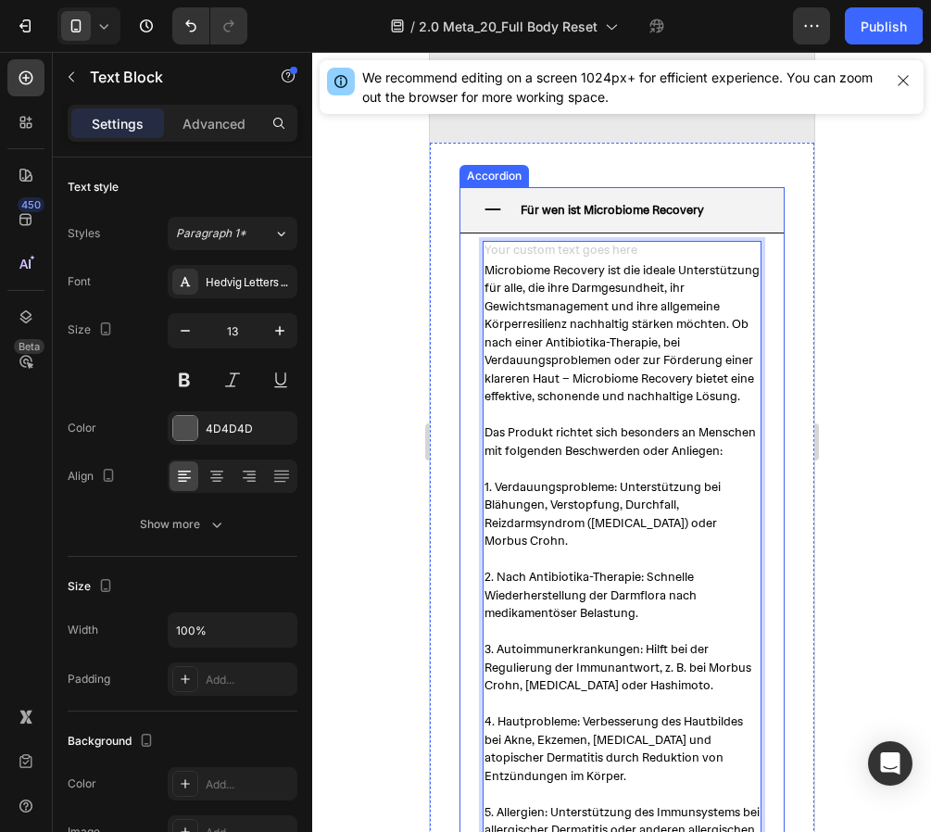
click at [592, 218] on strong "Für wen ist Microbiome Recovery" at bounding box center [611, 210] width 183 height 16
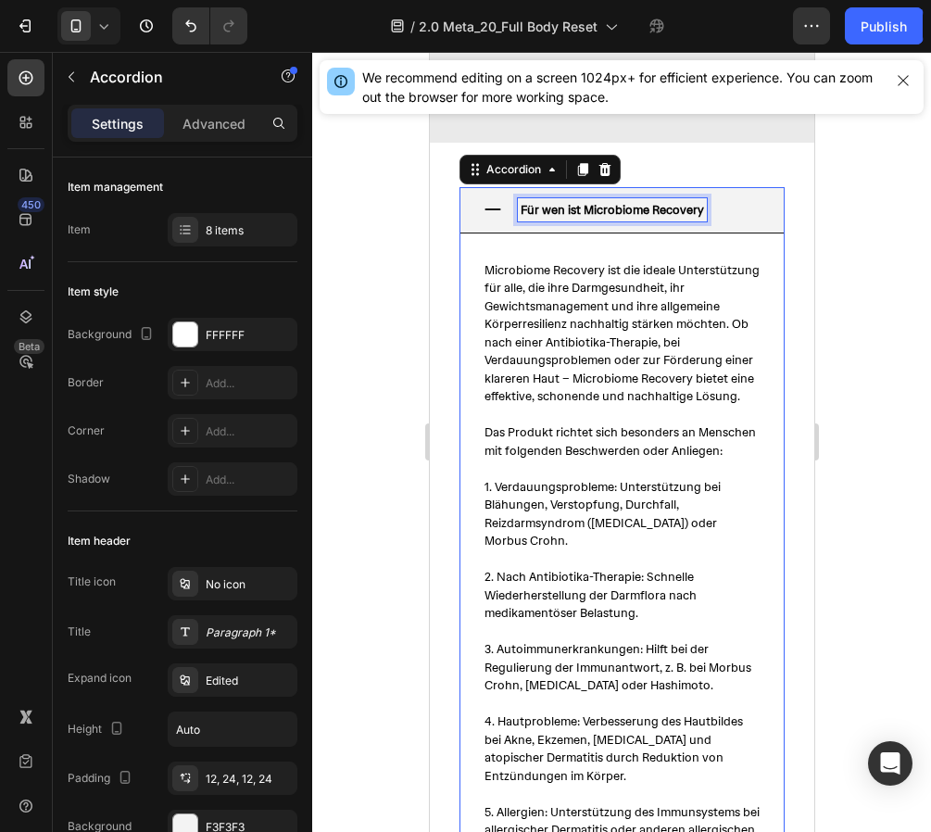
click at [592, 218] on strong "Für wen ist Microbiome Recovery" at bounding box center [611, 210] width 183 height 16
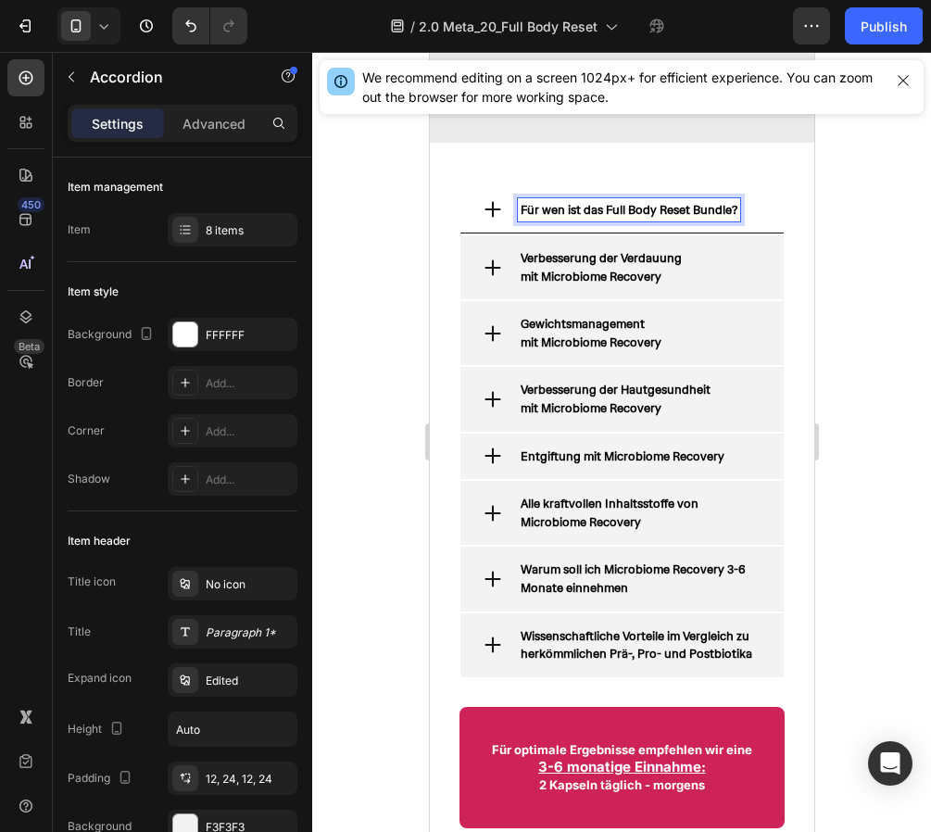
click at [490, 219] on icon at bounding box center [492, 209] width 20 height 20
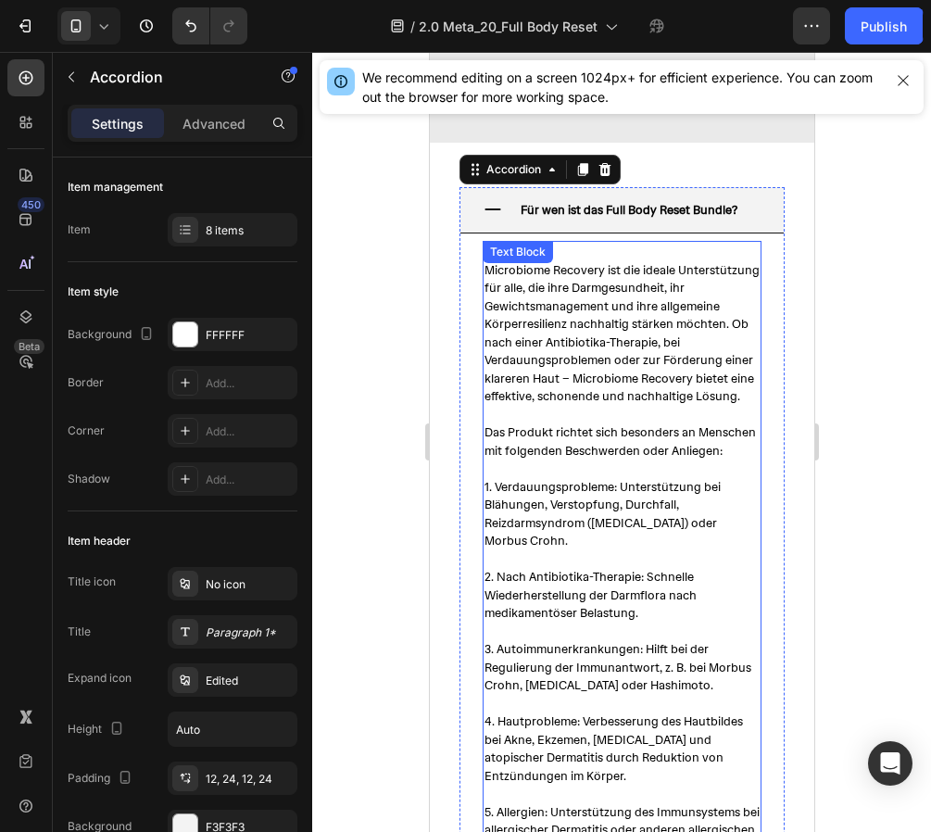
click at [575, 393] on span "Microbiome Recovery ist die ideale Unterstützung für alle, die ihre Darmgesundh…" at bounding box center [620, 333] width 275 height 143
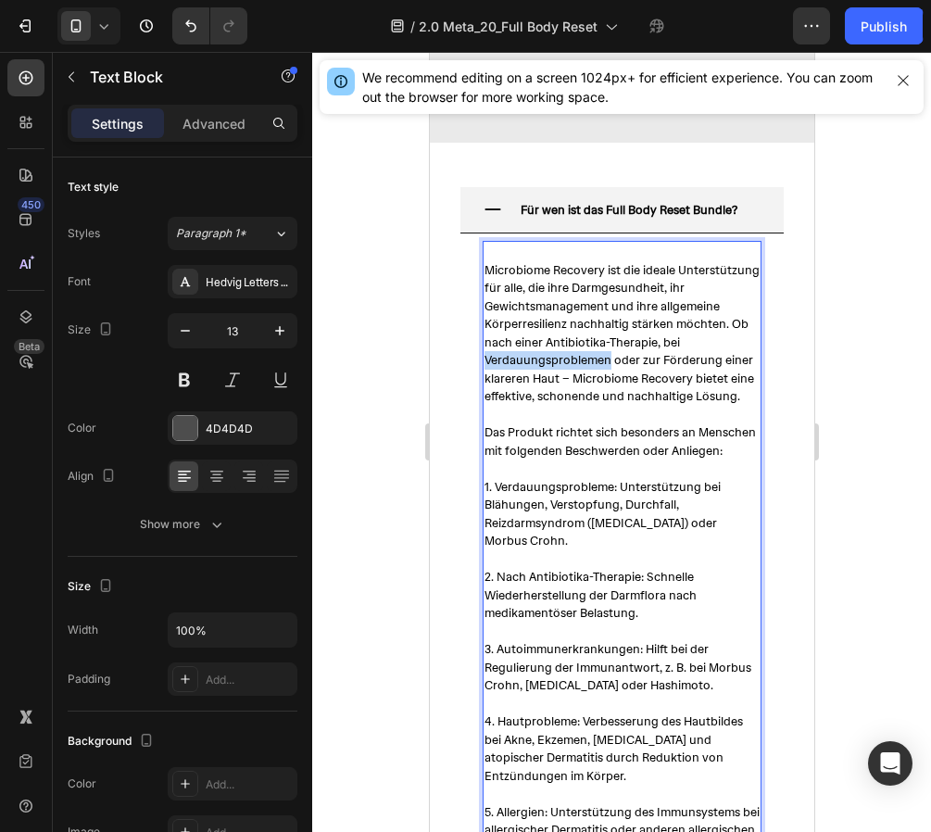
click at [575, 393] on span "Microbiome Recovery ist die ideale Unterstützung für alle, die ihre Darmgesundh…" at bounding box center [620, 333] width 275 height 143
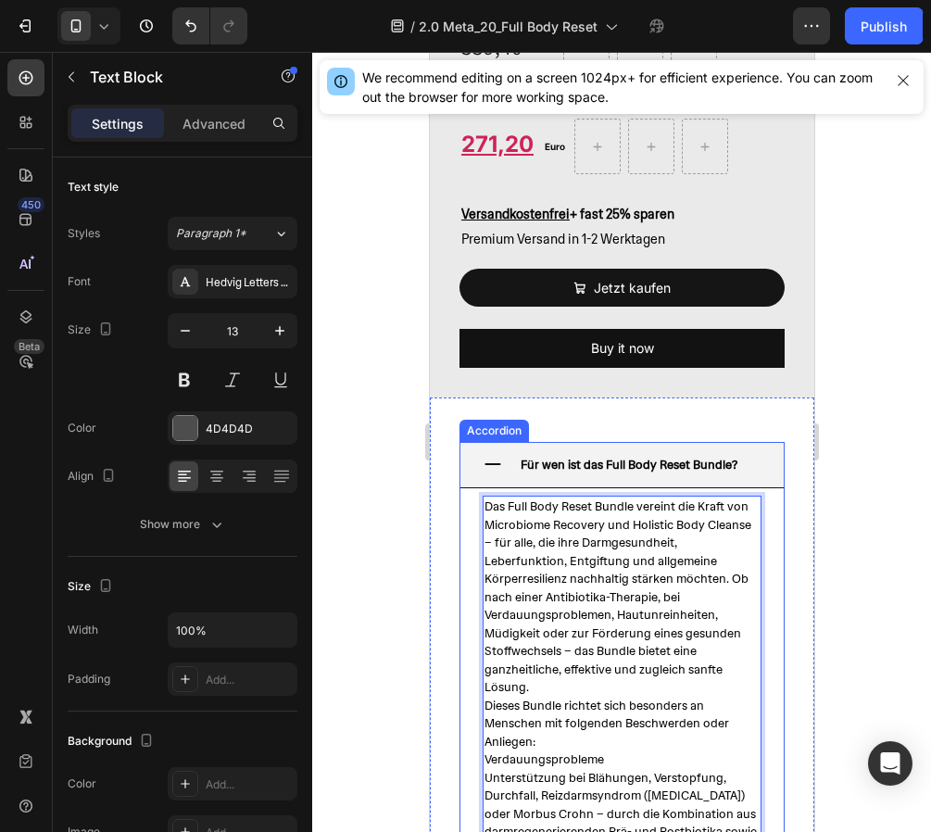
scroll to position [2681, 0]
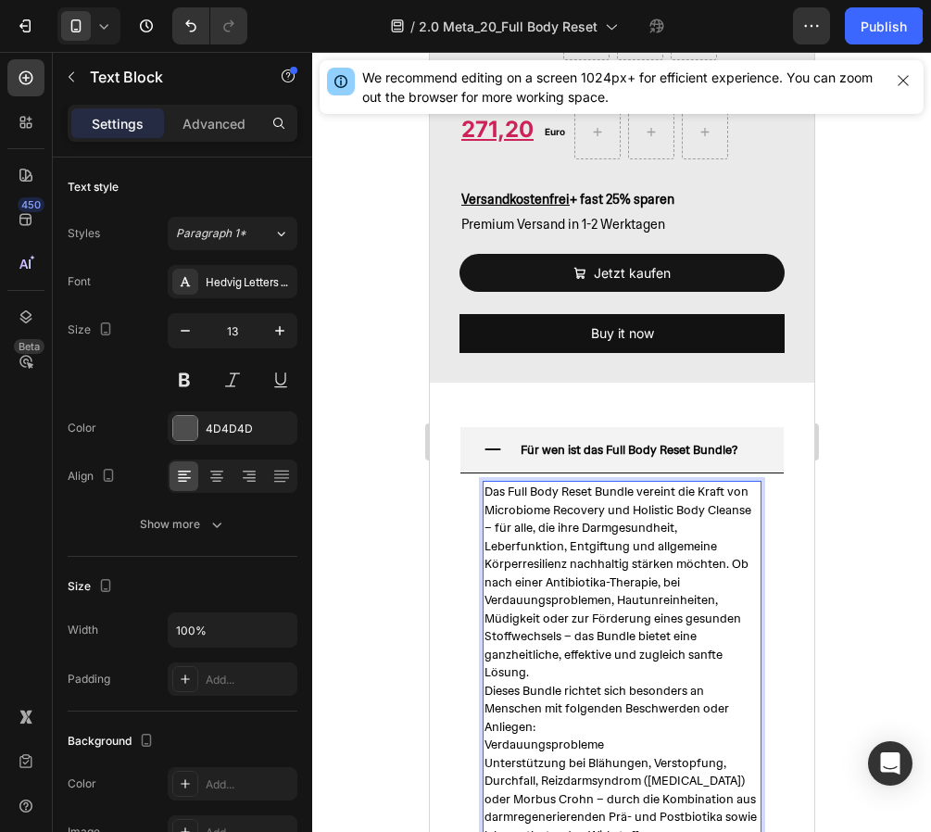
click at [558, 690] on span "Dieses Bundle richtet sich besonders an Menschen mit folgenden Beschwerden oder…" at bounding box center [605, 709] width 244 height 52
click at [535, 679] on p "Das Full Body Reset Bundle vereint die Kraft von Microbiome Recovery und Holist…" at bounding box center [620, 582] width 275 height 199
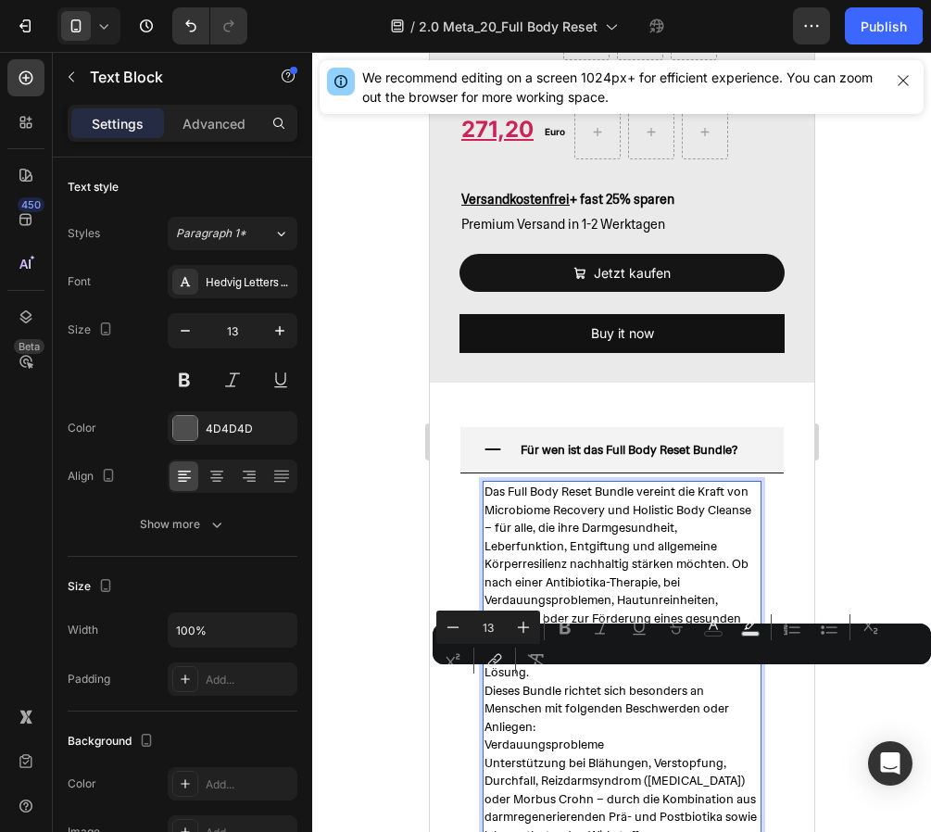
click at [535, 679] on p "Das Full Body Reset Bundle vereint die Kraft von Microbiome Recovery und Holist…" at bounding box center [620, 582] width 275 height 199
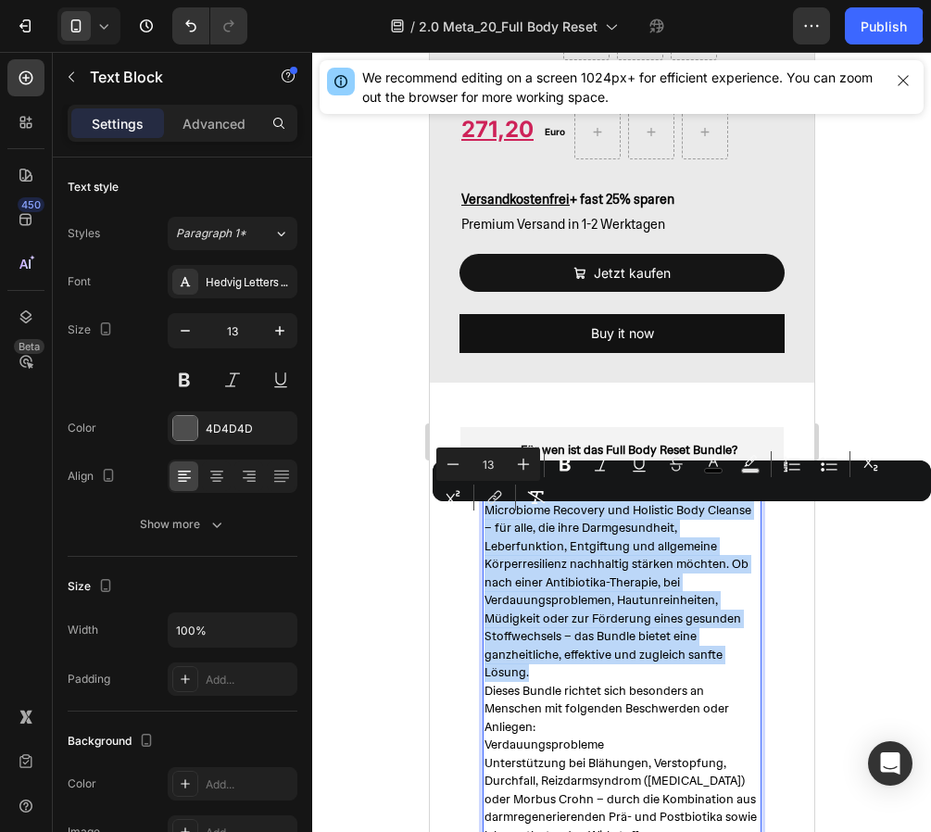
click at [535, 679] on p "Das Full Body Reset Bundle vereint die Kraft von Microbiome Recovery und Holist…" at bounding box center [620, 582] width 275 height 199
click at [531, 682] on p "Das Full Body Reset Bundle vereint die Kraft von Microbiome Recovery und Holist…" at bounding box center [620, 582] width 275 height 199
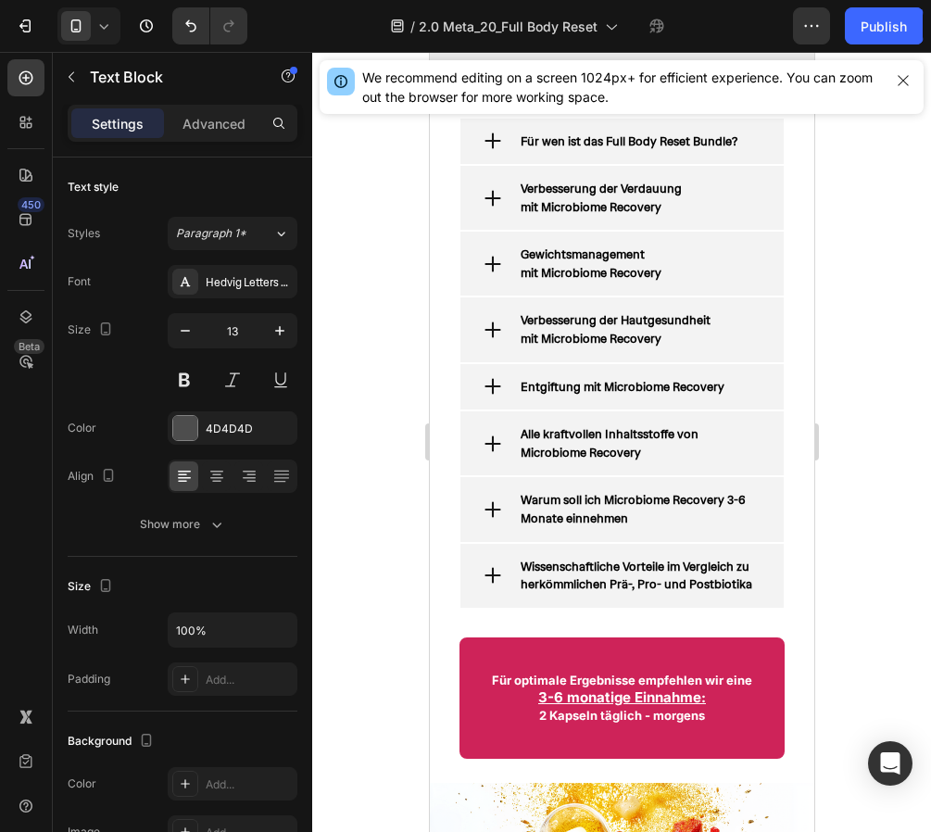
scroll to position [2998, 0]
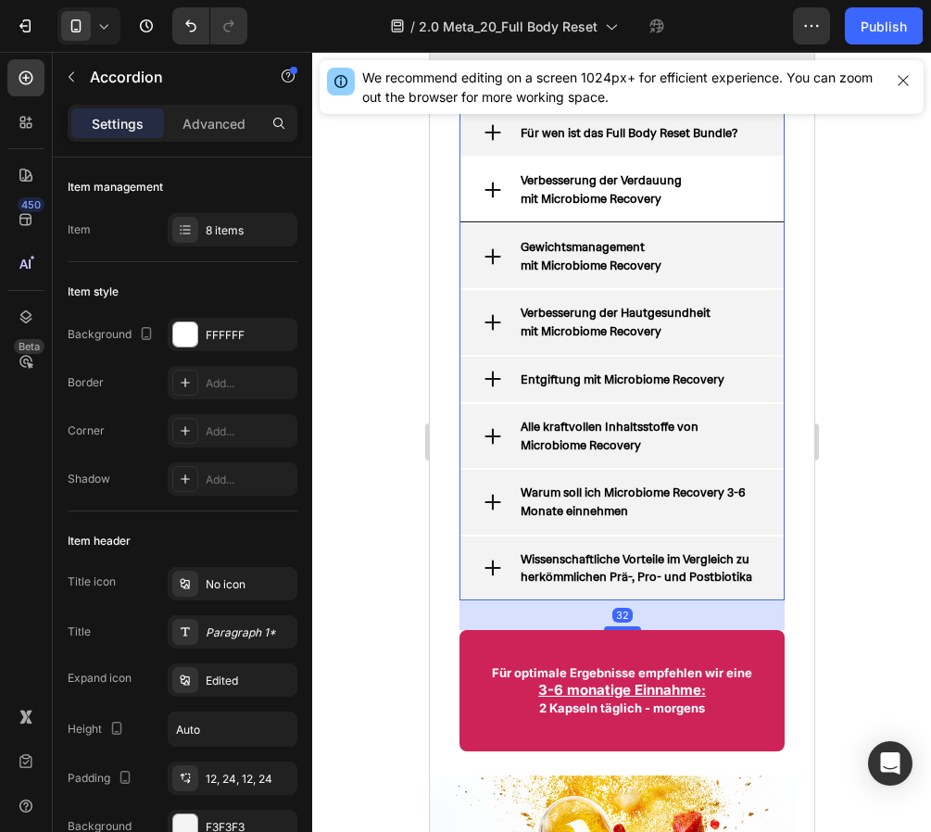
click at [493, 200] on icon at bounding box center [492, 190] width 20 height 20
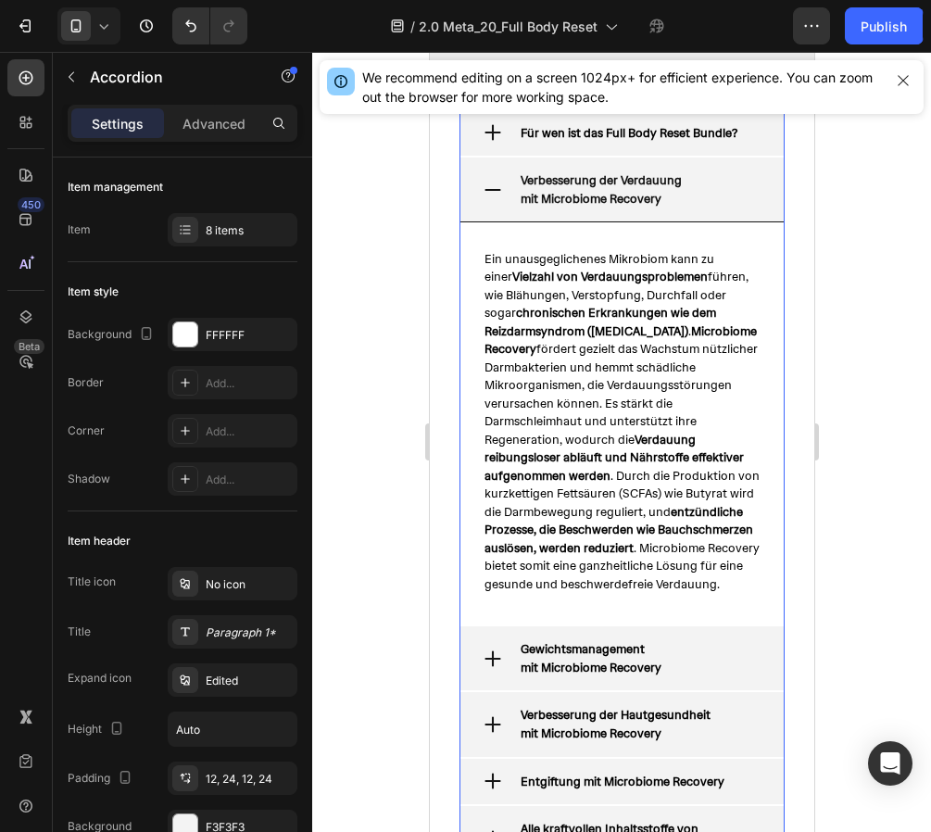
click at [595, 207] on strong "mit Microbiome Recovery" at bounding box center [590, 199] width 141 height 16
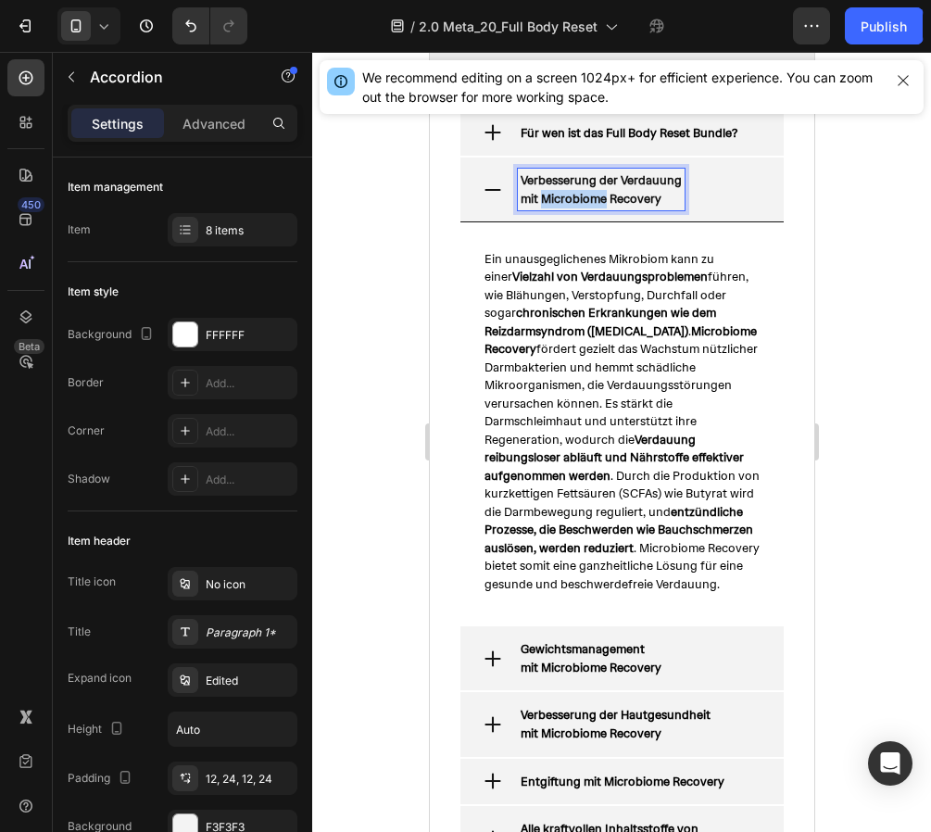
click at [595, 207] on strong "mit Microbiome Recovery" at bounding box center [590, 199] width 141 height 16
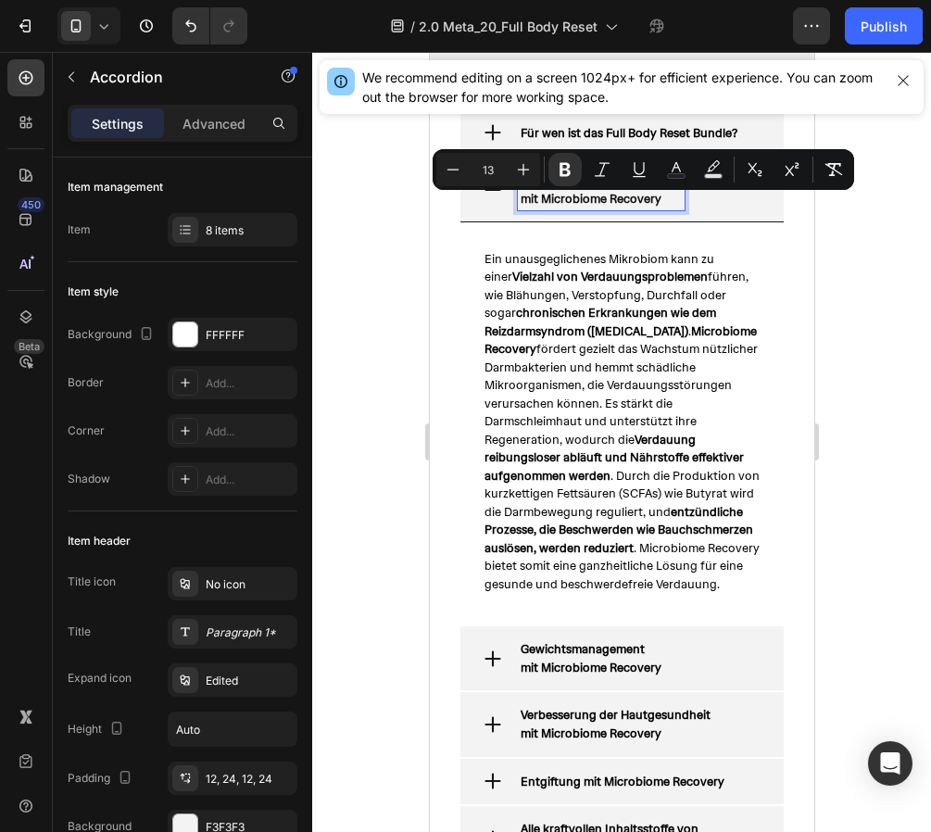
copy strong "Verbesserung der Verdauung"
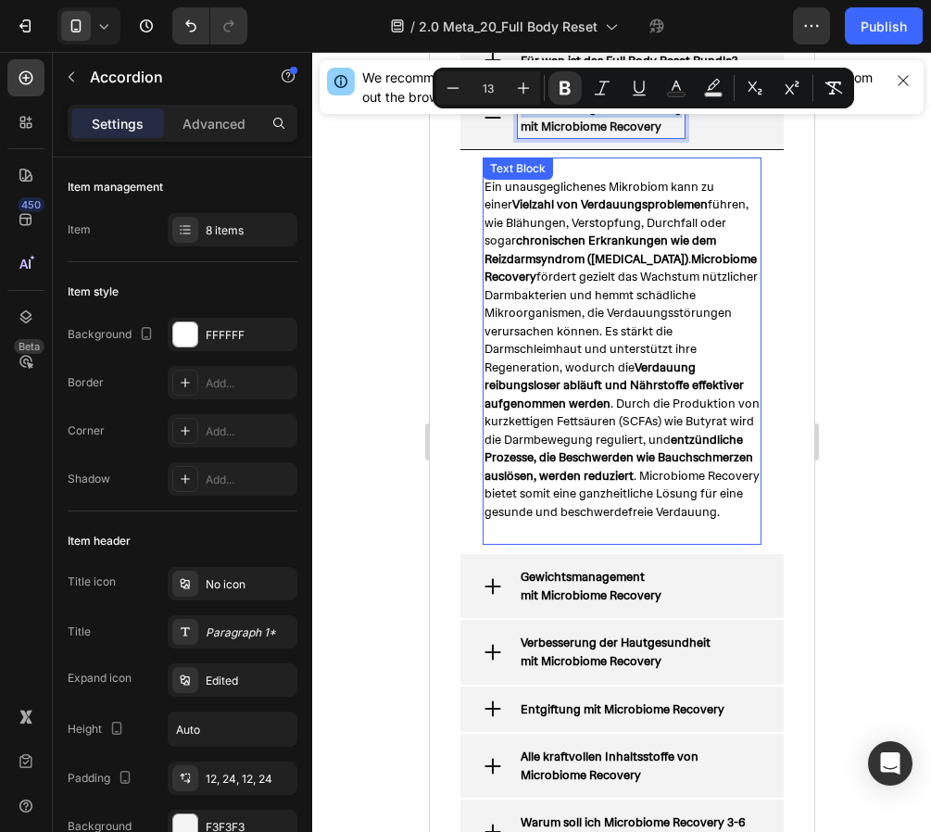
scroll to position [3080, 0]
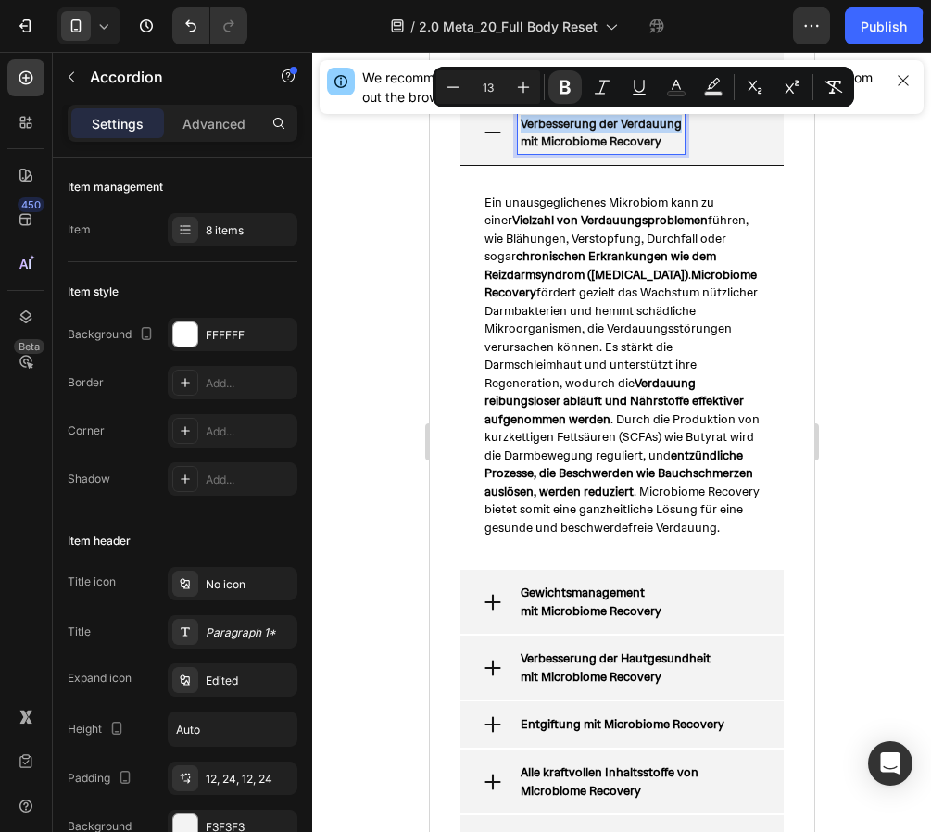
click at [660, 144] on p "mit Microbiome Recovery" at bounding box center [600, 141] width 161 height 19
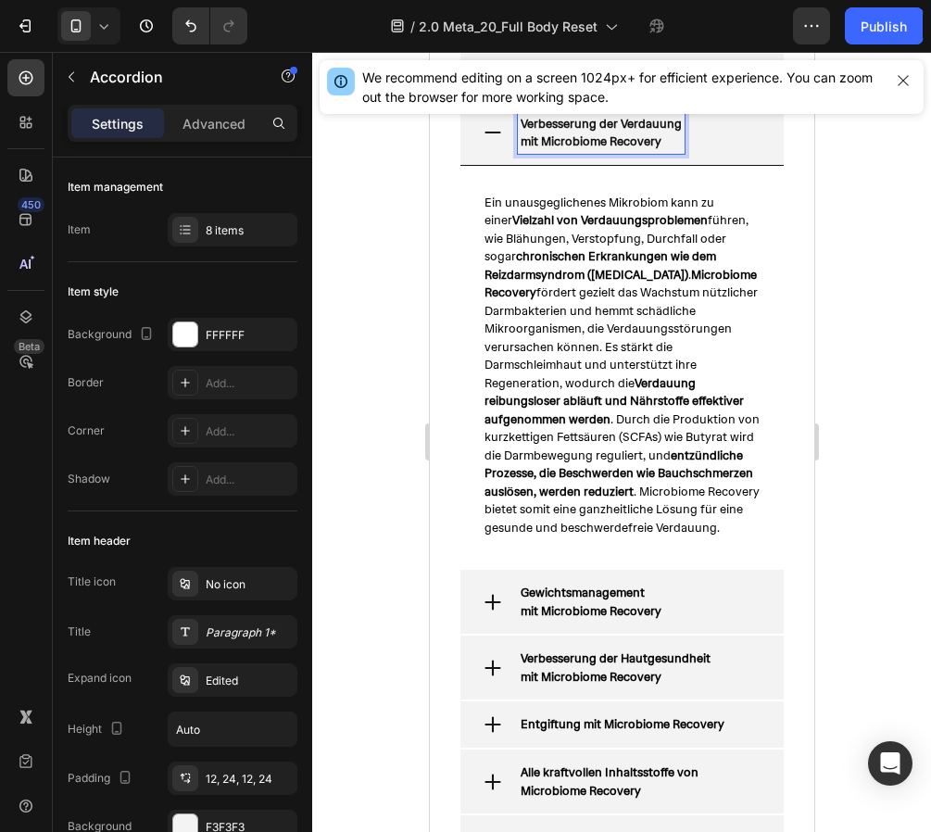
click at [660, 144] on p "mit Microbiome Recovery" at bounding box center [600, 141] width 161 height 19
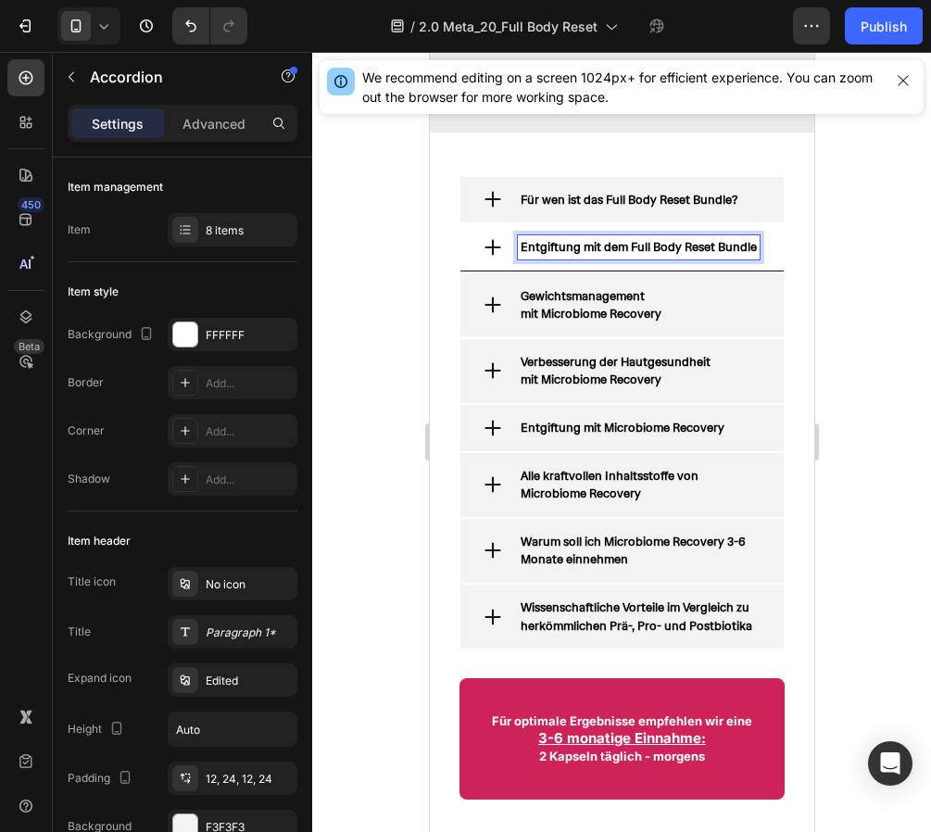
scroll to position [2930, 0]
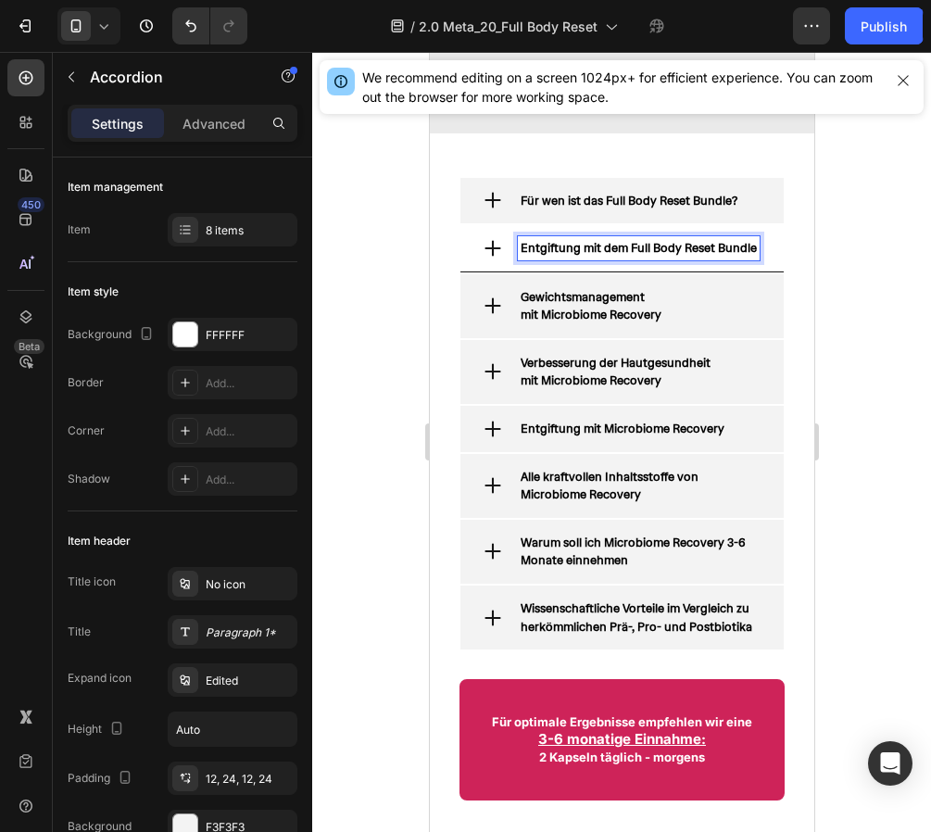
click at [493, 261] on div "Entgiftung mit dem Full Body Reset Bundle" at bounding box center [620, 248] width 323 height 47
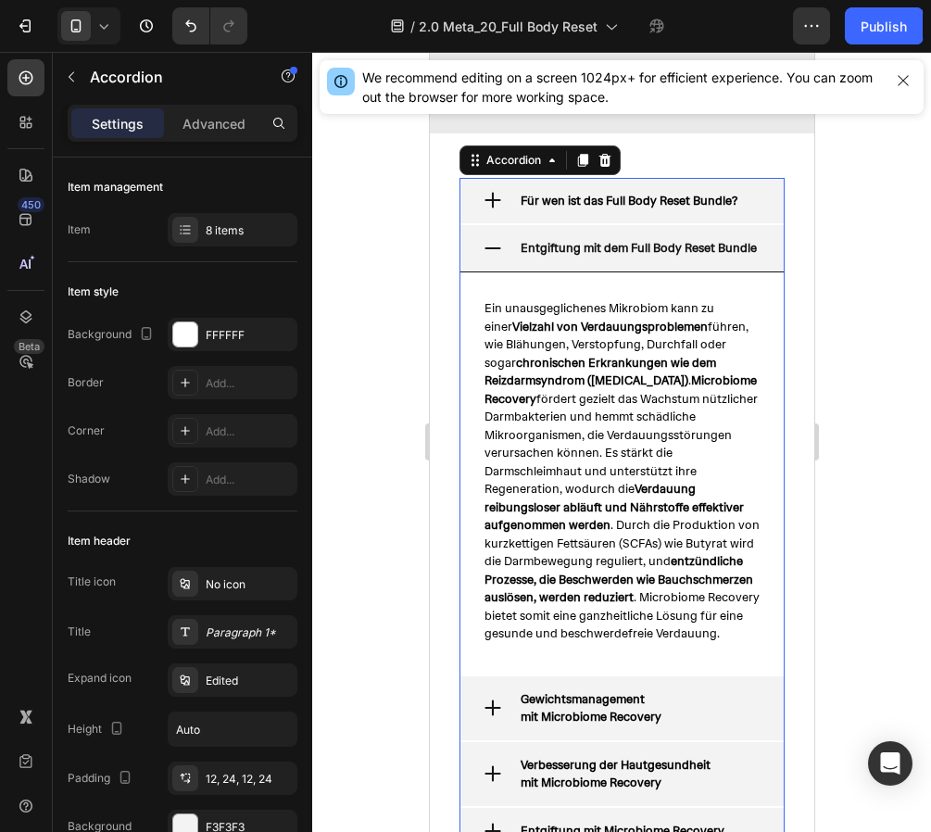
click at [587, 389] on strong "chronischen Erkrankungen wie dem Reizdarmsyndrom (IBS)" at bounding box center [599, 372] width 232 height 34
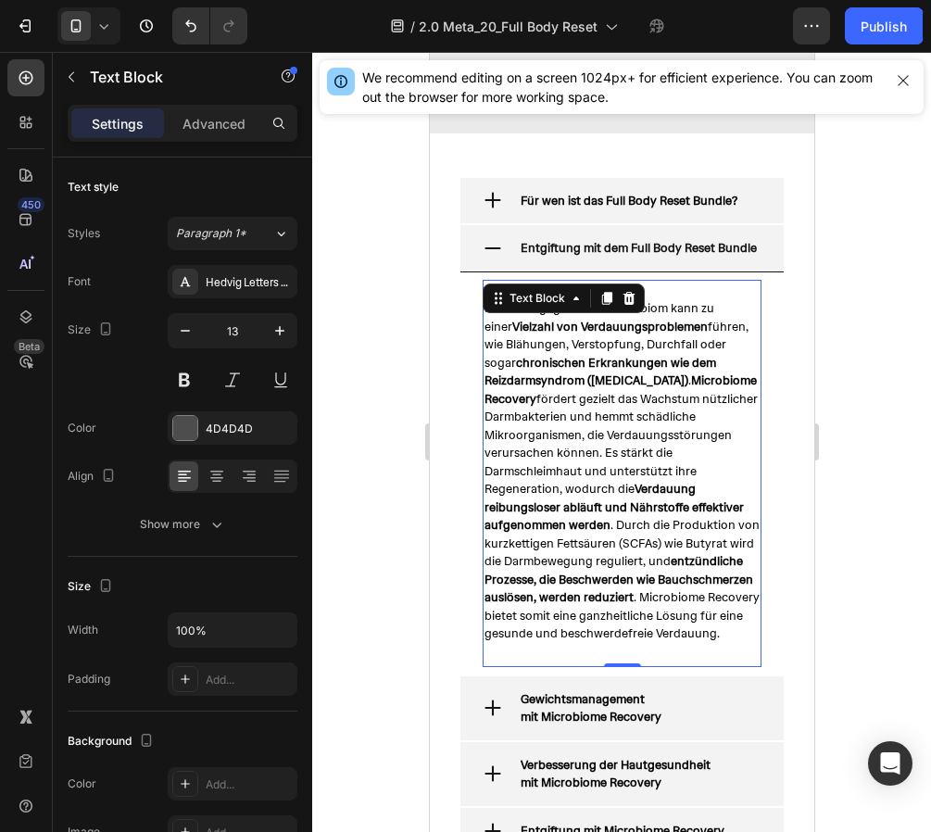
click at [587, 389] on strong "chronischen Erkrankungen wie dem Reizdarmsyndrom (IBS)" at bounding box center [599, 372] width 232 height 34
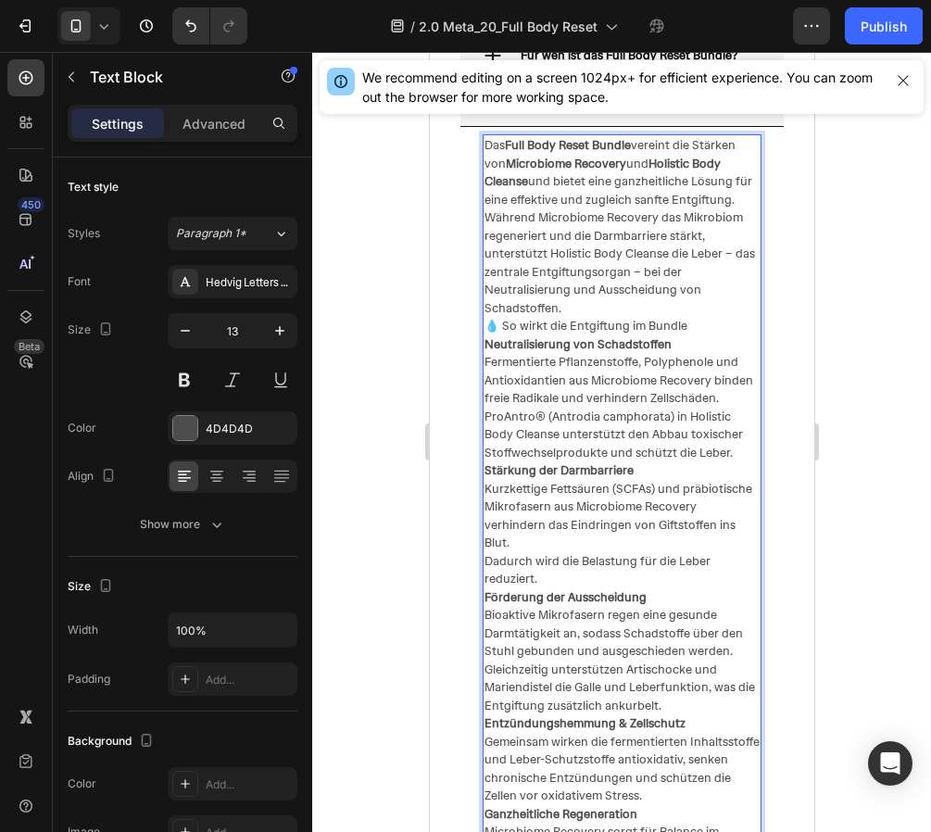
scroll to position [3103, 0]
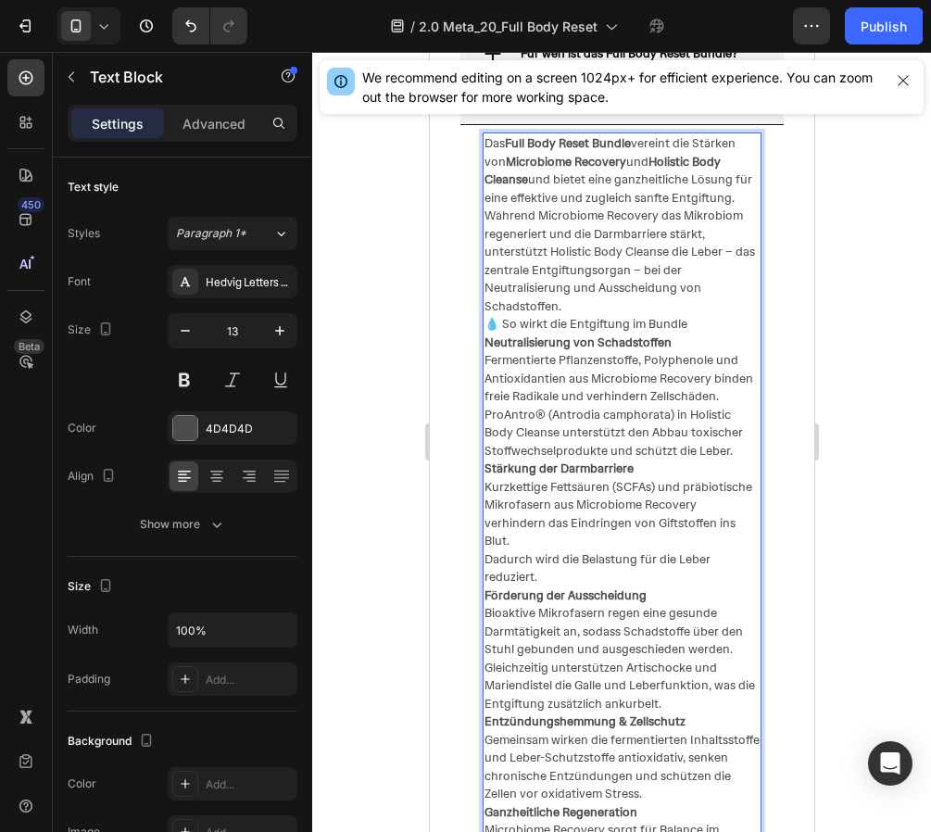
click at [500, 321] on p "💧 So wirkt die Entgiftung im Bundle" at bounding box center [620, 324] width 275 height 19
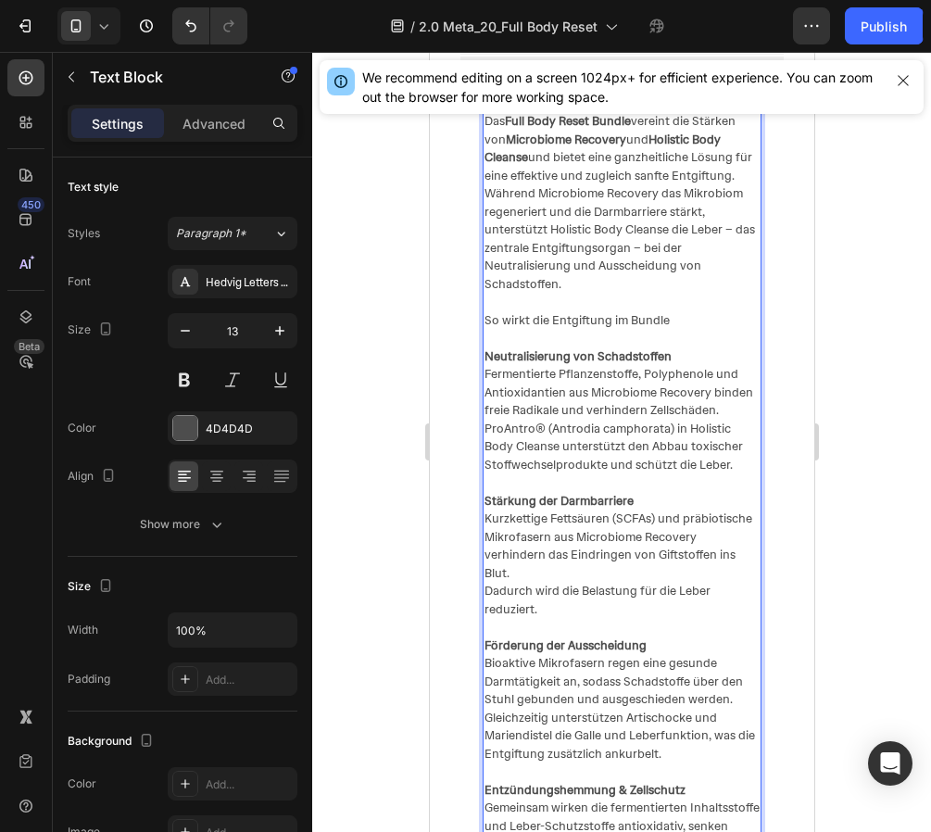
scroll to position [2855, 0]
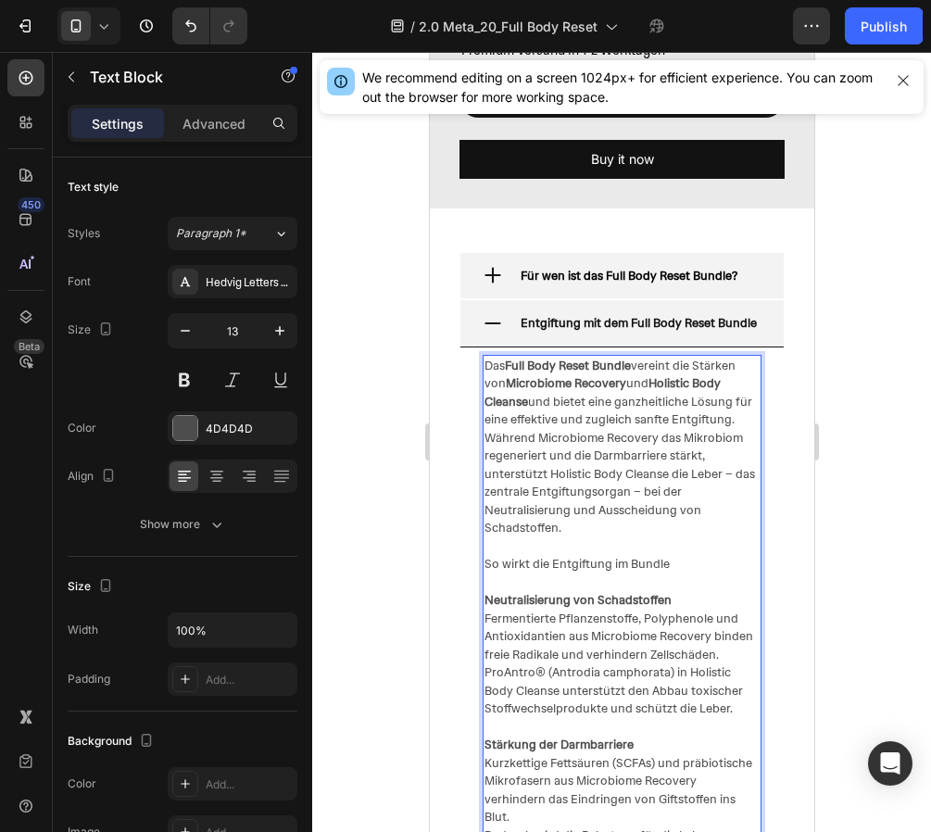
click at [729, 446] on p "Das Full Body Reset Bundle vereint die Stärken von Microbiome Recovery und Holi…" at bounding box center [620, 465] width 275 height 217
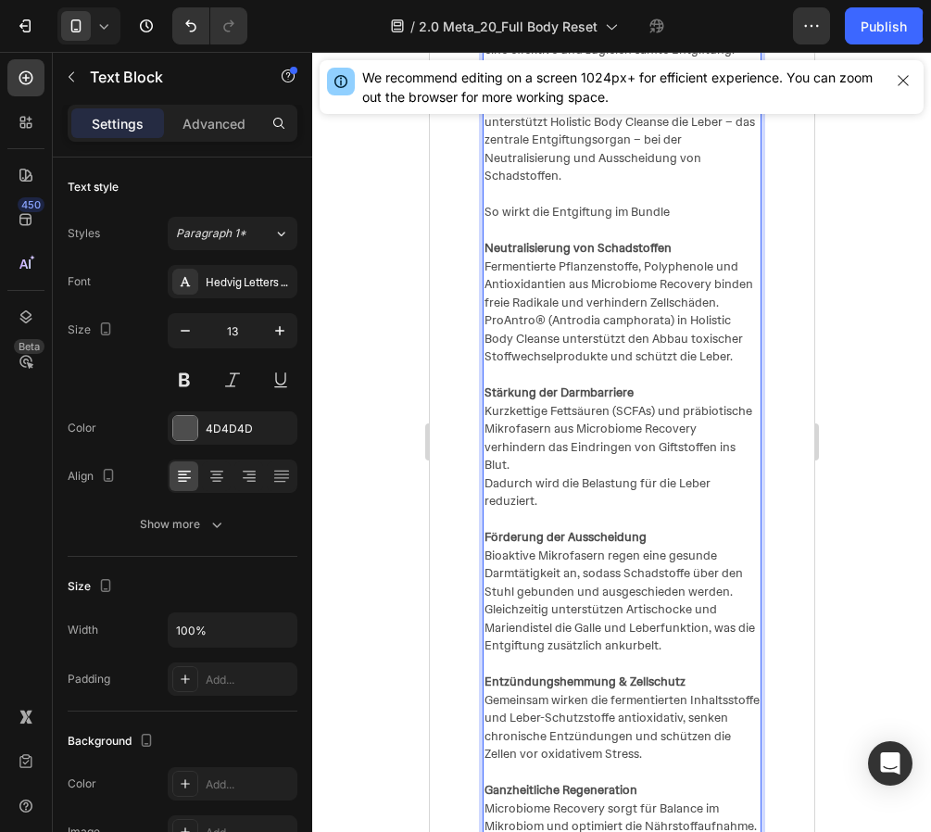
scroll to position [2705, 0]
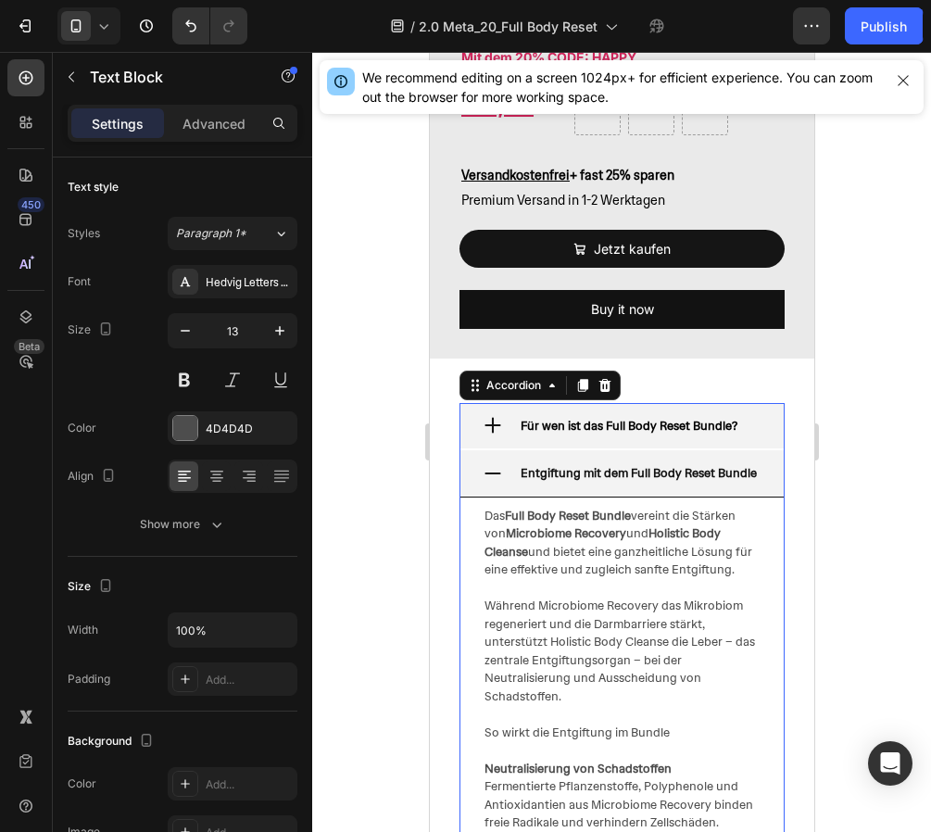
click at [485, 483] on icon at bounding box center [492, 473] width 20 height 20
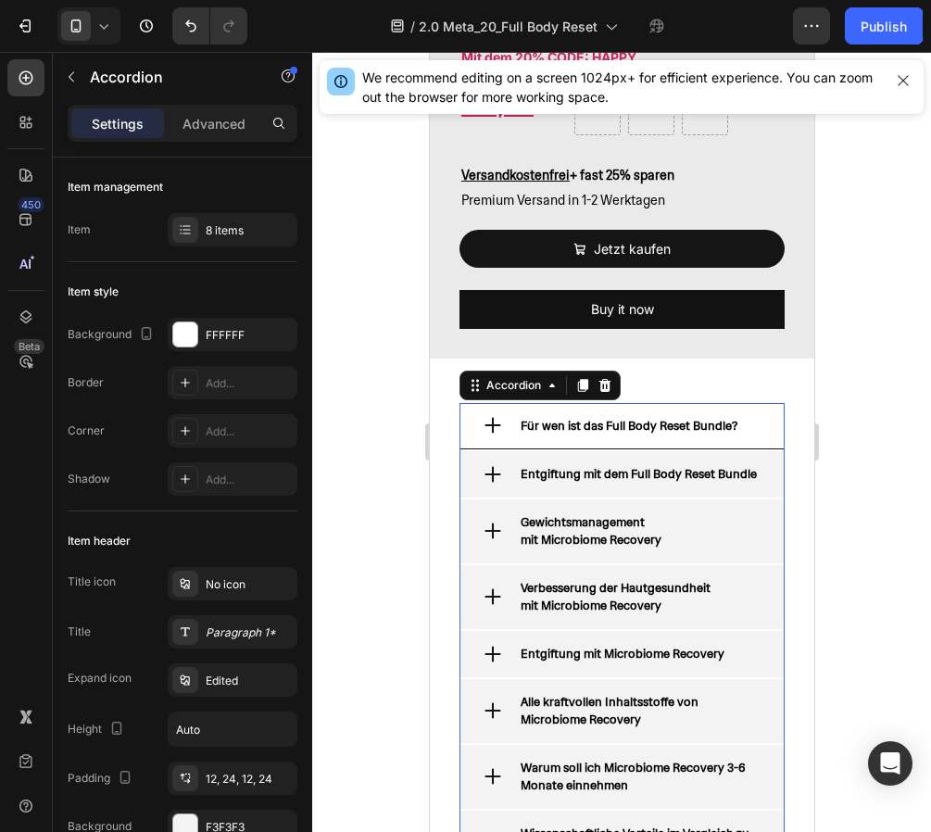
click at [489, 435] on icon at bounding box center [492, 425] width 20 height 20
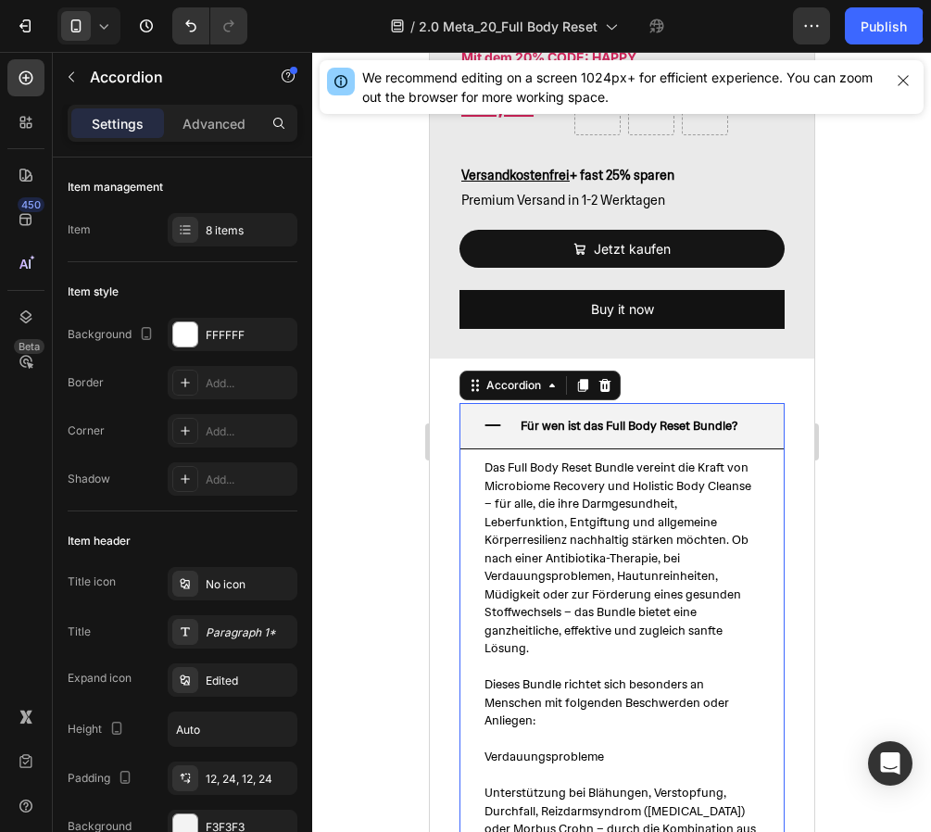
click at [489, 435] on icon at bounding box center [492, 425] width 20 height 20
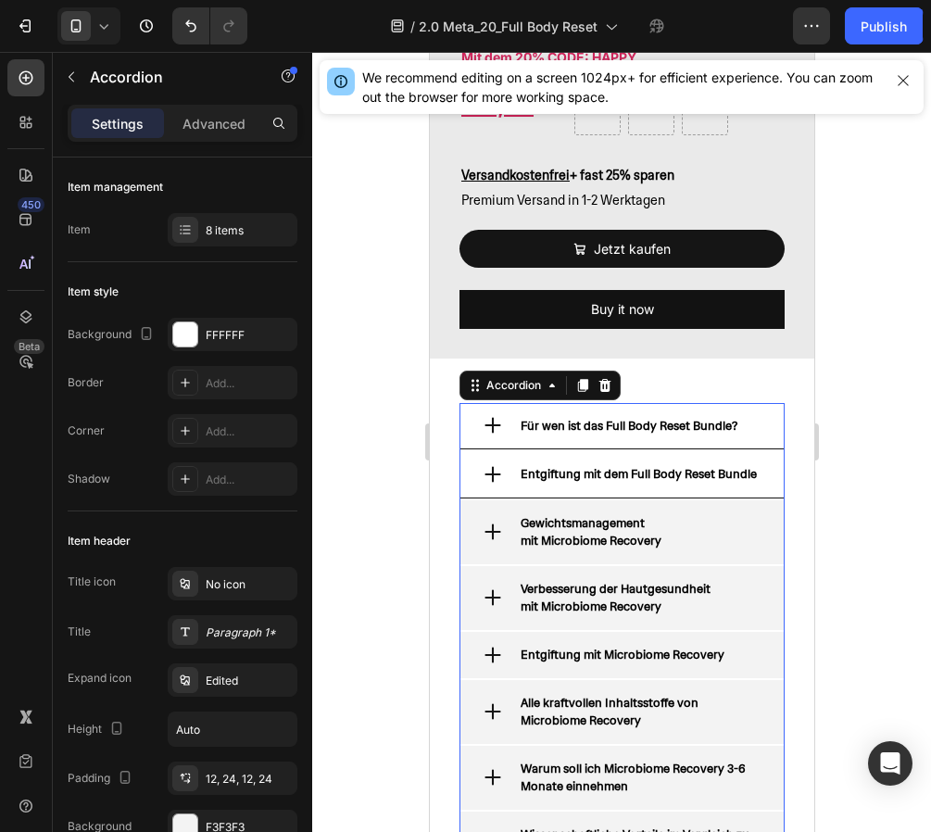
click at [495, 485] on div "Entgiftung mit dem Full Body Reset Bundle" at bounding box center [620, 474] width 323 height 47
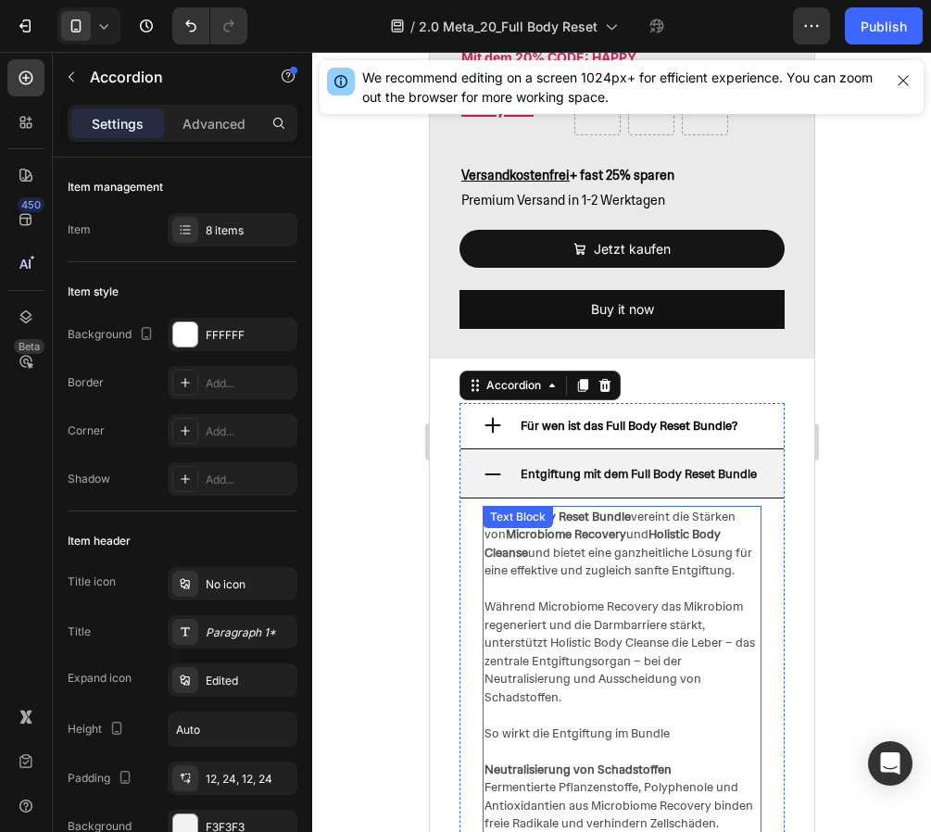
click at [537, 571] on p "Das Full Body Reset Bundle vereint die Stärken von Microbiome Recovery und Holi…" at bounding box center [620, 625] width 275 height 235
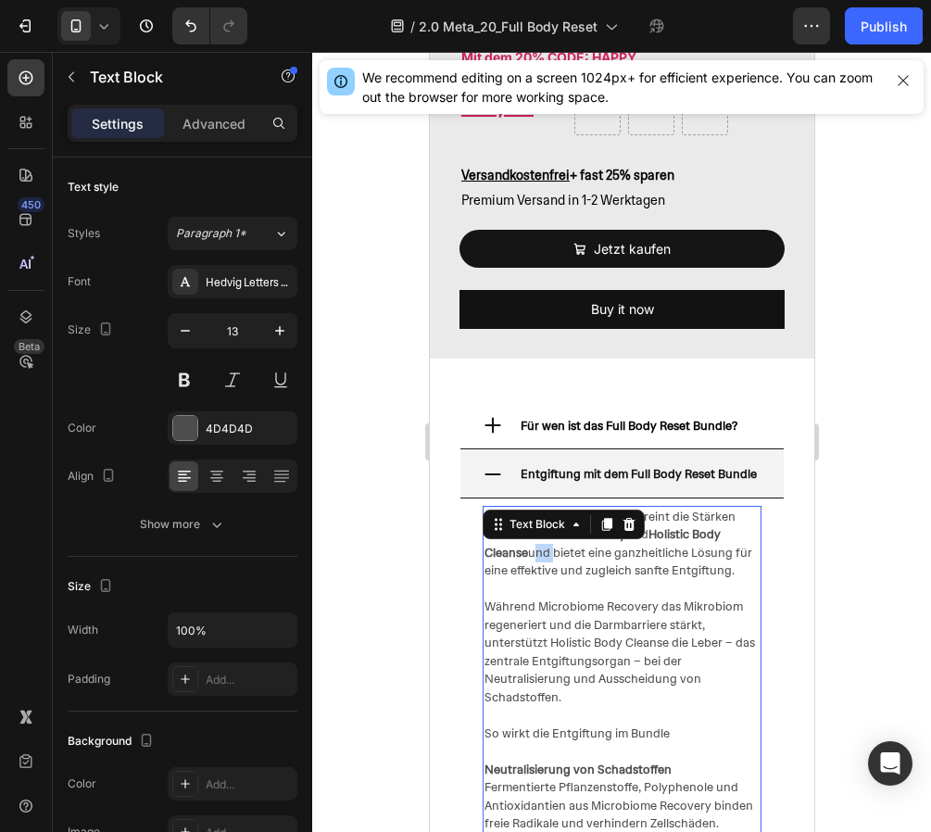
click at [537, 571] on p "Das Full Body Reset Bundle vereint die Stärken von Microbiome Recovery und Holi…" at bounding box center [620, 625] width 275 height 235
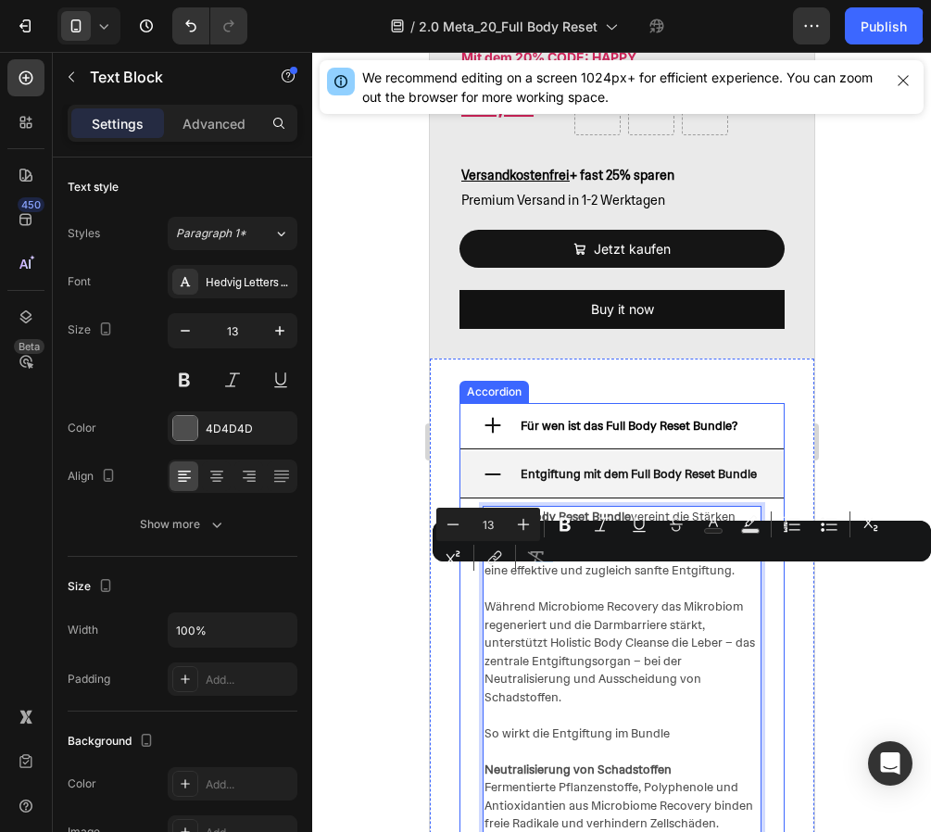
click at [491, 484] on div "Entgiftung mit dem Full Body Reset Bundle" at bounding box center [620, 474] width 323 height 47
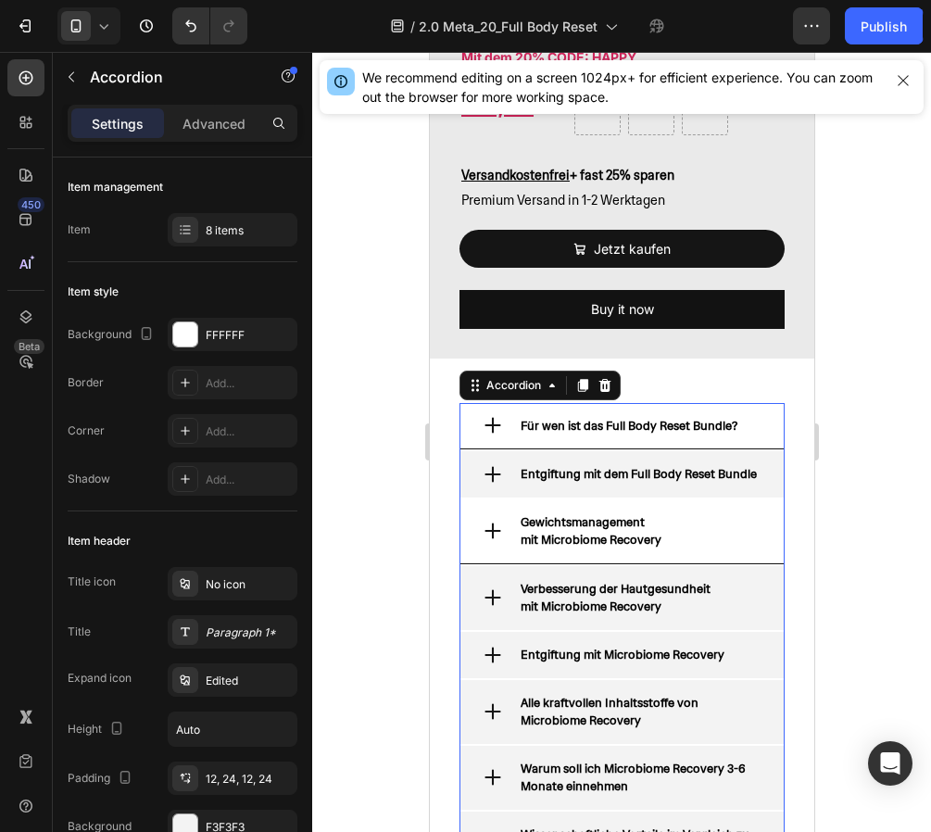
click at [664, 552] on div "Gewichtsmanagement mit Microbiome Recovery" at bounding box center [639, 531] width 244 height 42
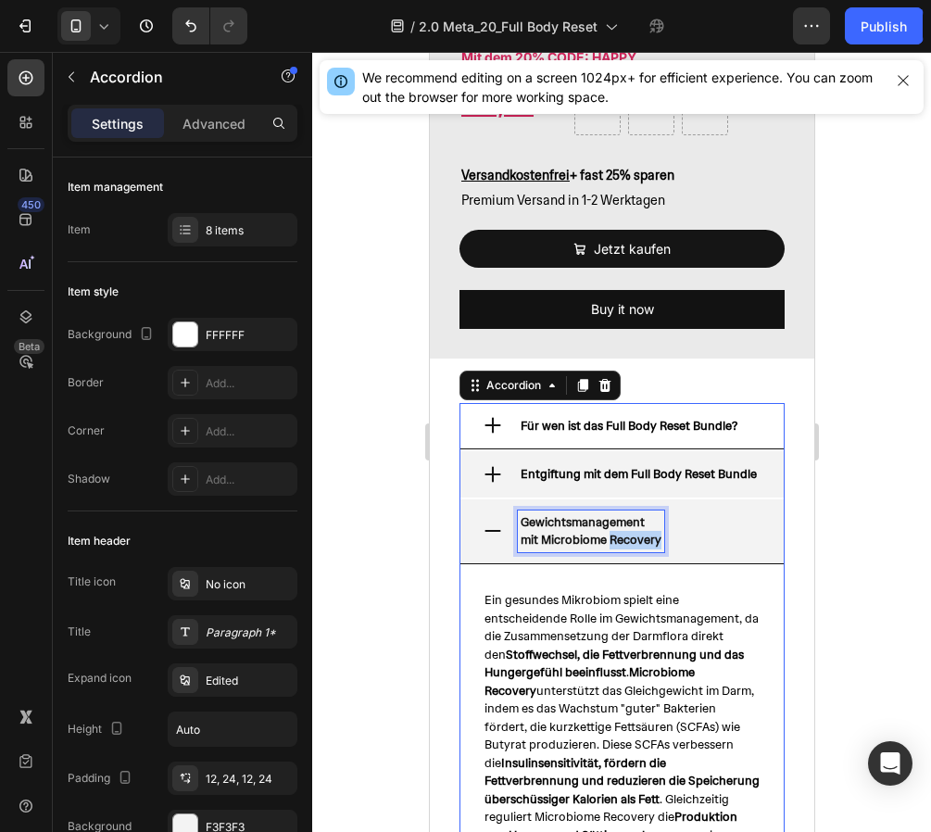
click at [620, 547] on strong "mit Microbiome Recovery" at bounding box center [590, 540] width 141 height 16
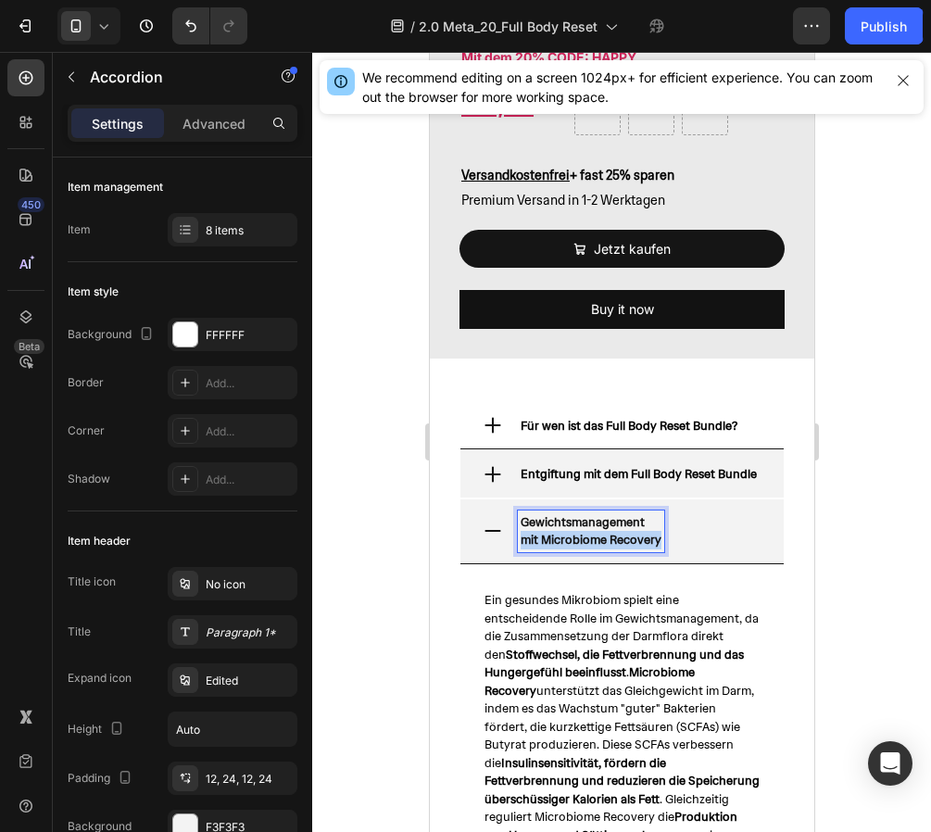
click at [620, 547] on strong "mit Microbiome Recovery" at bounding box center [590, 540] width 141 height 16
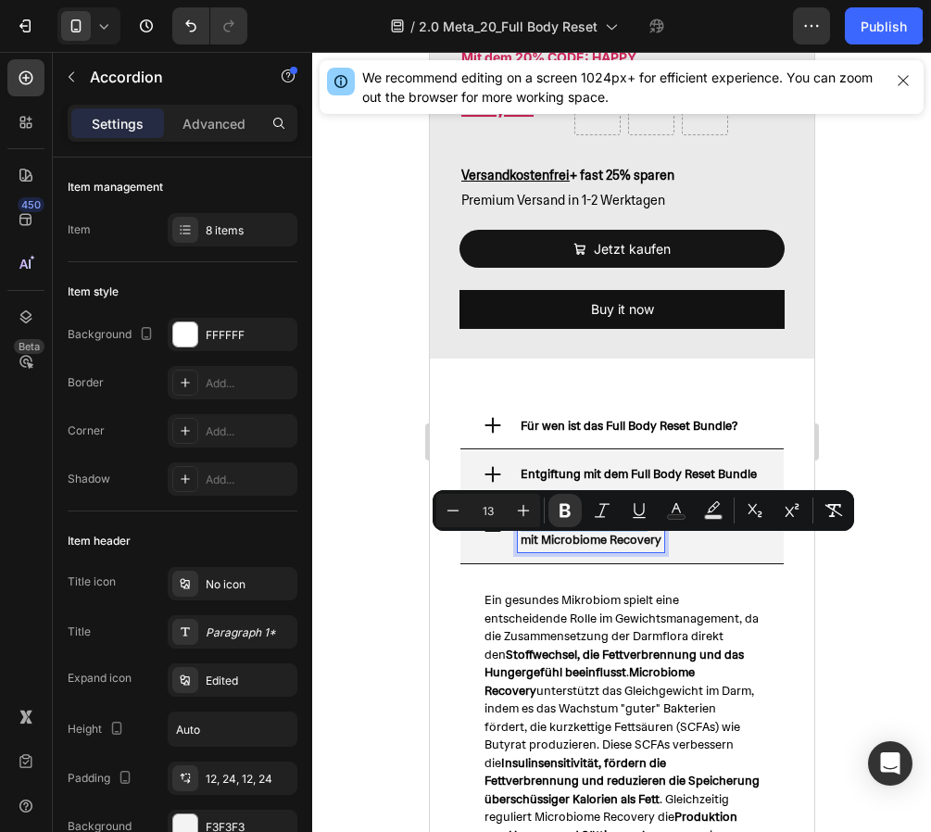
copy p "Gewichtsmanagement"
click at [569, 547] on strong "mit Microbiome Recovery" at bounding box center [590, 540] width 141 height 16
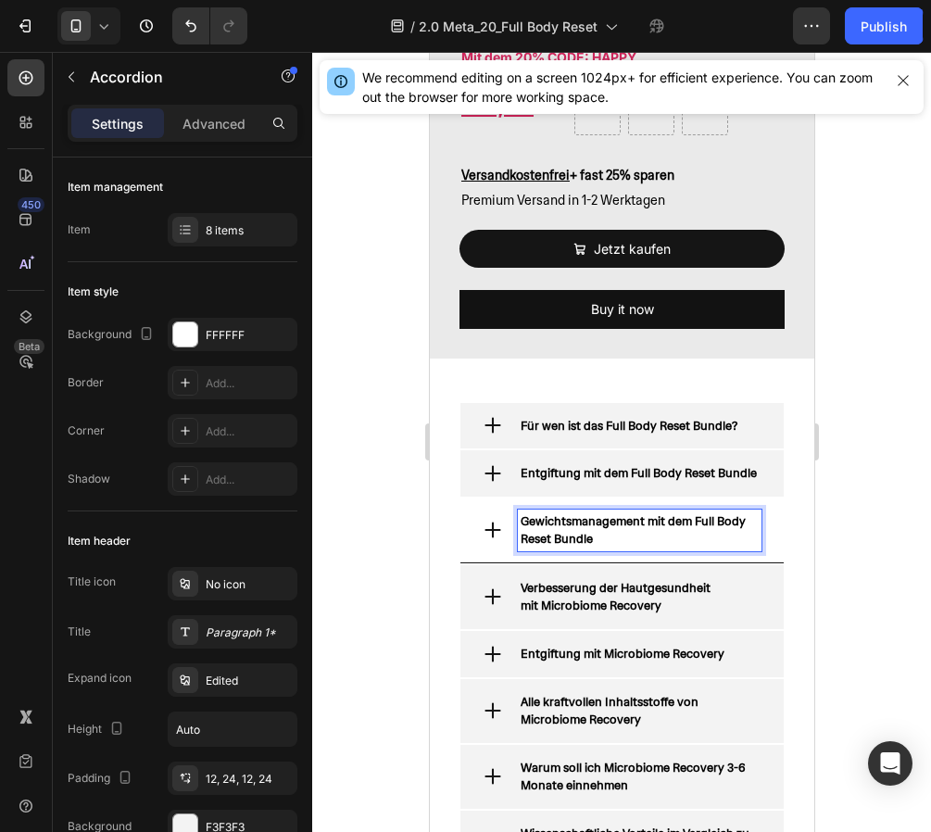
click at [486, 540] on icon at bounding box center [492, 530] width 20 height 20
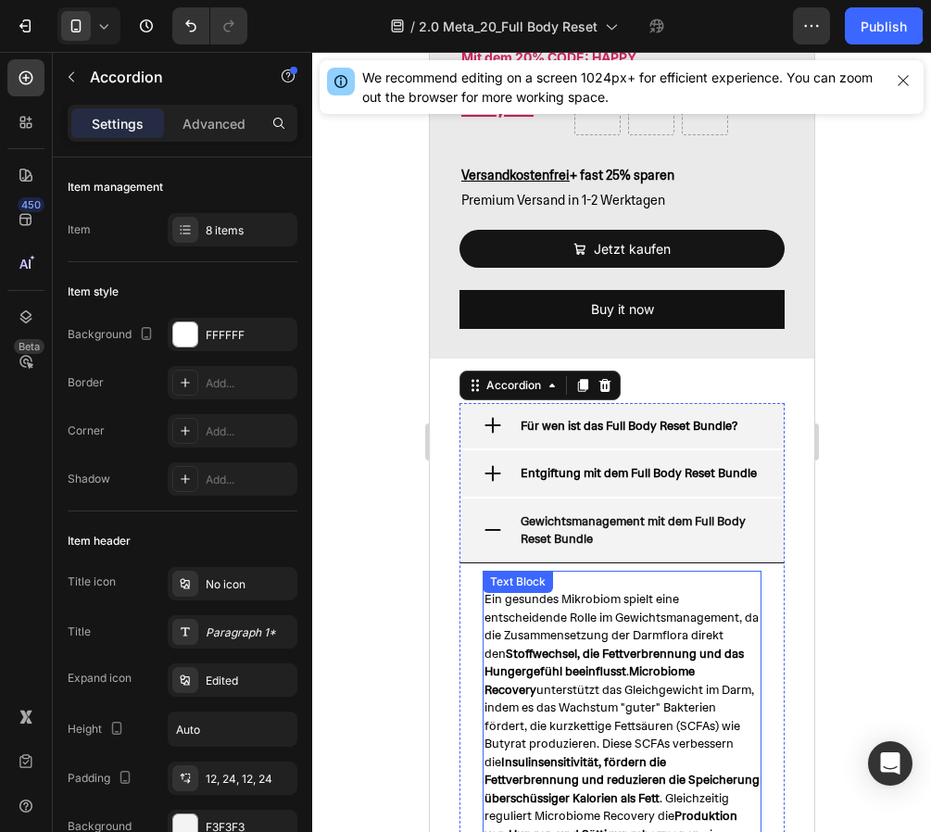
click at [591, 657] on span "Ein gesundes Mikrobiom spielt eine entscheidende Rolle im Gewichtsmanagement, d…" at bounding box center [620, 815] width 275 height 449
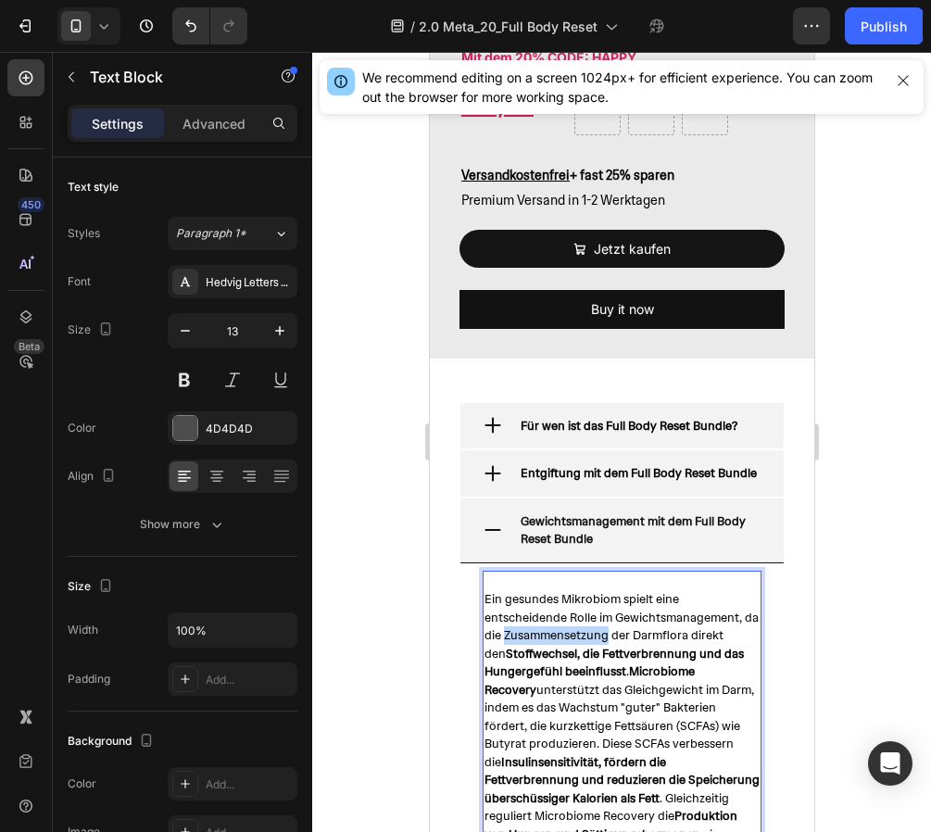
click at [591, 657] on span "Ein gesundes Mikrobiom spielt eine entscheidende Rolle im Gewichtsmanagement, d…" at bounding box center [620, 815] width 275 height 449
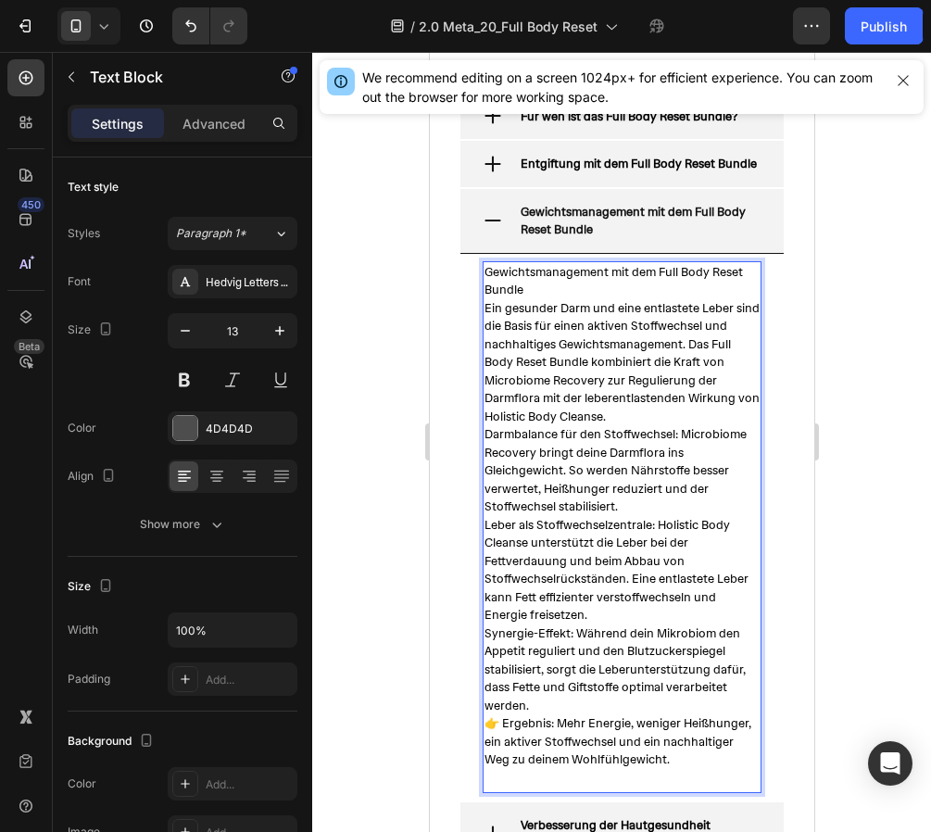
scroll to position [3020, 0]
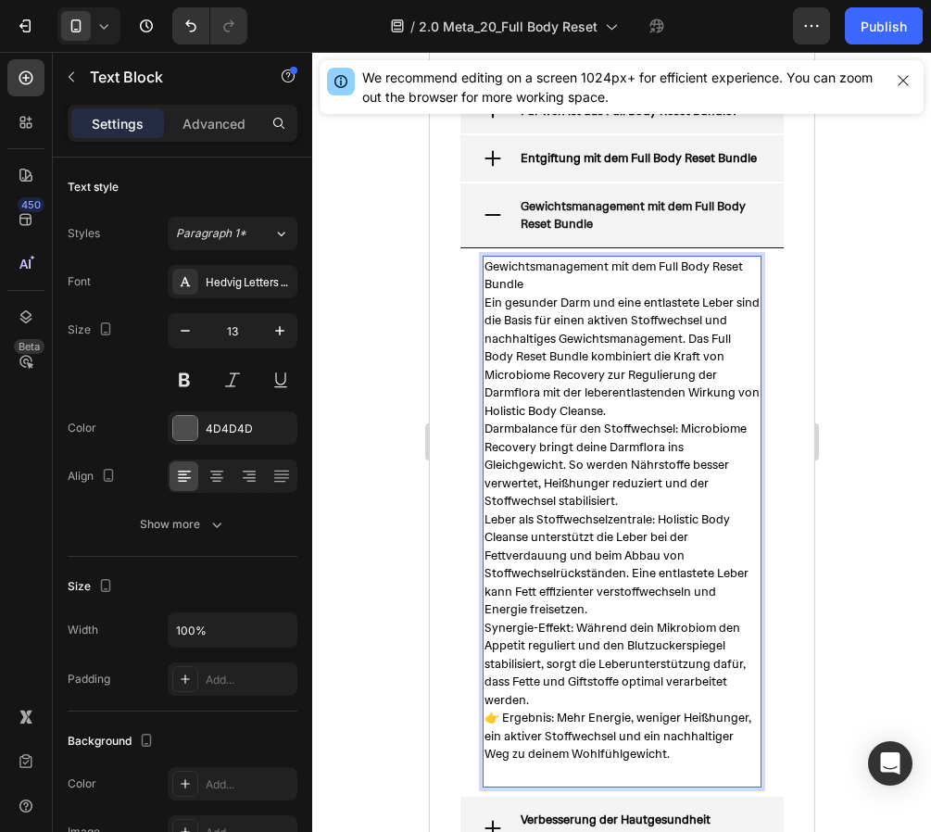
click at [533, 294] on p "Gewichtsmanagement mit dem Full Body Reset Bundle" at bounding box center [620, 275] width 275 height 36
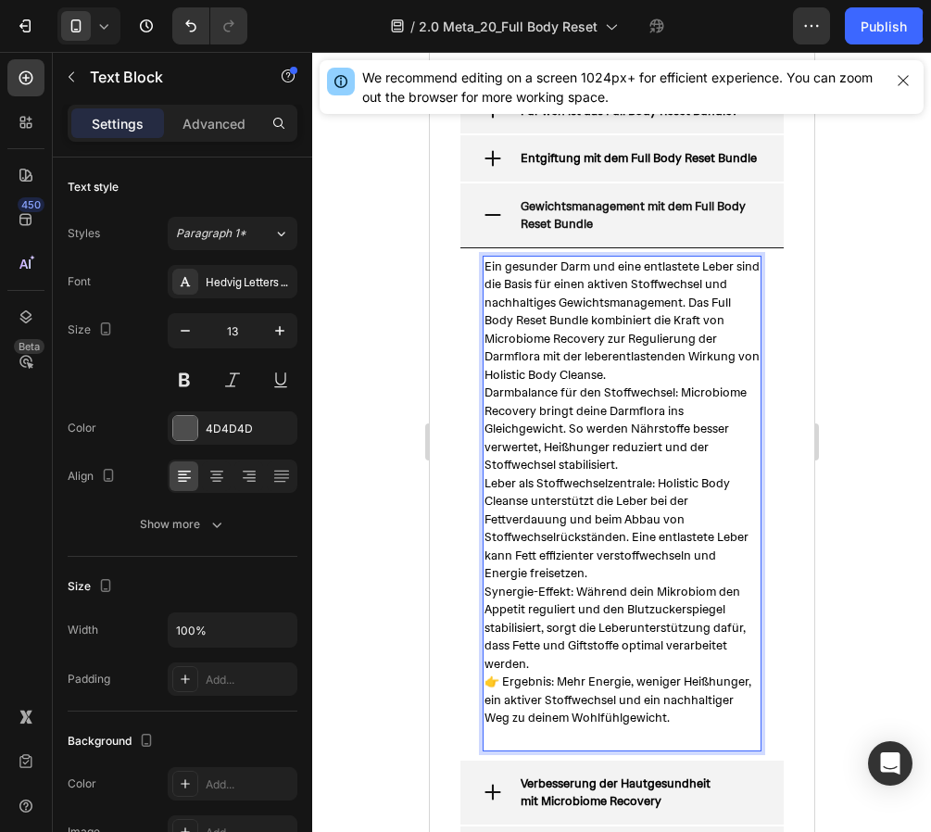
click at [625, 384] on p "Ein gesunder Darm und eine entlastete Leber sind die Basis für einen aktiven St…" at bounding box center [620, 320] width 275 height 127
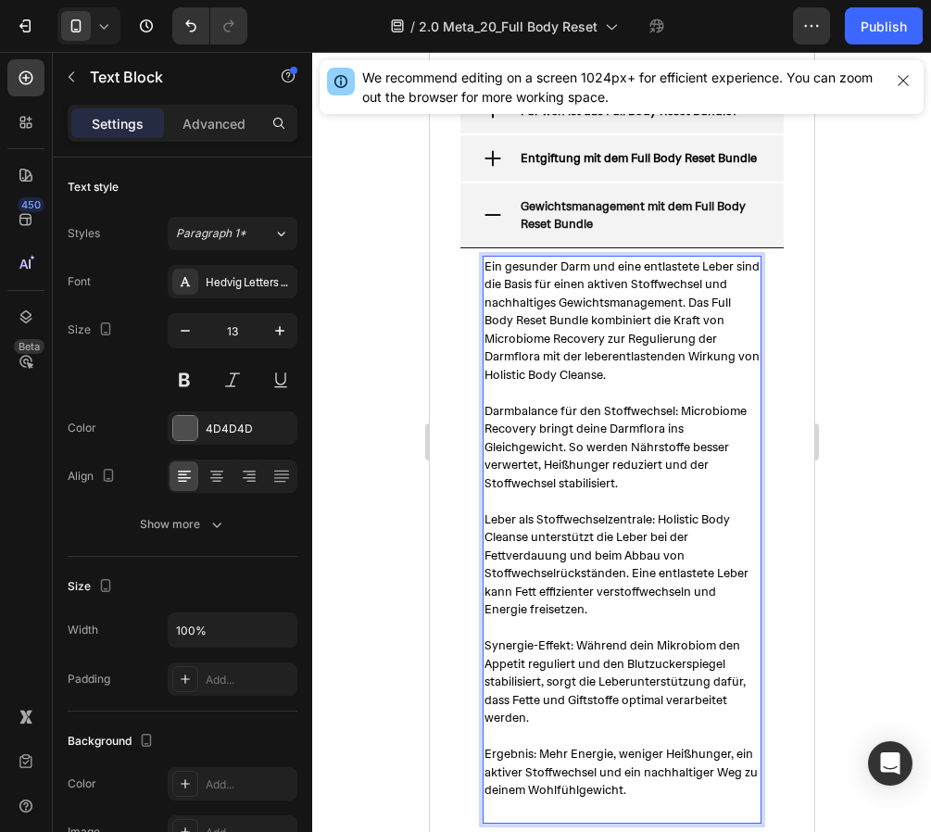
click at [653, 760] on p "Ergebnis: Mehr Energie, weniger Heißhunger, ein aktiver Stoffwechsel und ein na…" at bounding box center [620, 763] width 275 height 72
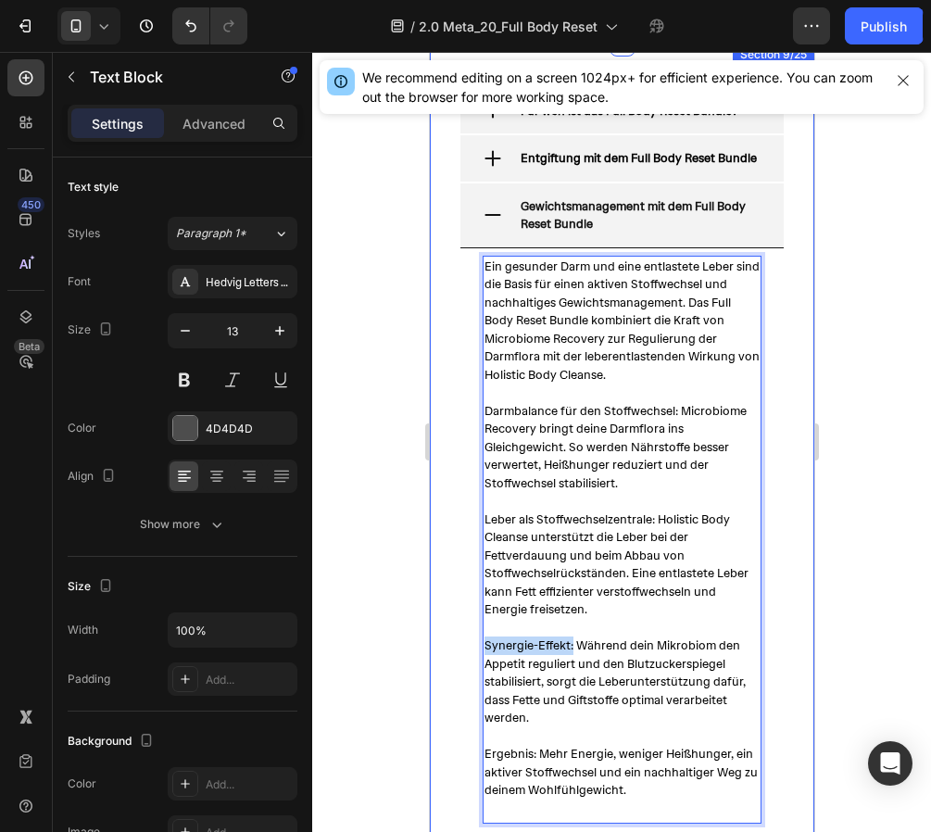
drag, startPoint x: 571, startPoint y: 671, endPoint x: 431, endPoint y: 673, distance: 140.8
click at [431, 673] on div "Für wen ist das Full Body Reset Bundle? Entgiftung mit dem Full Body Reset Bund…" at bounding box center [621, 681] width 384 height 1274
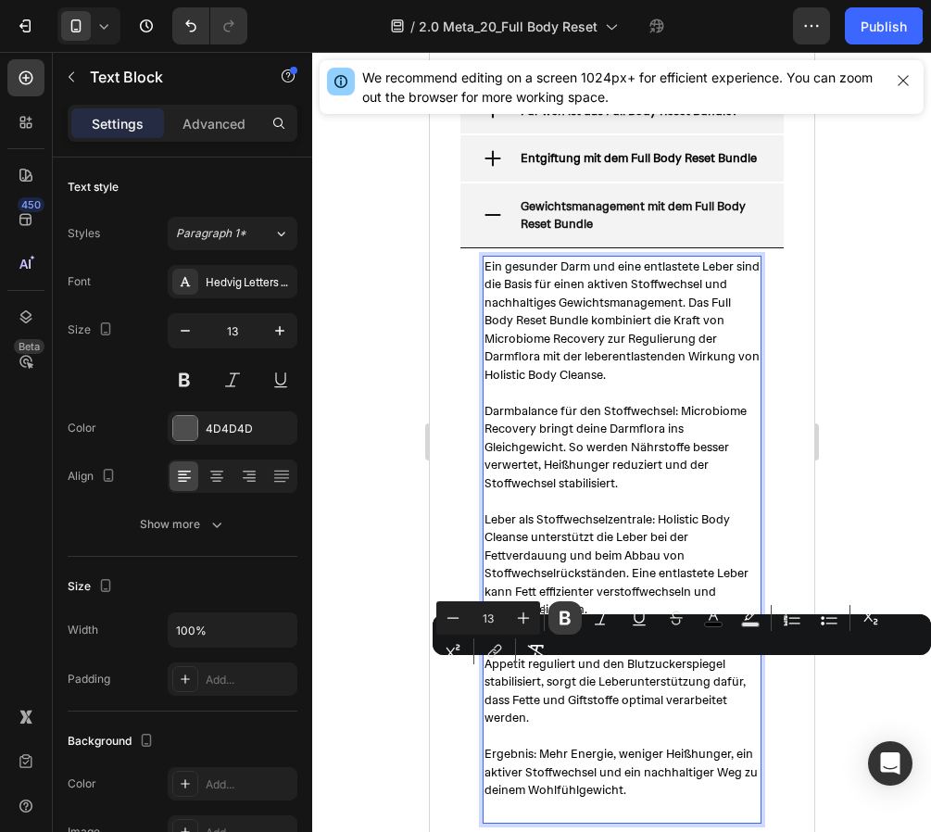
click at [558, 621] on icon "Editor contextual toolbar" at bounding box center [565, 617] width 19 height 19
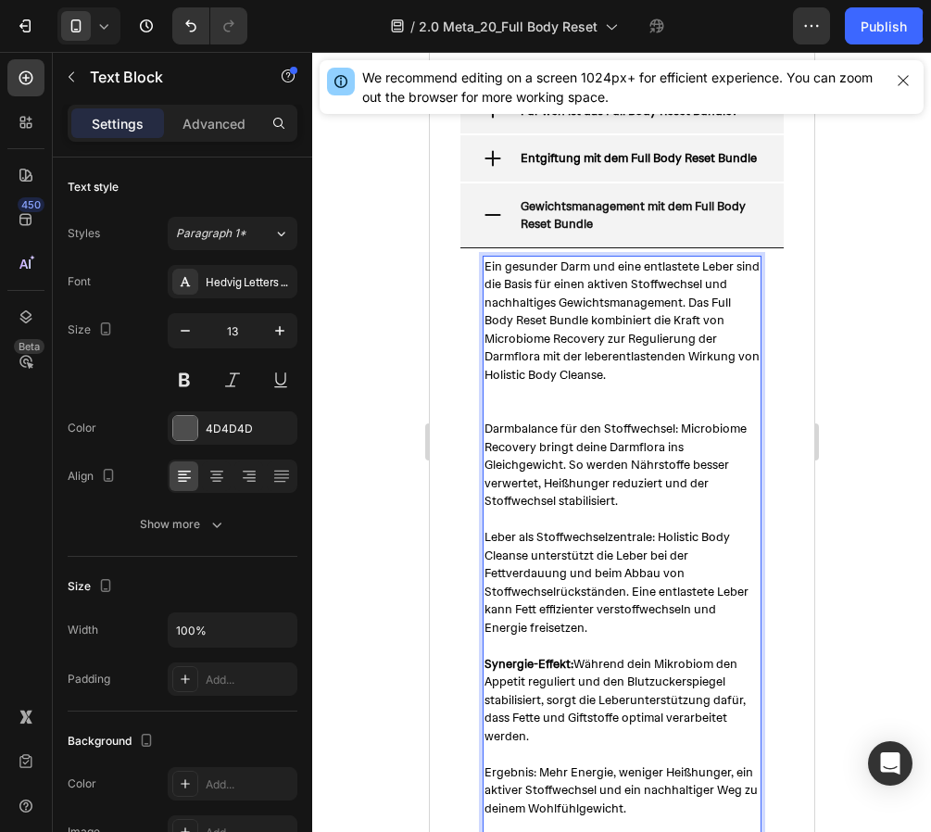
click at [587, 568] on span "Leber als Stoffwechselzentrale: Holistic Body Cleanse unterstützt die Leber bei…" at bounding box center [615, 582] width 264 height 107
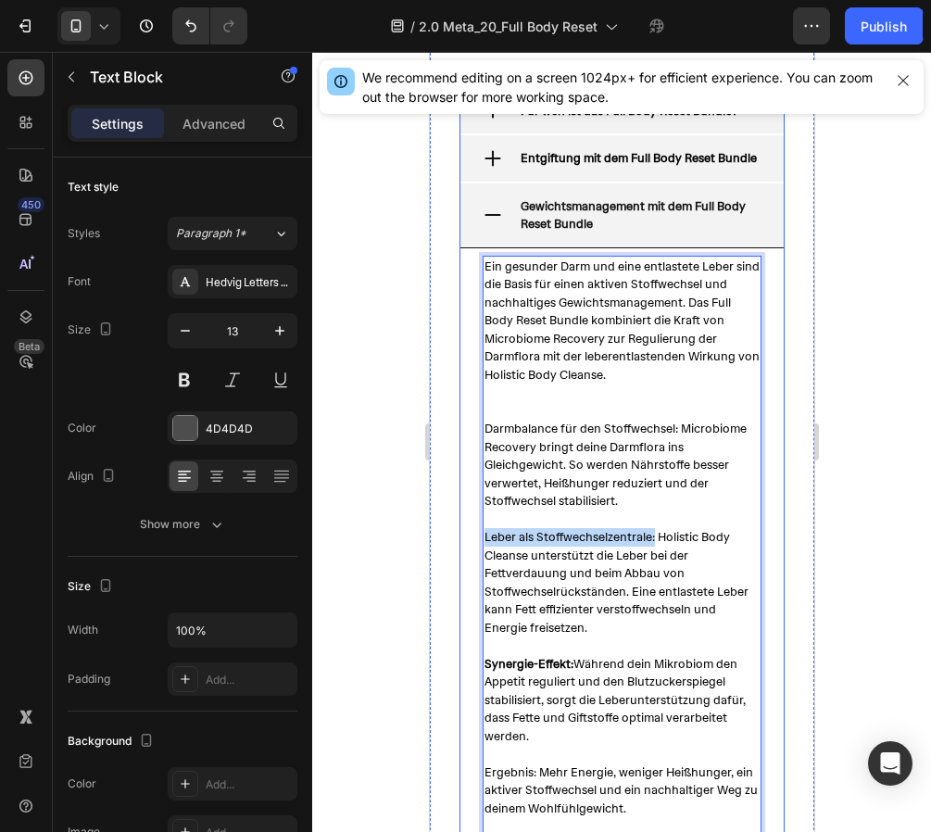
drag, startPoint x: 653, startPoint y: 562, endPoint x: 471, endPoint y: 569, distance: 181.6
click at [471, 569] on div "Ein gesunder Darm und eine entlastete Leber sind die Basis für einen aktiven St…" at bounding box center [620, 548] width 323 height 601
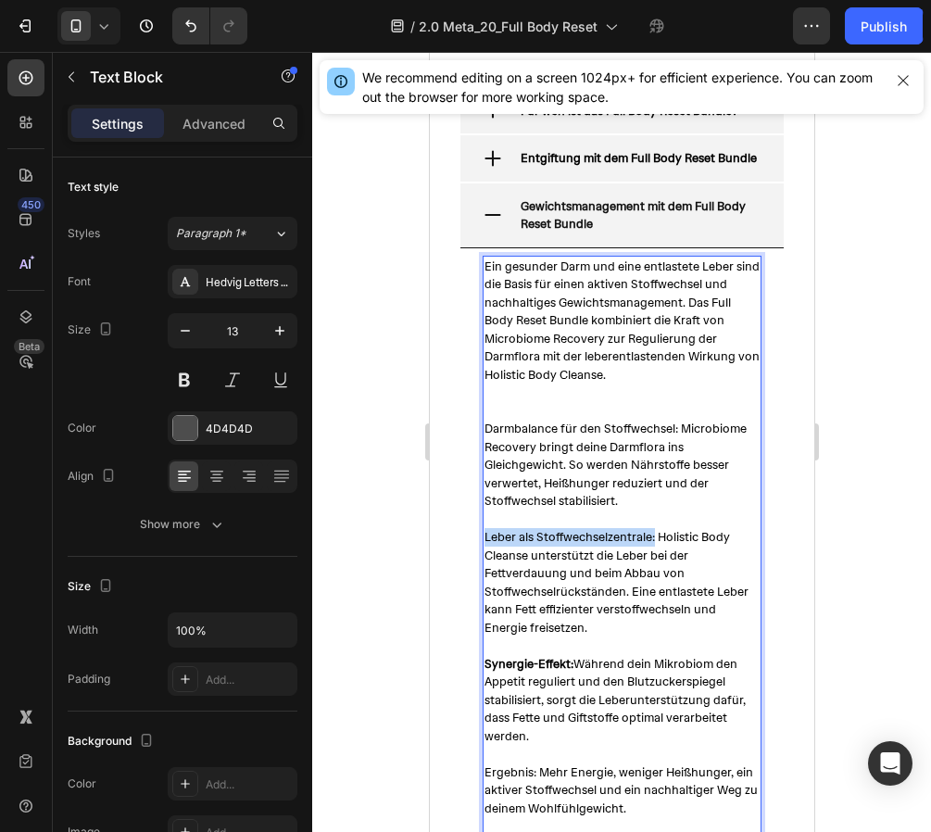
click at [564, 558] on span "Leber als Stoffwechselzentrale: Holistic Body Cleanse unterstützt die Leber bei…" at bounding box center [615, 582] width 264 height 107
drag, startPoint x: 654, startPoint y: 562, endPoint x: 483, endPoint y: 568, distance: 170.5
click at [483, 568] on span "Leber als Stoffwechselzentrale: Holistic Body Cleanse unterstützt die Leber bei…" at bounding box center [615, 582] width 264 height 107
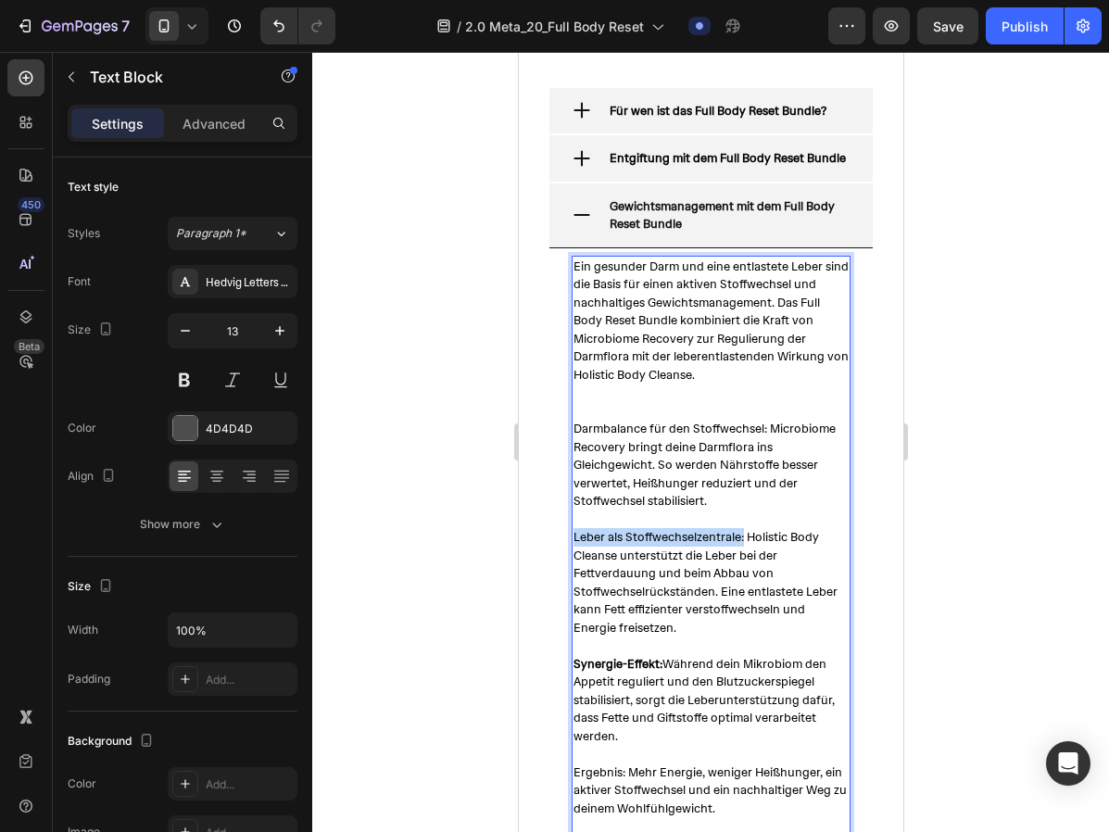
click at [677, 560] on span "Leber als Stoffwechselzentrale: Holistic Body Cleanse unterstützt die Leber bei…" at bounding box center [704, 582] width 264 height 107
click at [726, 556] on span "Leber als Stoffwechselzentrale: Holistic Body Cleanse unterstützt die Leber bei…" at bounding box center [704, 582] width 264 height 107
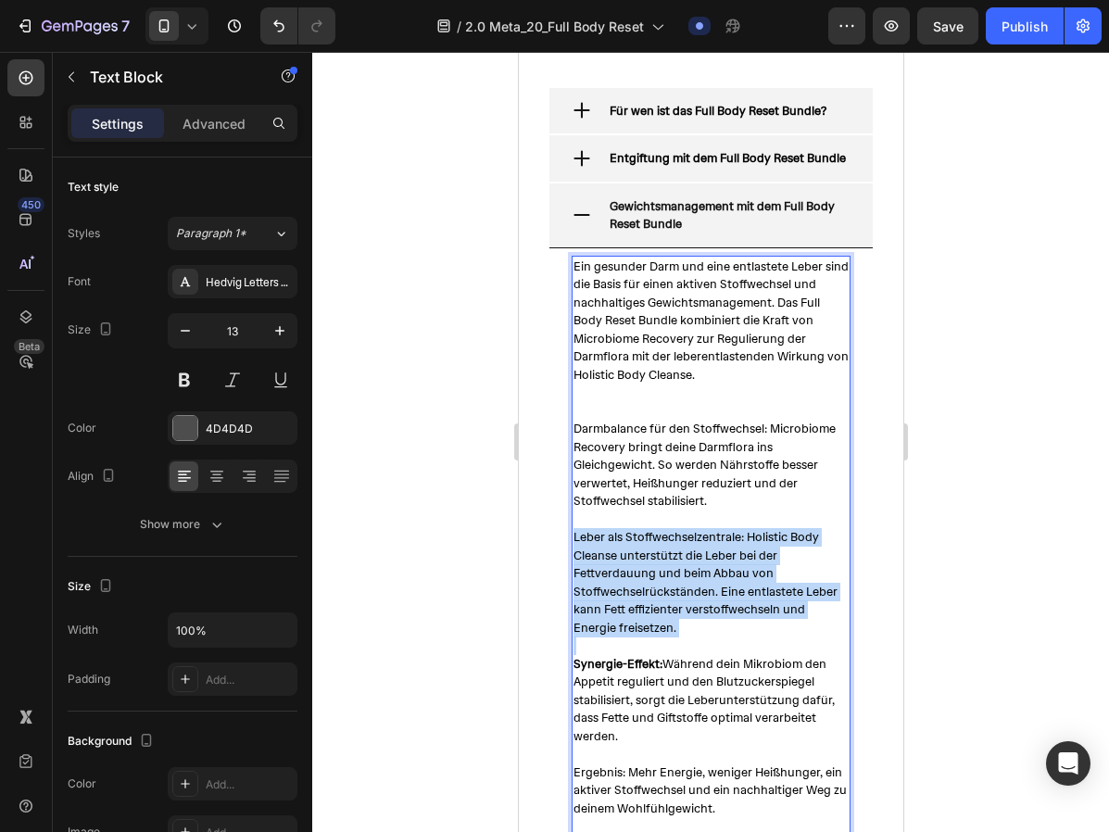
click at [726, 556] on span "Leber als Stoffwechselzentrale: Holistic Body Cleanse unterstützt die Leber bei…" at bounding box center [704, 582] width 264 height 107
click at [717, 561] on span "Leber als Stoffwechselzentrale: Holistic Body Cleanse unterstützt die Leber bei…" at bounding box center [704, 582] width 264 height 107
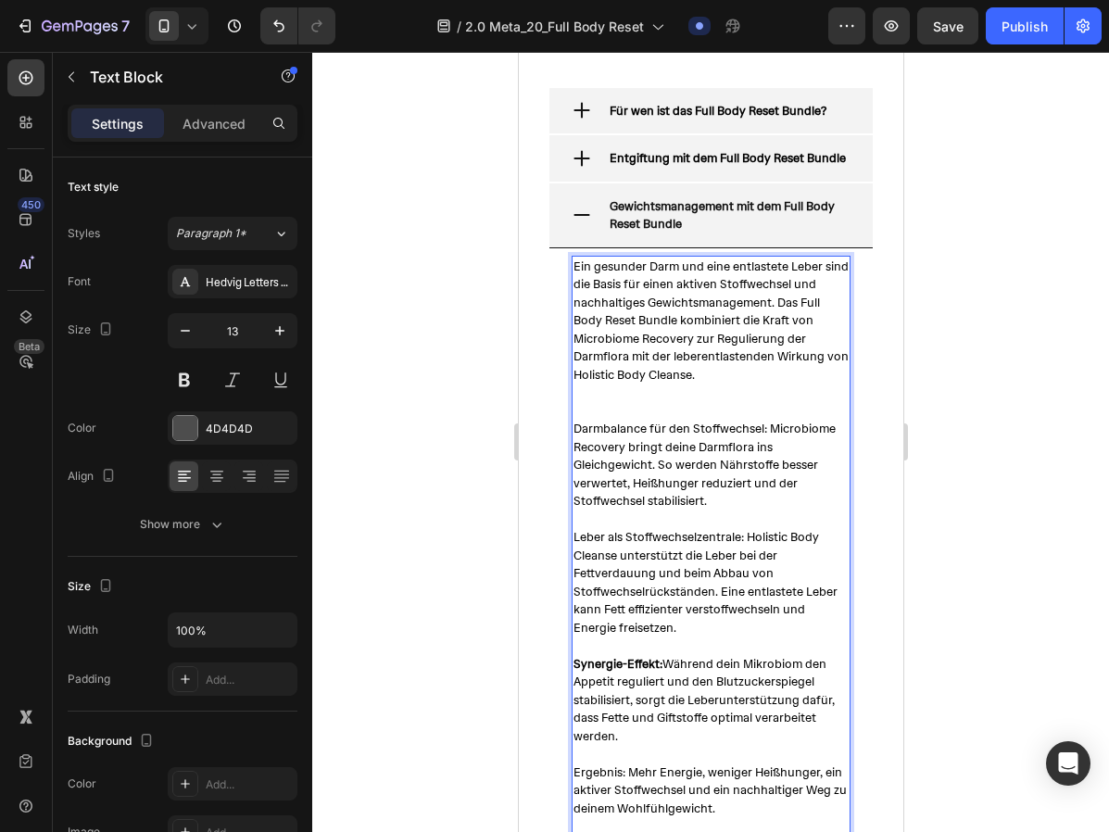
click at [682, 557] on span "Leber als Stoffwechselzentrale: Holistic Body Cleanse unterstützt die Leber bei…" at bounding box center [704, 582] width 264 height 107
click at [682, 556] on span "Leber als Stoffwechselzentrale: Holistic Body Cleanse unterstützt die Leber bei…" at bounding box center [704, 582] width 264 height 107
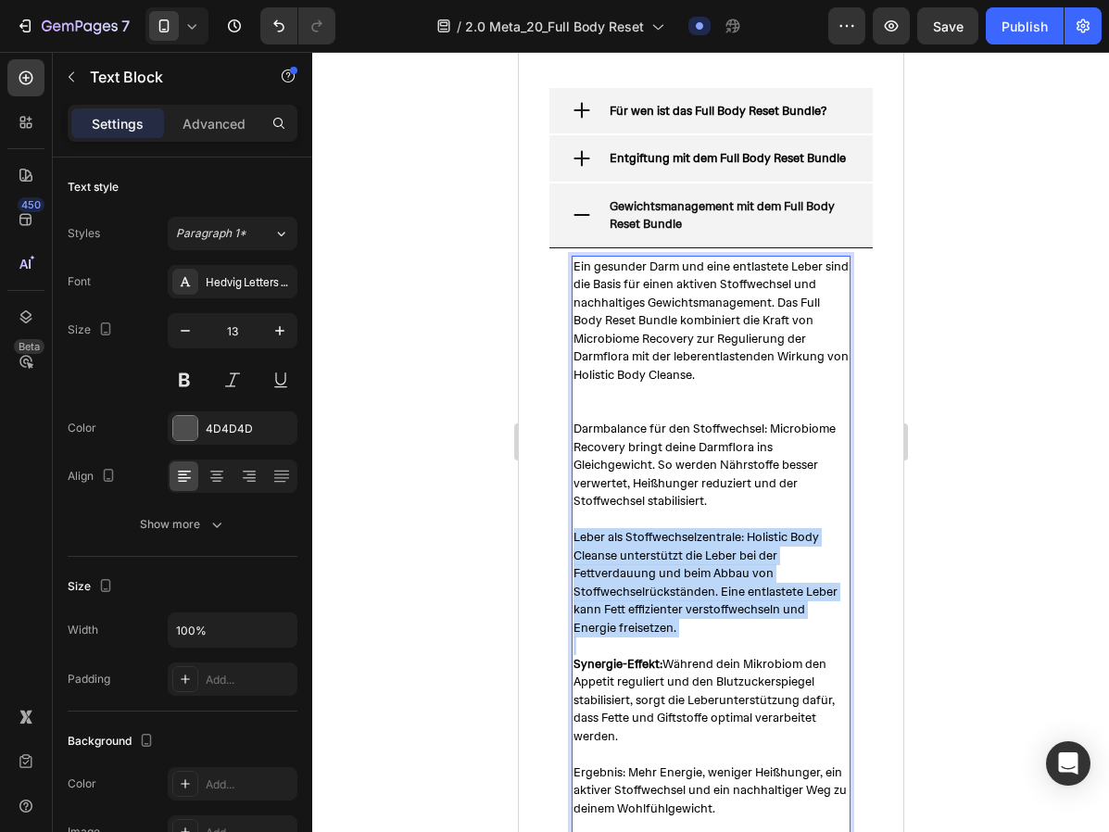
click at [682, 556] on span "Leber als Stoffwechselzentrale: Holistic Body Cleanse unterstützt die Leber bei…" at bounding box center [704, 582] width 264 height 107
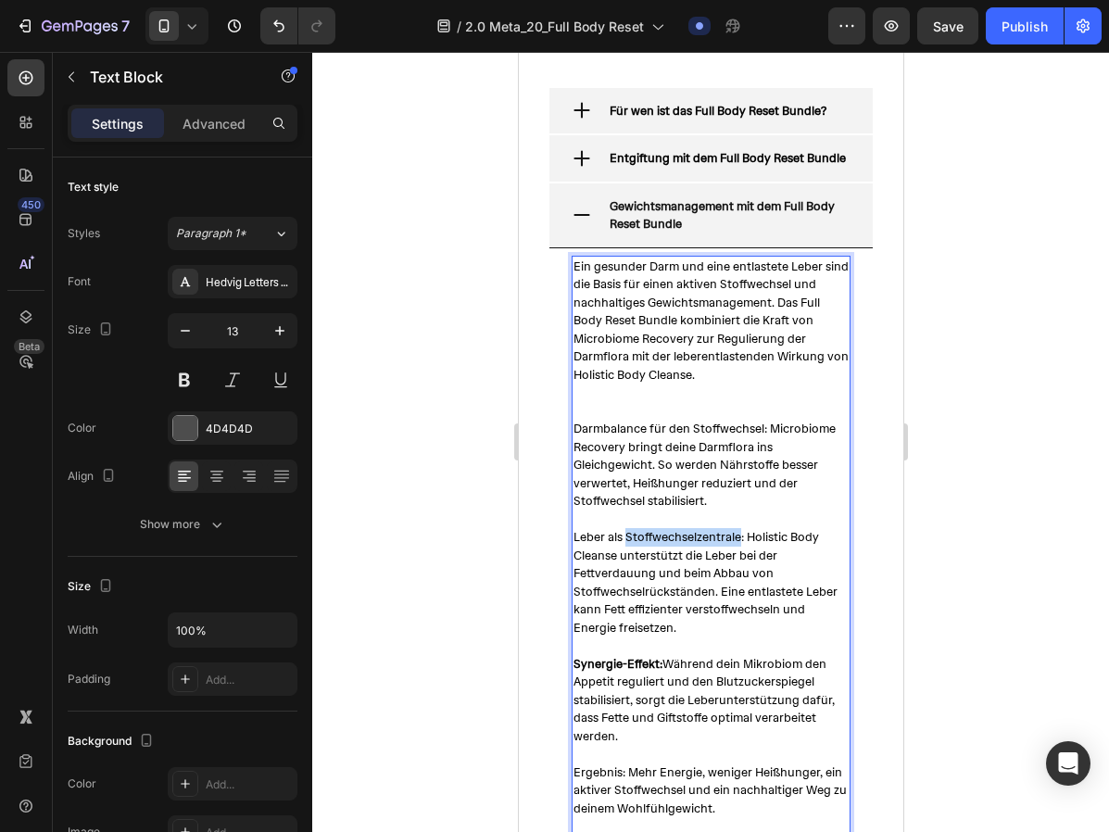
click at [682, 556] on span "Leber als Stoffwechselzentrale: Holistic Body Cleanse unterstützt die Leber bei…" at bounding box center [704, 582] width 264 height 107
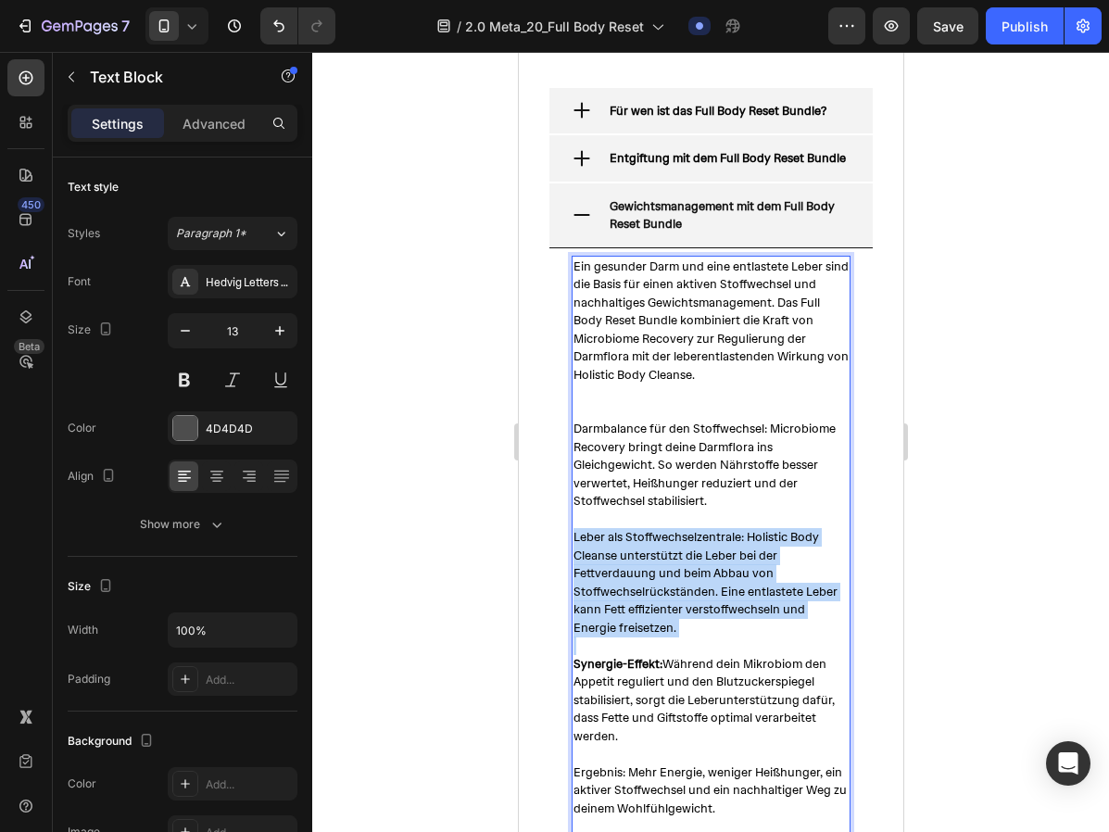
click at [682, 556] on span "Leber als Stoffwechselzentrale: Holistic Body Cleanse unterstützt die Leber bei…" at bounding box center [704, 582] width 264 height 107
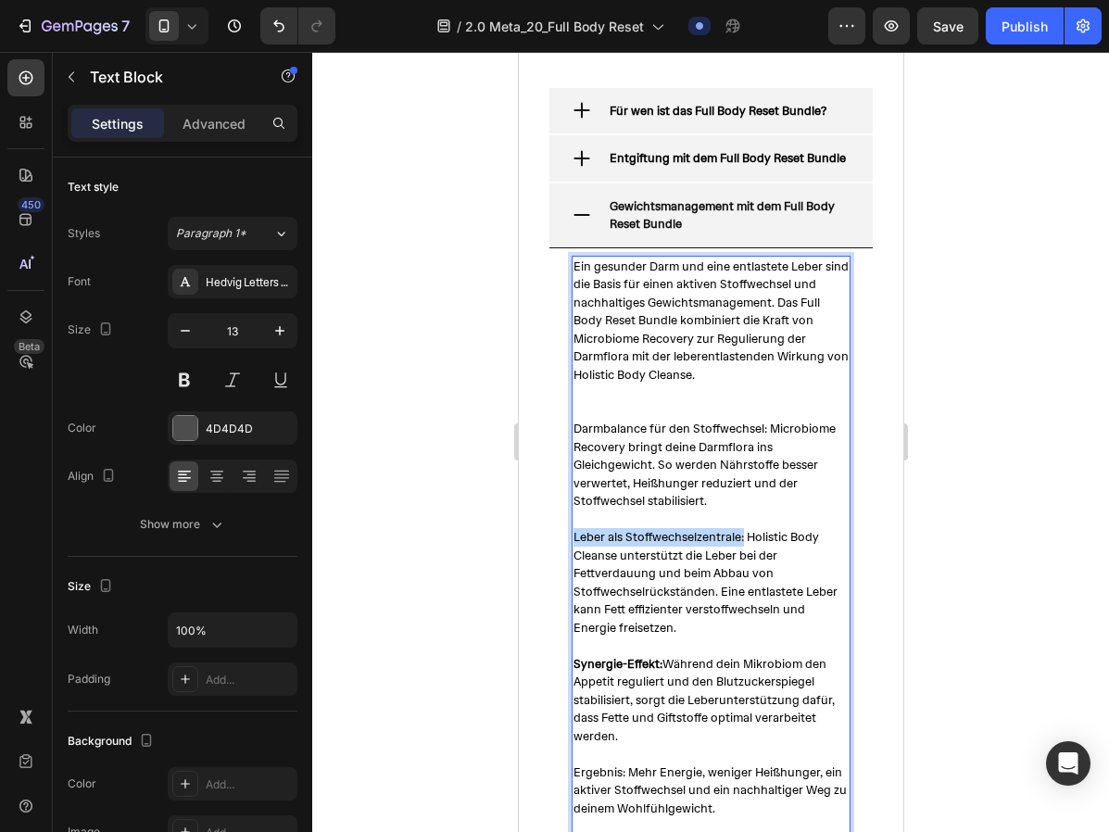
drag, startPoint x: 740, startPoint y: 564, endPoint x: 573, endPoint y: 566, distance: 166.7
click at [573, 566] on span "Leber als Stoffwechselzentrale: Holistic Body Cleanse unterstützt die Leber bei…" at bounding box center [704, 582] width 264 height 107
click at [647, 558] on span "Leber als Stoffwechselzentrale: Holistic Body Cleanse unterstützt die Leber bei…" at bounding box center [704, 582] width 264 height 107
click at [707, 455] on span "Darmbalance für den Stoffwechsel: Microbiome Recovery bringt deine Darmflora in…" at bounding box center [703, 464] width 262 height 88
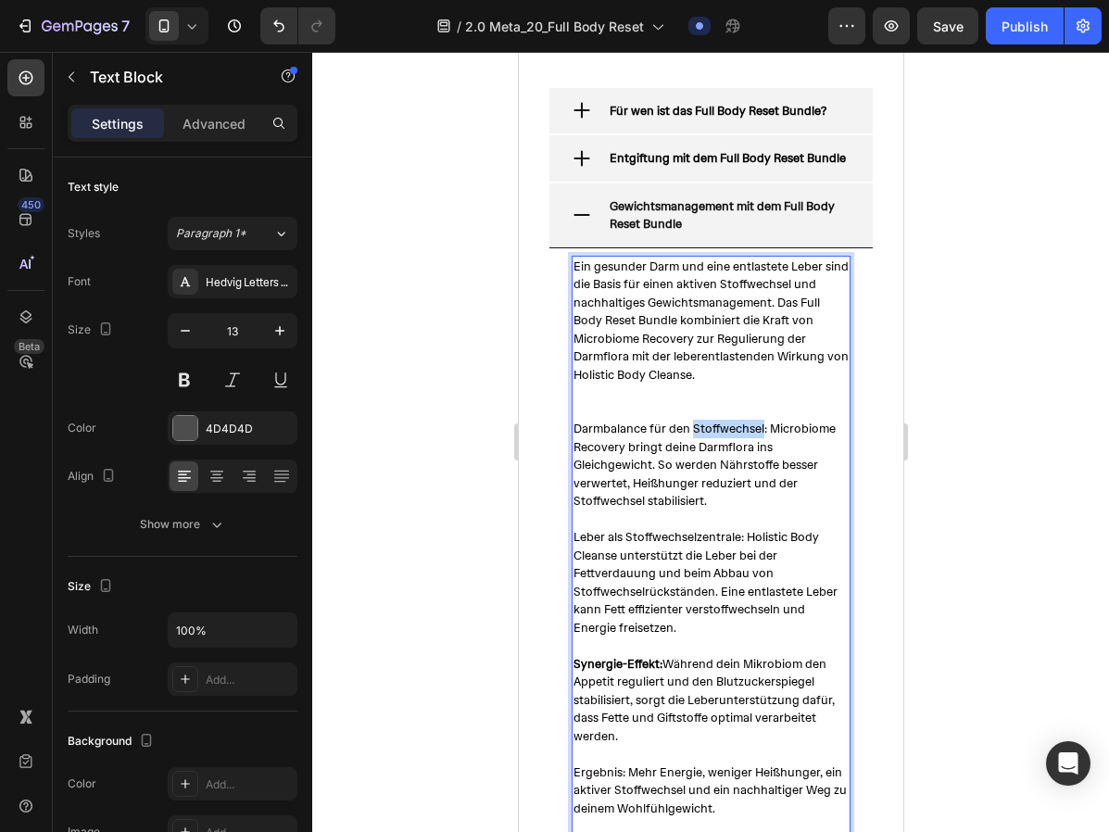
click at [707, 455] on span "Darmbalance für den Stoffwechsel: Microbiome Recovery bringt deine Darmflora in…" at bounding box center [703, 464] width 262 height 88
click at [677, 467] on span "Darmbalance für den Stoffwechsel: Microbiome Recovery bringt deine Darmflora in…" at bounding box center [703, 464] width 262 height 88
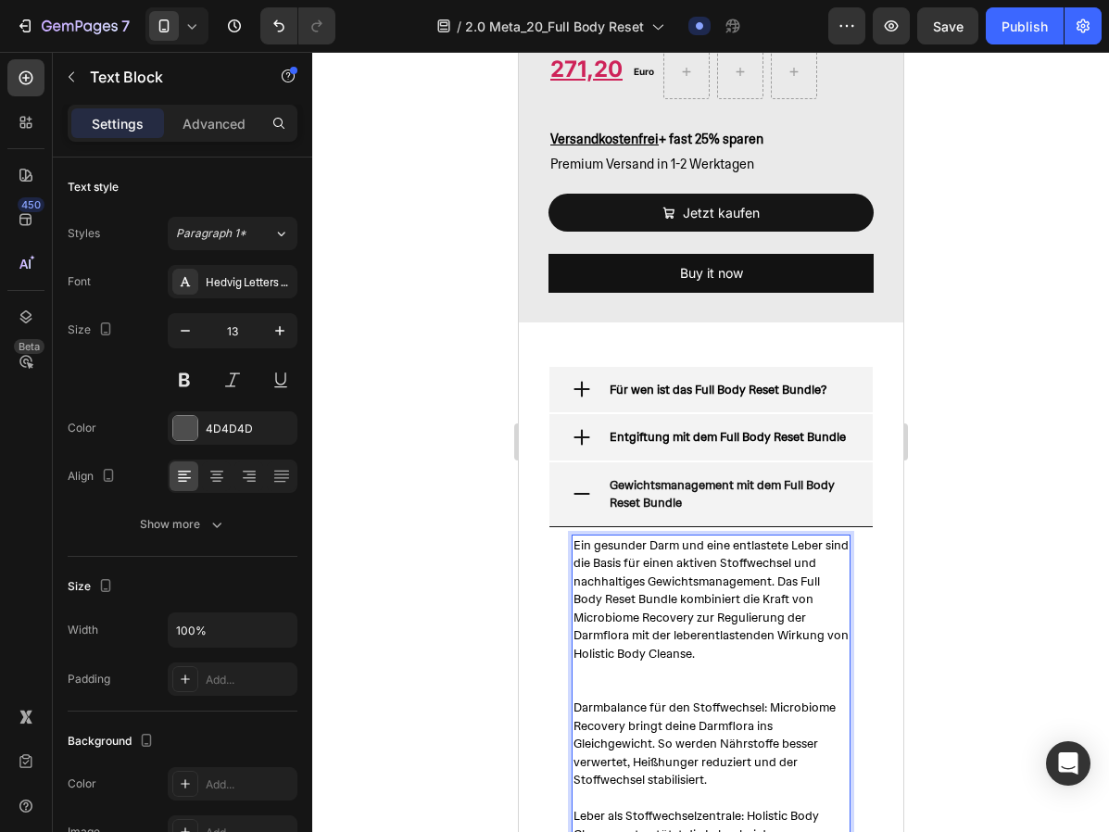
scroll to position [2740, 0]
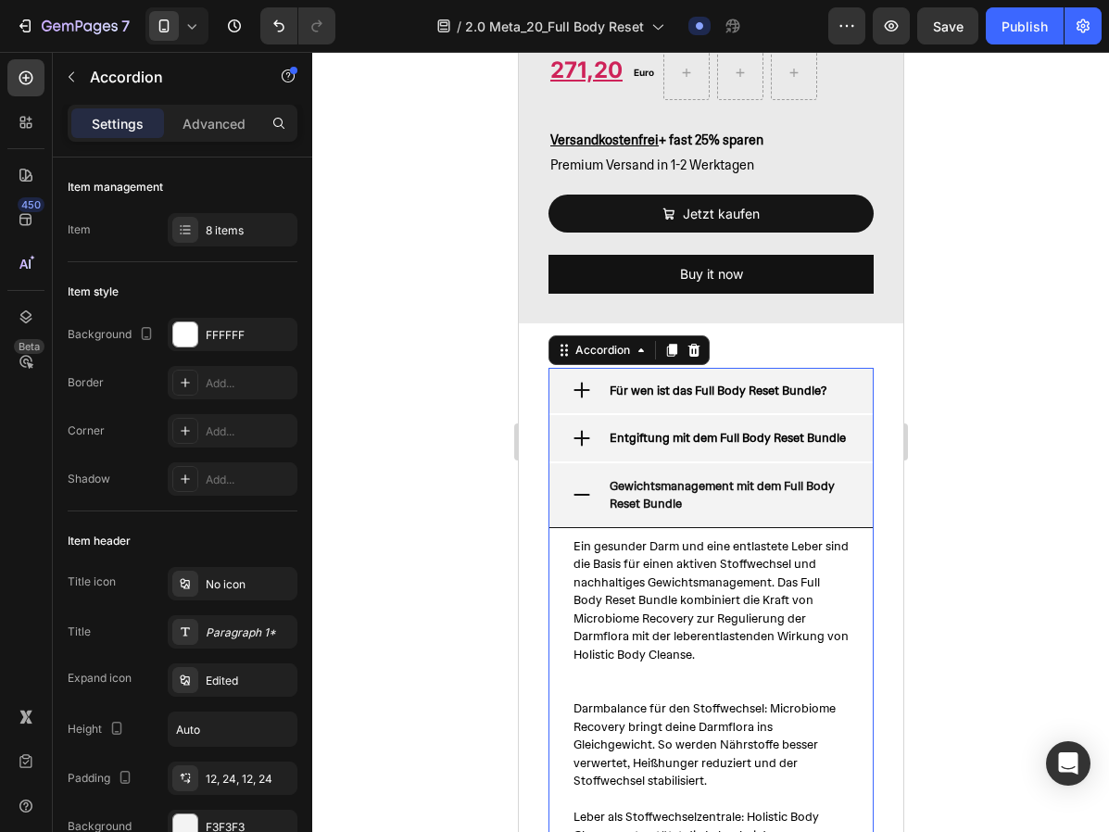
click at [581, 505] on icon at bounding box center [580, 494] width 20 height 20
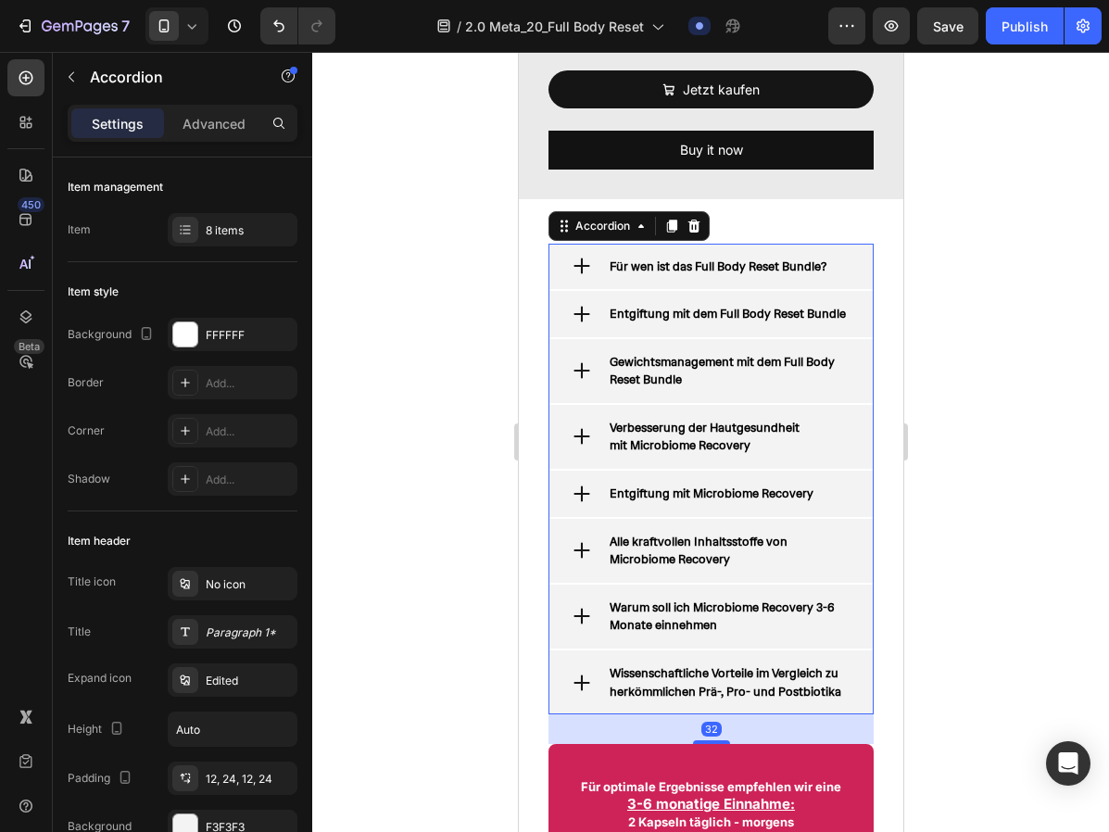
scroll to position [2900, 0]
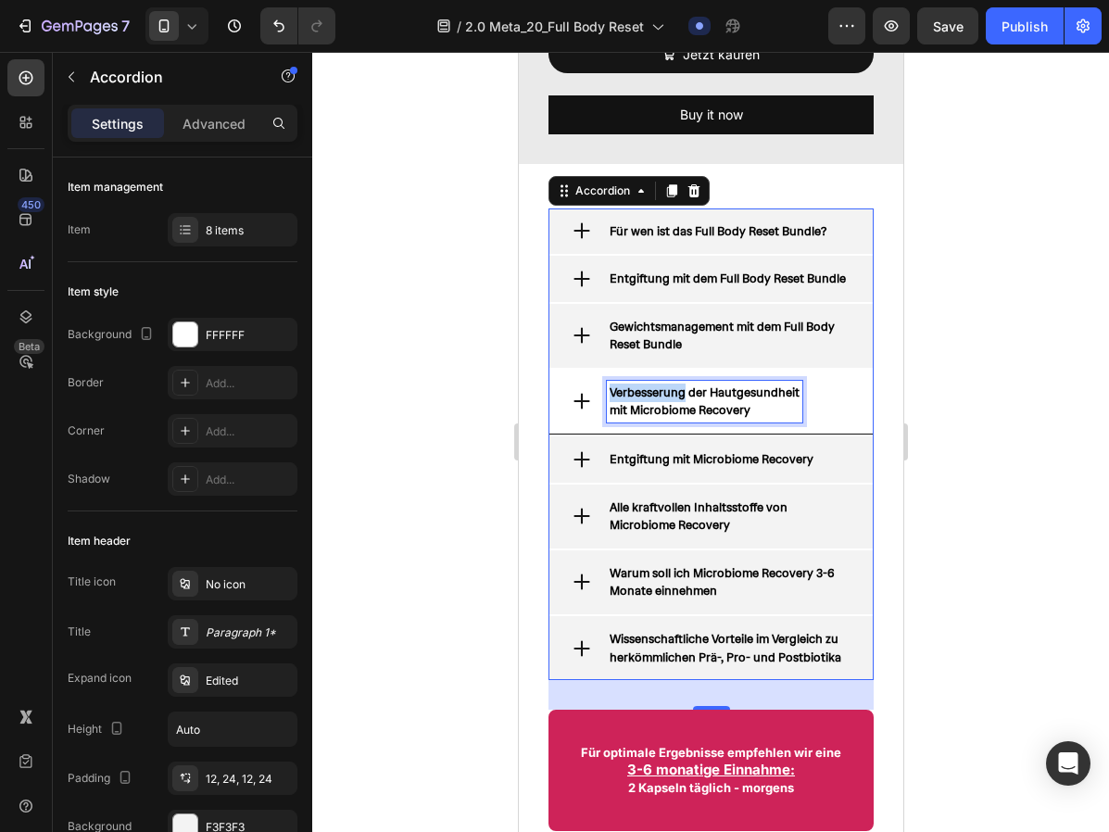
click at [658, 400] on strong "Verbesserung der Hautgesundheit" at bounding box center [703, 392] width 190 height 16
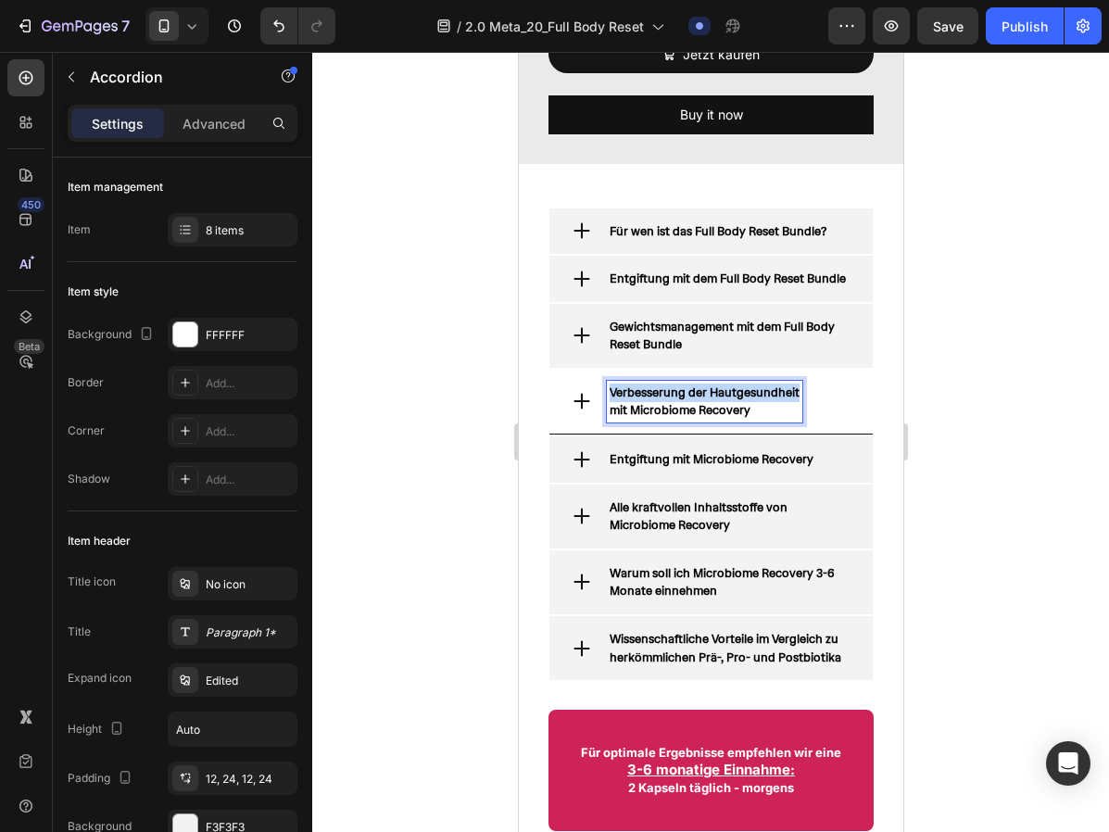
click at [658, 400] on strong "Verbesserung der Hautgesundheit" at bounding box center [703, 392] width 190 height 16
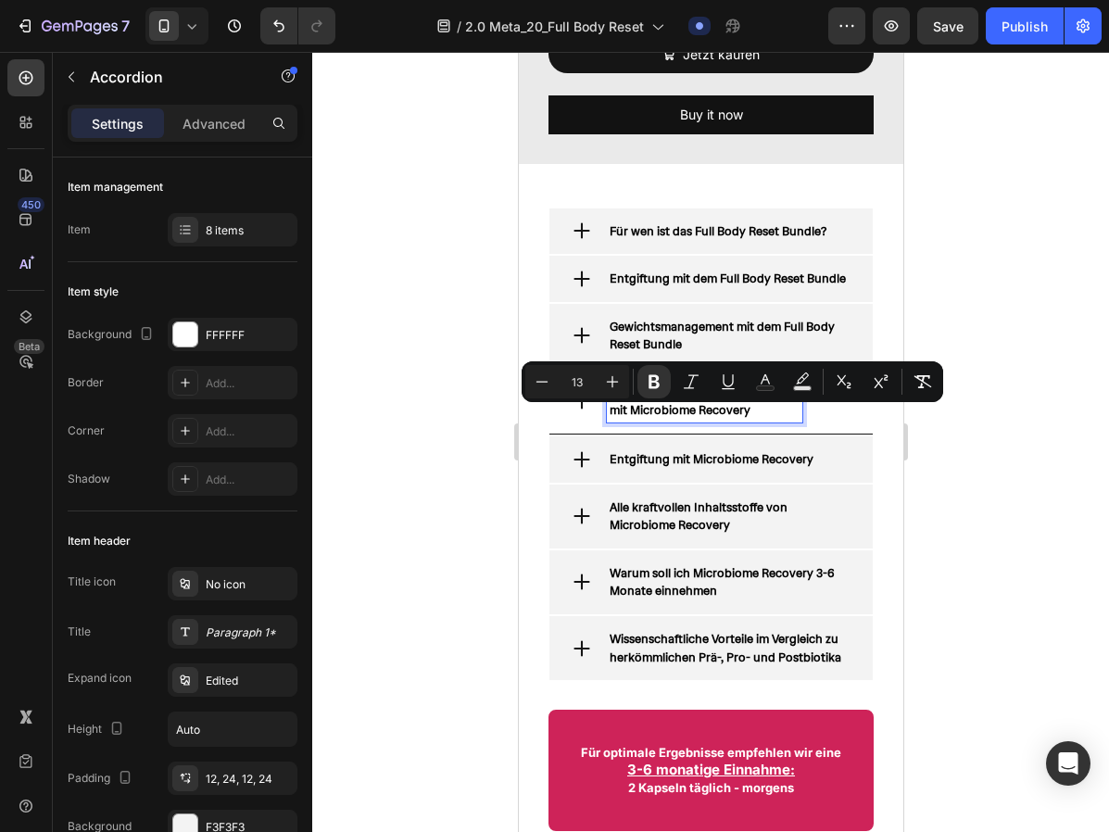
copy strong "Verbesserung der Hautgesundheit"
click at [665, 400] on strong "Verbesserung der Hautgesundheit" at bounding box center [703, 392] width 190 height 16
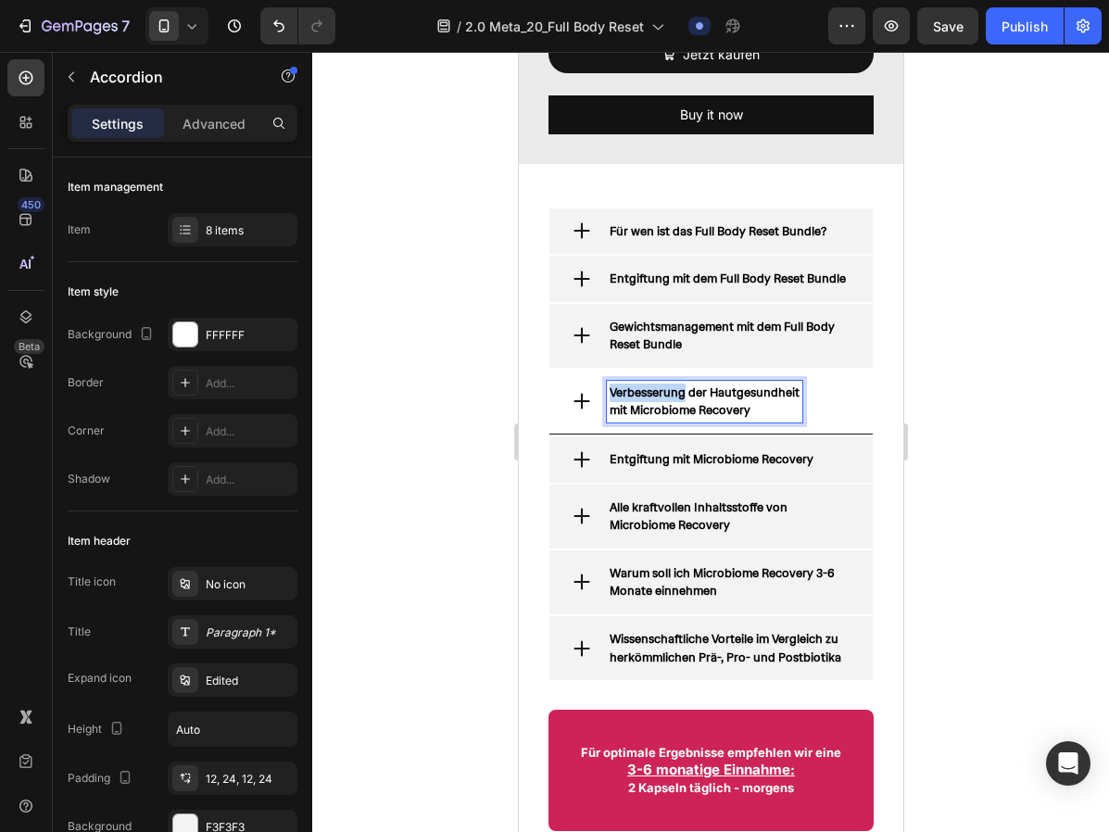
click at [665, 400] on strong "Verbesserung der Hautgesundheit" at bounding box center [703, 392] width 190 height 16
click at [584, 411] on icon at bounding box center [580, 401] width 20 height 20
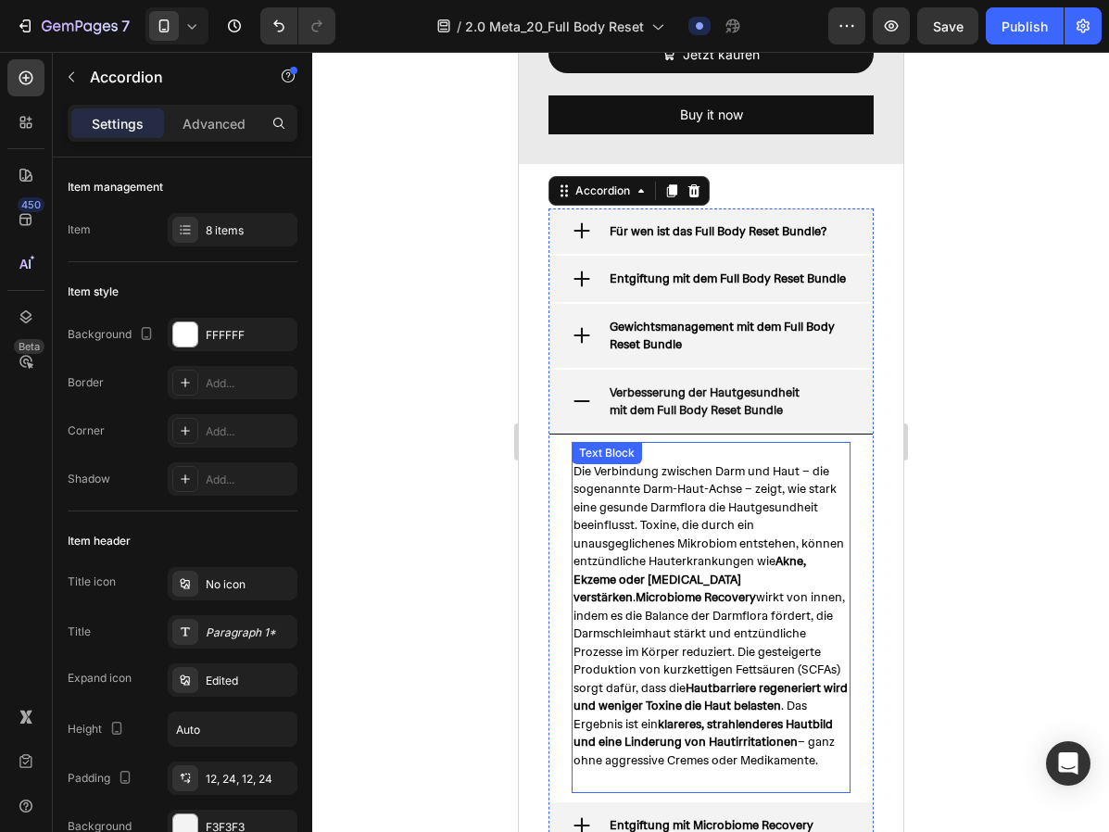
click at [663, 533] on span "Die Verbindung zwischen Darm und Haut – die sogenannte Darm-Haut-Achse – zeigt,…" at bounding box center [709, 615] width 274 height 305
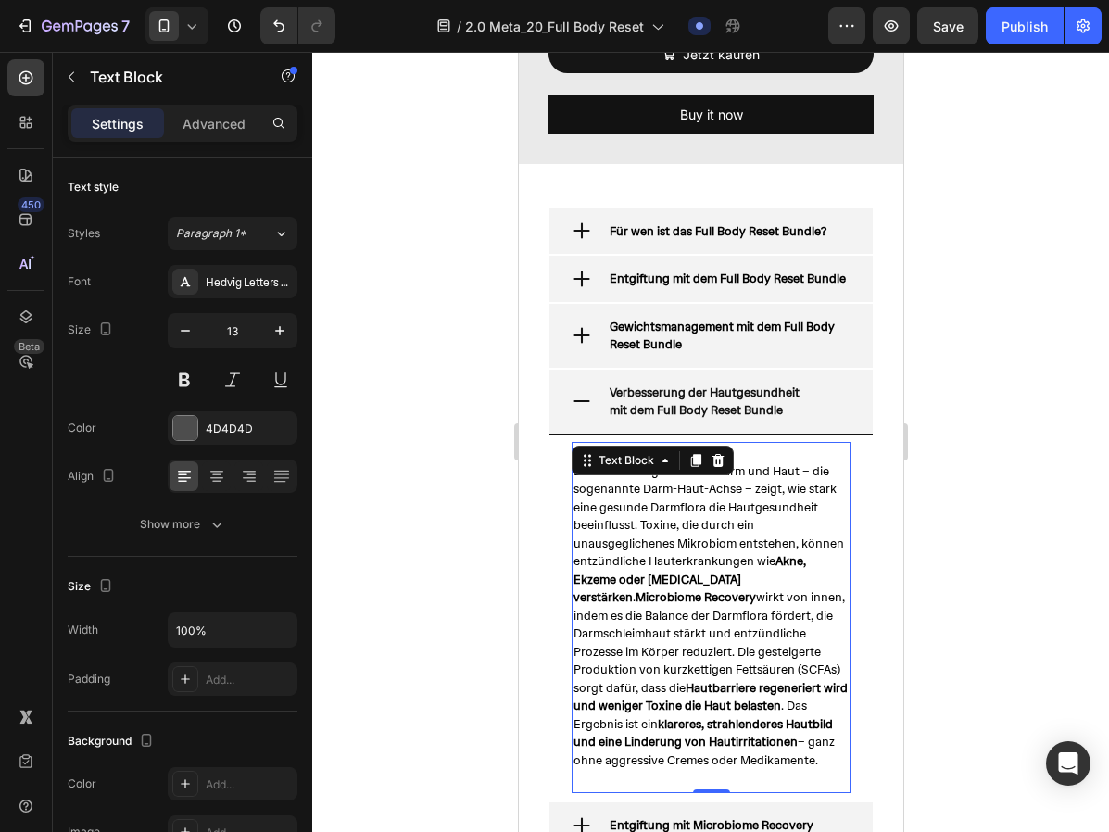
click at [663, 533] on span "Die Verbindung zwischen Darm und Haut – die sogenannte Darm-Haut-Achse – zeigt,…" at bounding box center [709, 615] width 274 height 305
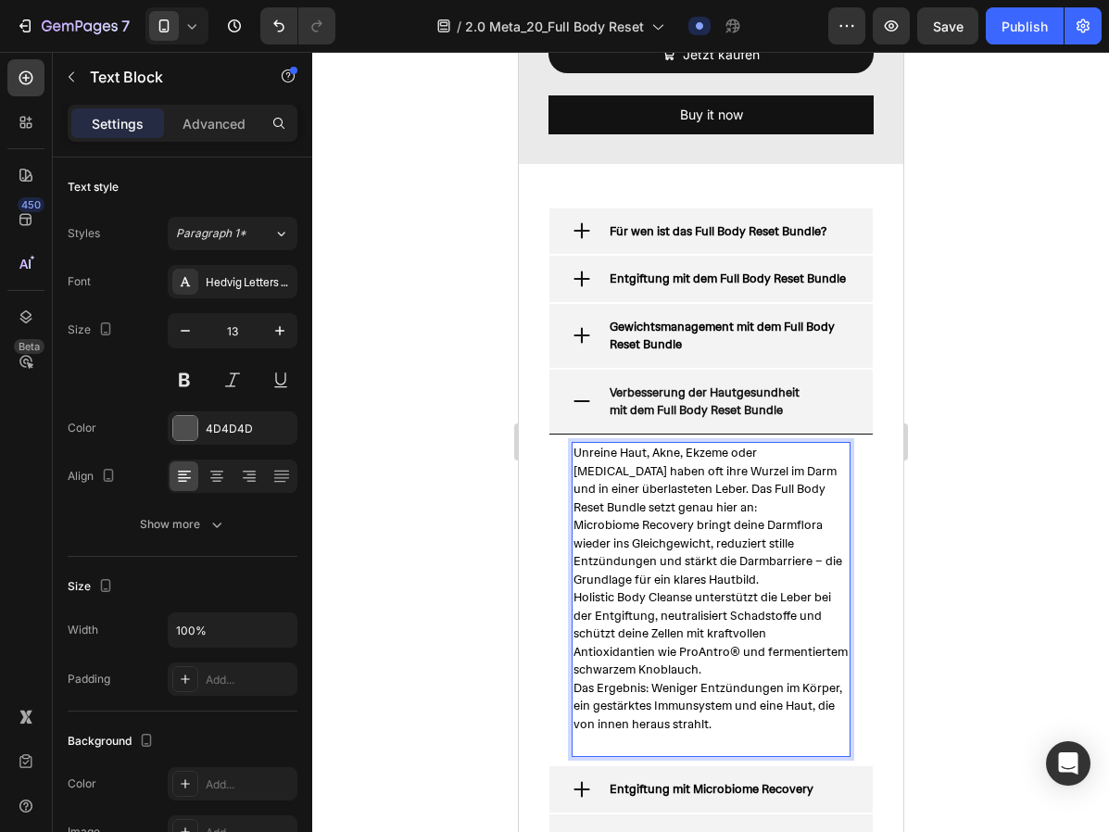
click at [622, 516] on p "Unreine Haut, Akne, Ekzeme oder Psoriasis haben oft ihre Wurzel im Darm und in …" at bounding box center [709, 480] width 275 height 72
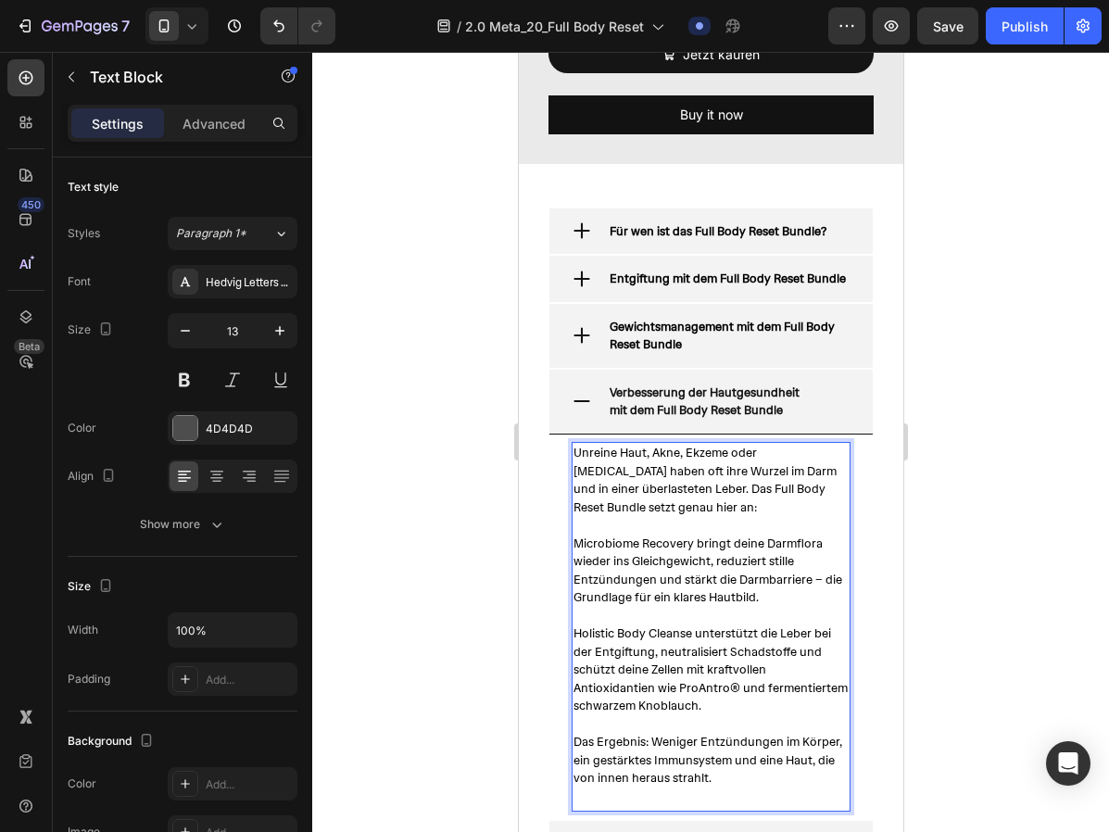
click at [447, 633] on div at bounding box center [710, 442] width 796 height 780
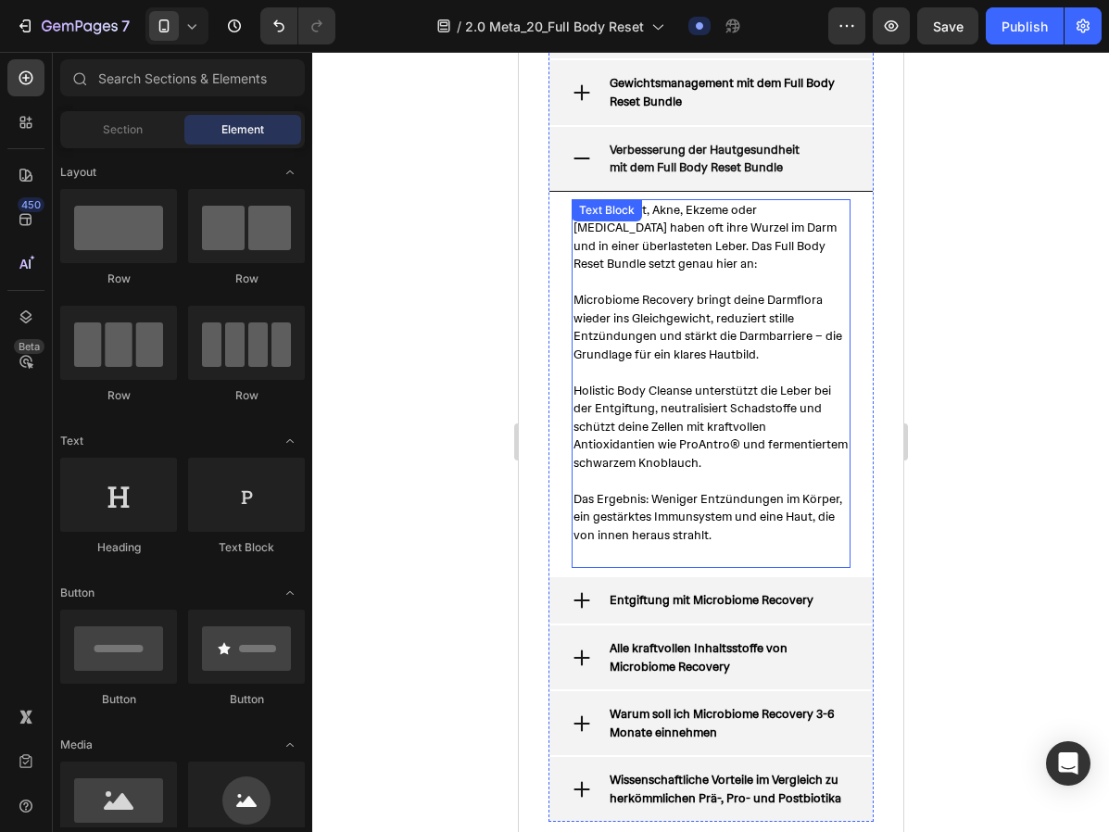
scroll to position [3187, 0]
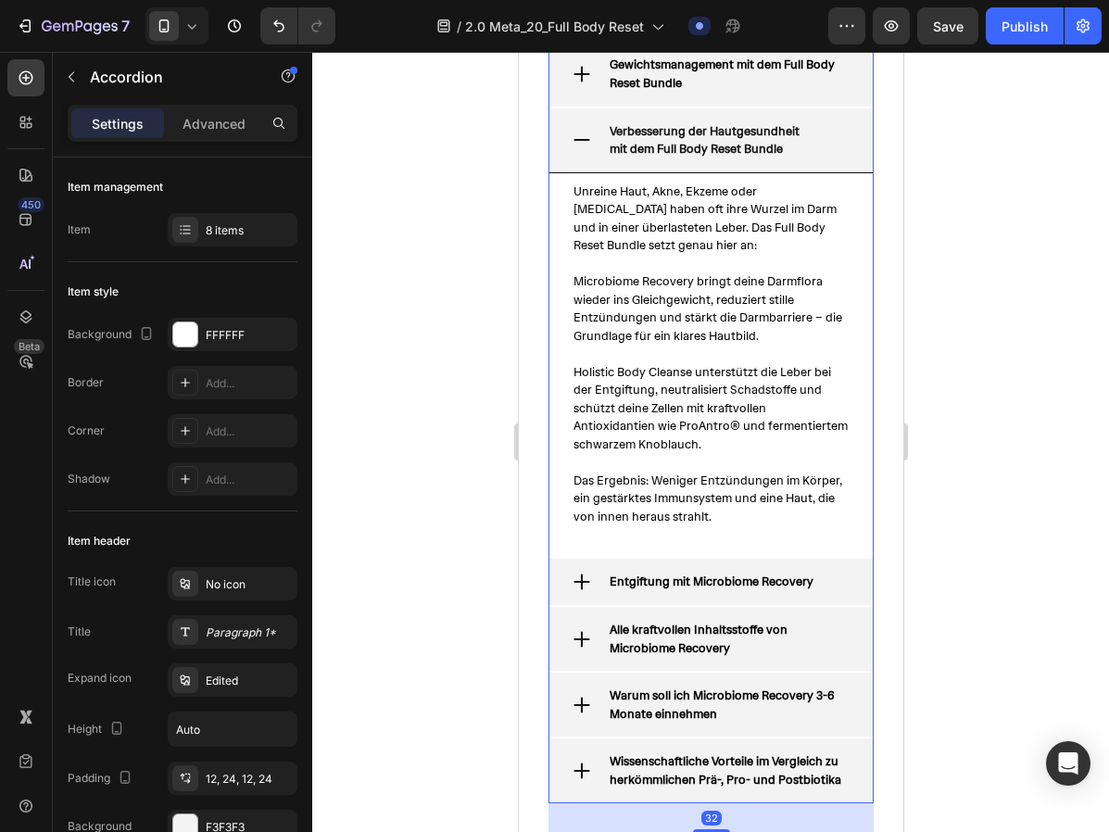
click at [579, 139] on icon at bounding box center [580, 140] width 16 height 2
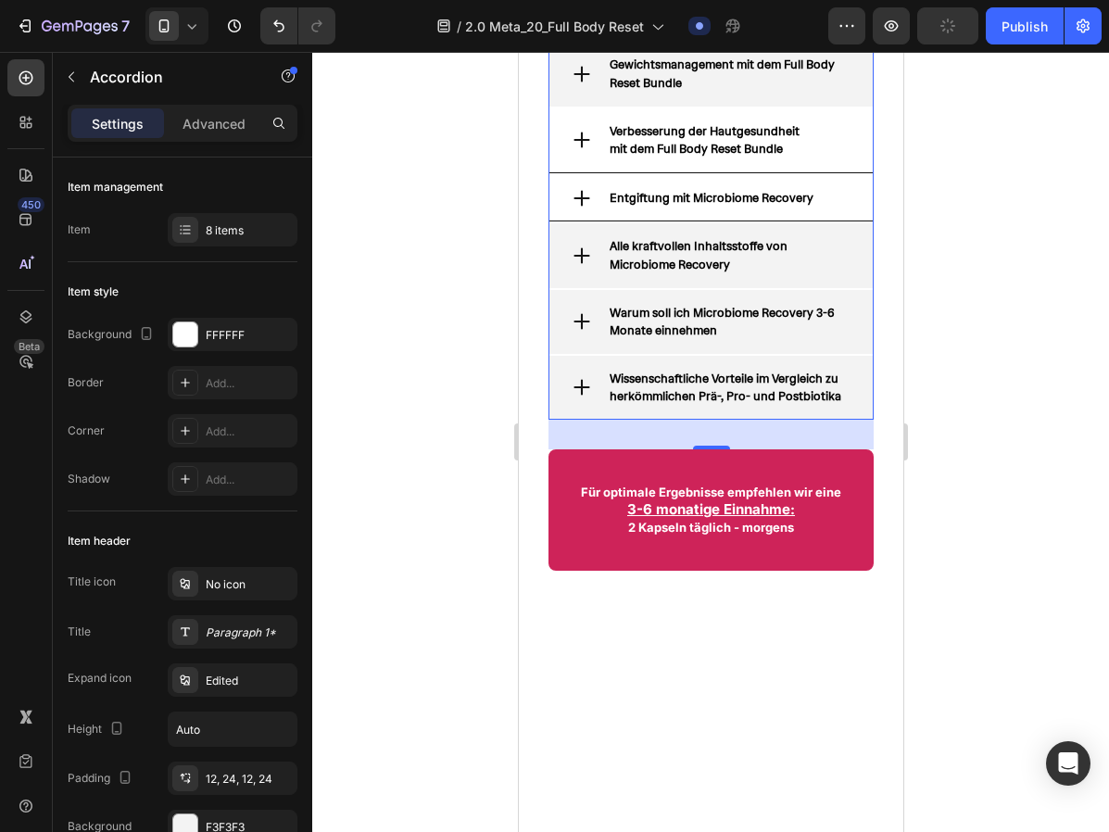
click at [843, 194] on div "Entgiftung mit Microbiome Recovery" at bounding box center [728, 198] width 244 height 24
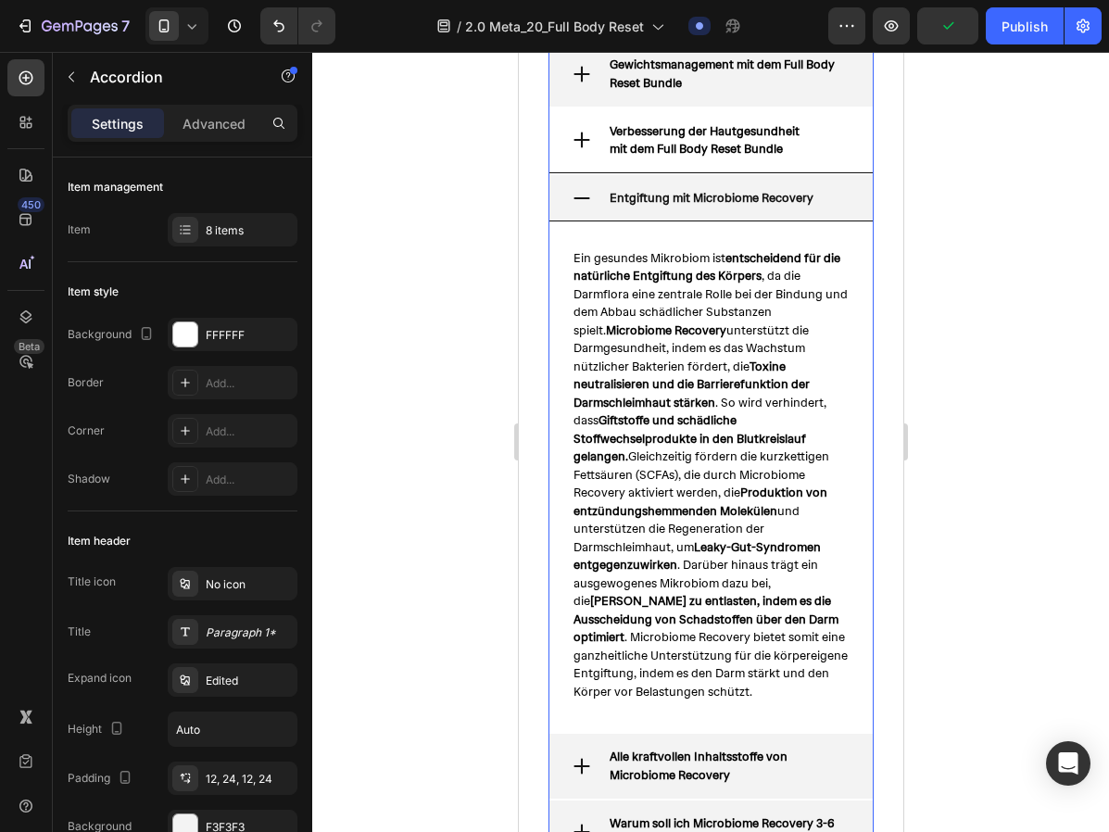
drag, startPoint x: 843, startPoint y: 194, endPoint x: 1467, endPoint y: 266, distance: 628.4
click at [843, 194] on div "Entgiftung mit Microbiome Recovery" at bounding box center [728, 198] width 244 height 24
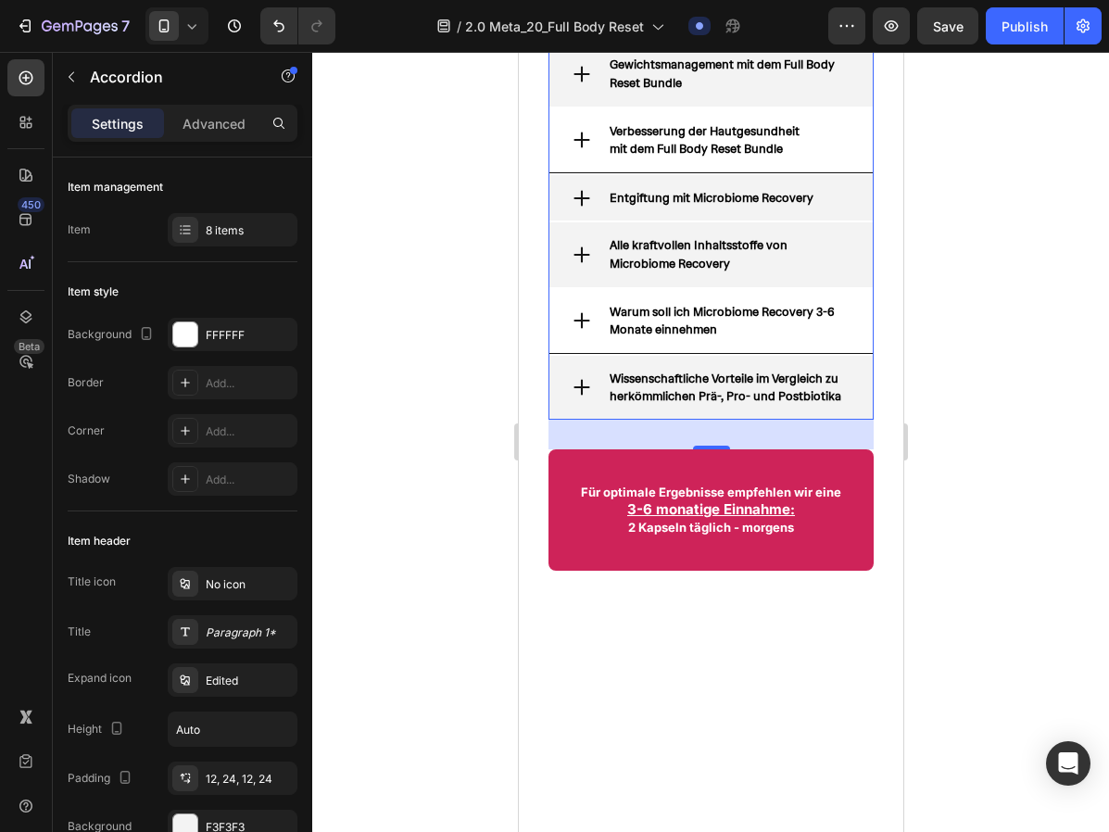
click at [588, 307] on div "Warum soll ich Microbiome Recovery 3-6 Monate einnehmen" at bounding box center [709, 321] width 323 height 65
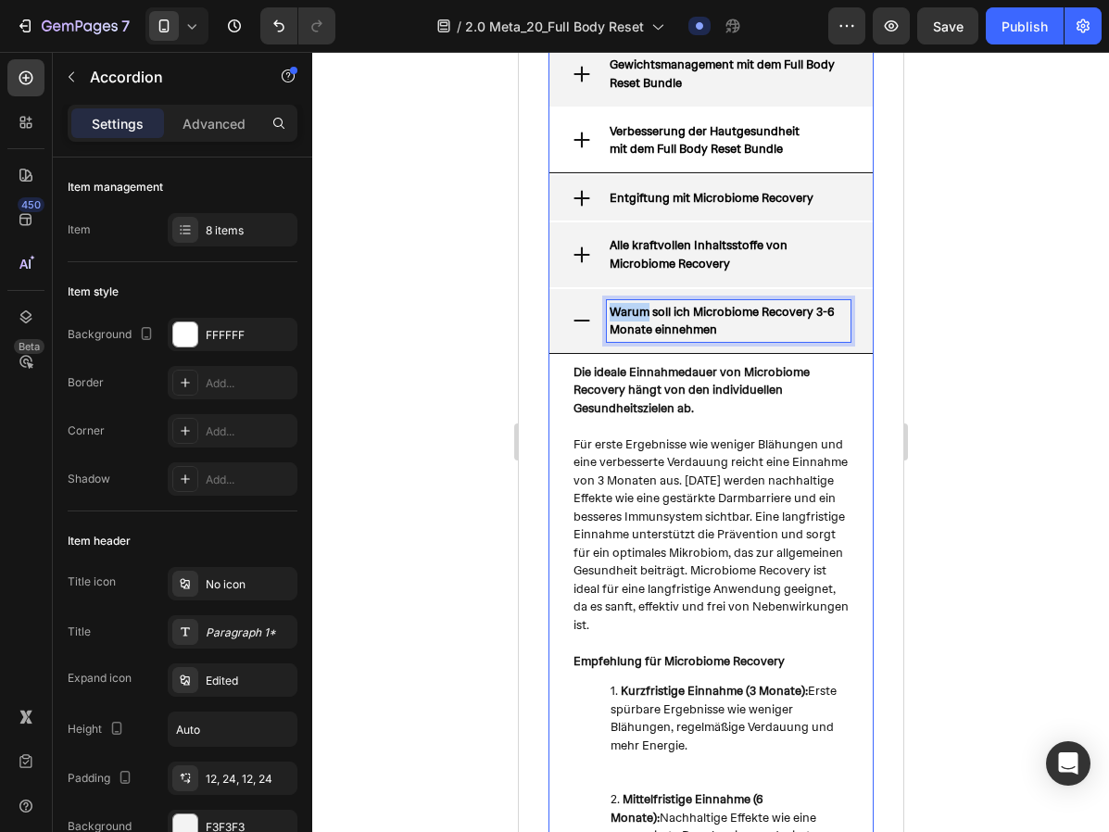
click at [635, 317] on strong "Warum soll ich Microbiome Recovery 3-6 Monate einnehmen" at bounding box center [720, 321] width 225 height 34
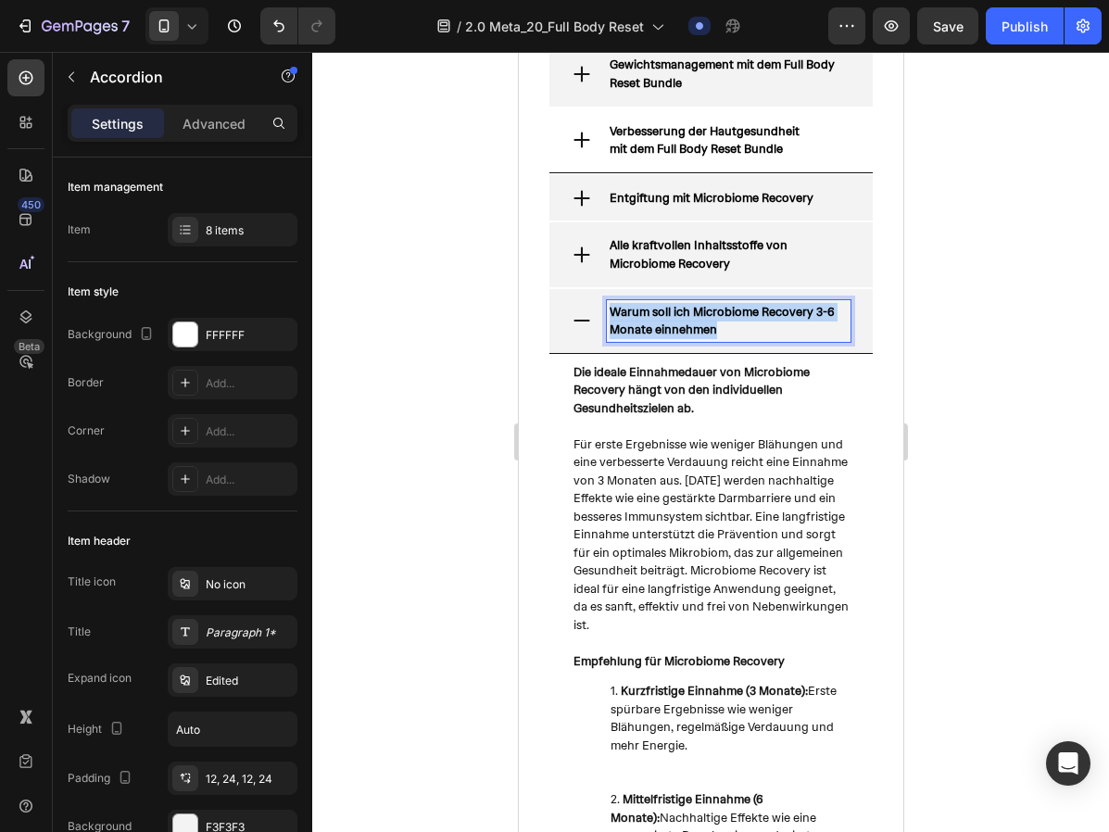
click at [635, 317] on strong "Warum soll ich Microbiome Recovery 3-6 Monate einnehmen" at bounding box center [720, 321] width 225 height 34
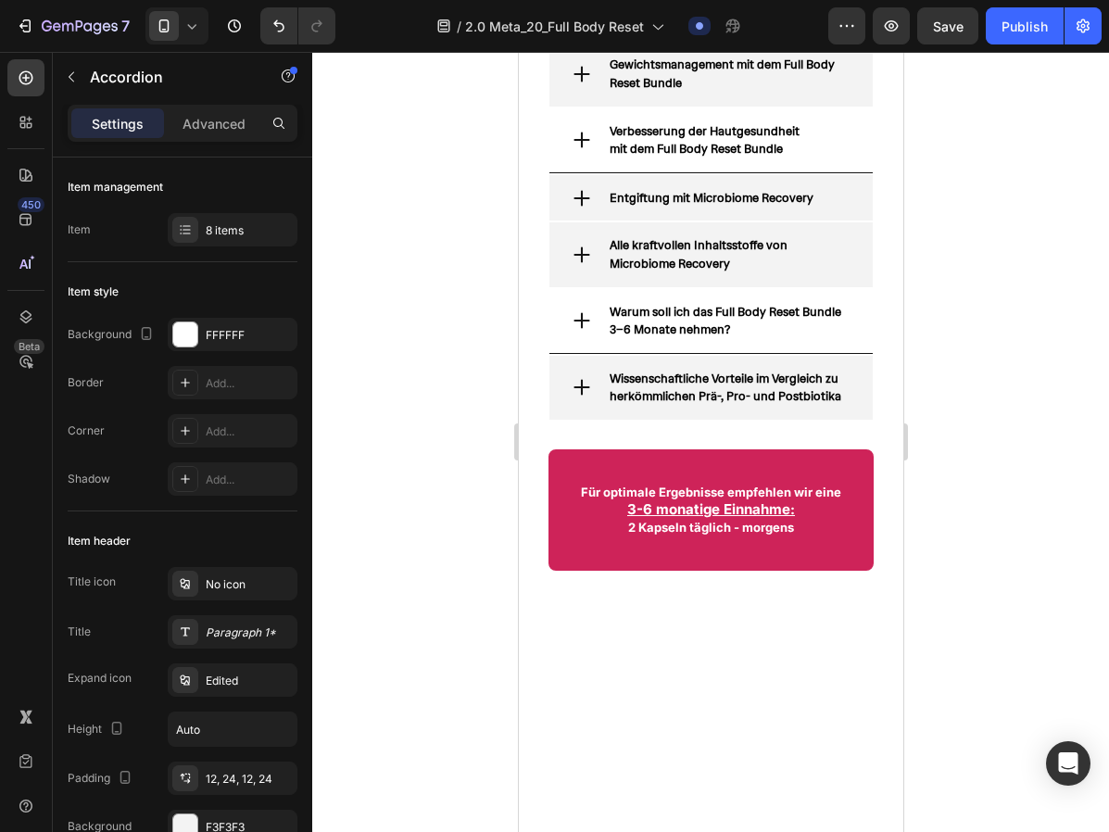
click at [563, 295] on div "Warum soll ich das Full Body Reset Bundle 3–6 Monate nehmen?" at bounding box center [709, 321] width 323 height 65
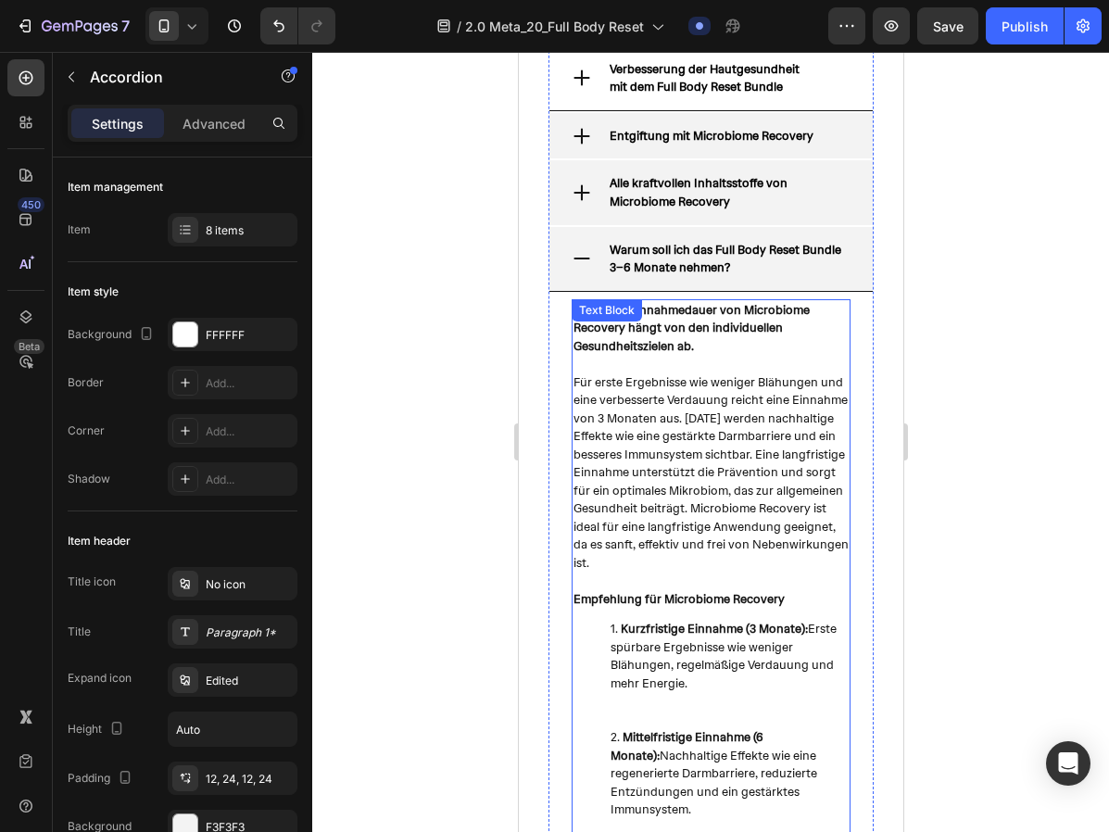
scroll to position [3264, 0]
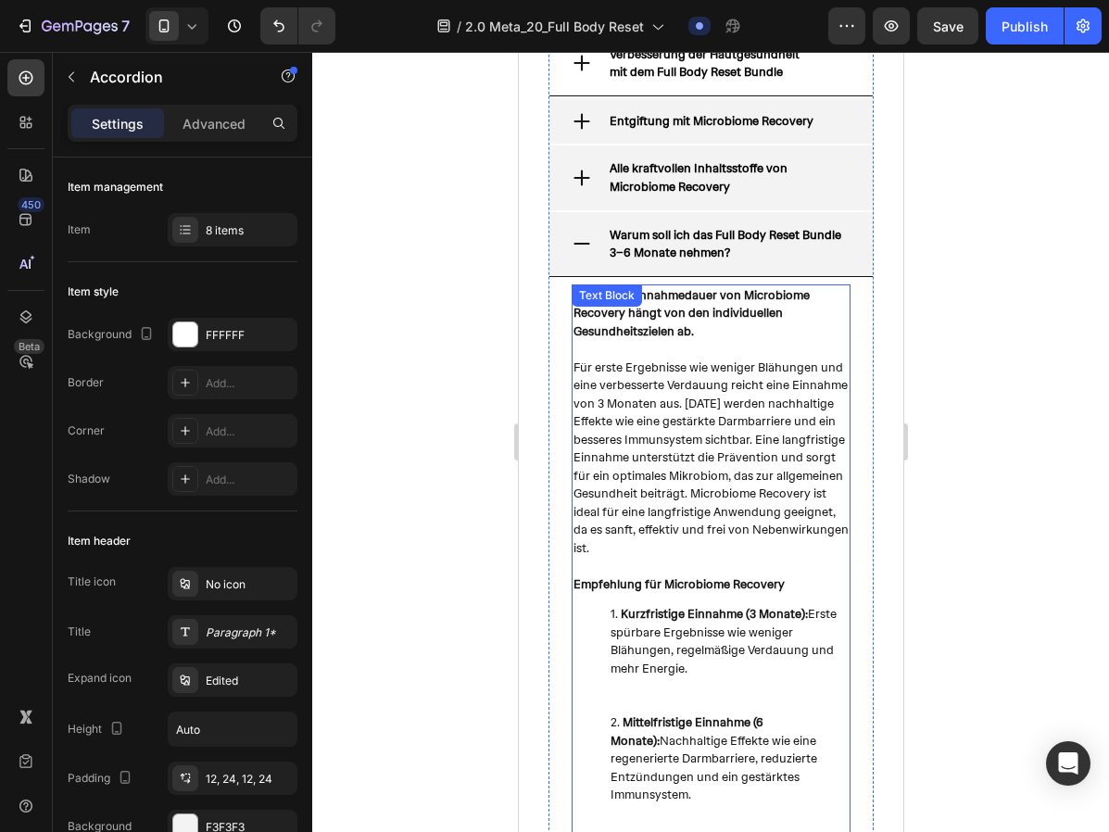
click at [728, 352] on p at bounding box center [709, 349] width 275 height 19
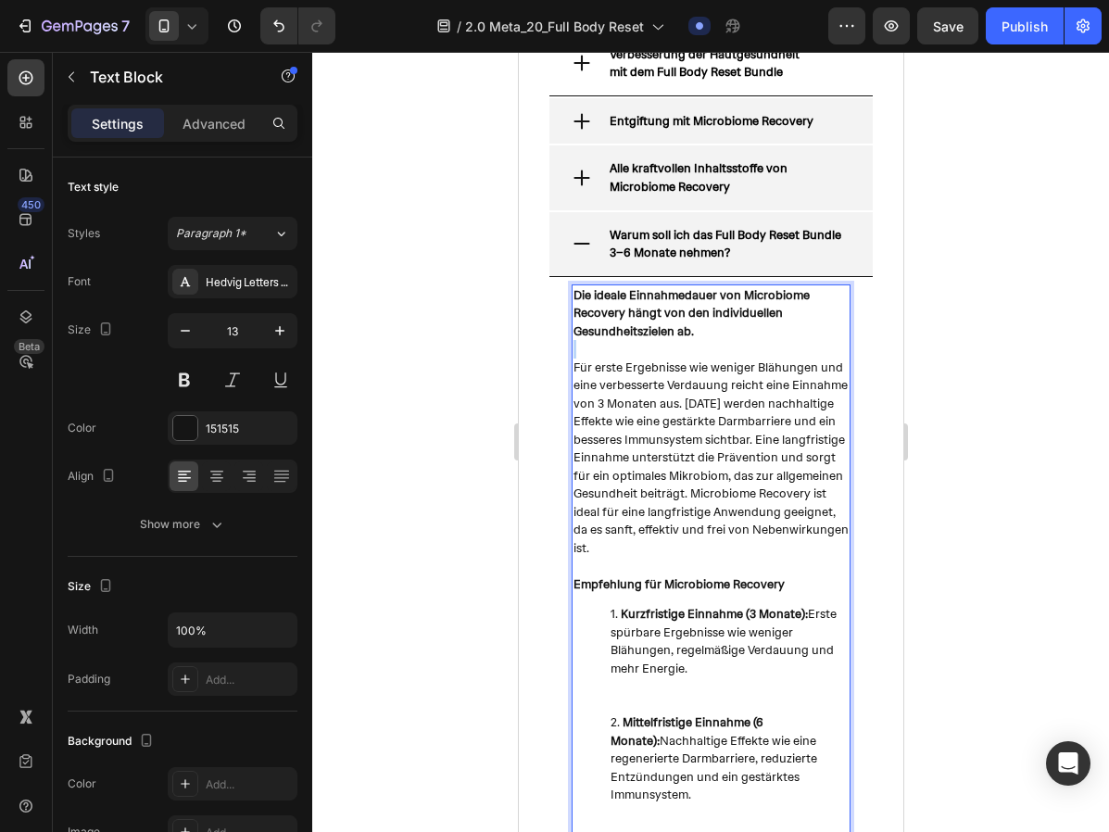
click at [728, 352] on p "Rich Text Editor. Editing area: main" at bounding box center [709, 349] width 275 height 19
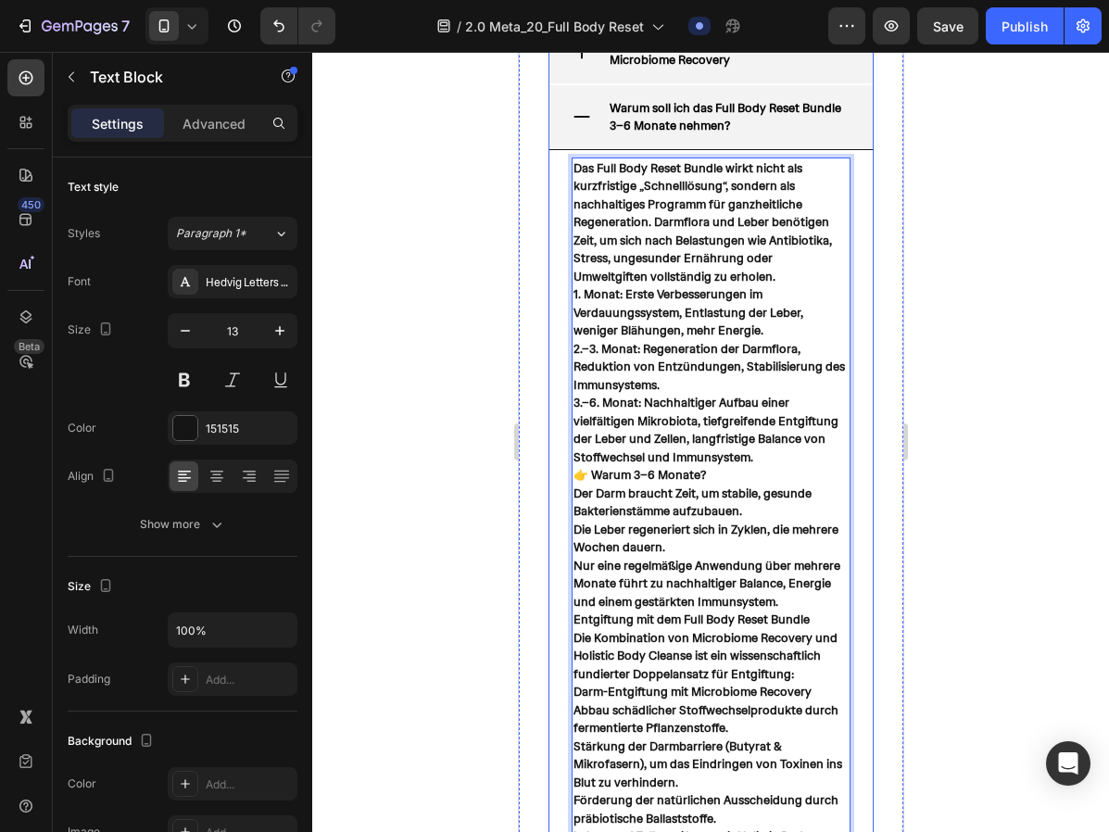
scroll to position [3368, 0]
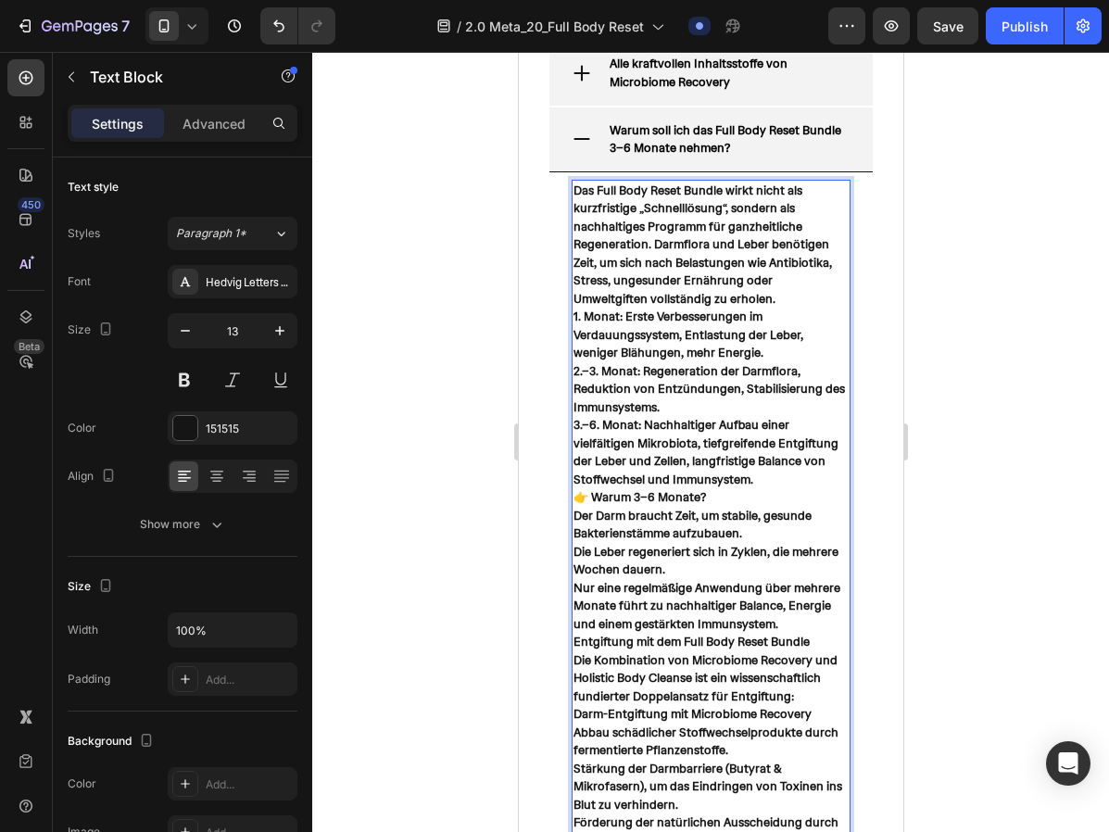
click at [721, 294] on p "Das Full Body Reset Bundle wirkt nicht als kurzfristige „Schnelllösung“, sonder…" at bounding box center [709, 245] width 275 height 127
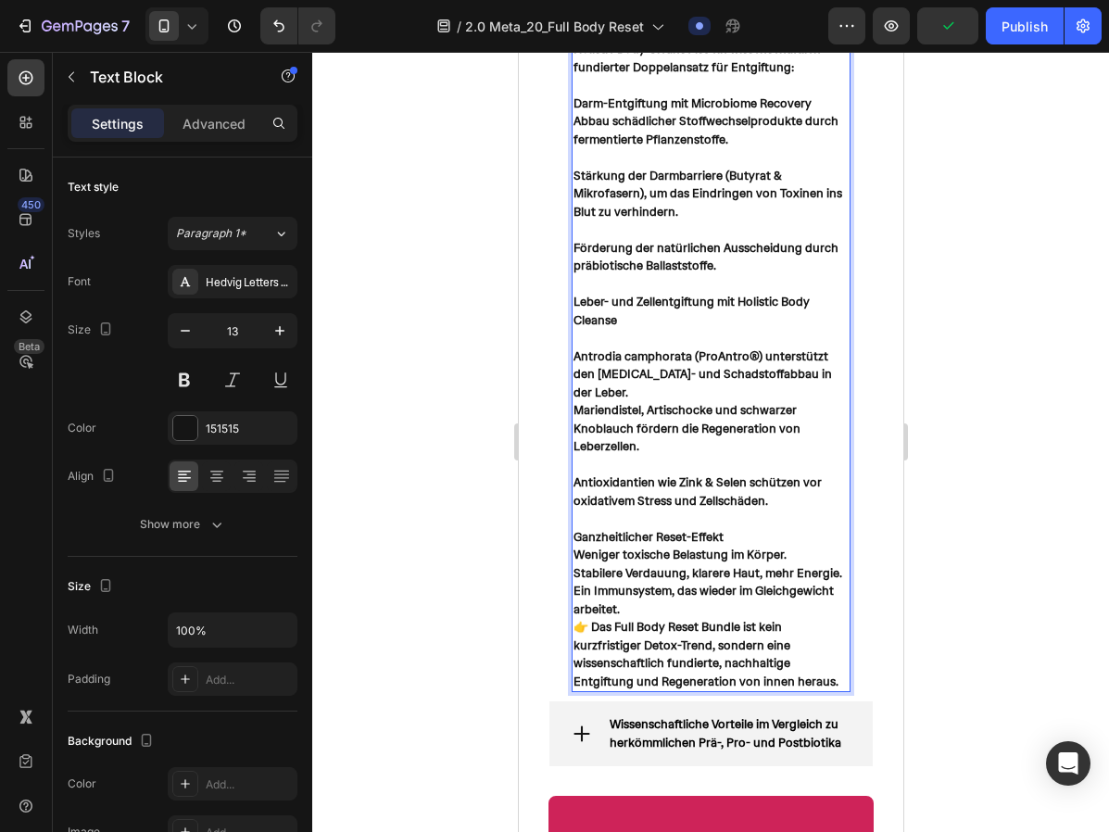
scroll to position [4200, 0]
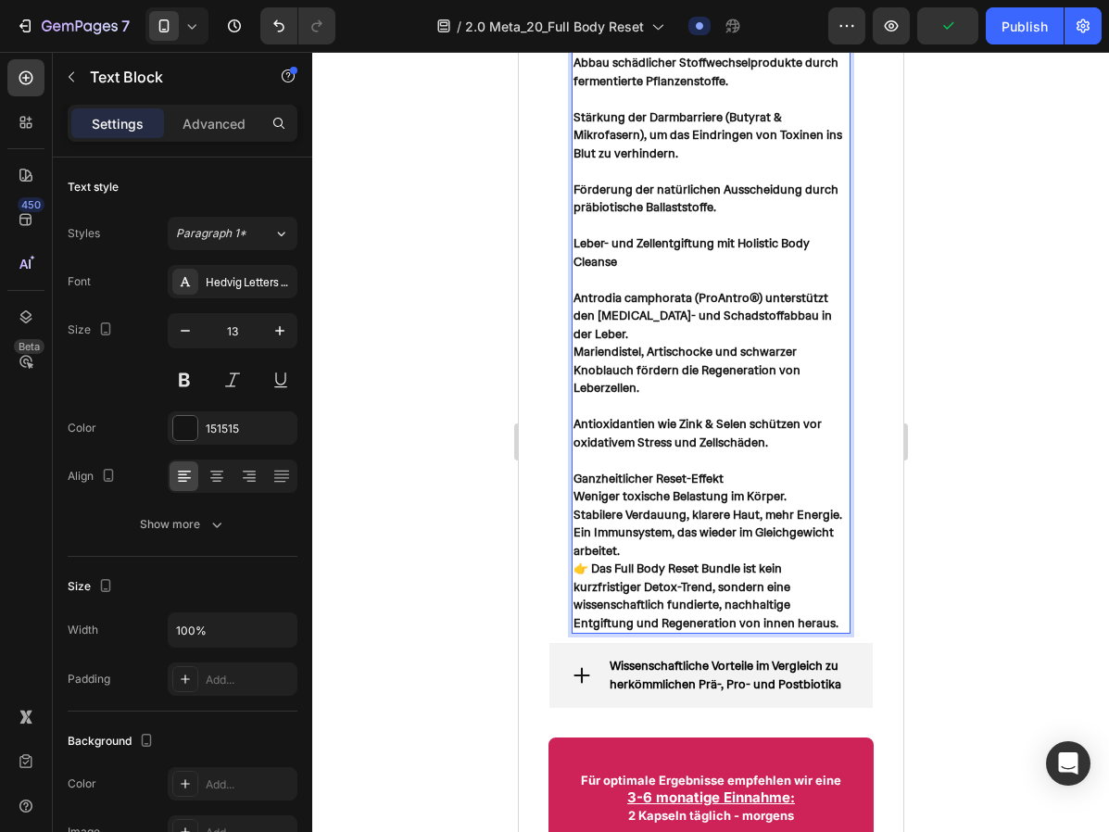
click at [651, 523] on p "Ein Immunsystem, das wieder im Gleichgewicht arbeitet." at bounding box center [709, 541] width 275 height 36
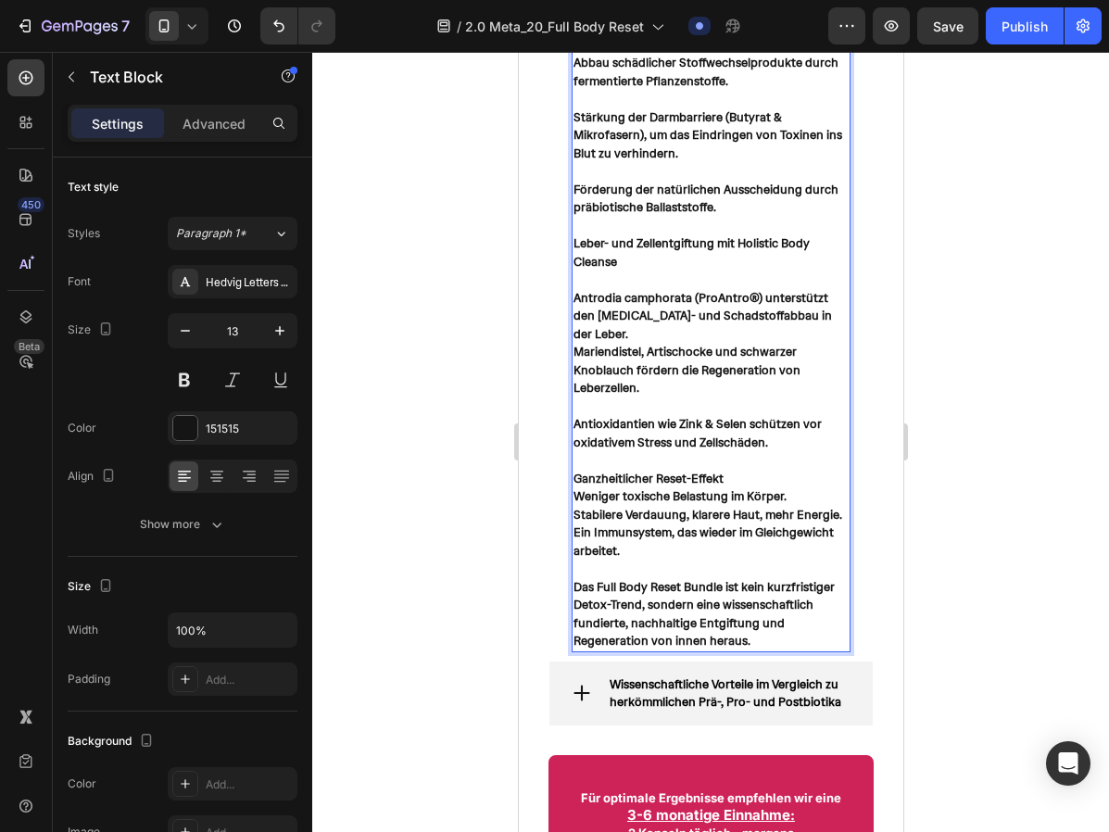
click at [633, 344] on strong "Mariendistel, Artischocke und schwarzer Knoblauch fördern die Regeneration von …" at bounding box center [685, 370] width 227 height 52
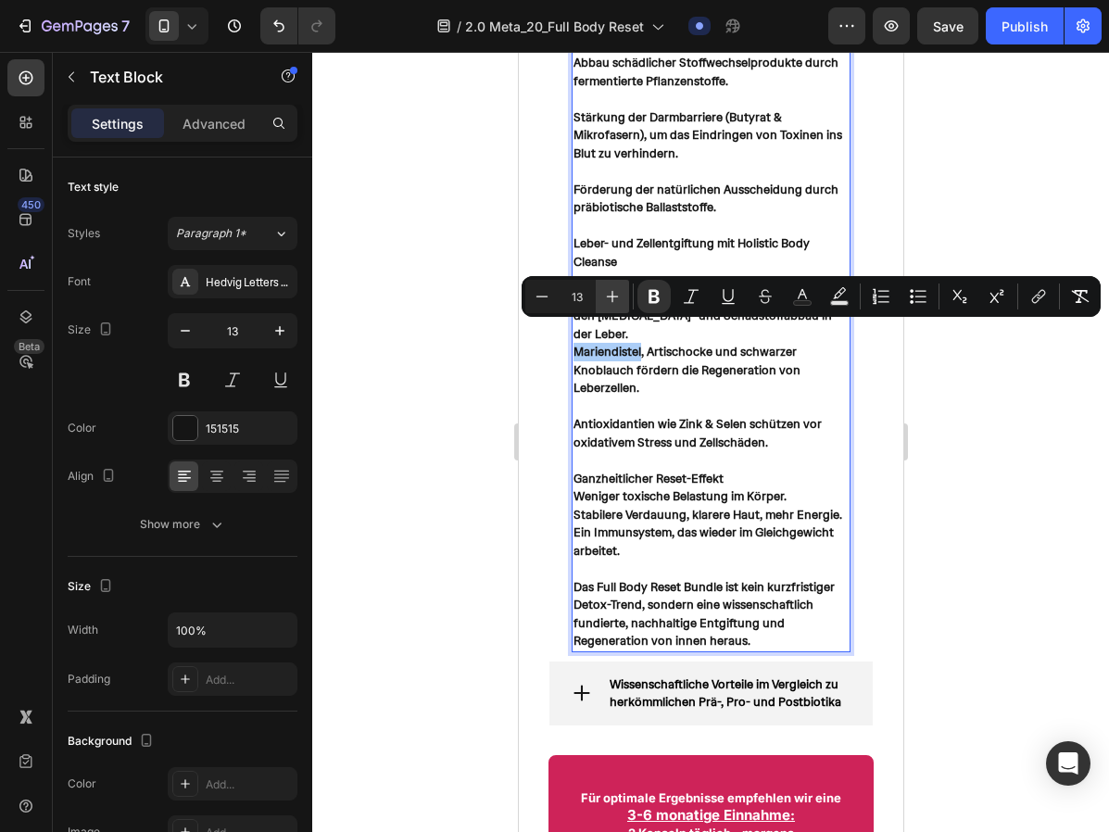
click at [610, 284] on button "Plus" at bounding box center [611, 296] width 33 height 33
type input "14"
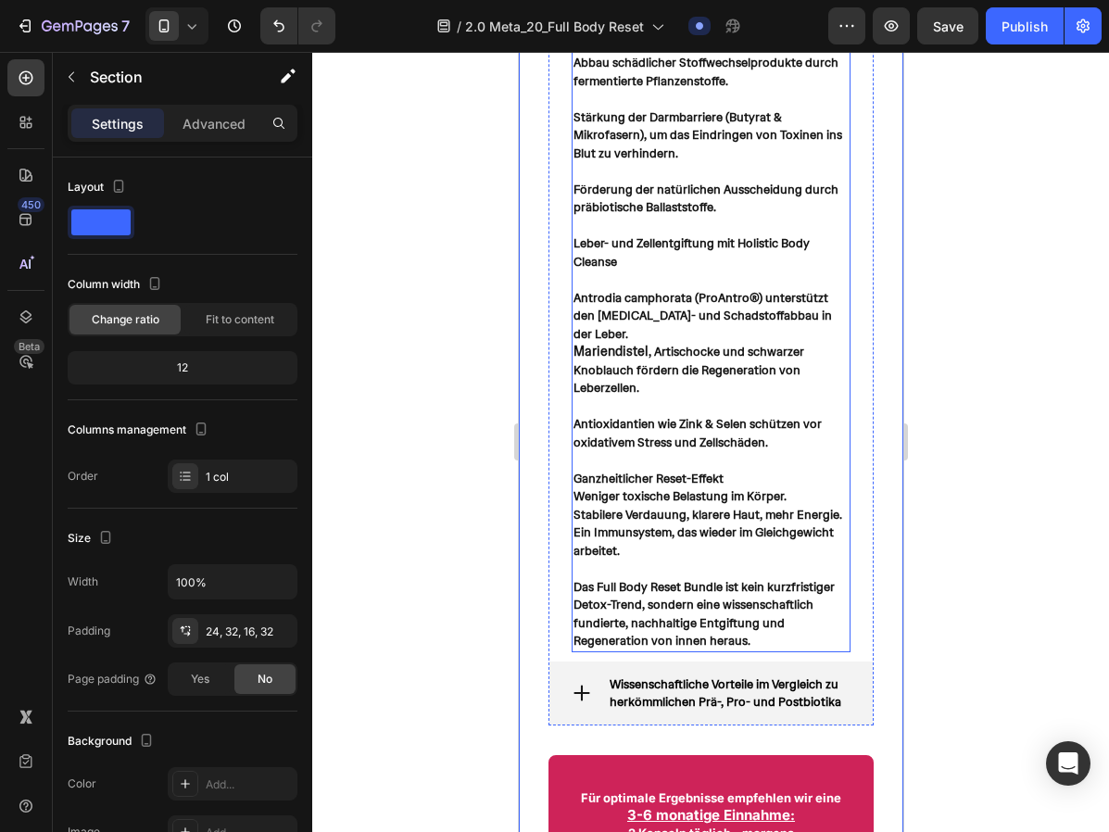
scroll to position [4181, 0]
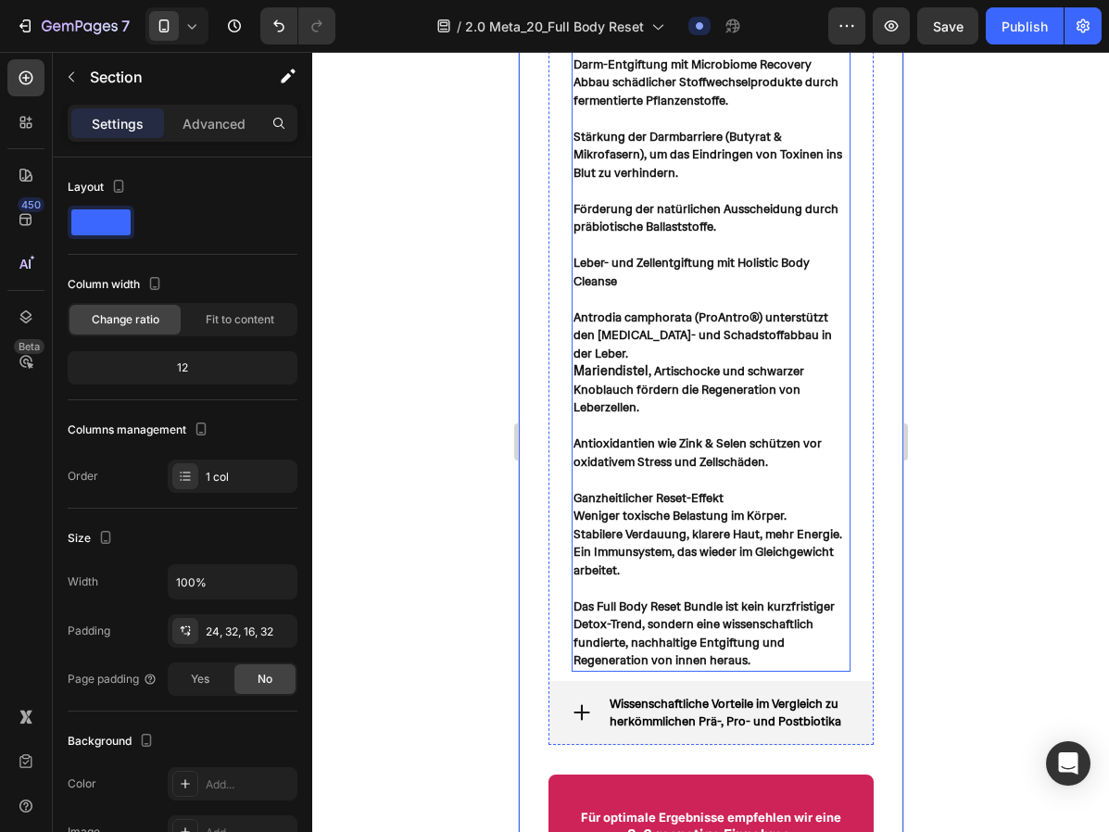
click at [604, 507] on p "Weniger toxische Belastung im Körper." at bounding box center [709, 516] width 275 height 19
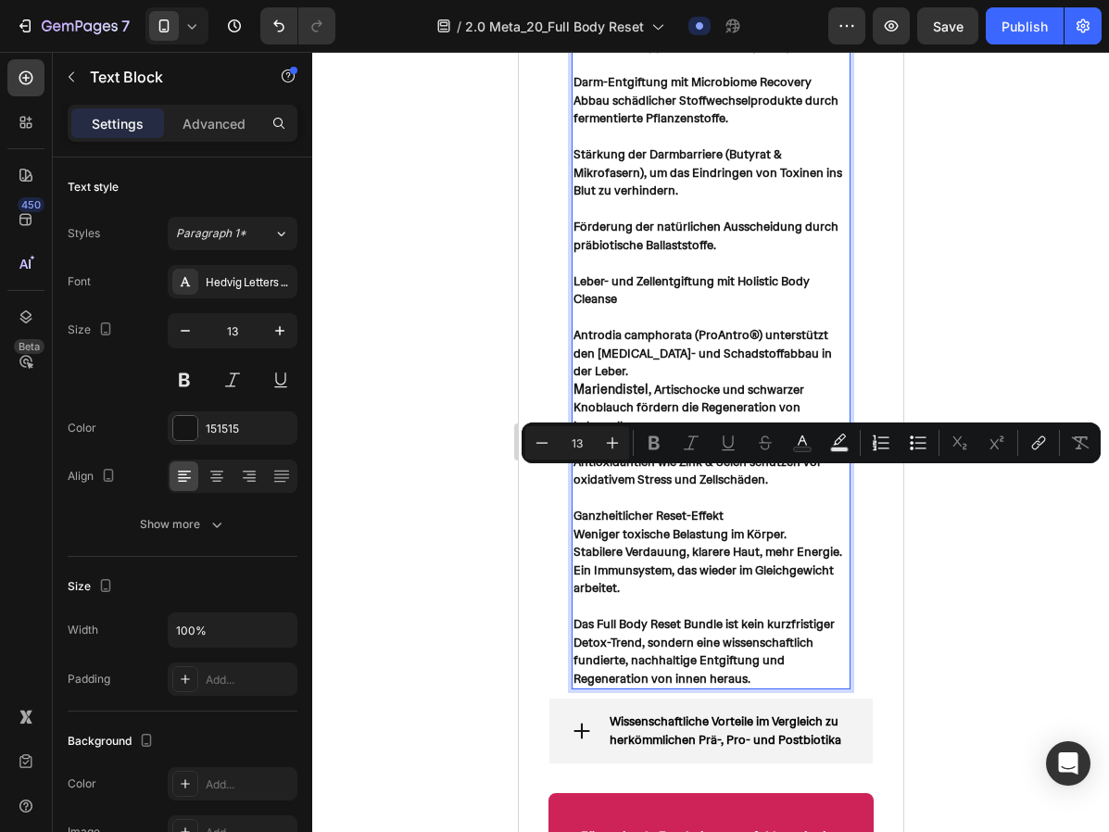
click at [570, 513] on div "Das Full Body Reset Bundle wirkt nicht als kurzfristige „Schnelllösung“, sonder…" at bounding box center [709, 28] width 279 height 1322
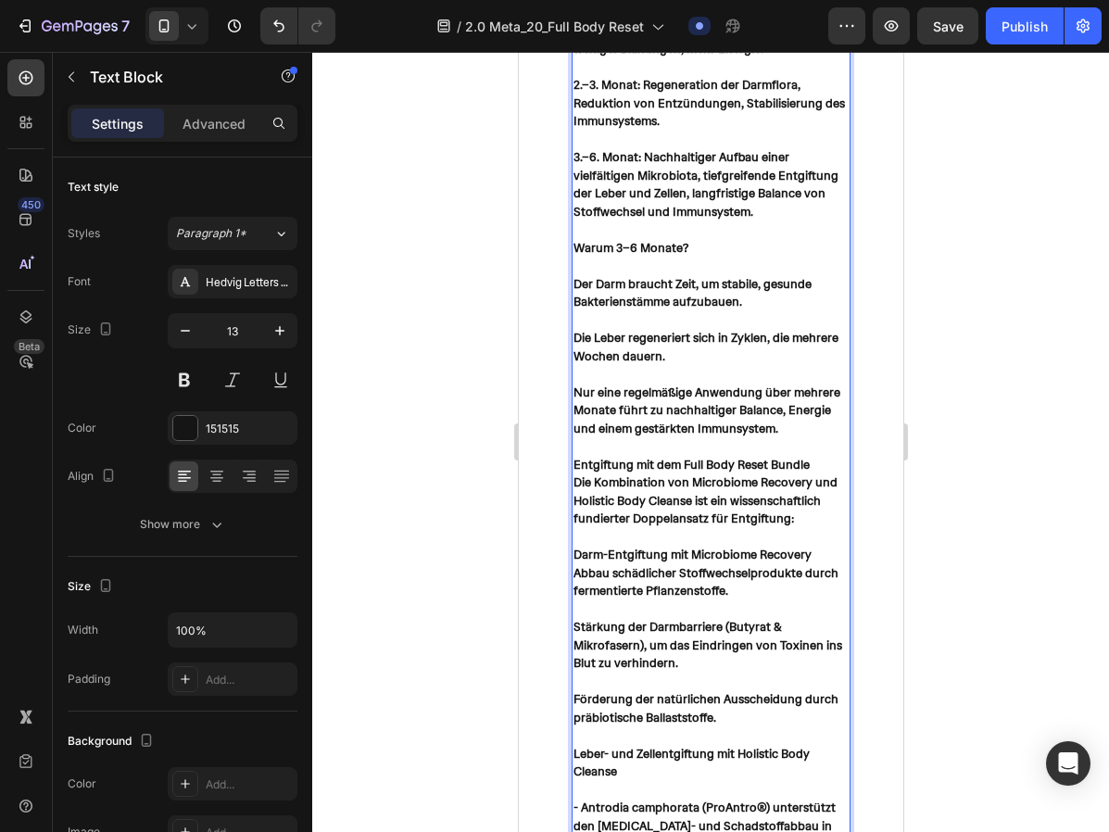
scroll to position [3709, 0]
click at [811, 460] on p "Entgiftung mit dem Full Body Reset Bundle" at bounding box center [709, 454] width 275 height 36
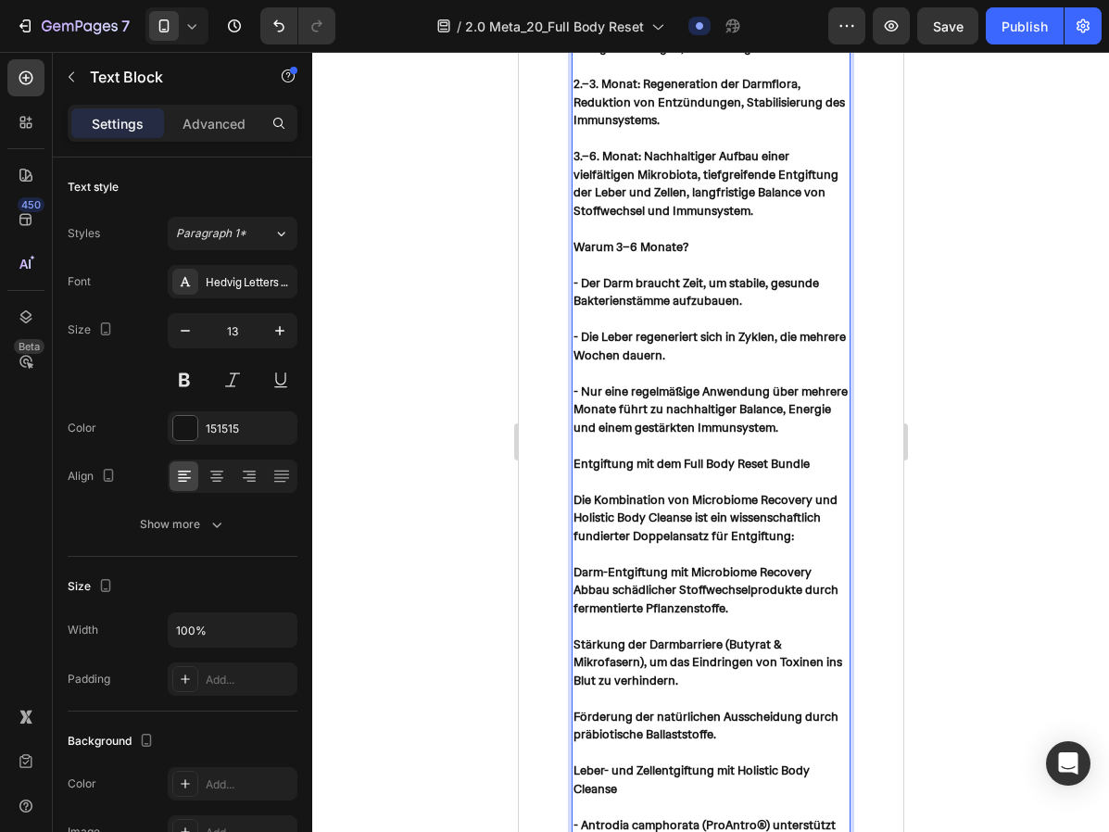
click at [718, 458] on strong "Entgiftung mit dem Full Body Reset Bundle" at bounding box center [690, 464] width 236 height 16
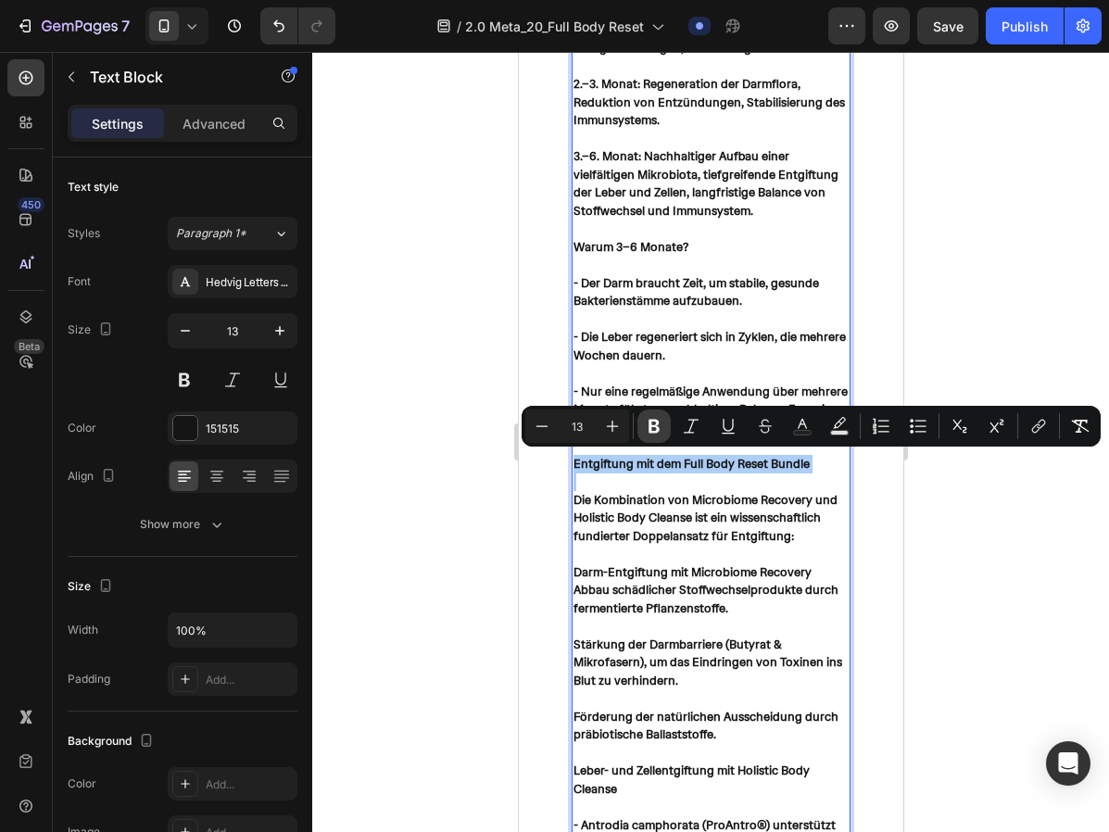
click at [662, 428] on icon "Editor contextual toolbar" at bounding box center [654, 426] width 19 height 19
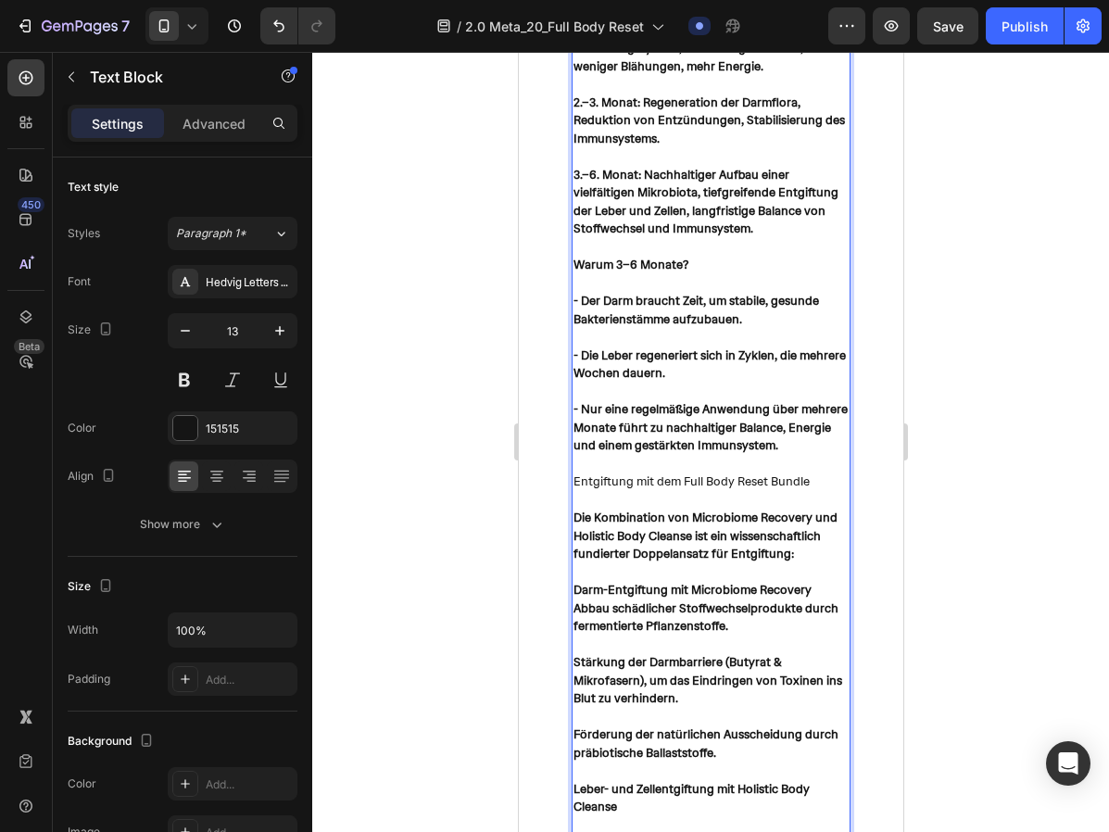
click at [661, 428] on strong "- Nur eine regelmäßige Anwendung über mehrere Monate führt zu nachhaltiger Bala…" at bounding box center [709, 427] width 274 height 52
click at [655, 477] on p "Entgiftung mit dem Full Body Reset Bundle" at bounding box center [709, 473] width 275 height 36
click at [644, 483] on p "Entgiftung mit dem Full Body Reset Bundle" at bounding box center [709, 473] width 275 height 36
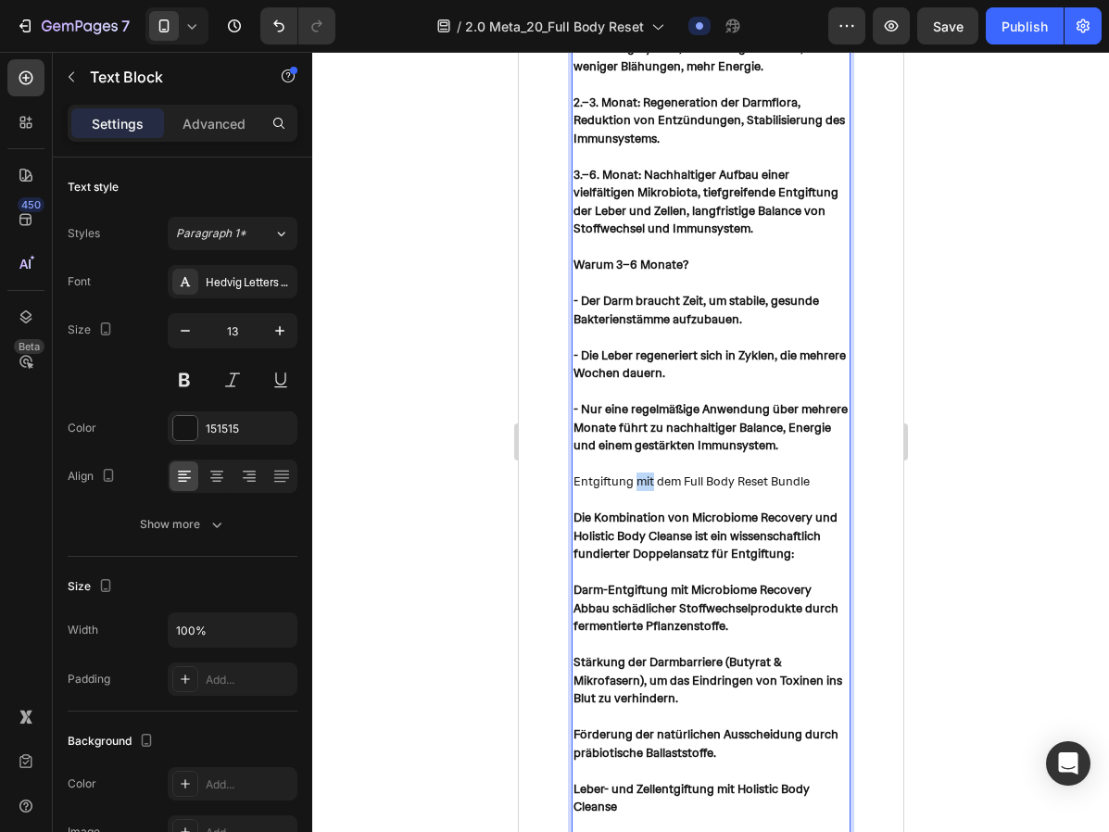
click at [644, 483] on p "Entgiftung mit dem Full Body Reset Bundle" at bounding box center [709, 473] width 275 height 36
click at [708, 521] on strong "Die Kombination von Microbiome Recovery und Holistic Body Cleanse ist ein wisse…" at bounding box center [704, 535] width 264 height 52
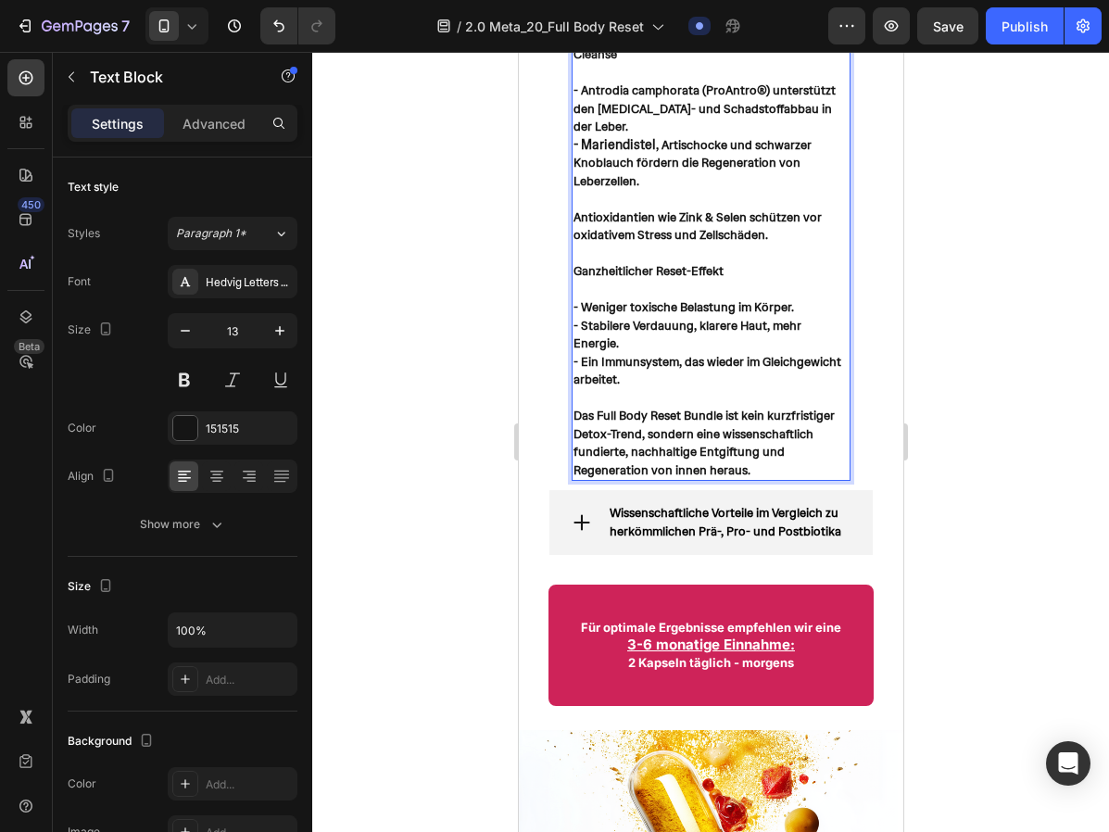
scroll to position [4475, 0]
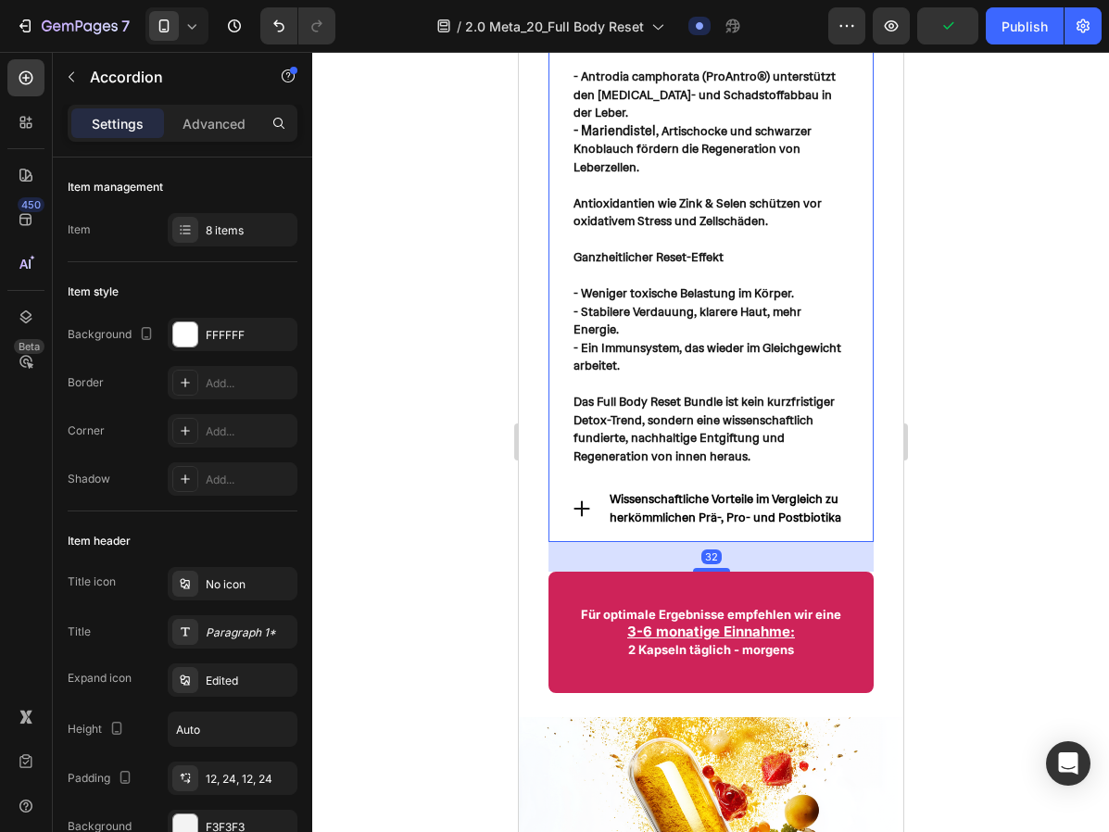
click at [550, 488] on div "Wissenschaftliche Vorteile im Vergleich zu herkömmlichen Prä-, Pro- und Postbio…" at bounding box center [709, 508] width 323 height 65
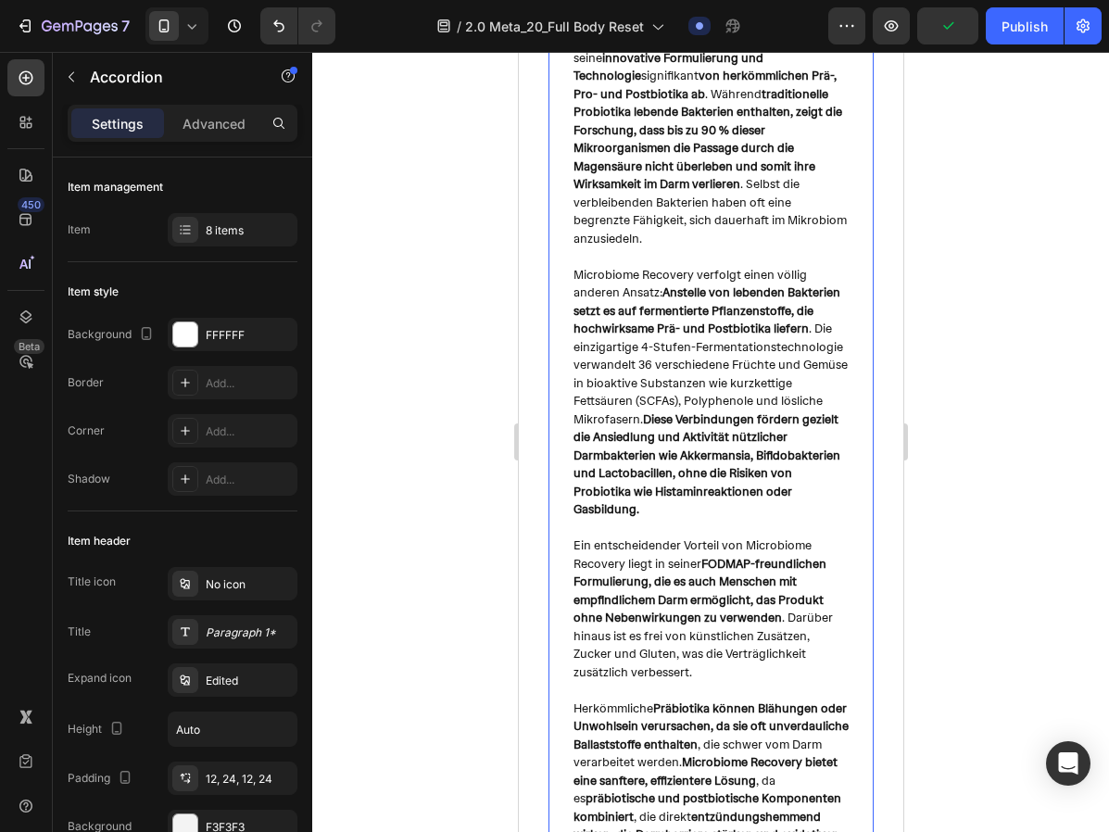
scroll to position [3550, 0]
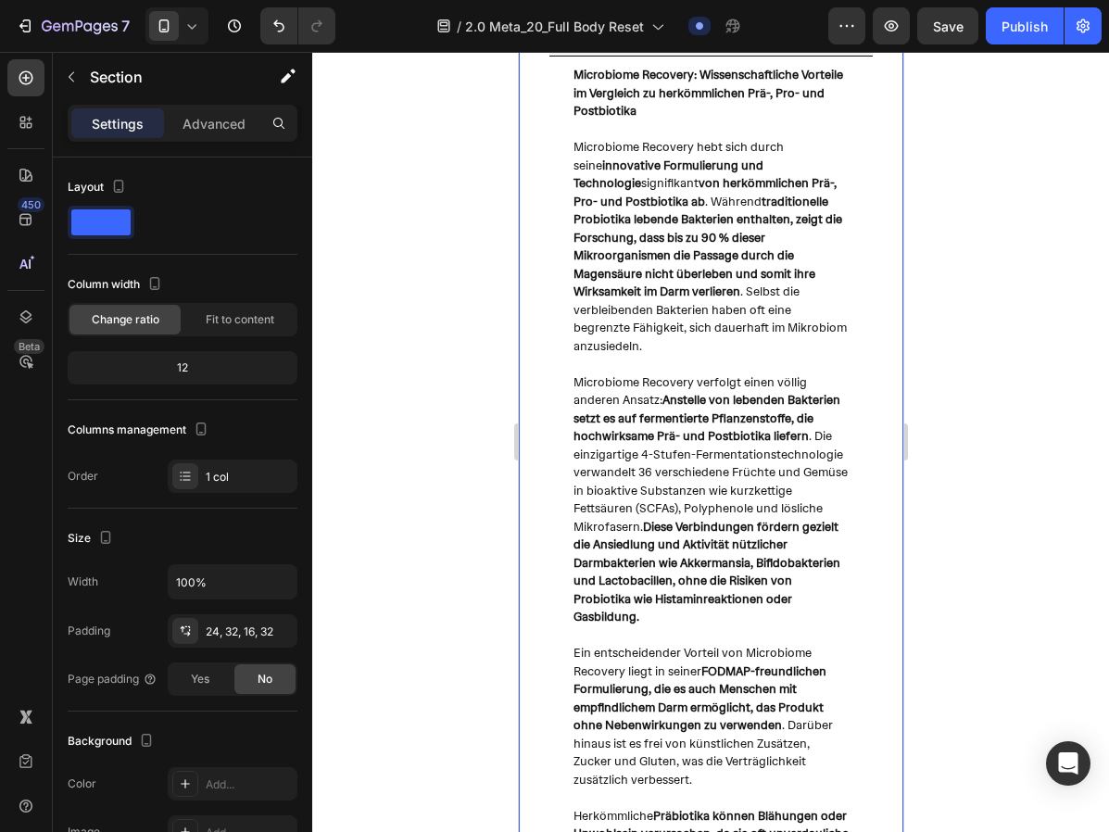
click at [537, 359] on div "Für wen ist das Full Body Reset Bundle? Entgiftung mit dem Full Body Reset Bund…" at bounding box center [710, 445] width 384 height 1812
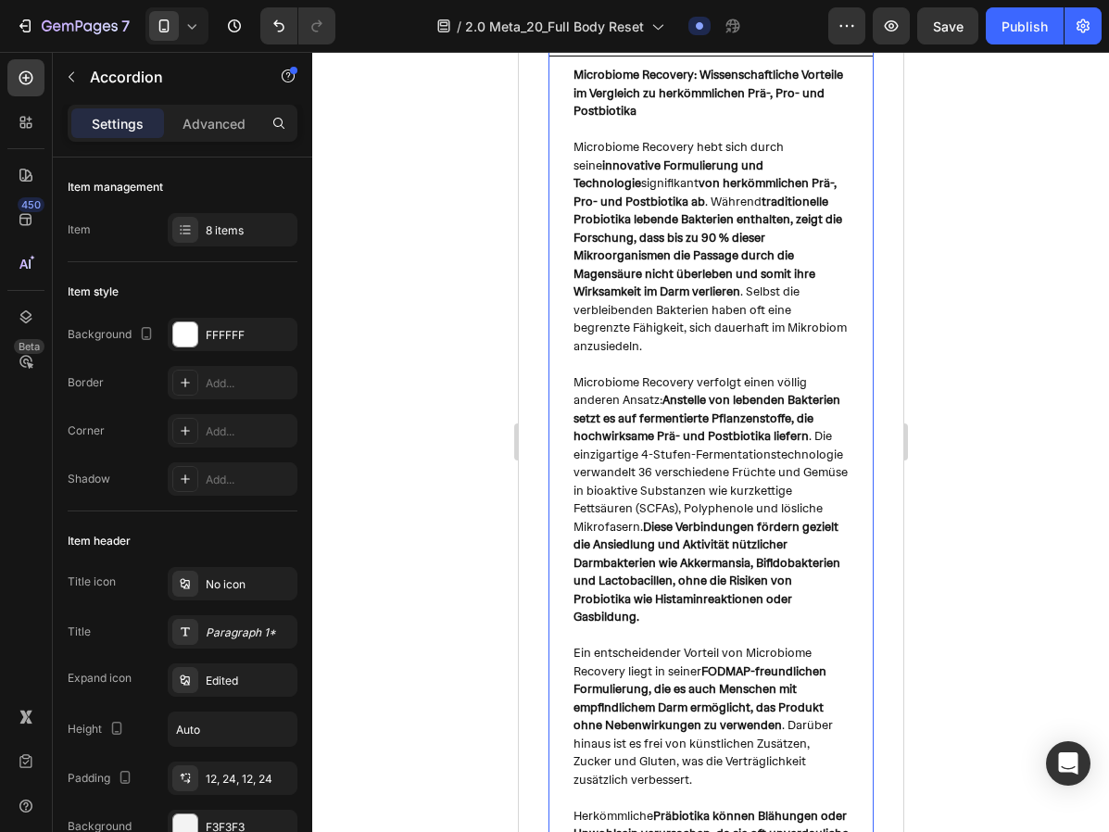
click at [555, 360] on div "Microbiome Recovery: Wissenschaftliche Vorteile im Vergleich zu herkömmlichen P…" at bounding box center [709, 616] width 323 height 1121
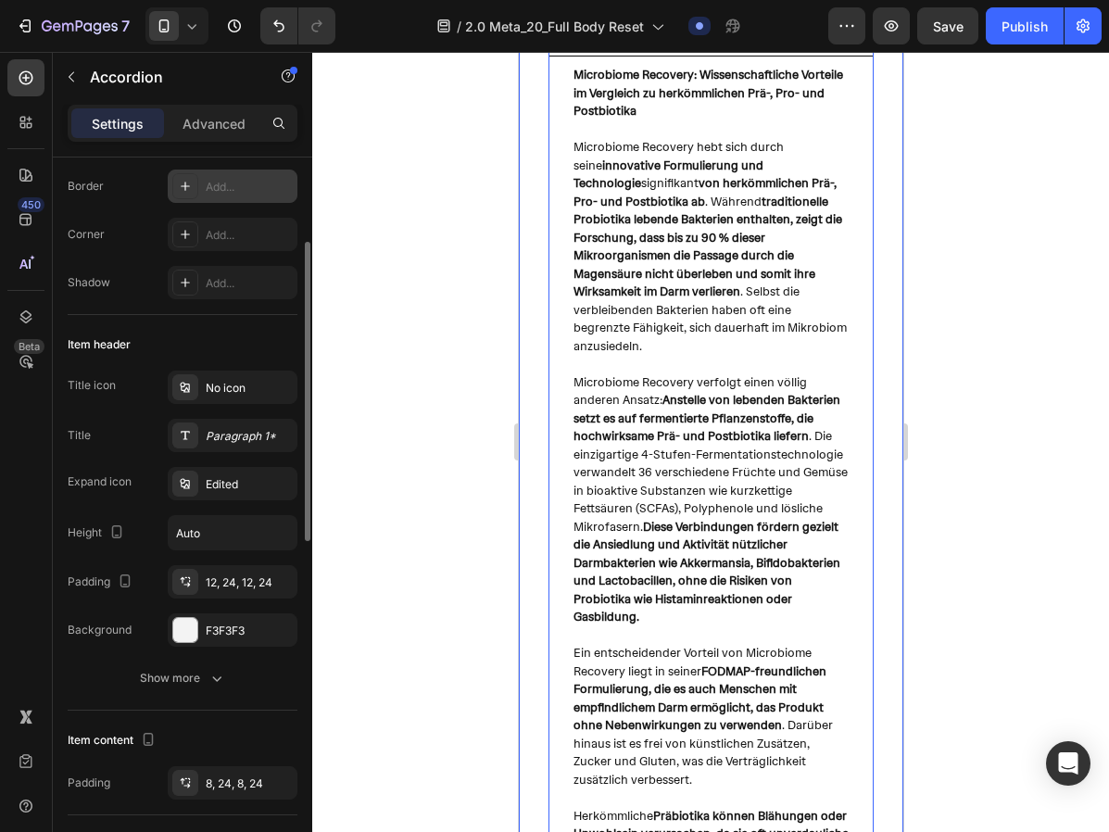
scroll to position [0, 0]
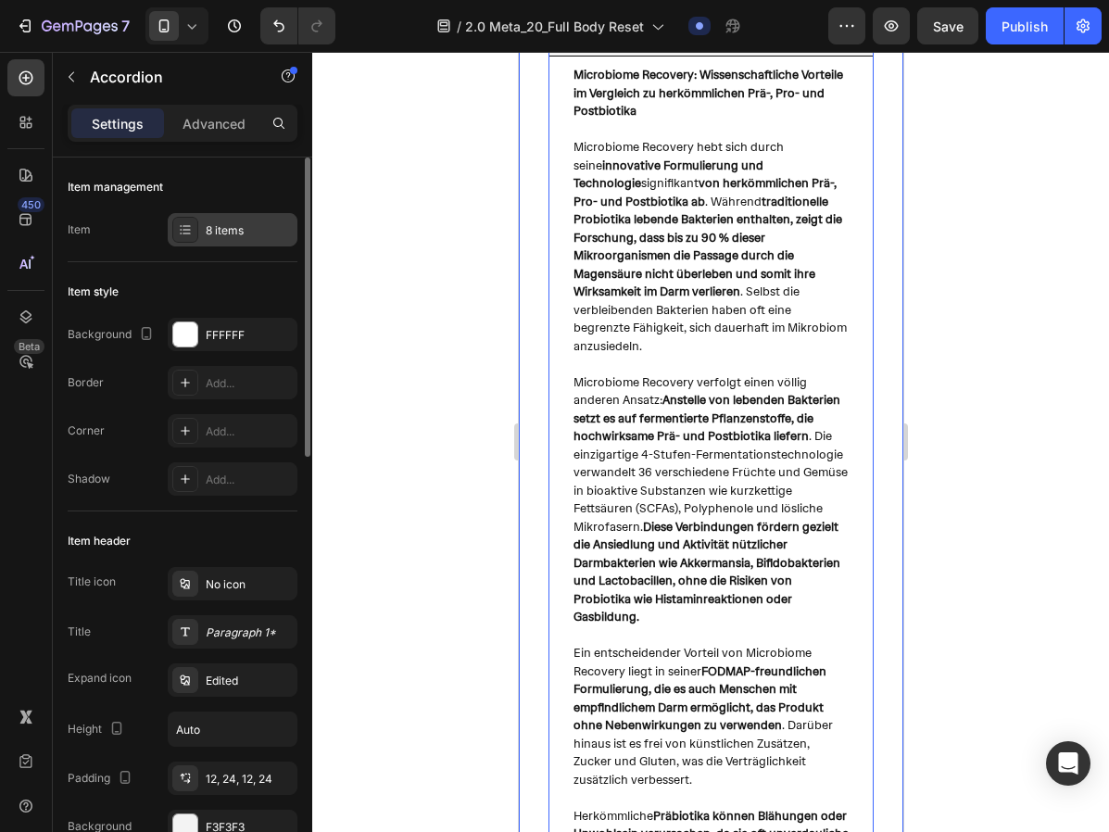
click at [194, 231] on div at bounding box center [185, 230] width 26 height 26
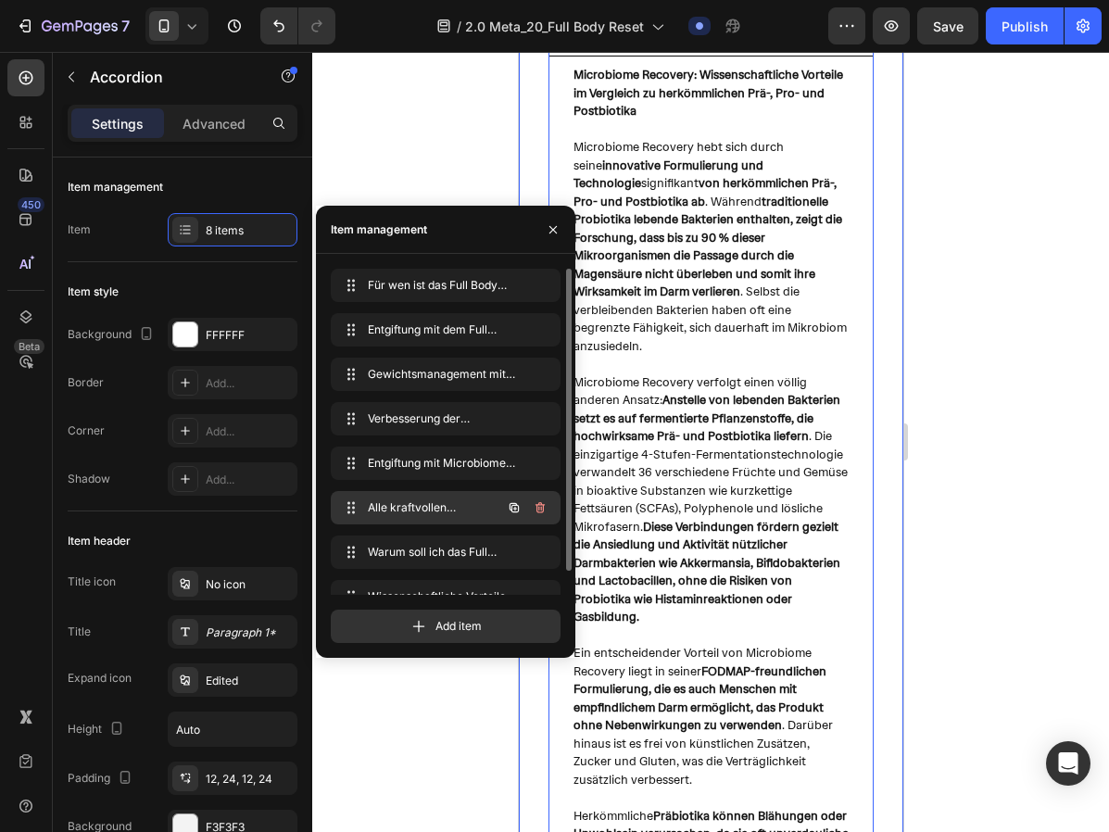
scroll to position [26, 0]
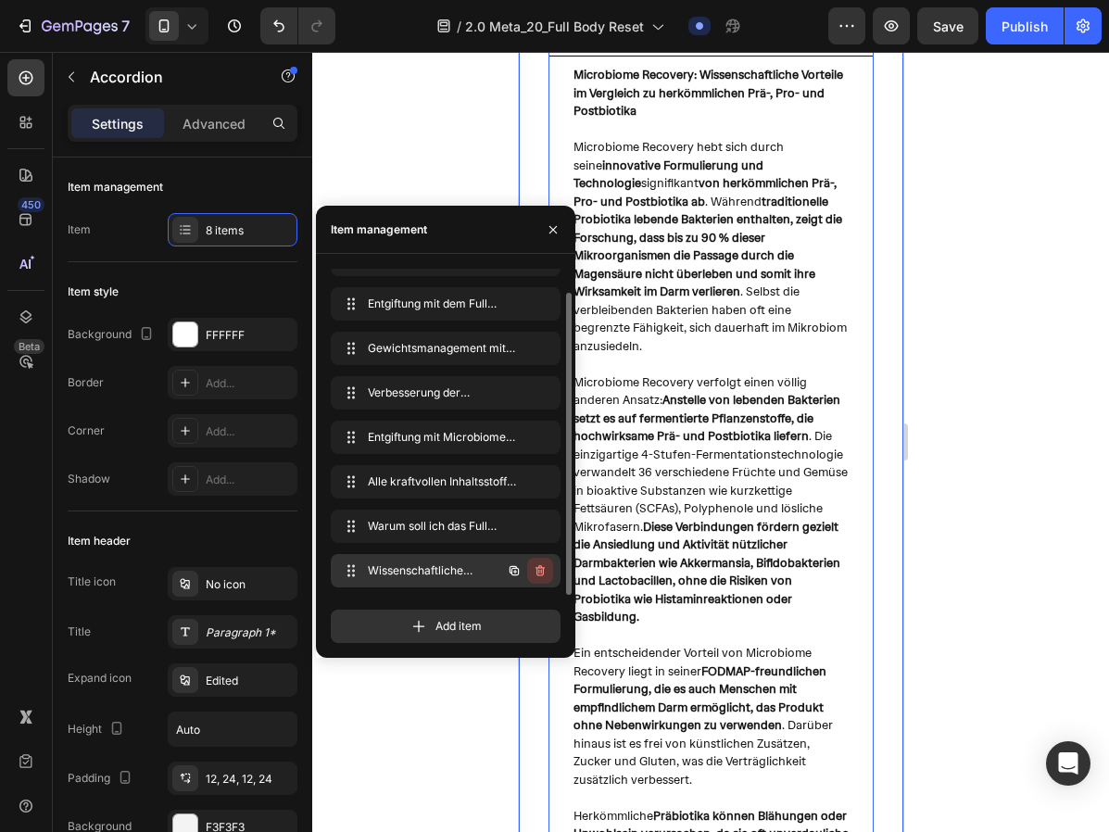
click at [541, 570] on icon "button" at bounding box center [541, 572] width 1 height 5
click at [532, 570] on div "Delete" at bounding box center [527, 570] width 34 height 17
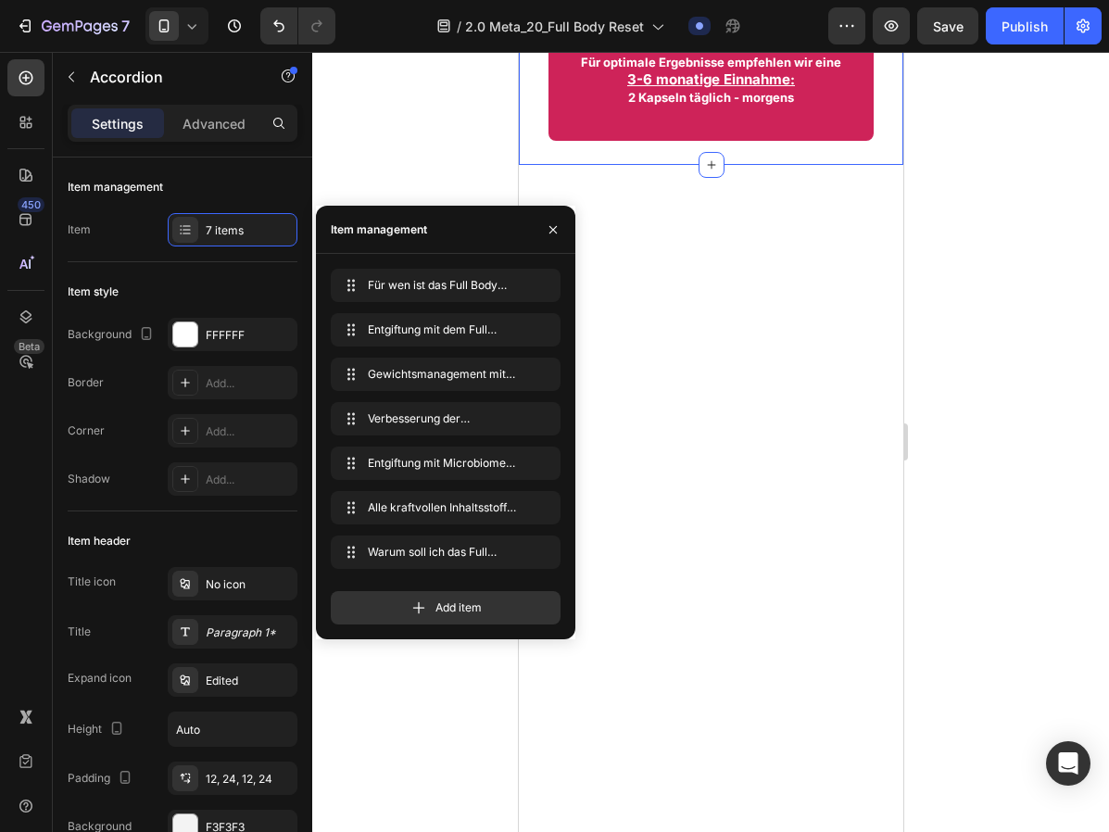
scroll to position [0, 0]
click at [539, 505] on icon "button" at bounding box center [539, 507] width 9 height 11
click at [528, 504] on div "Delete" at bounding box center [527, 507] width 34 height 17
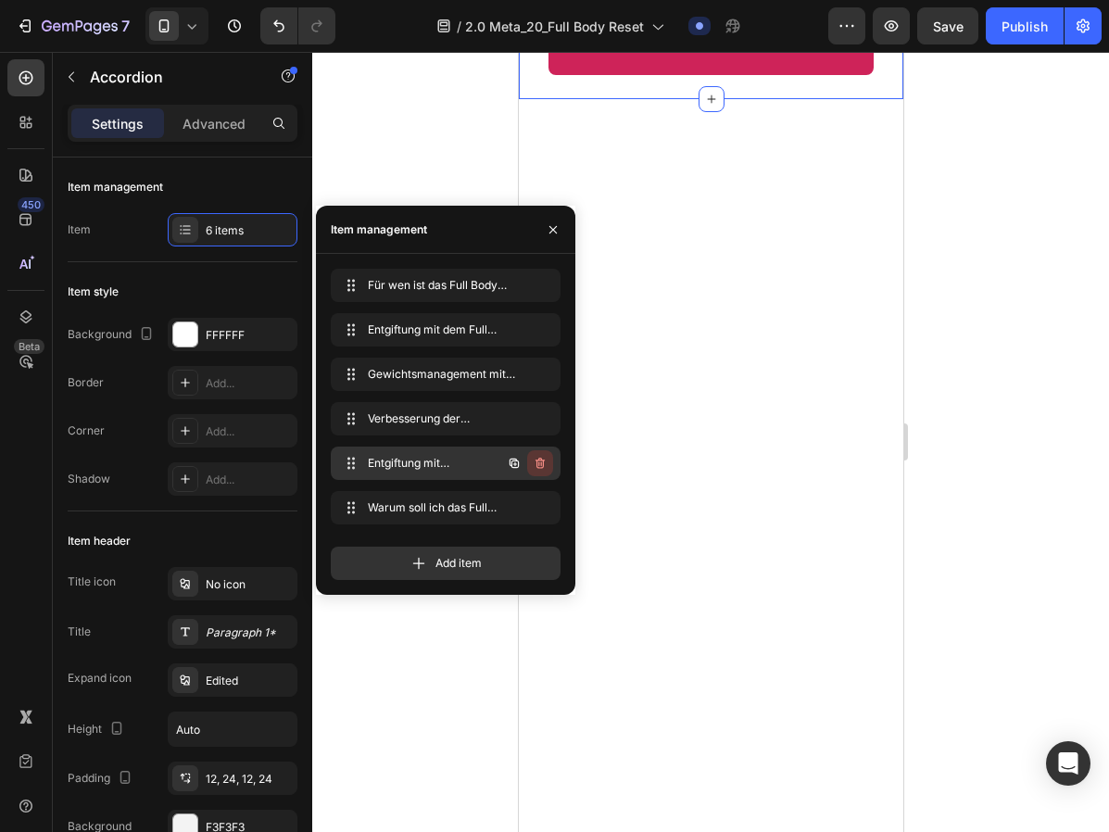
click at [538, 462] on icon "button" at bounding box center [538, 464] width 1 height 5
click at [535, 466] on div "Delete" at bounding box center [527, 463] width 34 height 17
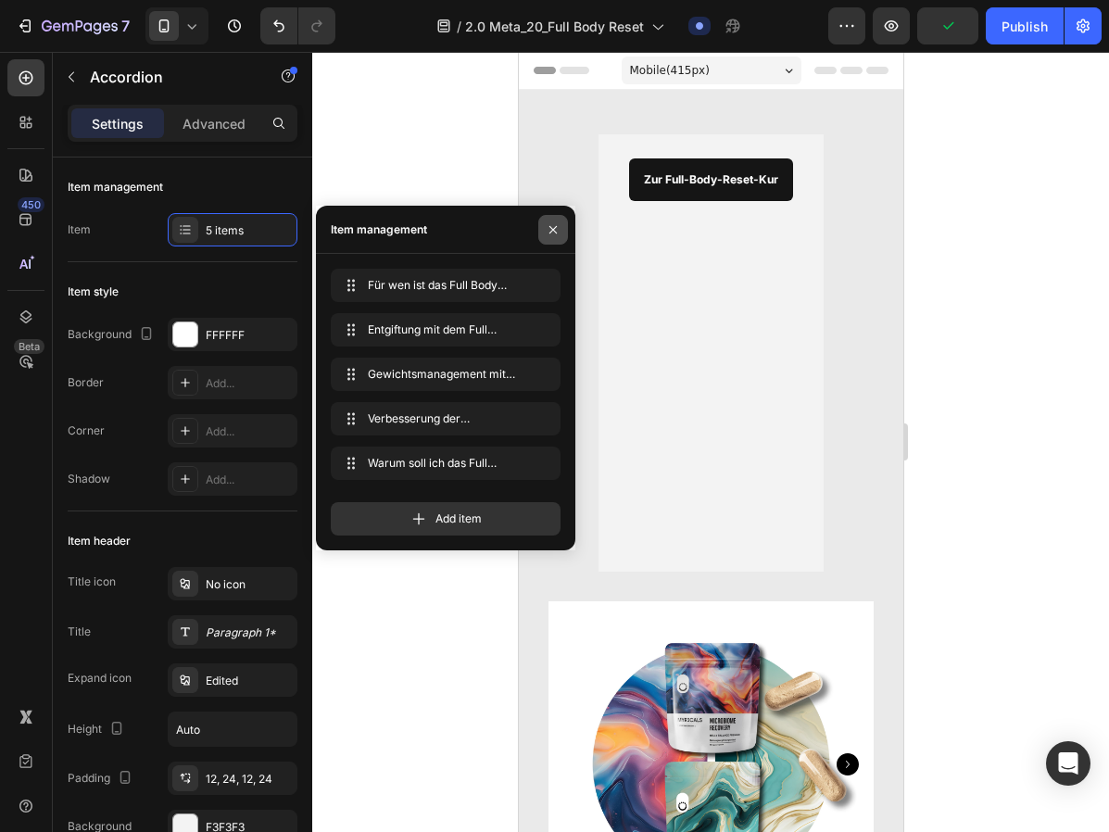
click at [557, 227] on icon "button" at bounding box center [552, 229] width 15 height 15
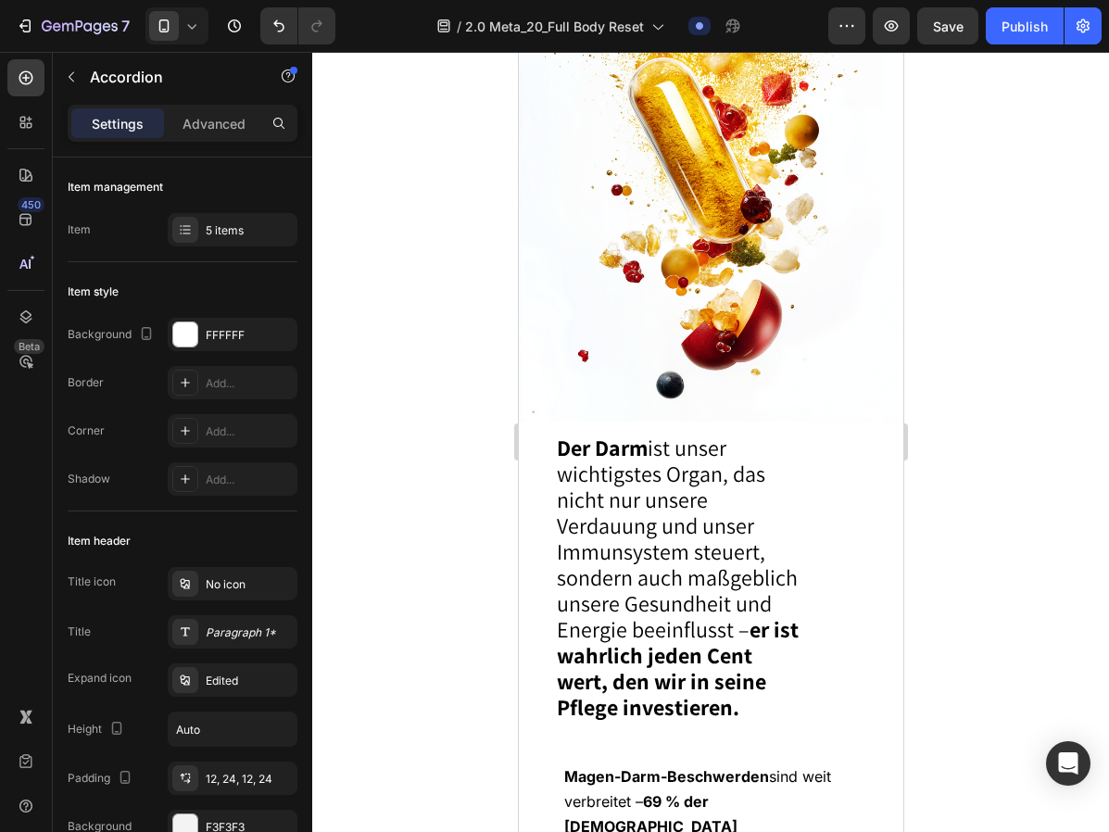
scroll to position [3564, 0]
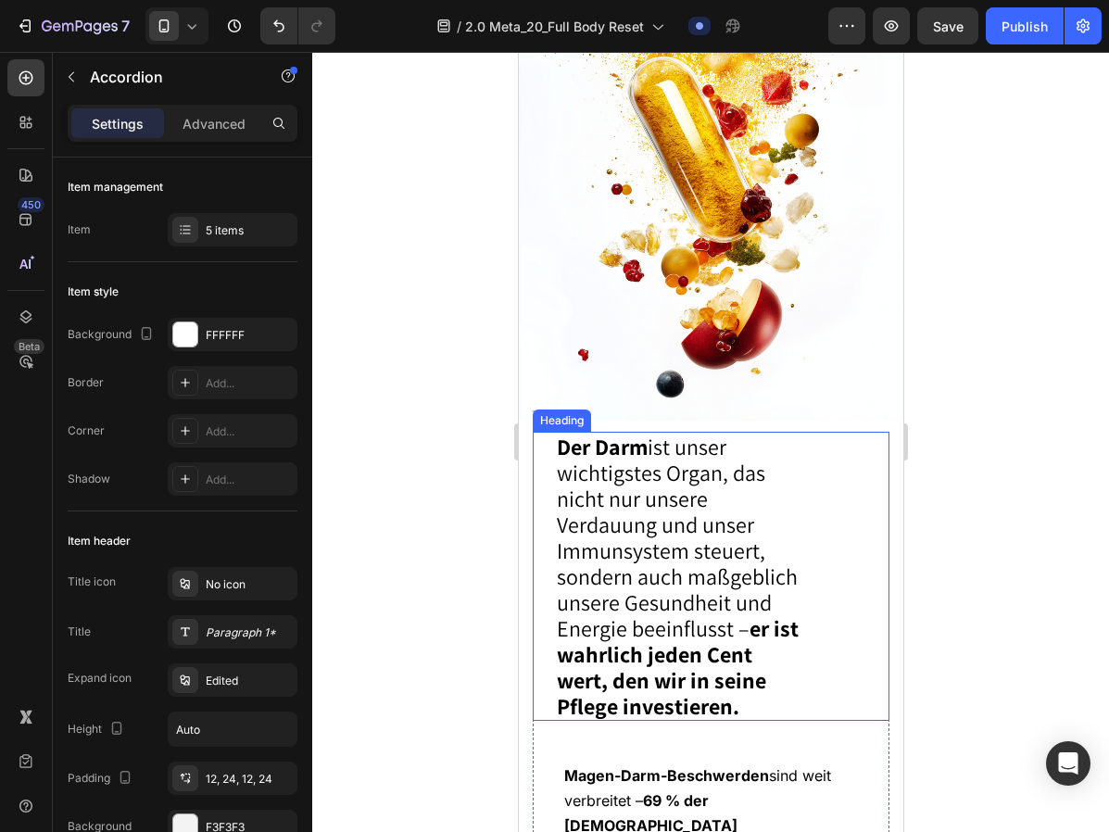
click at [665, 545] on span "Der Darm ist unser wichtigstes Organ, das nicht nur unsere Verdauung und unser …" at bounding box center [677, 576] width 242 height 289
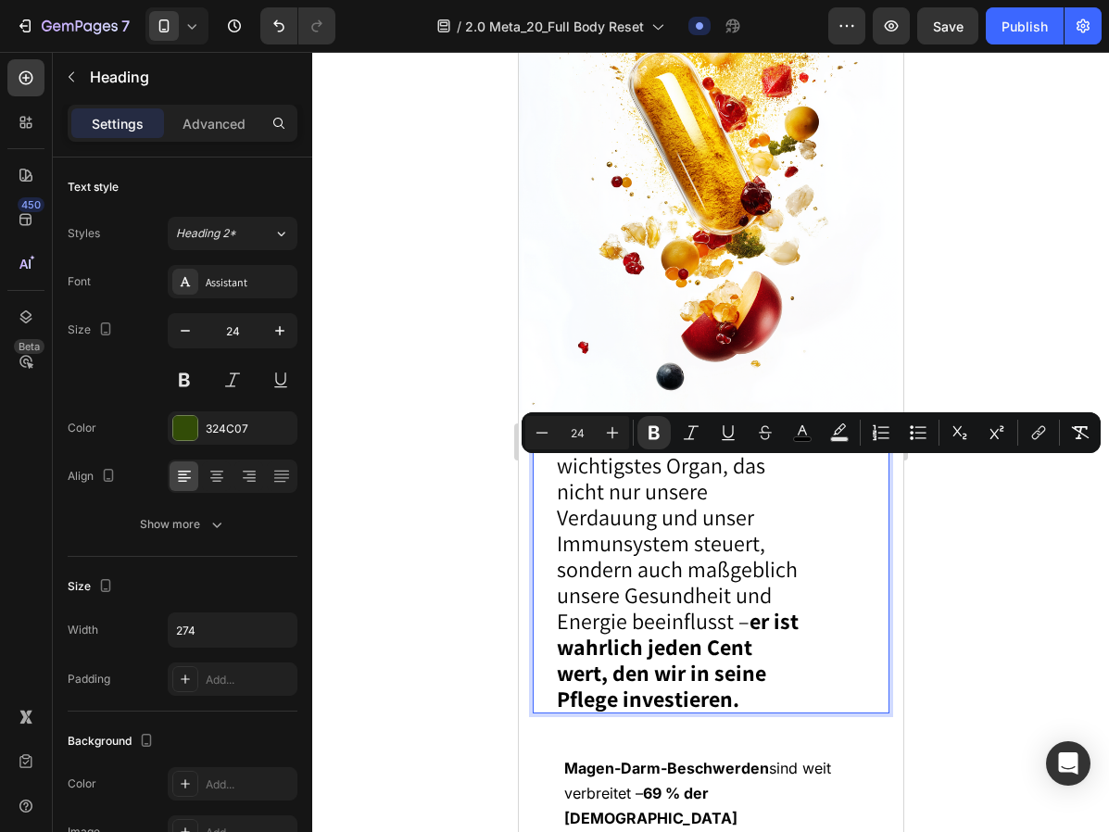
scroll to position [3573, 0]
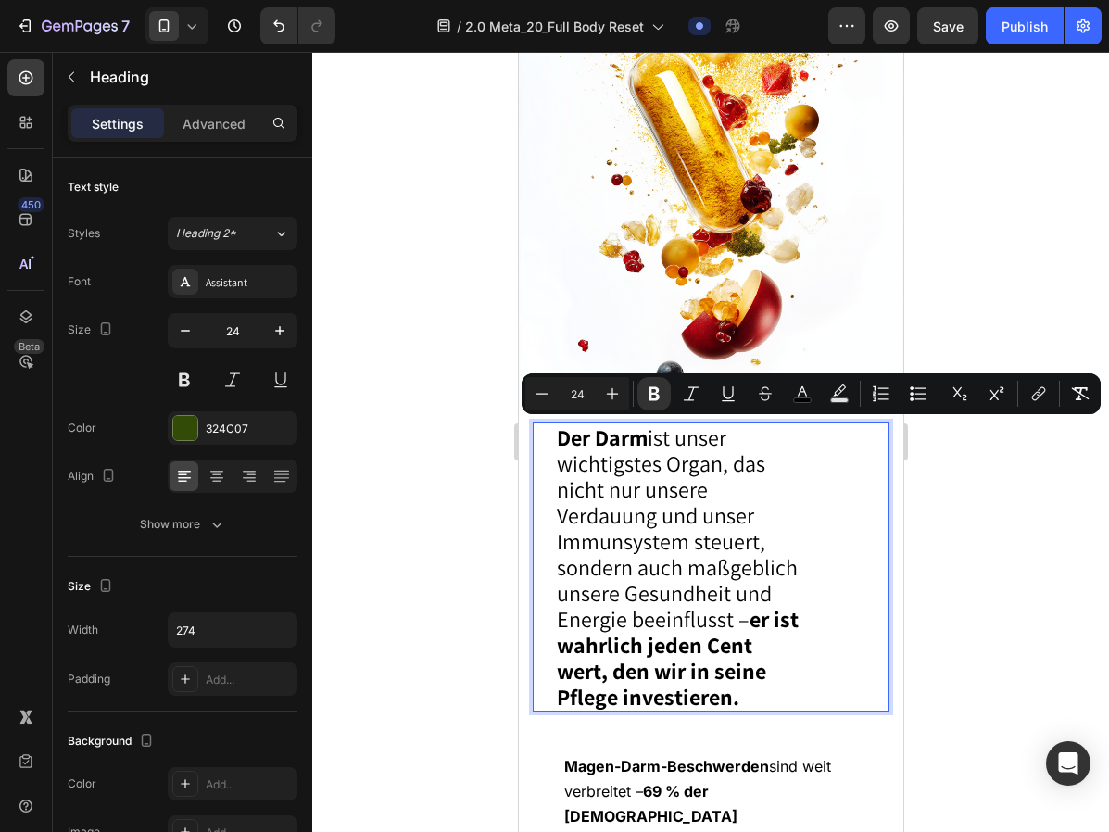
click at [653, 591] on span "Der Darm ist unser wichtigstes Organ, das nicht nur unsere Verdauung und unser …" at bounding box center [677, 566] width 242 height 289
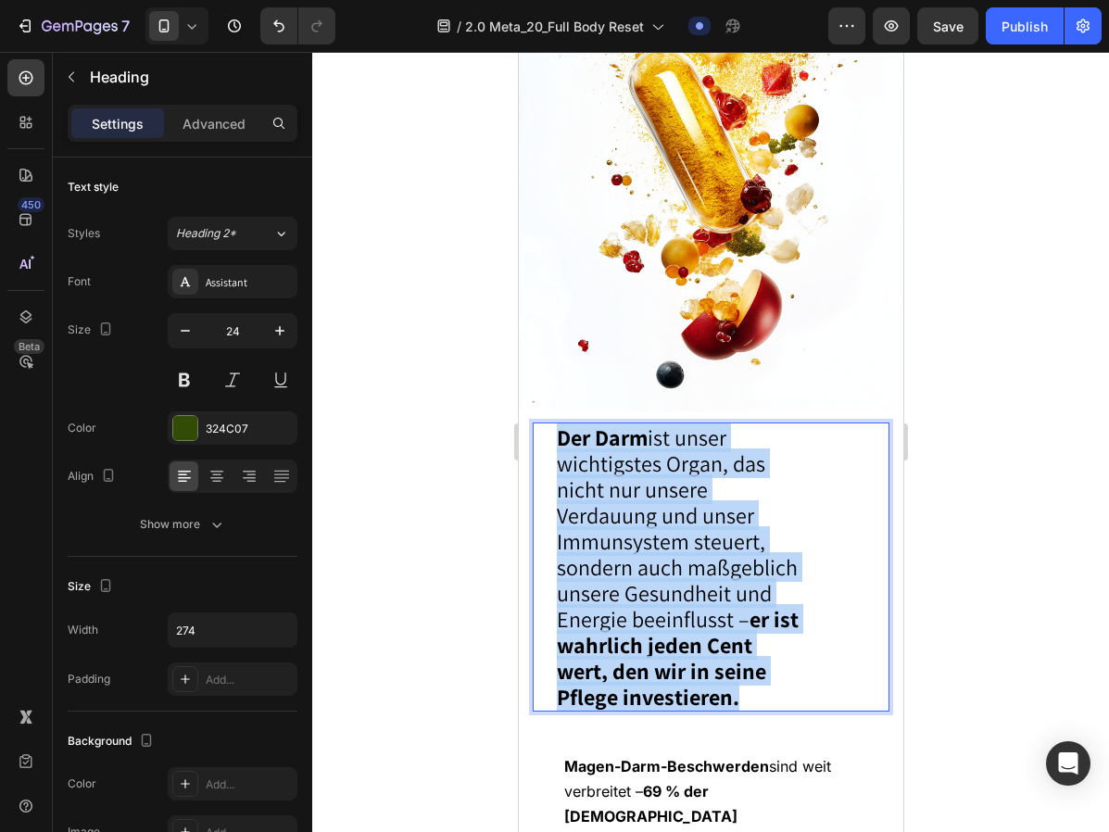
click at [653, 591] on span "Der Darm ist unser wichtigstes Organ, das nicht nur unsere Verdauung und unser …" at bounding box center [677, 566] width 242 height 289
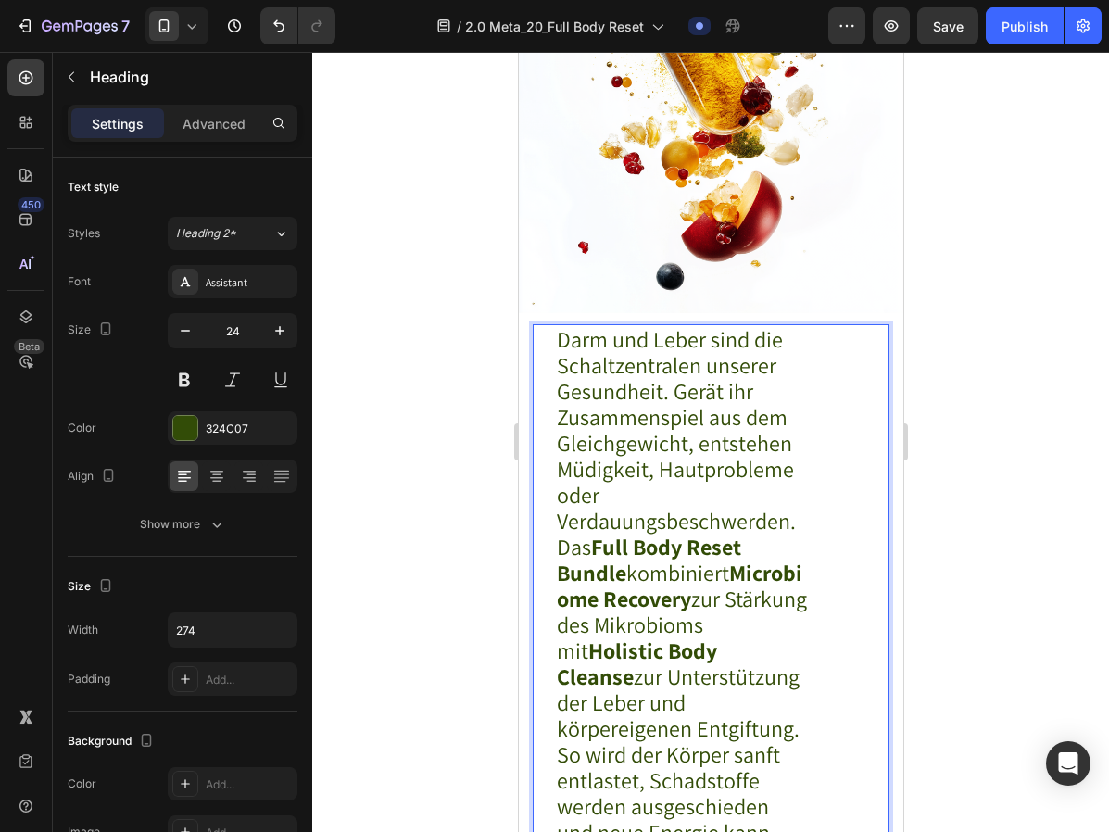
scroll to position [3704, 0]
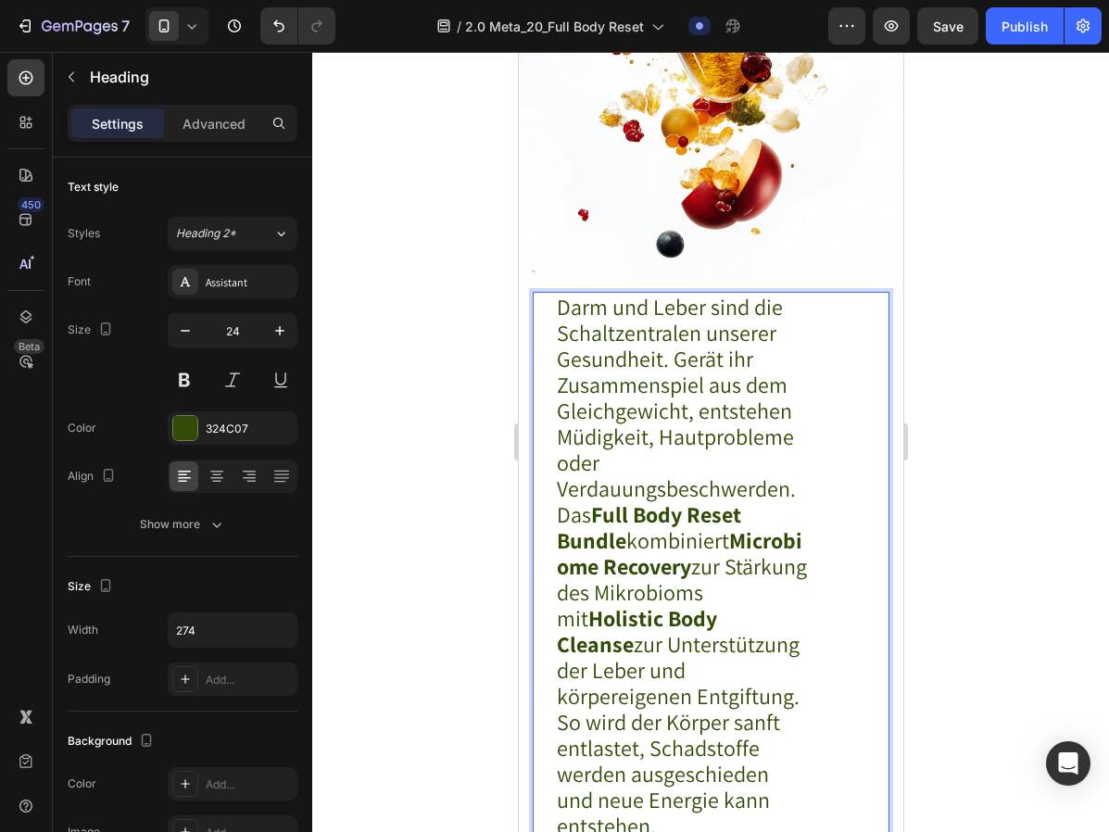
click at [626, 466] on p "Darm und Leber sind die Schaltzentralen unserer Gesundheit. Gerät ihr Zusammens…" at bounding box center [681, 397] width 250 height 207
click at [687, 522] on strong "Full Body Reset Bundle" at bounding box center [648, 527] width 184 height 56
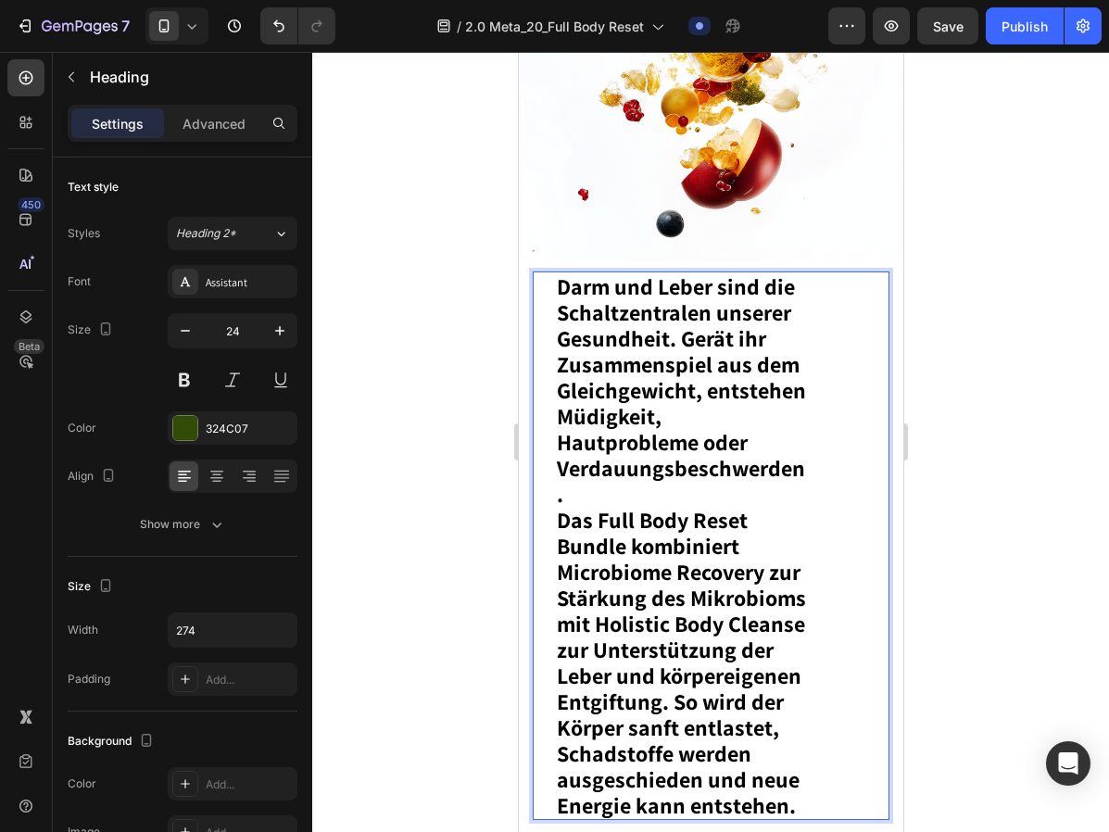
scroll to position [3729, 0]
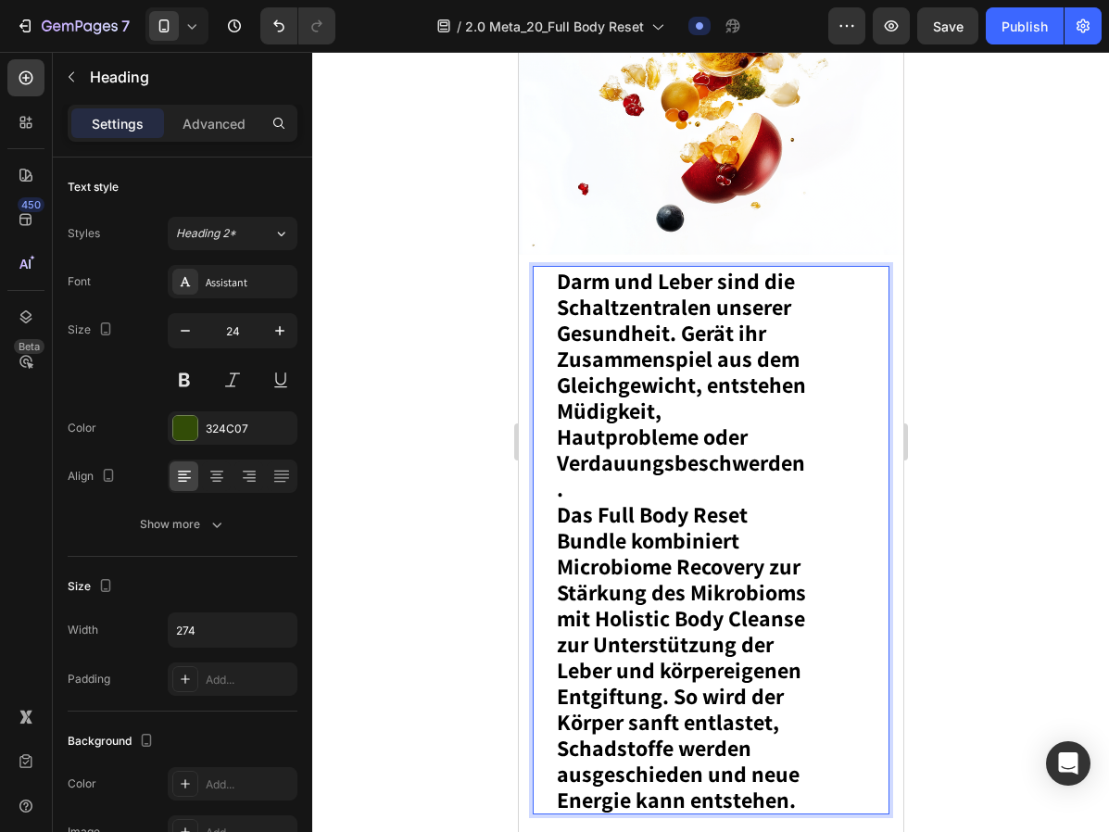
click at [589, 481] on p "Darm und Leber sind die Schaltzentralen unserer Gesundheit. Gerät ihr Zusammens…" at bounding box center [681, 384] width 250 height 233
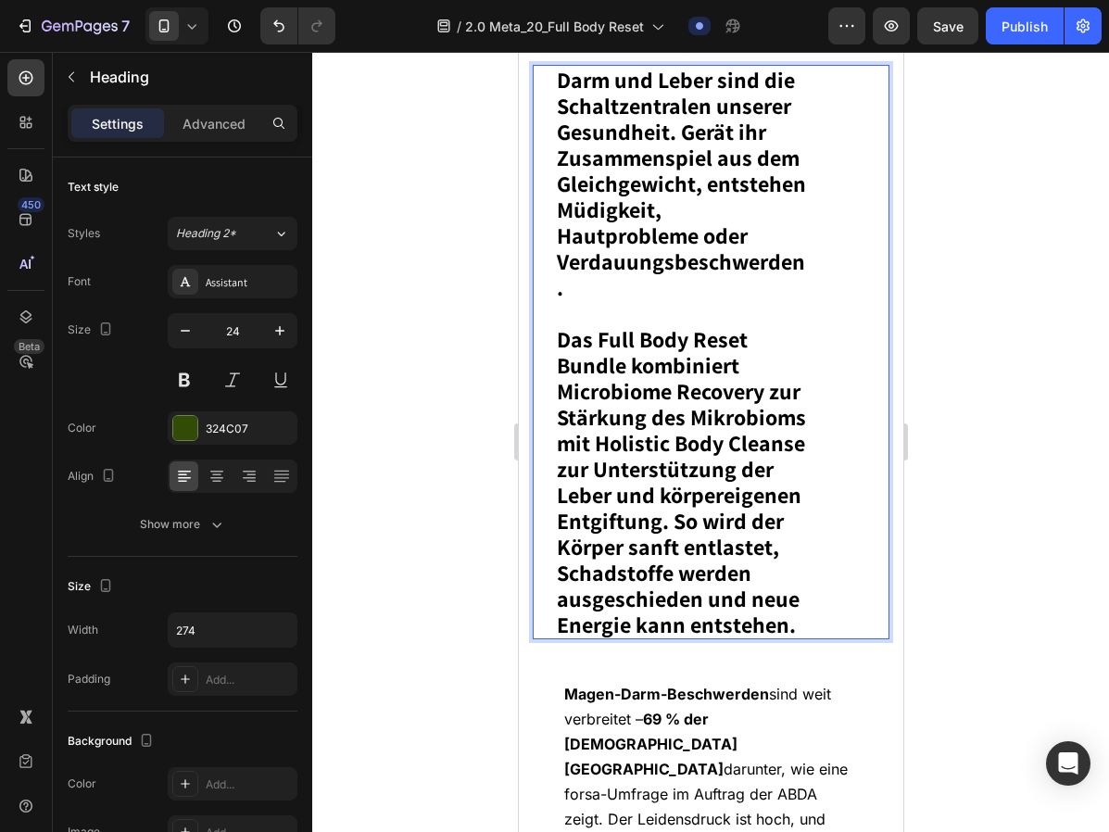
scroll to position [3932, 0]
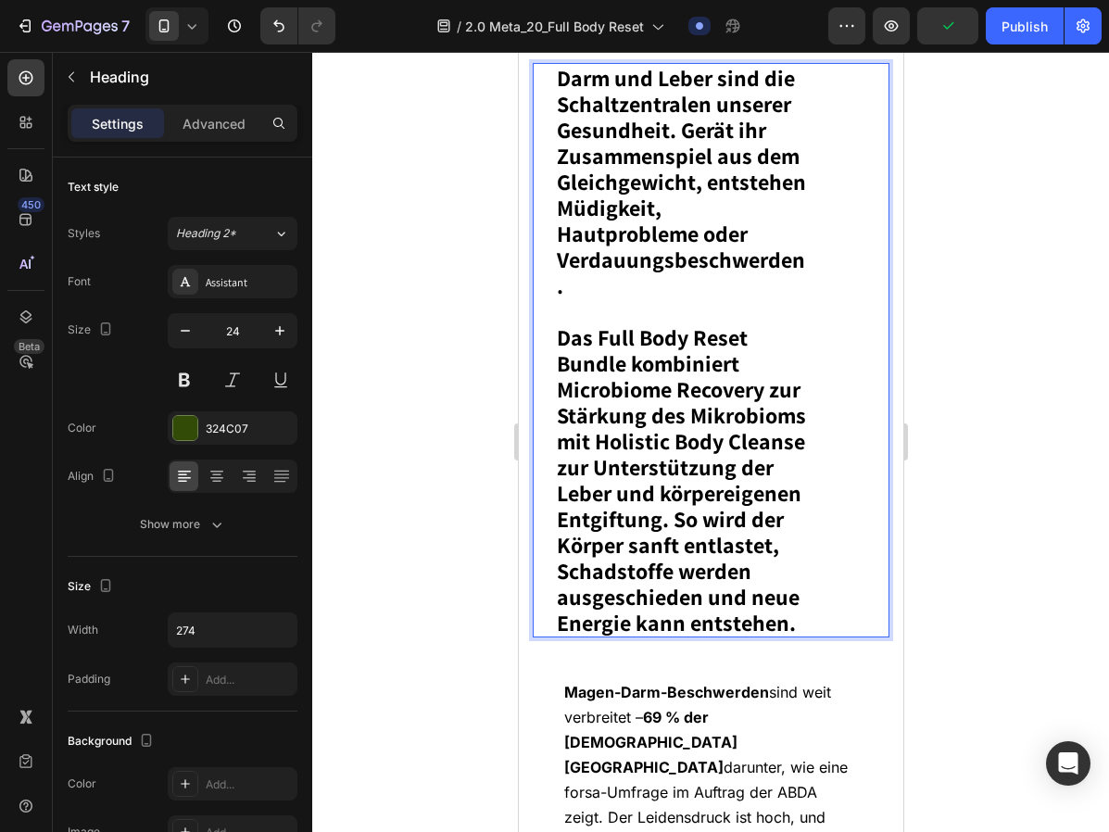
click at [671, 522] on strong "Das Full Body Reset Bundle kombiniert Microbiome Recovery zur Stärkung des Mikr…" at bounding box center [680, 479] width 249 height 315
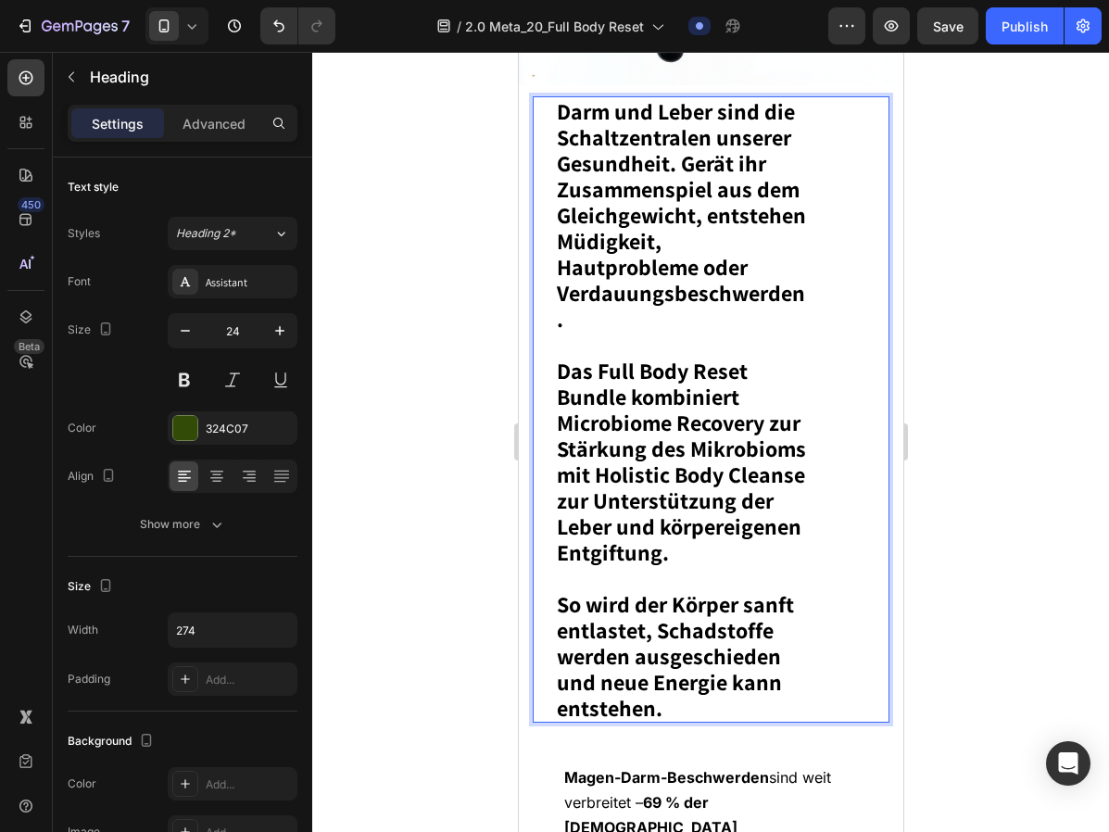
scroll to position [3935, 0]
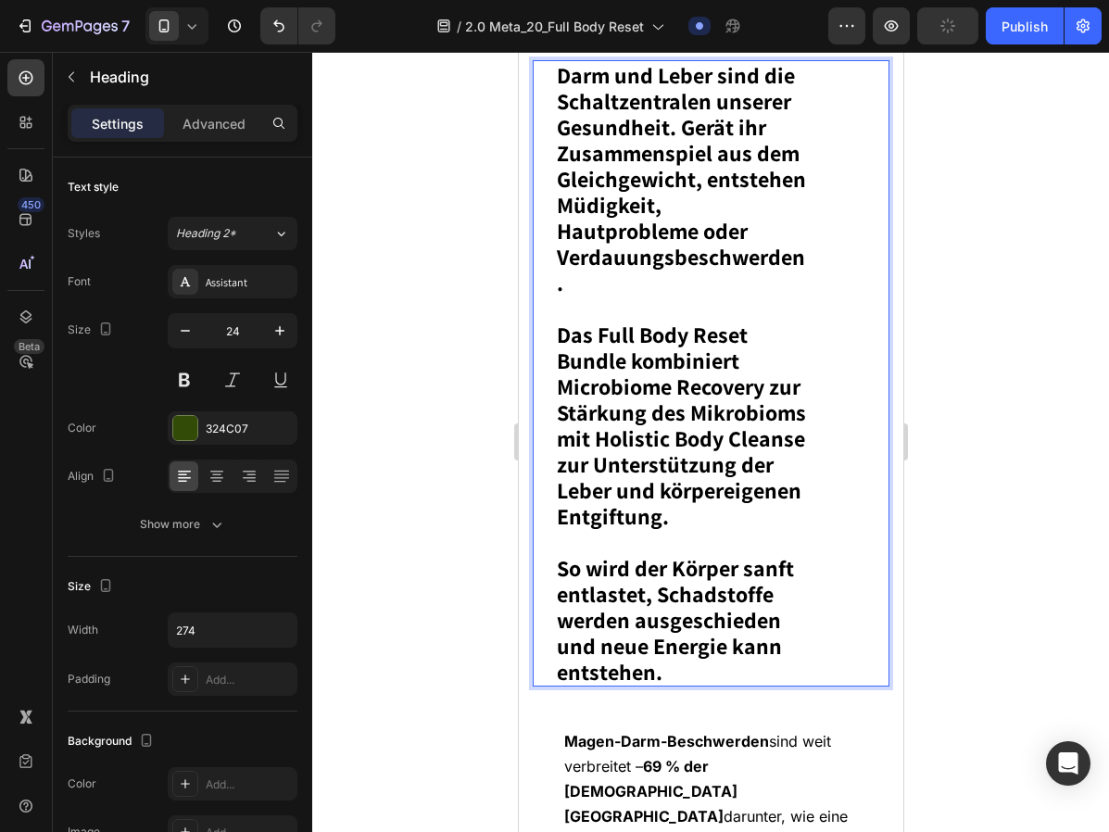
click at [661, 397] on strong "Das Full Body Reset Bundle kombiniert Microbiome Recovery zur Stärkung des Mikr…" at bounding box center [680, 425] width 249 height 211
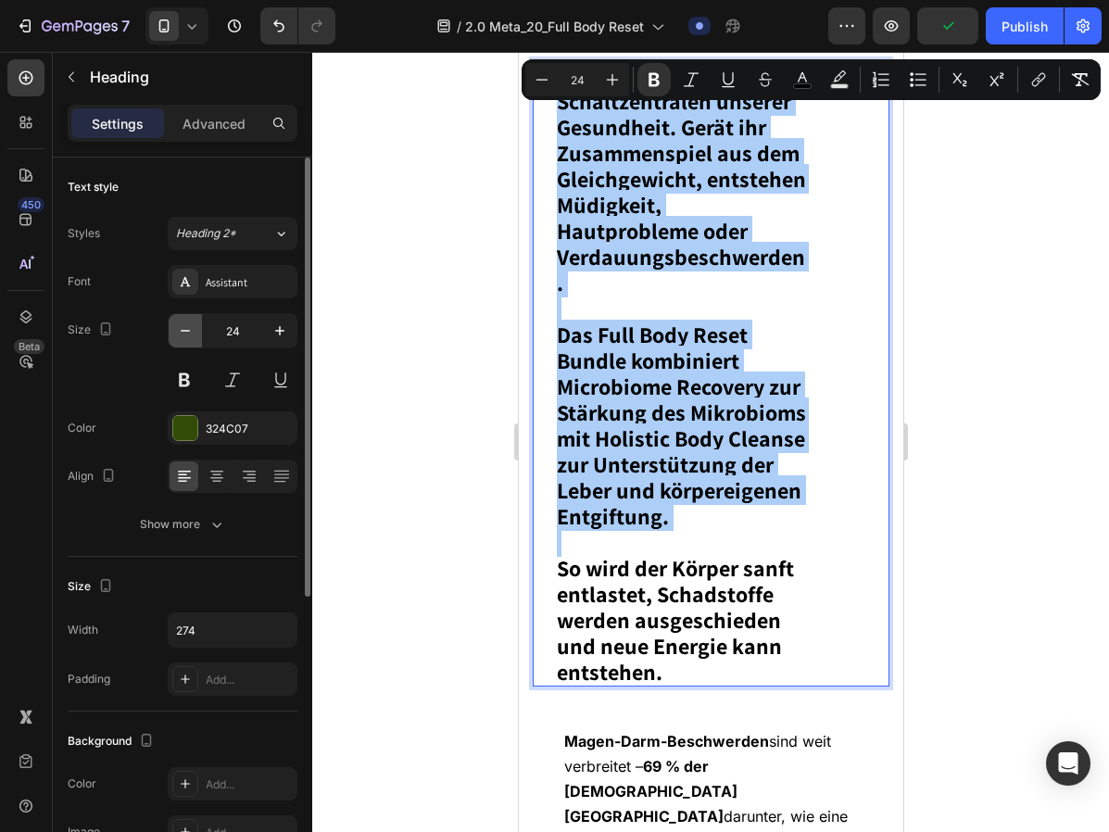
click at [179, 325] on icon "button" at bounding box center [185, 330] width 19 height 19
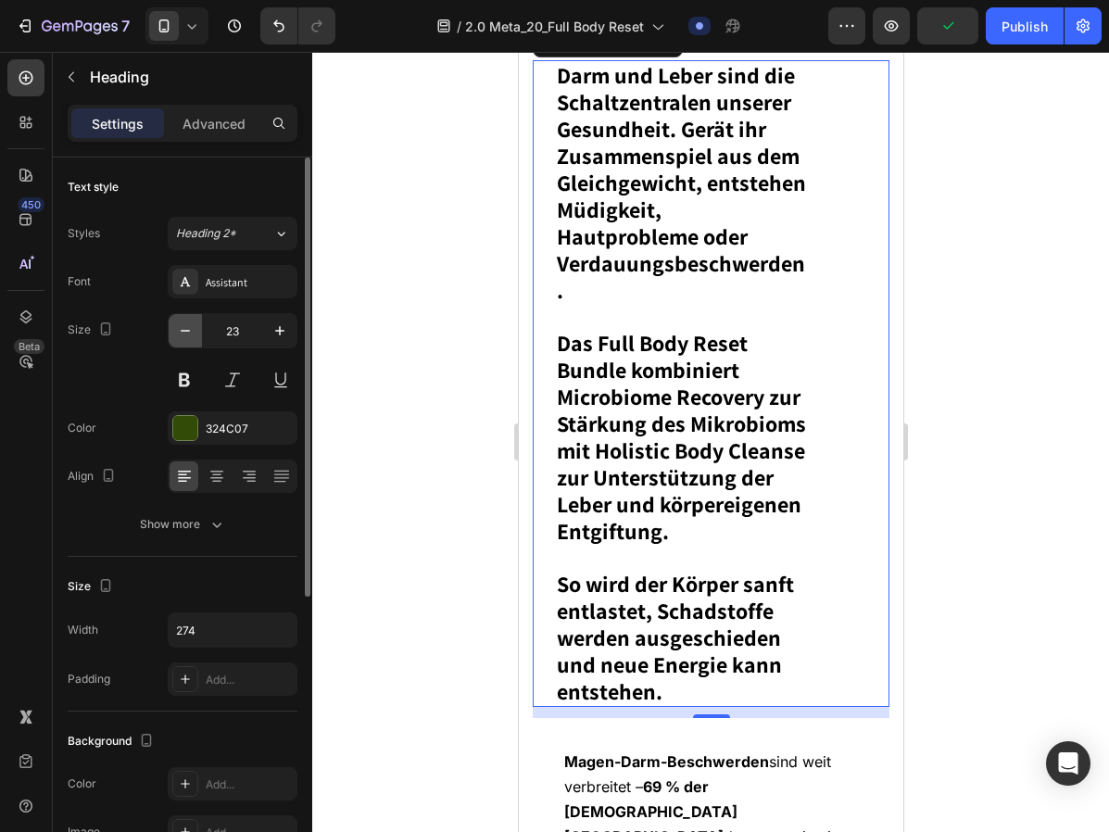
type input "22"
click at [675, 360] on strong "Das Full Body Reset Bundle kombiniert Microbiome Recovery zur Stärkung des Mikr…" at bounding box center [680, 437] width 249 height 218
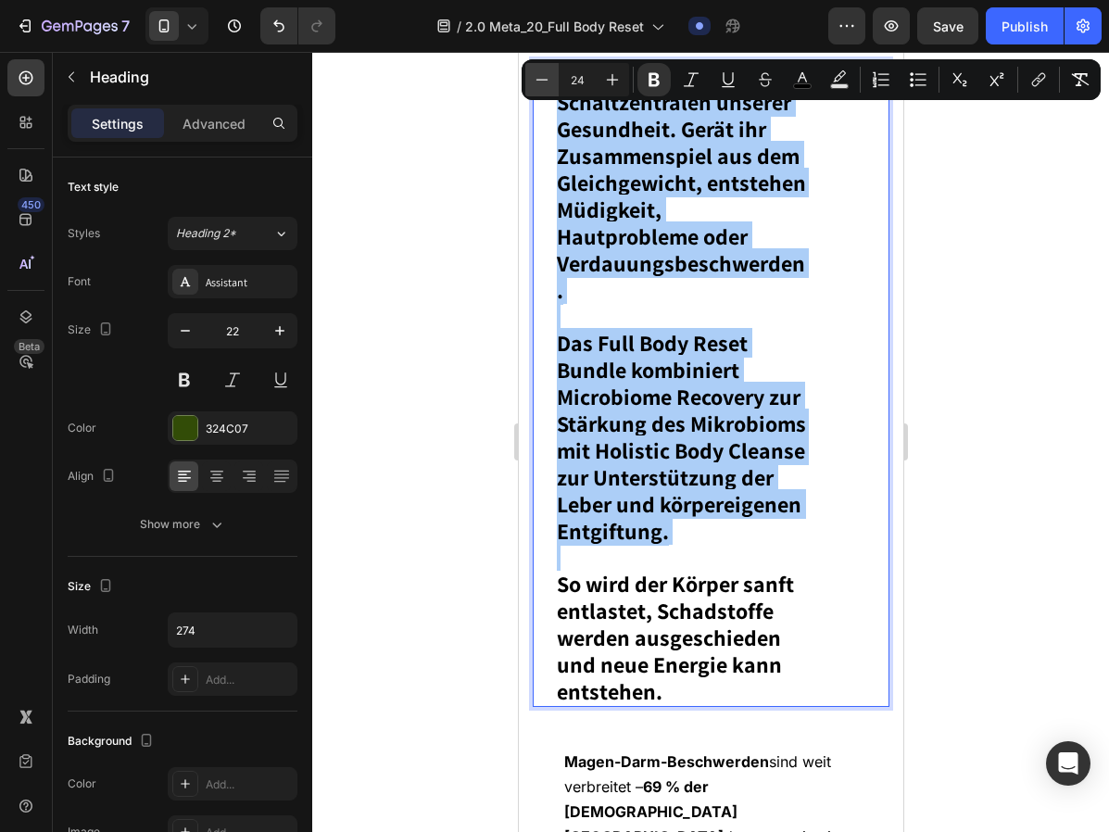
click at [543, 82] on icon "Editor contextual toolbar" at bounding box center [542, 79] width 19 height 19
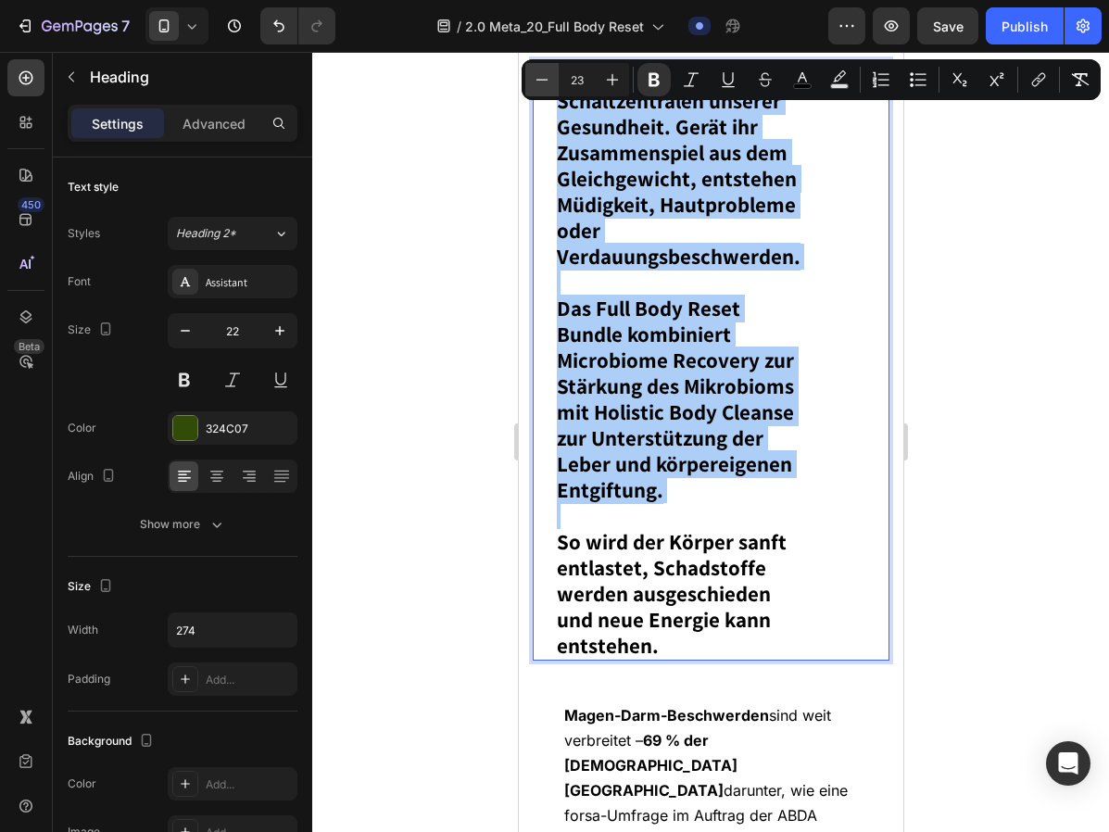
click at [543, 82] on icon "Editor contextual toolbar" at bounding box center [542, 79] width 19 height 19
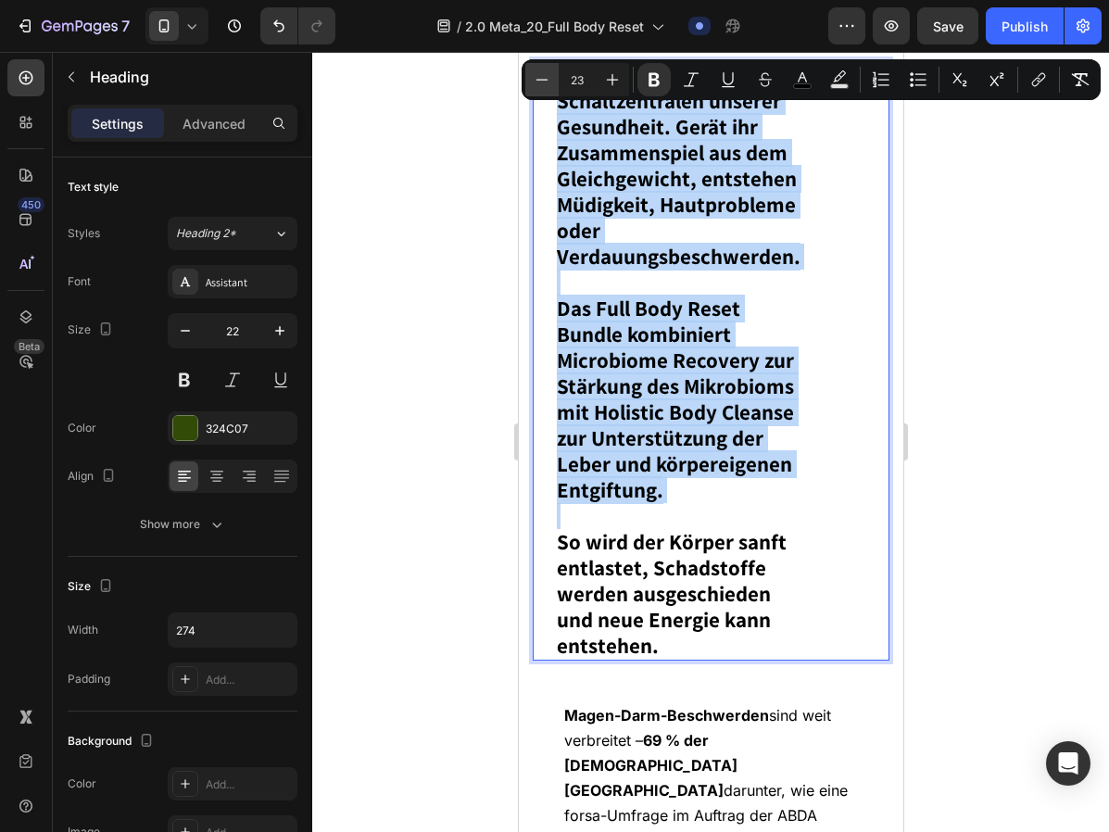
type input "22"
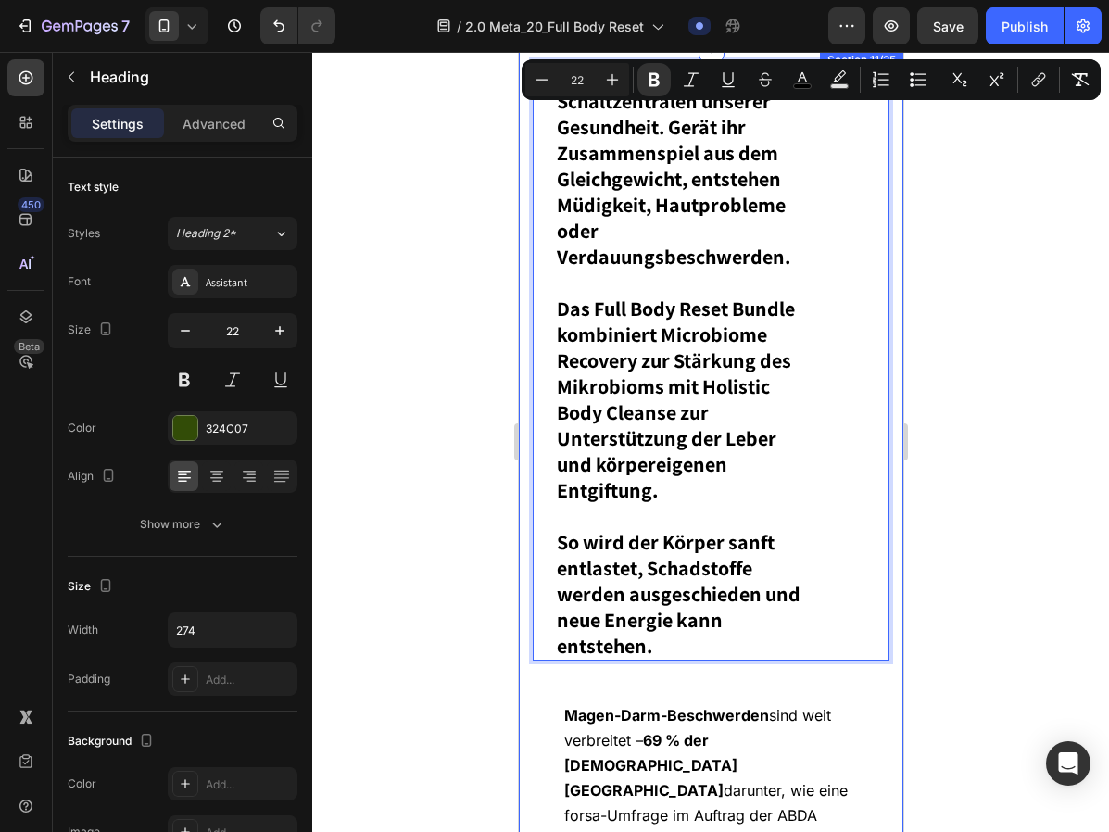
click at [974, 326] on div at bounding box center [710, 442] width 796 height 780
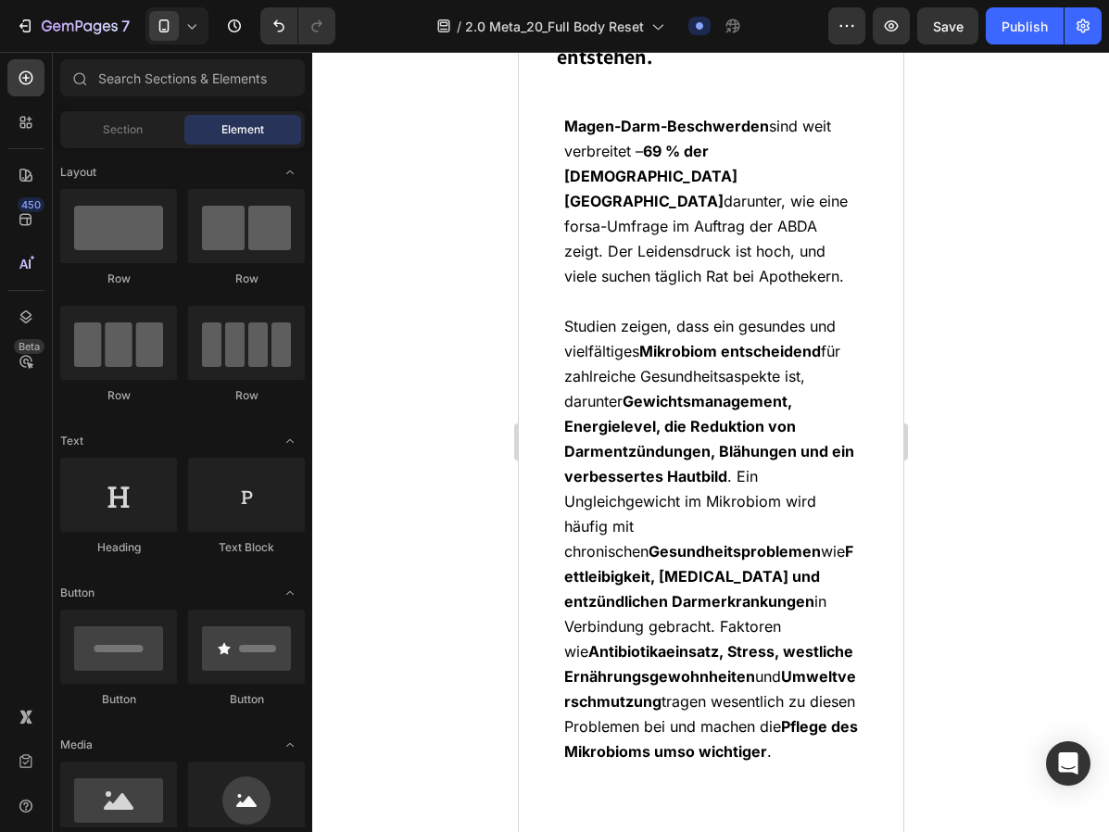
scroll to position [4649, 0]
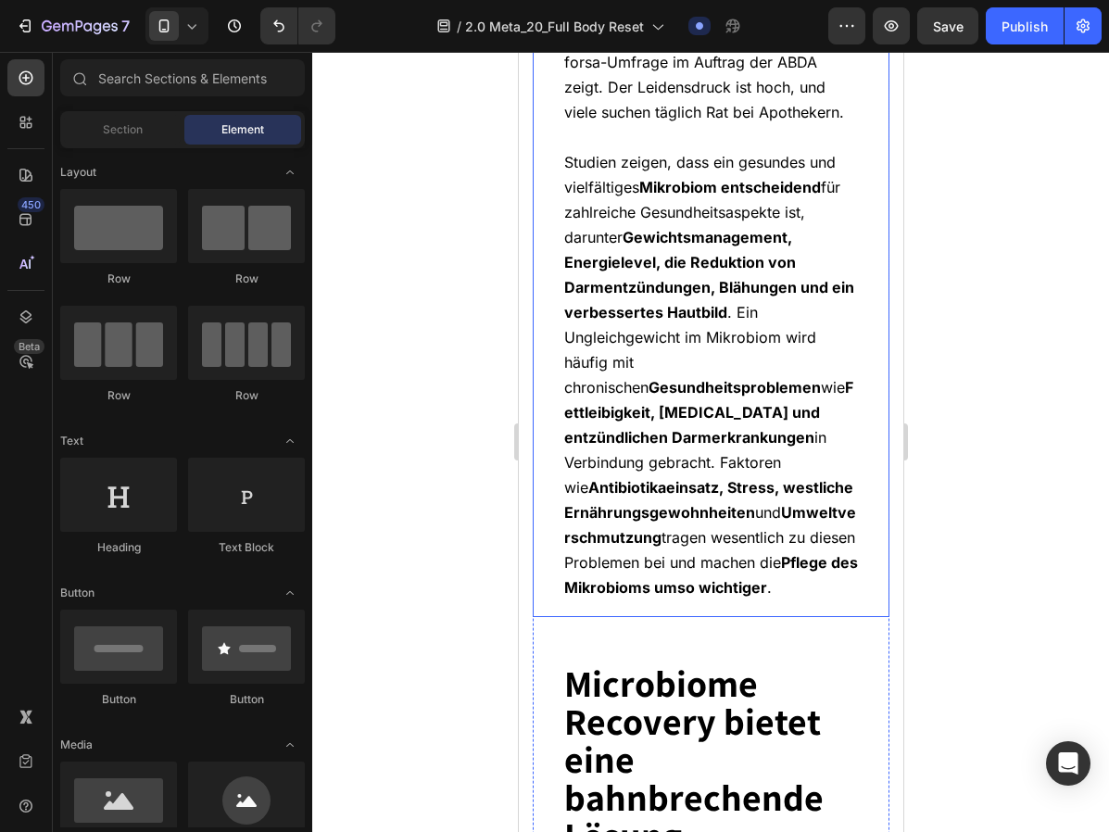
click at [683, 267] on strong "Gewichtsmanagement, Energielevel, die Reduktion von Darmentzündungen, Blähungen…" at bounding box center [708, 275] width 290 height 94
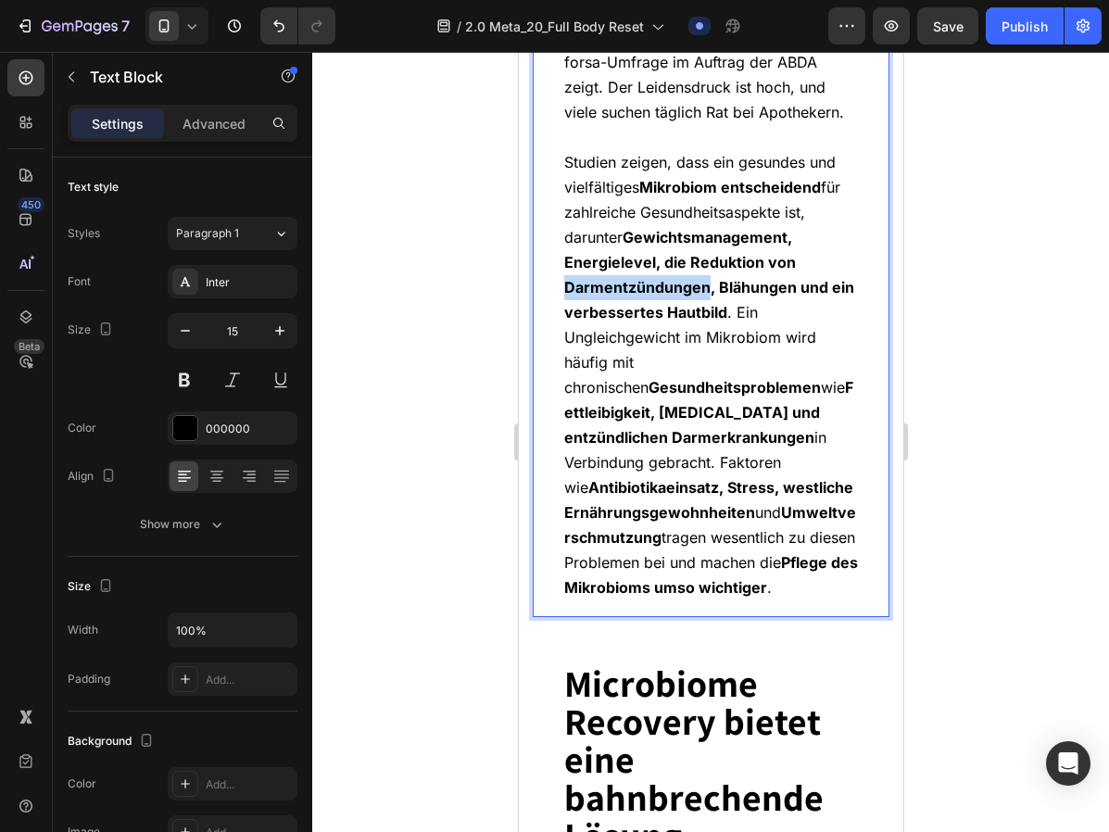
click at [683, 267] on strong "Gewichtsmanagement, Energielevel, die Reduktion von Darmentzündungen, Blähungen…" at bounding box center [708, 275] width 290 height 94
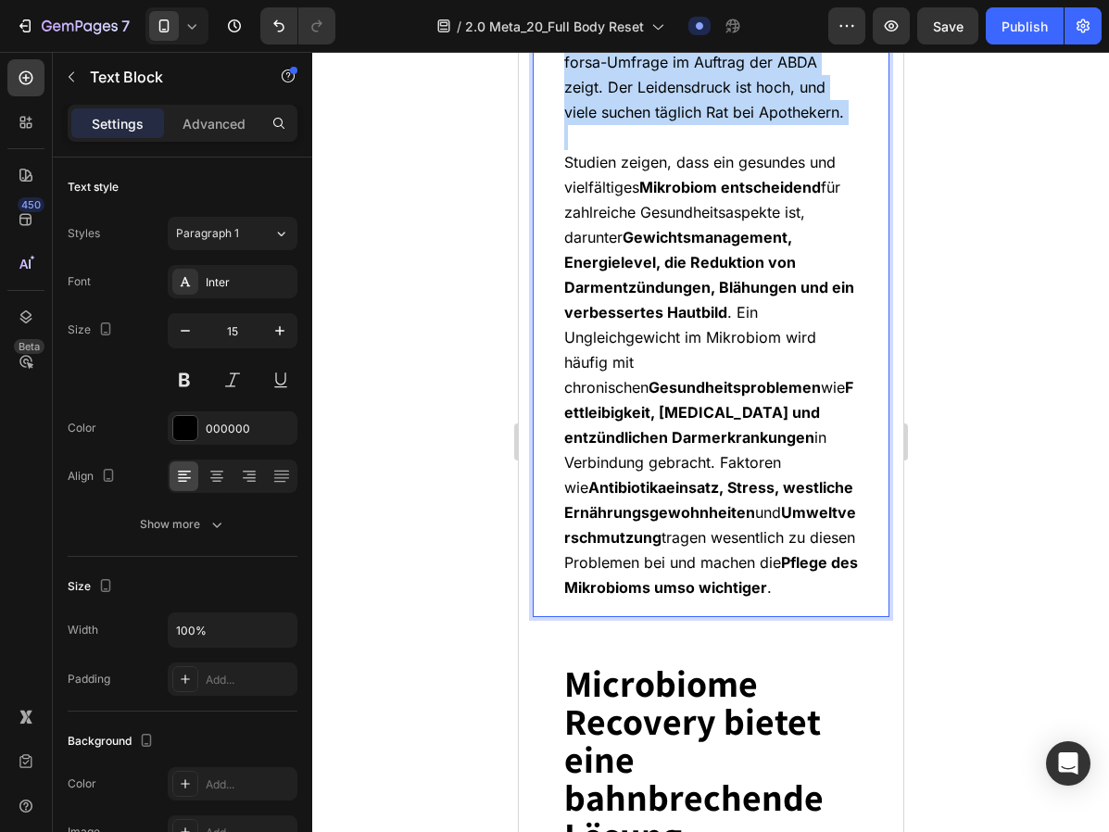
copy div "Magen-Darm-Beschwerden sind weit verbreitet – 69 % der Deutschen leiden darunte…"
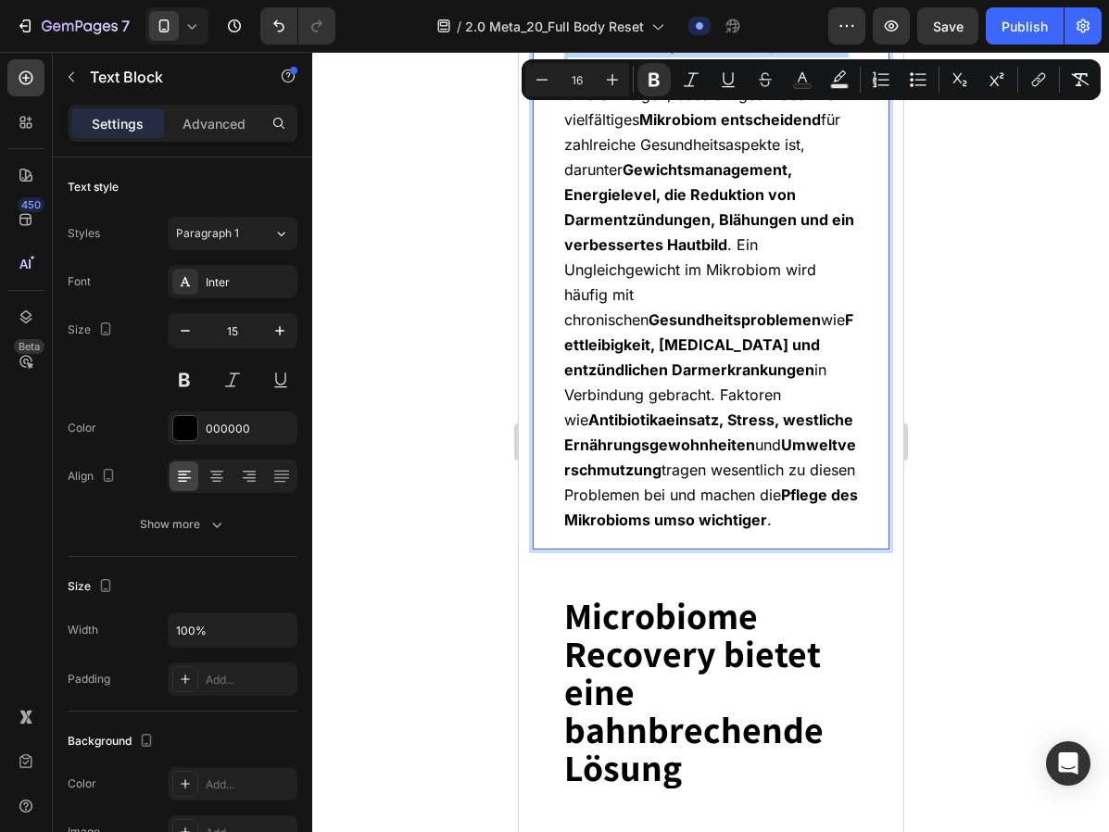
scroll to position [4725, 0]
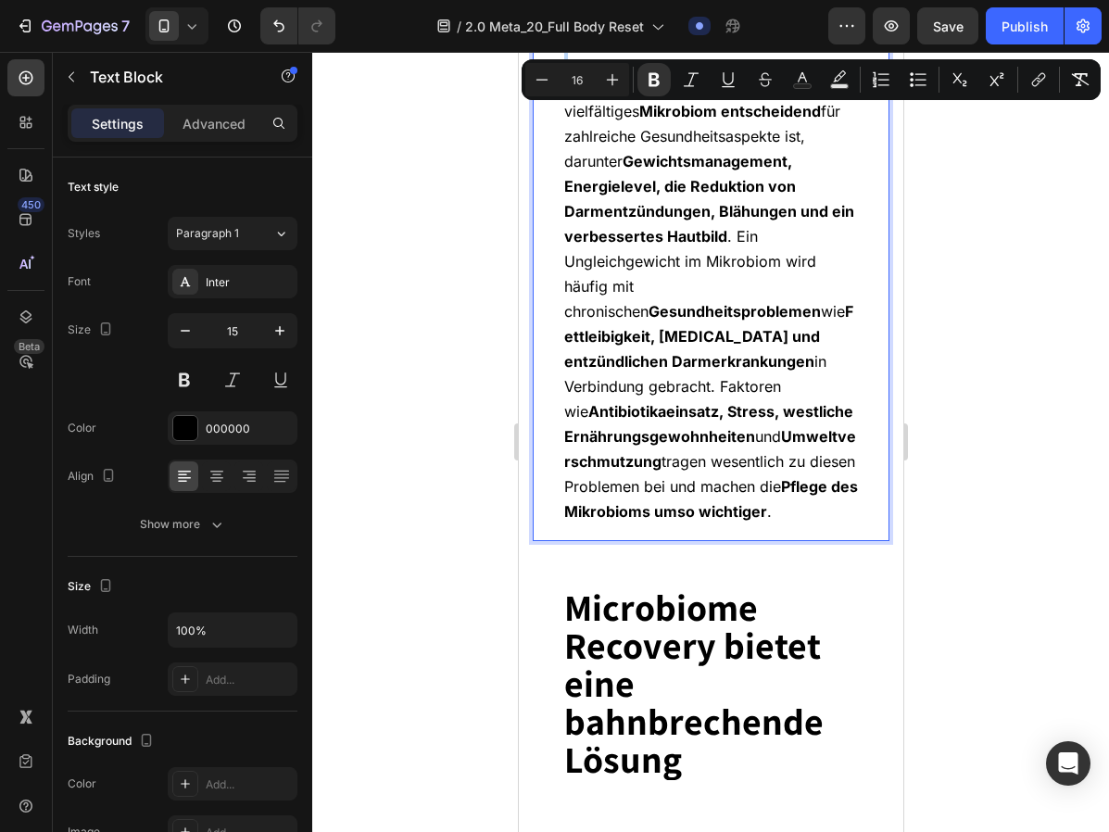
click at [676, 296] on p "Studien zeigen, dass ein gesundes und vielfältiges Mikrobiom entscheidend für z…" at bounding box center [710, 299] width 294 height 450
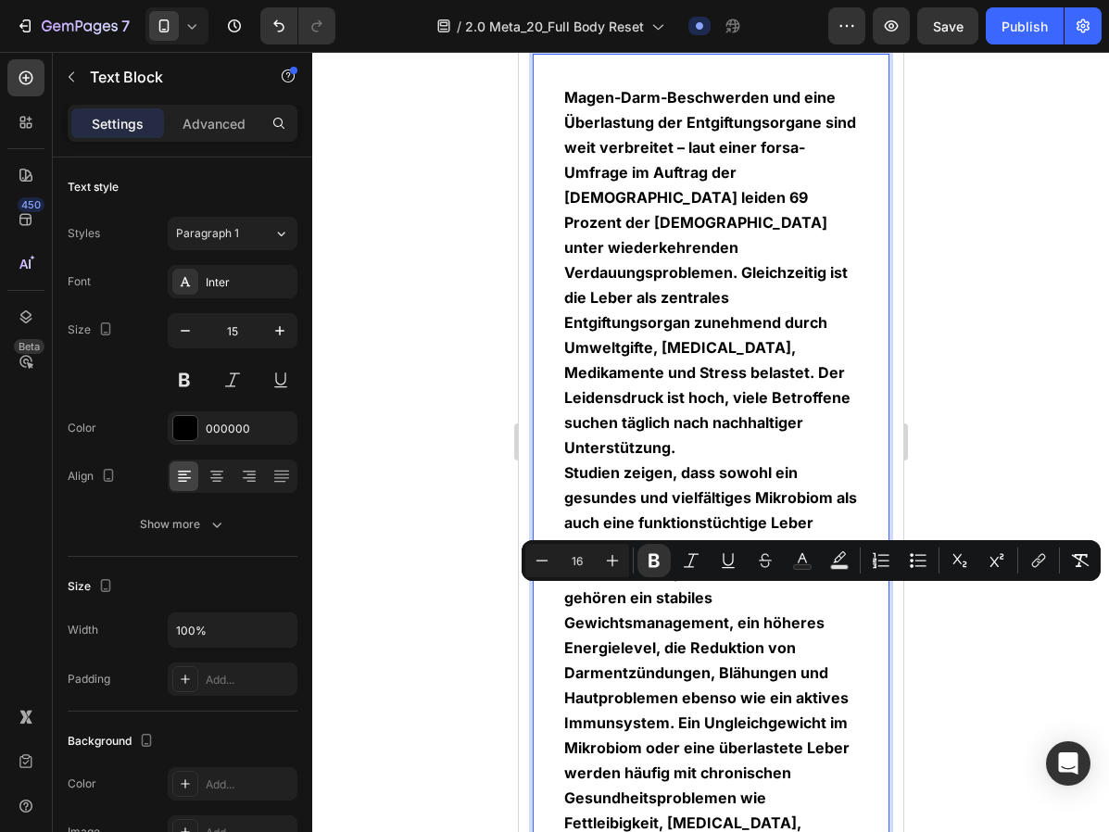
click at [646, 282] on p "Magen-Darm-Beschwerden und eine Überlastung der Entgiftungsorgane sind weit ver…" at bounding box center [710, 272] width 294 height 375
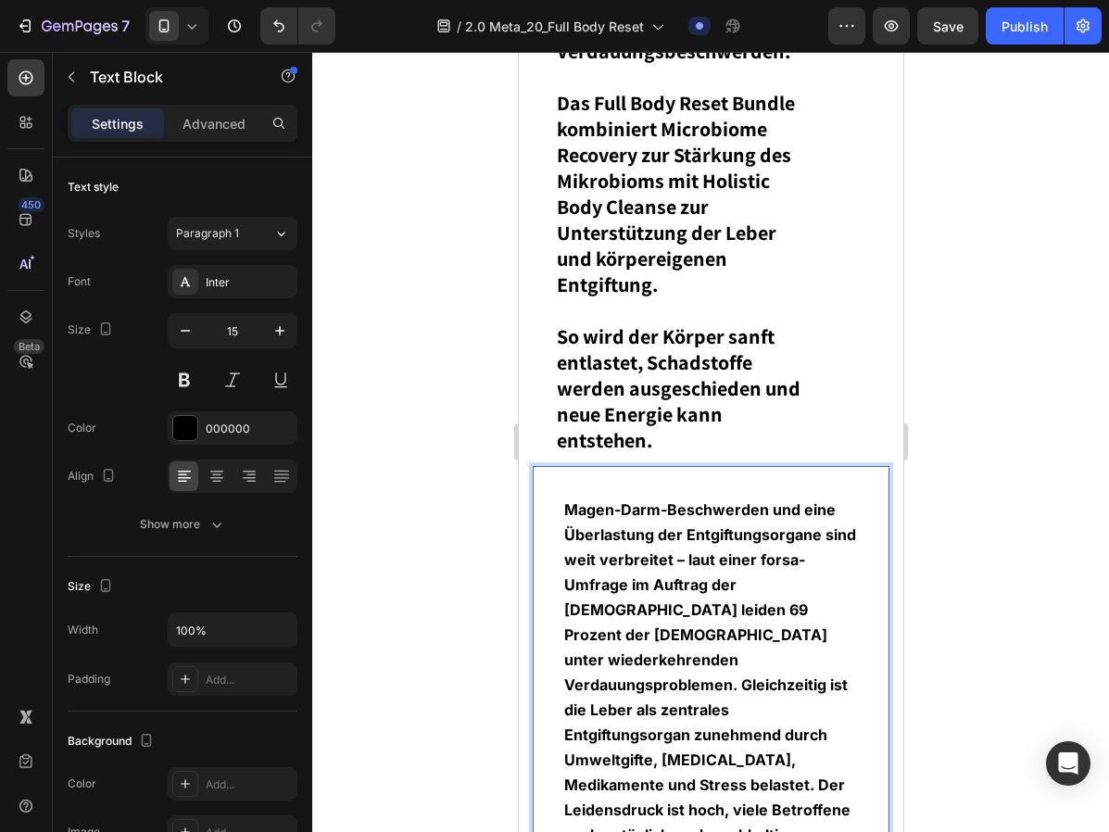
scroll to position [4098, 0]
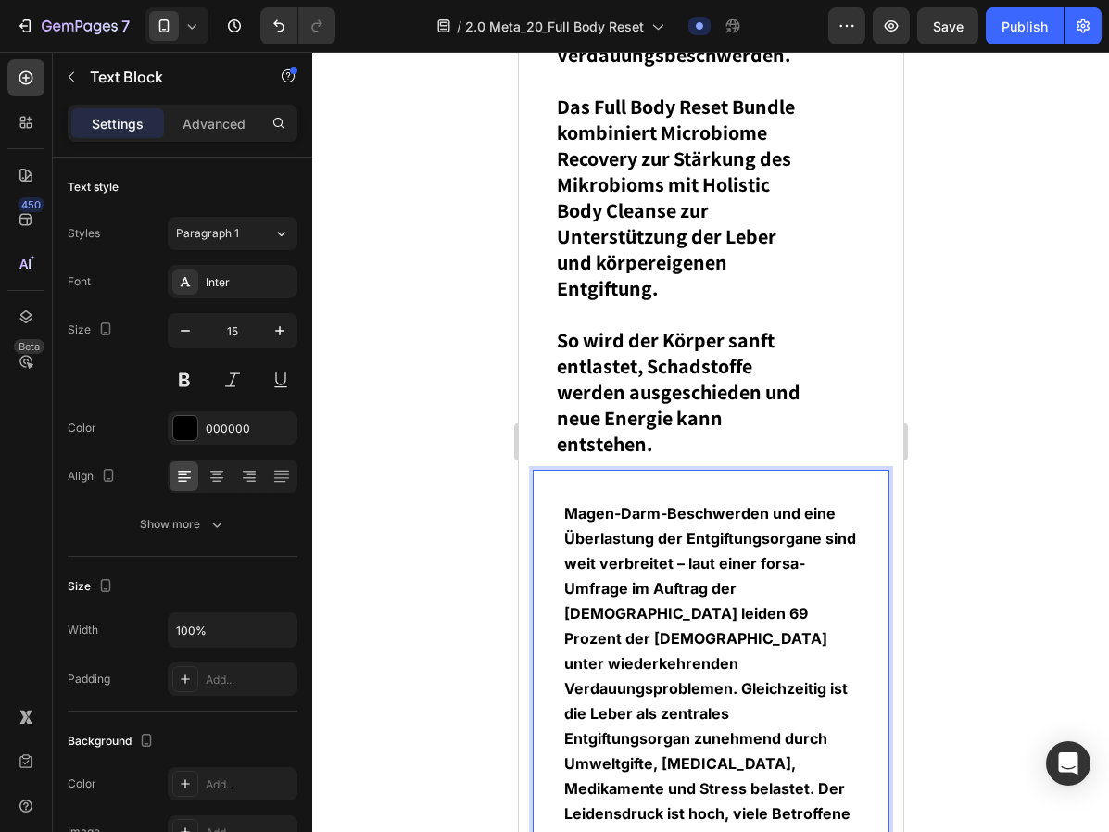
click at [689, 583] on strong "Magen-Darm-Beschwerden und eine Überlastung der Entgiftungsorgane sind weit ver…" at bounding box center [709, 688] width 292 height 369
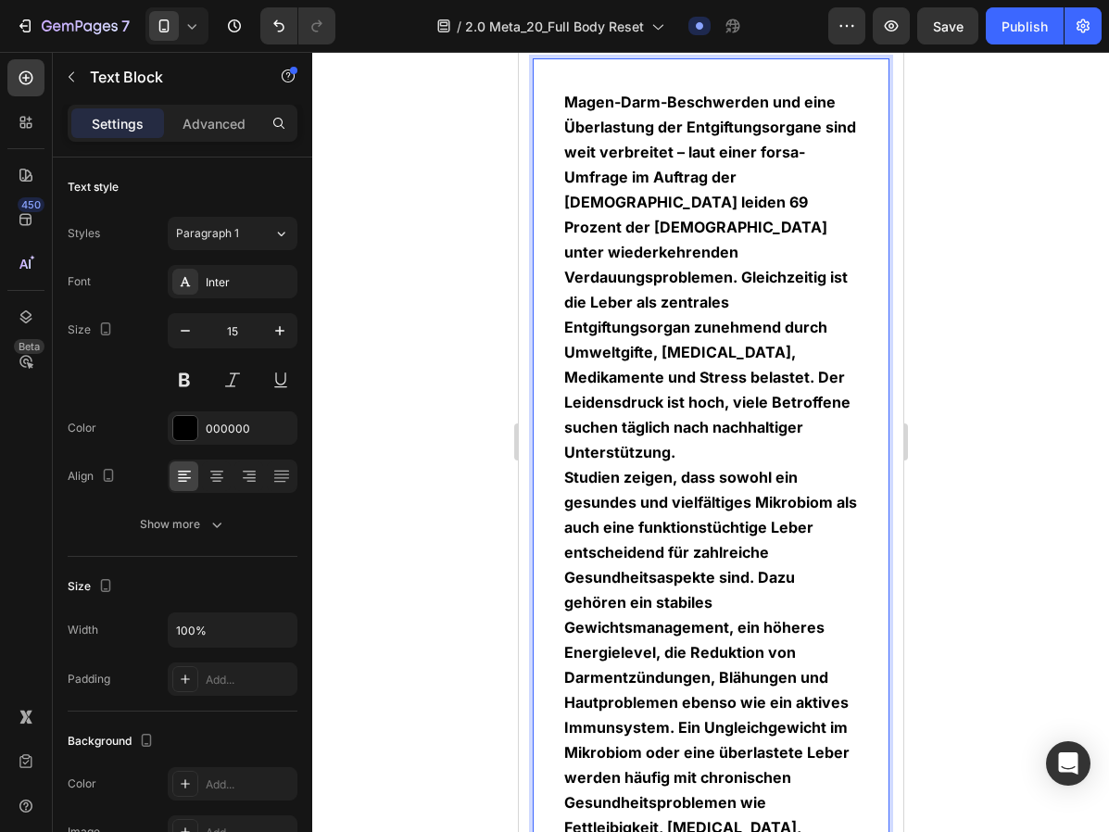
scroll to position [4495, 0]
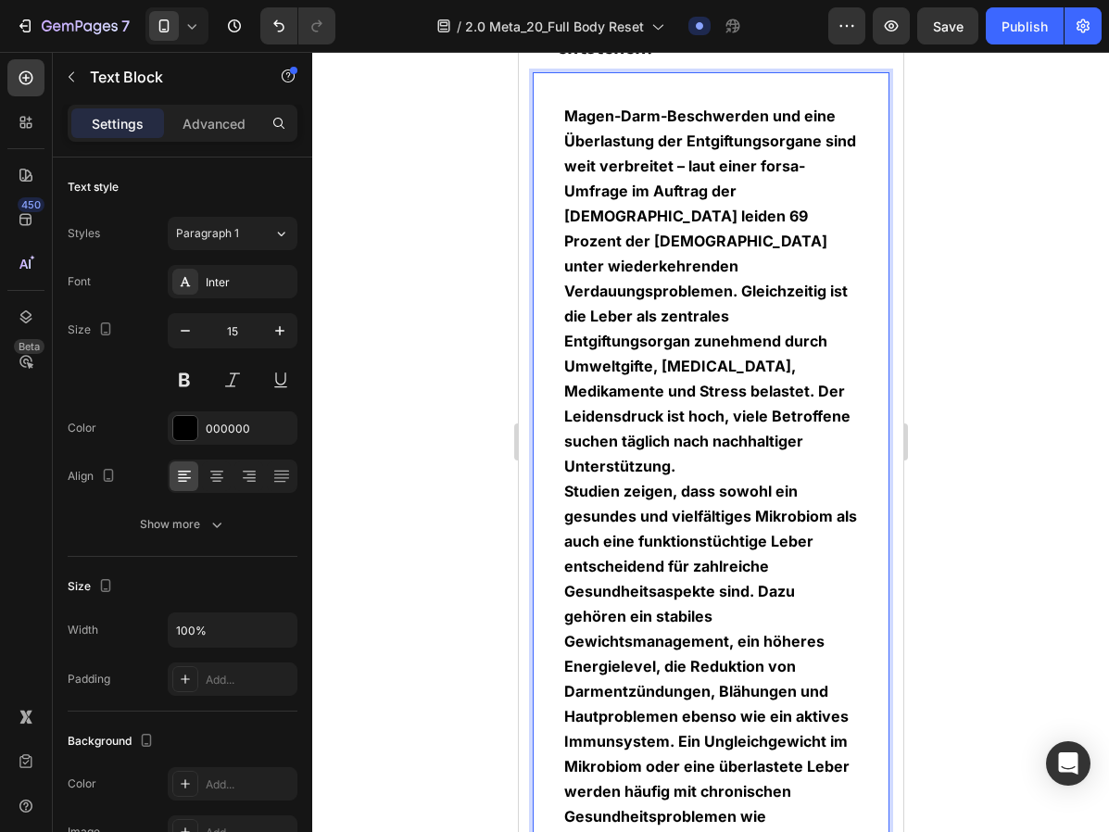
click at [721, 247] on p "Magen-Darm-Beschwerden und eine Überlastung der Entgiftungsorgane sind weit ver…" at bounding box center [710, 291] width 294 height 375
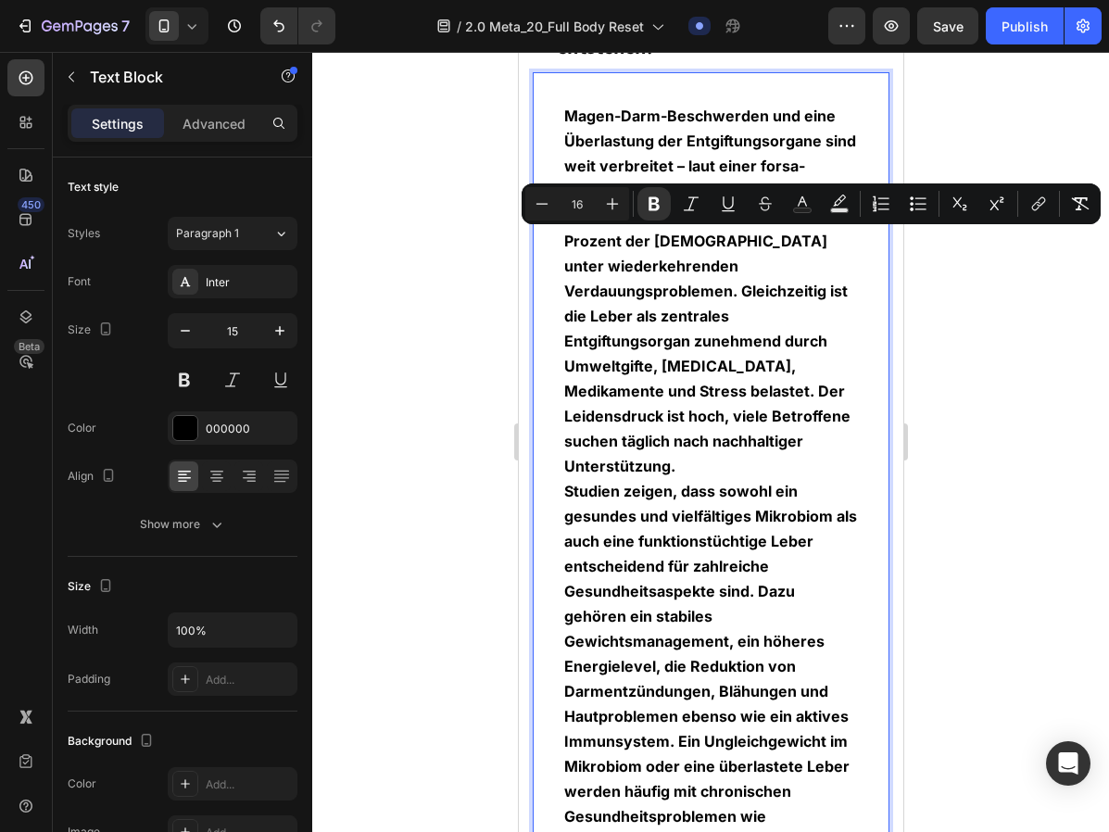
click at [741, 277] on p "Magen-Darm-Beschwerden und eine Überlastung der Entgiftungsorgane sind weit ver…" at bounding box center [710, 291] width 294 height 375
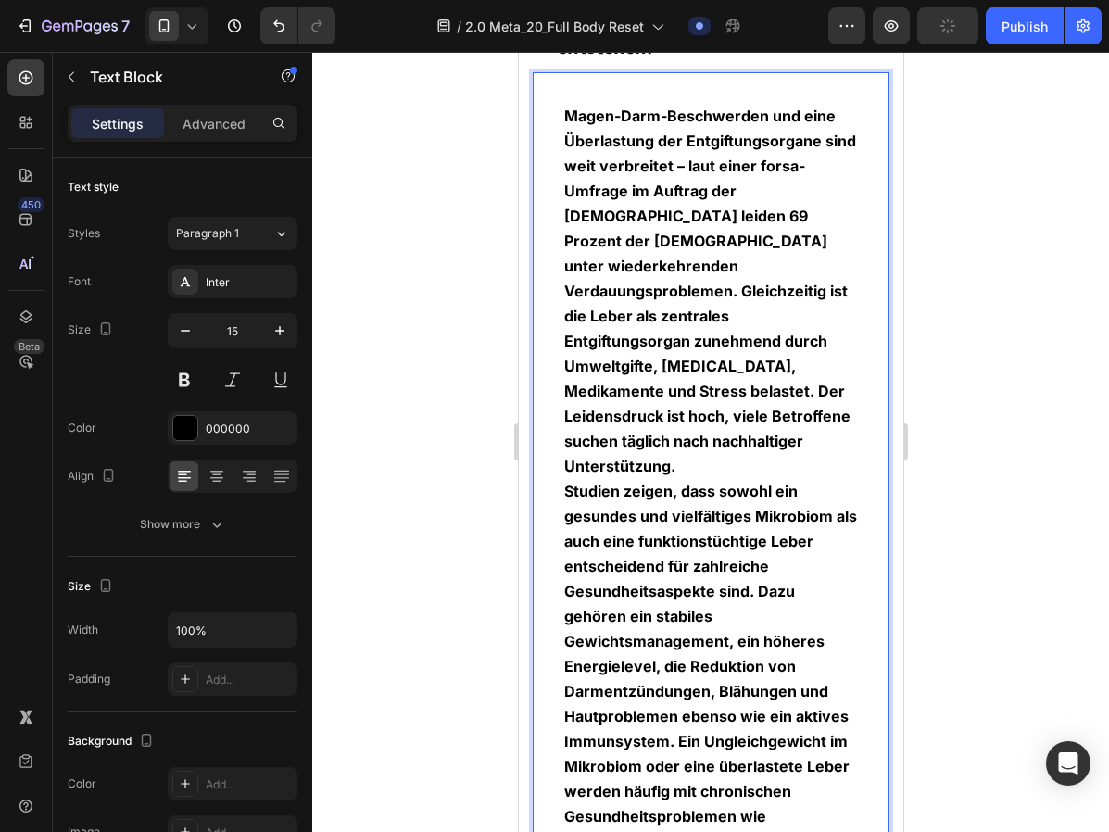
click at [683, 413] on p "Magen-Darm-Beschwerden und eine Überlastung der Entgiftungsorgane sind weit ver…" at bounding box center [710, 291] width 294 height 375
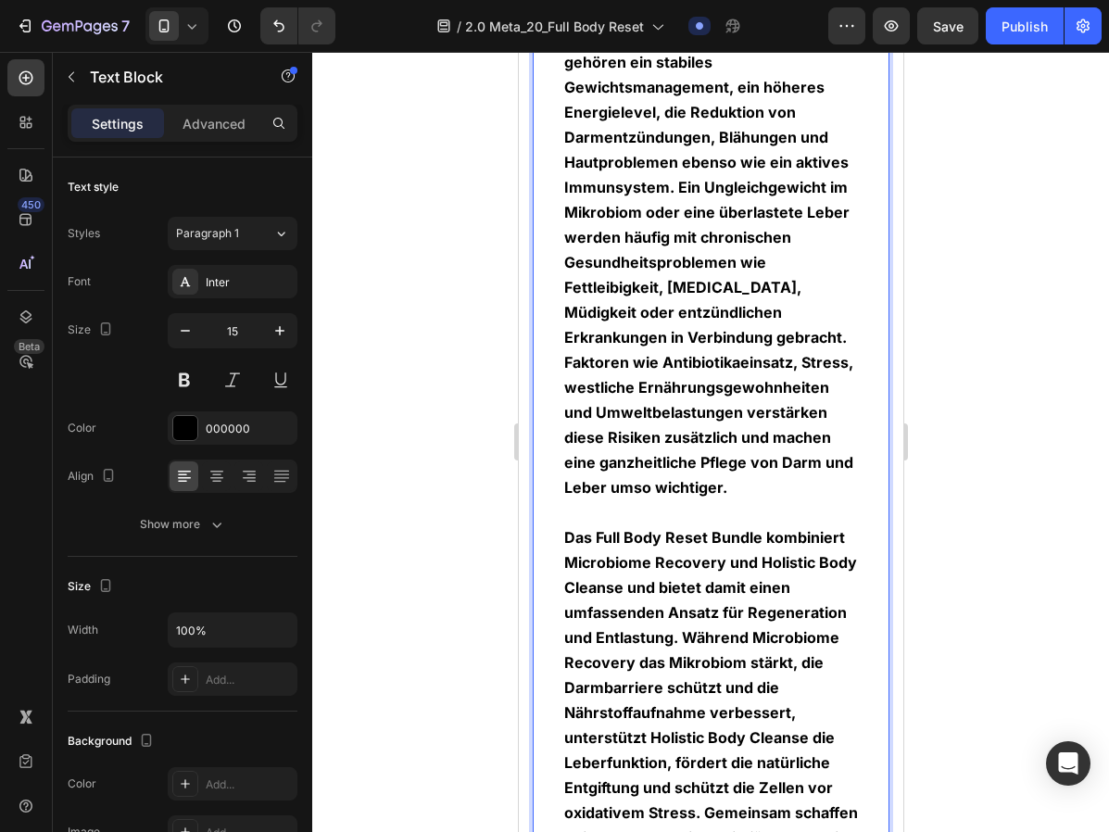
scroll to position [5175, 0]
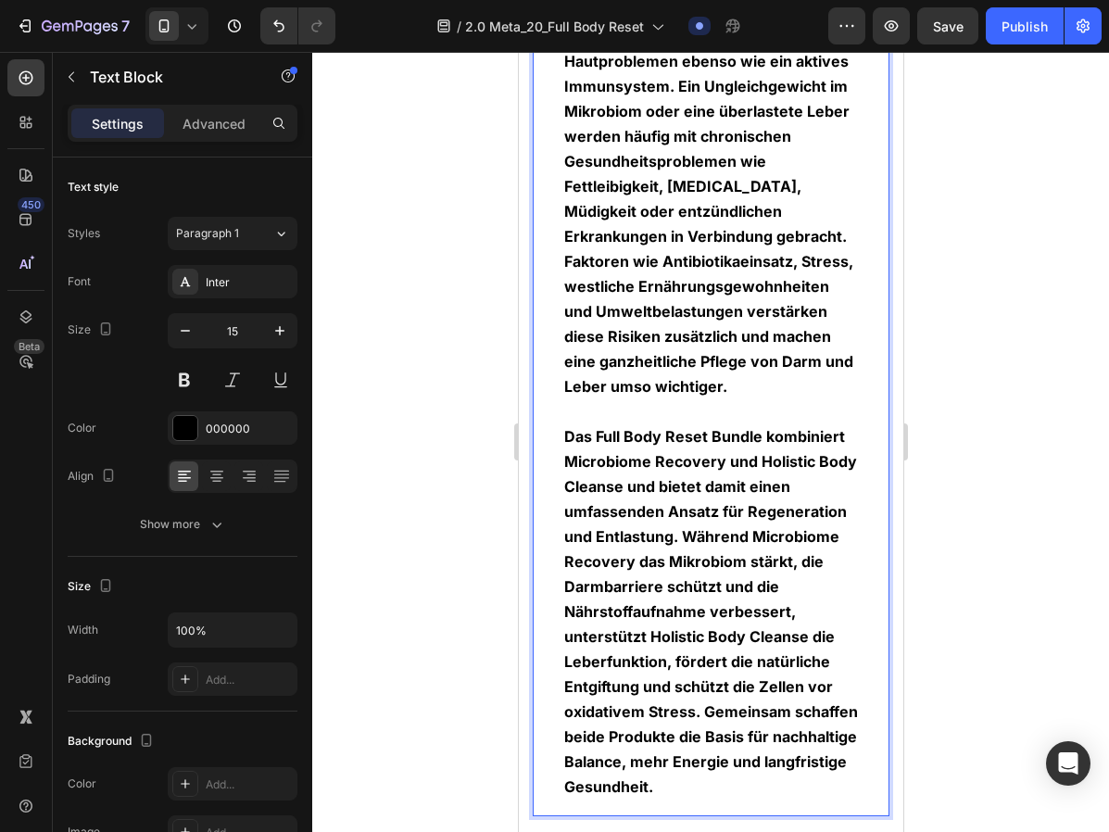
click at [407, 527] on div at bounding box center [710, 442] width 796 height 780
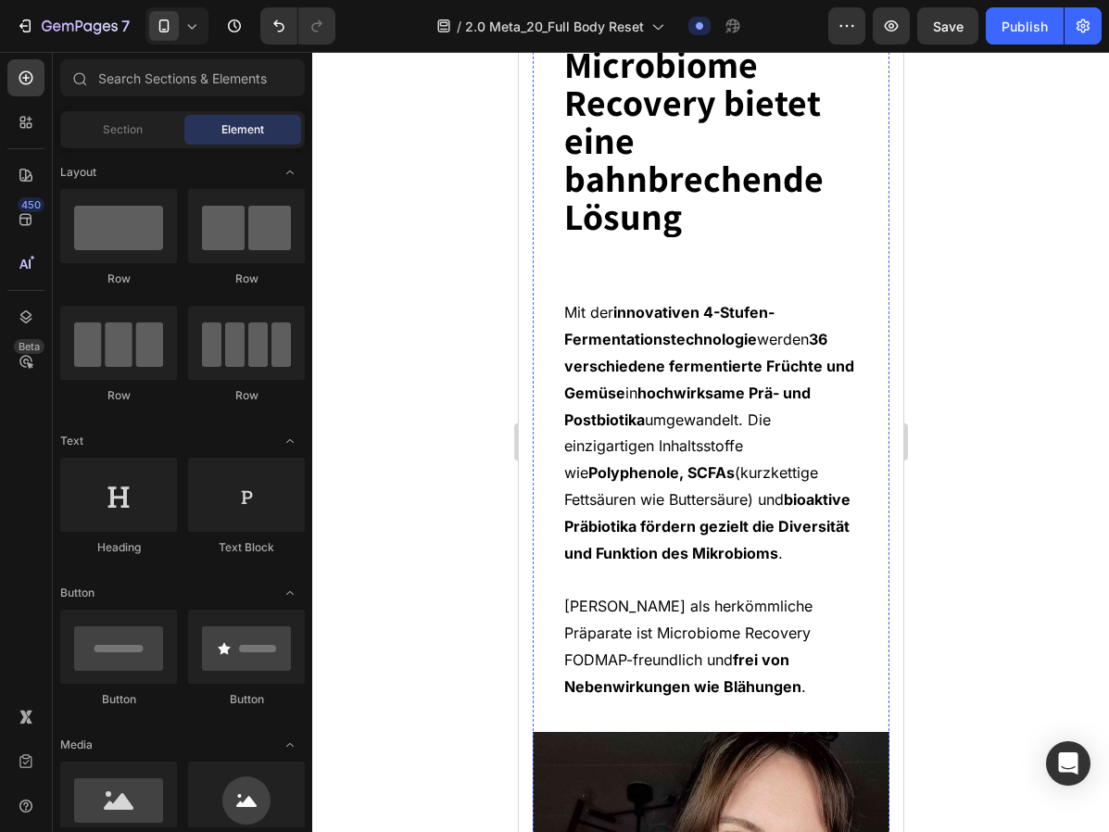
scroll to position [5994, 0]
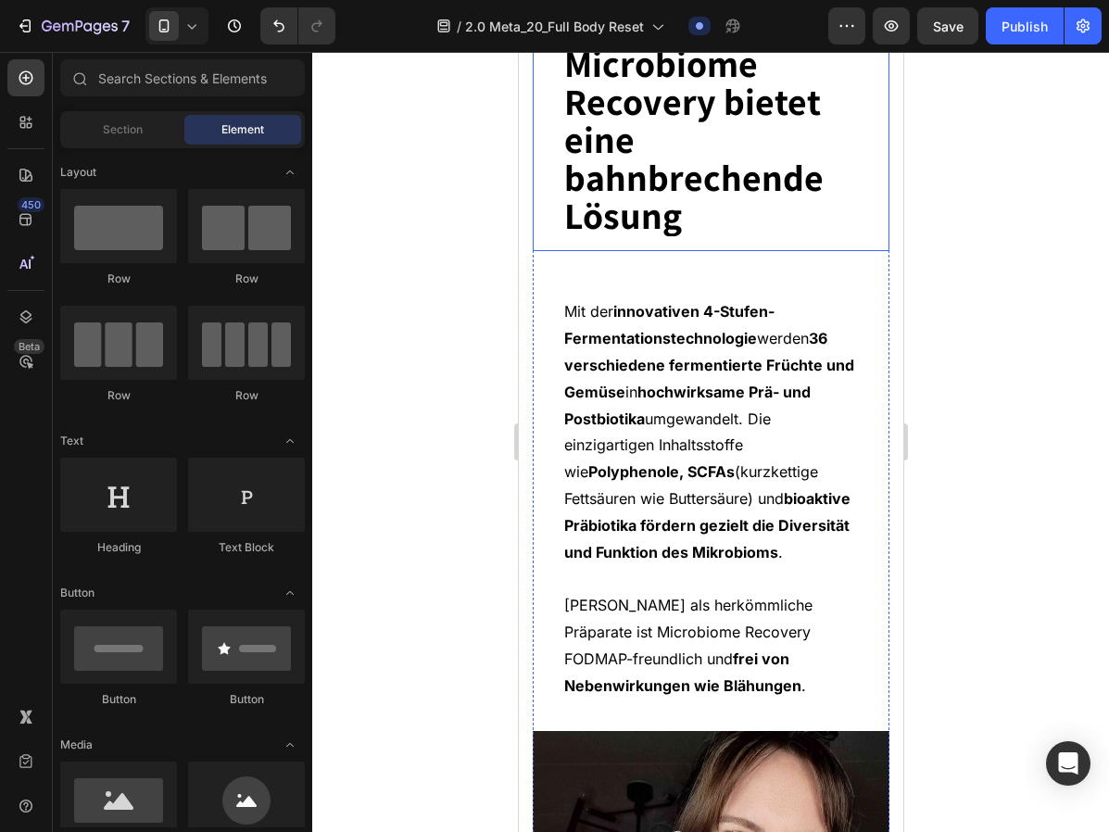
click at [639, 132] on strong "Microbiome Recovery bietet eine bahnbrechende Lösung" at bounding box center [692, 139] width 259 height 200
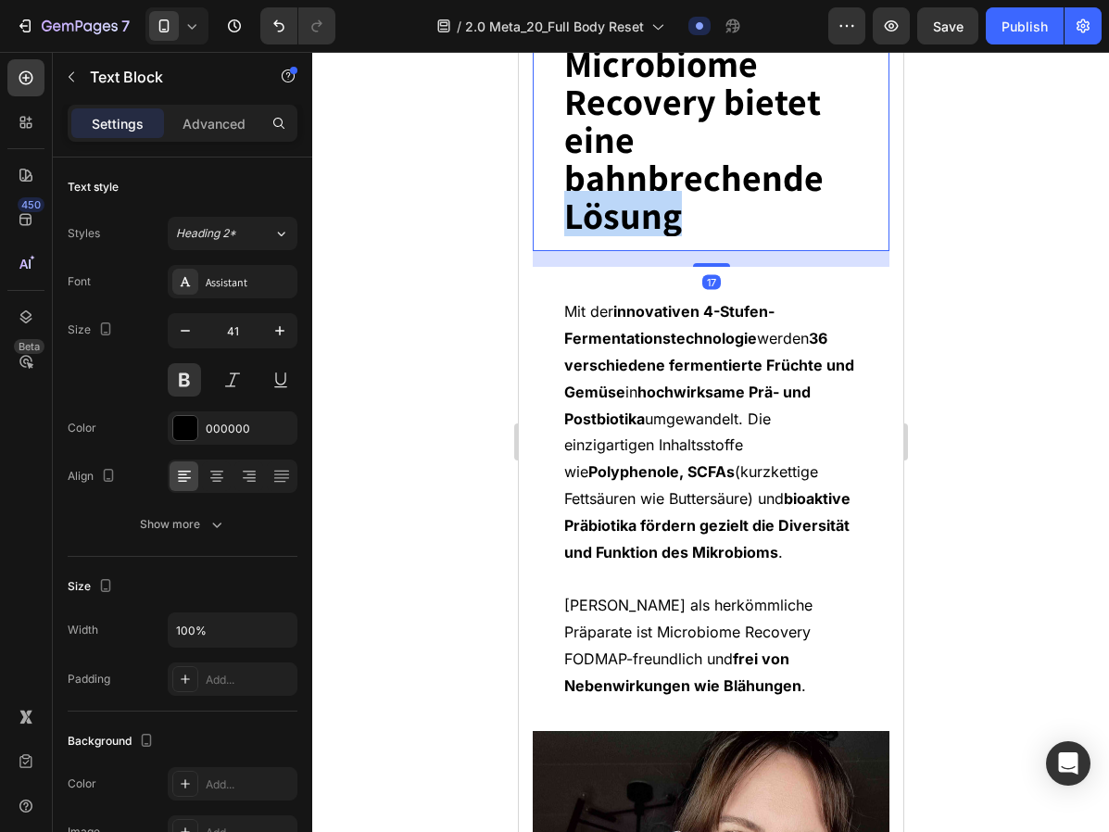
click at [639, 132] on strong "Microbiome Recovery bietet eine bahnbrechende Lösung" at bounding box center [692, 139] width 259 height 200
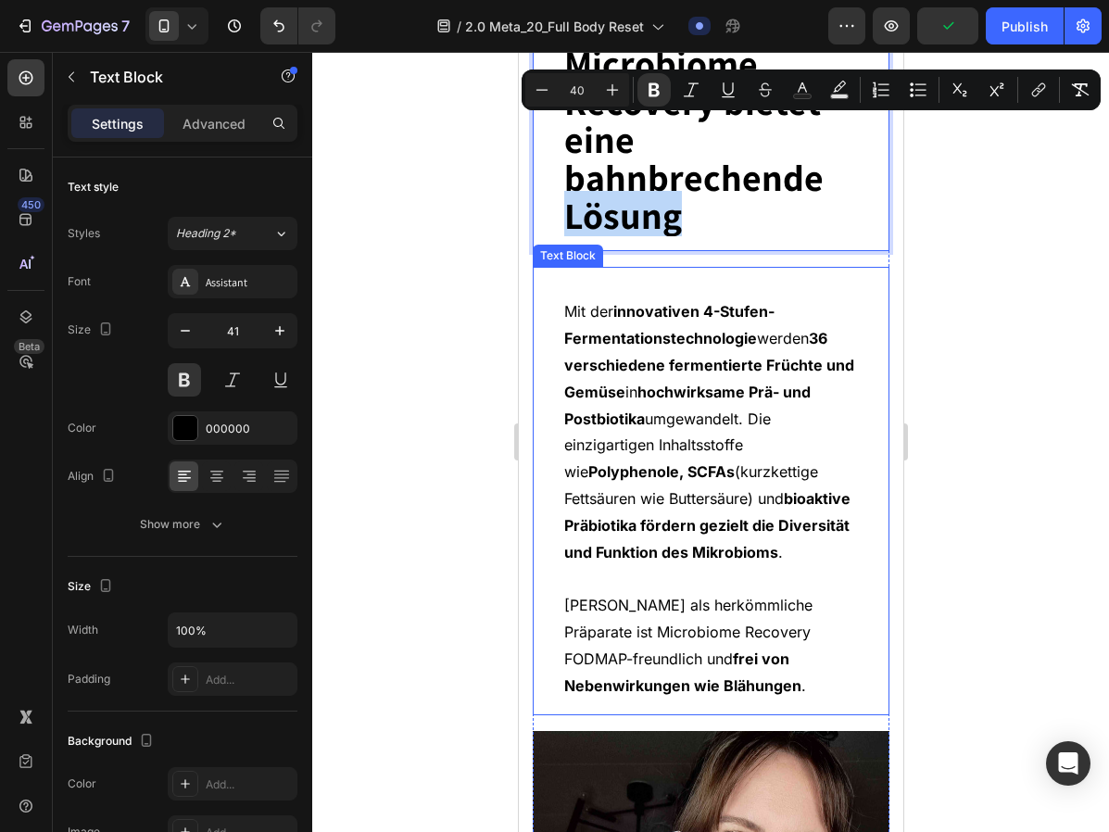
click at [718, 395] on span "Mit der innovativen 4-Stufen-Fermentationstechnologie werden 36 verschiedene fe…" at bounding box center [708, 431] width 290 height 258
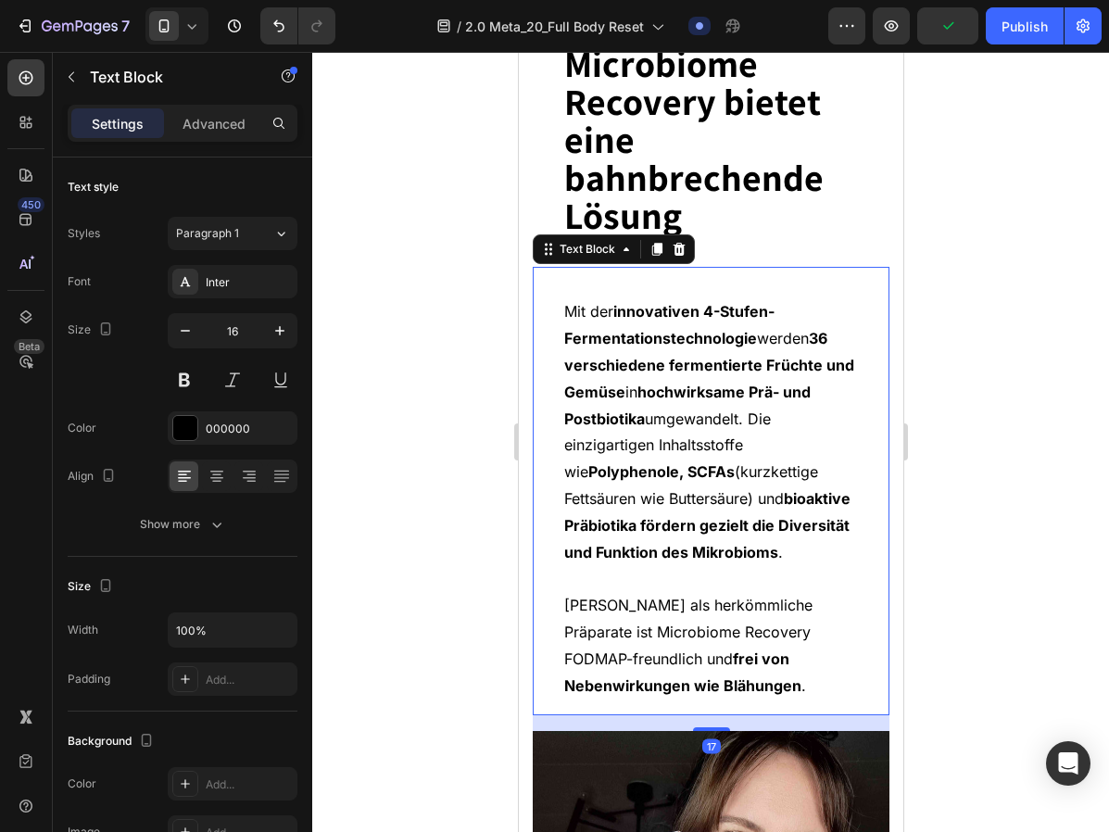
click at [718, 395] on span "Mit der innovativen 4-Stufen-Fermentationstechnologie werden 36 verschiedene fe…" at bounding box center [708, 431] width 290 height 258
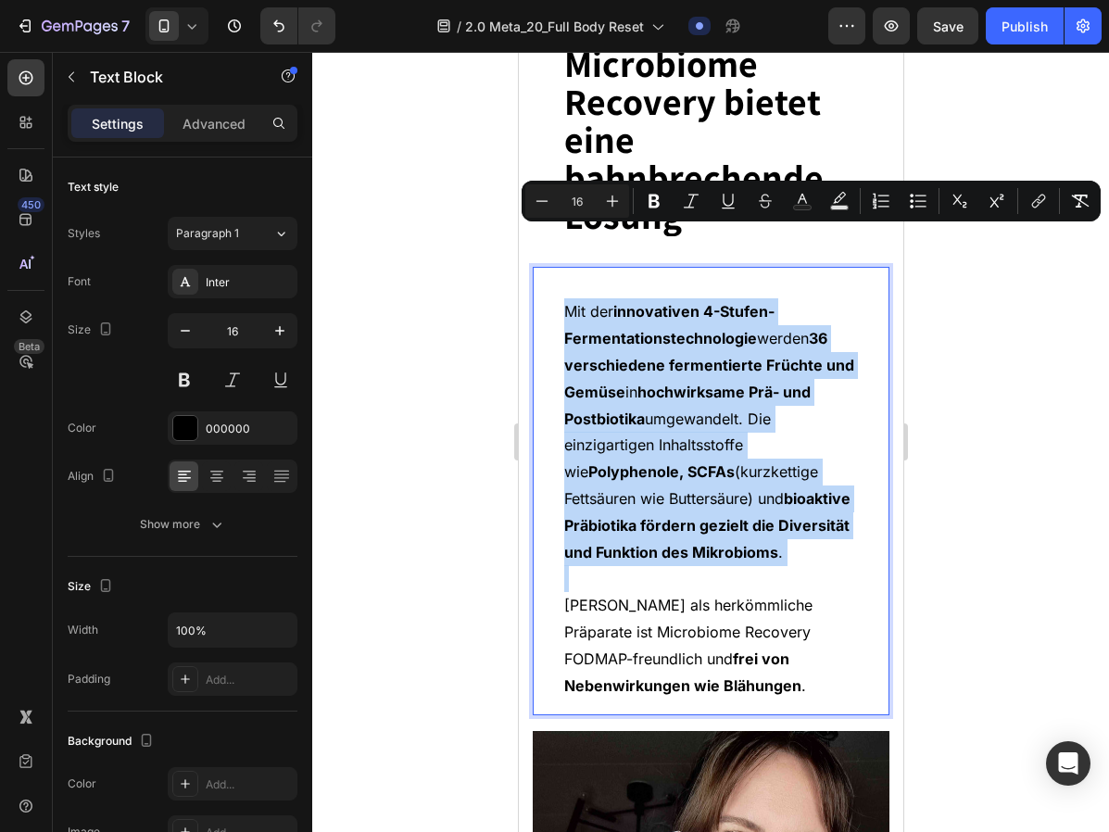
copy div "Mit der innovativen 4-Stufen-Fermentationstechnologie werden 36 verschiedene fe…"
click at [637, 462] on strong "Polyphenole, SCFAs" at bounding box center [660, 471] width 146 height 19
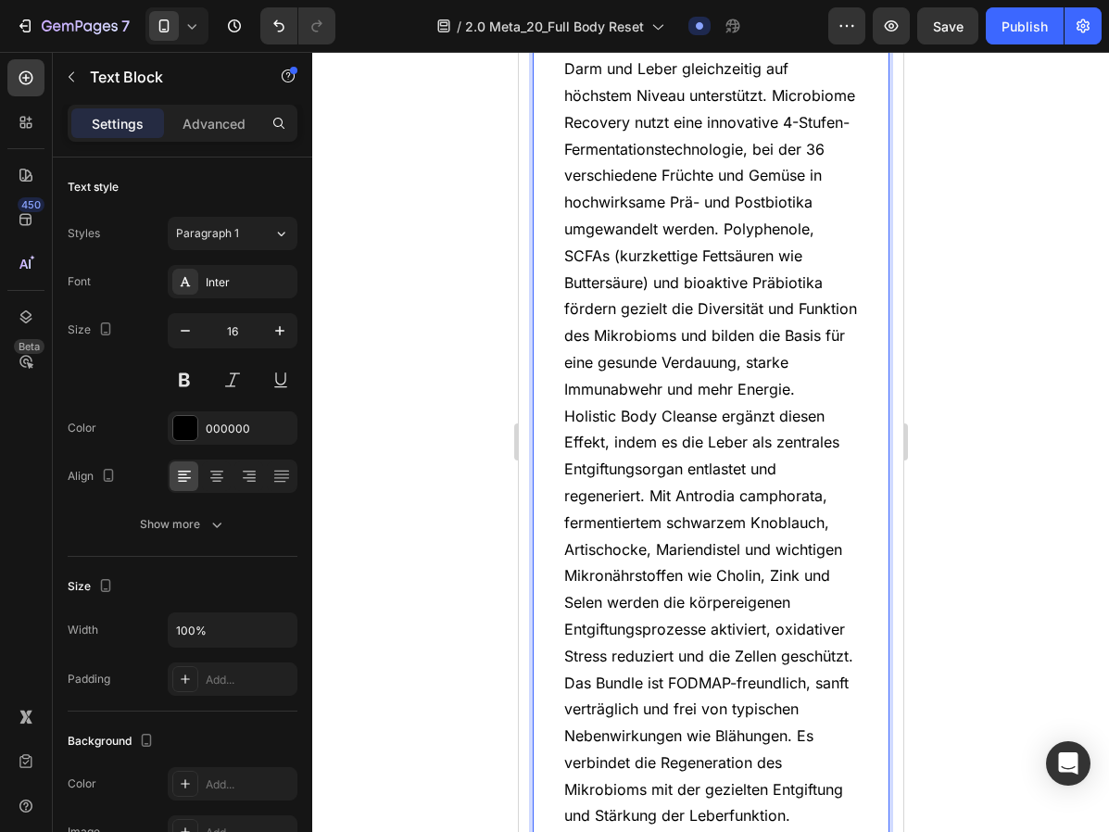
click at [696, 220] on p "Mit dem Full Body Reset Bundle werden Darm und Leber gleichzeitig auf höchstem …" at bounding box center [710, 215] width 294 height 373
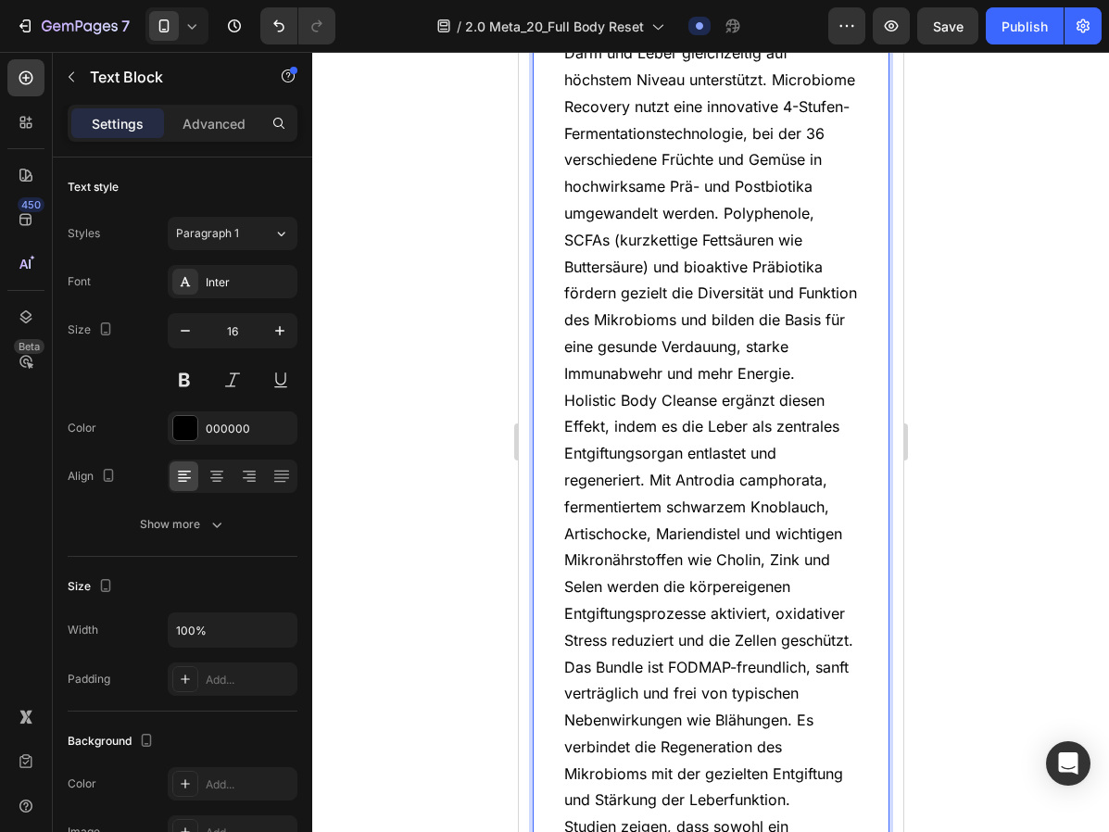
scroll to position [6288, 0]
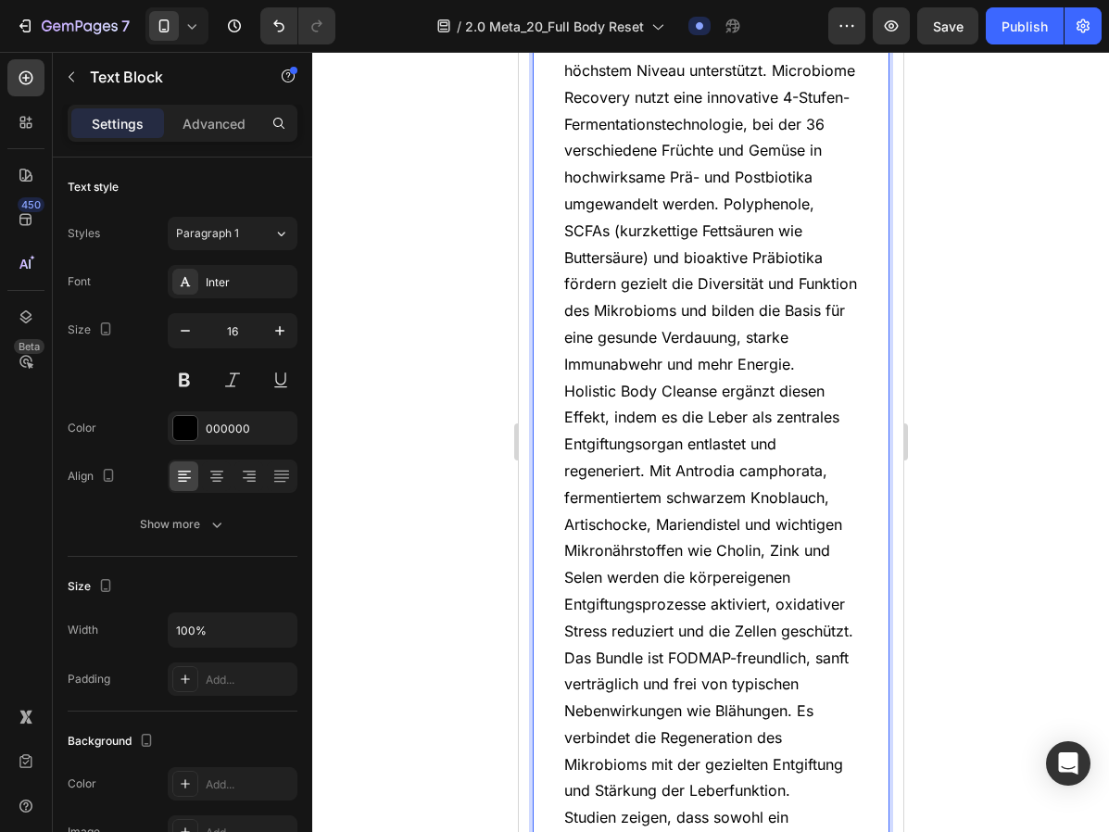
click at [804, 295] on p "Mit dem Full Body Reset Bundle werden Darm und Leber gleichzeitig auf höchstem …" at bounding box center [710, 190] width 294 height 373
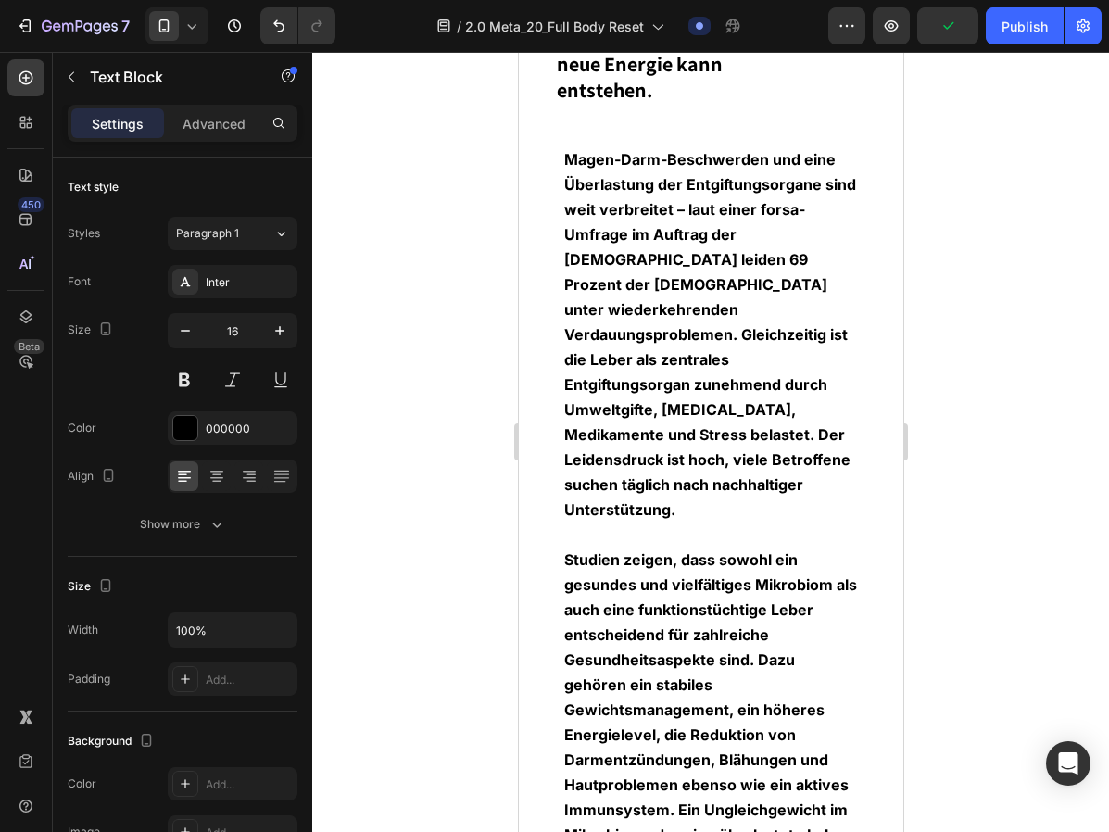
scroll to position [4448, 0]
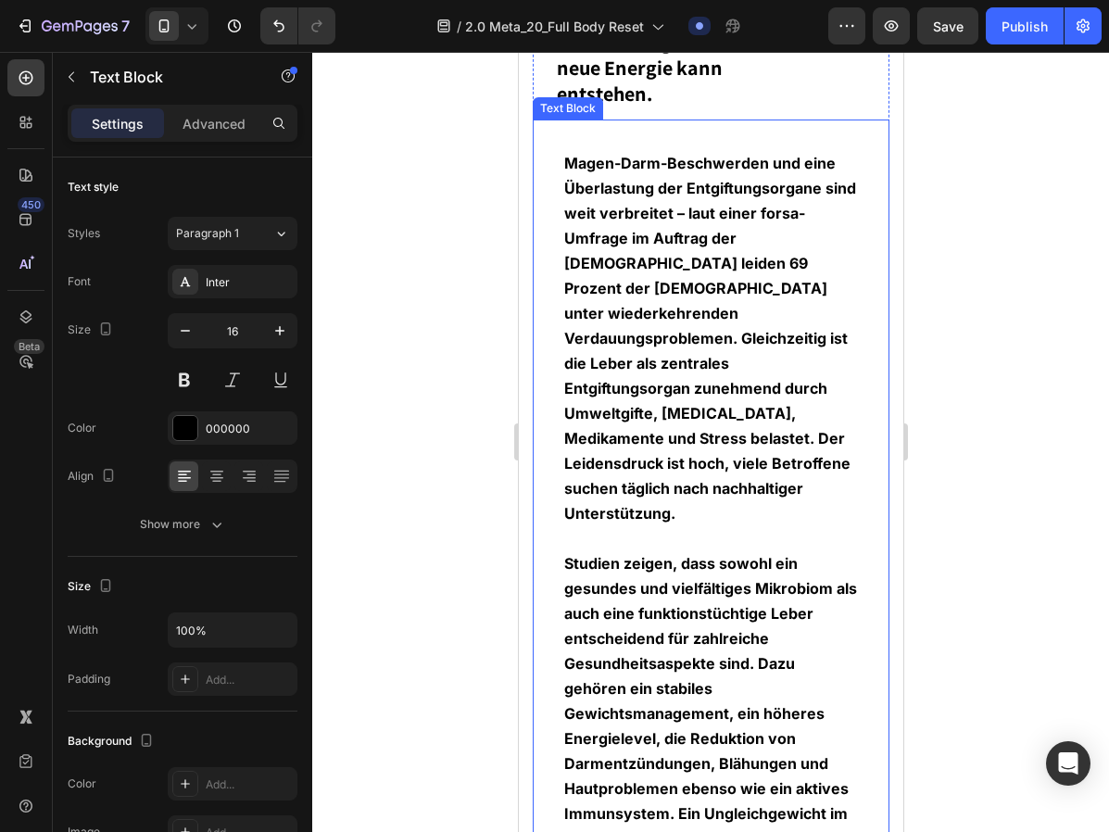
click at [686, 337] on strong "Magen-Darm-Beschwerden und eine Überlastung der Entgiftungsorgane sind weit ver…" at bounding box center [709, 338] width 292 height 369
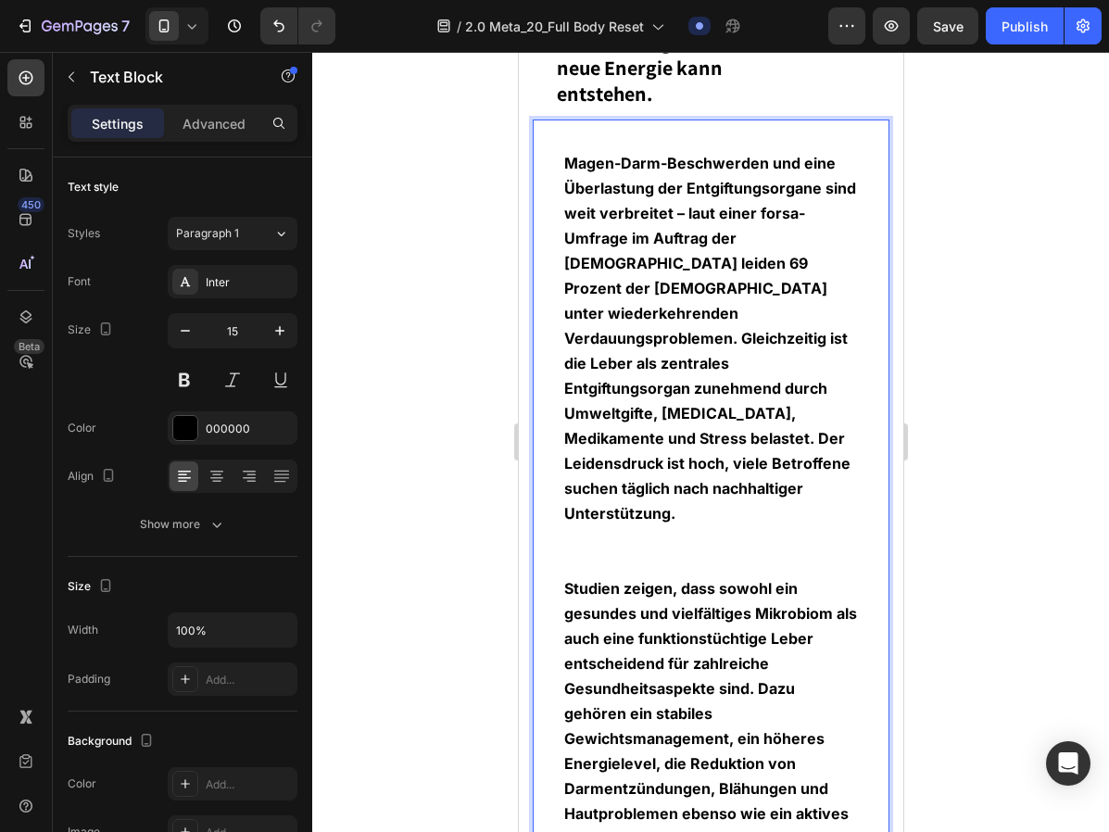
click at [632, 290] on strong "Magen-Darm-Beschwerden und eine Überlastung der Entgiftungsorgane sind weit ver…" at bounding box center [709, 338] width 292 height 369
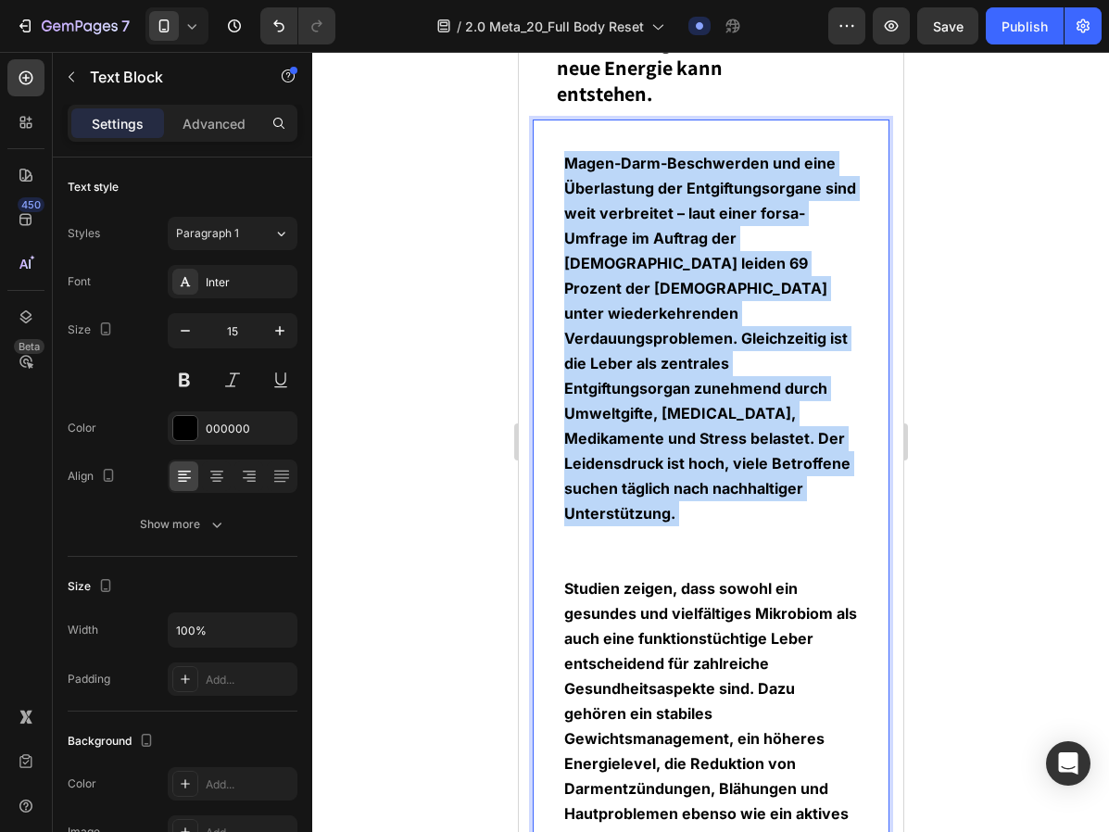
click at [632, 290] on strong "Magen-Darm-Beschwerden und eine Überlastung der Entgiftungsorgane sind weit ver…" at bounding box center [709, 338] width 292 height 369
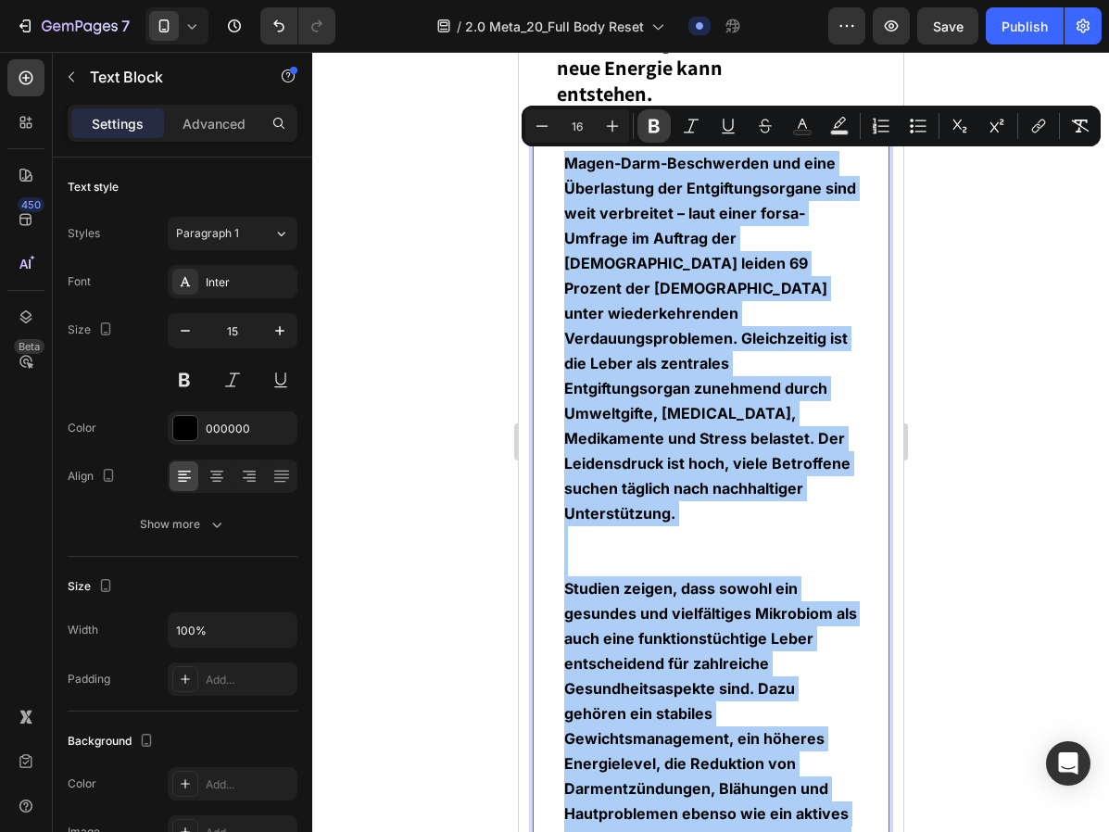
click at [660, 132] on icon "Editor contextual toolbar" at bounding box center [654, 126] width 19 height 19
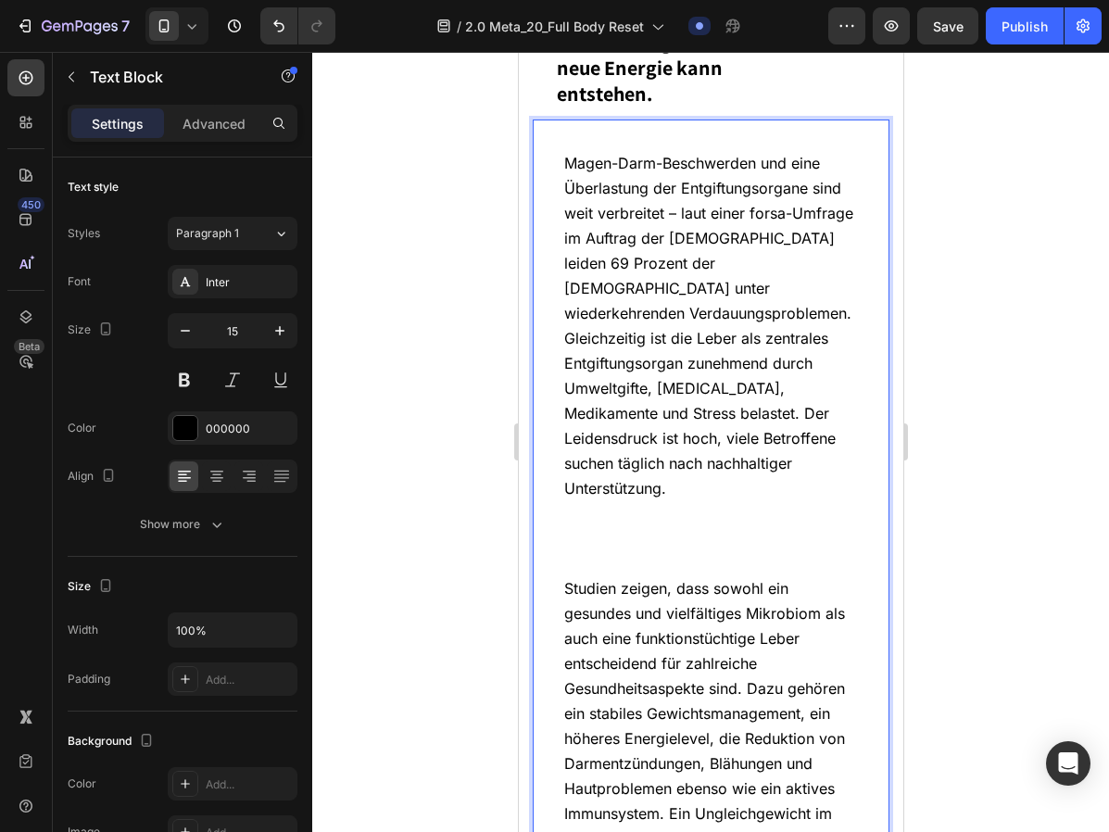
click at [670, 219] on span "Magen-Darm-Beschwerden und eine Überlastung der Entgiftungsorgane sind weit ver…" at bounding box center [707, 326] width 289 height 344
click at [698, 302] on p "Magen-Darm-Beschwerden und eine Überlastung der Entgiftungsorgane sind weit ver…" at bounding box center [710, 363] width 294 height 425
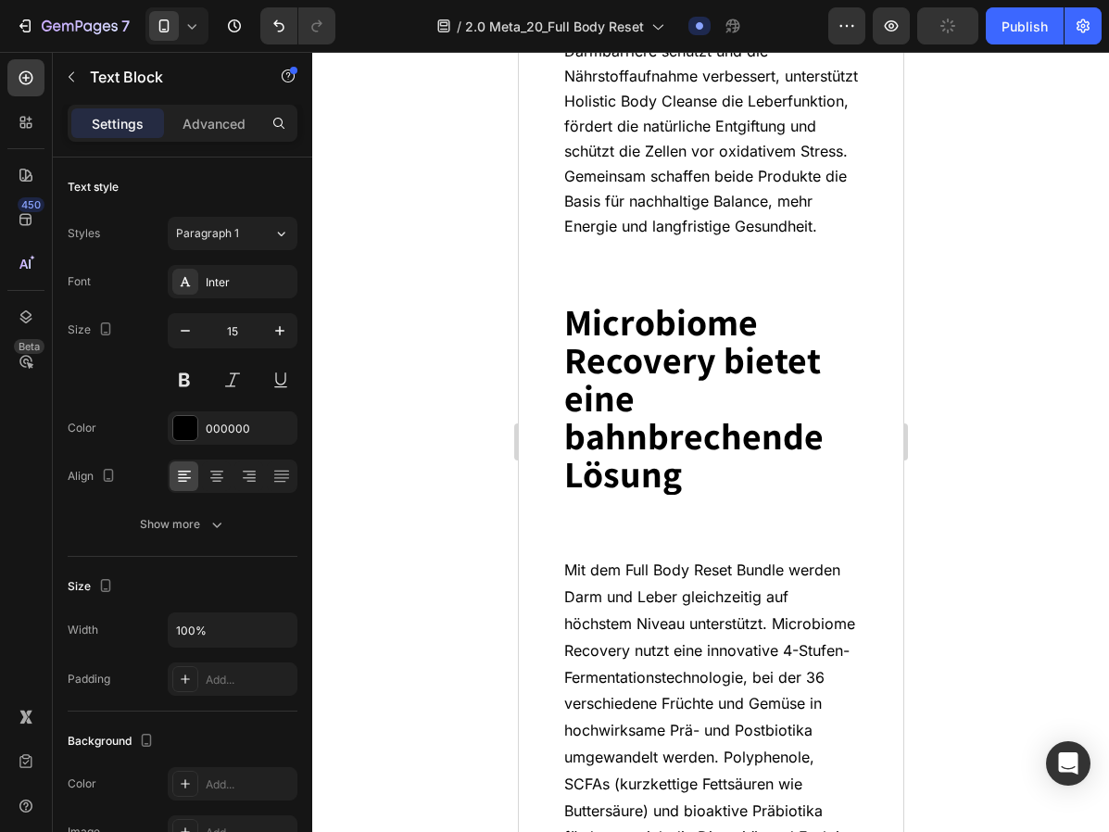
scroll to position [5631, 0]
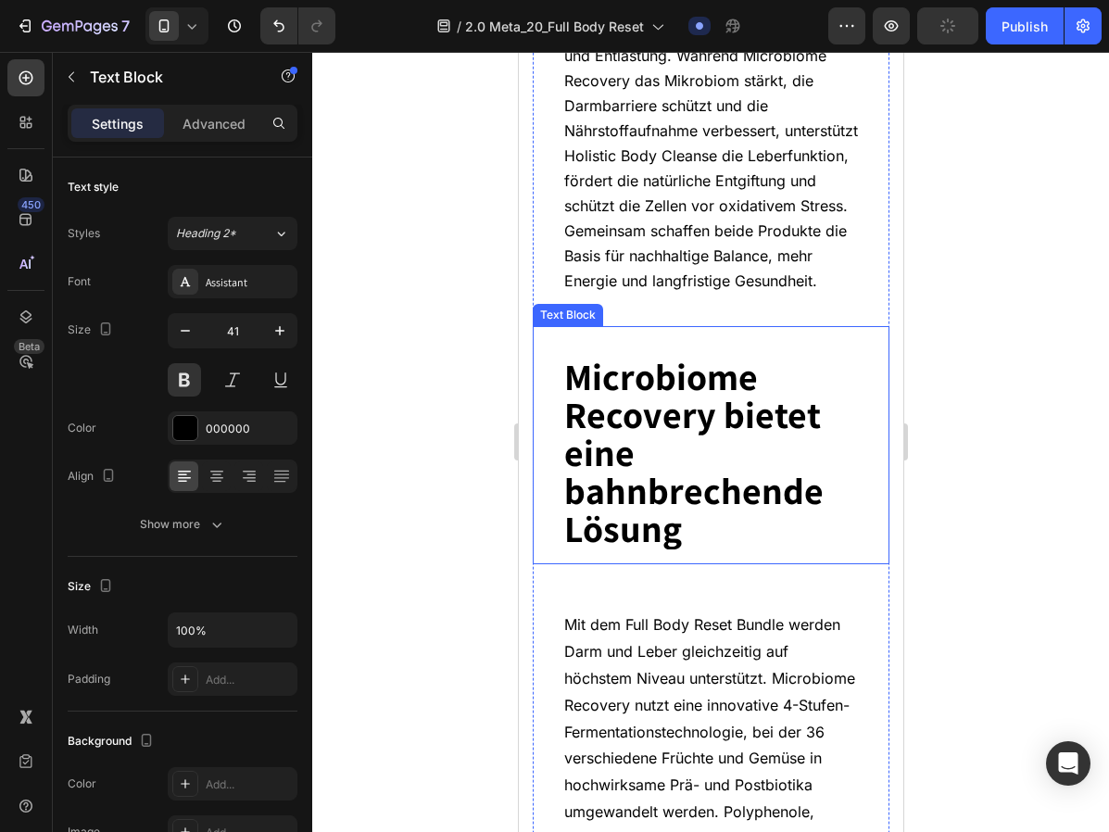
click at [703, 409] on p "Microbiome Recovery bietet eine bahnbrechende Lösung" at bounding box center [710, 452] width 294 height 190
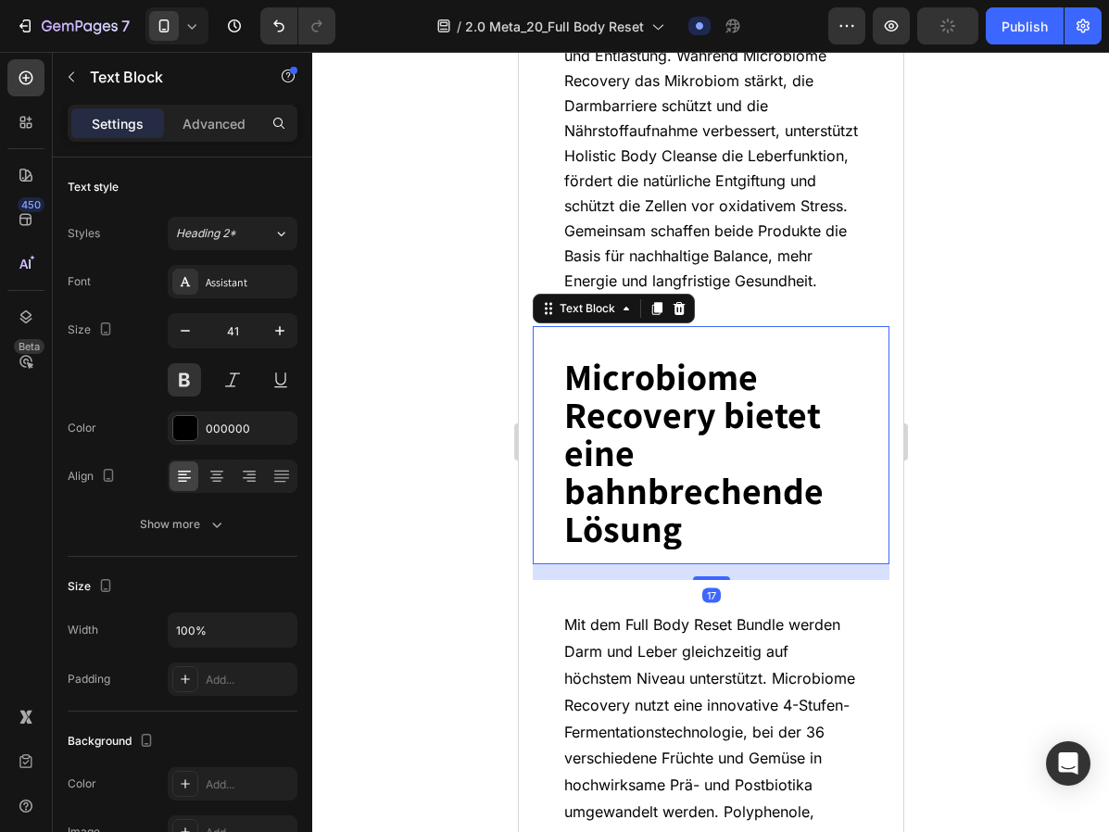
click at [703, 409] on p "Microbiome Recovery bietet eine bahnbrechende Lösung" at bounding box center [710, 452] width 294 height 190
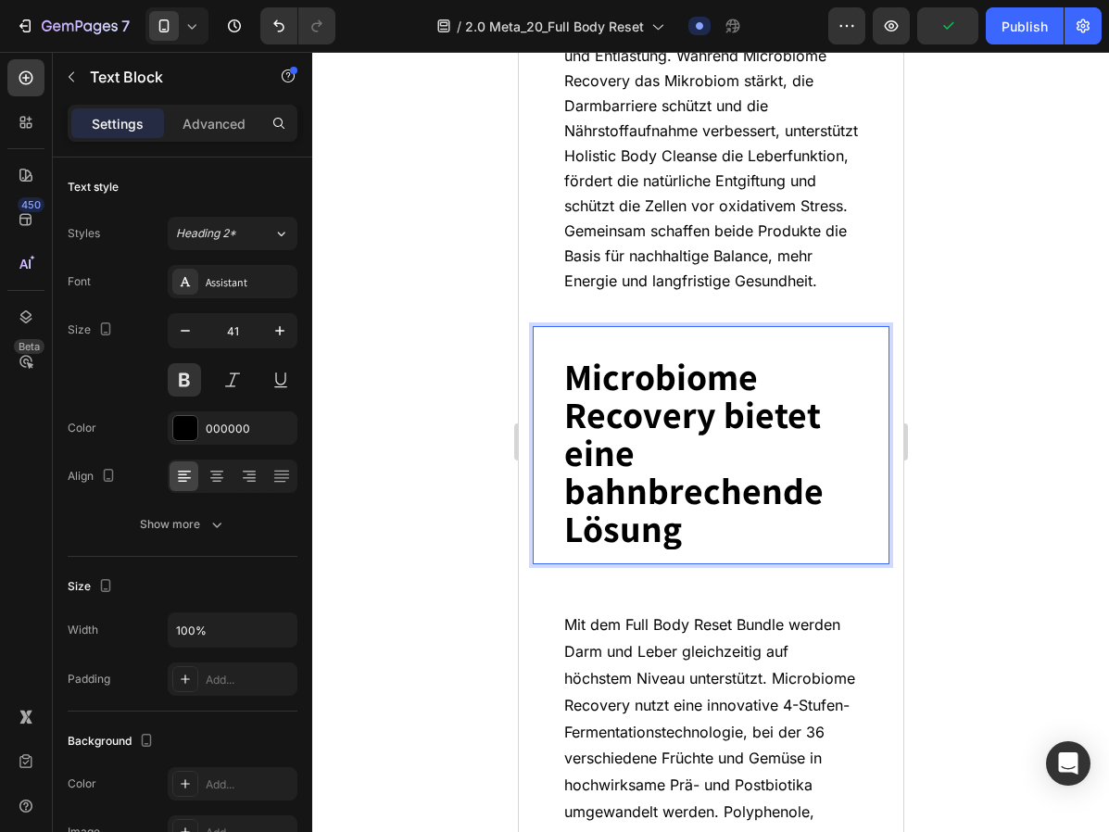
click at [672, 388] on strong "Microbiome Recovery bietet eine bahnbrechende Lösung" at bounding box center [692, 452] width 259 height 200
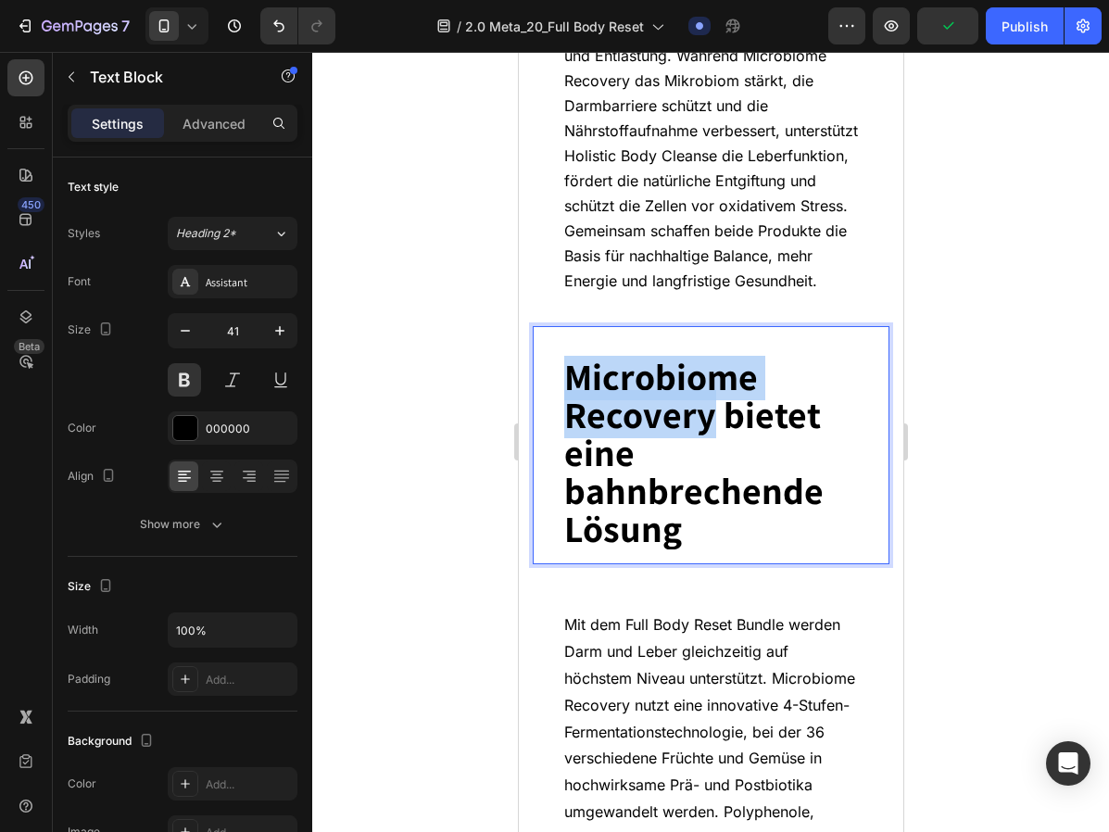
drag, startPoint x: 711, startPoint y: 371, endPoint x: 564, endPoint y: 330, distance: 153.0
click at [564, 352] on strong "Microbiome Recovery bietet eine bahnbrechende Lösung" at bounding box center [692, 452] width 259 height 200
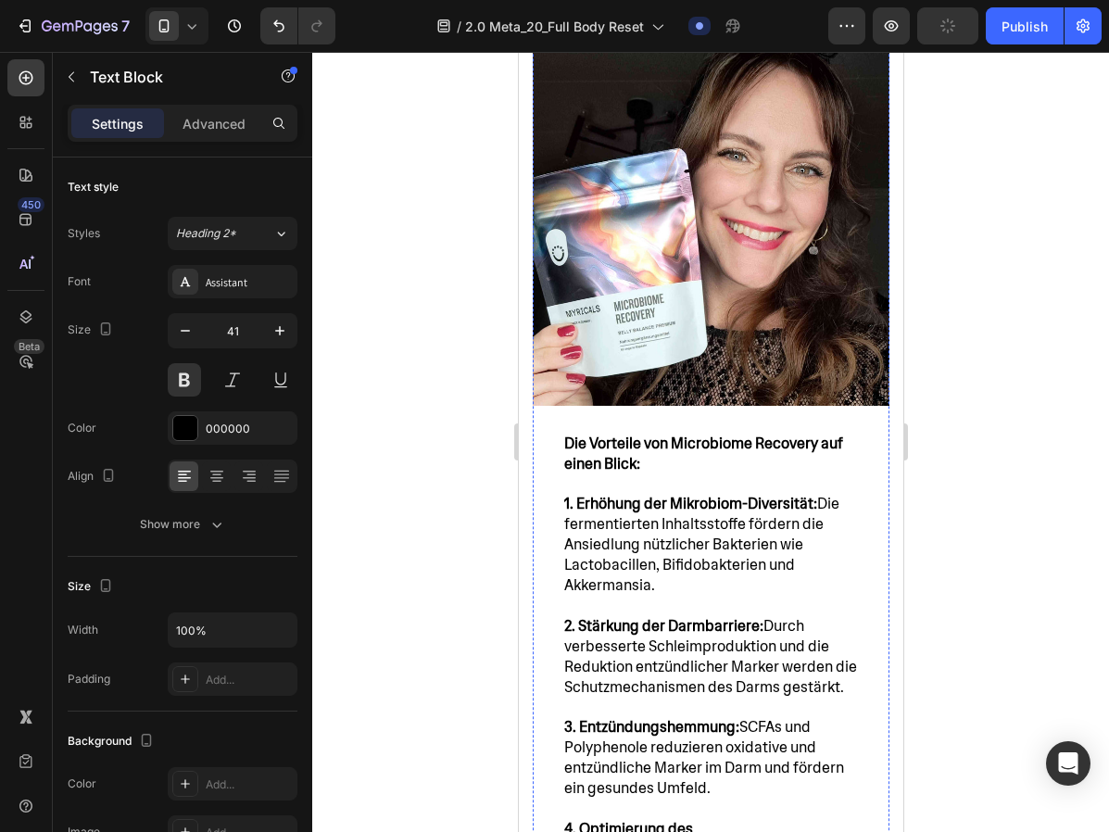
scroll to position [7782, 0]
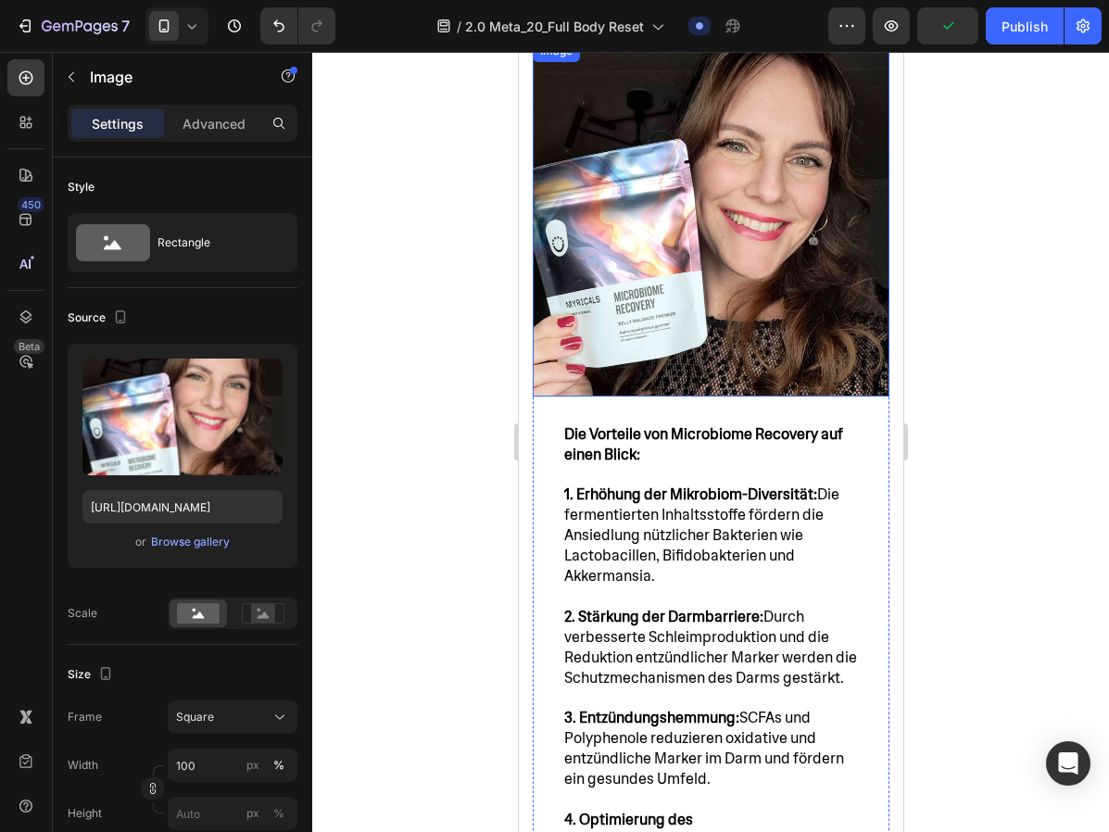
click at [713, 332] on img at bounding box center [710, 218] width 357 height 357
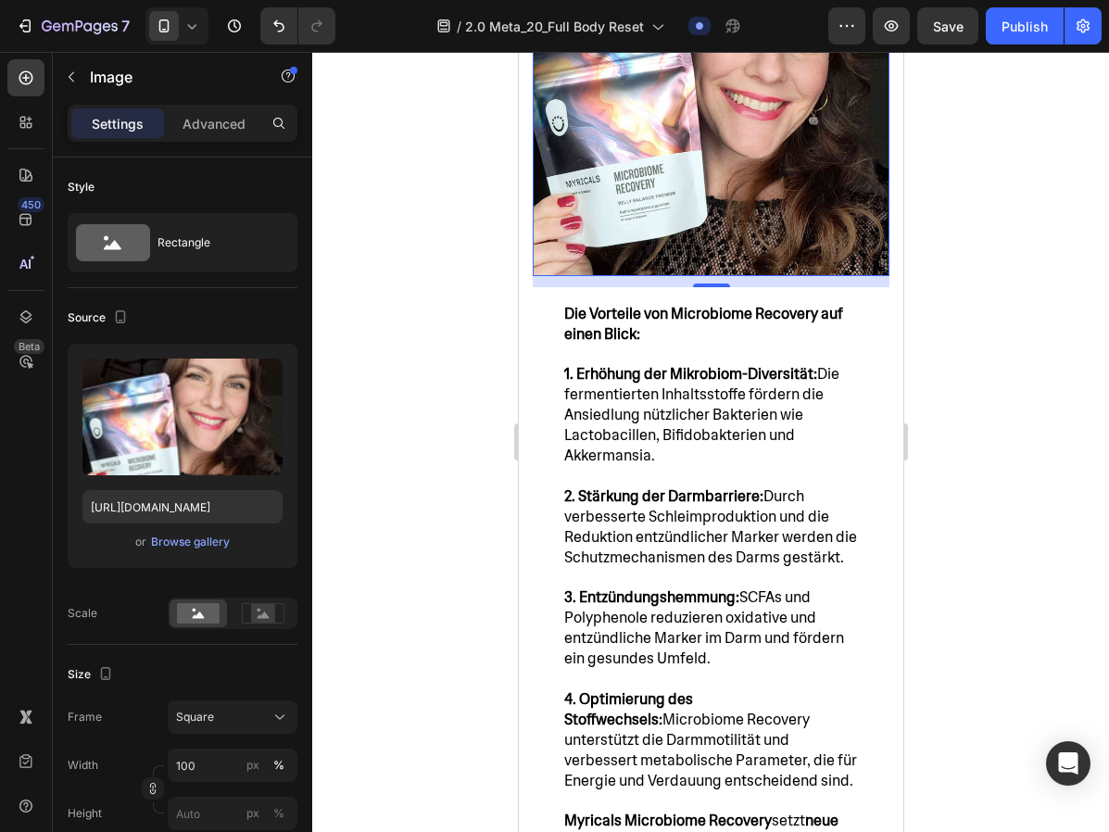
scroll to position [7905, 0]
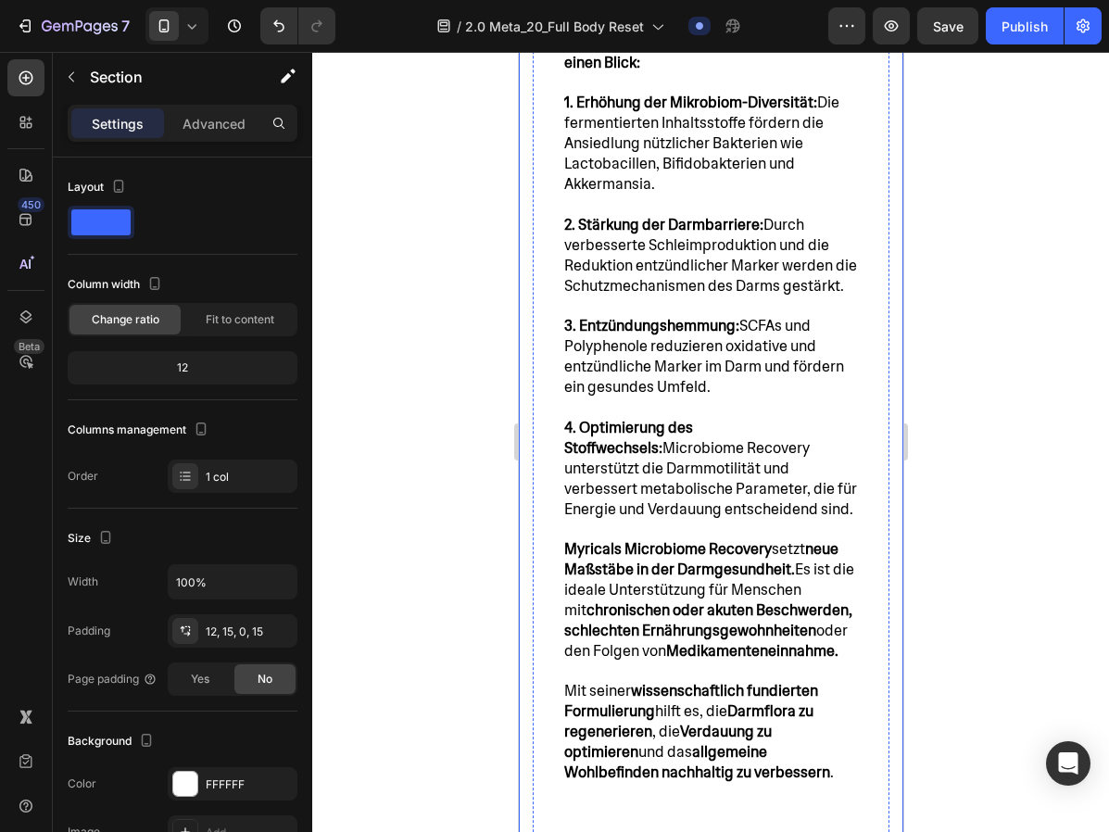
scroll to position [8196, 0]
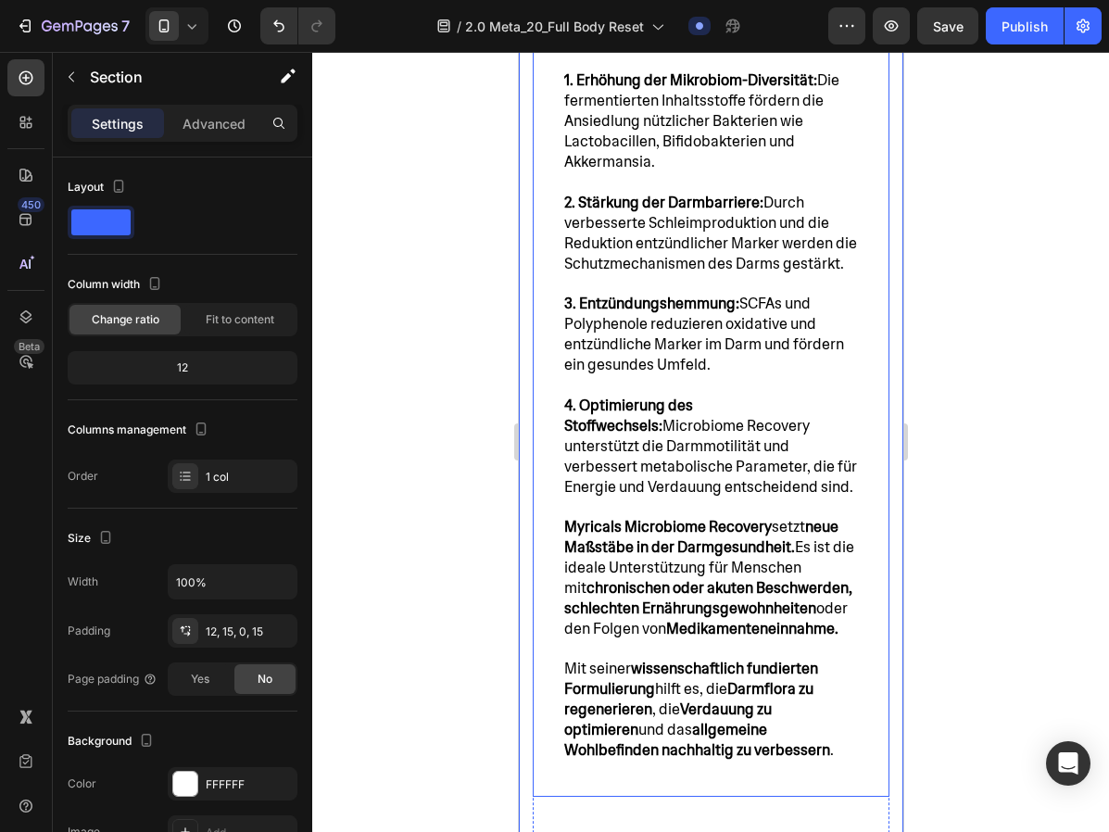
click at [629, 395] on span "4. Optimierung des Stoffwechsels: Microbiome Recovery unterstützt die Darmmotil…" at bounding box center [709, 445] width 293 height 101
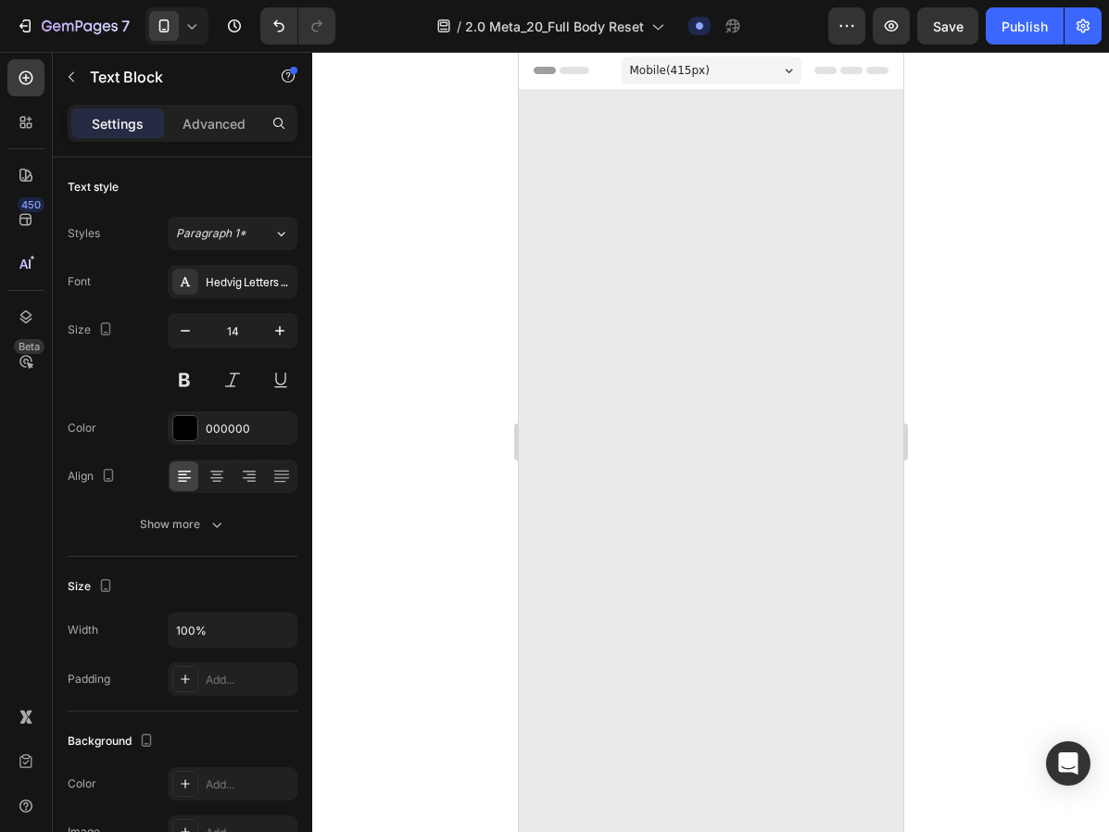
scroll to position [8196, 0]
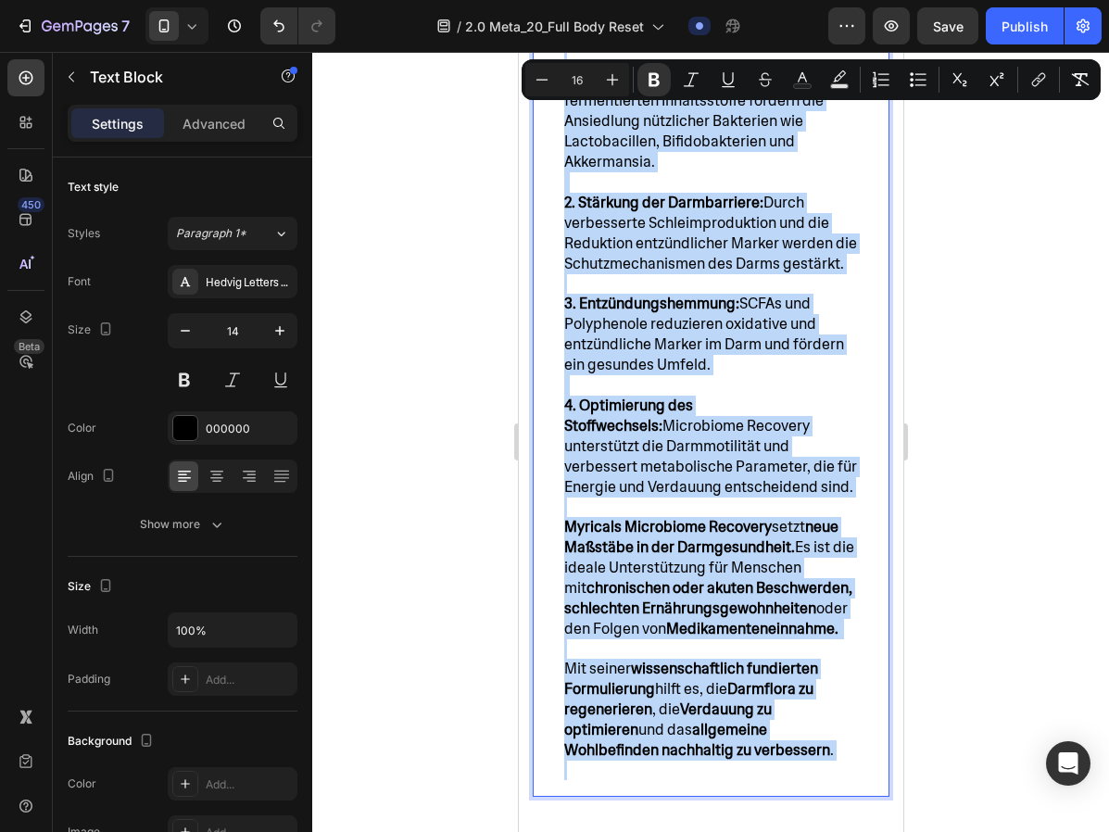
copy div "Lor Ipsumdol sit Ametconsec Adipisci eli seddo Eiusm: 7. Temporin utl Etdolorem…"
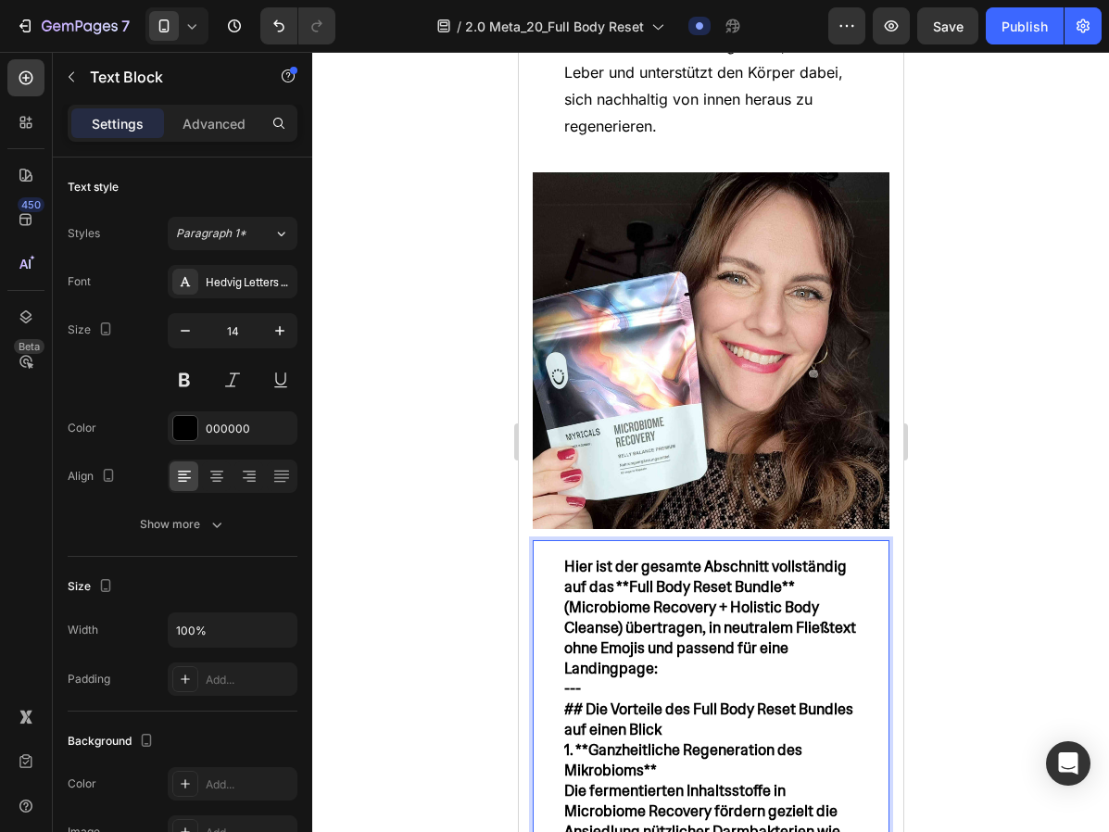
scroll to position [7622, 0]
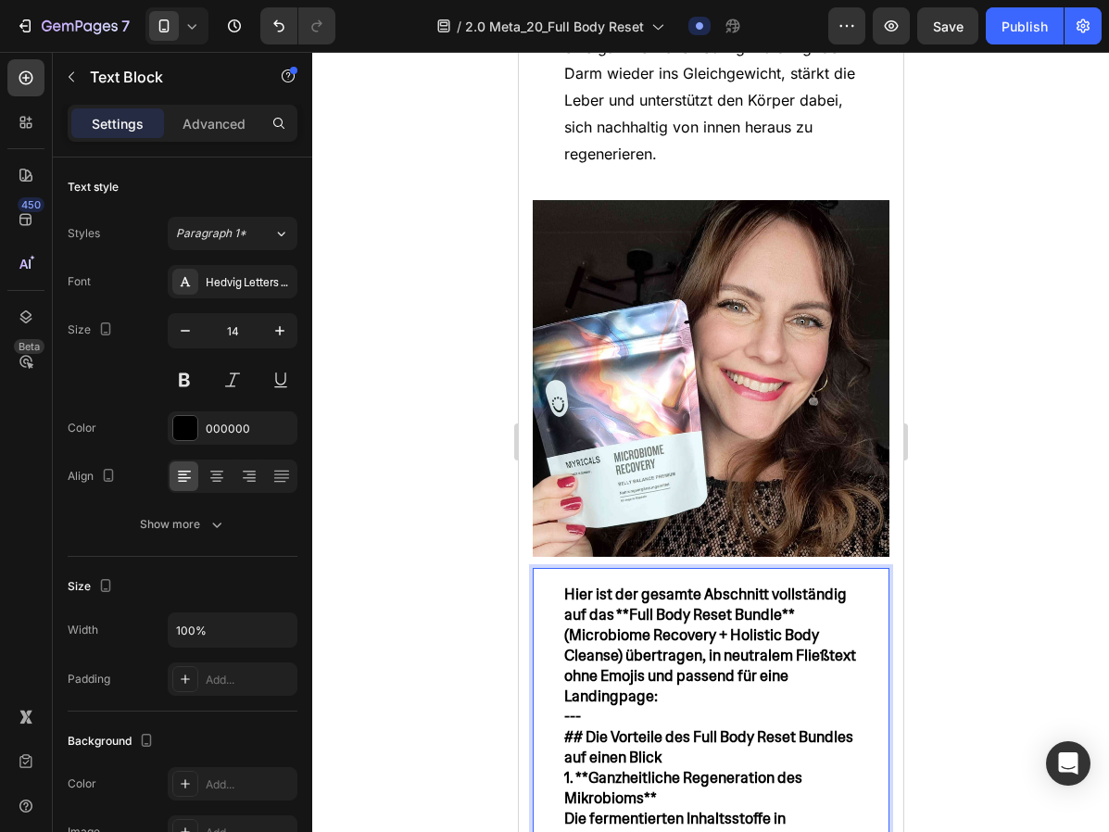
click at [687, 632] on strong "Hier ist der gesamte Abschnitt vollständig auf das **Full Body Reset Bundle** (…" at bounding box center [709, 644] width 292 height 121
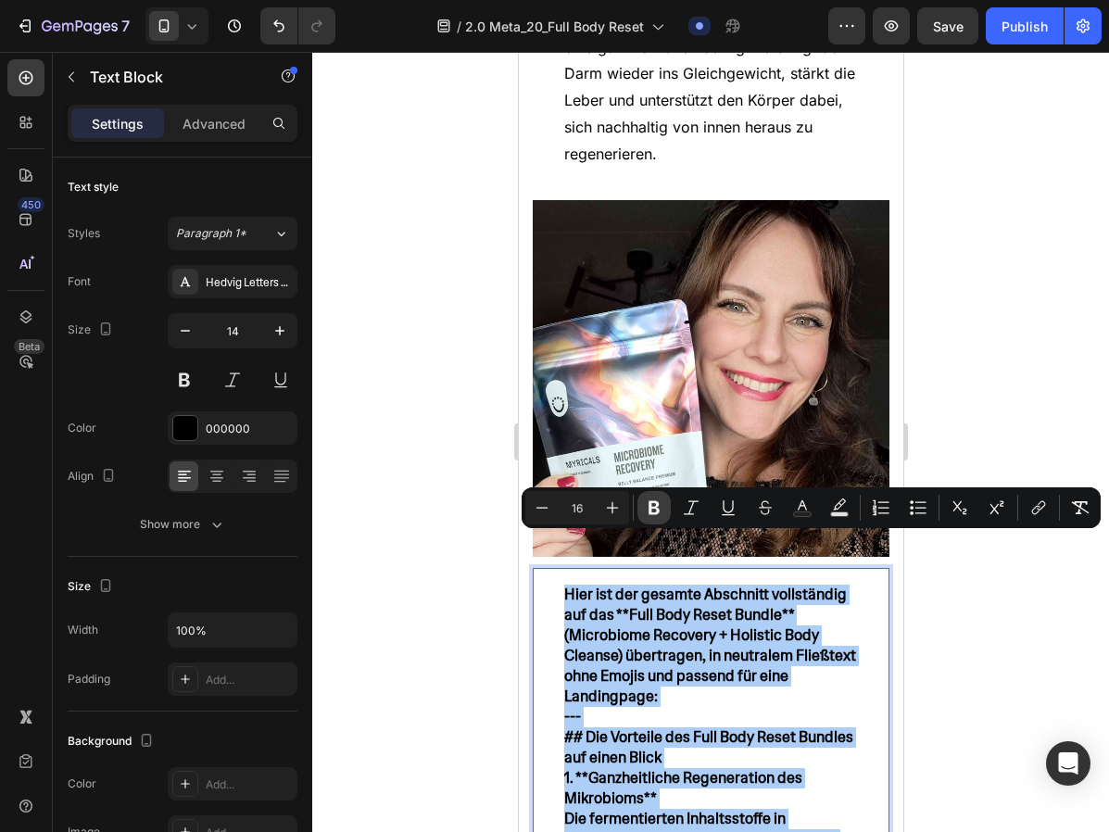
click at [649, 508] on icon "Editor contextual toolbar" at bounding box center [653, 508] width 11 height 14
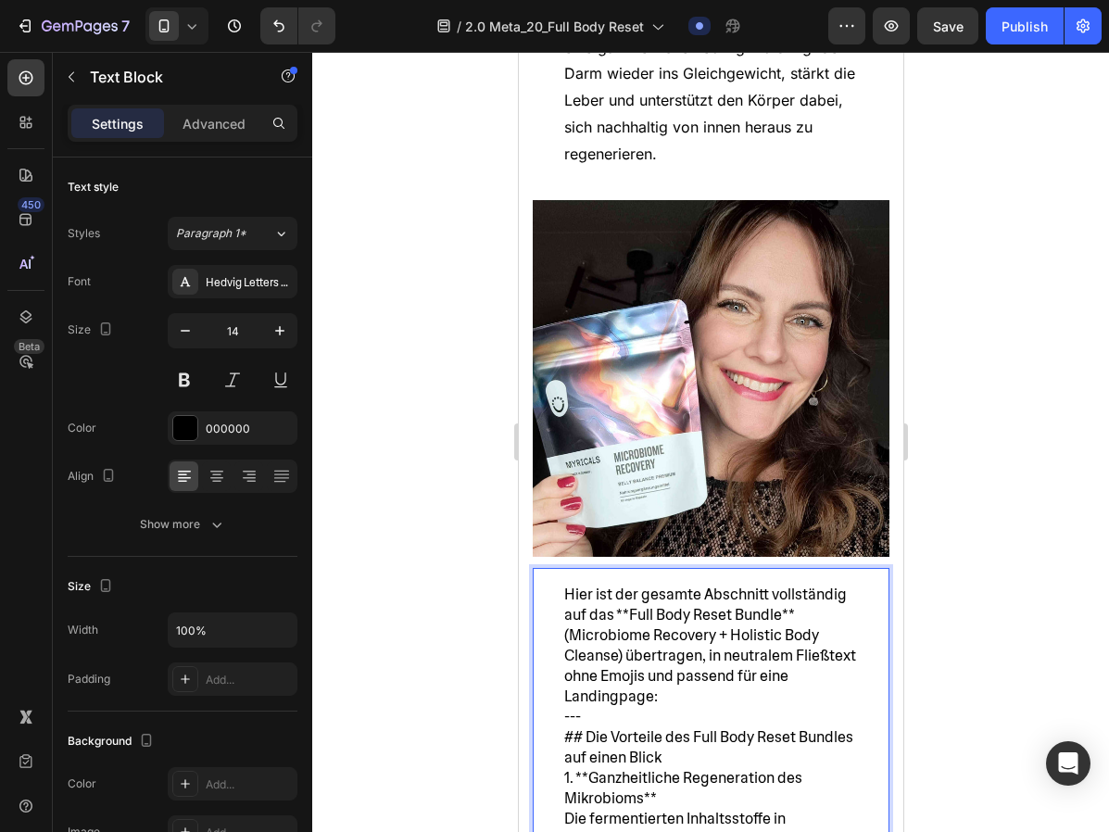
click at [781, 584] on span "Hier ist der gesamte Abschnitt vollständig auf das **Full Body Reset Bundle** (…" at bounding box center [709, 644] width 292 height 121
click at [794, 584] on p "Hier ist der gesamte Abschnitt vollständig auf das **Full Body Reset Bundle** (…" at bounding box center [710, 645] width 294 height 122
click at [656, 650] on p "Hier ist der gesamte Abschnitt vollständig auf das **Full Body Reset Bundle (Mi…" at bounding box center [710, 645] width 294 height 122
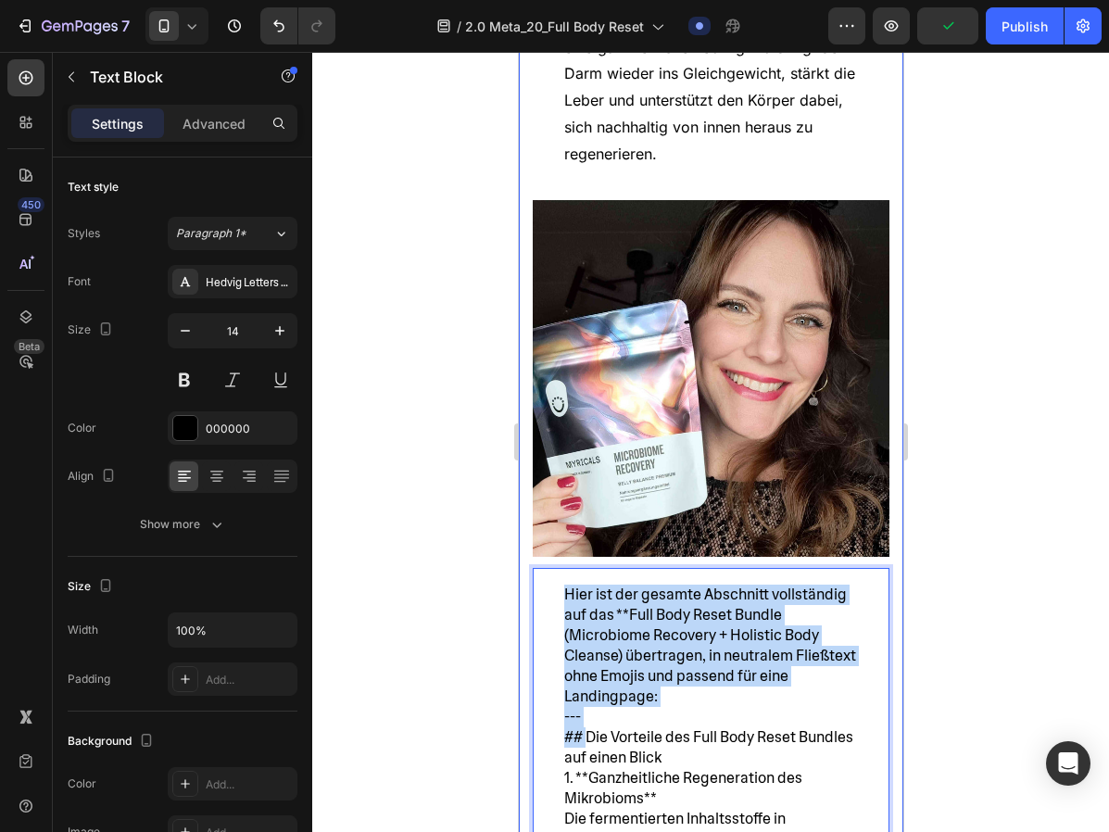
drag, startPoint x: 586, startPoint y: 685, endPoint x: 527, endPoint y: 552, distance: 145.9
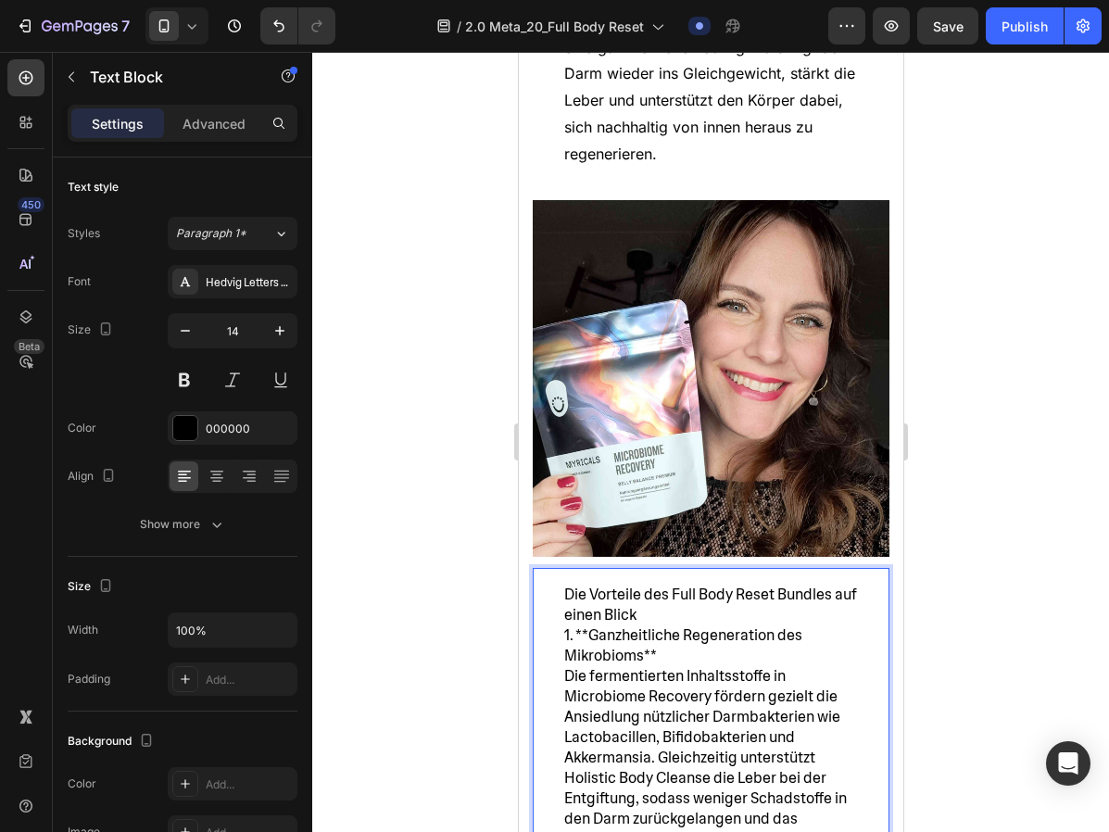
click at [638, 584] on p "Die Vorteile des Full Body Reset Bundles auf einen Blick" at bounding box center [710, 604] width 294 height 41
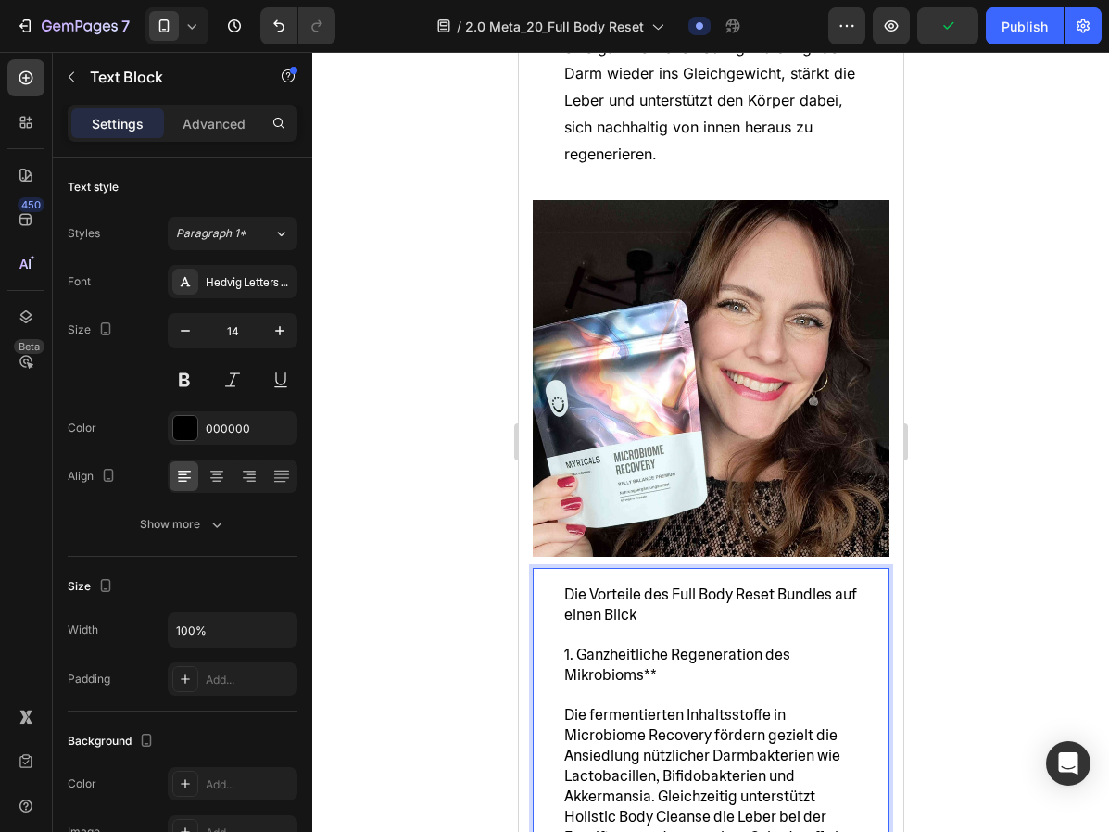
click at [652, 645] on span "1. Ganzheitliche Regeneration des Mikrobioms**" at bounding box center [676, 665] width 226 height 40
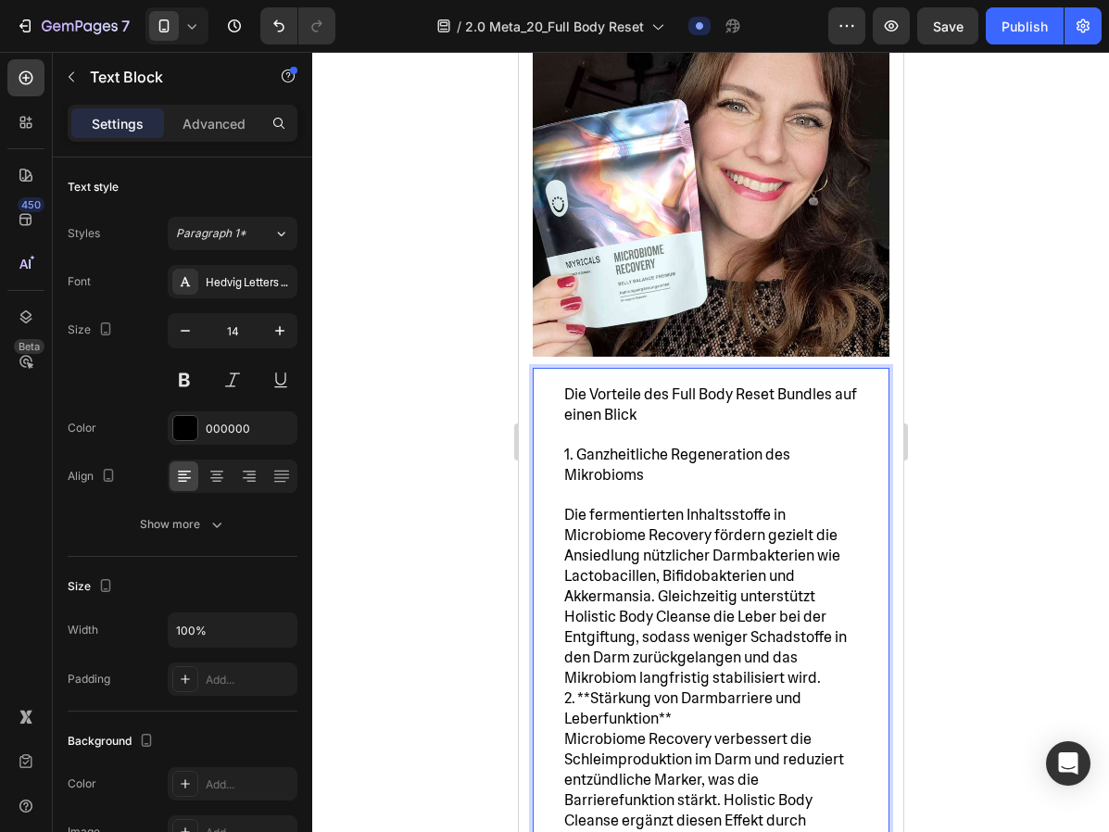
scroll to position [7908, 0]
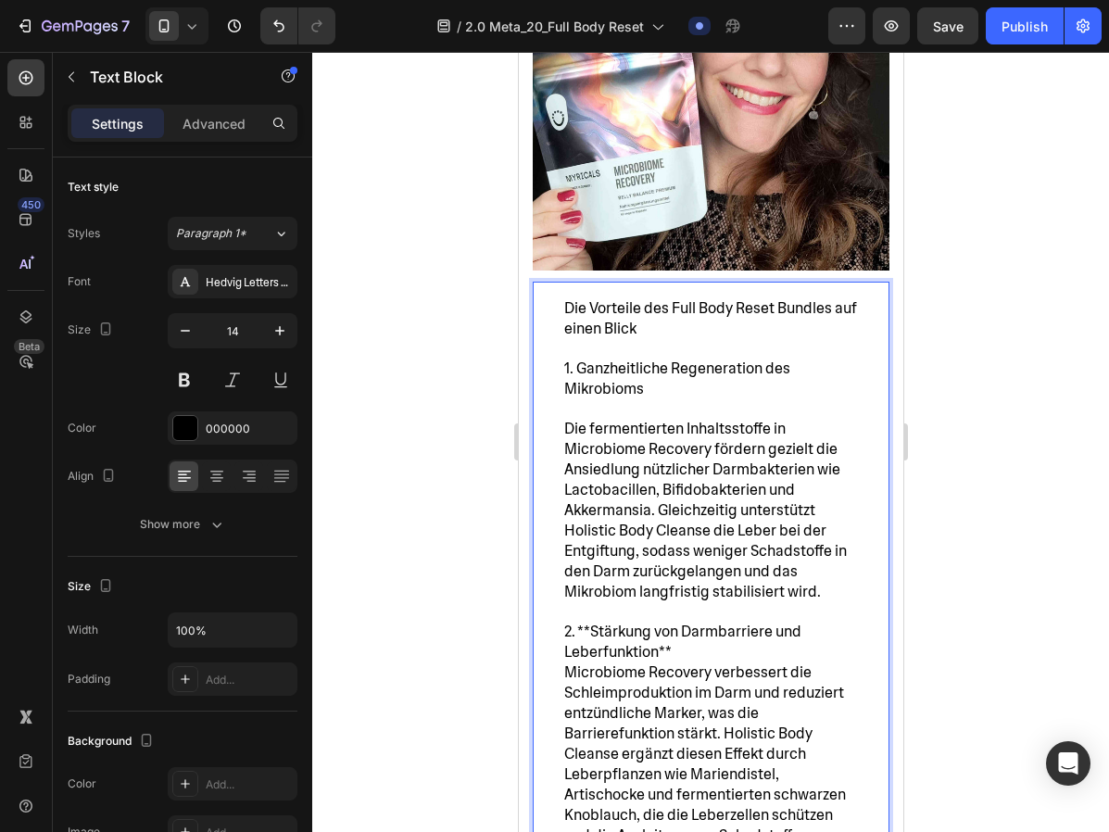
click at [590, 621] on span "2. **Stärkung von Darmbarriere und Leberfunktion**" at bounding box center [681, 641] width 237 height 40
click at [675, 621] on p "2. Stärkung von Darmbarriere und Leberfunktion** Microbiome Recovery verbessert…" at bounding box center [710, 743] width 294 height 244
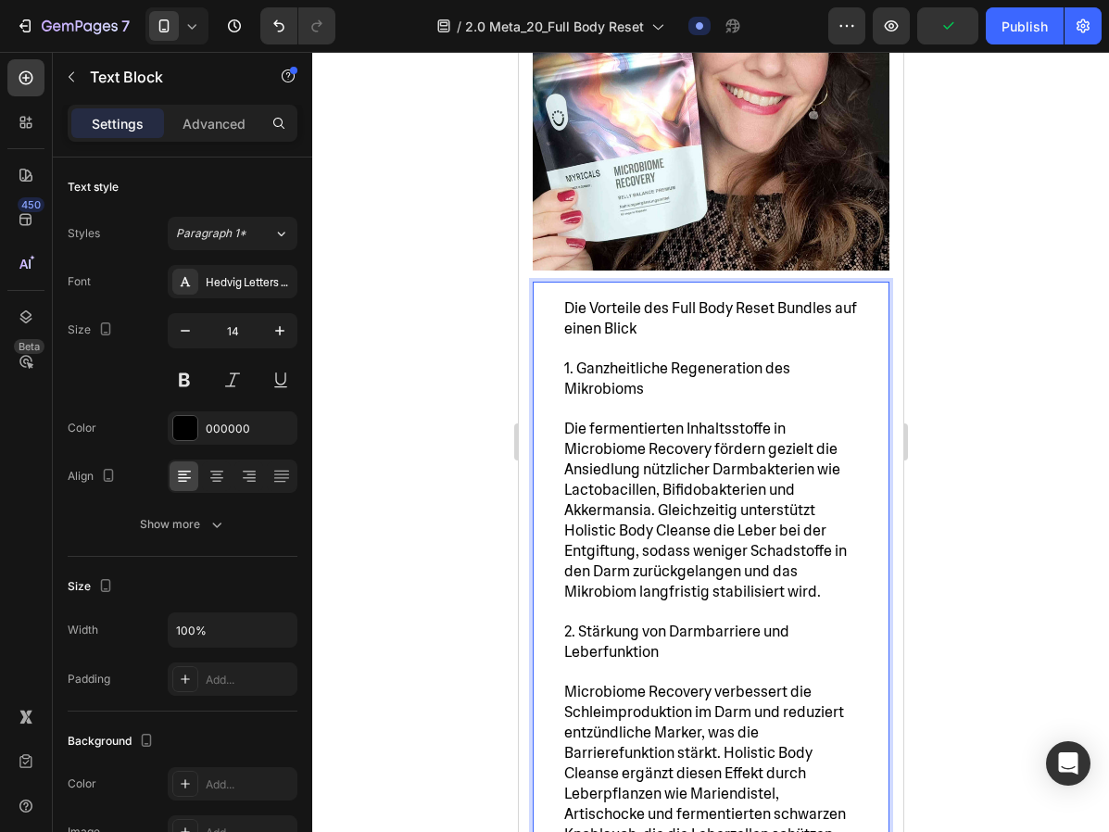
click at [572, 682] on span "Microbiome Recovery verbessert die Schleimproduktion im Darm und reduziert entz…" at bounding box center [704, 783] width 282 height 203
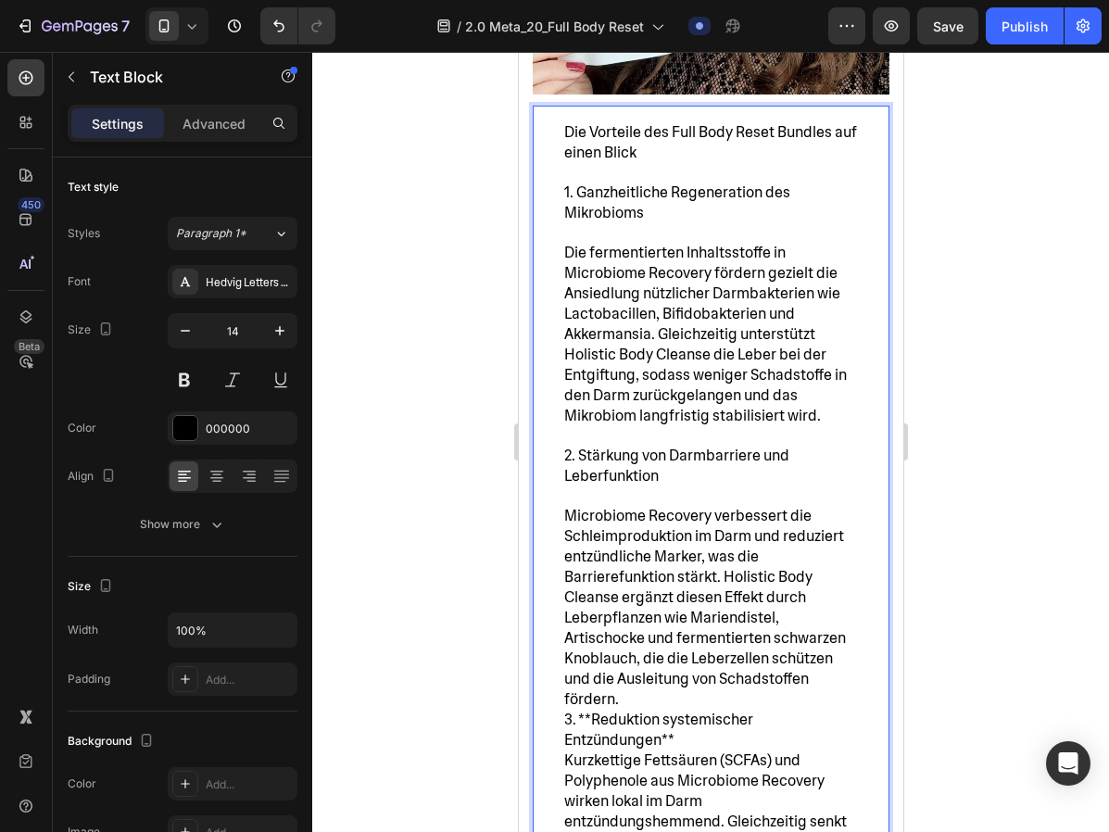
scroll to position [8126, 0]
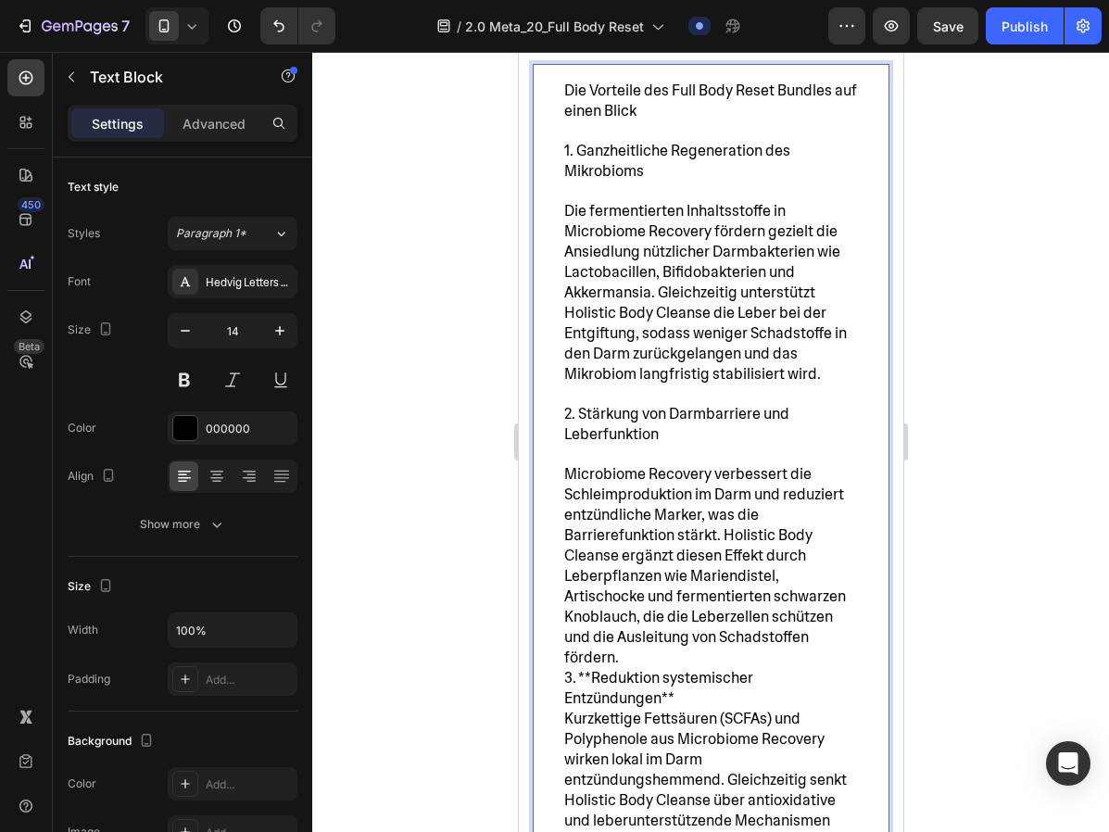
click at [624, 602] on p "Microbiome Recovery verbessert die Schleimproduktion im Darm und reduziert entz…" at bounding box center [710, 556] width 294 height 223
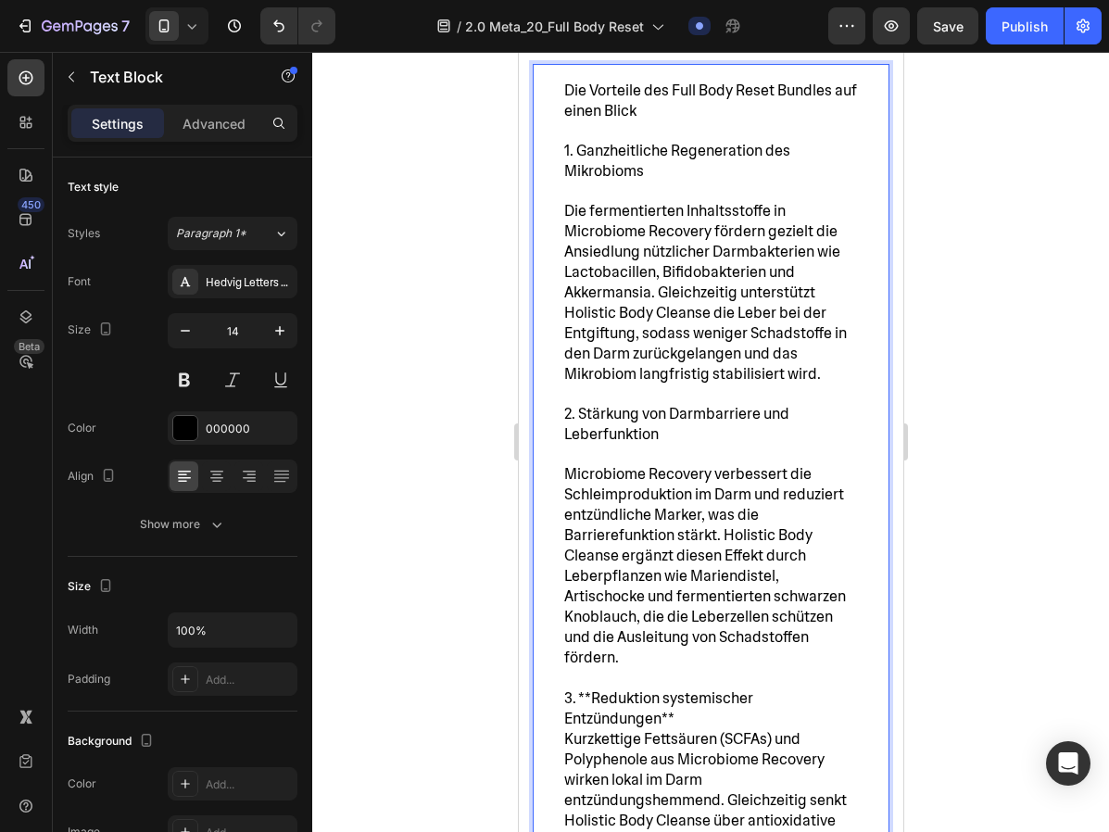
click at [588, 688] on span "3. **Reduktion systemischer Entzündungen**" at bounding box center [657, 708] width 189 height 40
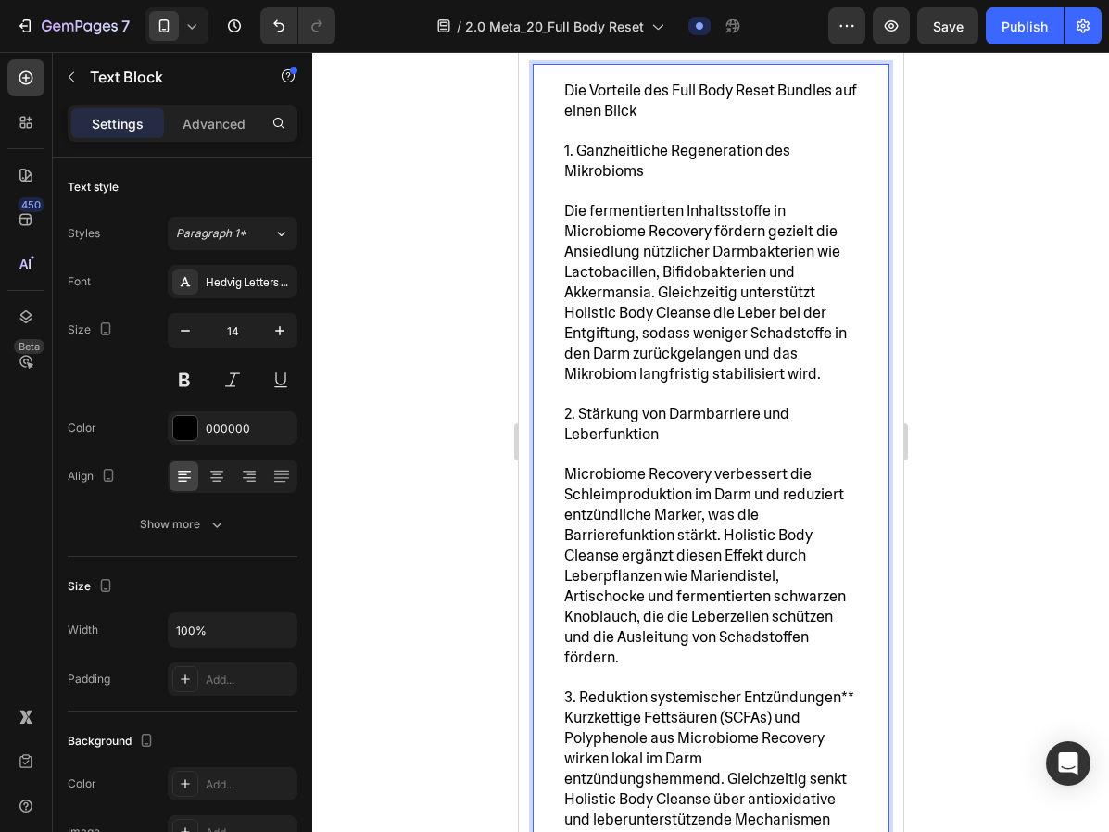
click at [851, 687] on span "3. Reduktion systemischer Entzündungen**" at bounding box center [708, 696] width 290 height 19
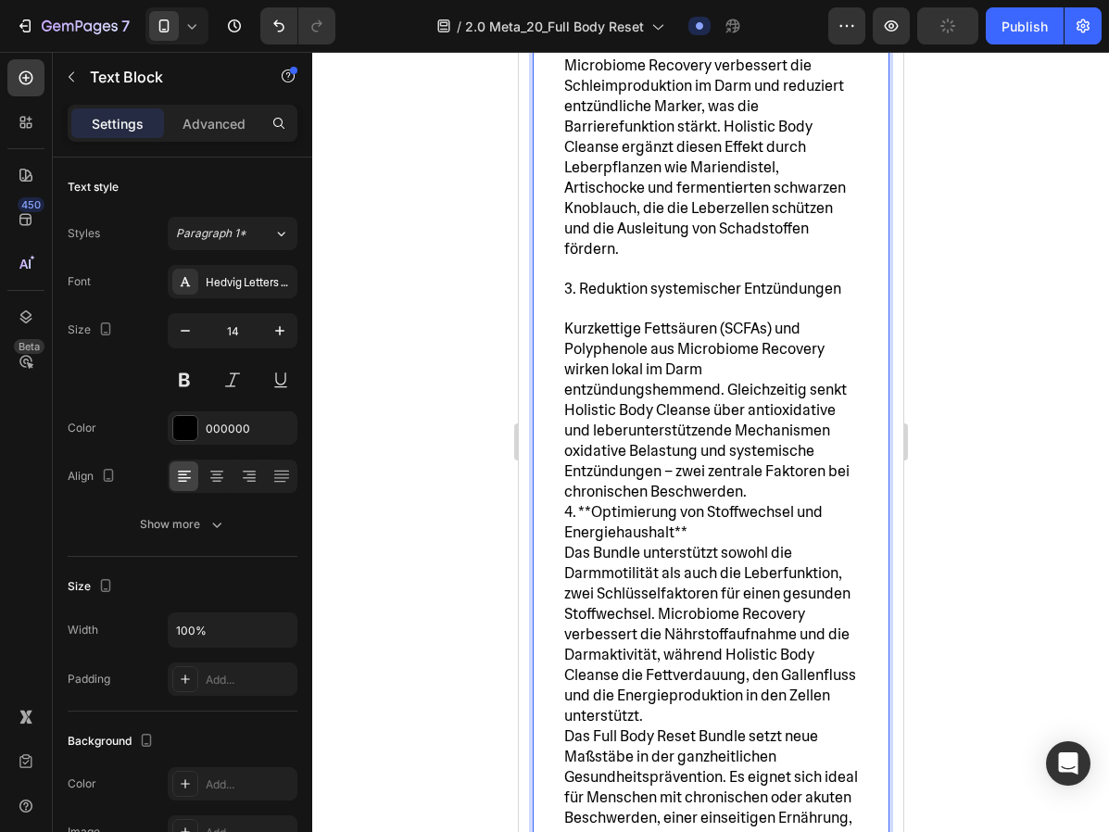
scroll to position [8593, 0]
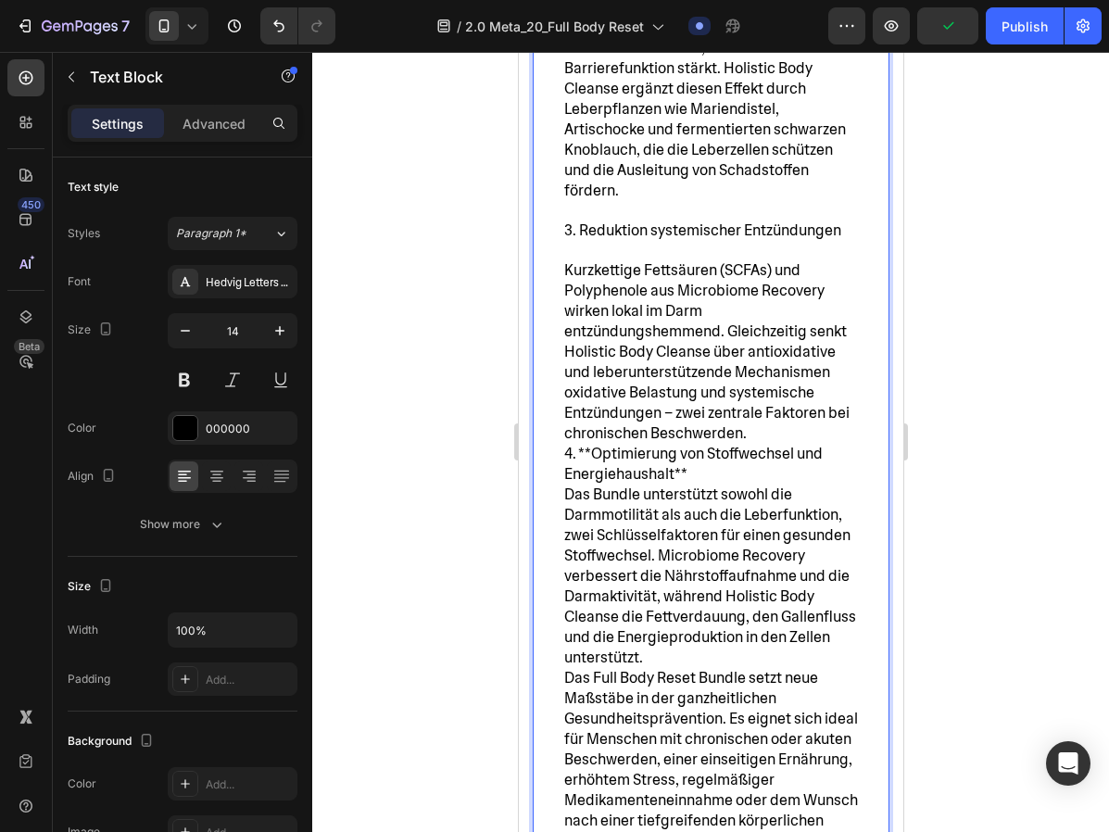
click at [570, 260] on span "Kurzkettige Fettsäuren (SCFAs) und Polyphenole aus Microbiome Recovery wirken l…" at bounding box center [705, 351] width 285 height 182
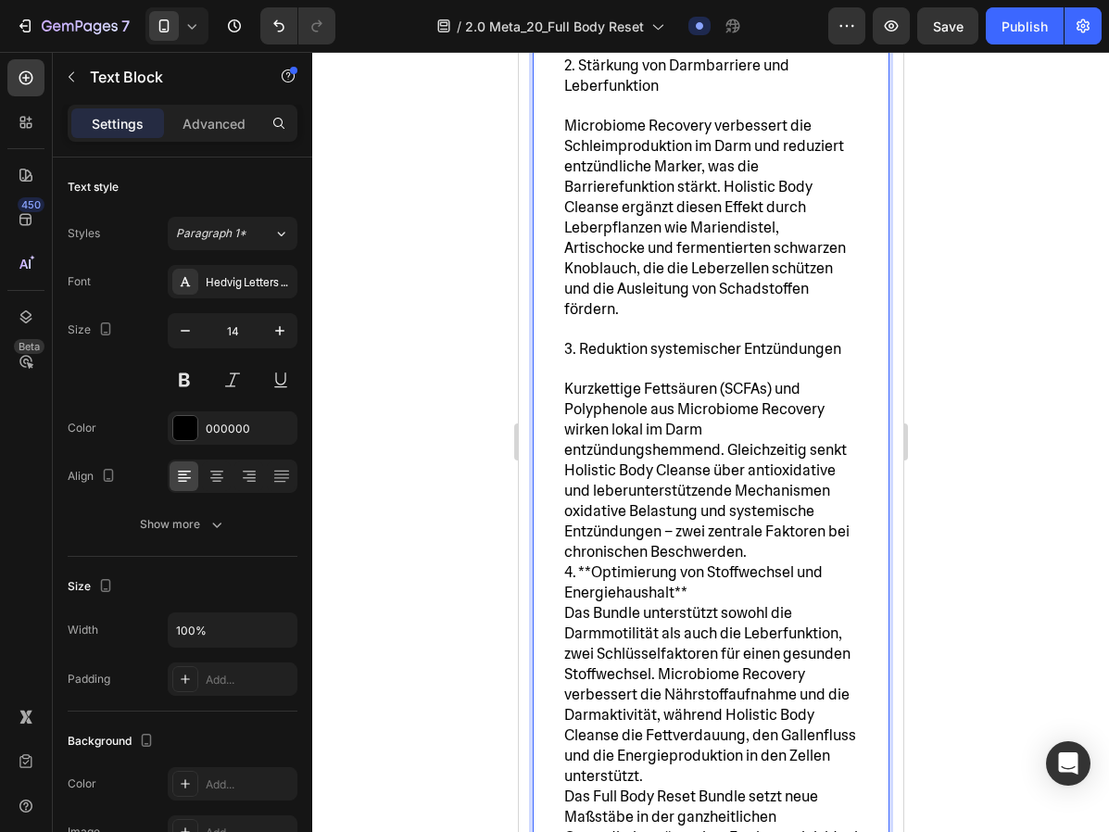
scroll to position [8480, 0]
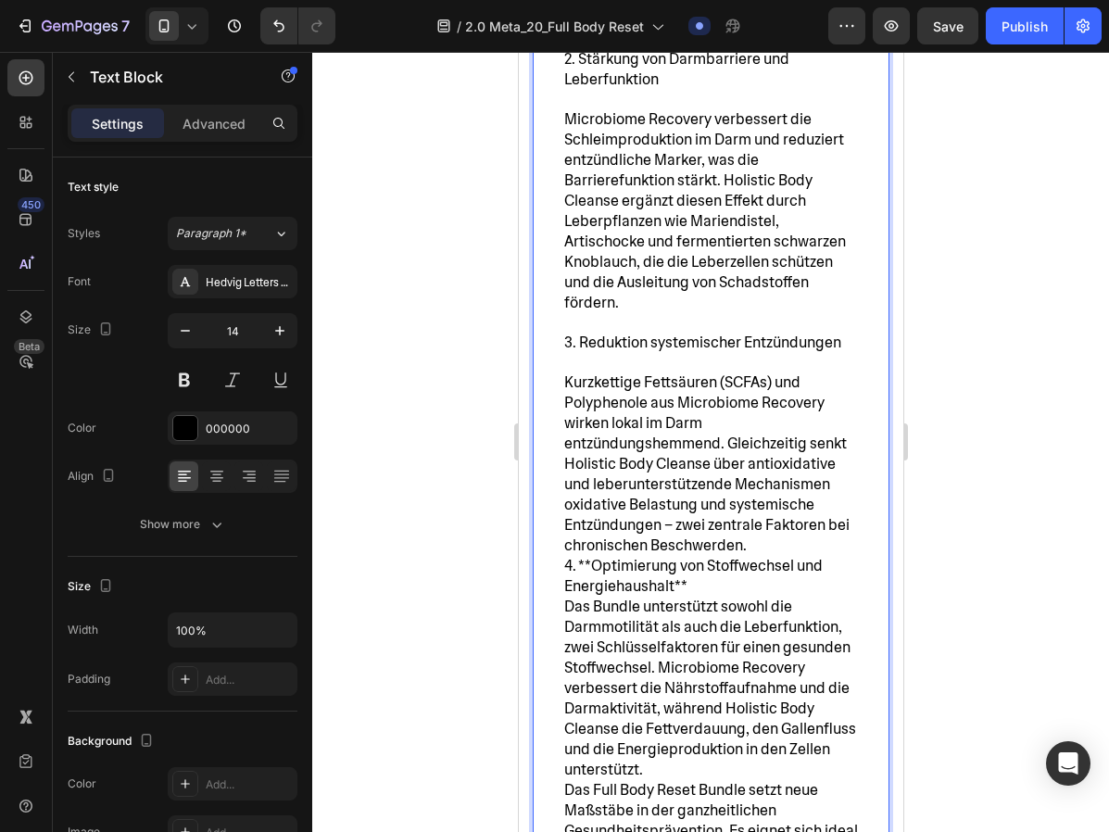
click at [608, 556] on span "4. **Optimierung von Stoffwechsel und Energiehaushalt**" at bounding box center [692, 576] width 258 height 40
click at [567, 556] on span "4. **Optimierung von Stoffwechsel und Energiehaushalt**" at bounding box center [692, 576] width 258 height 40
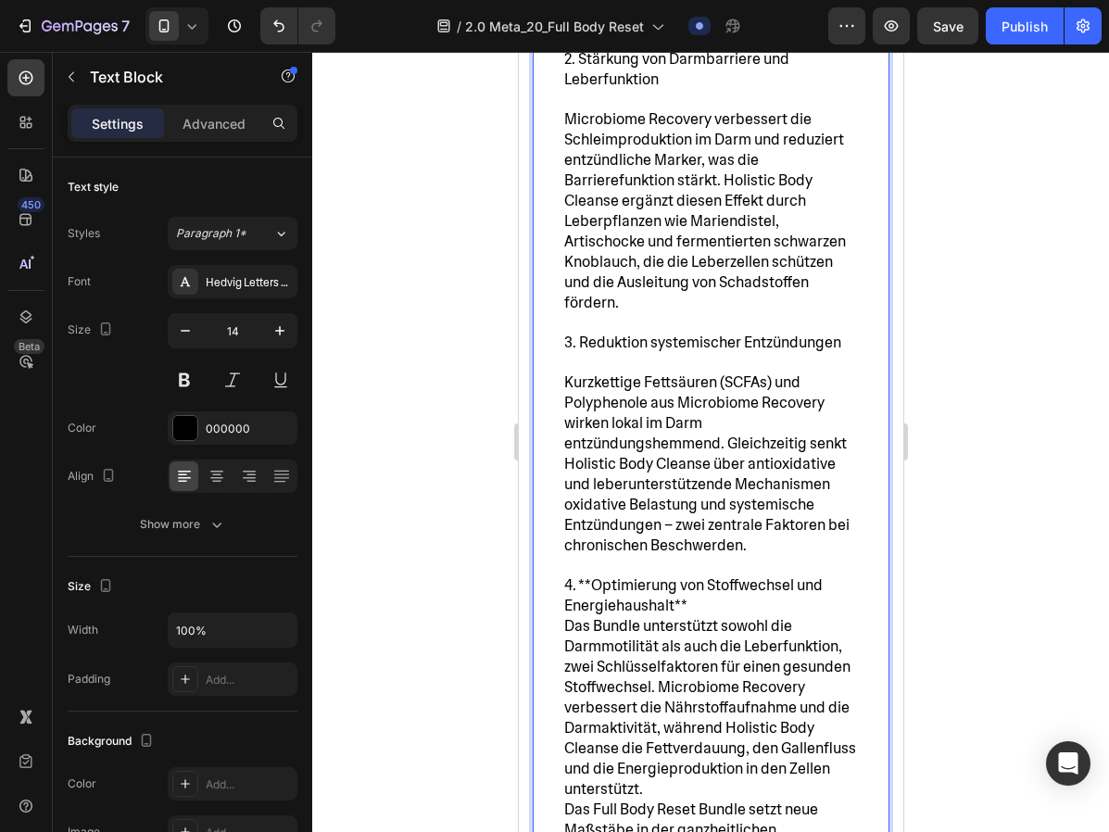
click at [586, 575] on span "4. **Optimierung von Stoffwechsel und Energiehaushalt**" at bounding box center [692, 595] width 258 height 40
click at [683, 575] on span "4. Optimierung von Stoffwechsel und Energiehaushalt**" at bounding box center [686, 595] width 246 height 40
click at [571, 616] on span "Das Bundle unterstützt sowohl die Darmmotilität als auch die Leberfunktion, zwe…" at bounding box center [709, 707] width 292 height 182
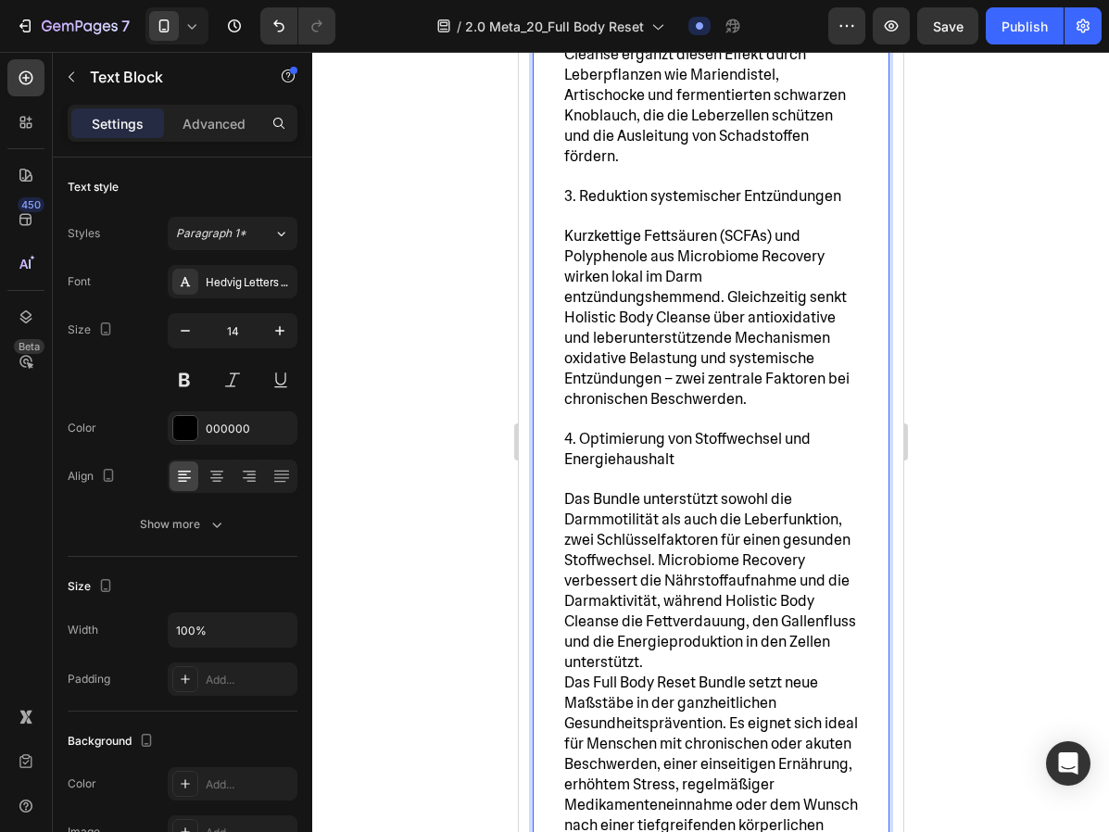
scroll to position [8633, 0]
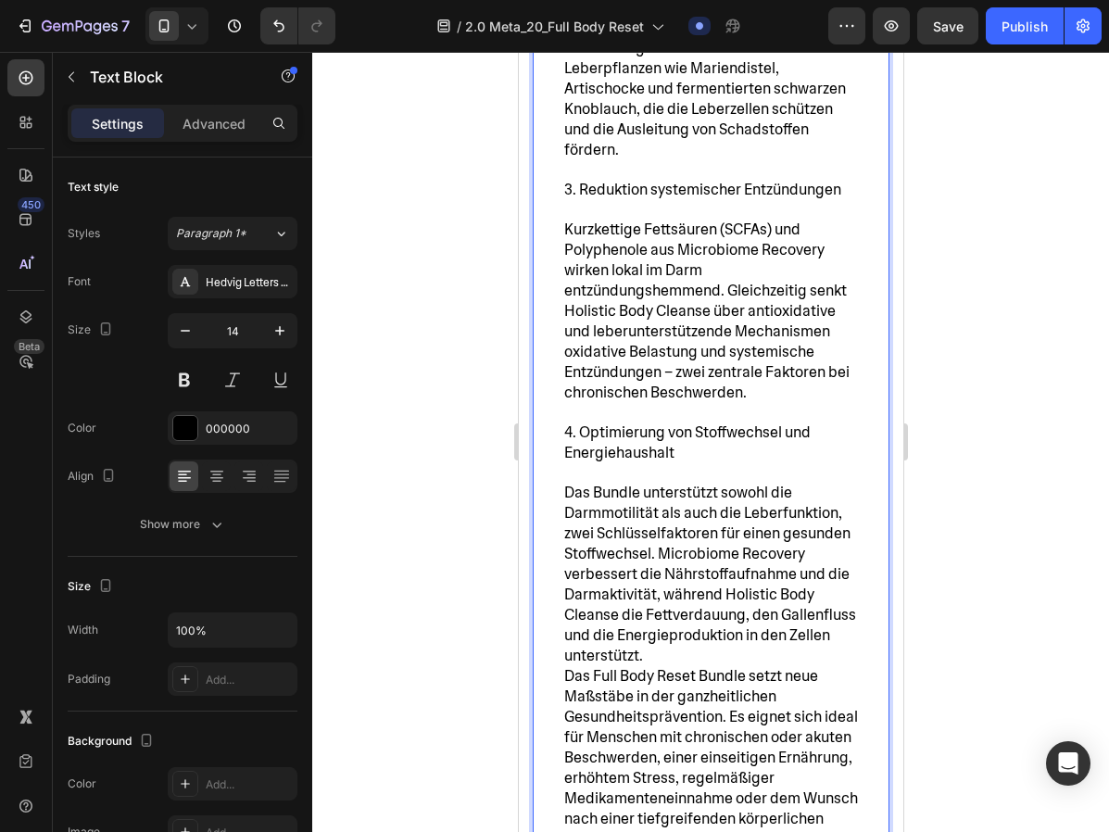
click at [643, 585] on p "Das Bundle unterstützt sowohl die Darmmotilität als auch die Leberfunktion, zwe…" at bounding box center [710, 574] width 294 height 183
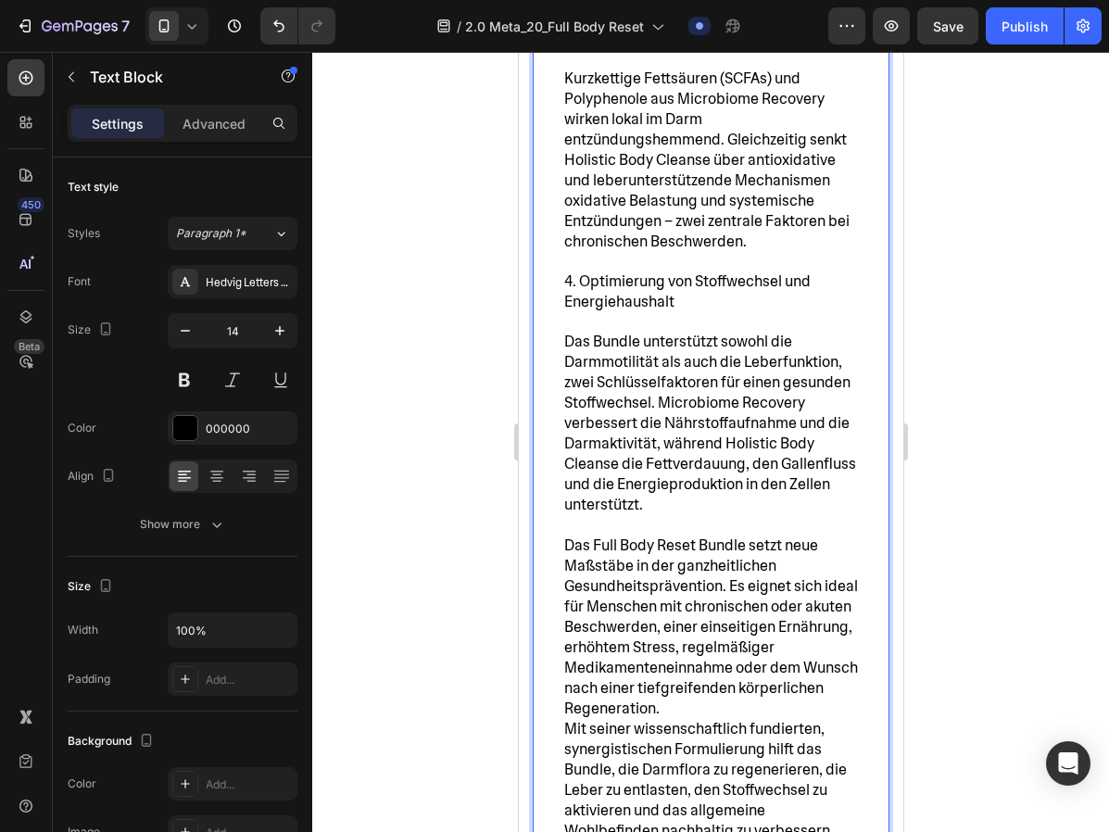
scroll to position [8831, 0]
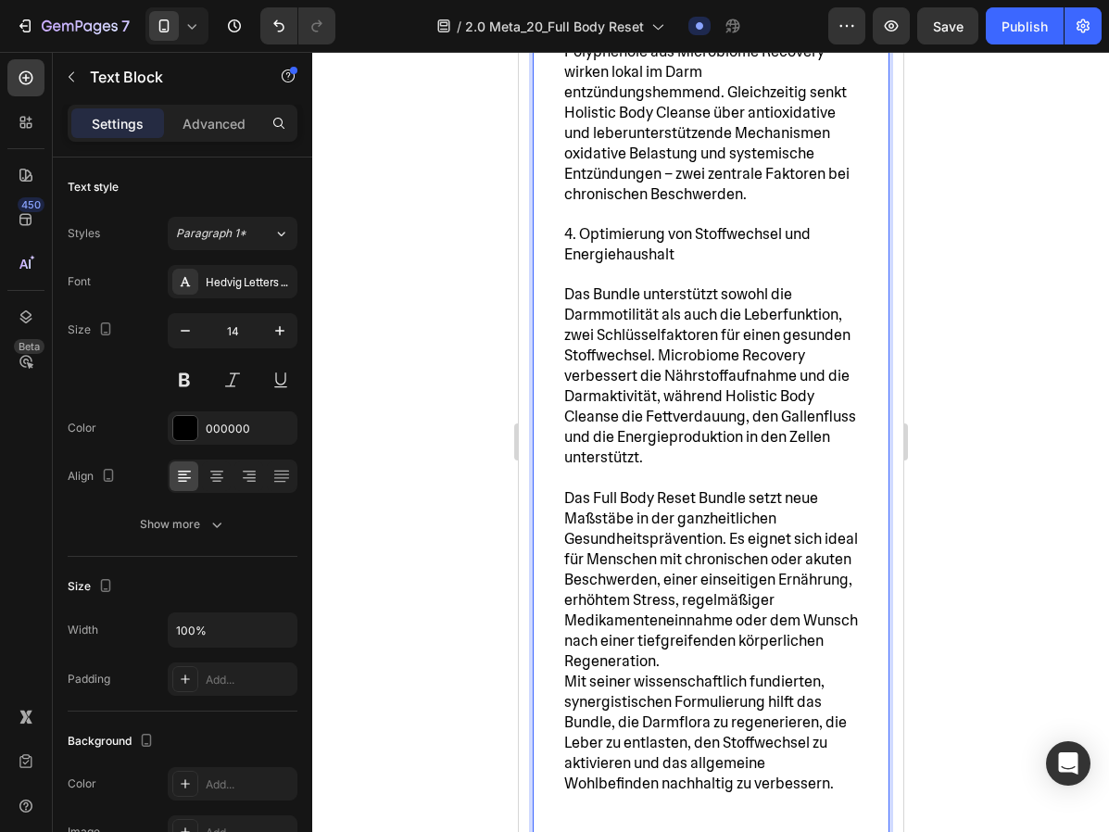
click at [751, 588] on p "Das Full Body Reset Bundle setzt neue Maßstäbe in der ganzheitlichen Gesundheit…" at bounding box center [710, 579] width 294 height 183
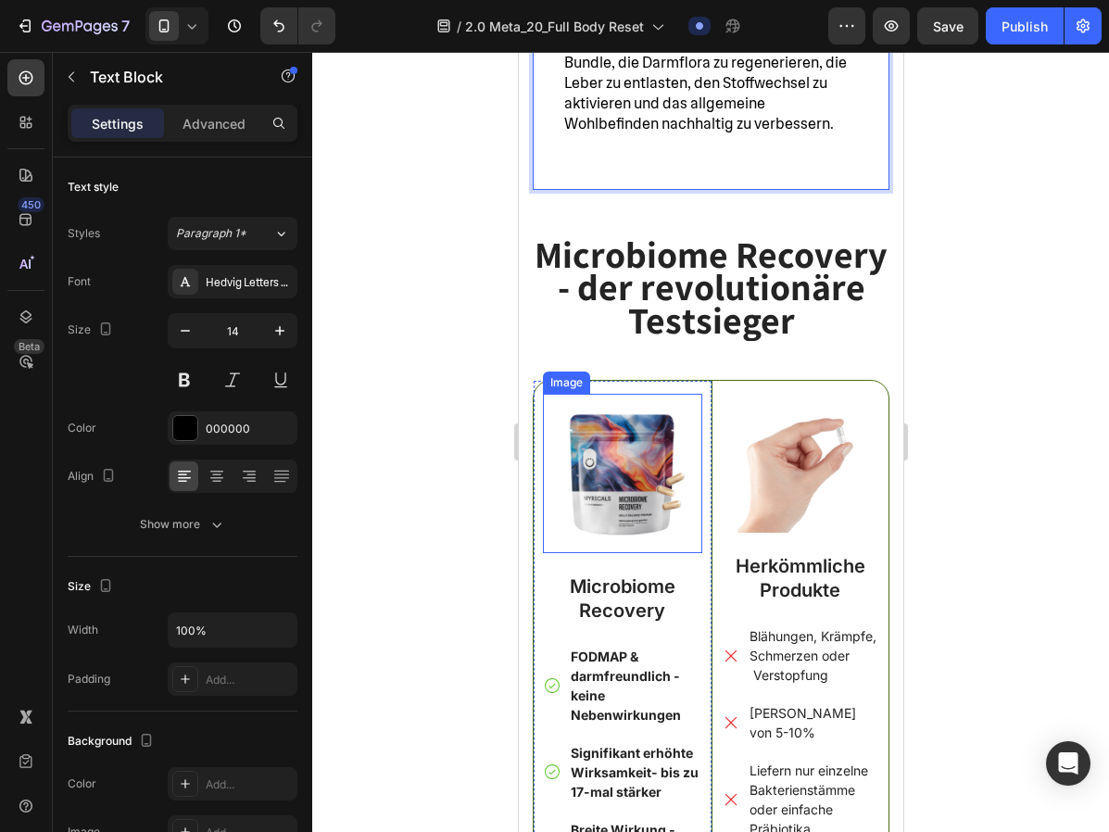
scroll to position [9302, 0]
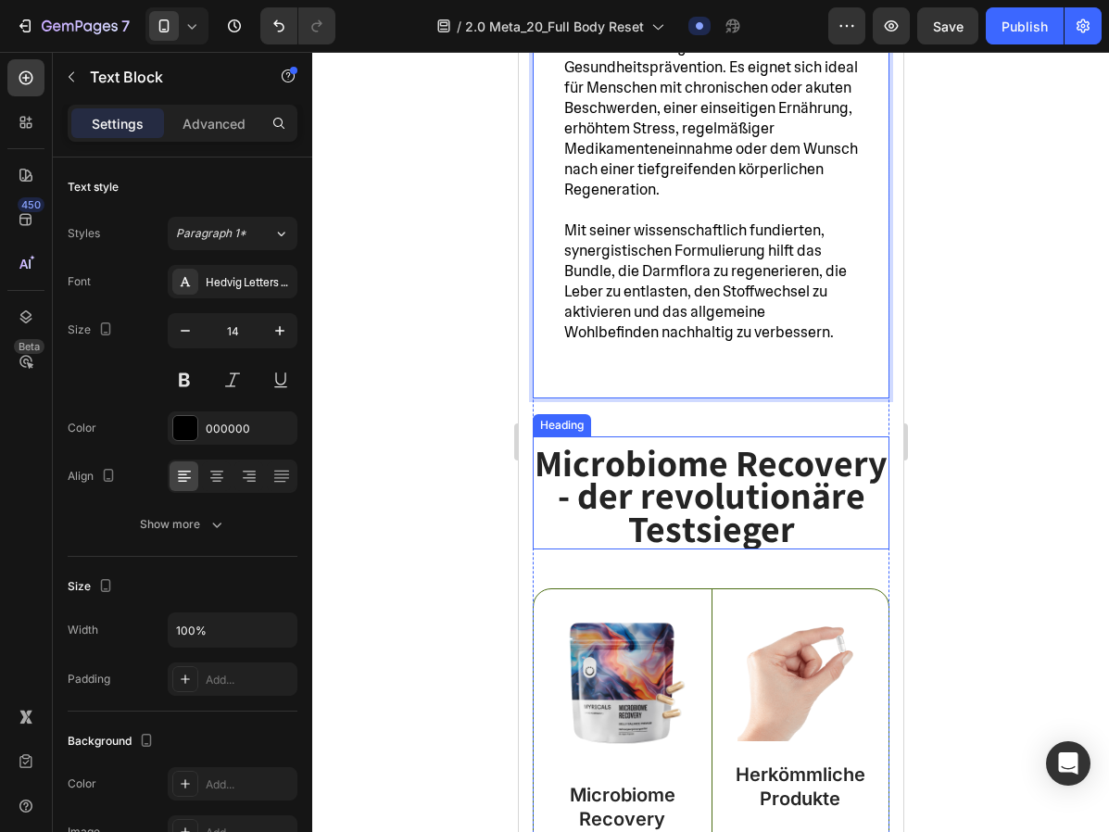
click at [681, 438] on strong "Microbiome Recovery" at bounding box center [709, 462] width 353 height 48
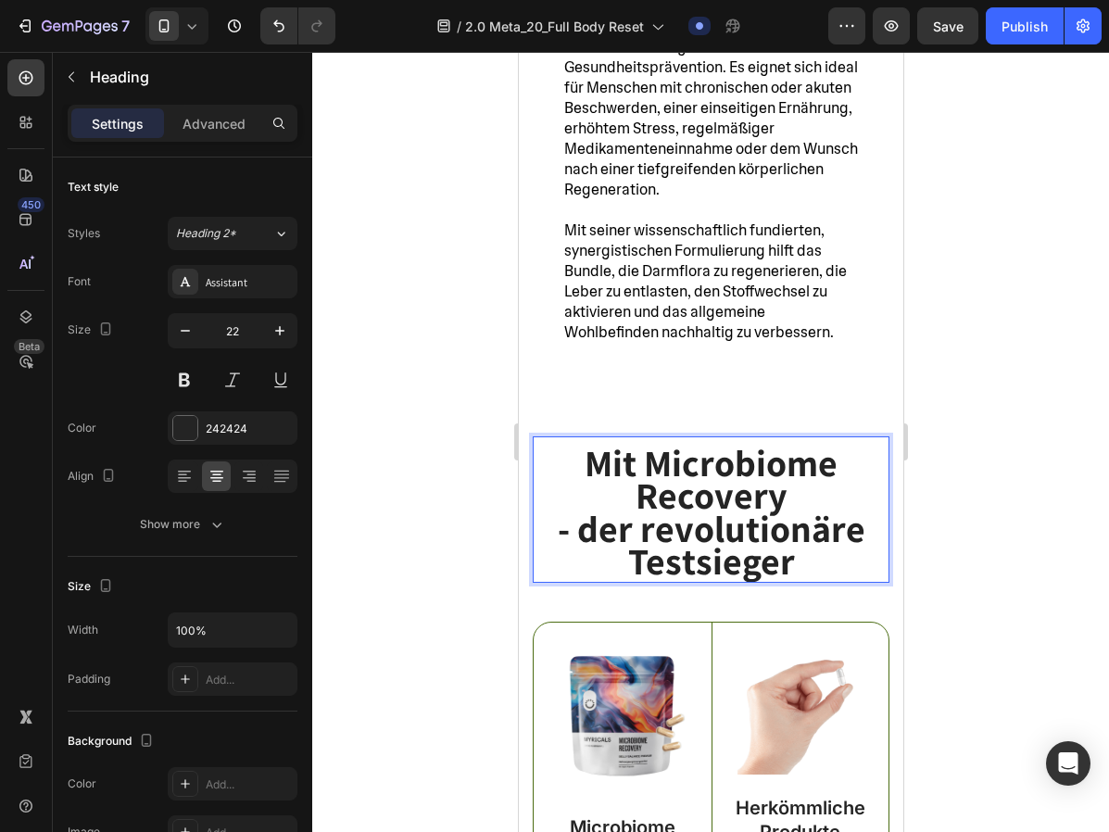
click at [992, 504] on div at bounding box center [710, 442] width 796 height 780
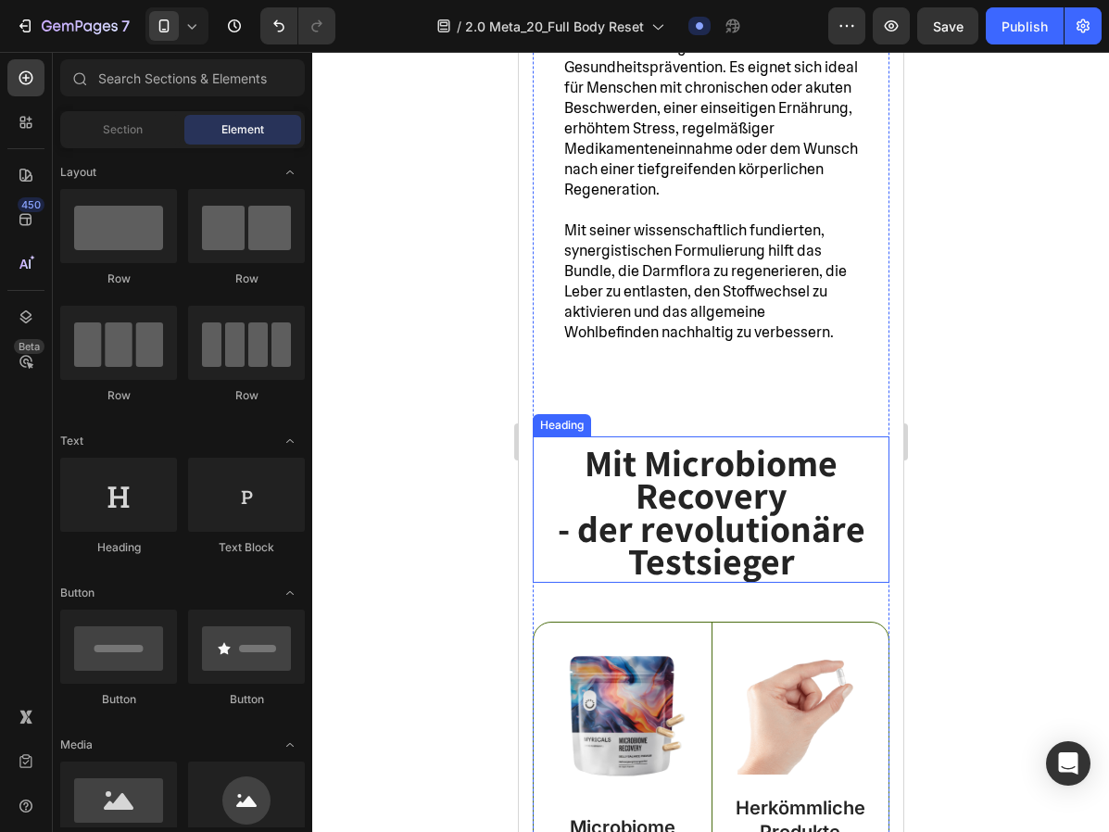
click at [625, 504] on strong "- der revolutionäre Testsieger" at bounding box center [710, 544] width 307 height 81
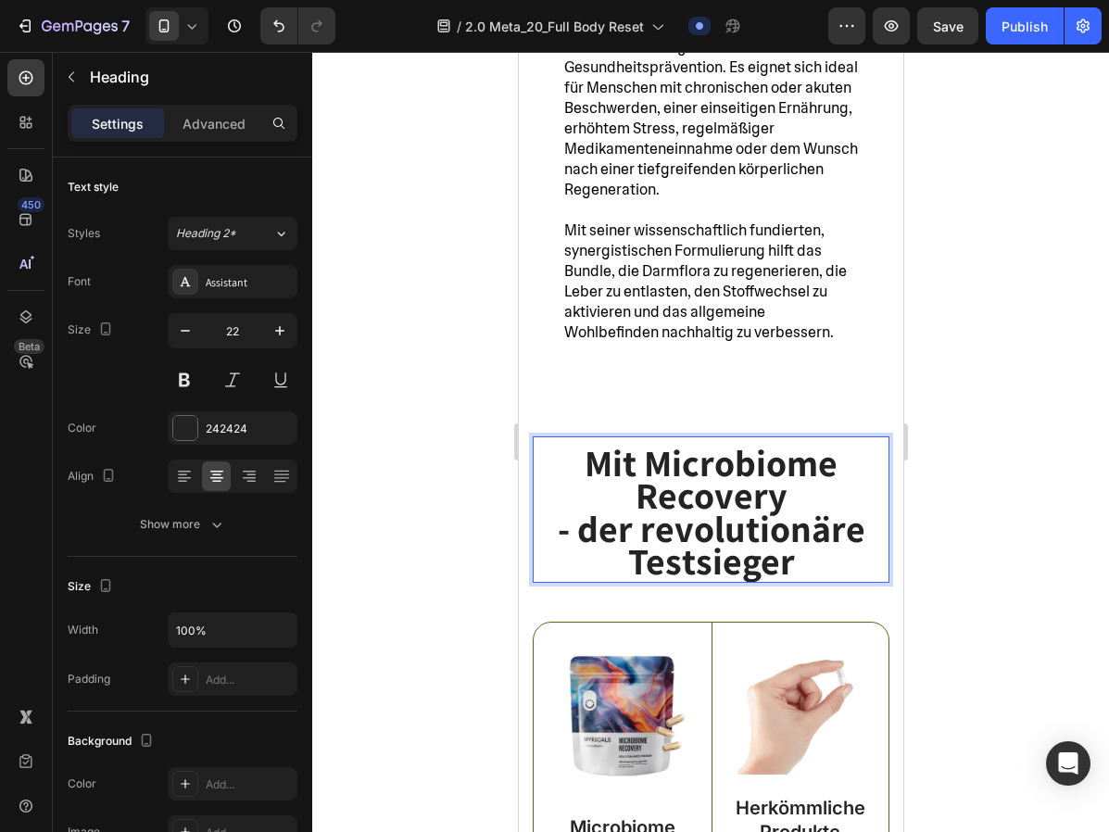
click at [626, 504] on strong "- der revolutionäre Testsieger" at bounding box center [710, 544] width 307 height 81
click at [864, 504] on strong "- dem revolutionäre Testsieger" at bounding box center [710, 544] width 324 height 81
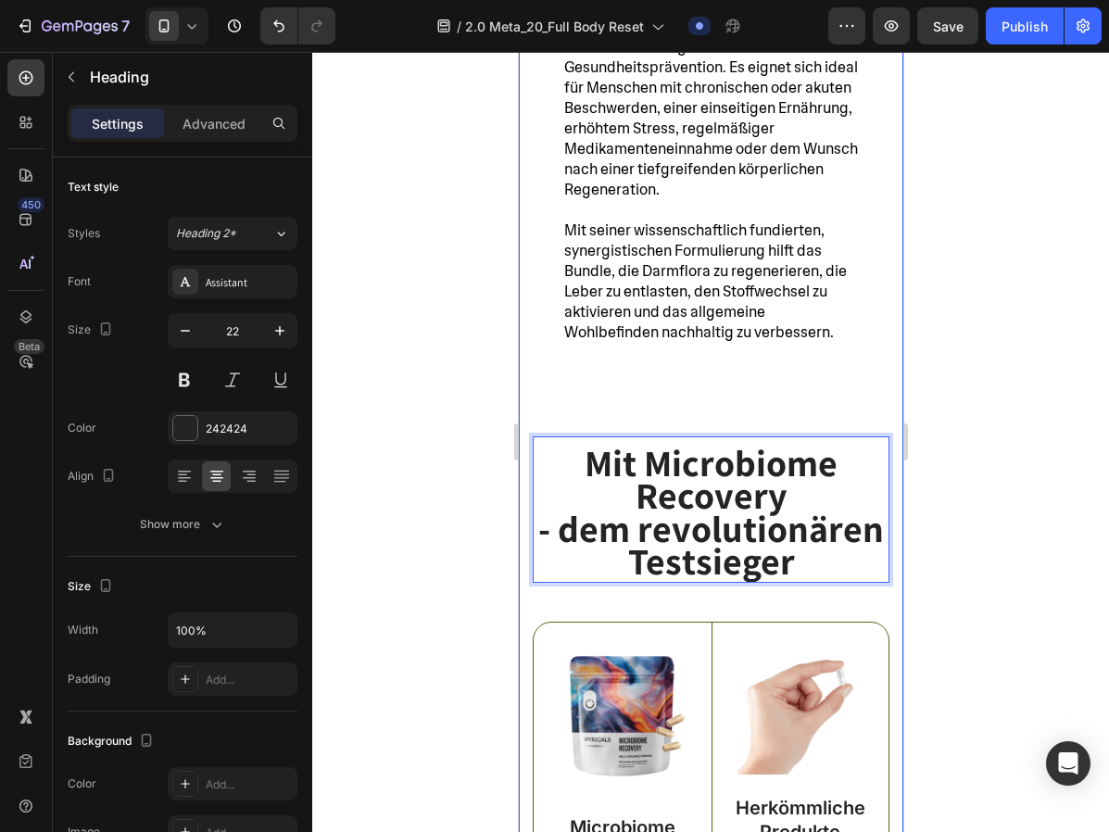
click at [1014, 498] on div at bounding box center [710, 442] width 796 height 780
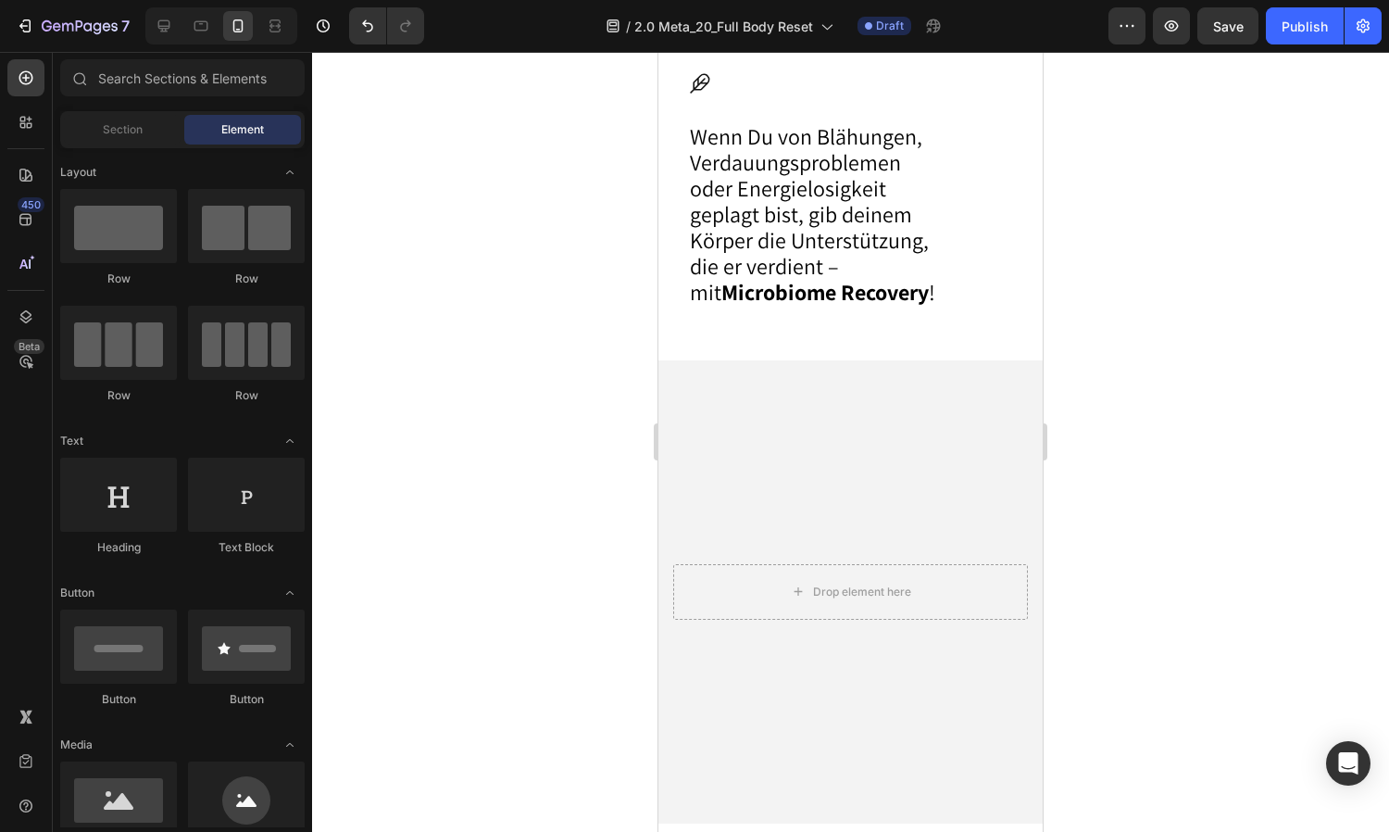
scroll to position [14899, 0]
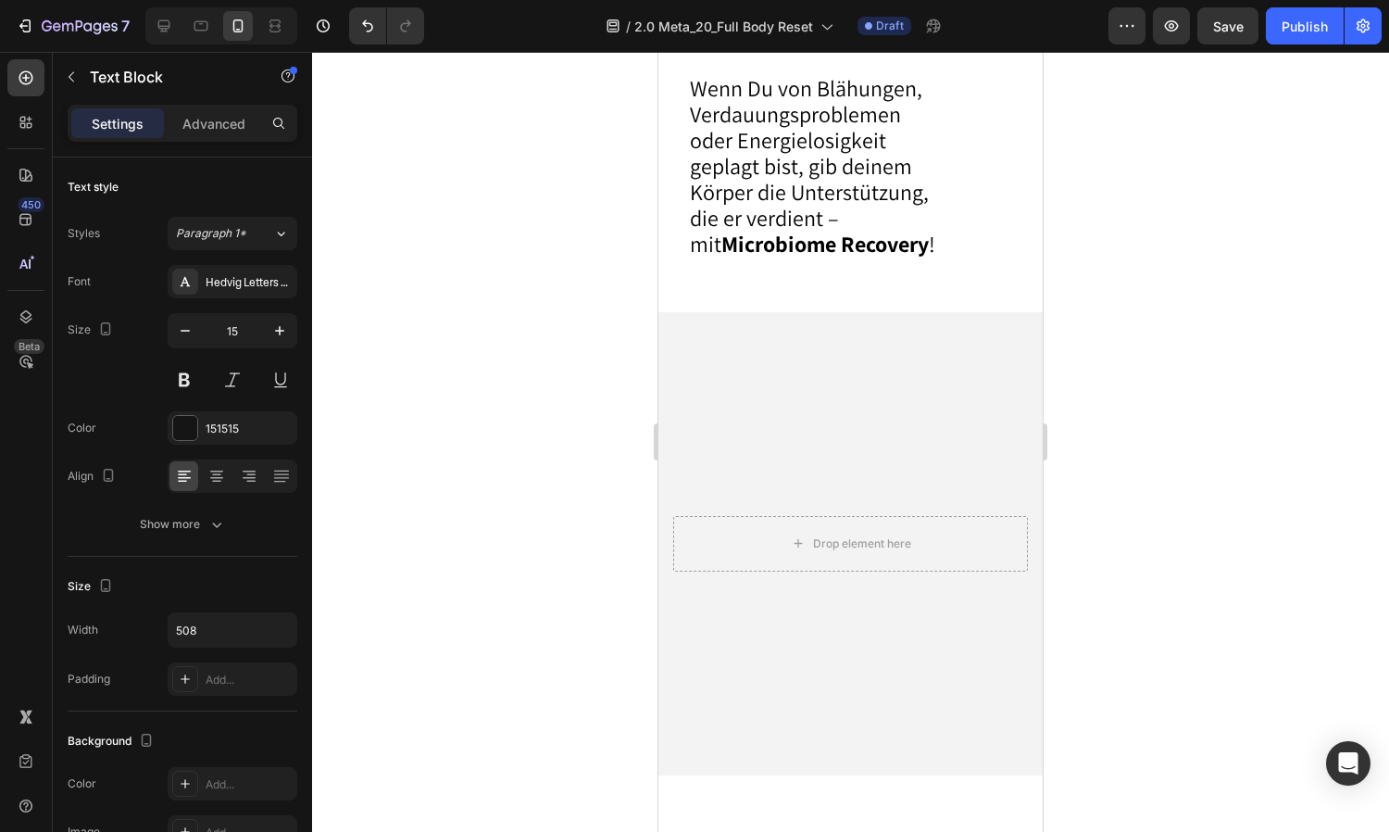
drag, startPoint x: 834, startPoint y: 294, endPoint x: 692, endPoint y: 287, distance: 141.8
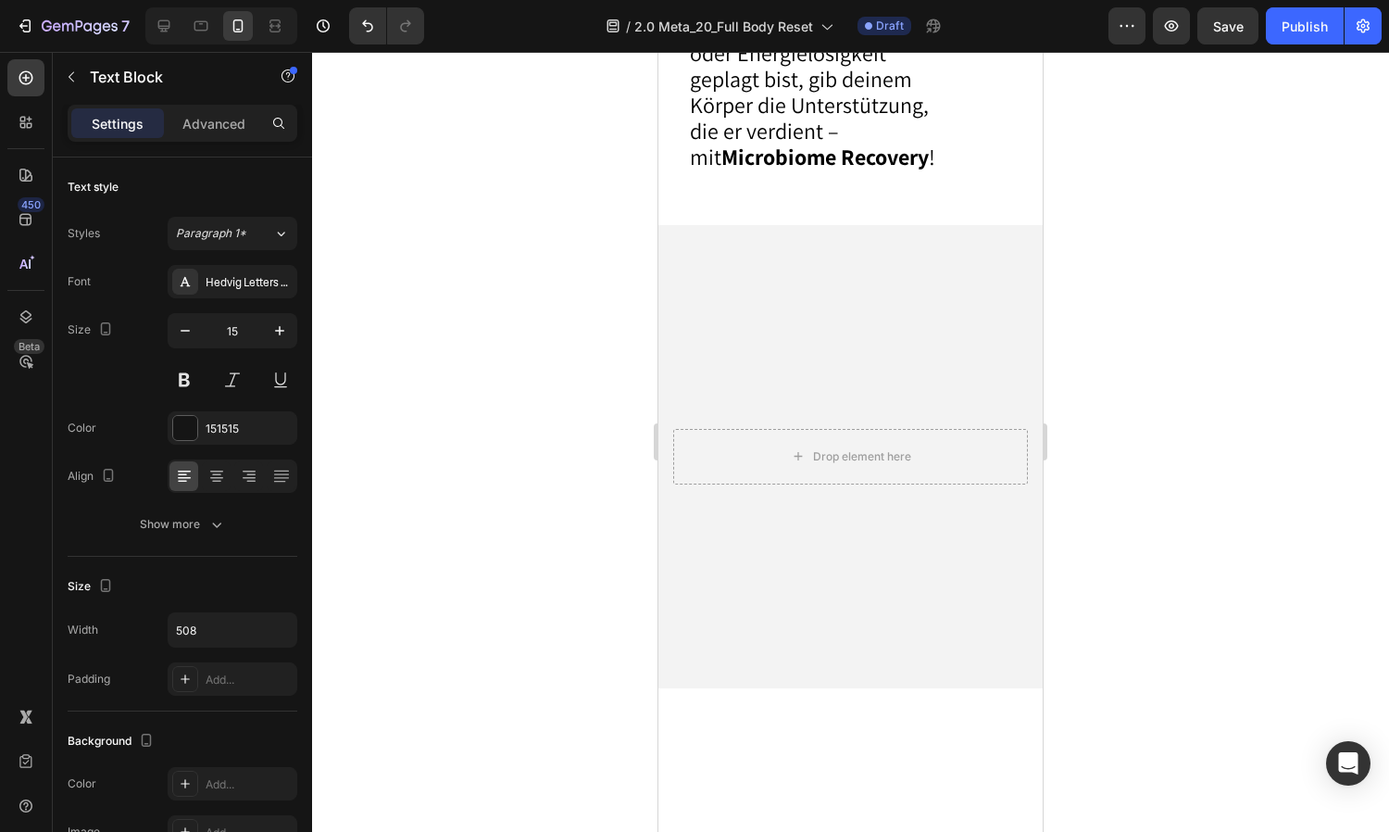
scroll to position [14988, 0]
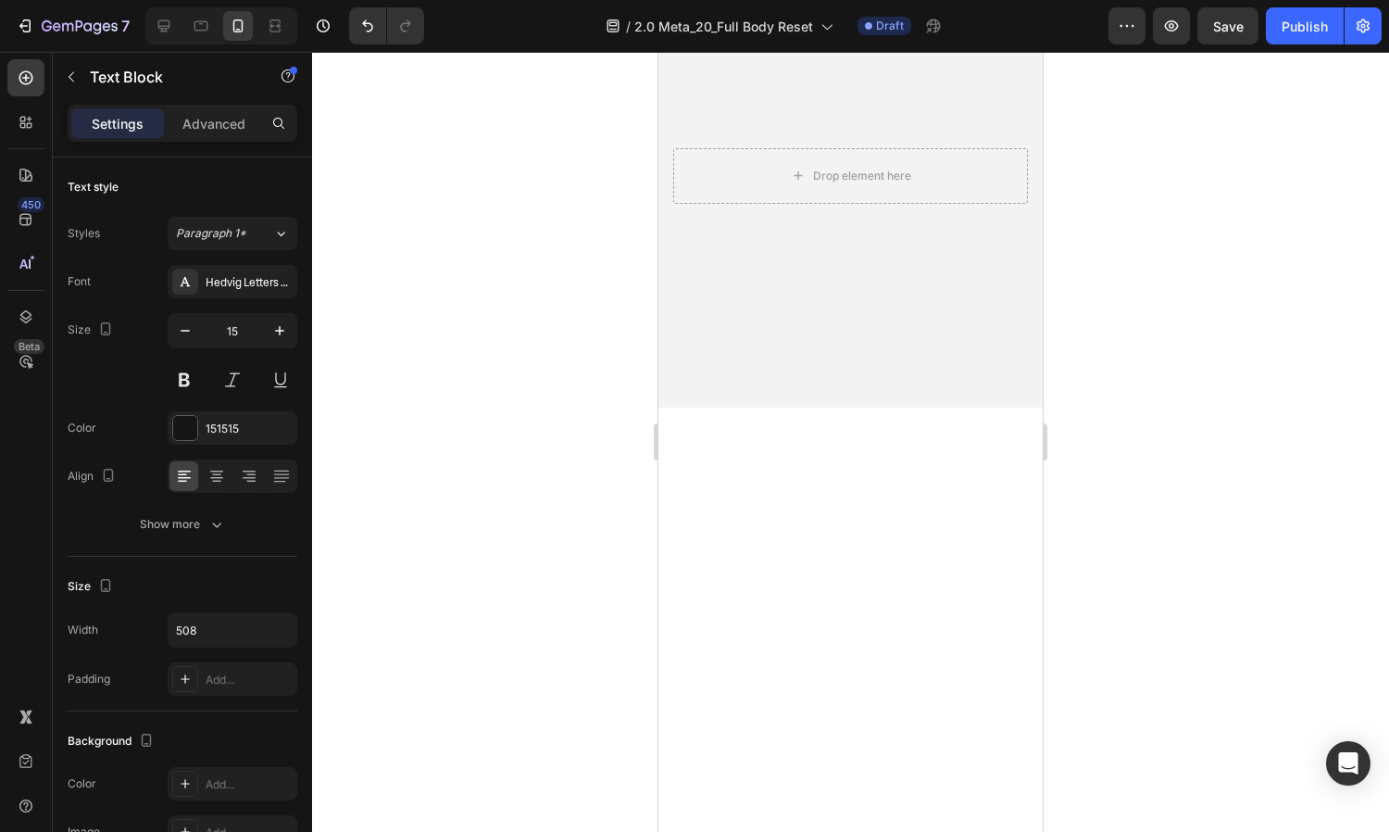
scroll to position [15279, 0]
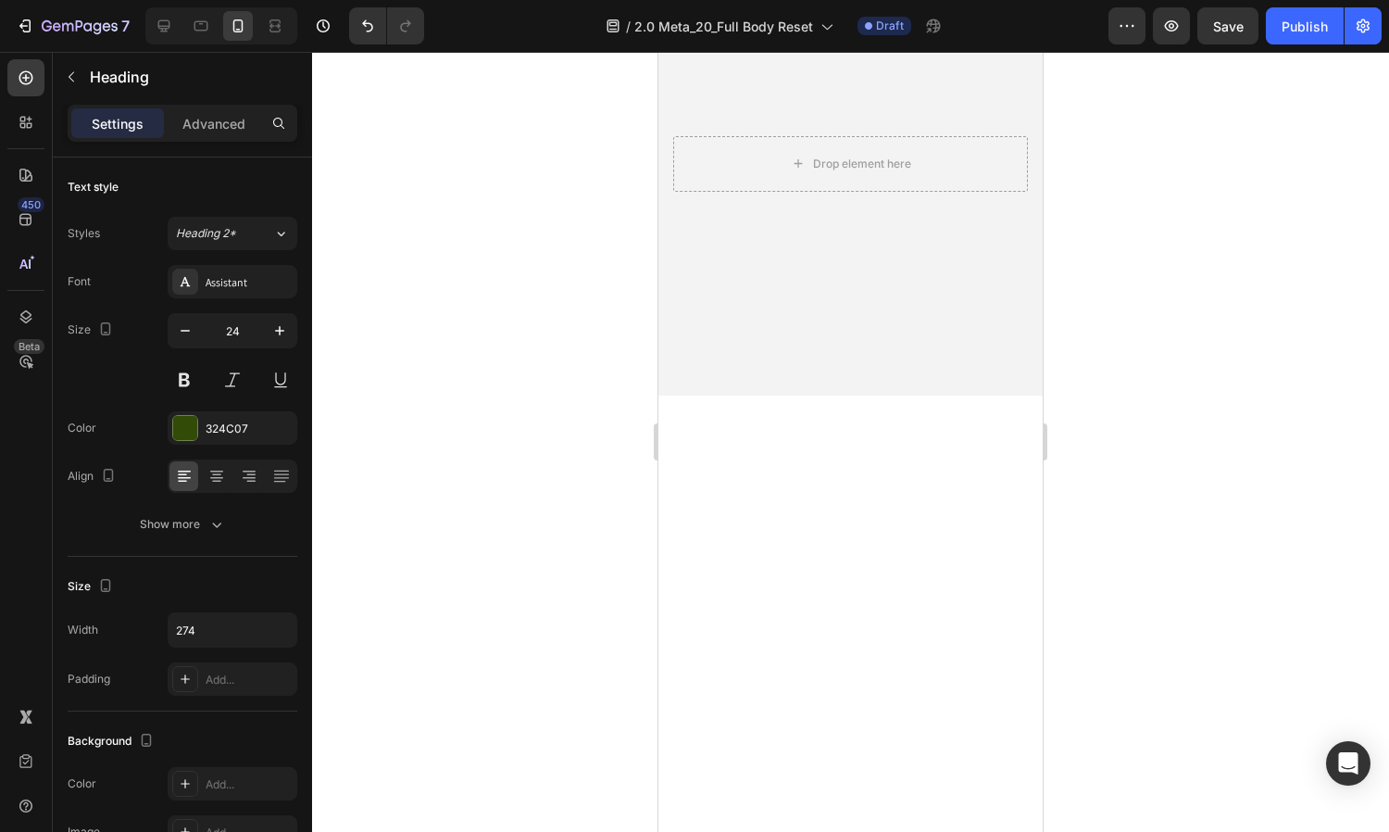
drag, startPoint x: 897, startPoint y: 349, endPoint x: 695, endPoint y: 340, distance: 203.0
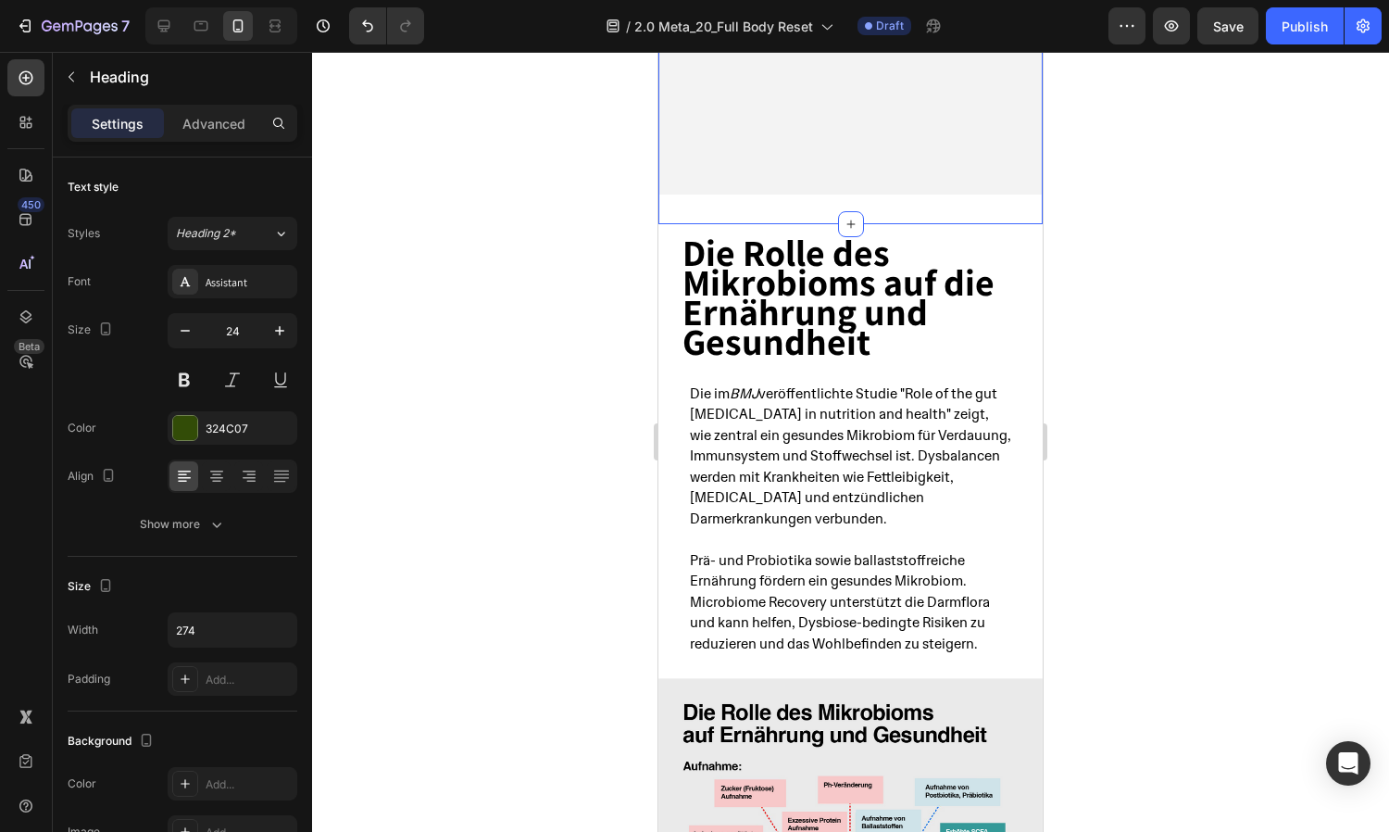
scroll to position [15493, 0]
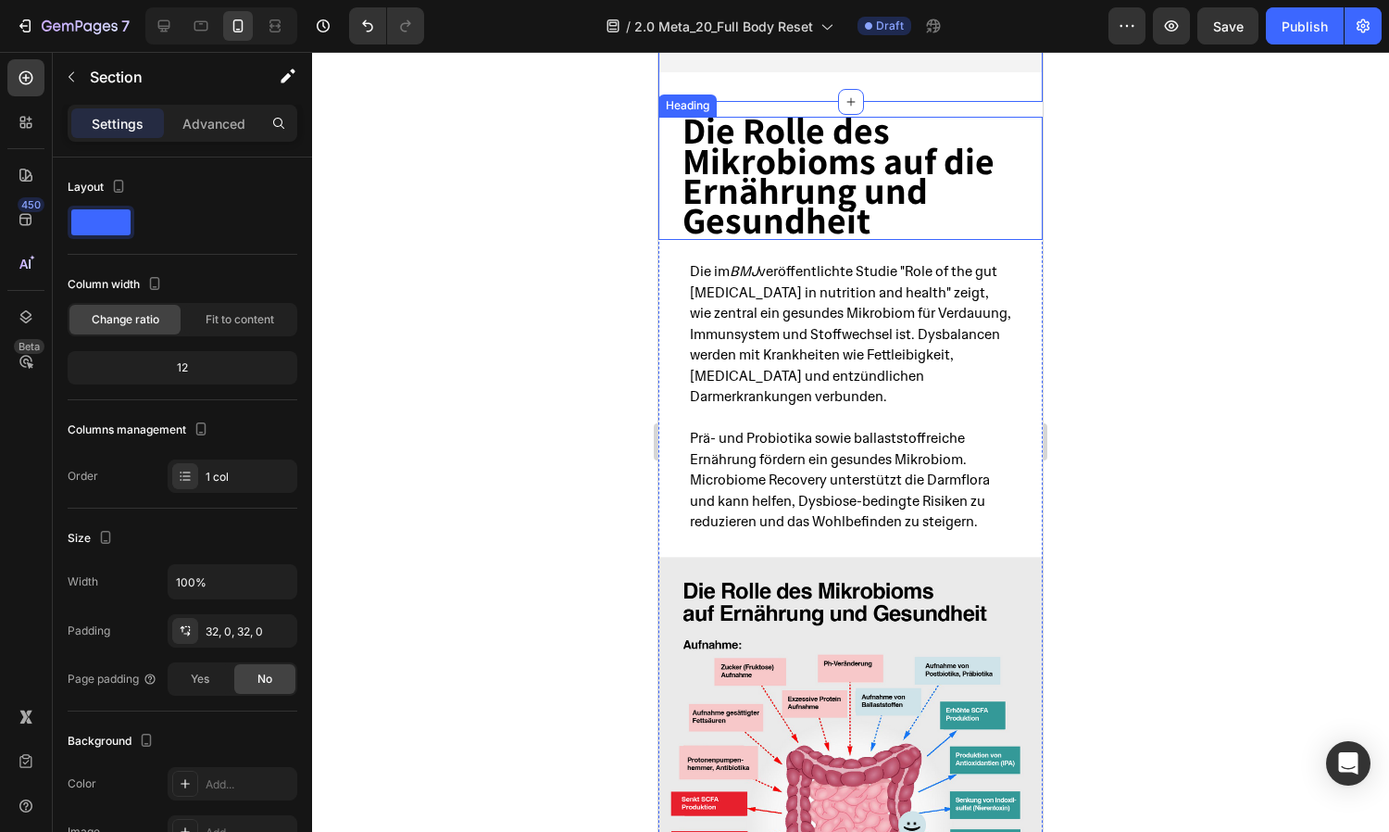
scroll to position [16099, 0]
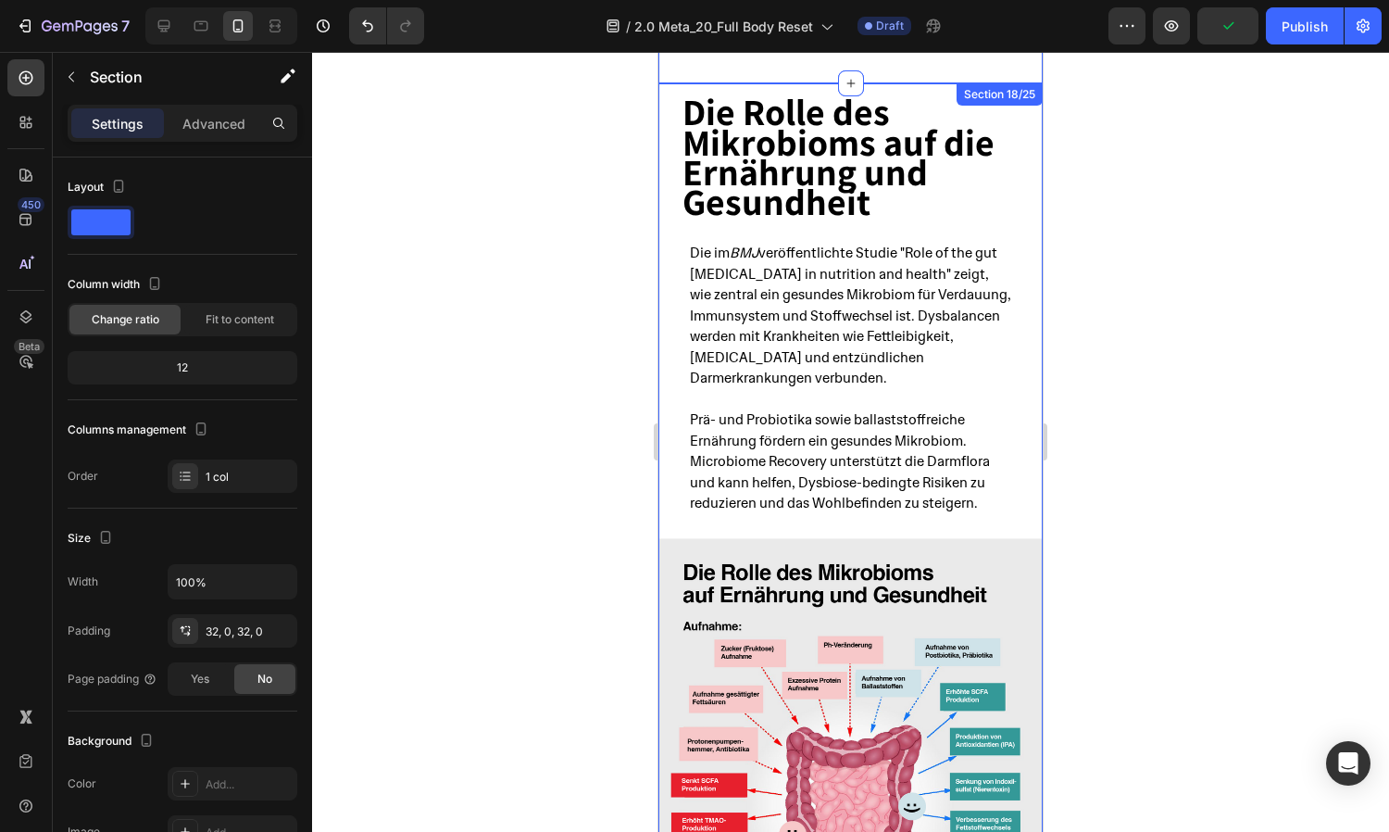
click at [708, 90] on div "Die Rolle des Mikrobioms auf die Ernährung und Gesundheit Heading Die im BMJ ve…" at bounding box center [850, 574] width 384 height 983
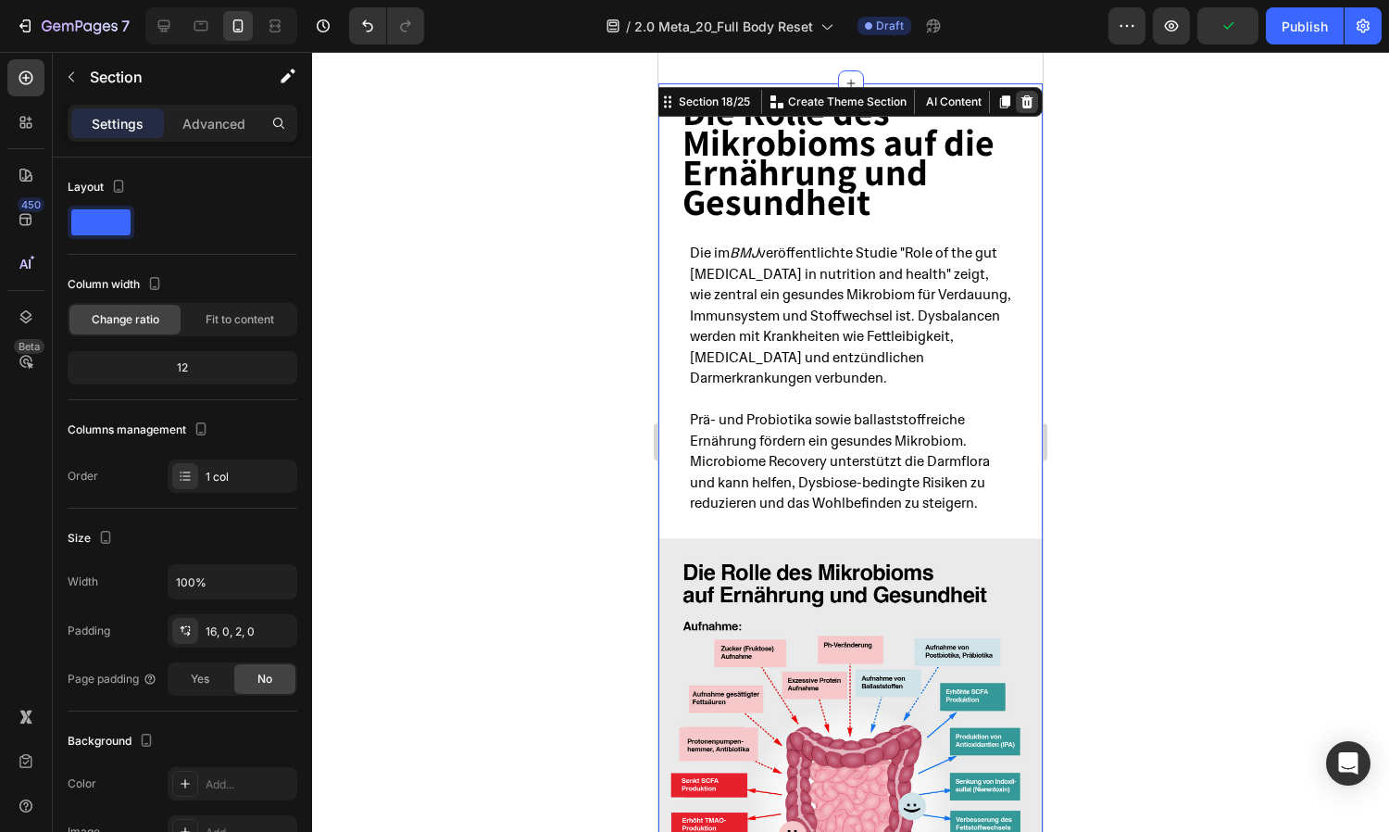
click at [1034, 98] on icon at bounding box center [1027, 101] width 15 height 15
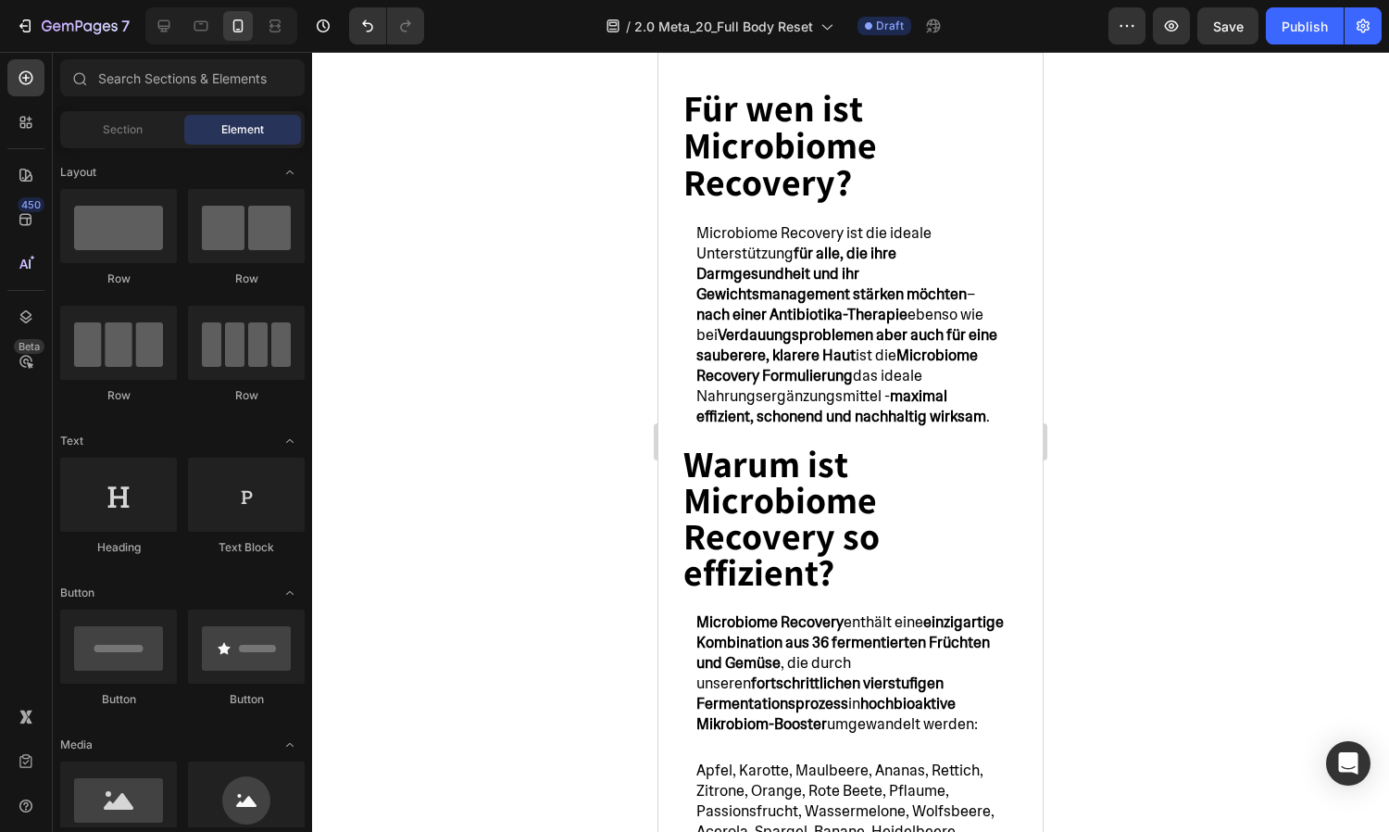
scroll to position [15943, 0]
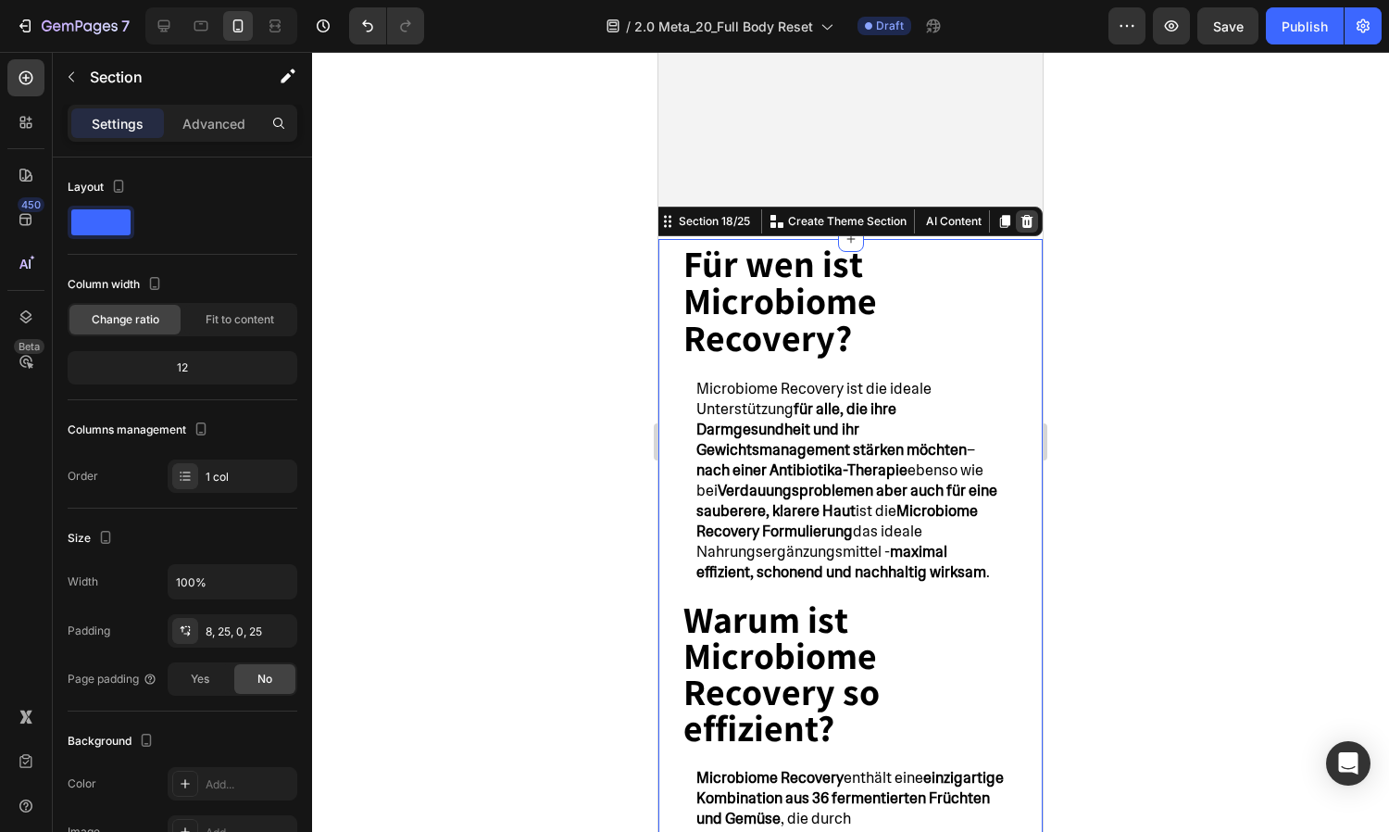
click at [1021, 222] on icon at bounding box center [1027, 221] width 15 height 15
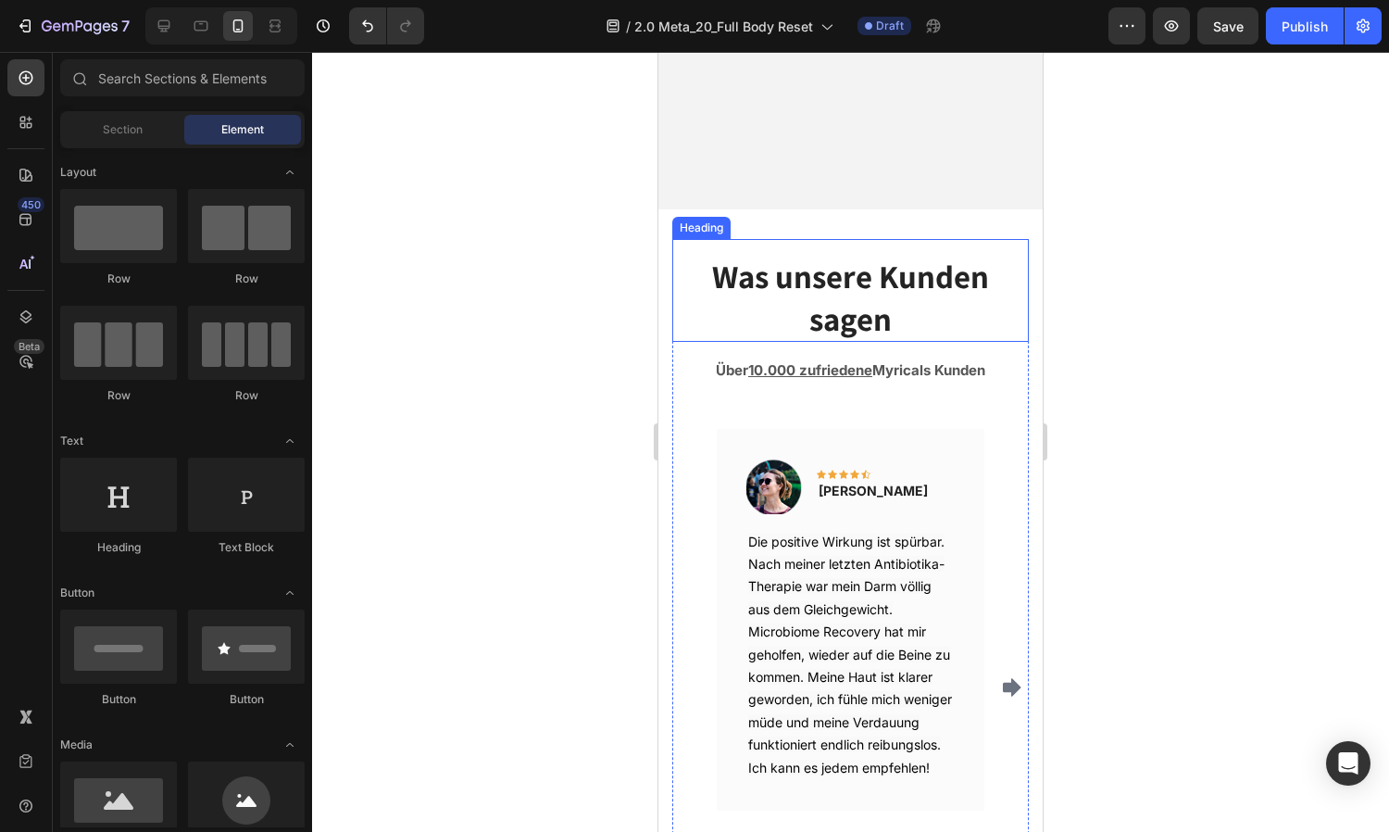
scroll to position [15679, 0]
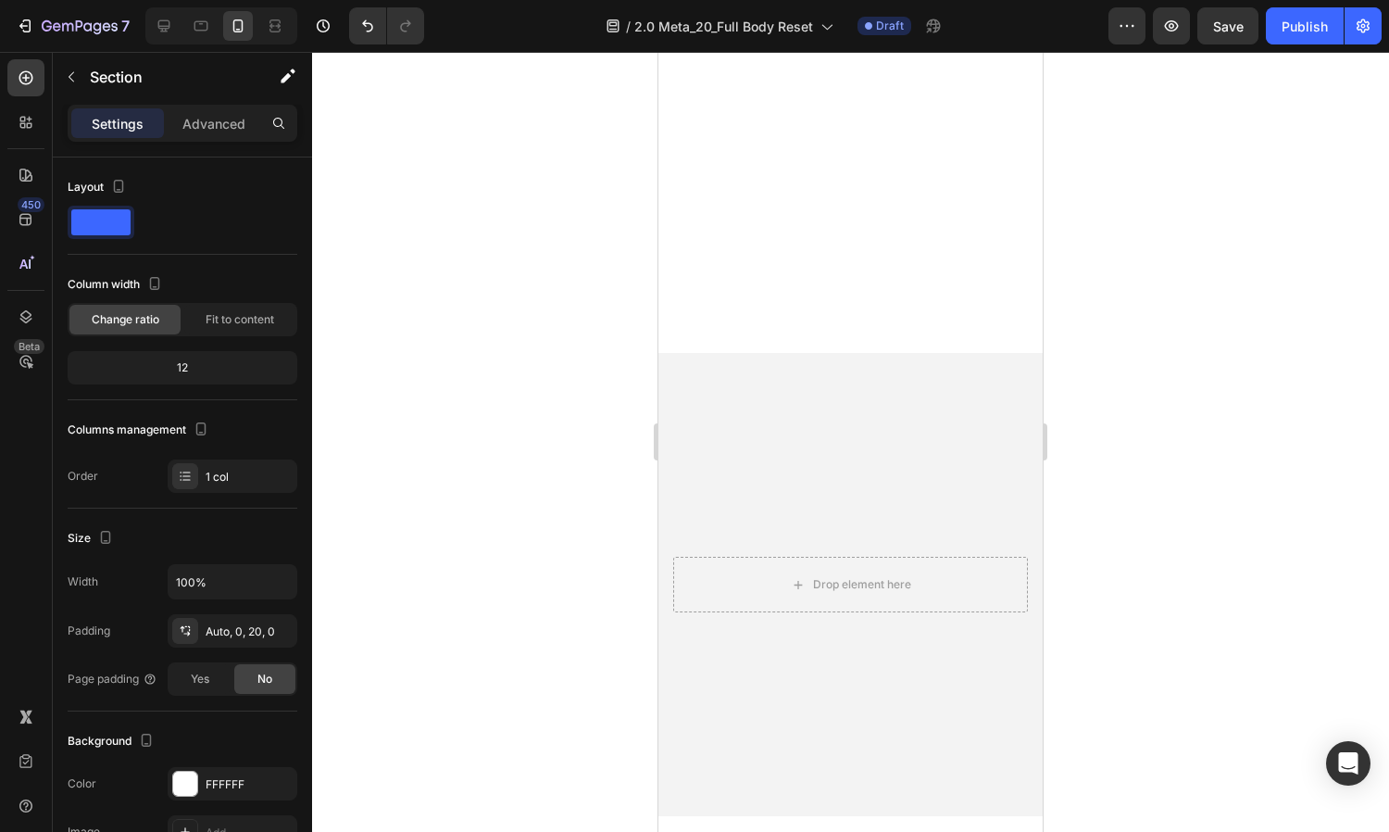
scroll to position [15854, 0]
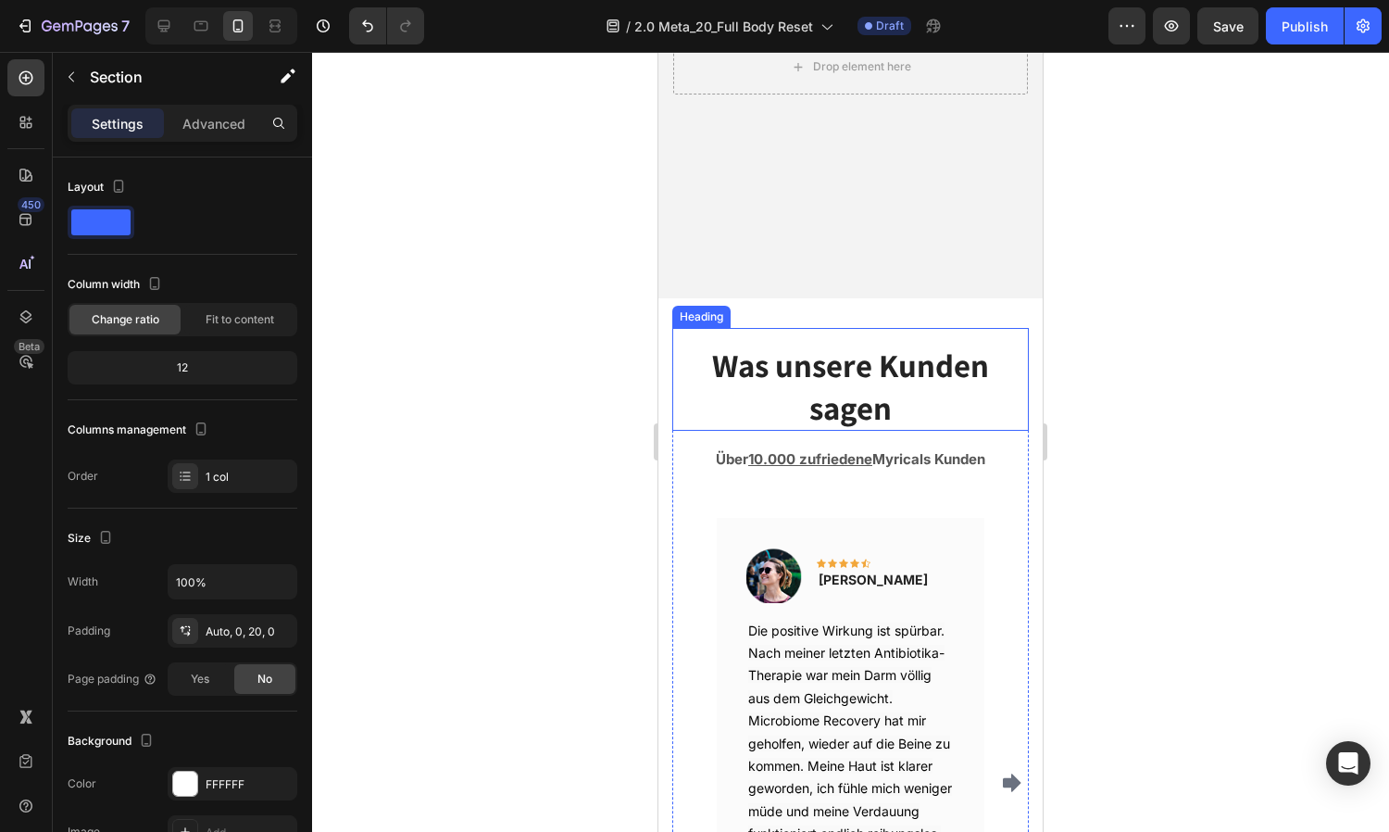
click at [686, 333] on div "Was unsere Kunden sagen Heading" at bounding box center [850, 379] width 357 height 103
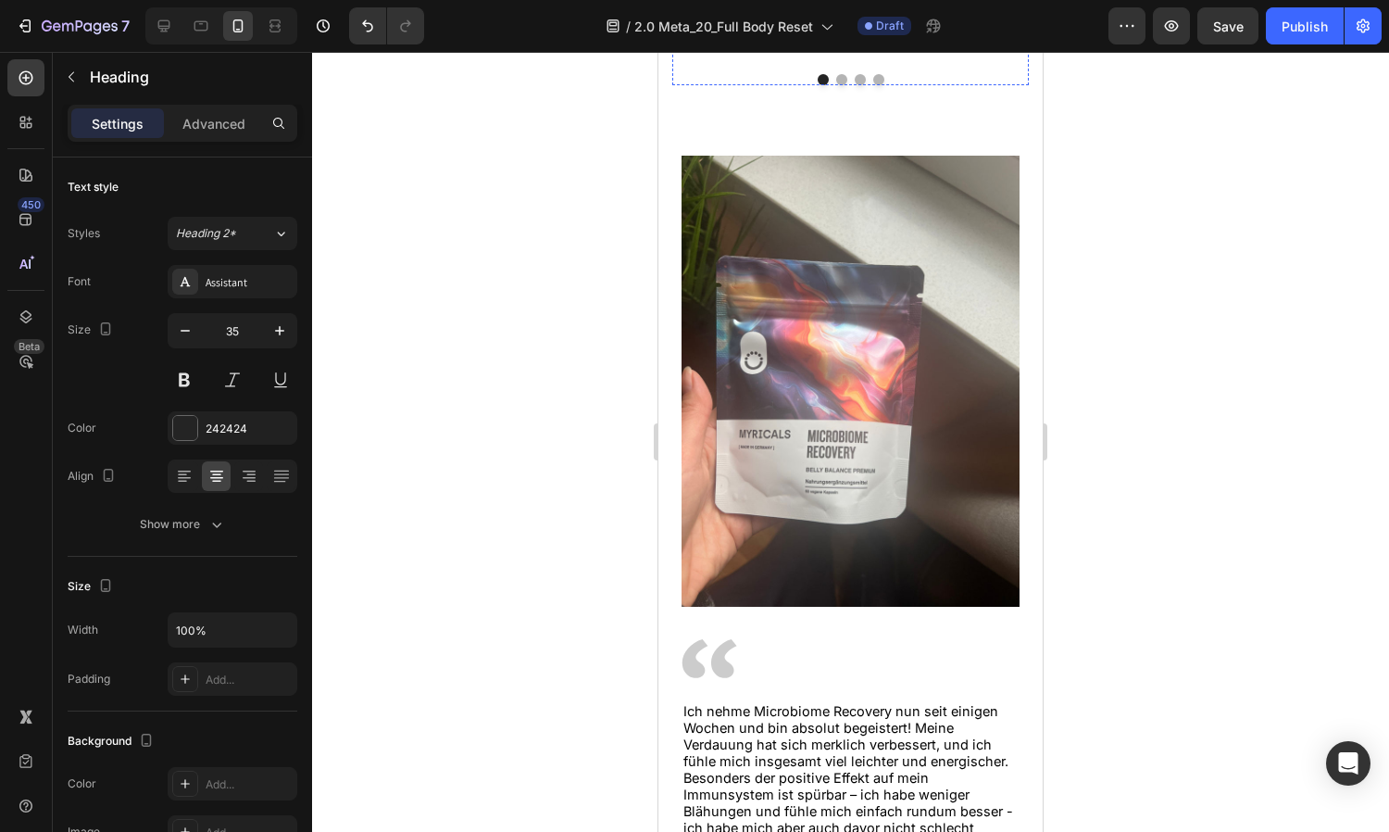
scroll to position [16848, 0]
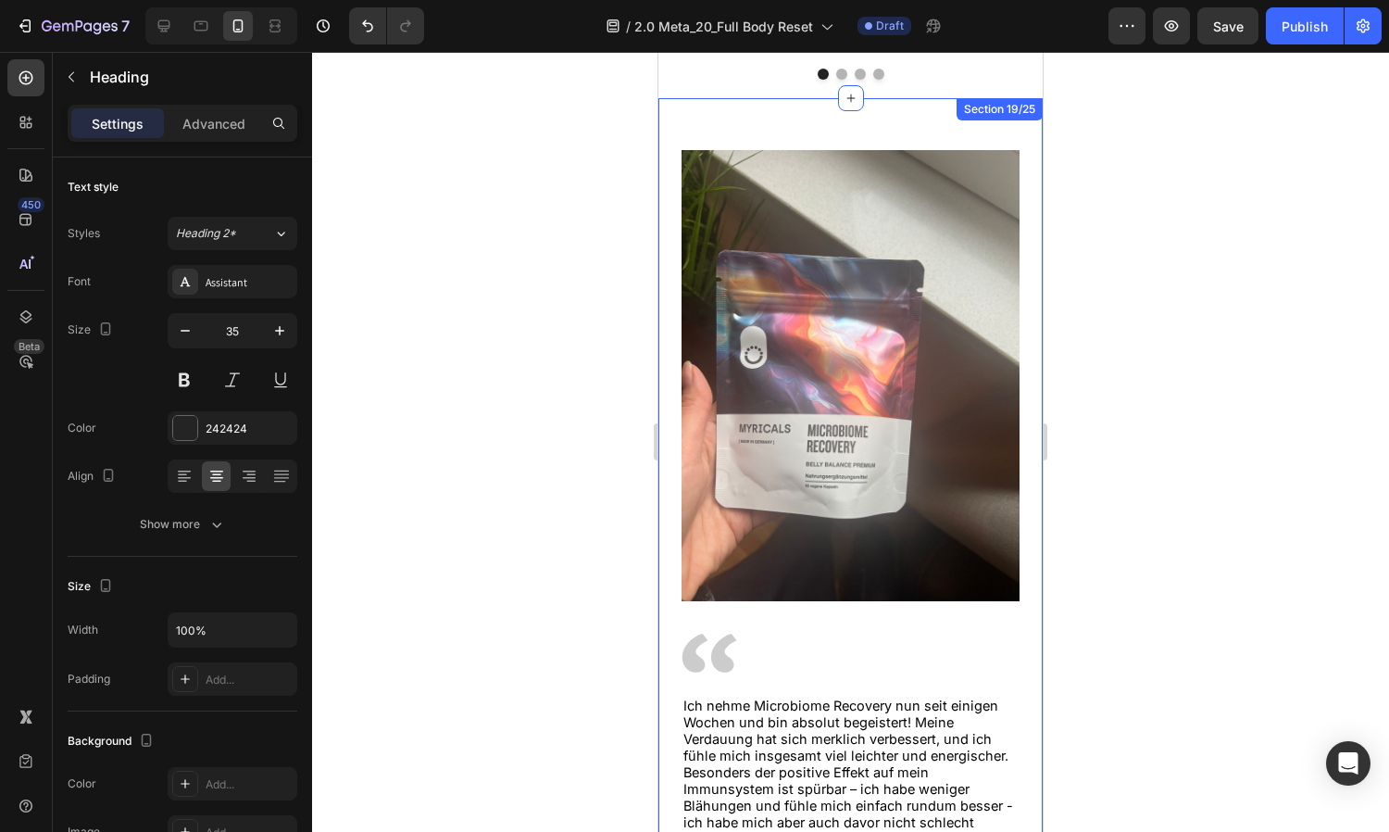
click at [676, 118] on div "Image Image Ich nehme Microbiome Recovery nun seit einigen Wochen und bin absol…" at bounding box center [850, 571] width 384 height 946
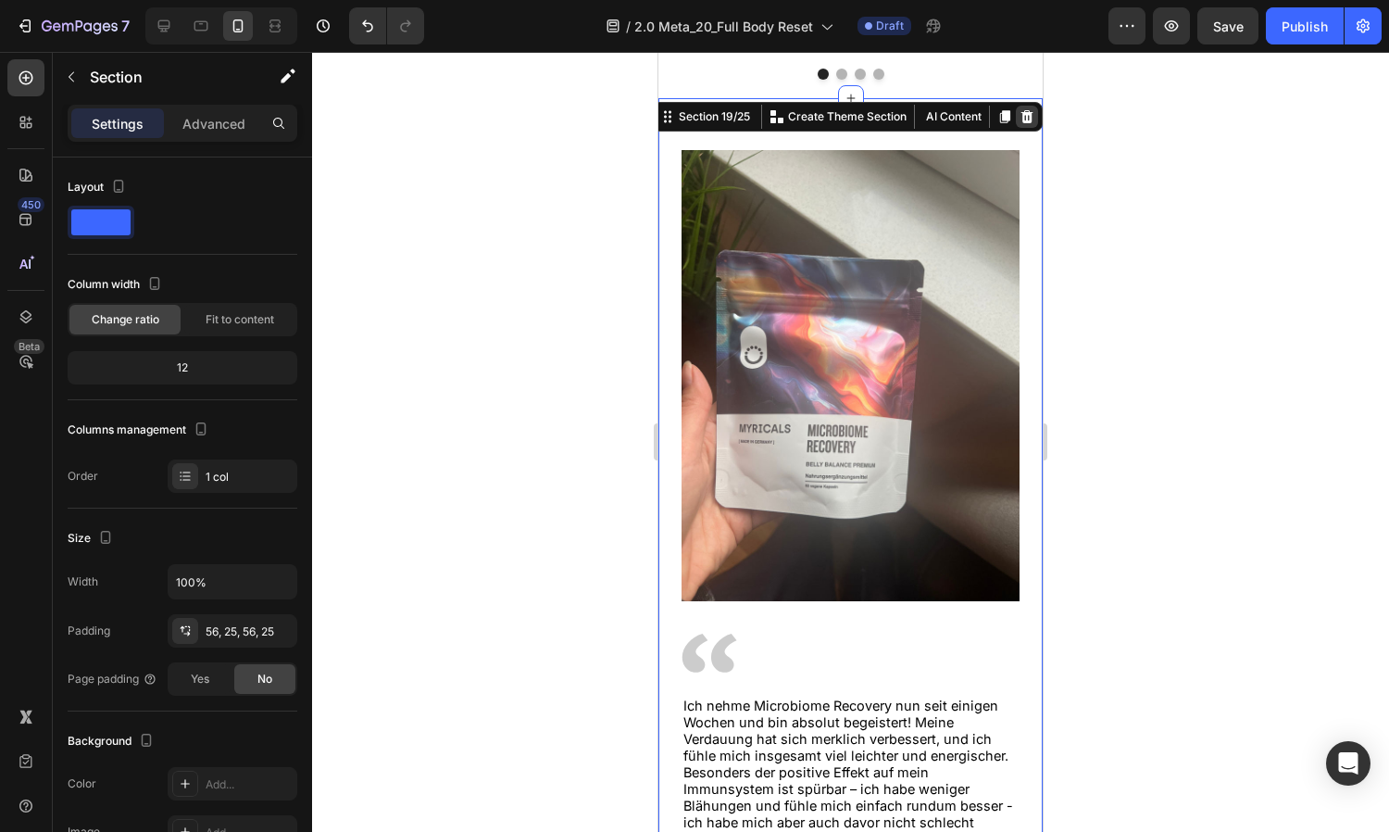
click at [1024, 111] on icon at bounding box center [1028, 116] width 12 height 13
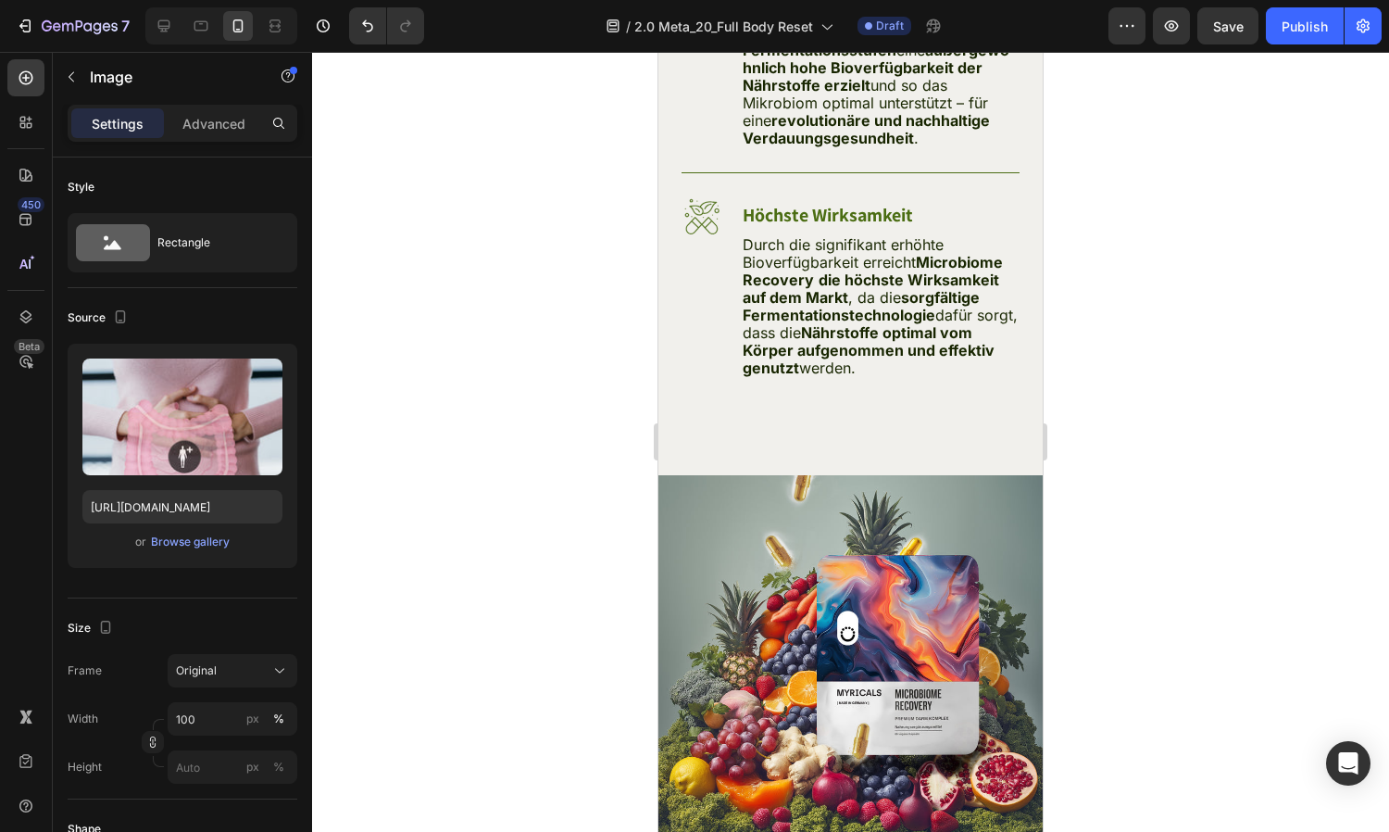
scroll to position [20663, 0]
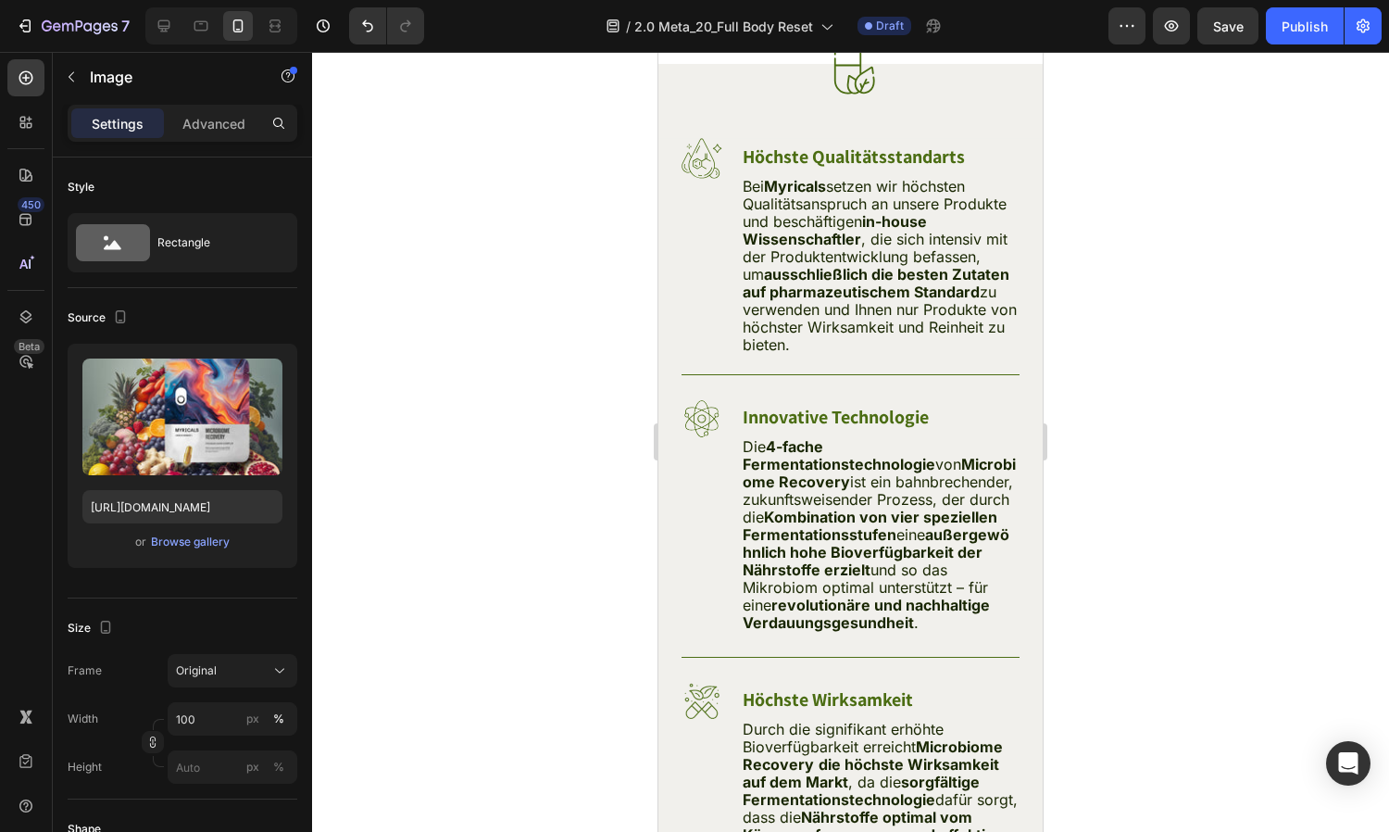
scroll to position [21533, 0]
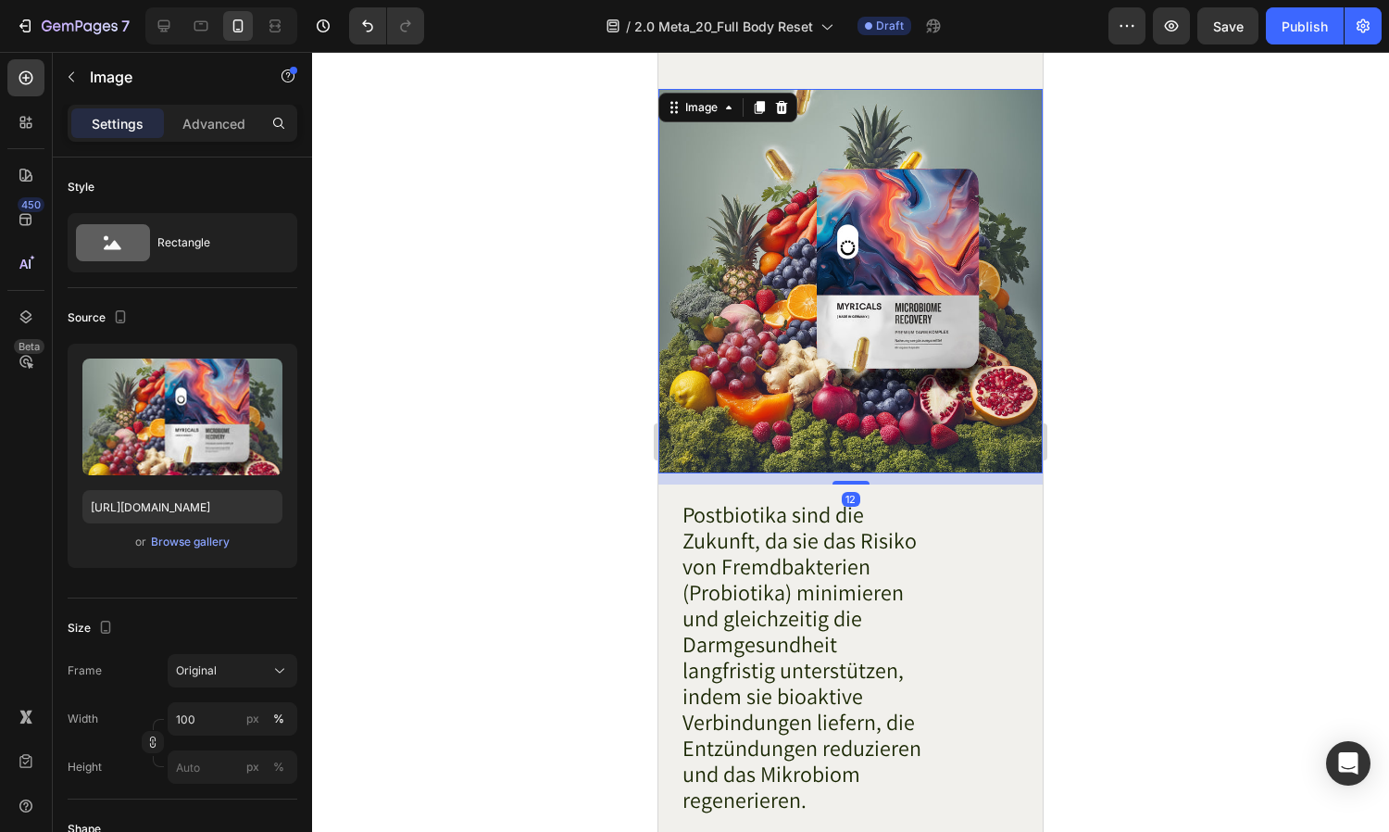
click at [840, 273] on img at bounding box center [850, 281] width 384 height 384
click at [195, 536] on div "Browse gallery" at bounding box center [190, 541] width 79 height 17
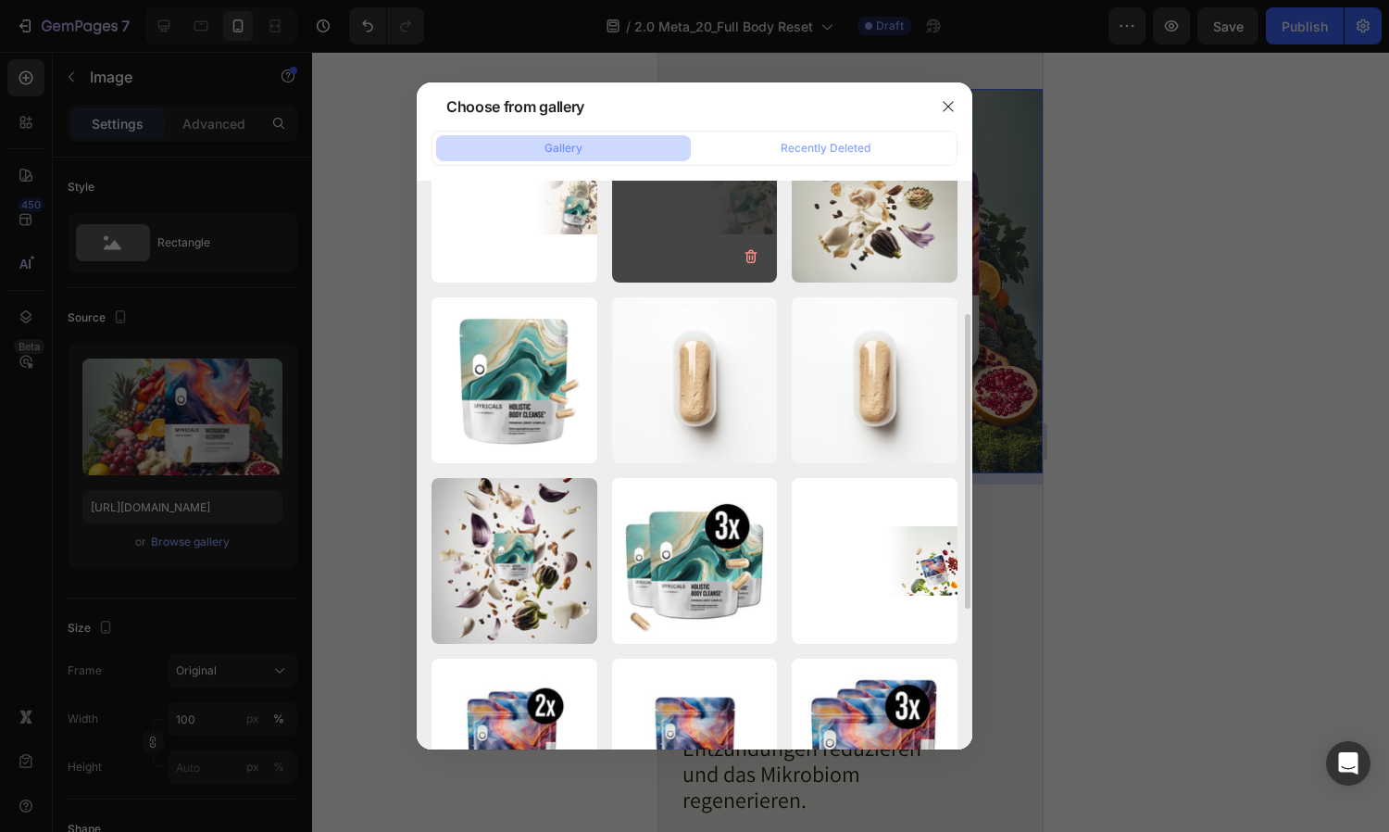
scroll to position [0, 0]
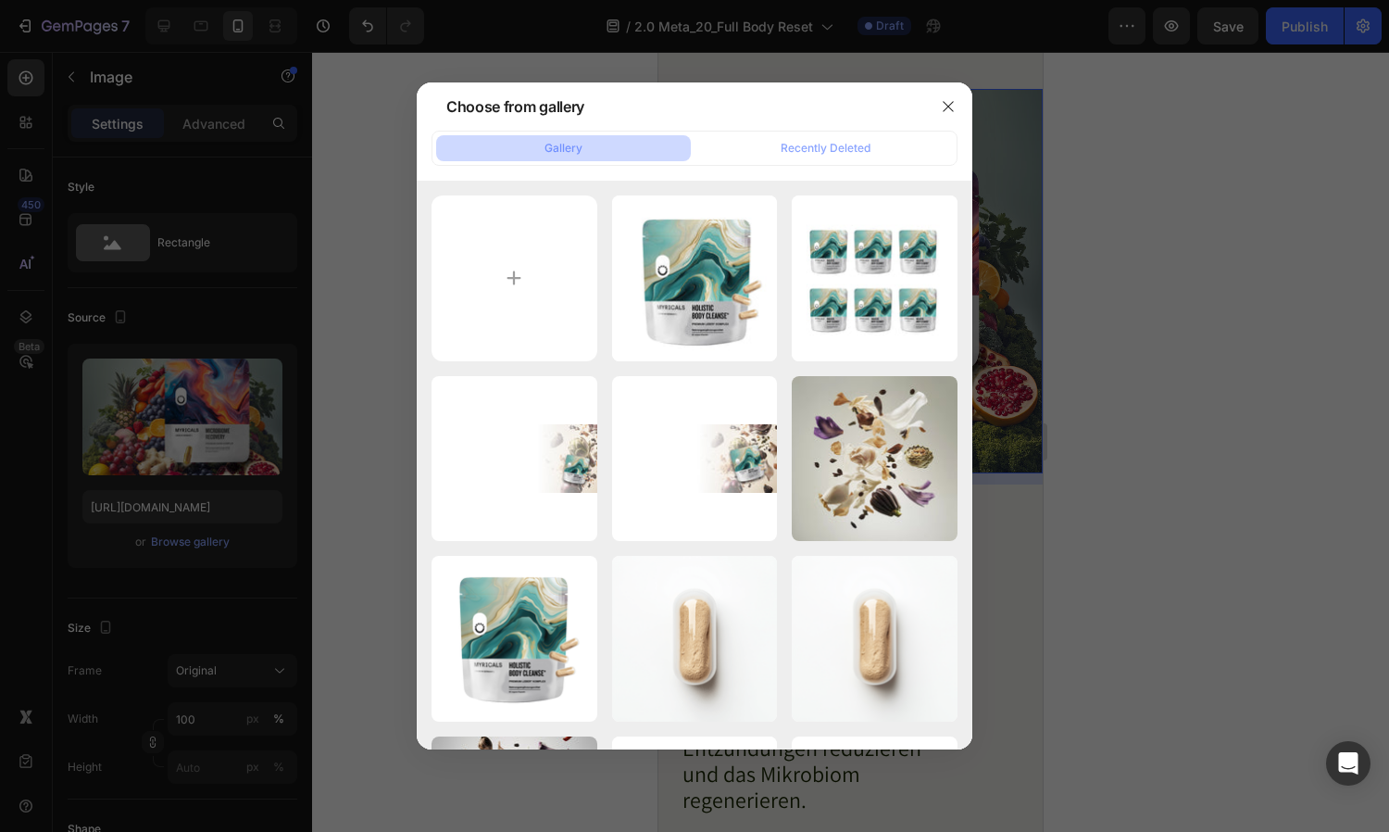
click at [589, 144] on button "Gallery" at bounding box center [563, 148] width 255 height 26
click at [519, 277] on input "file" at bounding box center [515, 278] width 166 height 166
type input "C:\fakepath\Ultimate_Bundles-Monatspaket_eb7cedd7-a65e-4e38-af0c-183ca44dcb0e.j…"
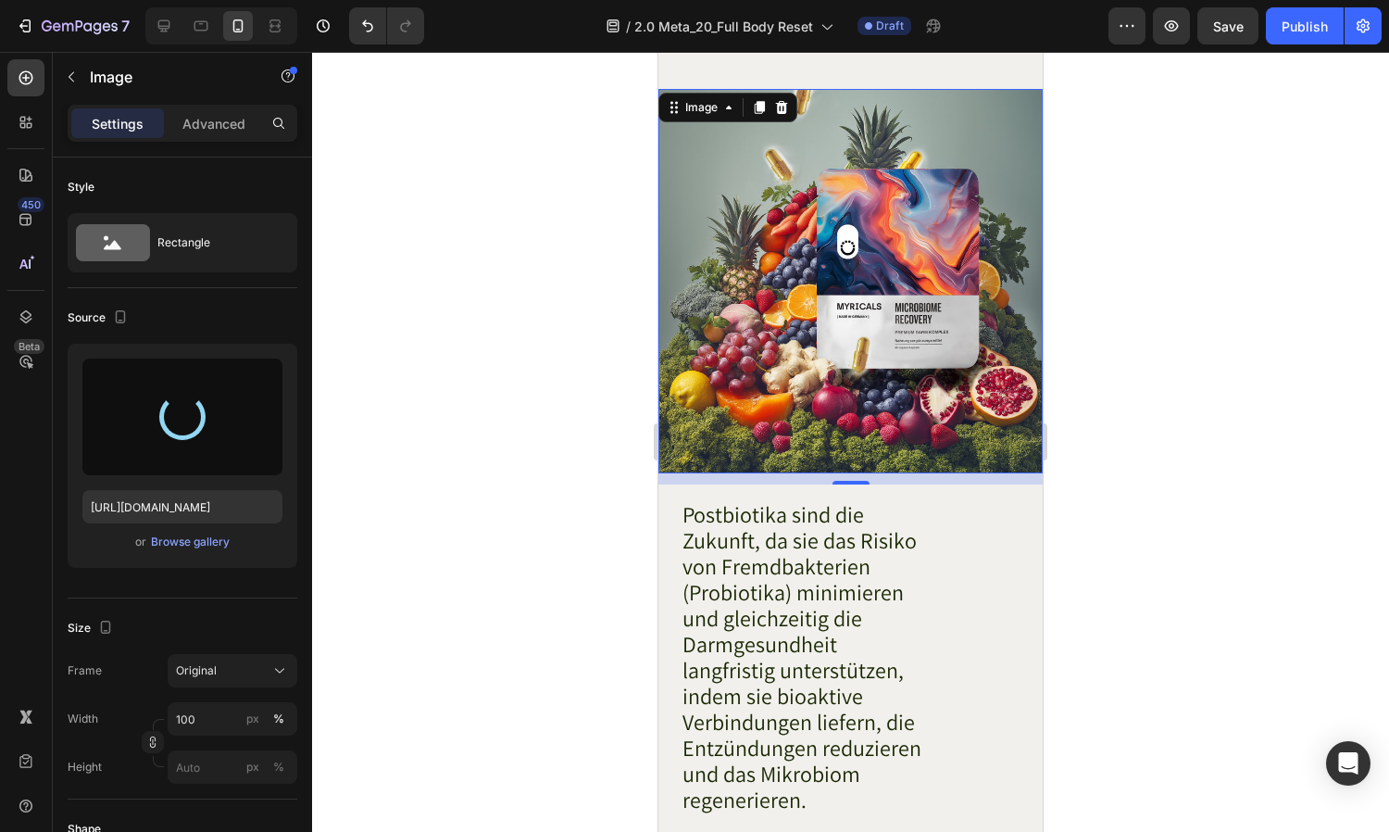
type input "[URL][DOMAIN_NAME]"
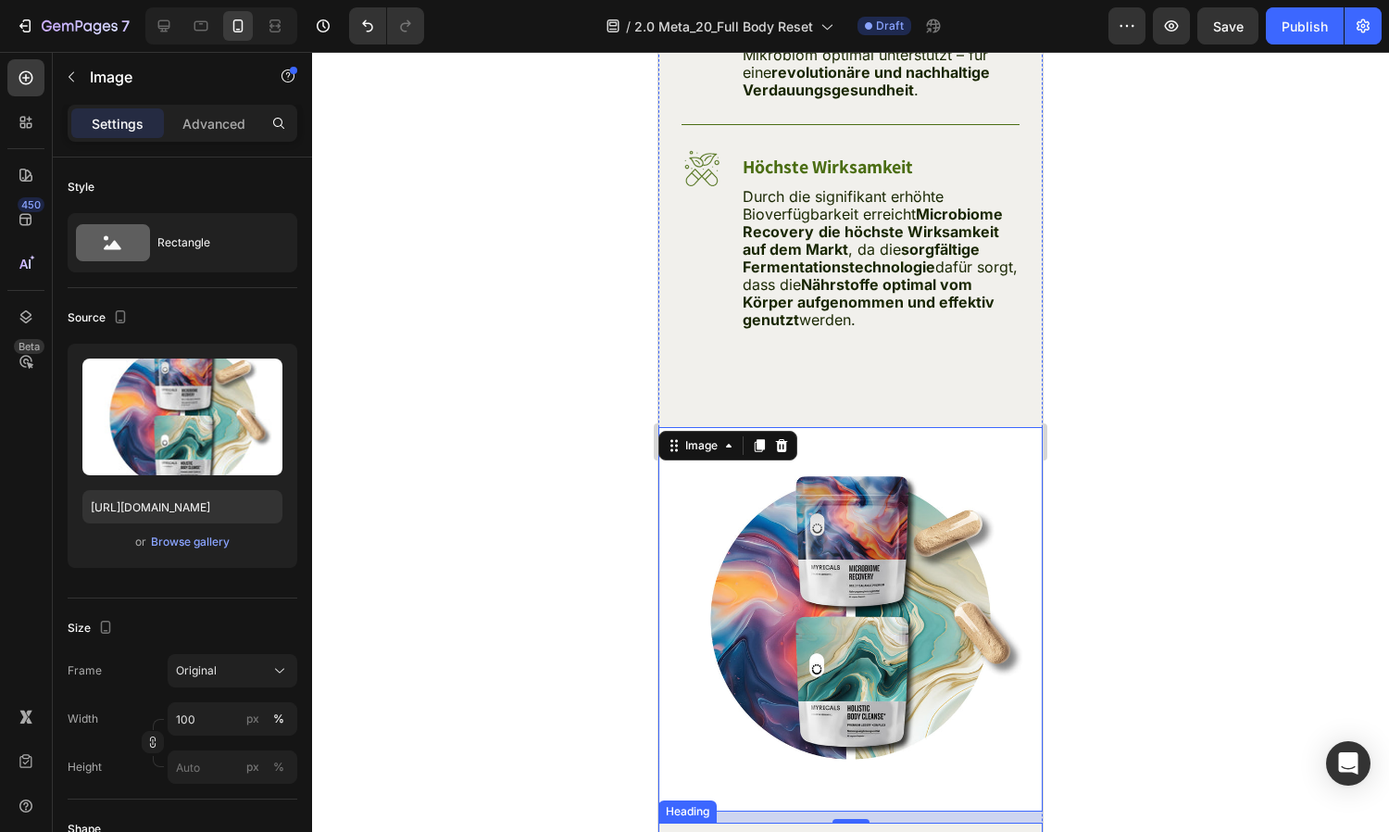
scroll to position [20773, 0]
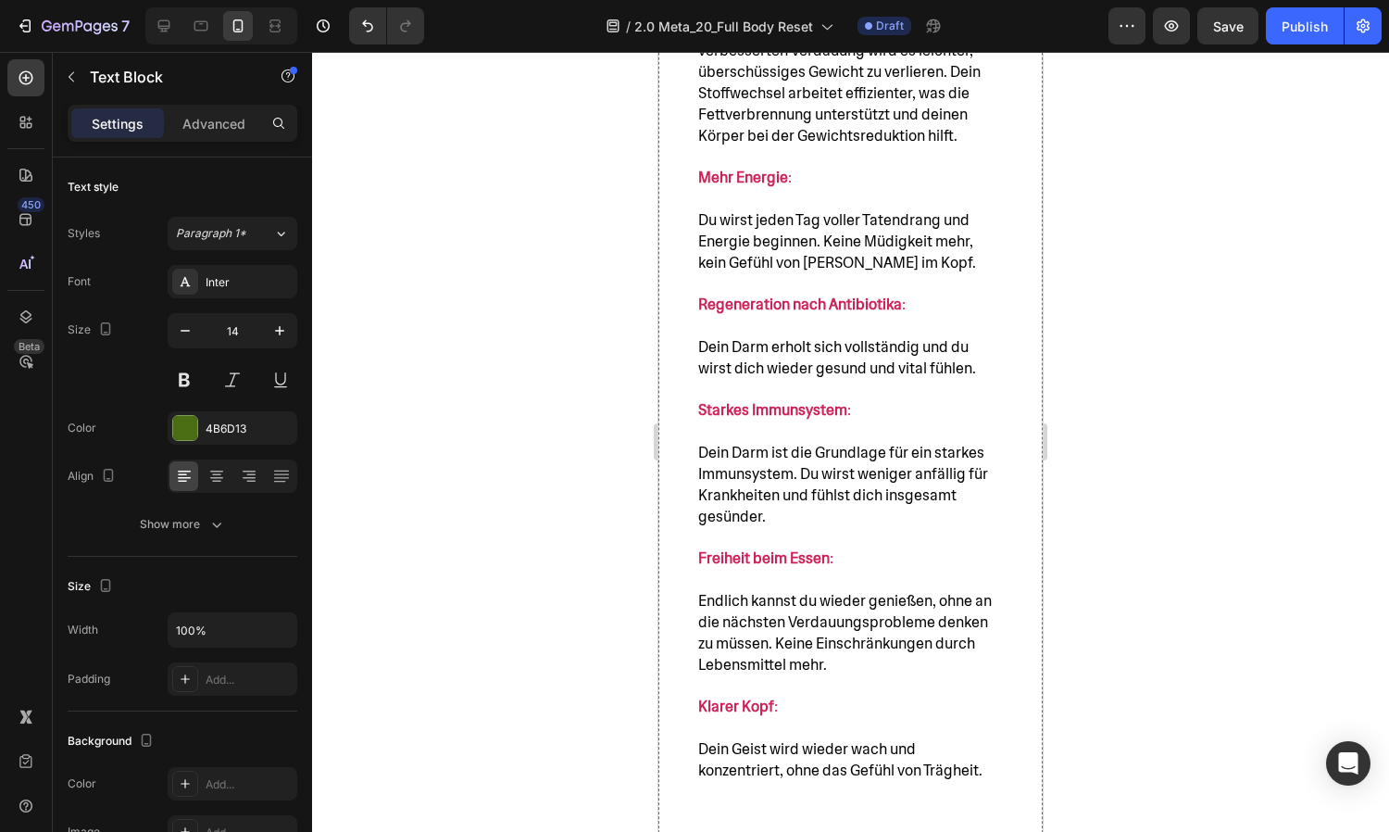
scroll to position [17120, 0]
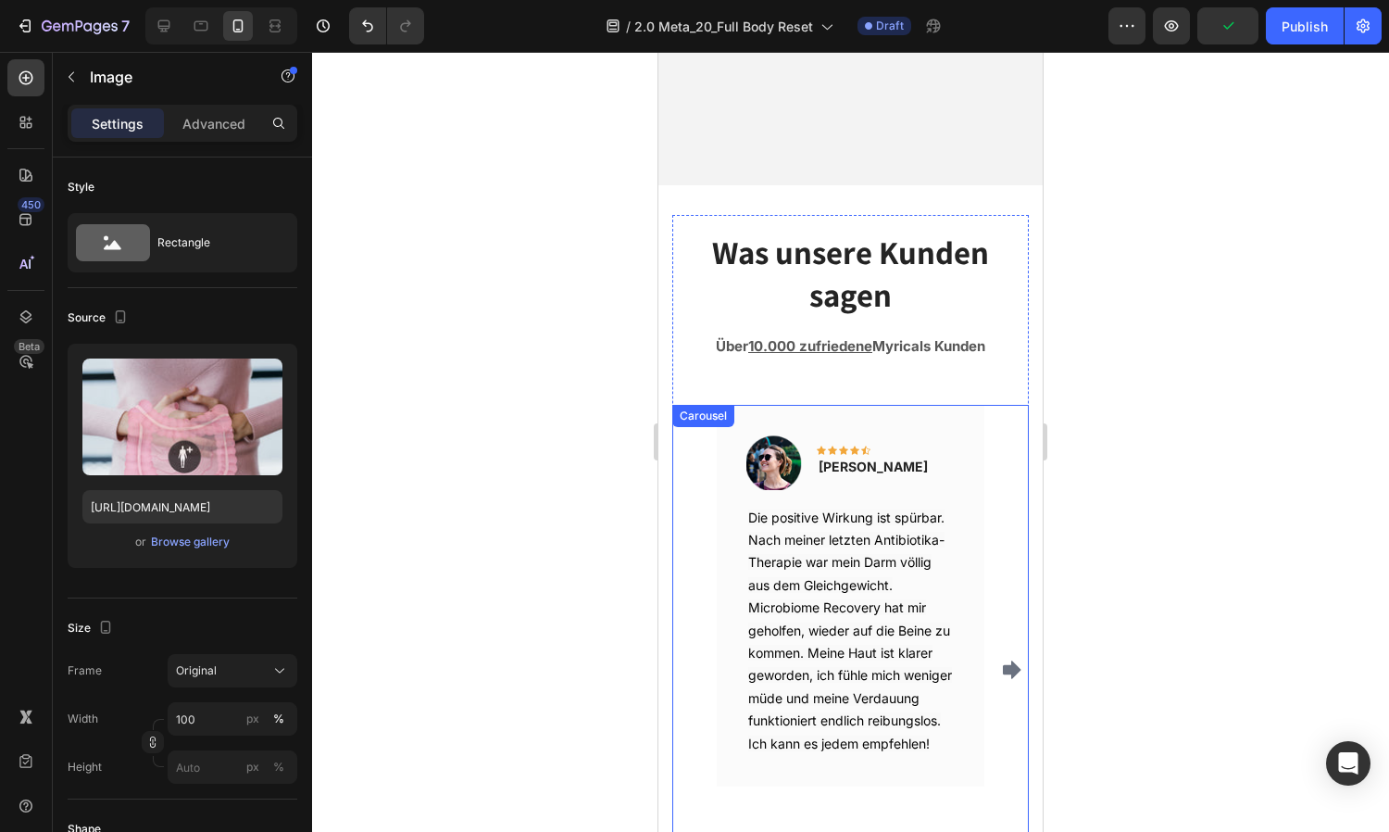
scroll to position [16061, 0]
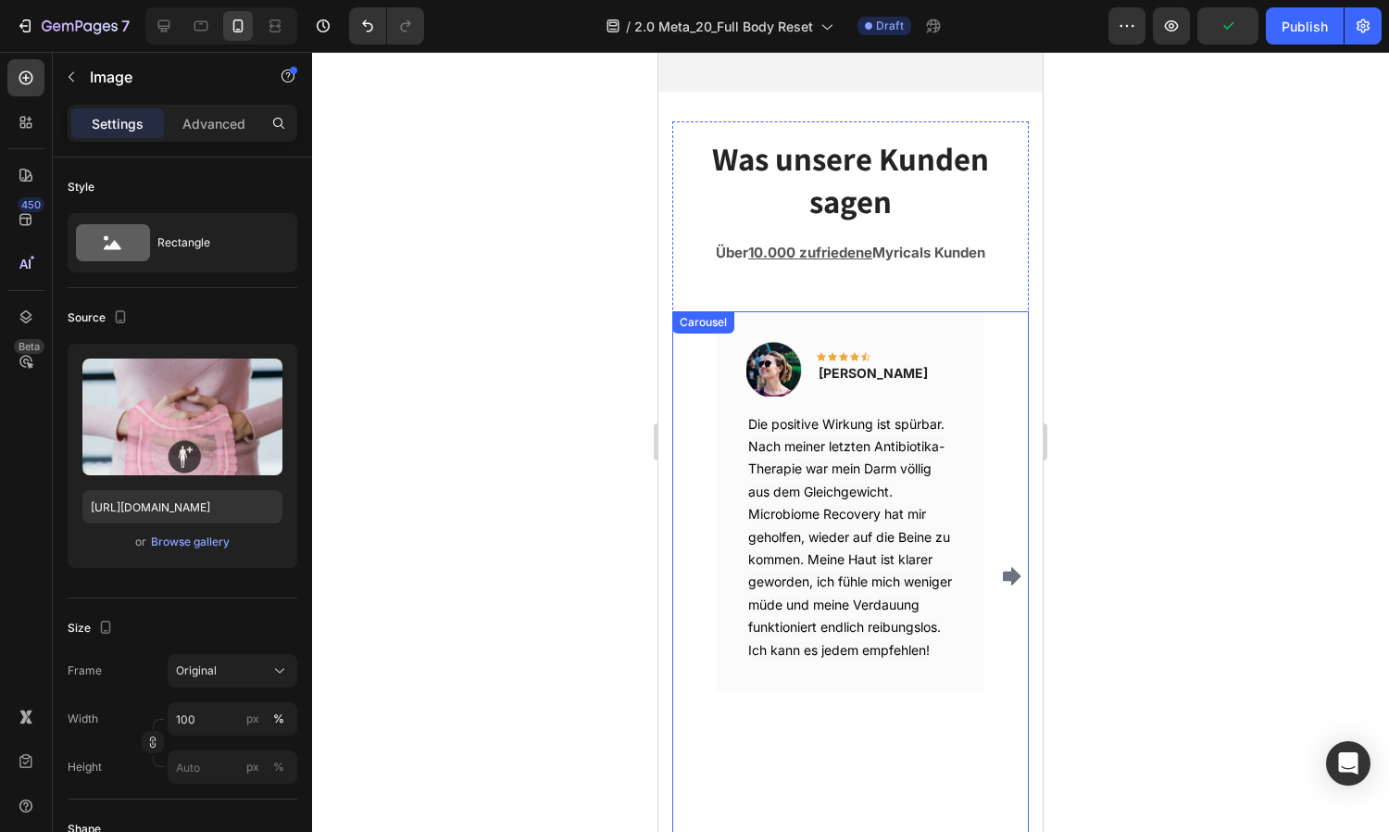
click at [686, 390] on div "Image Icon Icon Icon Icon Icon Row [PERSON_NAME] Text block Row Die positive Wi…" at bounding box center [850, 576] width 357 height 530
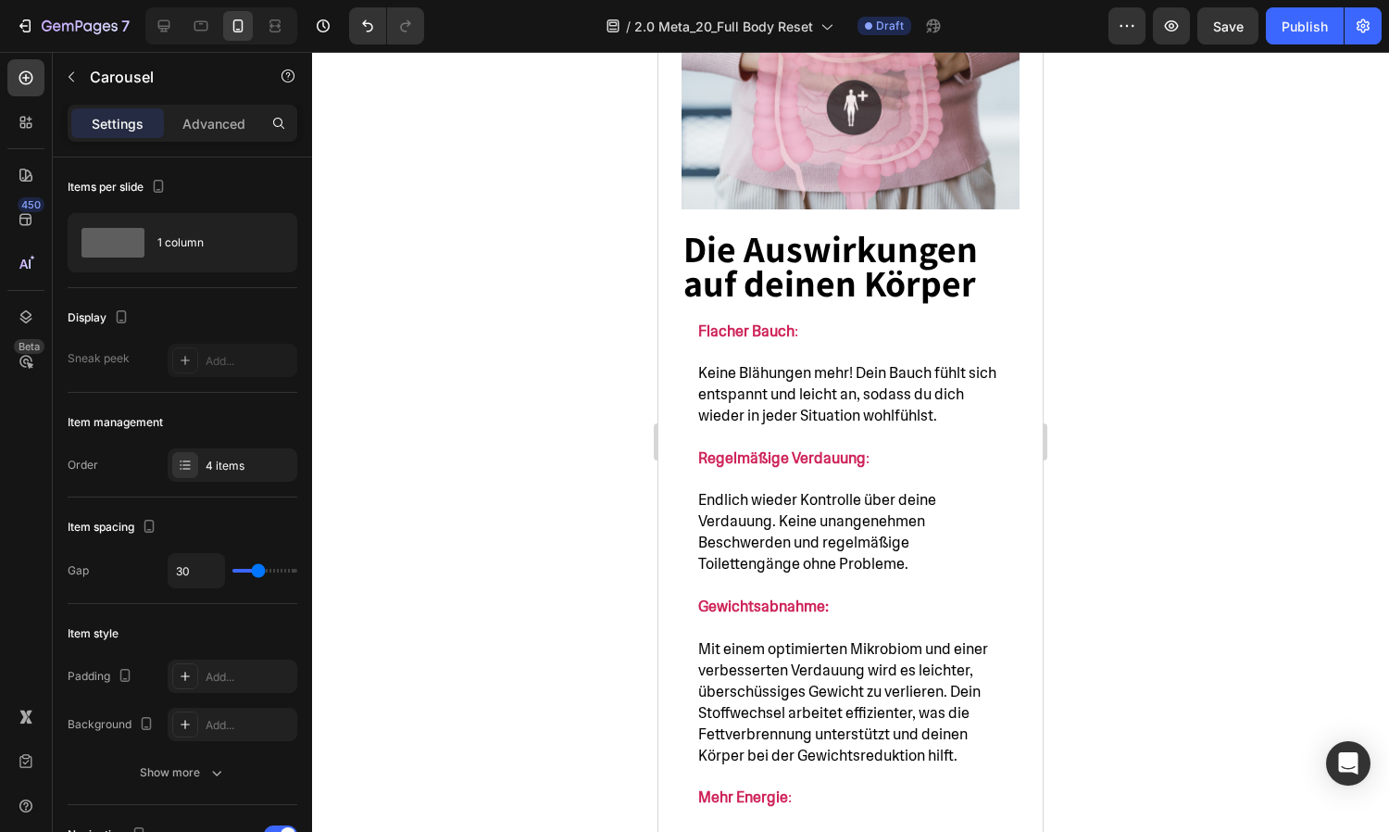
scroll to position [16954, 0]
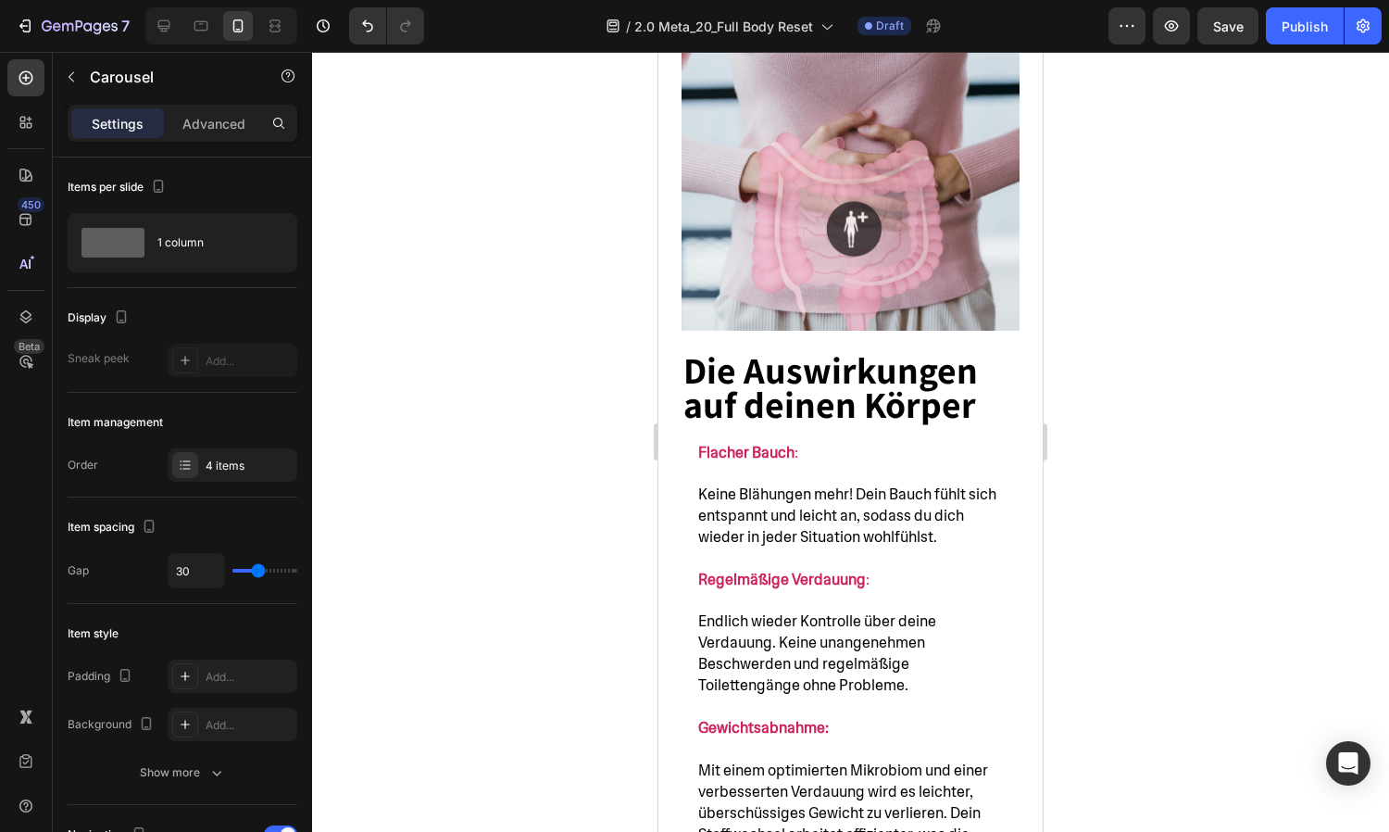
click at [756, 421] on strong "Die Auswirkungen auf deinen Körper" at bounding box center [830, 386] width 295 height 82
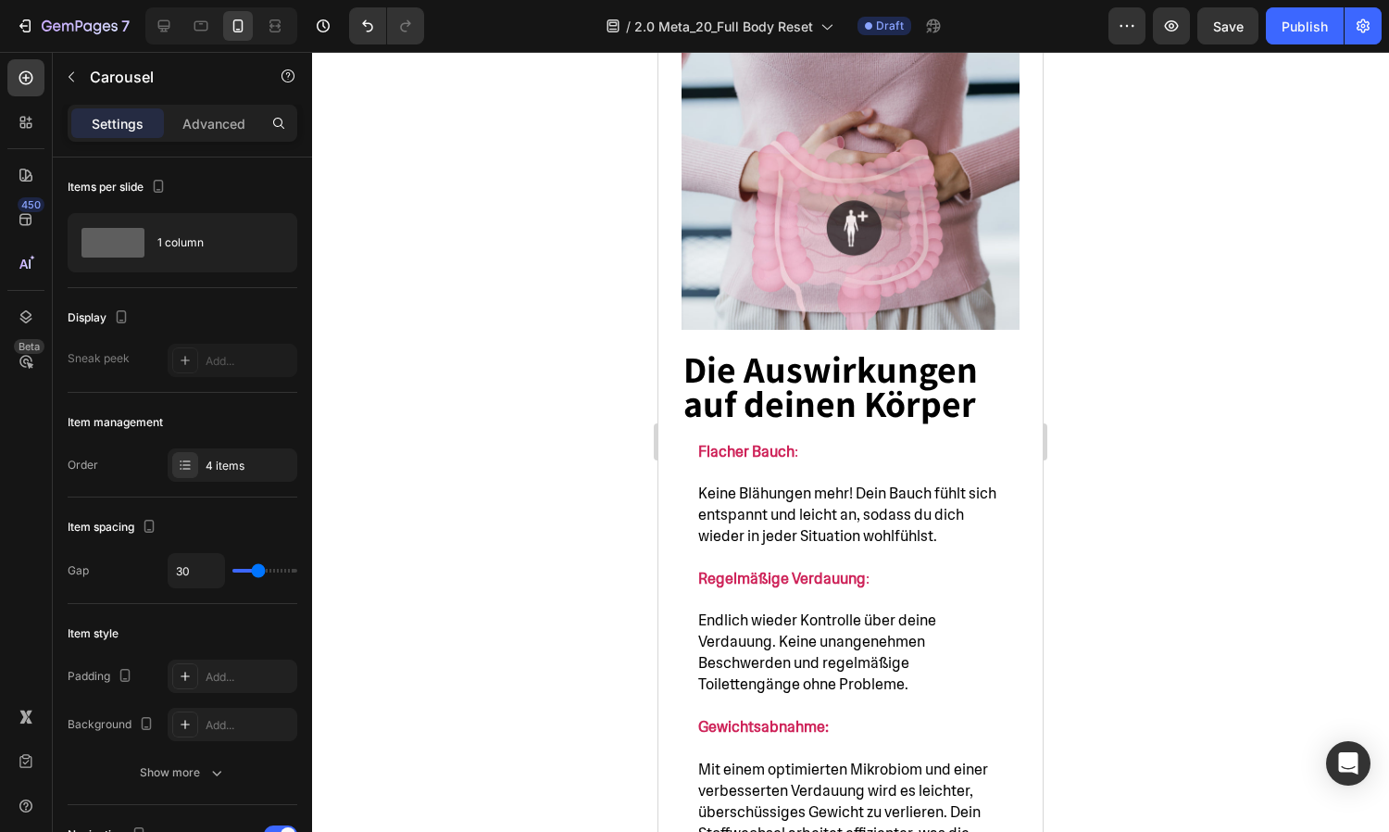
scroll to position [16336, 0]
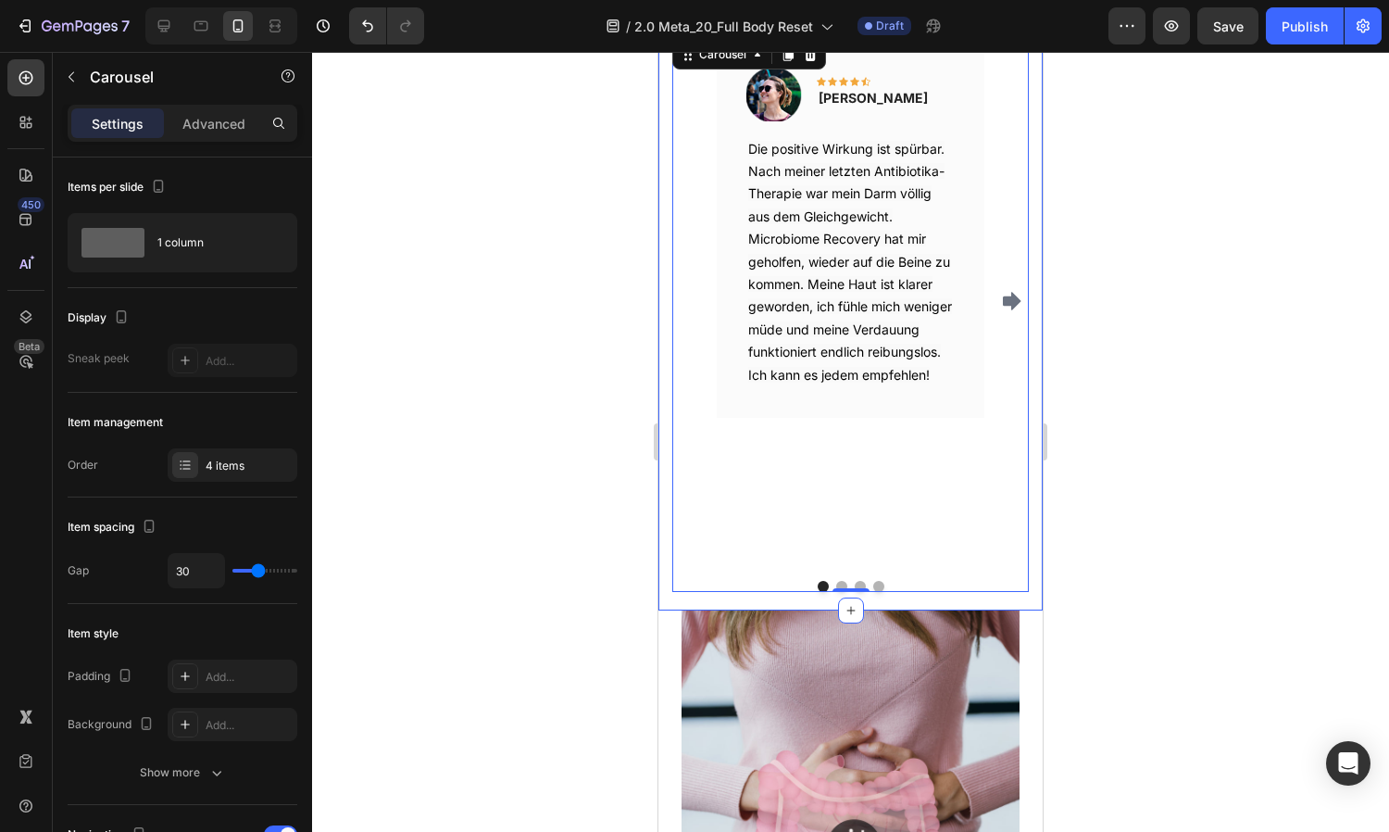
click at [668, 597] on div "Was unsere Kunden sagen Heading Über 10.000 zufriedene Myricals Kunden Text blo…" at bounding box center [850, 228] width 384 height 764
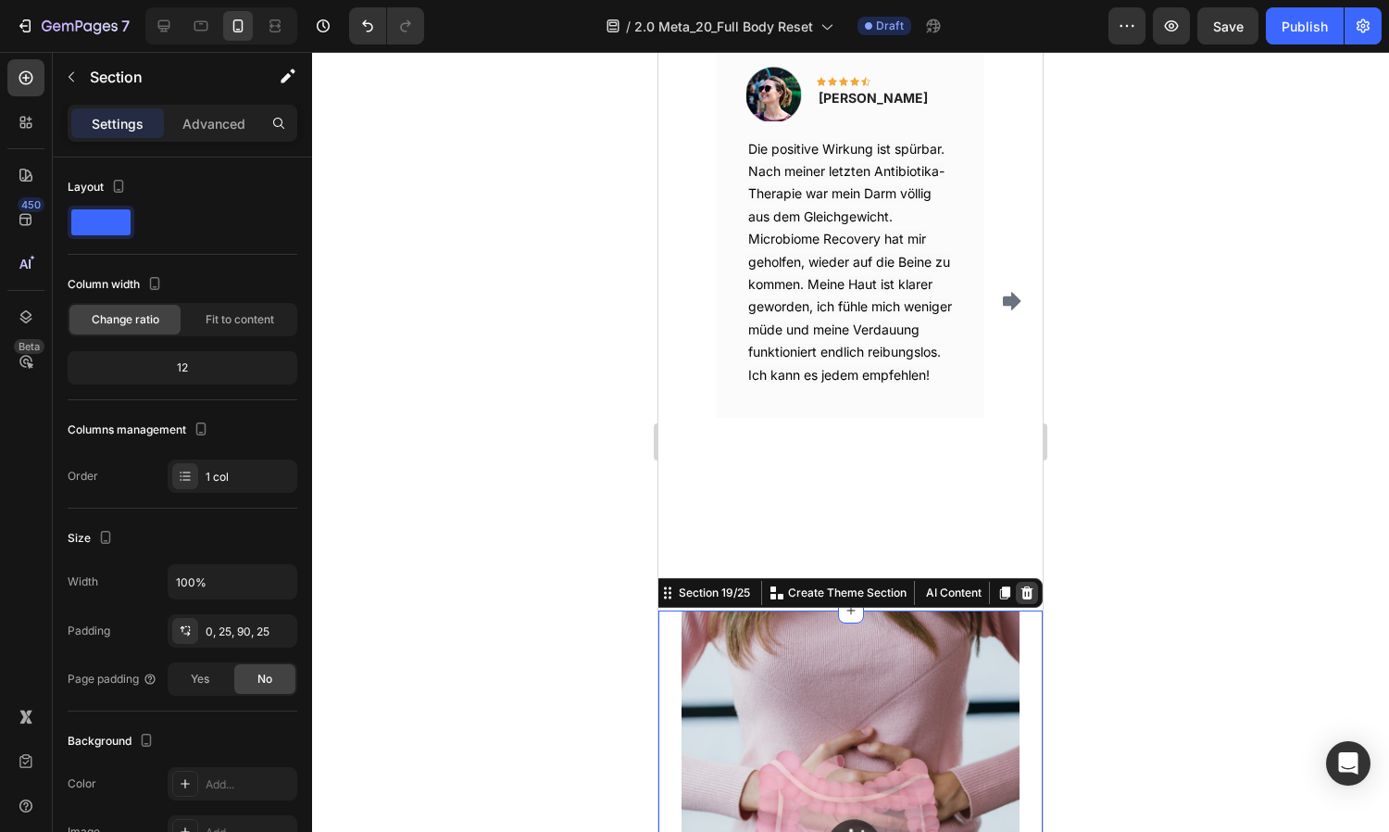
click at [1023, 583] on div at bounding box center [1027, 593] width 22 height 22
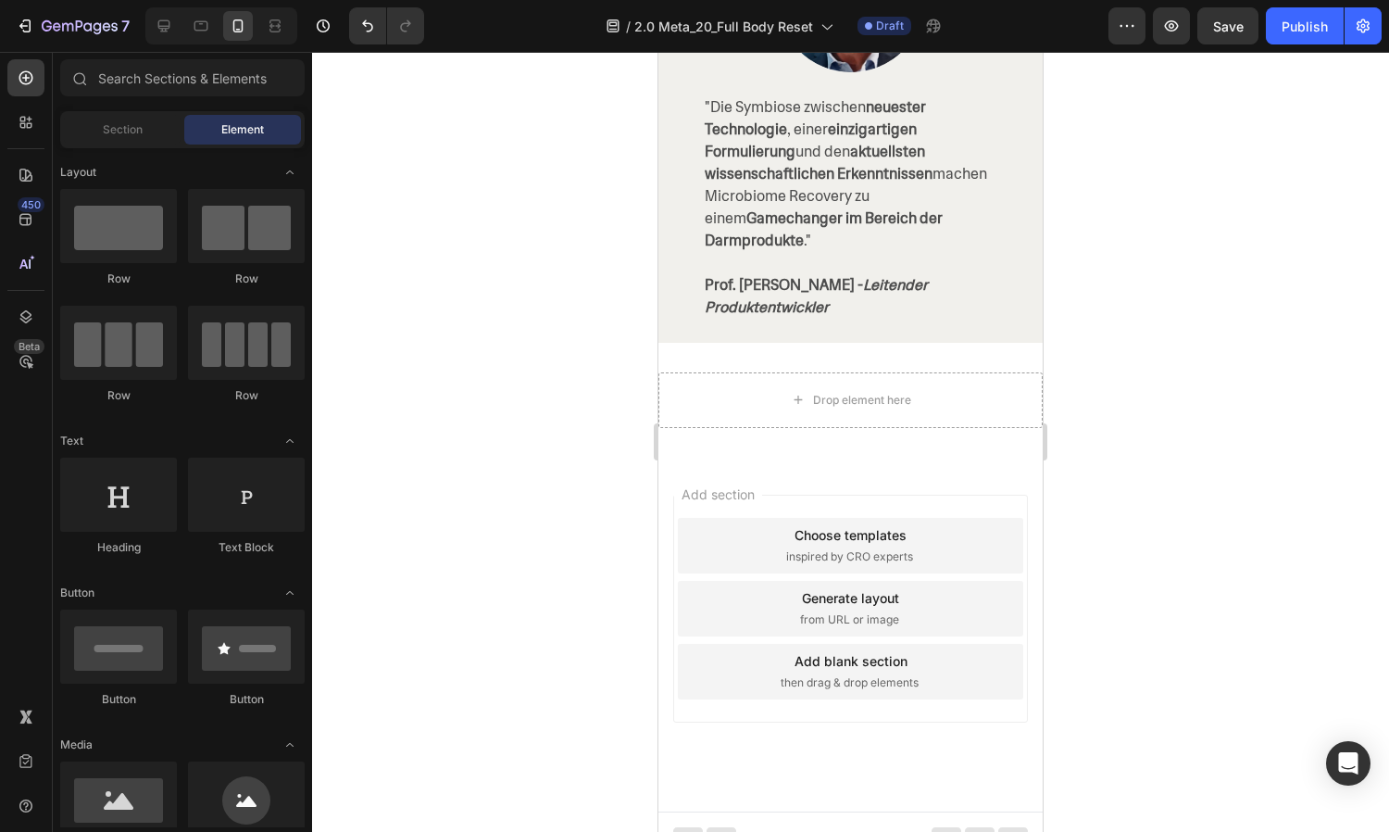
scroll to position [18703, 0]
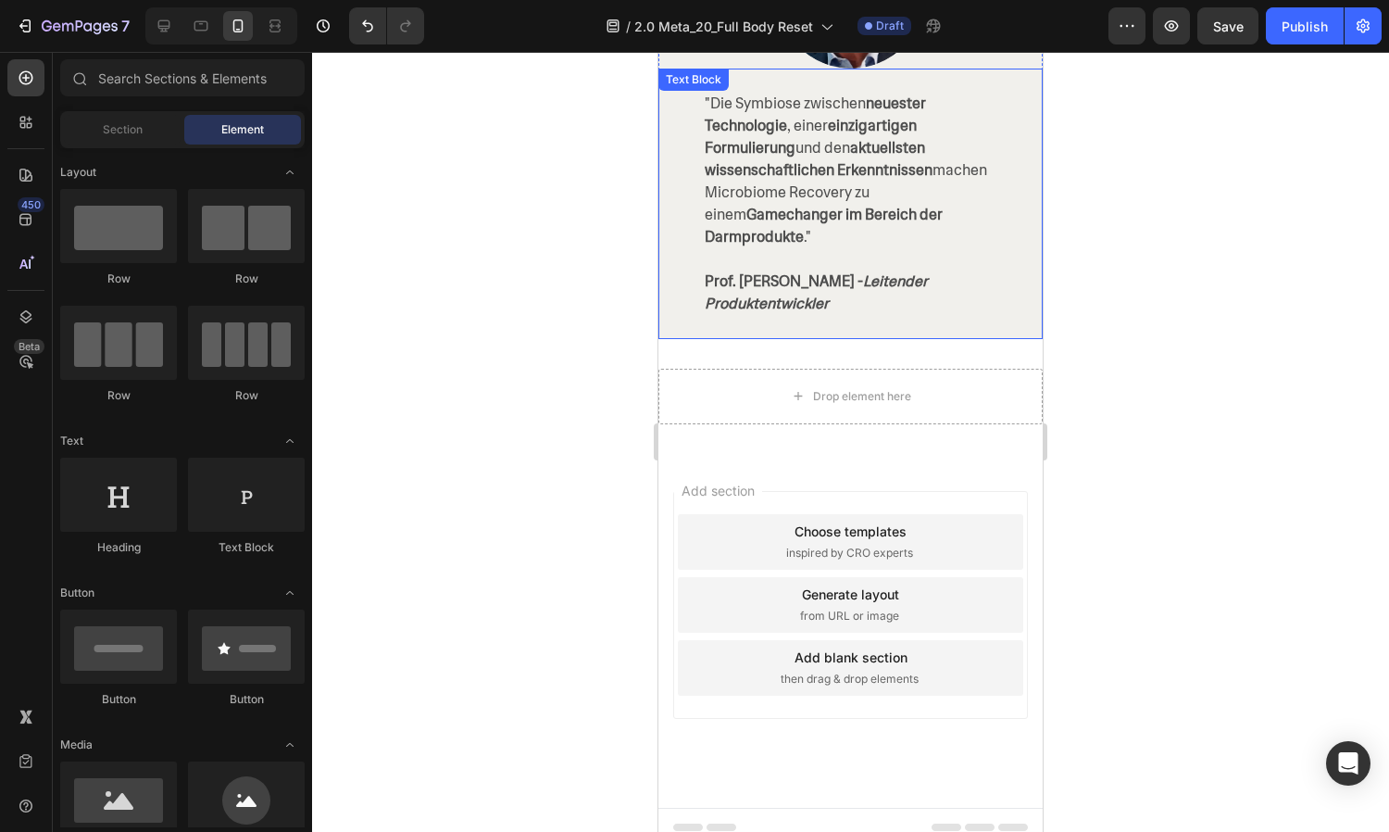
click at [795, 213] on span ""Die Symbiose zwischen neuester Technologie , einer einzigartigen Formulierung …" at bounding box center [846, 170] width 282 height 153
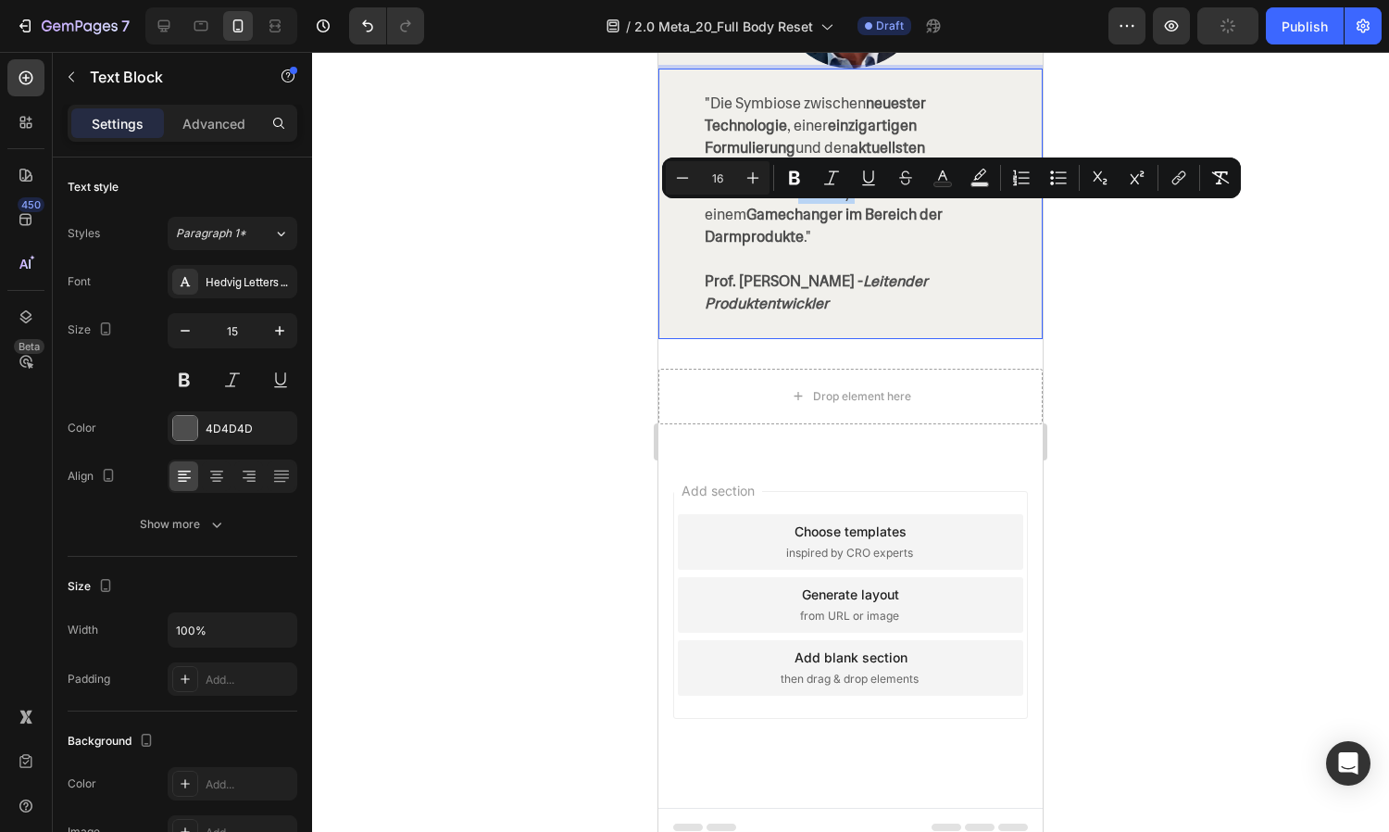
click at [828, 216] on span ""Die Symbiose zwischen neuester Technologie , einer einzigartigen Formulierung …" at bounding box center [846, 170] width 282 height 153
click at [851, 217] on span ""Die Symbiose zwischen neuester Technologie , einer einzigartigen Formulierung …" at bounding box center [846, 170] width 282 height 153
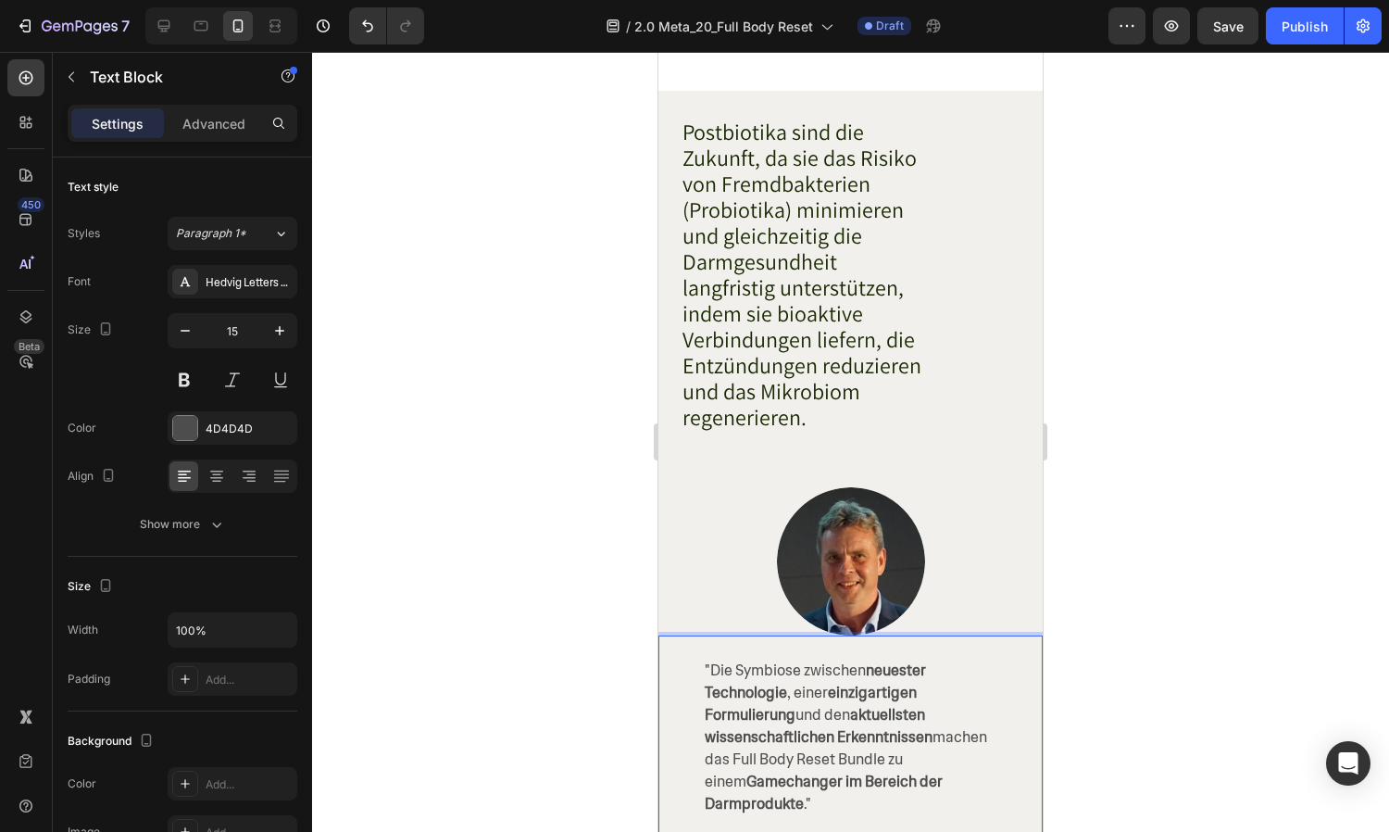
scroll to position [18082, 0]
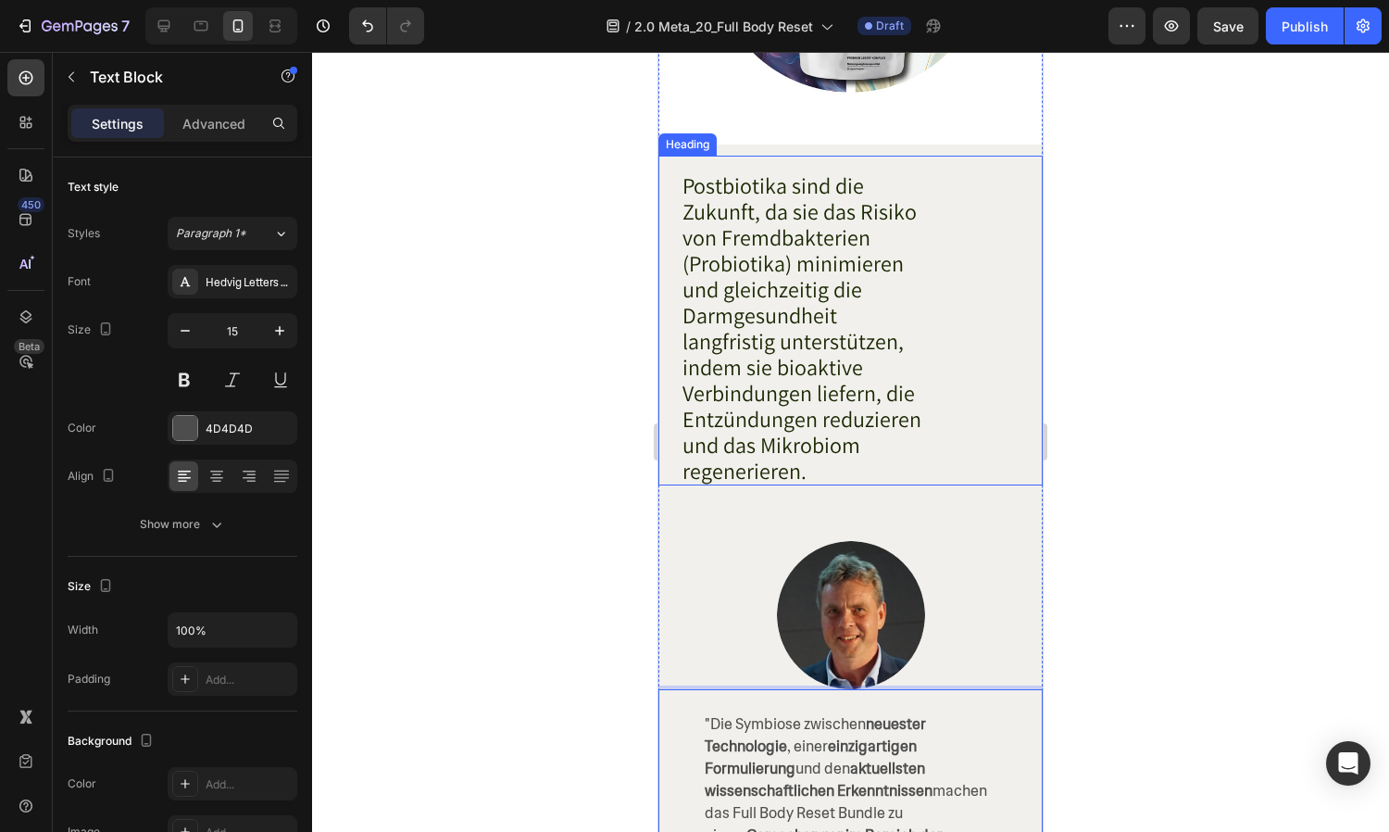
click at [828, 244] on span "Postbiotika sind die Zukunft, da sie das Risiko von Fremdbakterien (Probiotika)…" at bounding box center [802, 327] width 239 height 315
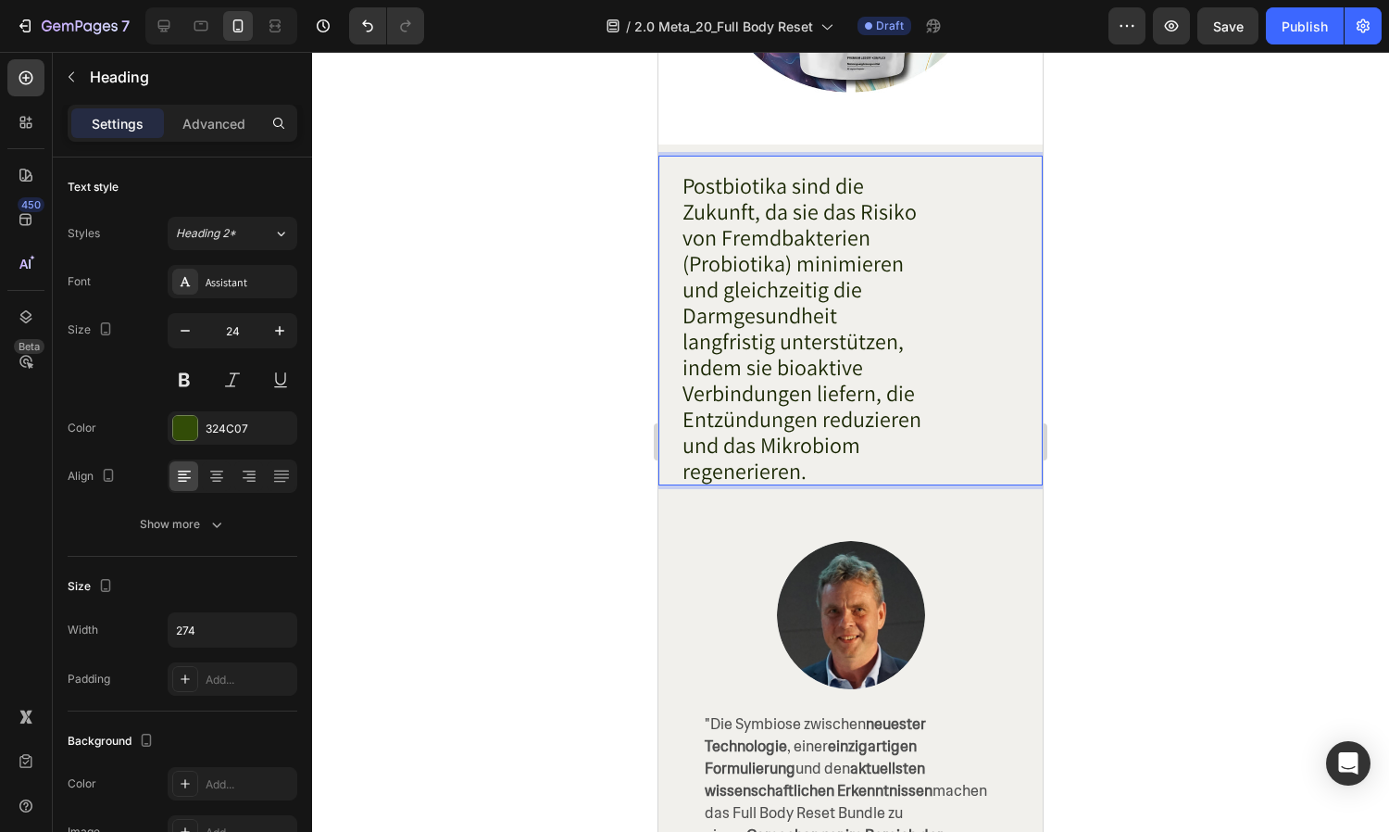
click at [828, 258] on span "Postbiotika sind die Zukunft, da sie das Risiko von Fremdbakterien (Probiotika)…" at bounding box center [802, 327] width 239 height 315
click at [826, 314] on span "Postbiotika sind die Zukunft, da sie das Risiko von Fremdbakterien (Probiotika)…" at bounding box center [802, 327] width 239 height 315
click at [596, 320] on div at bounding box center [850, 442] width 1077 height 780
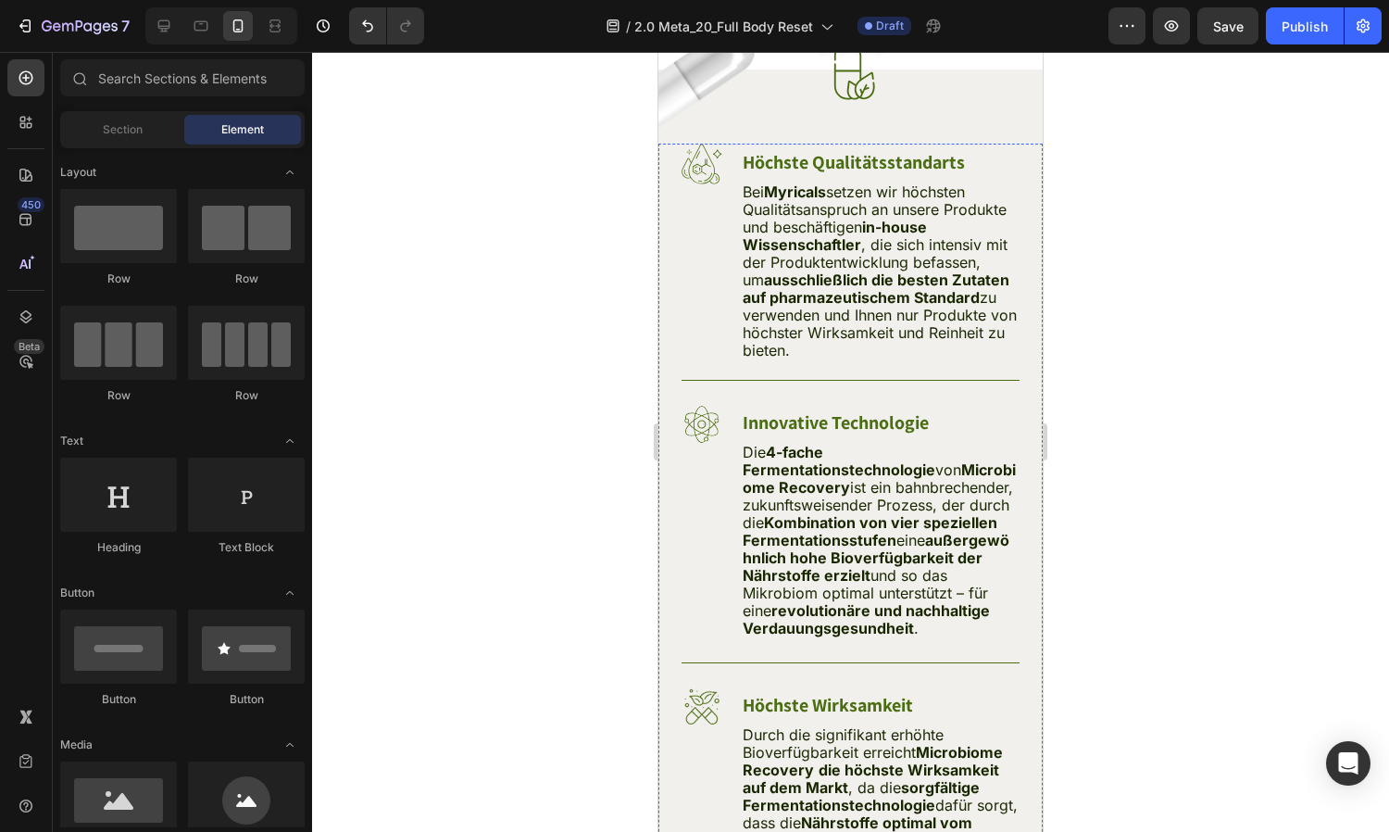
scroll to position [16945, 0]
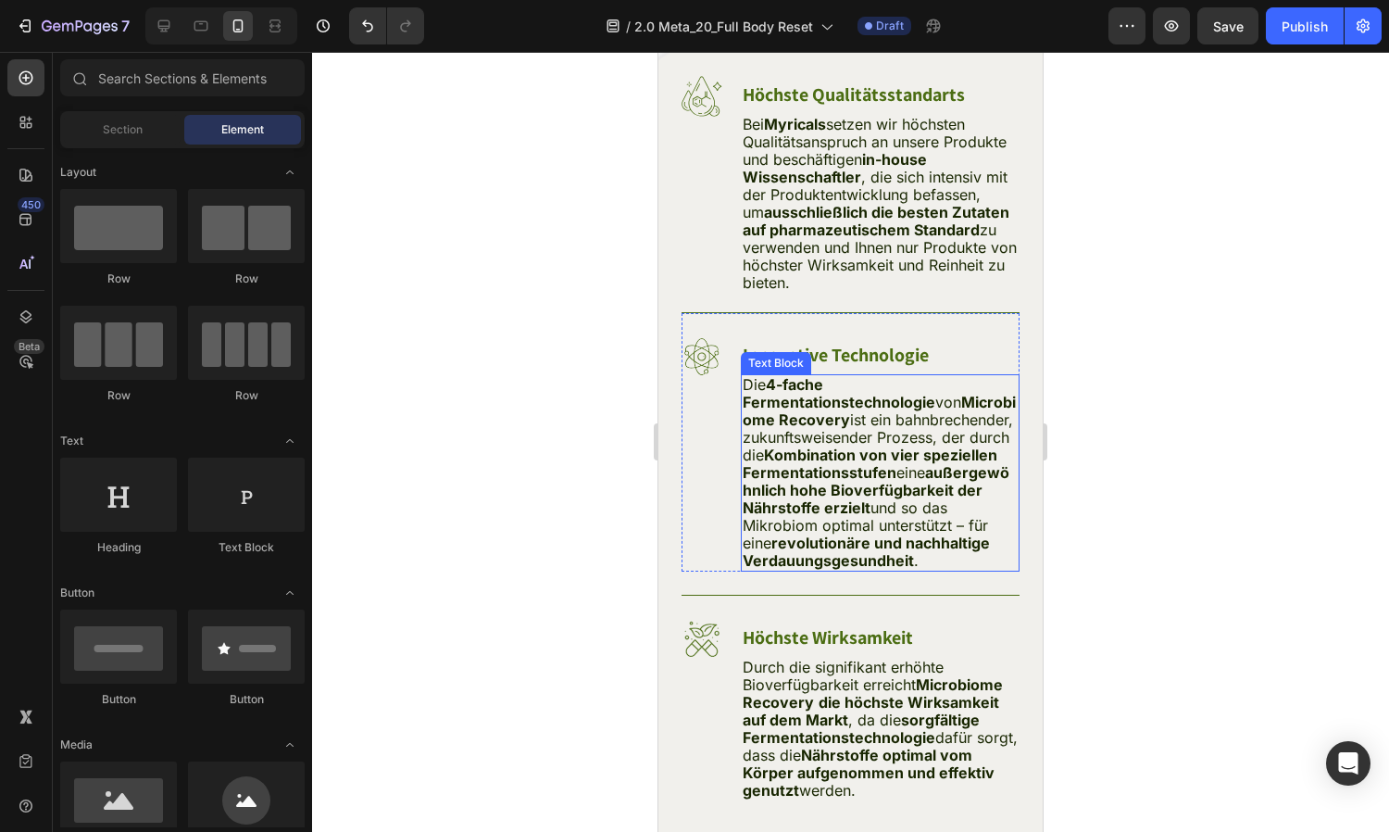
click at [863, 420] on strong "Microbiome Recovery" at bounding box center [879, 411] width 273 height 36
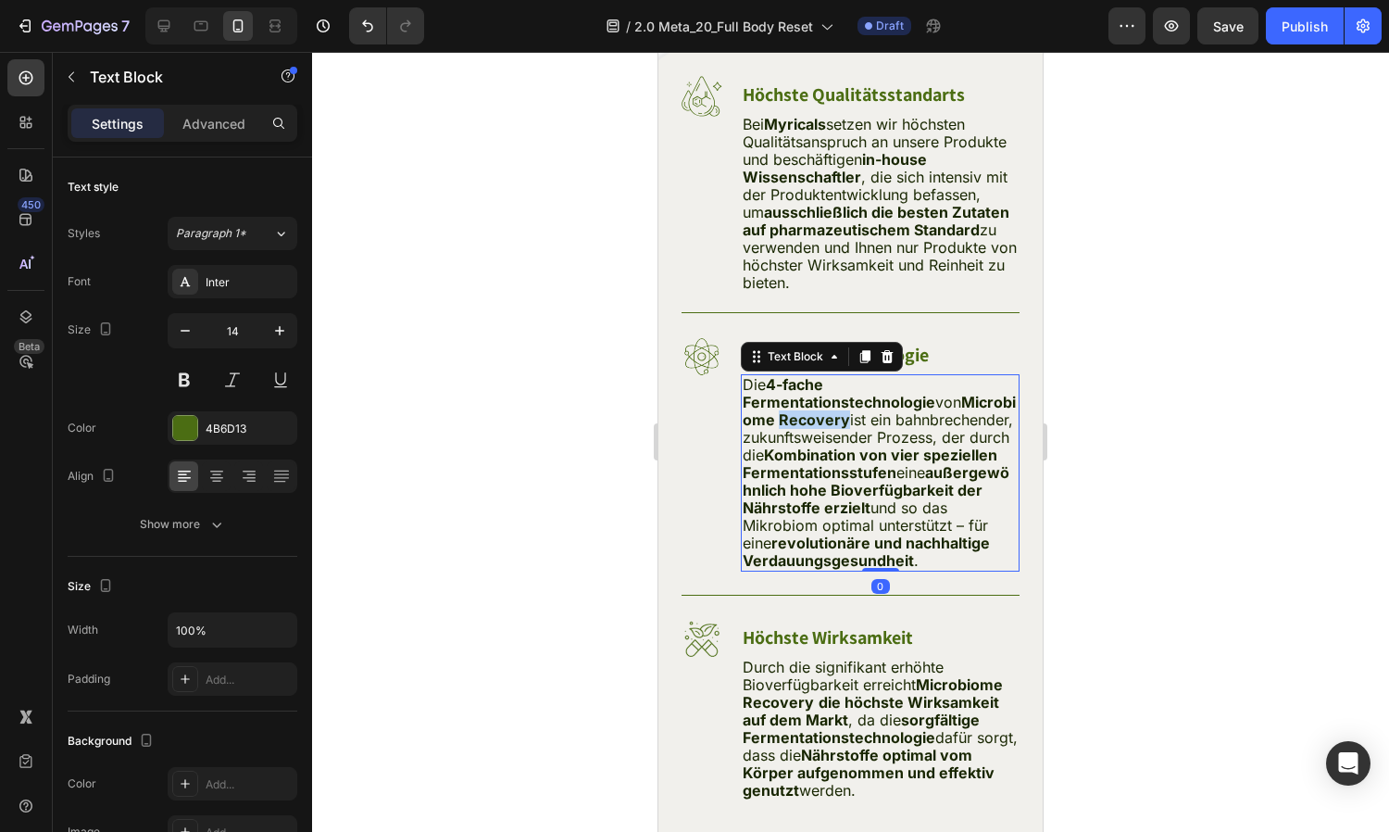
click at [863, 420] on strong "Microbiome Recovery" at bounding box center [879, 411] width 273 height 36
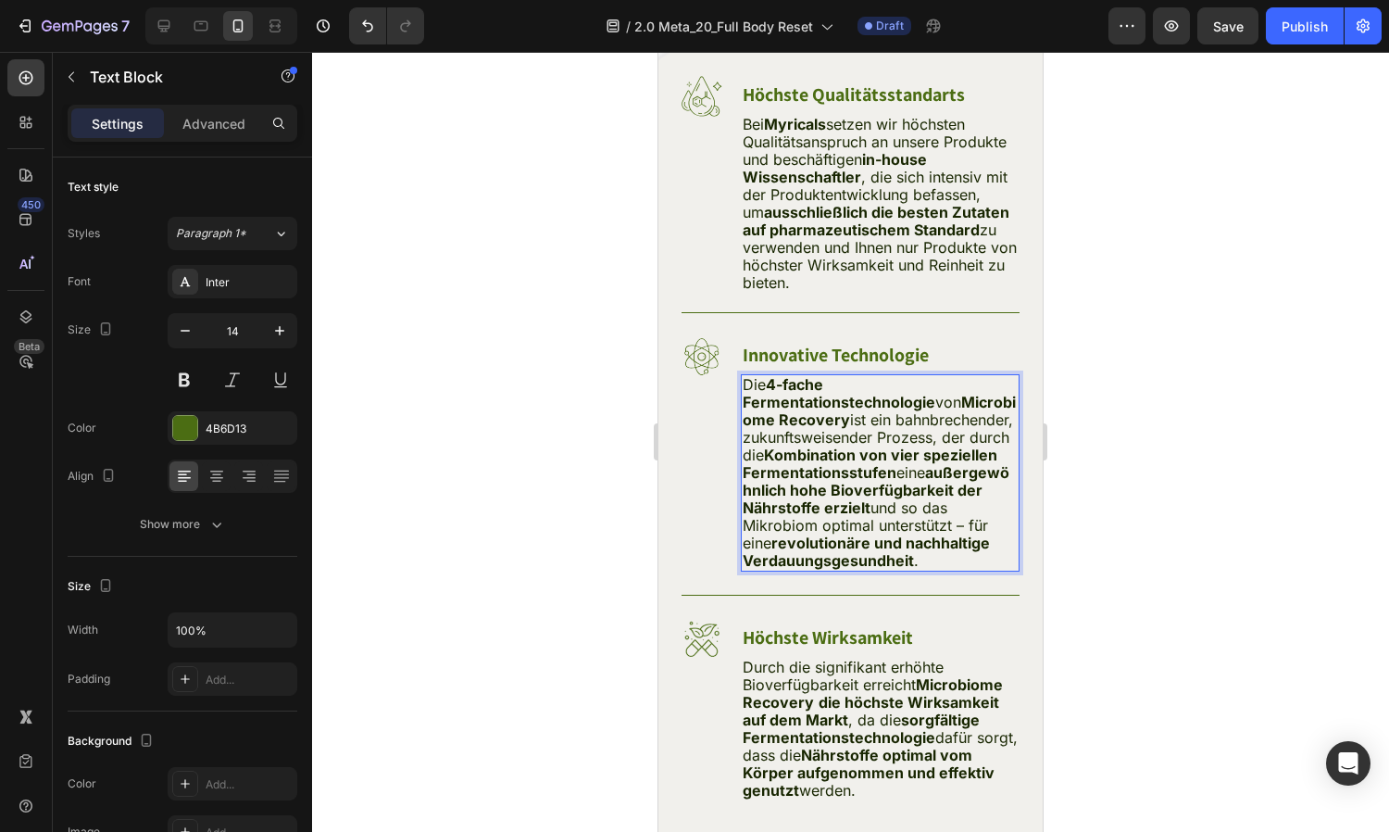
click at [925, 415] on span "Die 4-fache Fermentationstechnologie von Microbiome Recovery ist ein bahnbreche…" at bounding box center [879, 472] width 273 height 194
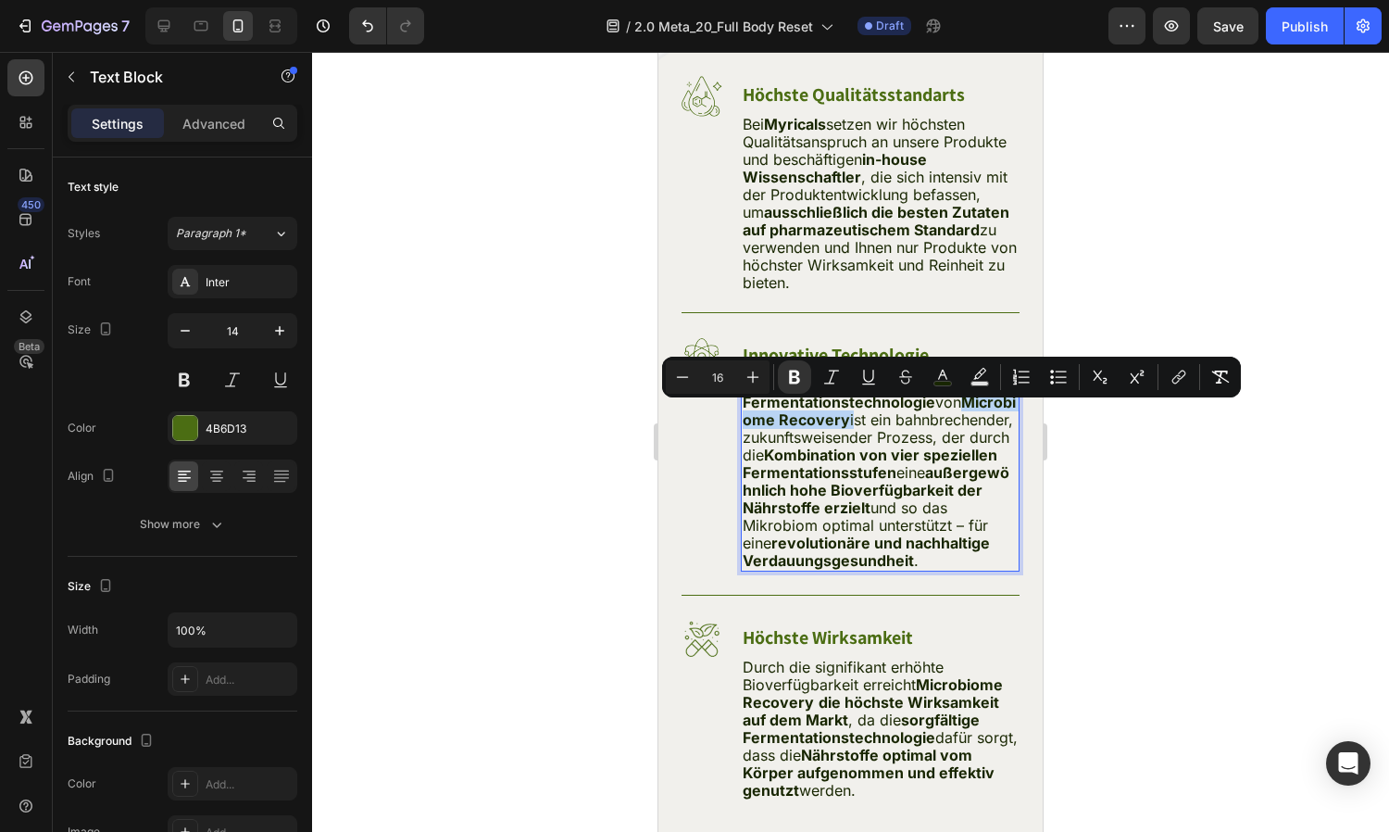
drag, startPoint x: 906, startPoint y: 415, endPoint x: 746, endPoint y: 420, distance: 160.3
click at [746, 419] on span "Die 4-fache Fermentationstechnologie von Microbiome Recovery ist ein bahnbreche…" at bounding box center [879, 472] width 273 height 194
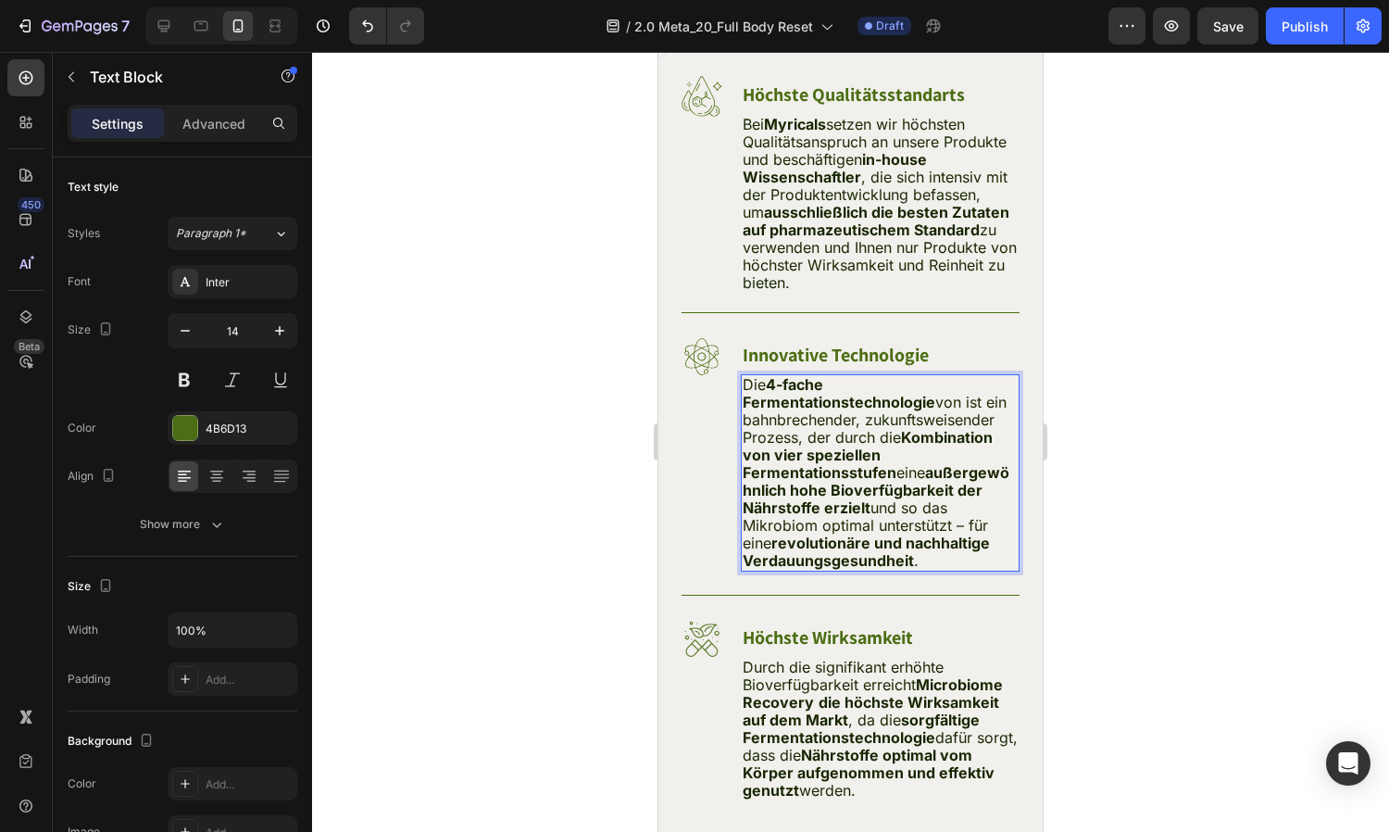
click at [902, 515] on span "Die 4-fache Fermentationstechnologie von ist ein bahnbrechender, zukunftsweisen…" at bounding box center [876, 472] width 267 height 194
click at [946, 517] on span "Die 4-fache Fermentationstechnologie von ist ein bahnbrechender, zukunftsweisen…" at bounding box center [876, 472] width 267 height 194
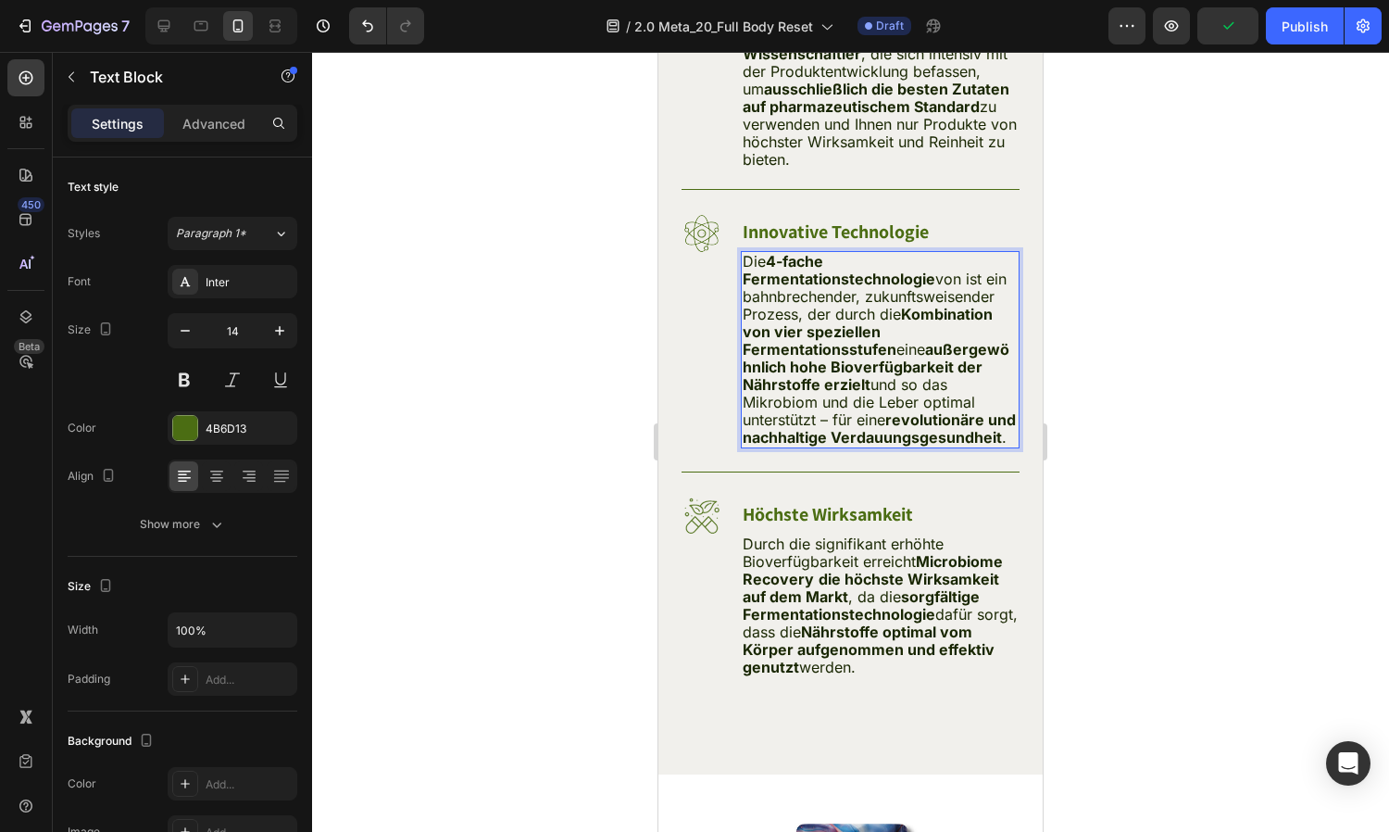
scroll to position [17117, 0]
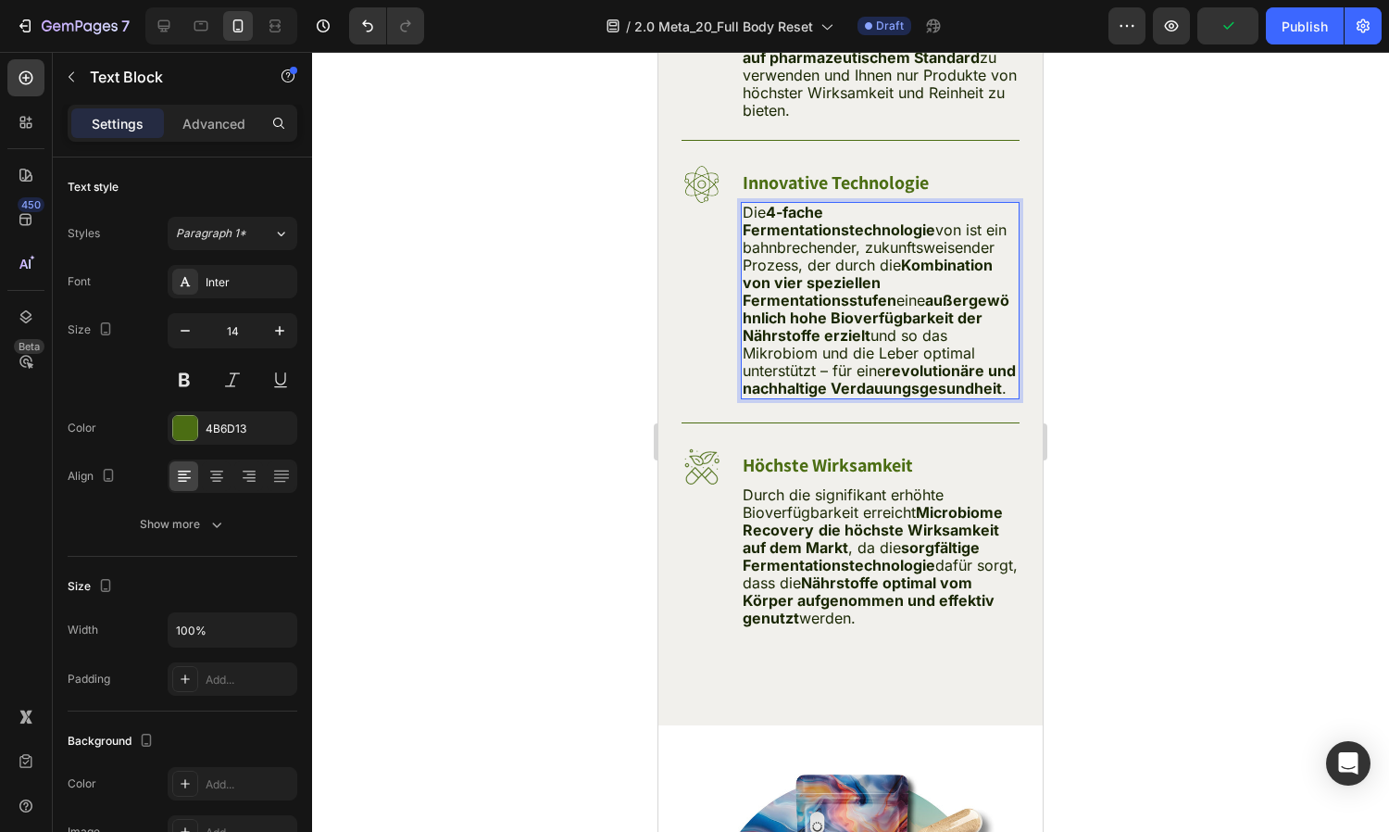
click at [825, 394] on strong "revolutionäre und nachhaltige Verdauungsgesundheit" at bounding box center [879, 379] width 273 height 36
click at [829, 397] on strong "revolutionäre und nachhaltige Verdauungsgesundheit" at bounding box center [879, 379] width 273 height 36
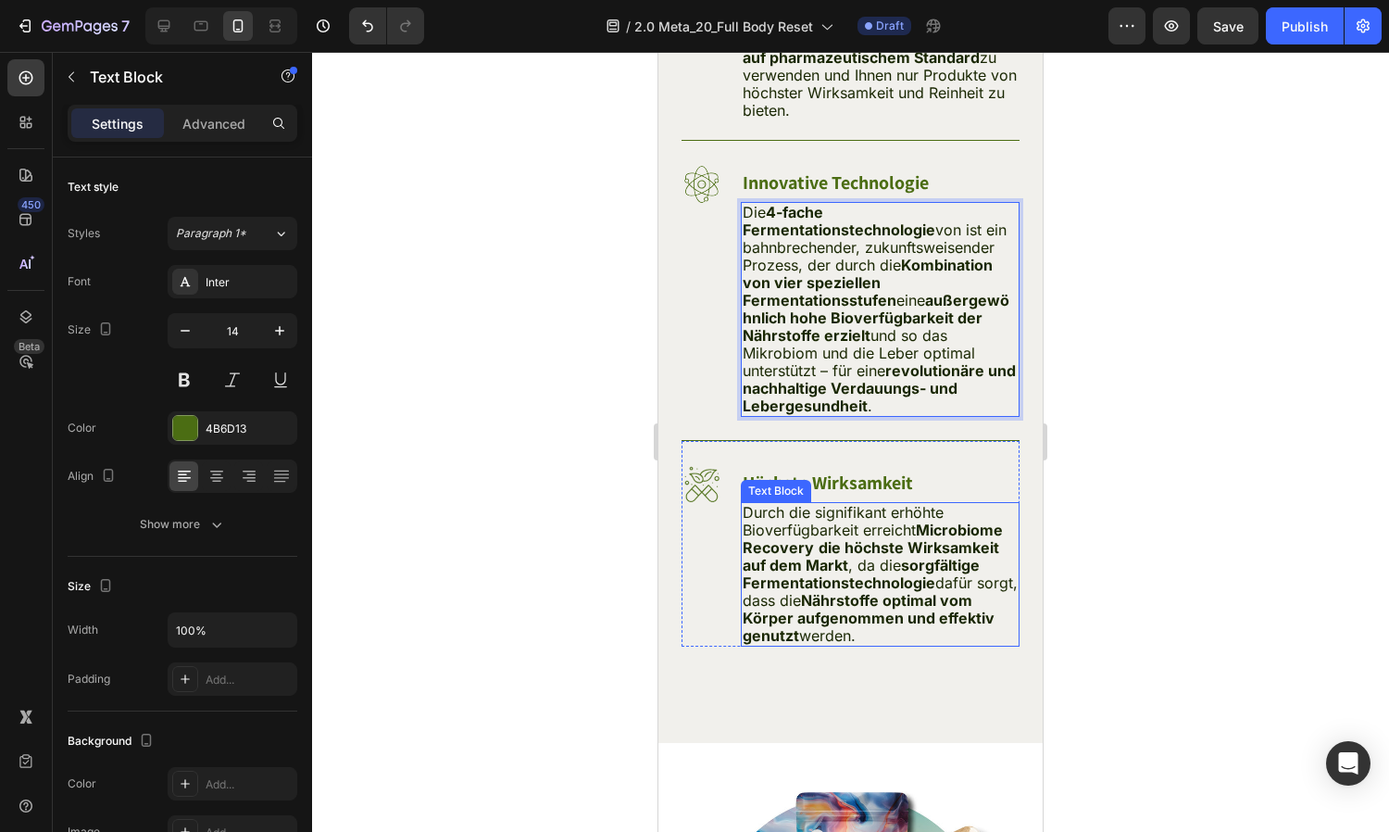
click at [853, 508] on span "Durch die signifikant erhöhte Bioverfügbarkeit erreicht Microbiome Recovery die…" at bounding box center [880, 574] width 275 height 142
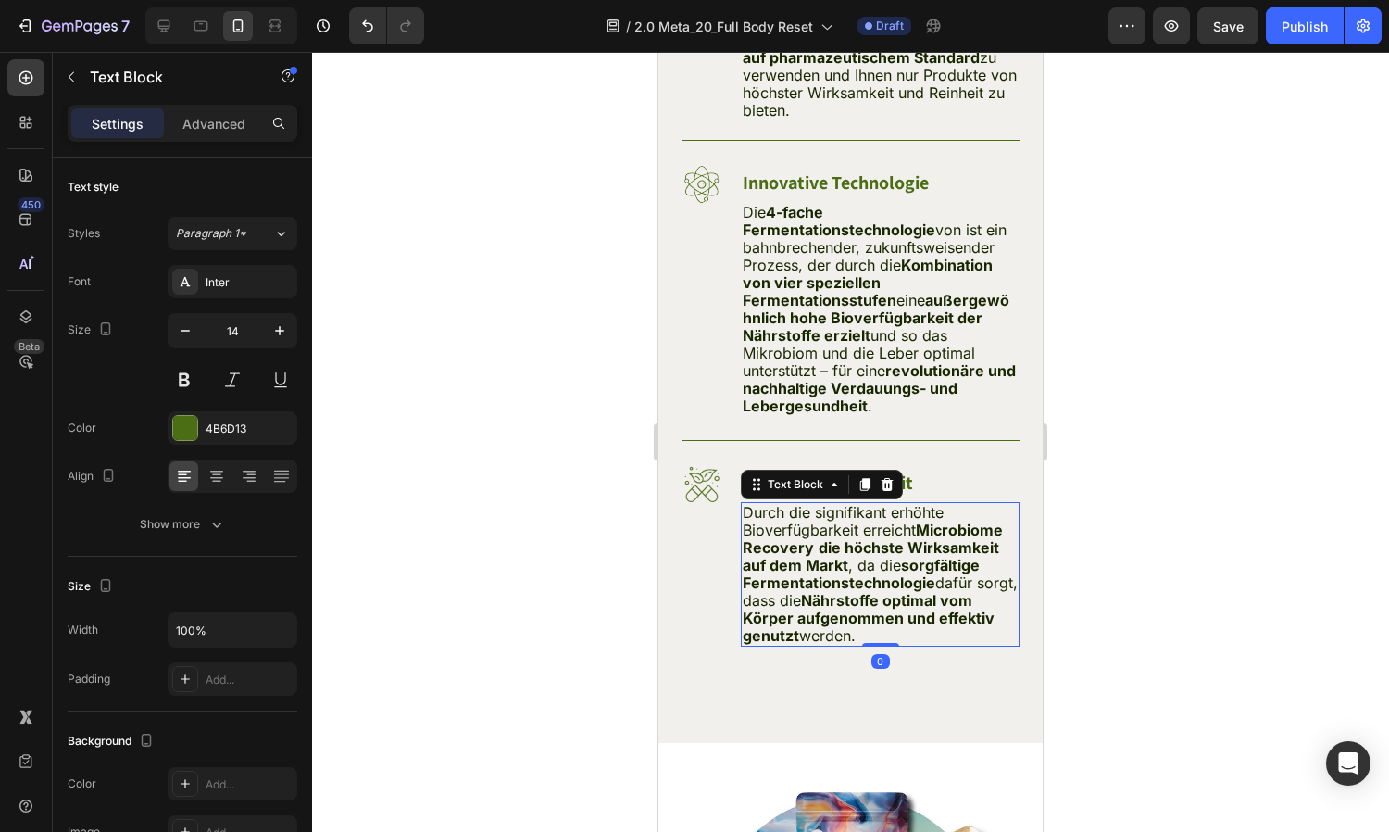
click at [884, 538] on strong "die höchste Wirksamkeit auf dem Markt" at bounding box center [871, 556] width 257 height 36
click at [920, 538] on strong "die höchste Wirksamkeit auf dem Markt" at bounding box center [871, 556] width 257 height 36
click at [819, 538] on strong "die höchste Wirksamkeit auf dem Markt" at bounding box center [871, 556] width 257 height 36
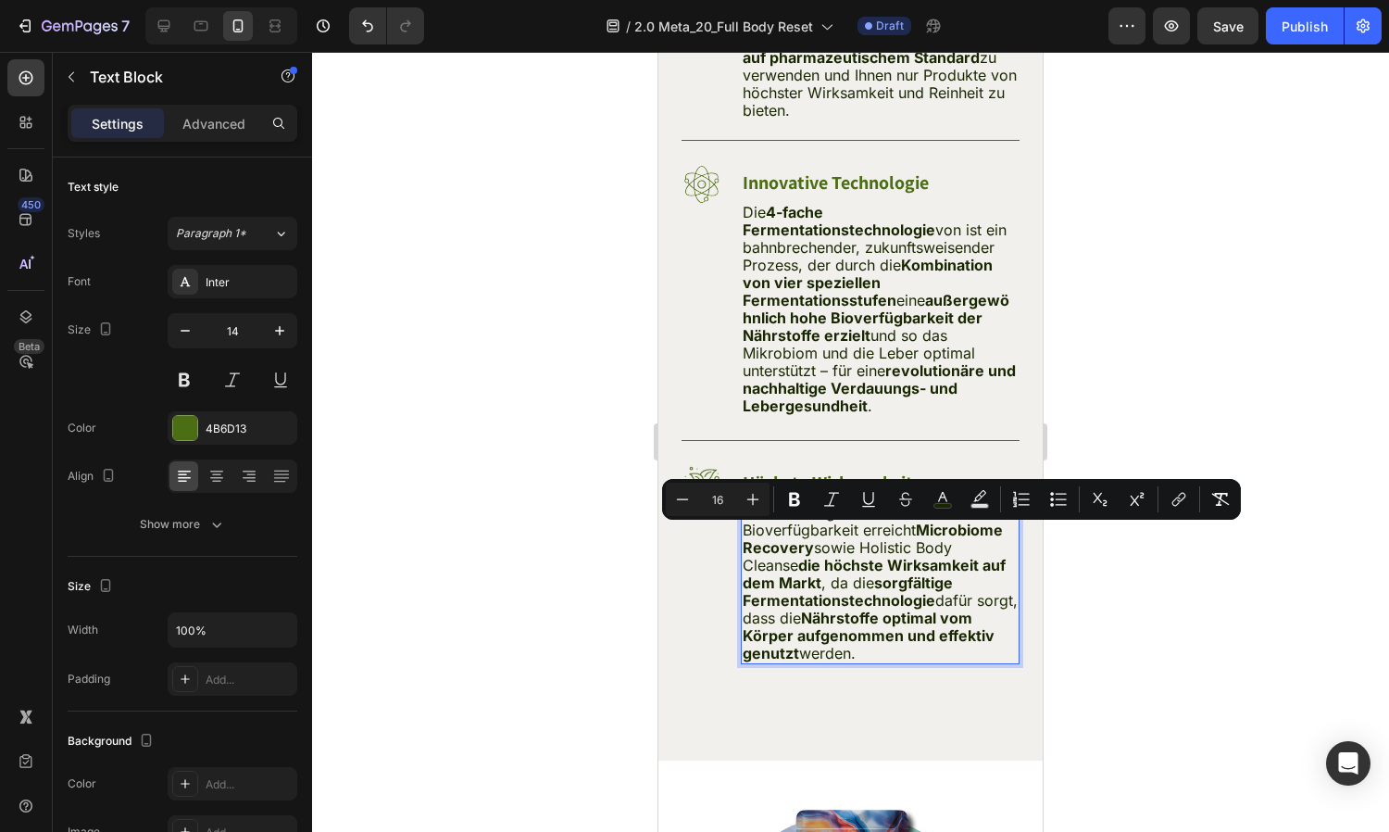
drag, startPoint x: 864, startPoint y: 535, endPoint x: 1013, endPoint y: 541, distance: 149.2
click at [1013, 541] on p "Durch die signifikant erhöhte Bioverfügbarkeit erreicht Microbiome Recovery sow…" at bounding box center [880, 583] width 275 height 158
click at [789, 487] on button "Bold" at bounding box center [794, 499] width 33 height 33
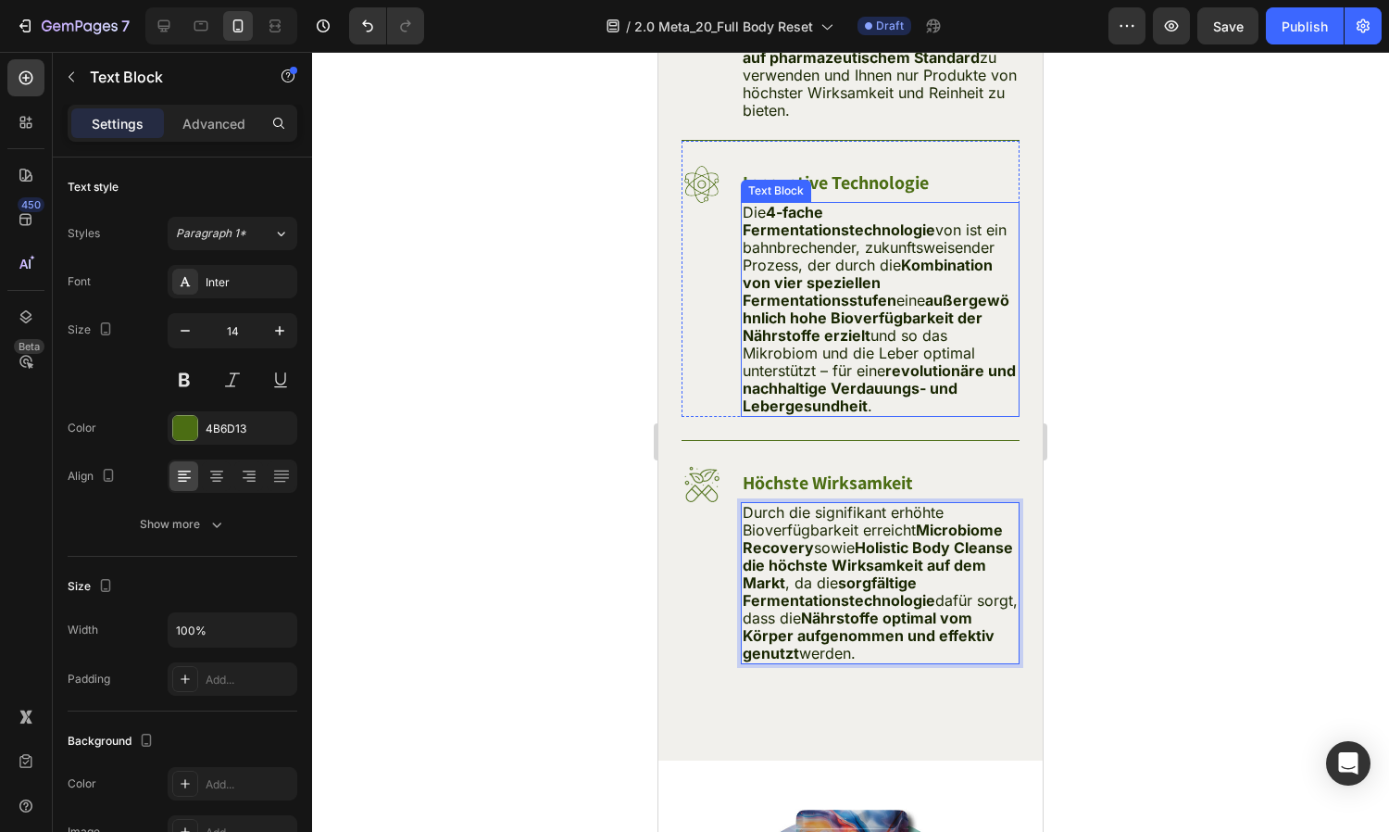
click at [839, 351] on span "Die 4-fache Fermentationstechnologie von ist ein bahnbrechender, zukunftsweisen…" at bounding box center [879, 309] width 273 height 212
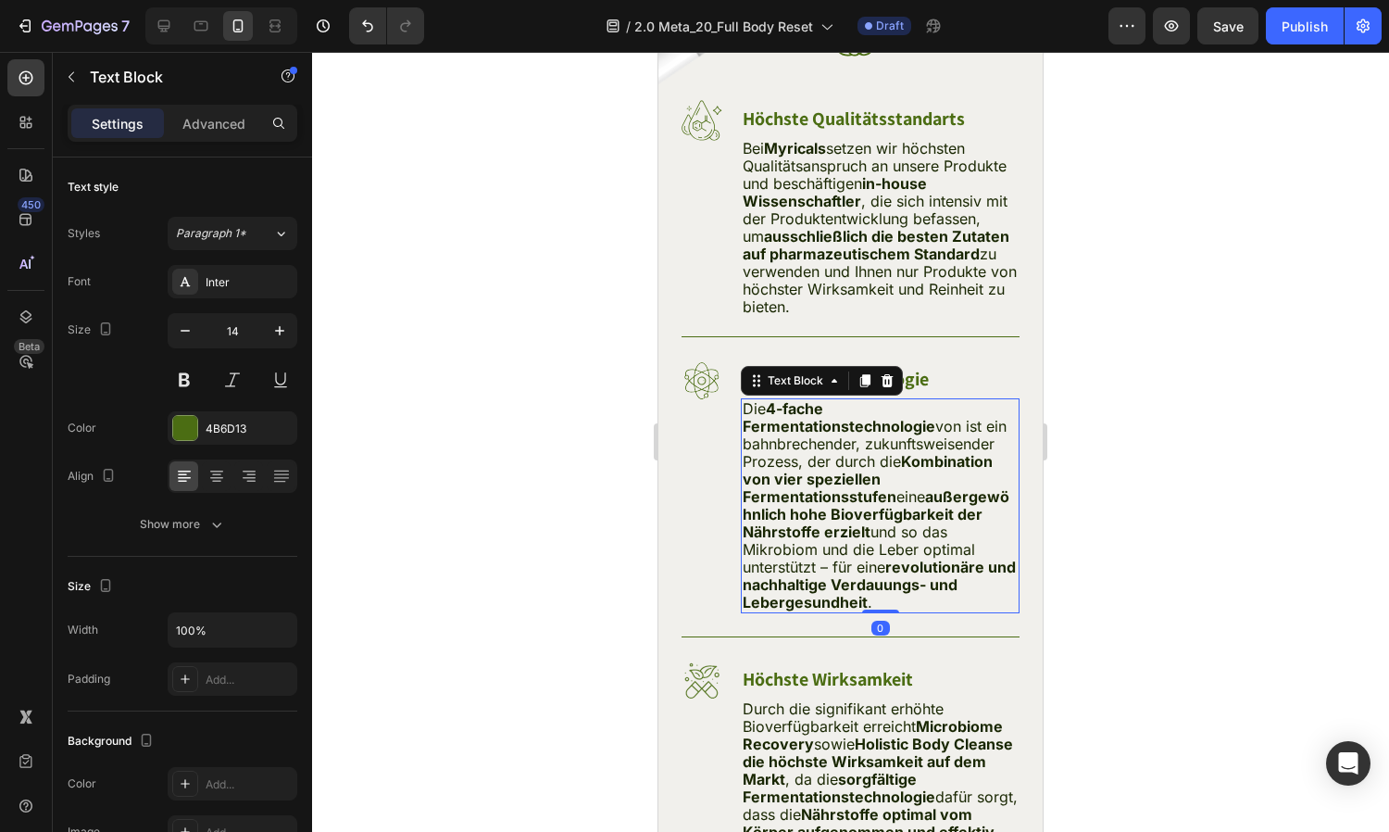
scroll to position [16897, 0]
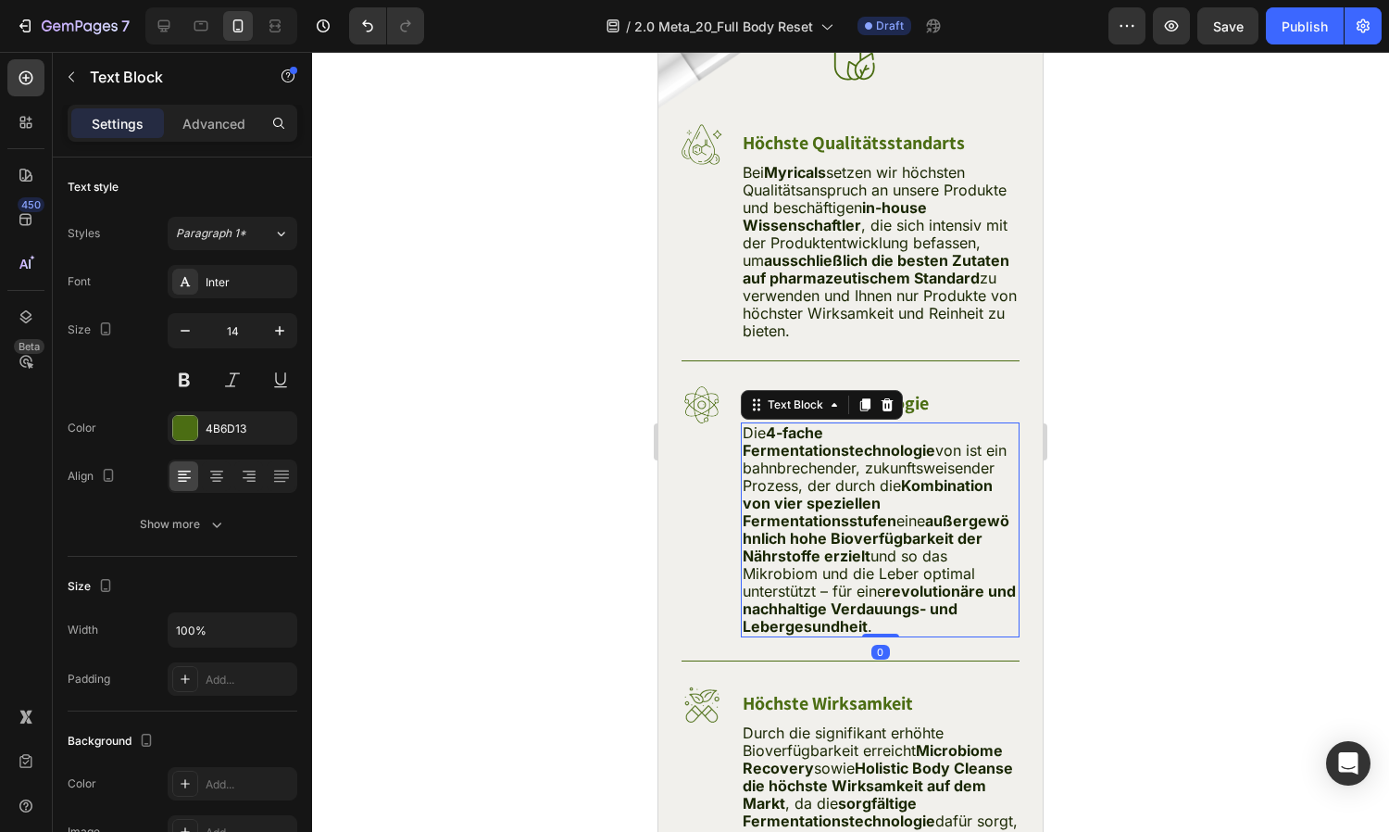
click at [887, 335] on span "Bei Myricals setzen wir höchsten Qualitätsanspruch an unsere Produkte und besch…" at bounding box center [880, 251] width 274 height 177
click at [934, 340] on span "Bei Myricals setzen wir höchsten Qualitätsanspruch an unsere Produkte und besch…" at bounding box center [880, 251] width 274 height 177
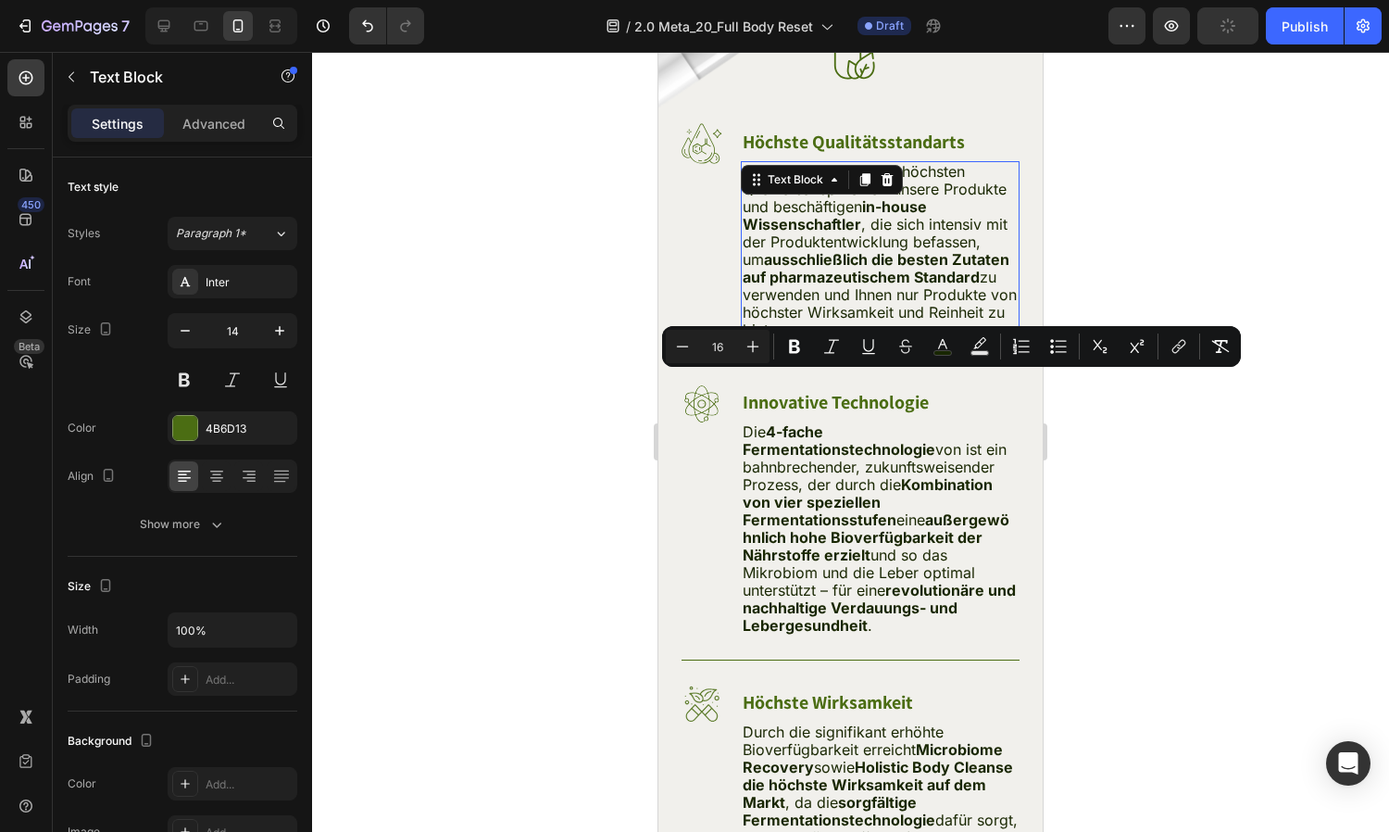
scroll to position [16822, 0]
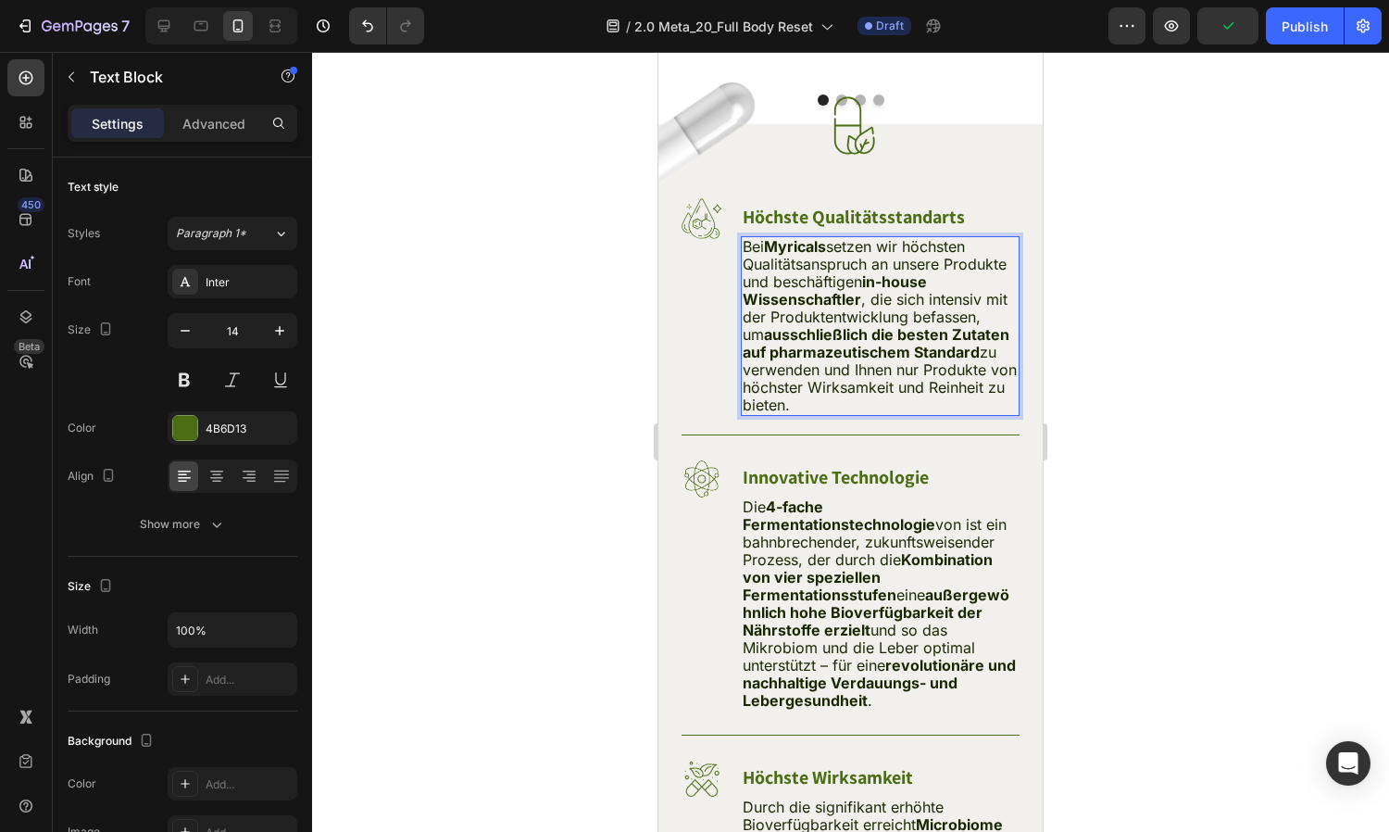
click at [891, 394] on p "Bei Myricals setzen wir höchsten Qualitätsanspruch an unsere Produkte und besch…" at bounding box center [880, 326] width 275 height 176
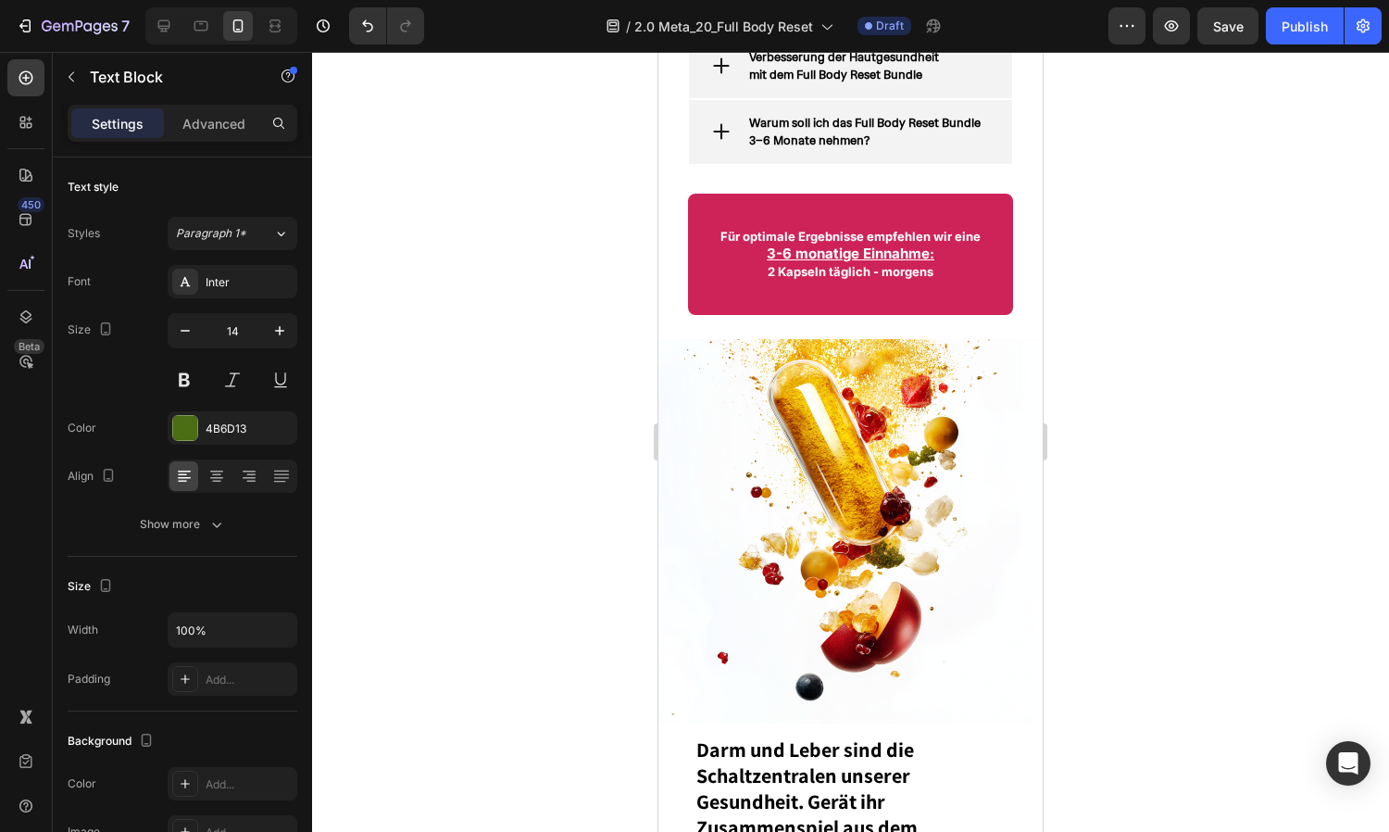
scroll to position [3104, 0]
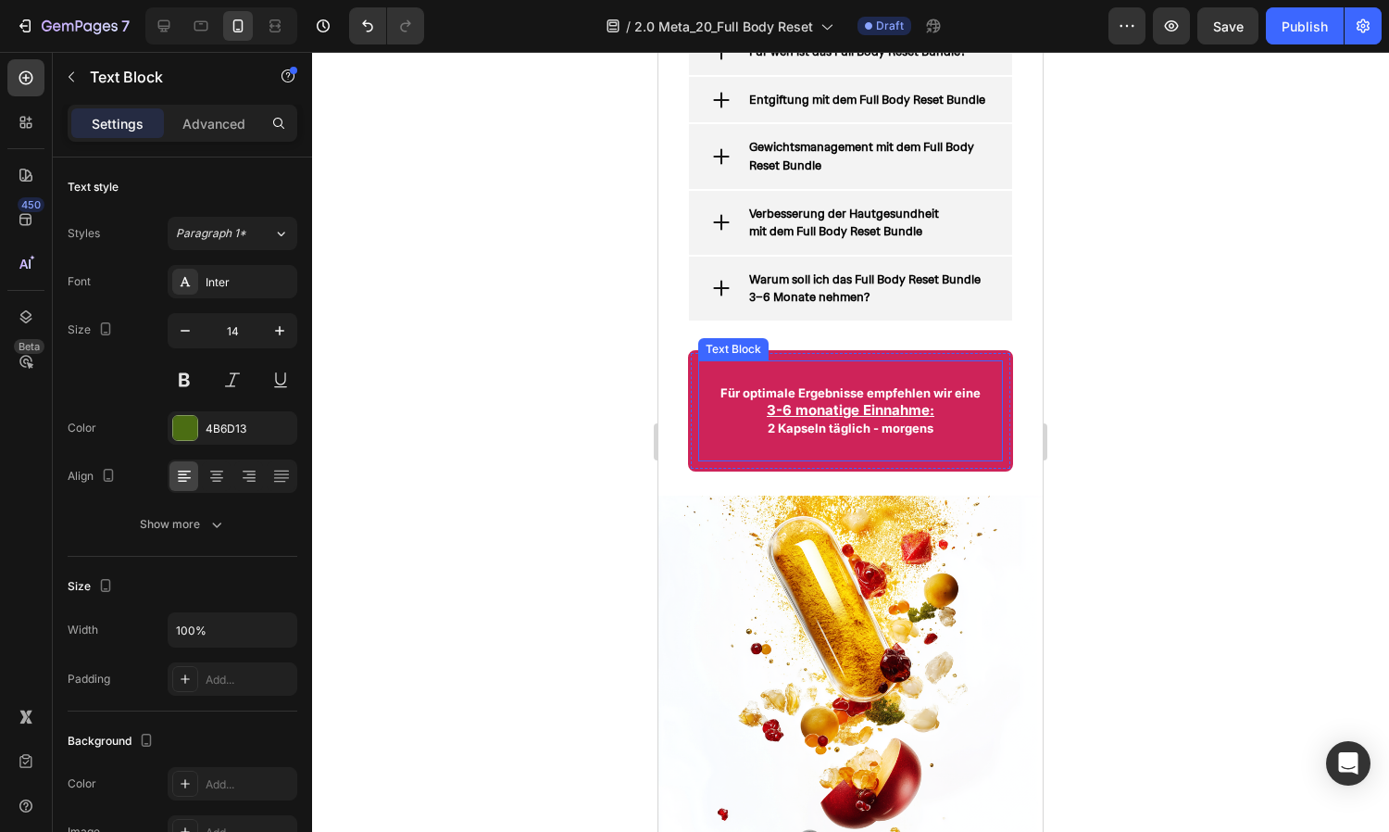
click at [847, 430] on span "2 Kapseln täglich - morgens" at bounding box center [851, 427] width 166 height 15
click at [931, 432] on span "2 Kapseln täglich - morgens" at bounding box center [851, 427] width 166 height 15
click at [769, 428] on span "2 Kapseln täglich - morgens" at bounding box center [851, 427] width 166 height 15
click at [870, 431] on span "2 Kapseln täglich - morgens" at bounding box center [851, 427] width 166 height 15
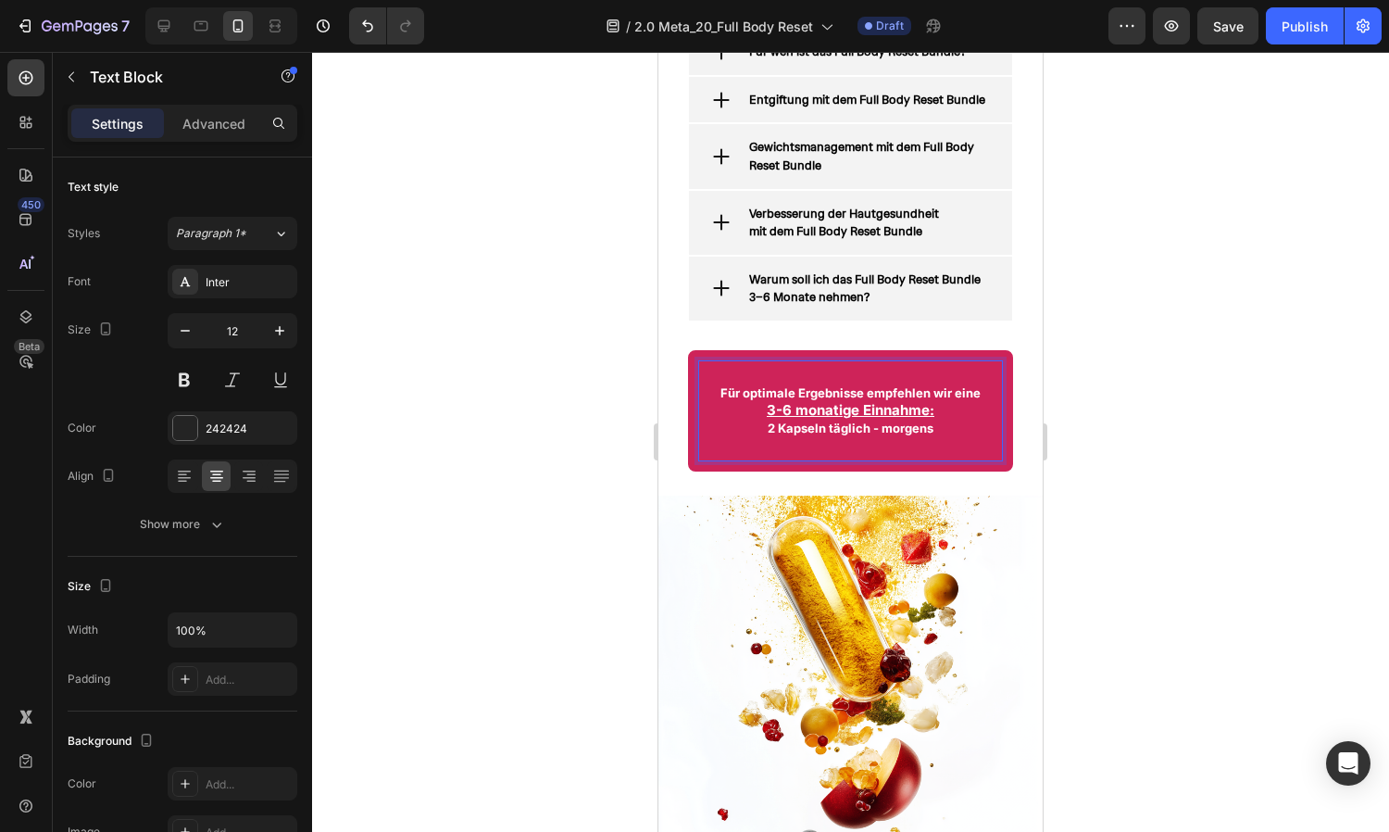
click at [828, 429] on span "2 Kapseln täglich - morgens" at bounding box center [851, 427] width 166 height 15
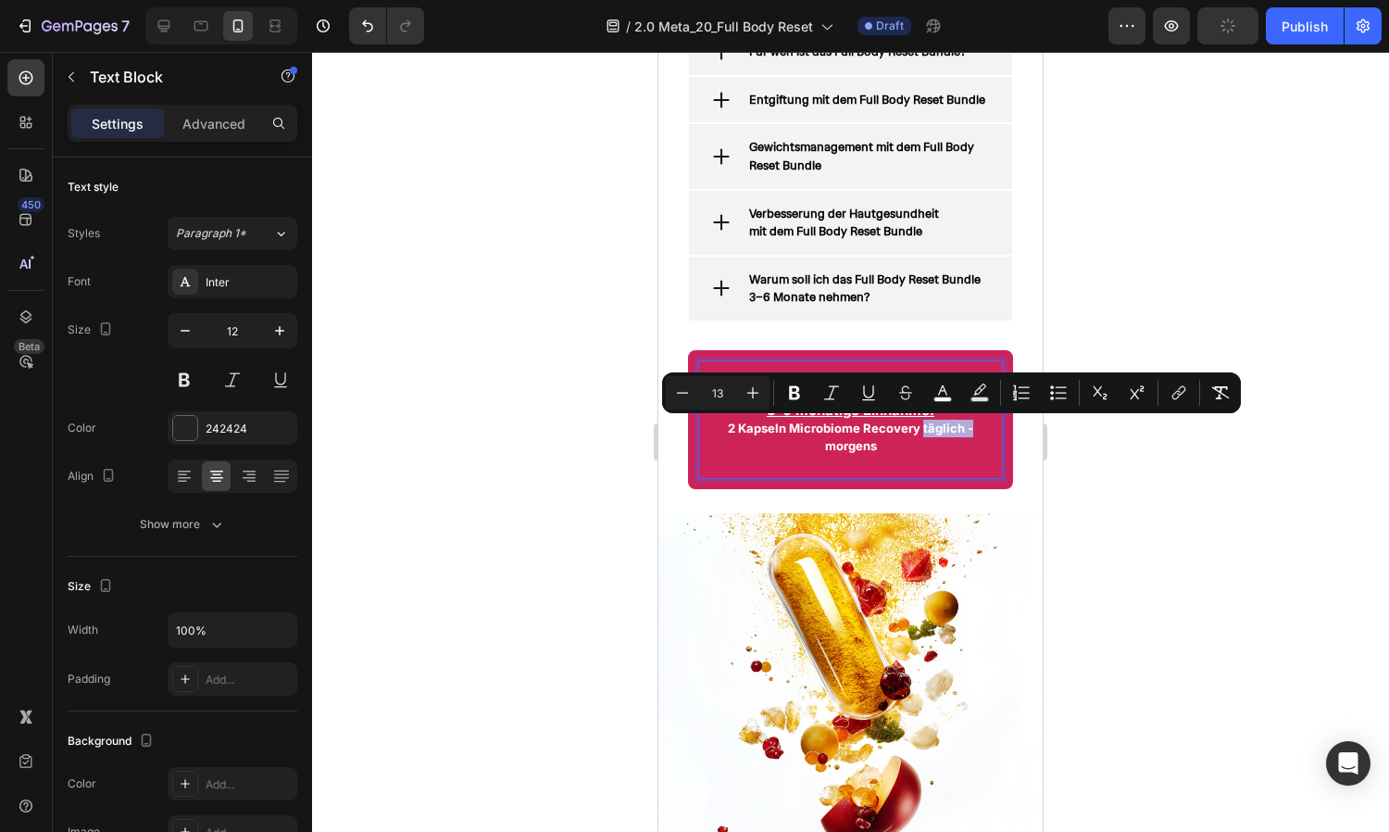
drag, startPoint x: 971, startPoint y: 427, endPoint x: 923, endPoint y: 428, distance: 47.2
click at [923, 428] on p "2 Kapseln Microbiome Recovery täglich - morgens" at bounding box center [850, 437] width 279 height 35
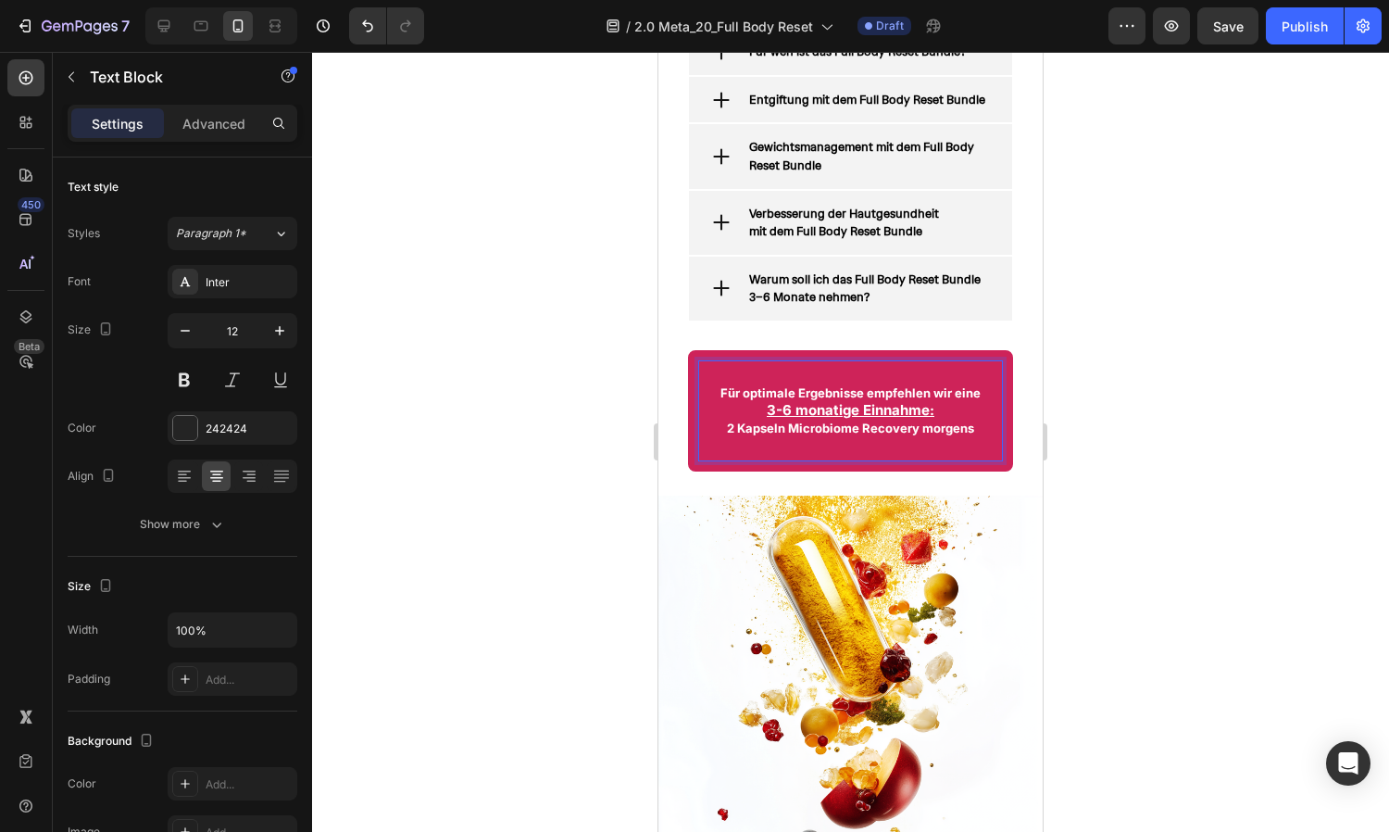
click at [971, 430] on span "2 Kapseln Microbiome Recovery morgens" at bounding box center [850, 427] width 247 height 15
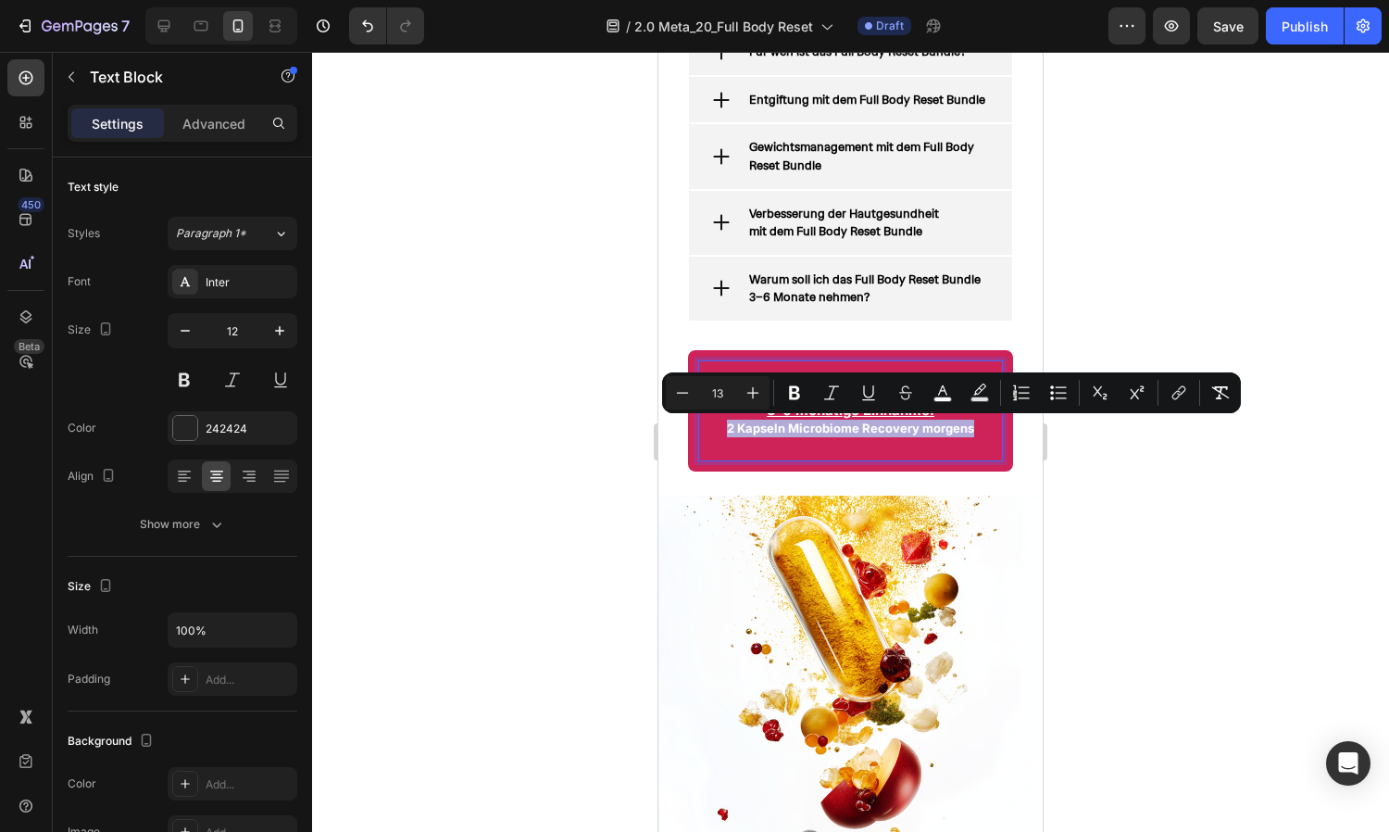
copy span "2 Kapseln Microbiome Recovery morgens"
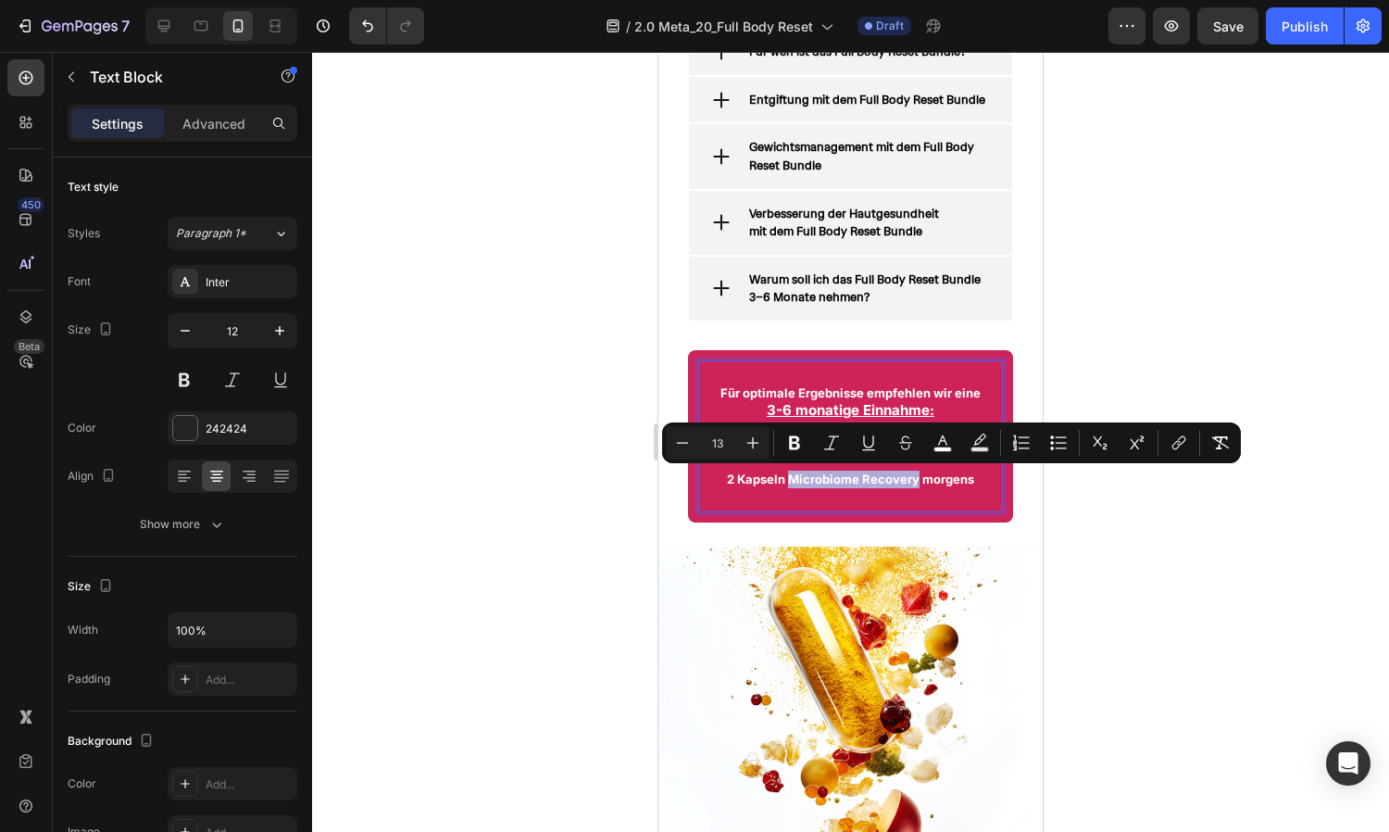
drag, startPoint x: 789, startPoint y: 476, endPoint x: 916, endPoint y: 481, distance: 127.0
click at [916, 481] on span "2 Kapseln Microbiome Recovery morgens" at bounding box center [850, 478] width 247 height 15
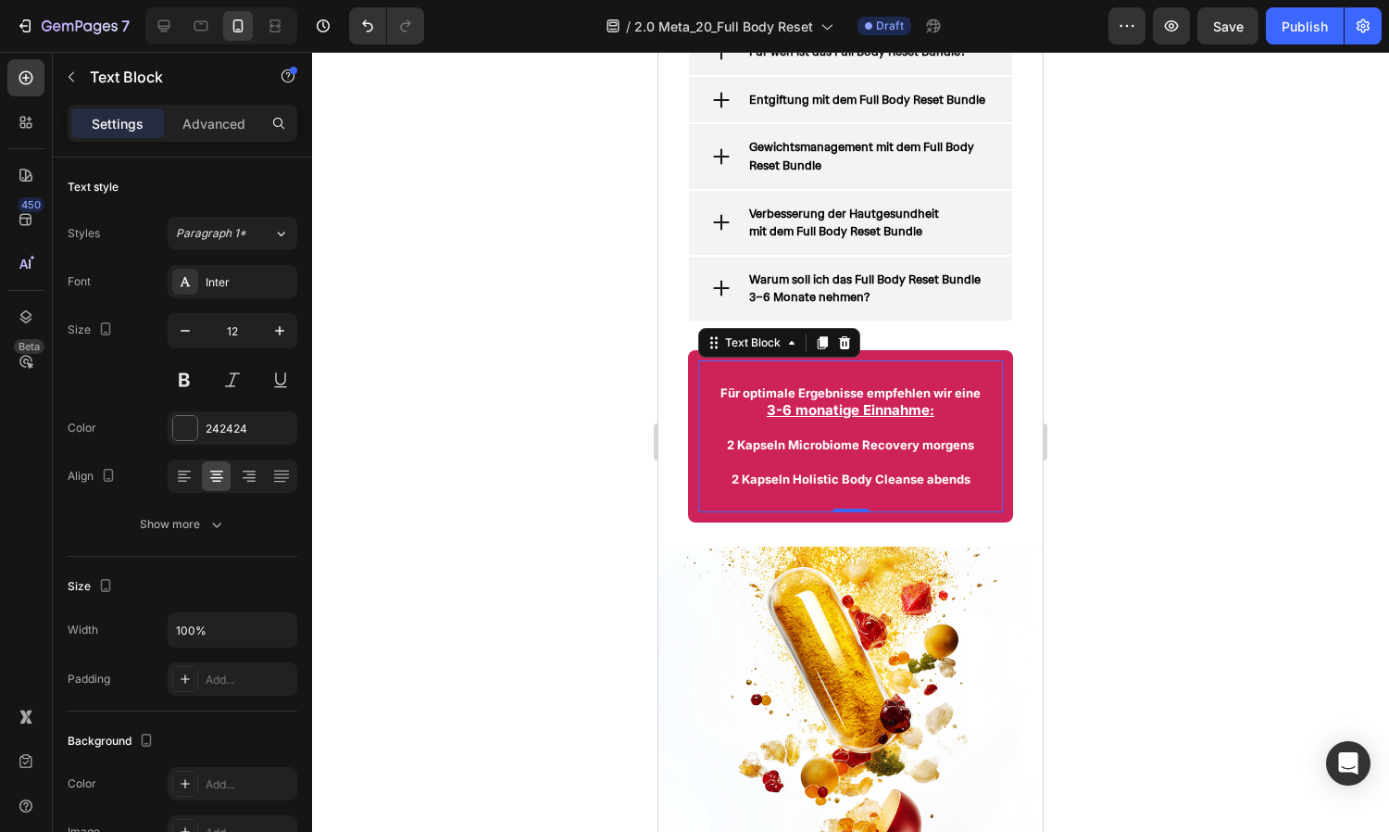
click at [1108, 470] on div at bounding box center [850, 442] width 1077 height 780
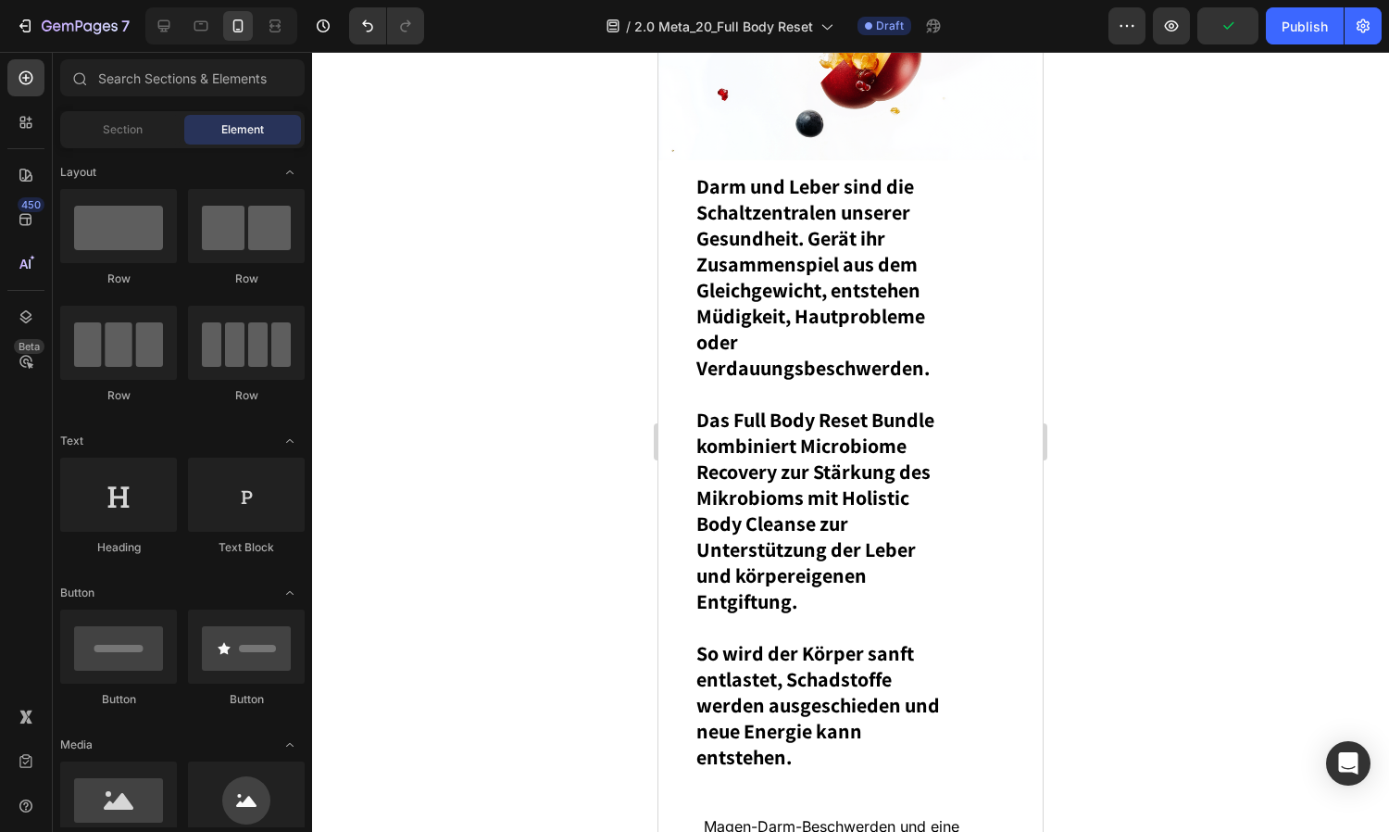
scroll to position [3876, 0]
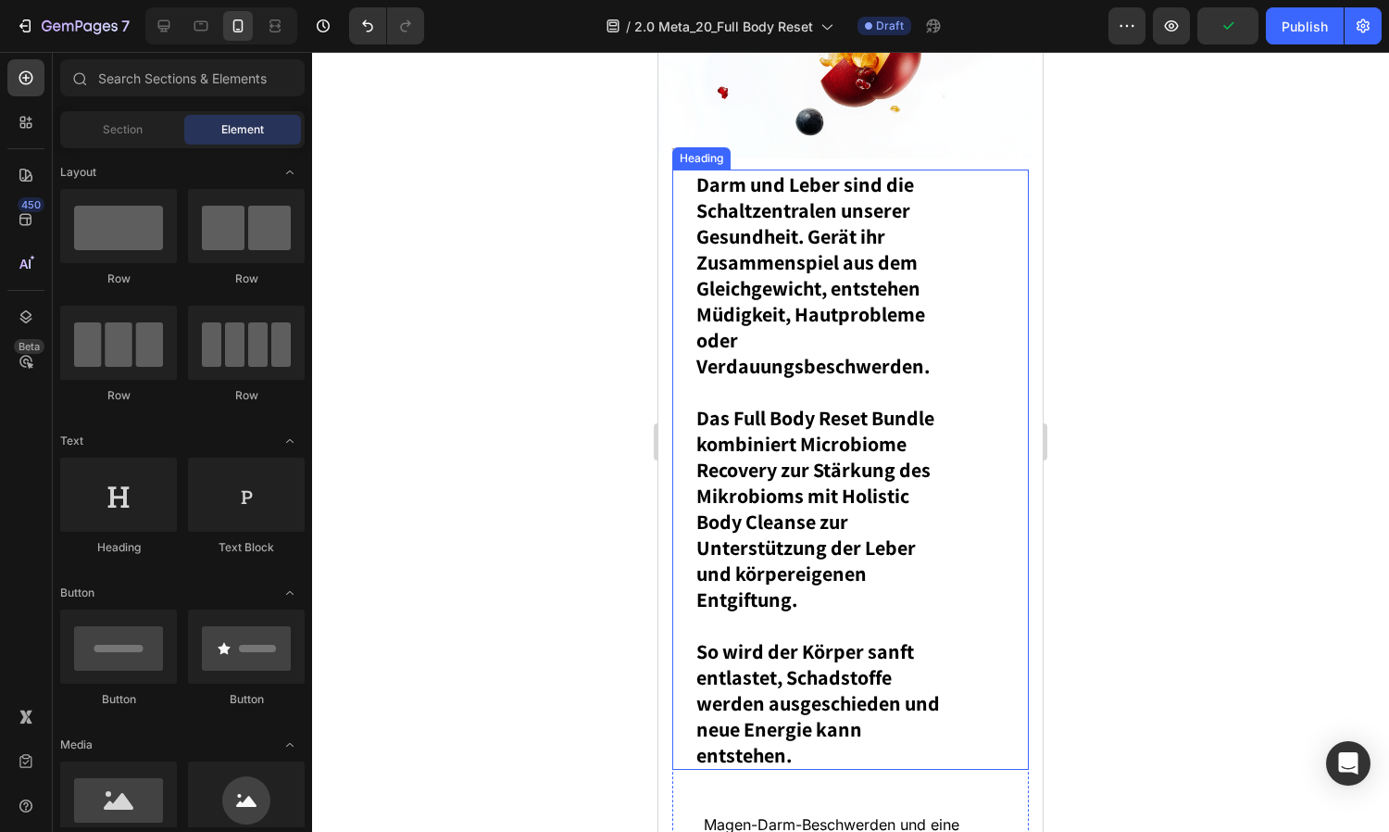
click at [776, 345] on h1 "Darm und Leber sind die Schaltzentralen unserer Gesundheit. Gerät ihr Zusammens…" at bounding box center [822, 469] width 254 height 600
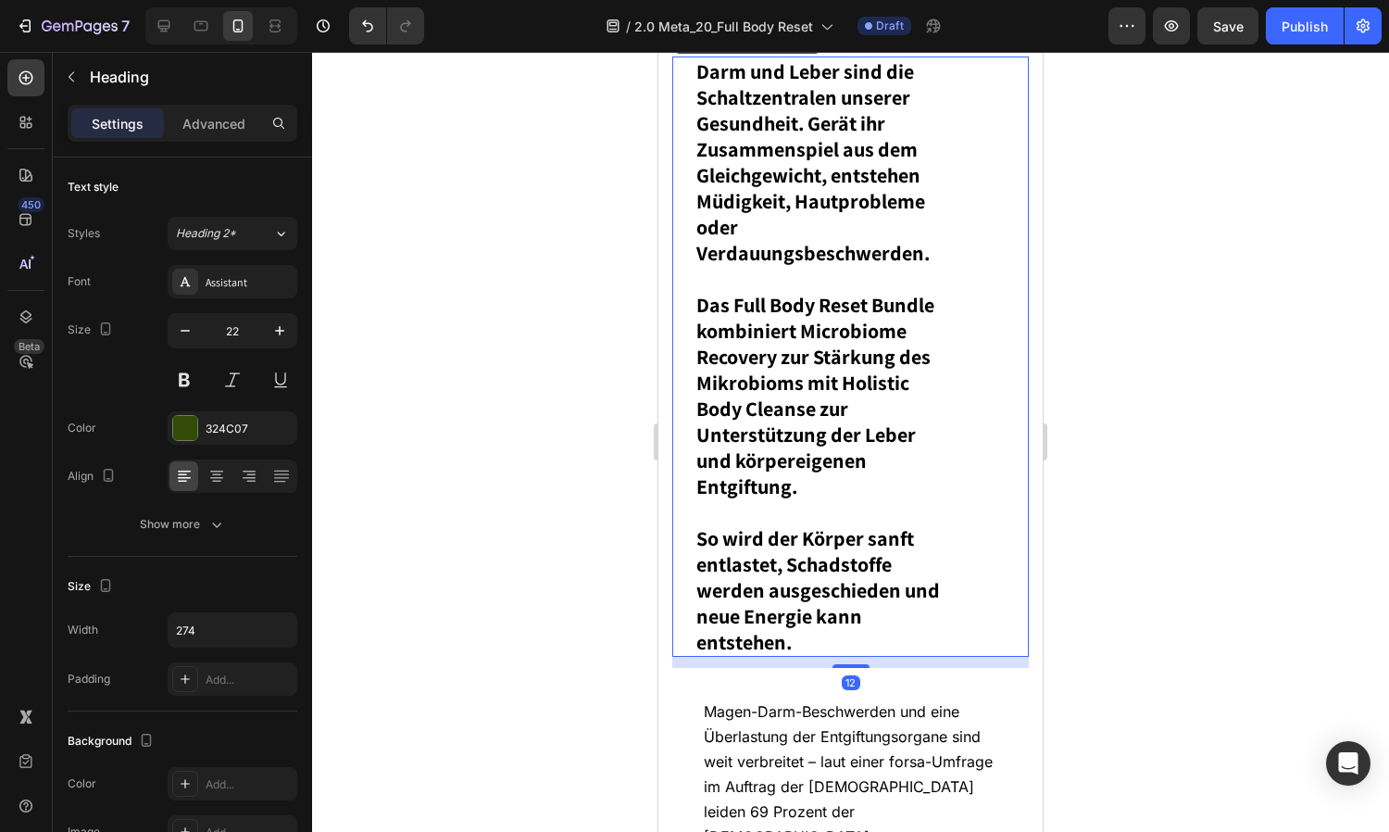
scroll to position [3993, 0]
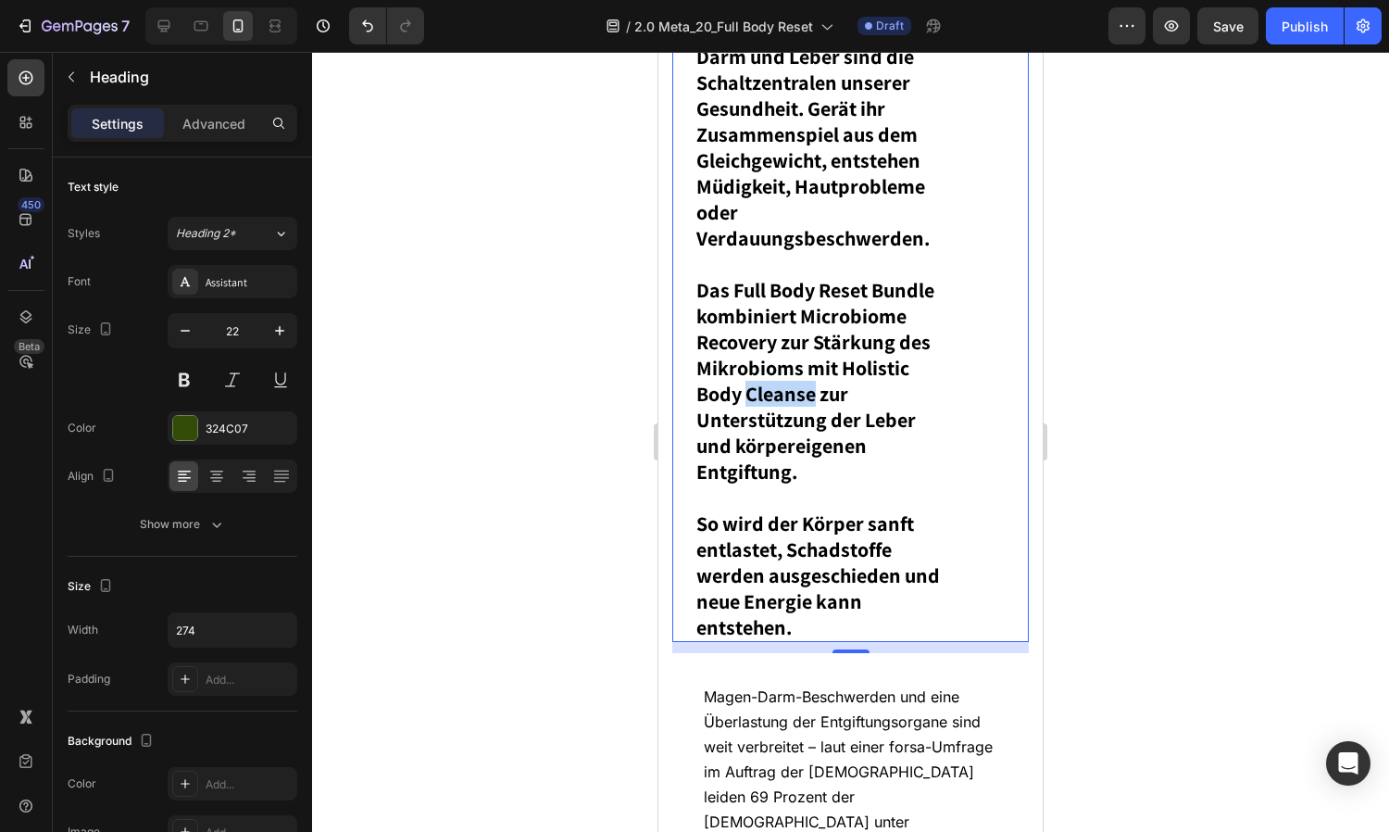
click at [776, 345] on strong "Das Full Body Reset Bundle kombiniert Microbiome Recovery zur Stärkung des Mikr…" at bounding box center [815, 380] width 238 height 207
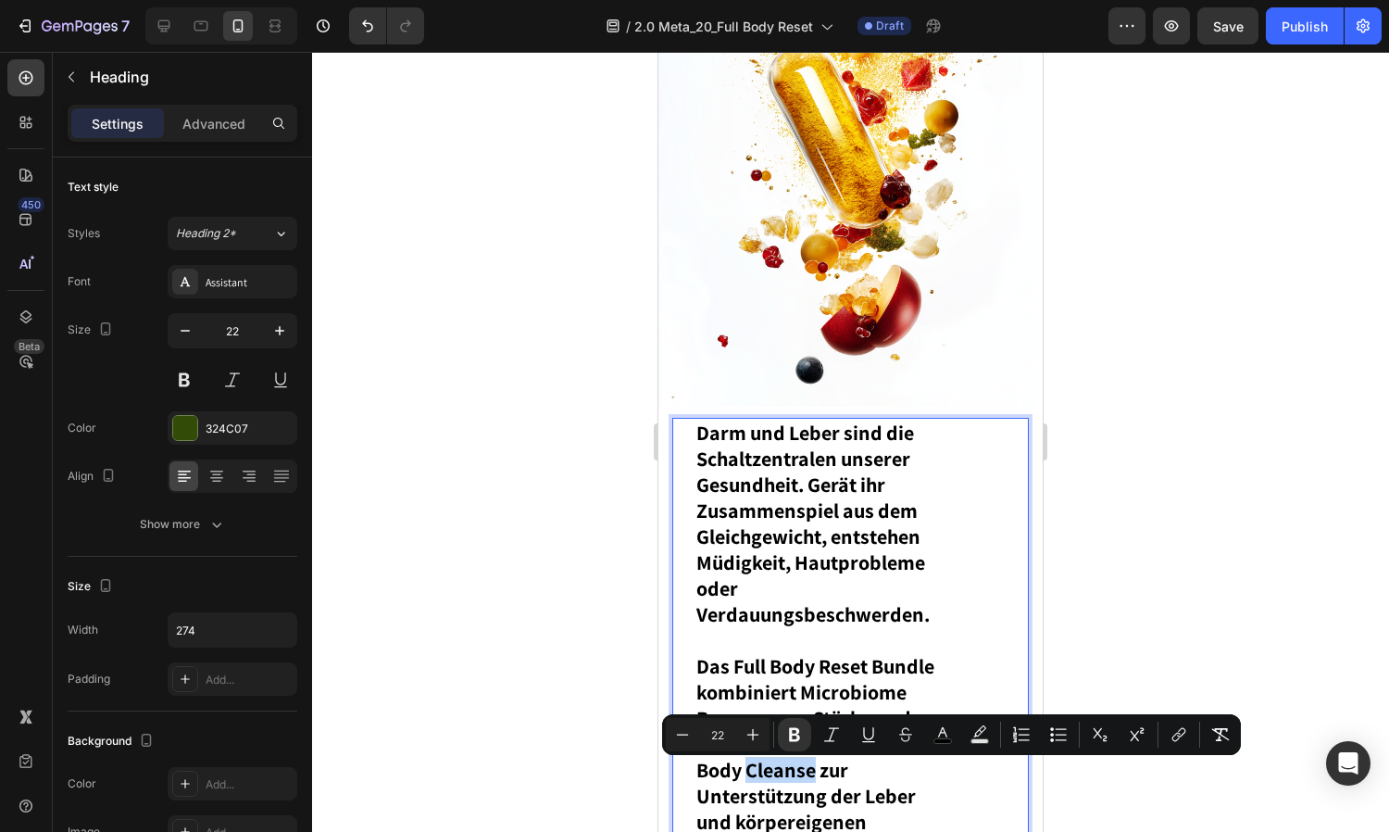
scroll to position [3618, 0]
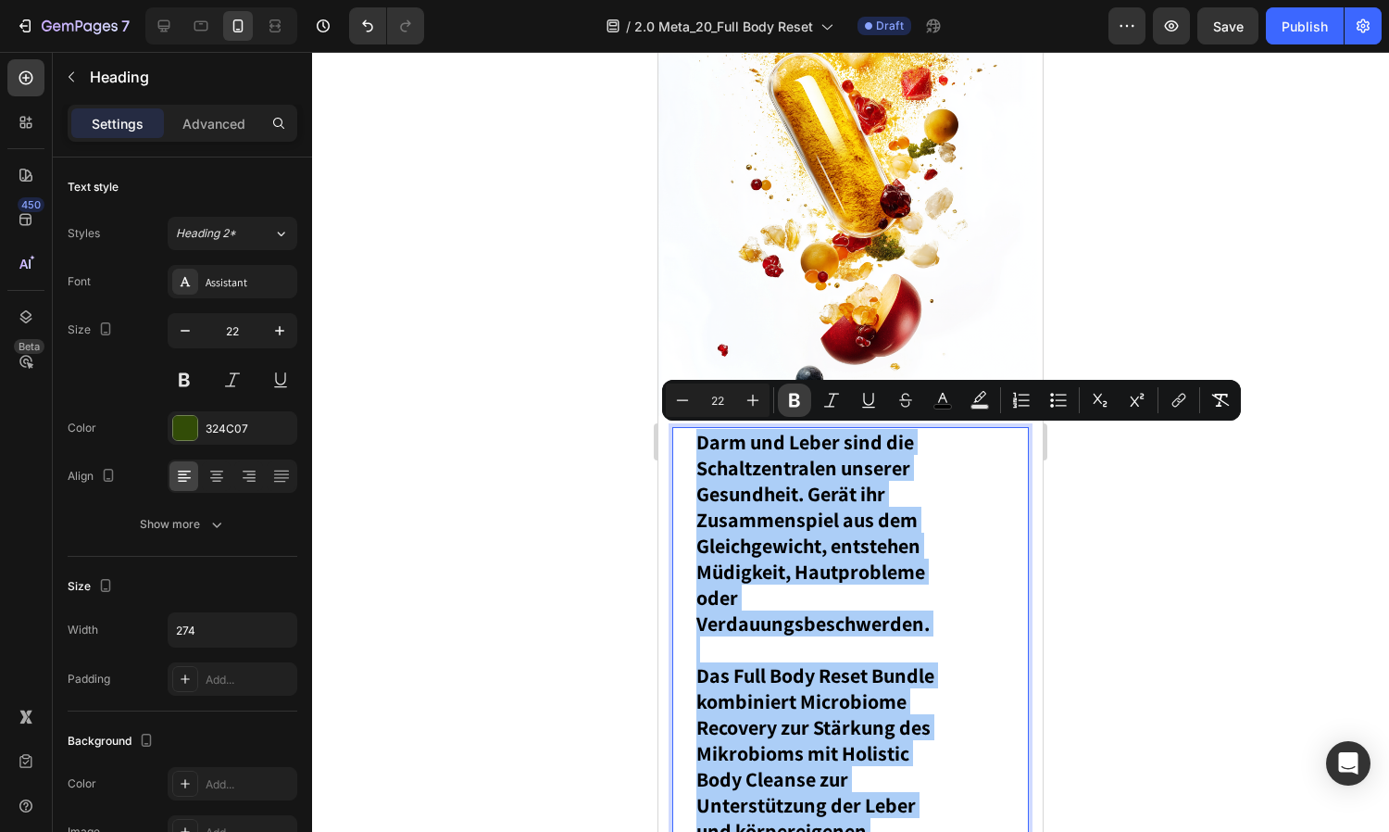
click at [799, 402] on icon "Editor contextual toolbar" at bounding box center [794, 400] width 19 height 19
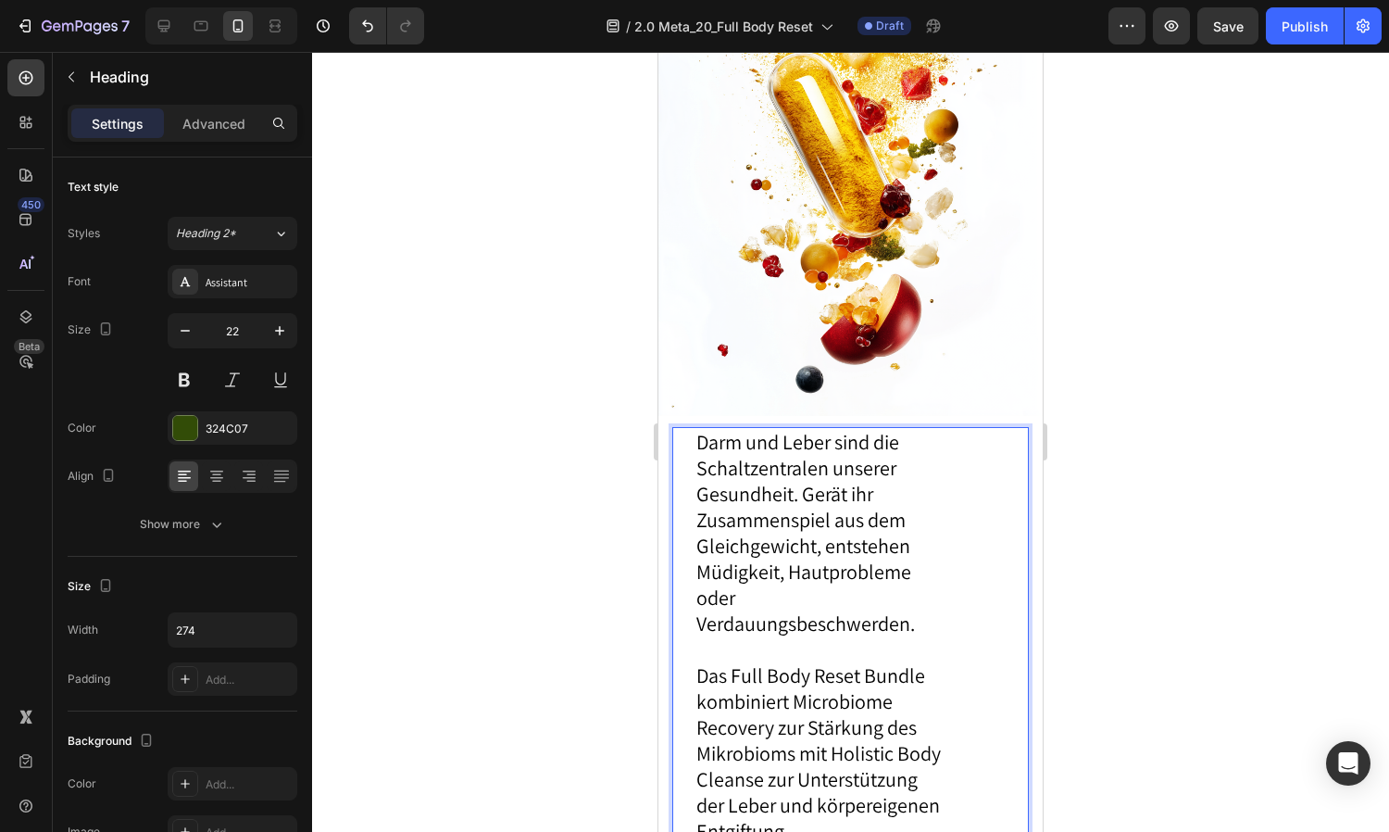
click at [801, 492] on span "Darm und Leber sind die Schaltzentralen unserer Gesundheit. Gerät ihr Zusammens…" at bounding box center [805, 532] width 219 height 207
click at [859, 520] on span "Darm und Leber sind die Schaltzentralen unserer Gesundheit. Gerät ihr Zusammens…" at bounding box center [805, 532] width 219 height 207
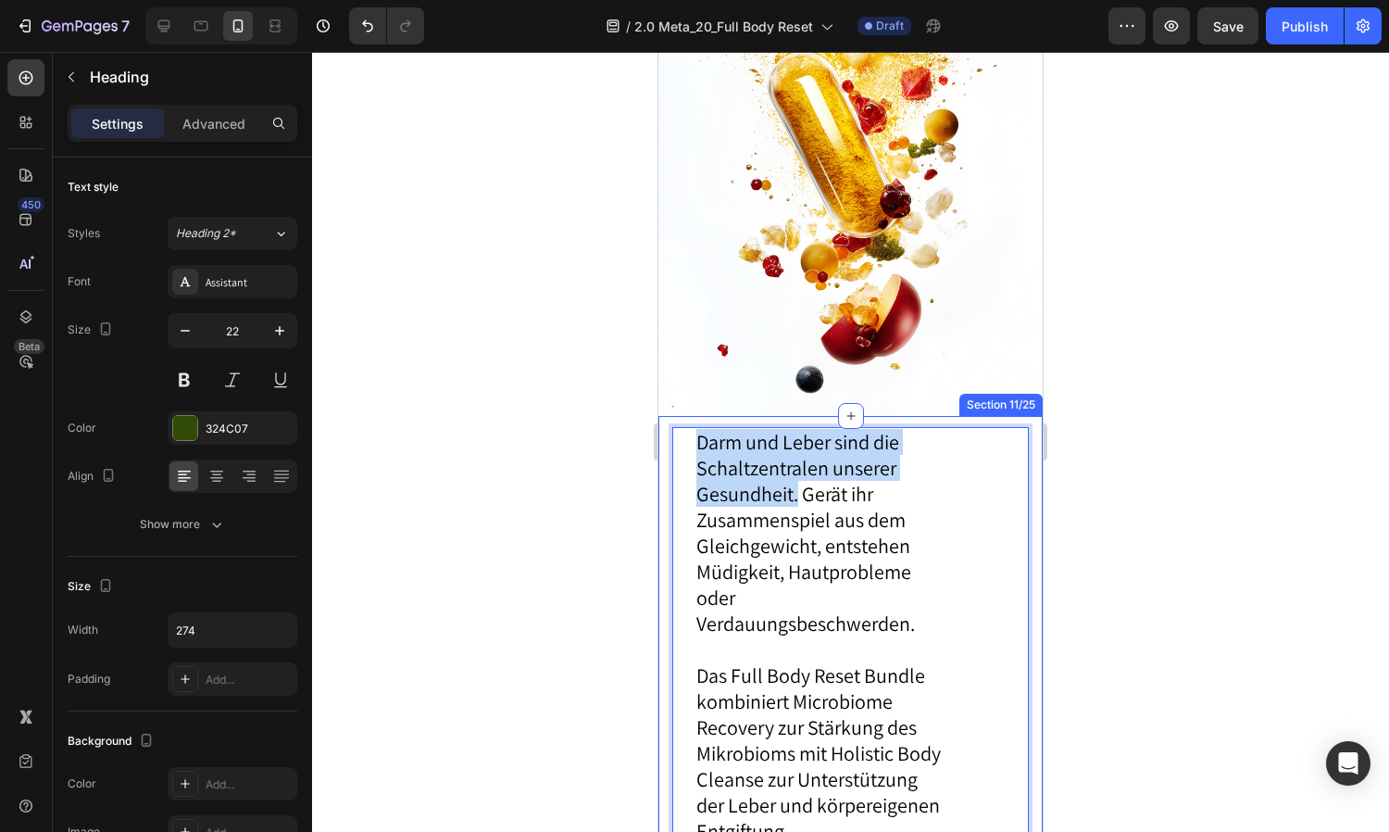
drag, startPoint x: 798, startPoint y: 493, endPoint x: 663, endPoint y: 422, distance: 152.4
click at [828, 441] on span "Darm und Leber sind die Schaltzentralen unserer Gesundheit. Gerät ihr Zusammens…" at bounding box center [805, 532] width 219 height 207
drag, startPoint x: 798, startPoint y: 496, endPoint x: 682, endPoint y: 432, distance: 133.5
click at [682, 432] on div "Darm und Leber sind die Schaltzentralen unserer Gesundheit. Gerät ihr Zusammens…" at bounding box center [850, 701] width 357 height 548
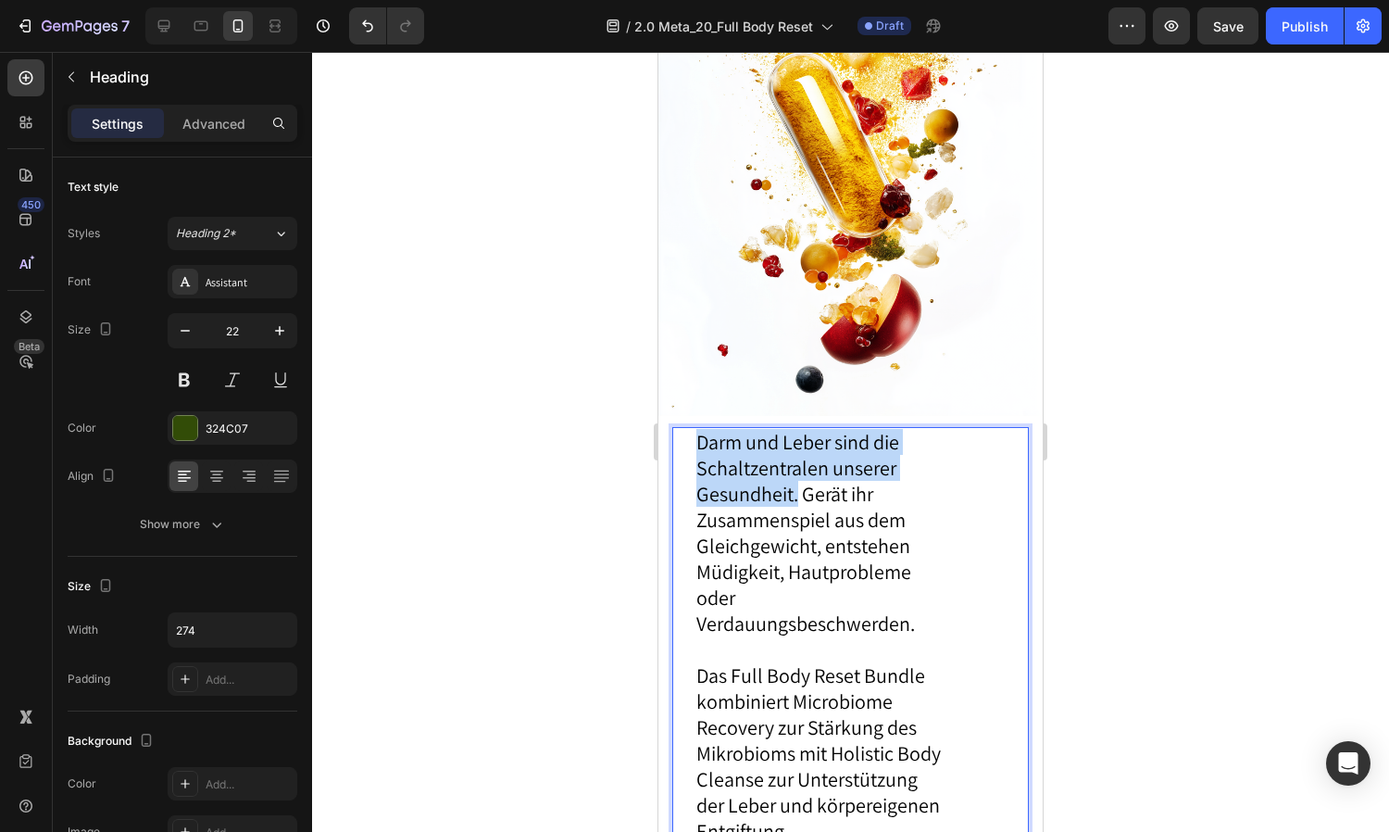
click at [772, 438] on span "Darm und Leber sind die Schaltzentralen unserer Gesundheit. Gerät ihr Zusammens…" at bounding box center [805, 532] width 219 height 207
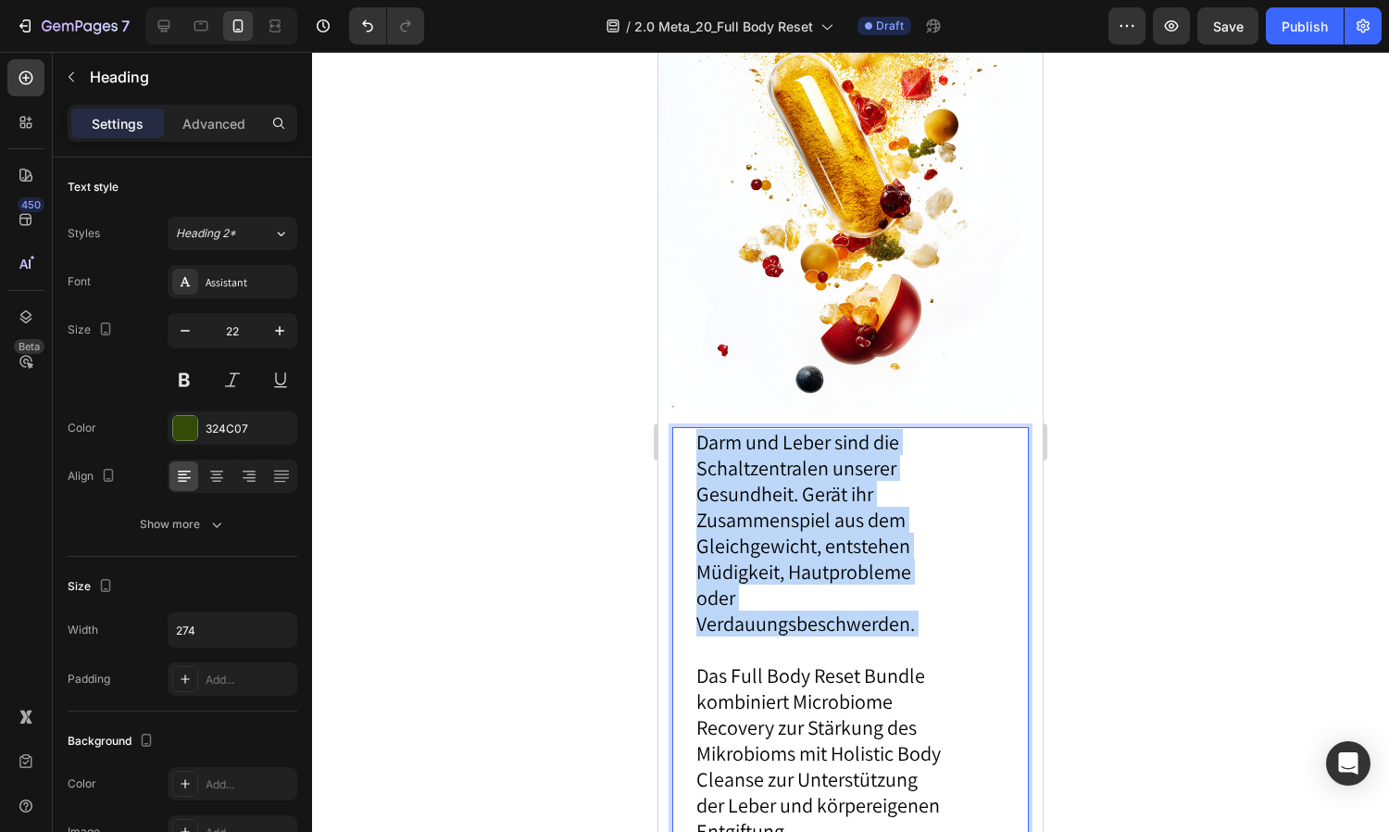
click at [772, 438] on span "Darm und Leber sind die Schaltzentralen unserer Gesundheit. Gerät ihr Zusammens…" at bounding box center [805, 532] width 219 height 207
click at [776, 496] on span "Darm und Leber sind die Schaltzentralen unserer Gesundheit. Gerät ihr Zusammens…" at bounding box center [805, 532] width 219 height 207
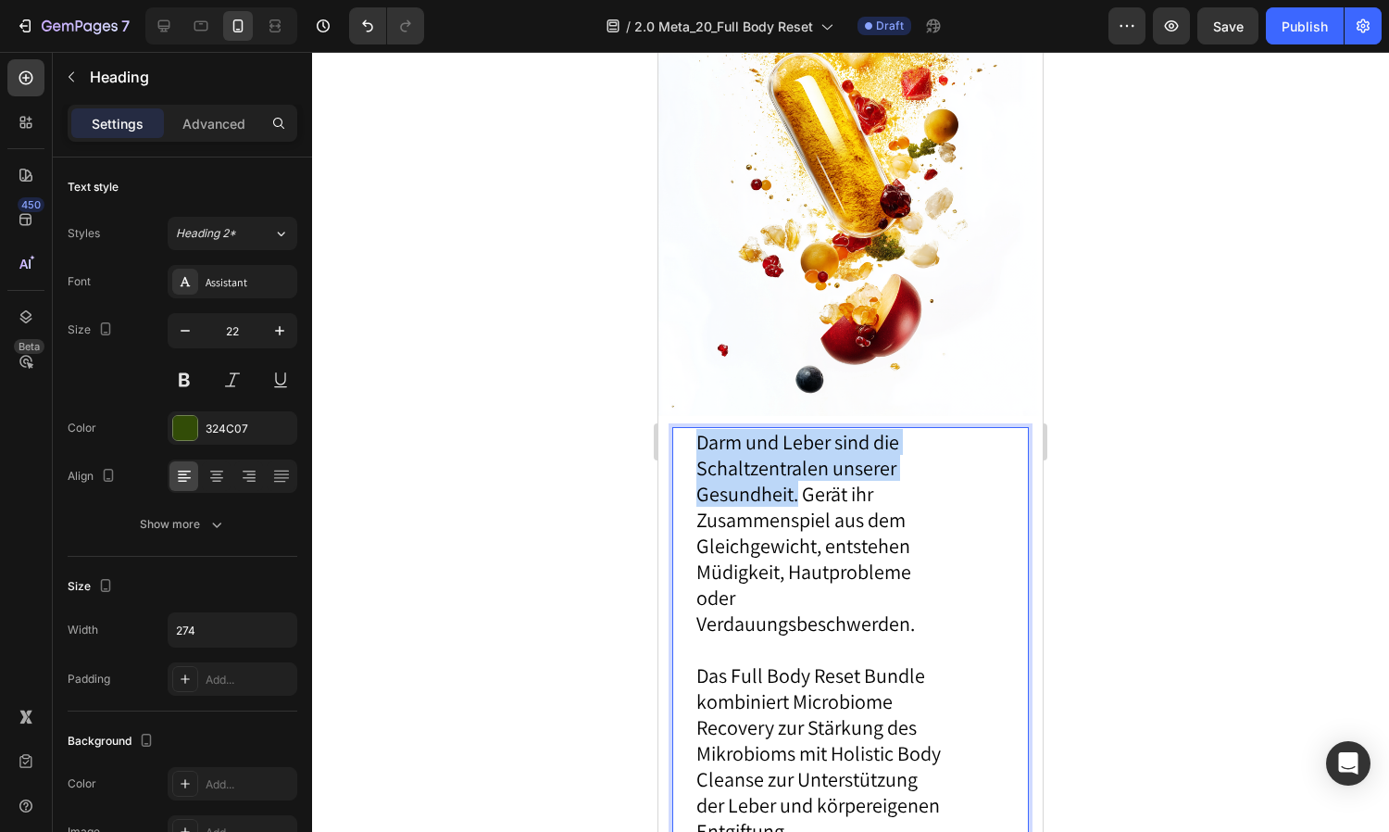
drag, startPoint x: 799, startPoint y: 495, endPoint x: 695, endPoint y: 437, distance: 119.4
click at [695, 437] on h1 "Darm und Leber sind die Schaltzentralen unserer Gesundheit. Gerät ihr Zusammens…" at bounding box center [822, 701] width 254 height 548
click at [784, 452] on span "Darm und Leber sind die Schaltzentralen unserer Gesundheit. Gerät ihr Zusammens…" at bounding box center [805, 532] width 219 height 207
click at [783, 478] on span "Darm und Leber sind die Schaltzentralen unserer Gesundheit. Gerät ihr Zusammens…" at bounding box center [805, 532] width 219 height 207
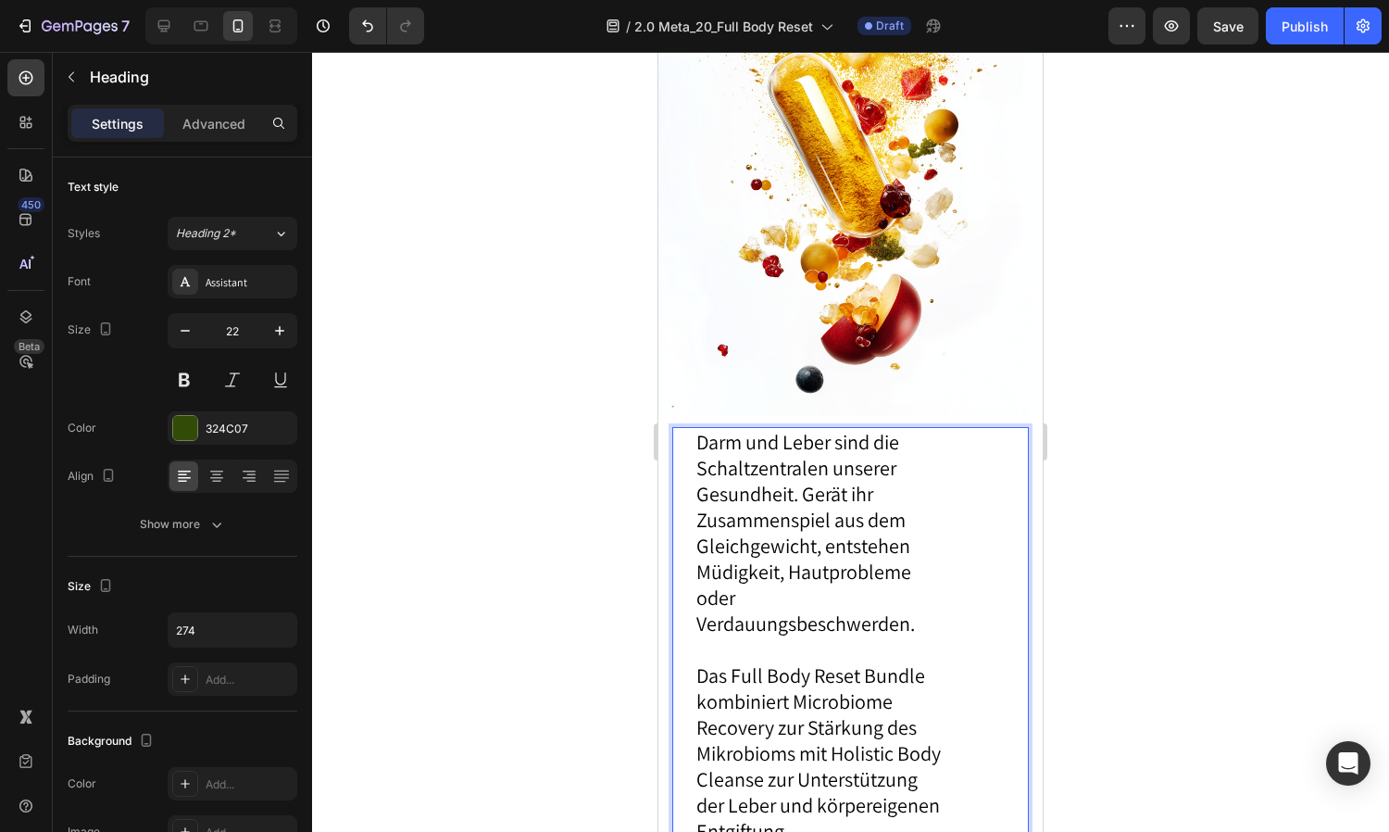
click at [784, 500] on span "Darm und Leber sind die Schaltzentralen unserer Gesundheit. Gerät ihr Zusammens…" at bounding box center [805, 532] width 219 height 207
drag, startPoint x: 795, startPoint y: 498, endPoint x: 710, endPoint y: 452, distance: 96.2
click at [710, 452] on span "Darm und Leber sind die Schaltzentralen unserer Gesundheit. Gerät ihr Zusammens…" at bounding box center [805, 532] width 219 height 207
click at [779, 503] on span "Darm und Leber sind die Schaltzentralen unserer Gesundheit. Gerät ihr Zusammens…" at bounding box center [805, 532] width 219 height 207
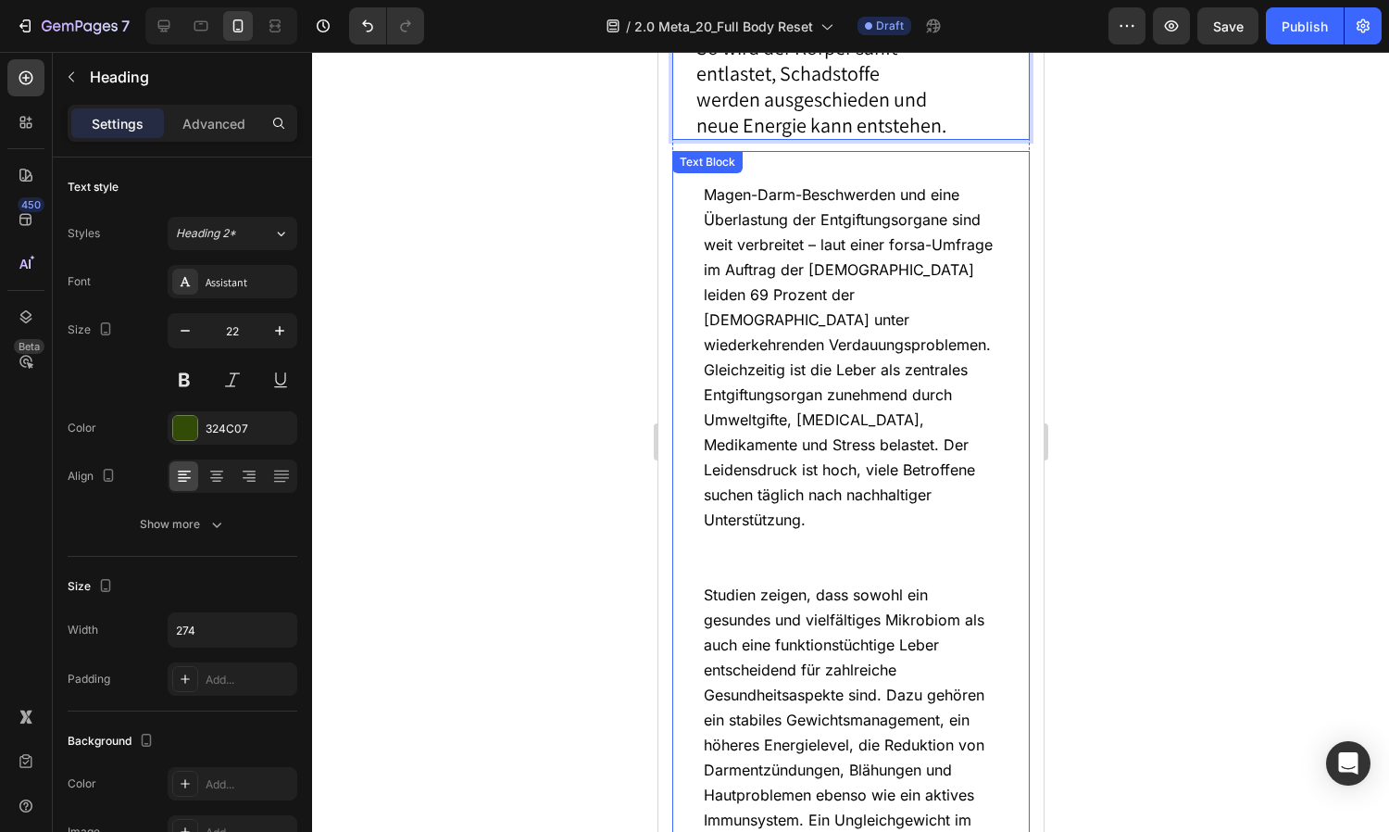
scroll to position [4052, 0]
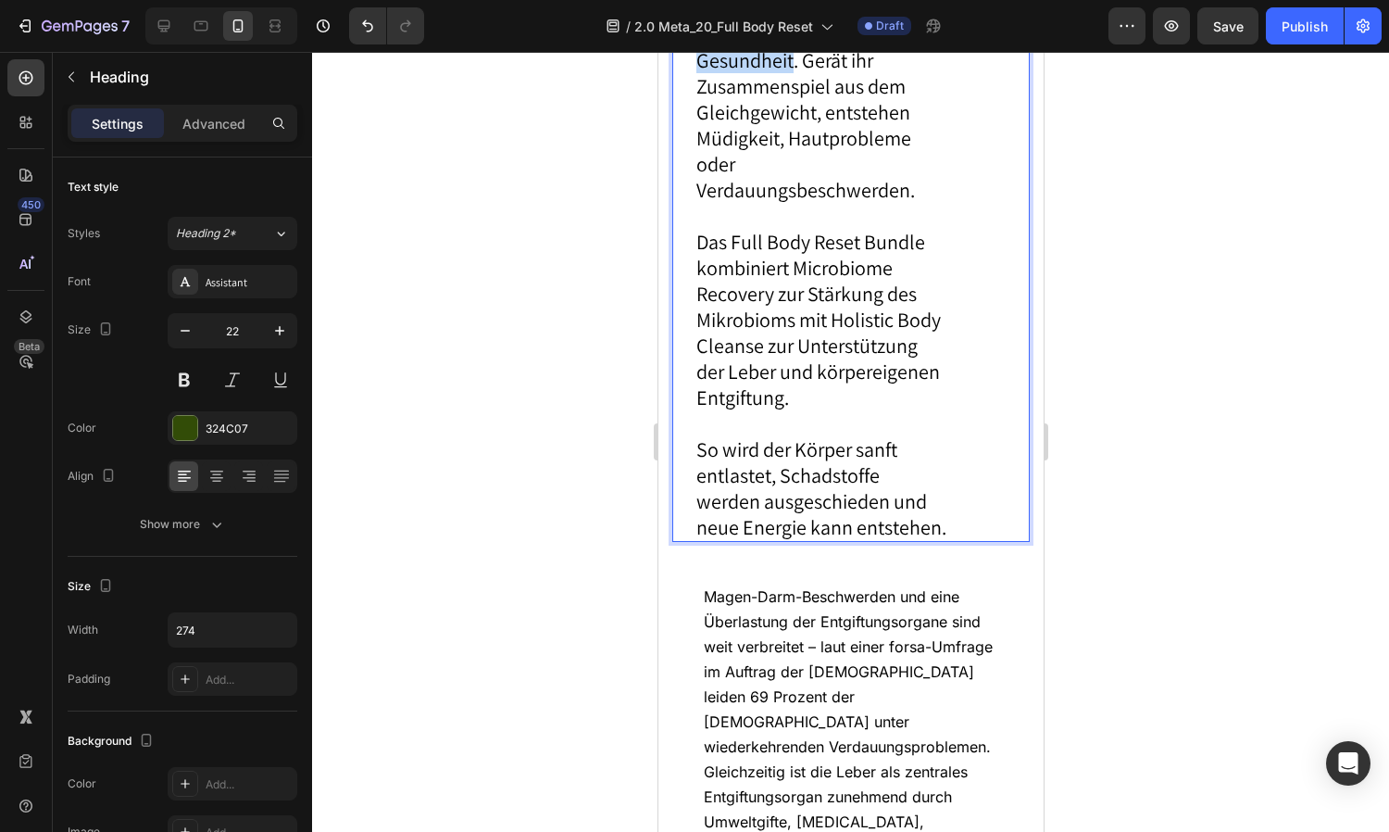
click at [862, 649] on span "Magen-Darm-Beschwerden und eine Überlastung der Entgiftungsorgane sind weit ver…" at bounding box center [847, 759] width 289 height 344
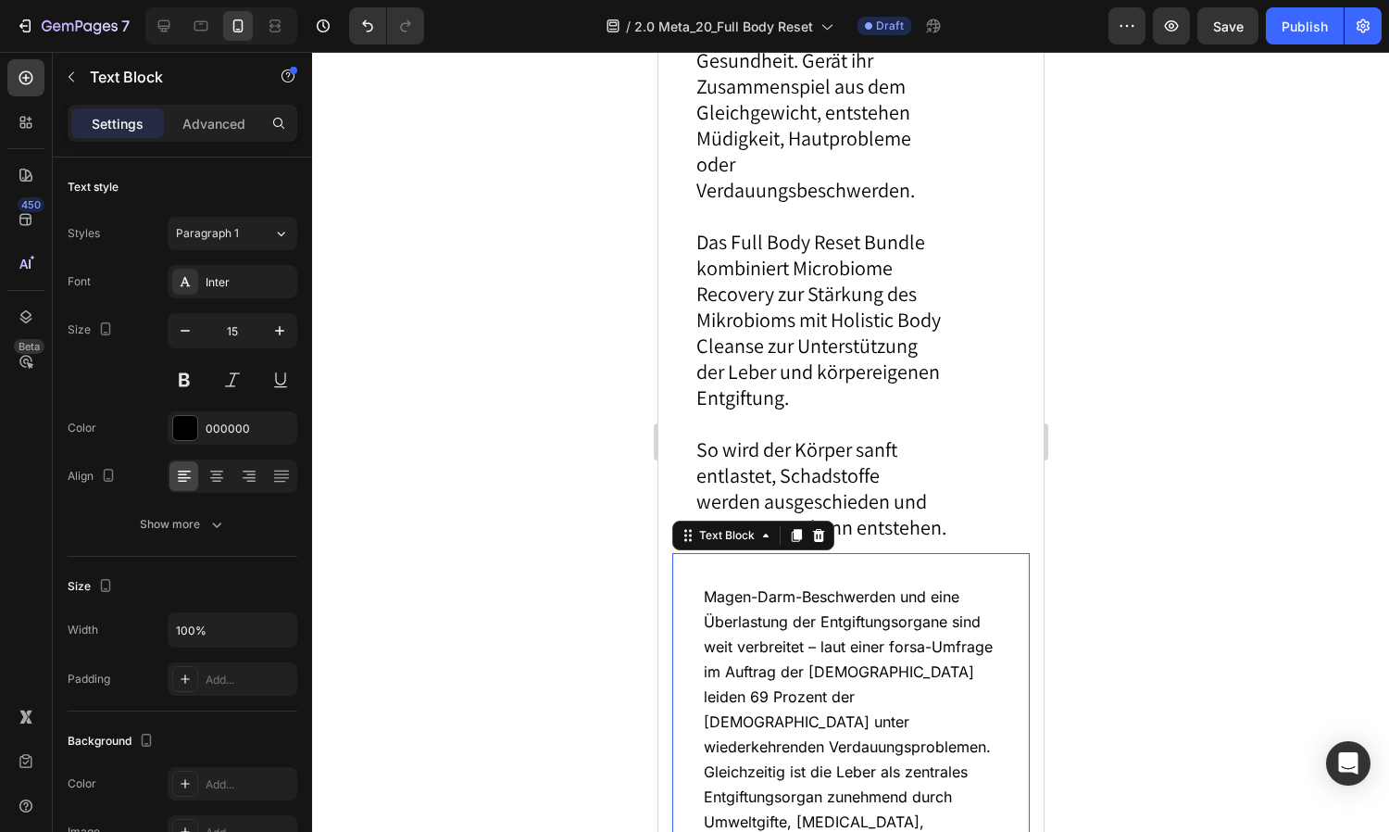
click at [825, 456] on span "So wird der Körper sanft entlastet, Schadstoffe werden ausgeschieden und neue E…" at bounding box center [821, 488] width 250 height 104
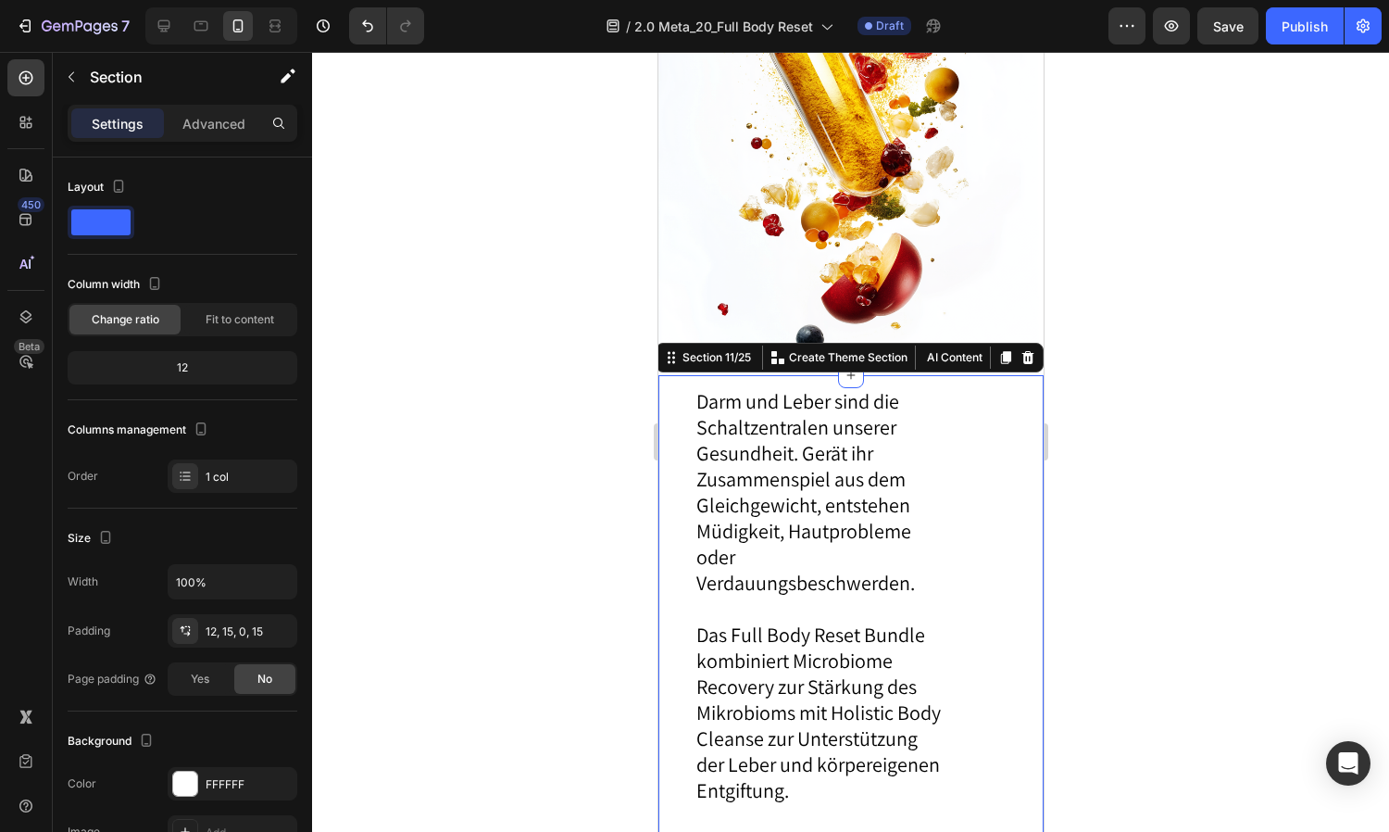
click at [804, 372] on div "Section 11/25 Create Theme Section AI Content Write with GemAI What would you l…" at bounding box center [849, 358] width 388 height 30
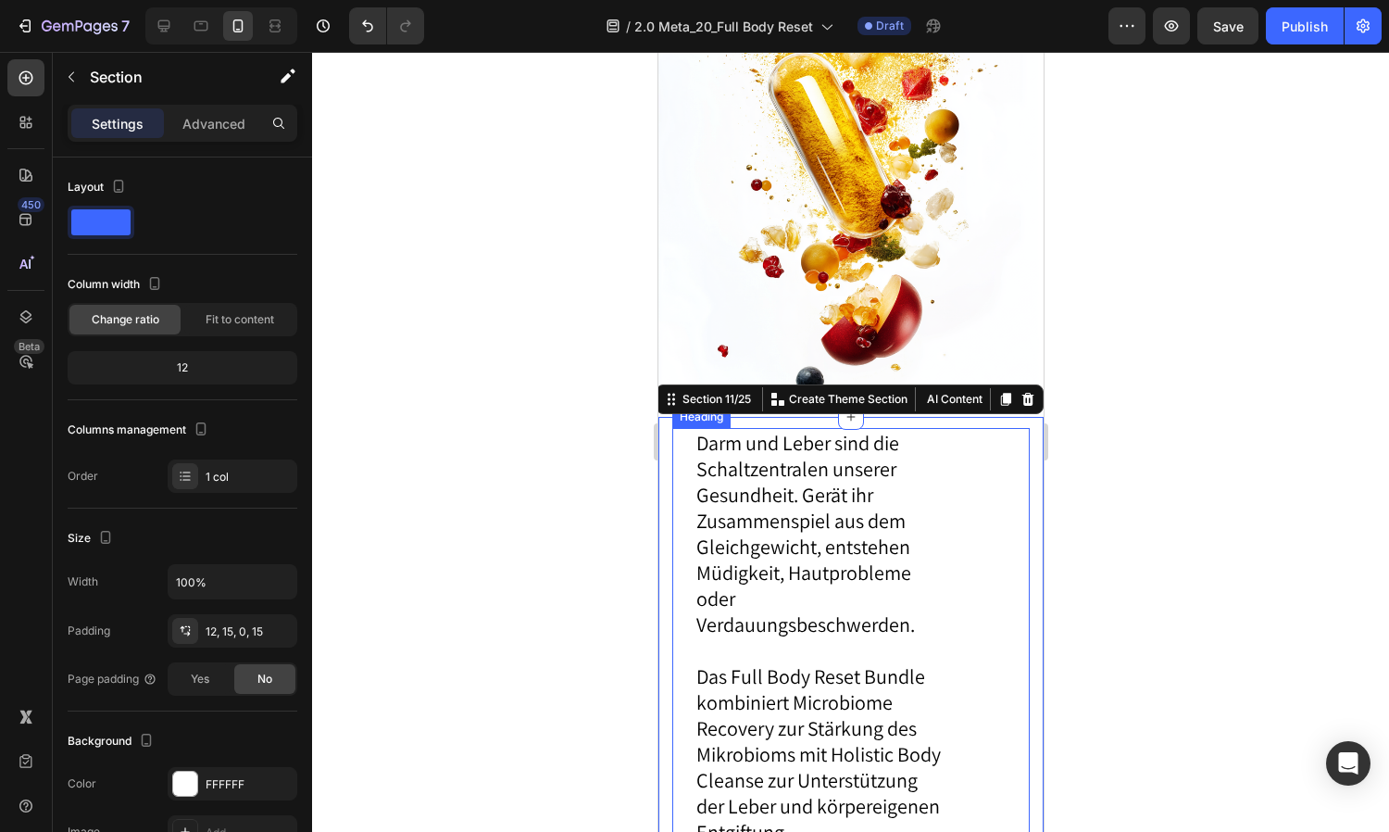
click at [778, 457] on span "Darm und Leber sind die Schaltzentralen unserer Gesundheit. Gerät ihr Zusammens…" at bounding box center [805, 533] width 219 height 207
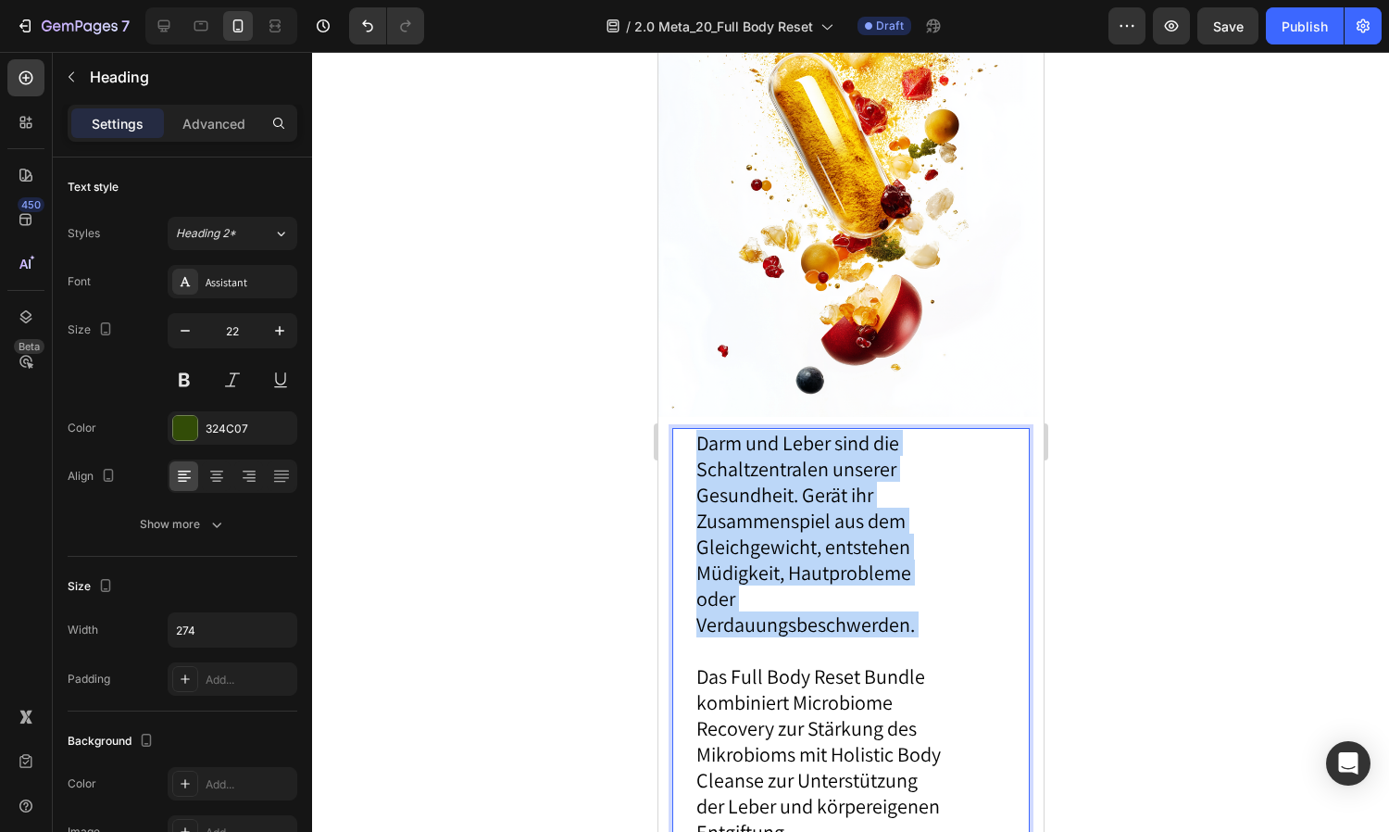
click at [778, 457] on span "Darm und Leber sind die Schaltzentralen unserer Gesundheit. Gerät ihr Zusammens…" at bounding box center [805, 533] width 219 height 207
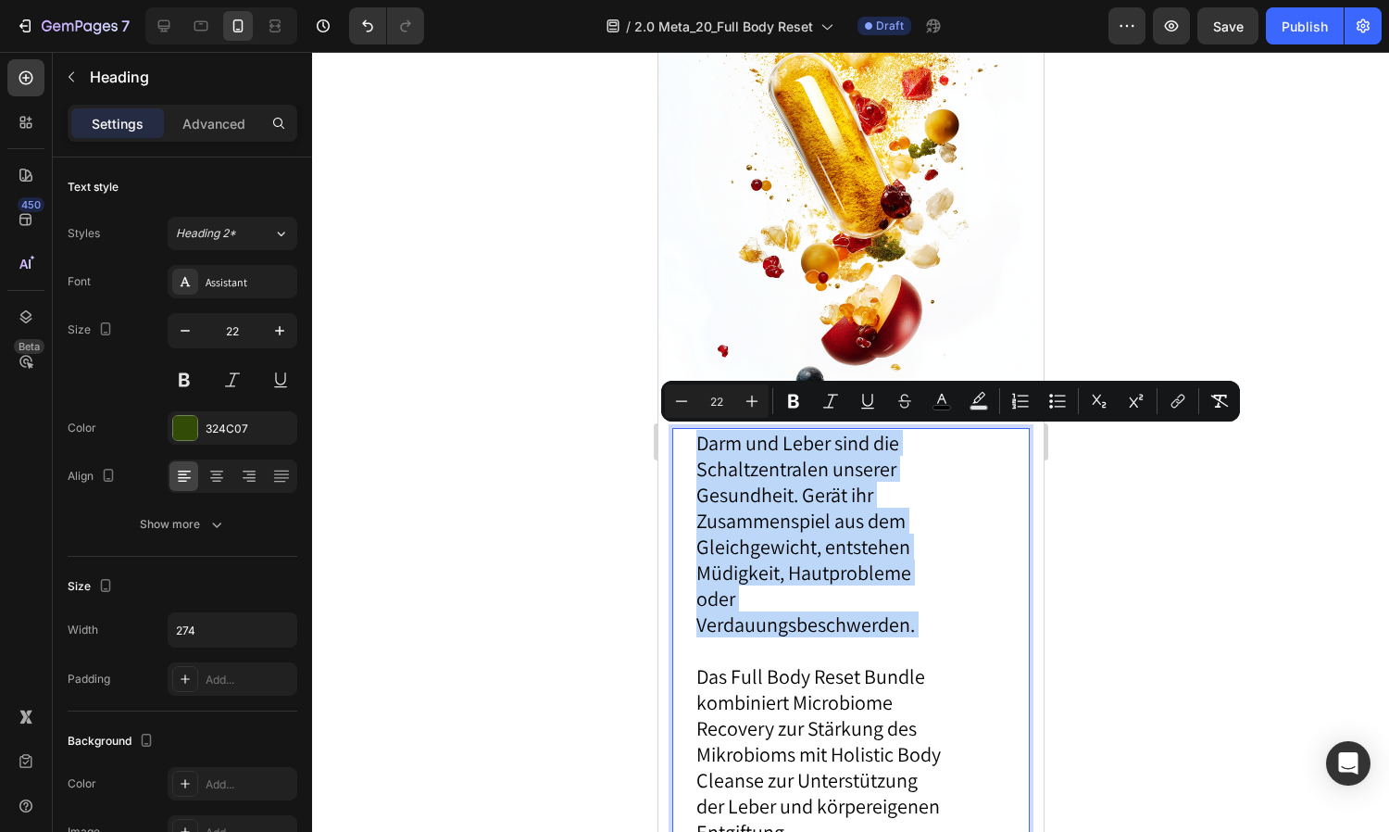
click at [800, 477] on span "Darm und Leber sind die Schaltzentralen unserer Gesundheit. Gerät ihr Zusammens…" at bounding box center [805, 533] width 219 height 207
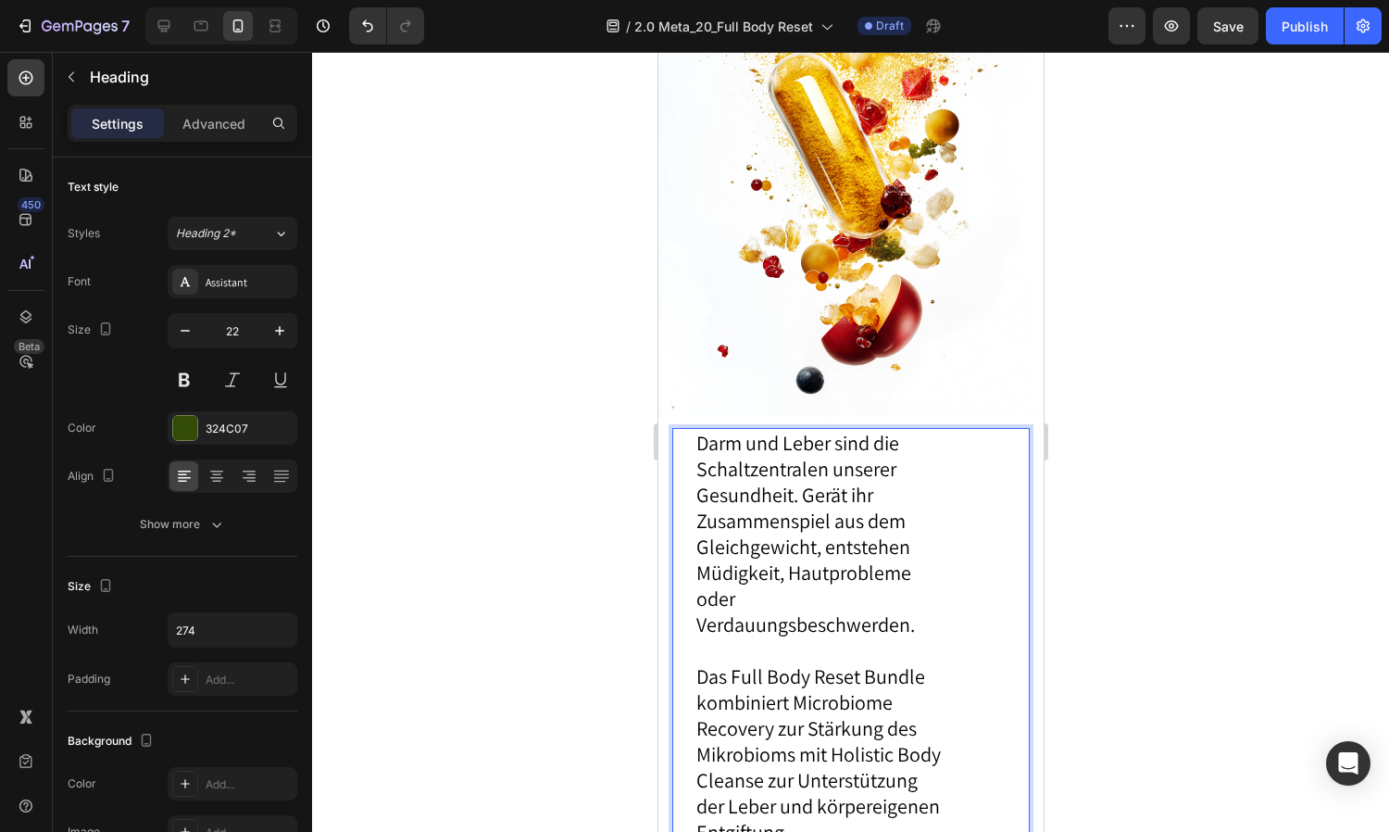
click at [822, 477] on span "Darm und Leber sind die Schaltzentralen unserer Gesundheit. Gerät ihr Zusammens…" at bounding box center [805, 533] width 219 height 207
drag, startPoint x: 794, startPoint y: 495, endPoint x: 675, endPoint y: 435, distance: 132.5
click at [671, 435] on div "Darm und Leber sind die Schaltzentralen unserer Gesundheit. Gerät ihr Zusammens…" at bounding box center [849, 702] width 357 height 548
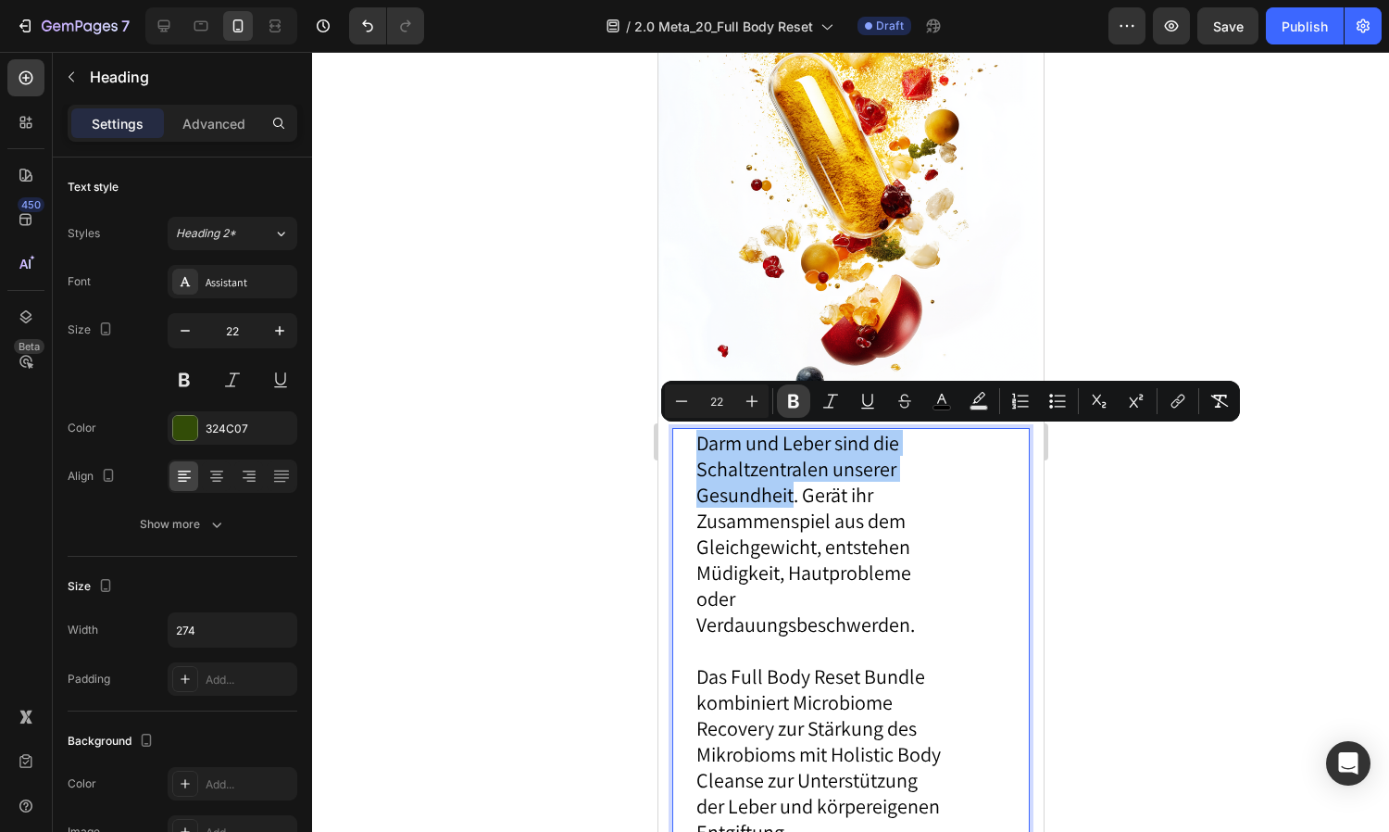
click at [796, 393] on icon "Editor contextual toolbar" at bounding box center [793, 401] width 19 height 19
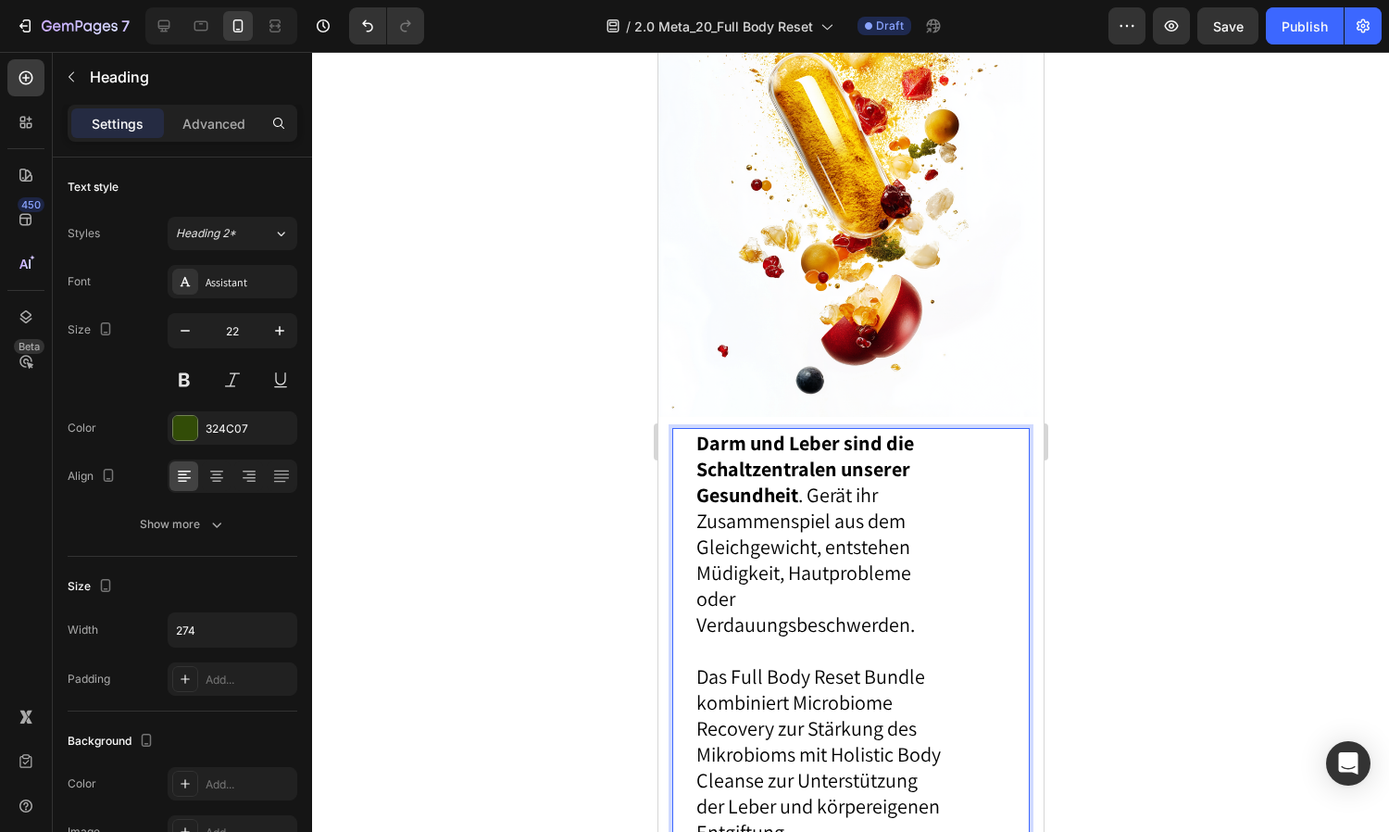
click at [822, 511] on span "Darm und Leber sind die Schaltzentralen unserer Gesundheit . Gerät ihr Zusammen…" at bounding box center [805, 533] width 219 height 207
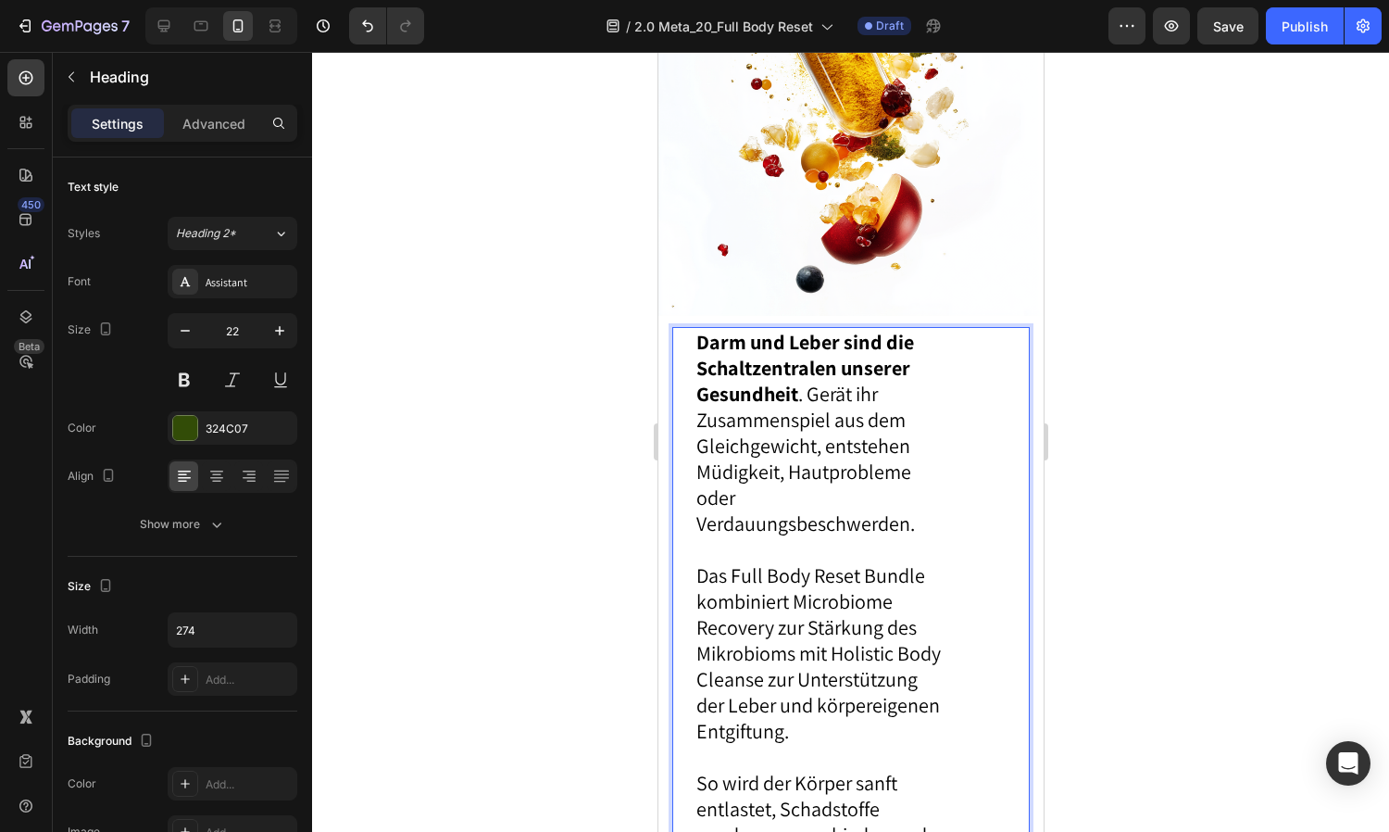
scroll to position [3750, 0]
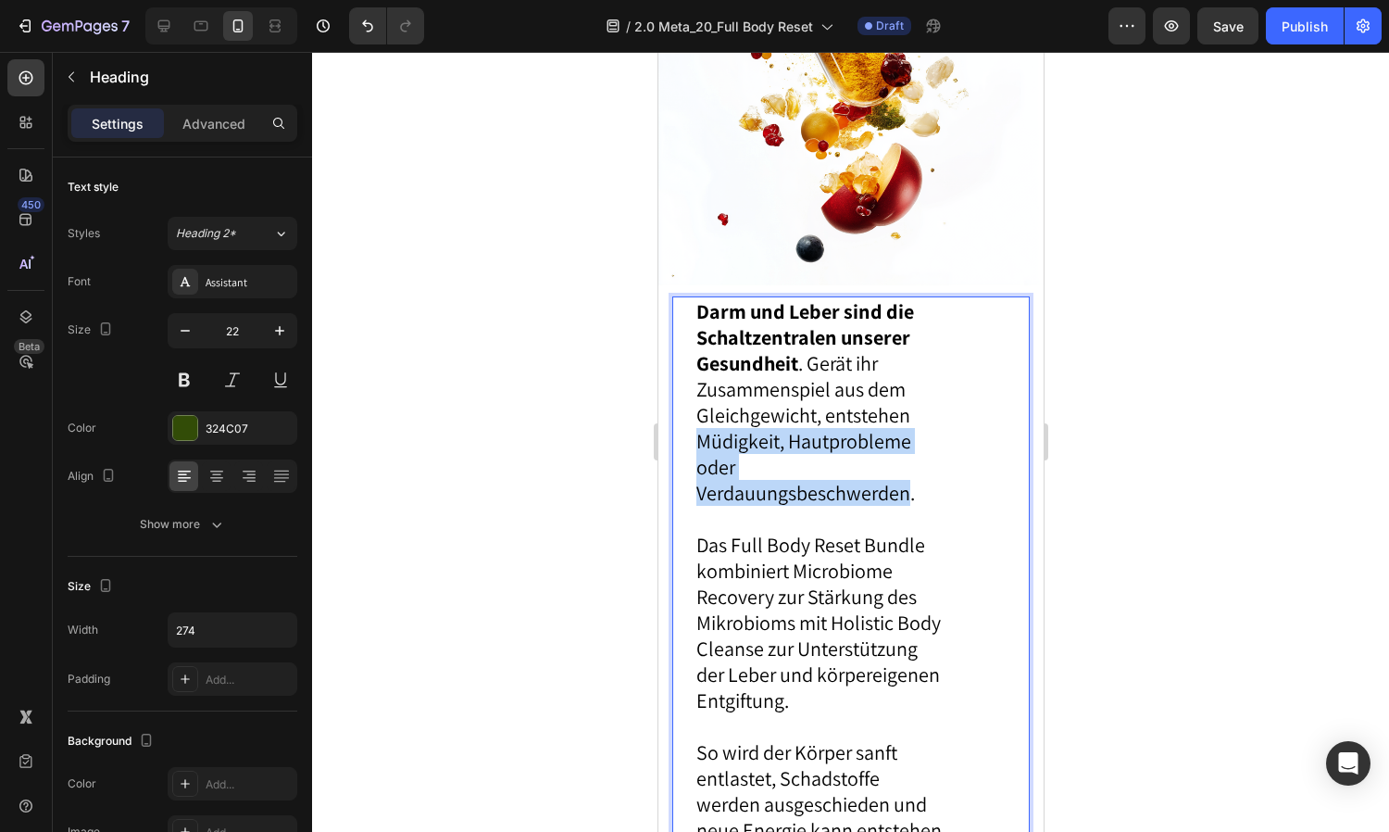
drag, startPoint x: 700, startPoint y: 441, endPoint x: 910, endPoint y: 486, distance: 215.1
click at [910, 486] on span "Darm und Leber sind die Schaltzentralen unserer Gesundheit . Gerät ihr Zusammen…" at bounding box center [805, 401] width 219 height 207
click at [811, 455] on p "Darm und Leber sind die Schaltzentralen unserer Gesundheit . Gerät ihr Zusammen…" at bounding box center [821, 570] width 250 height 545
drag, startPoint x: 697, startPoint y: 439, endPoint x: 909, endPoint y: 492, distance: 217.7
click at [909, 492] on span "Darm und Leber sind die Schaltzentralen unserer Gesundheit . Gerät ihr Zusammen…" at bounding box center [805, 401] width 219 height 207
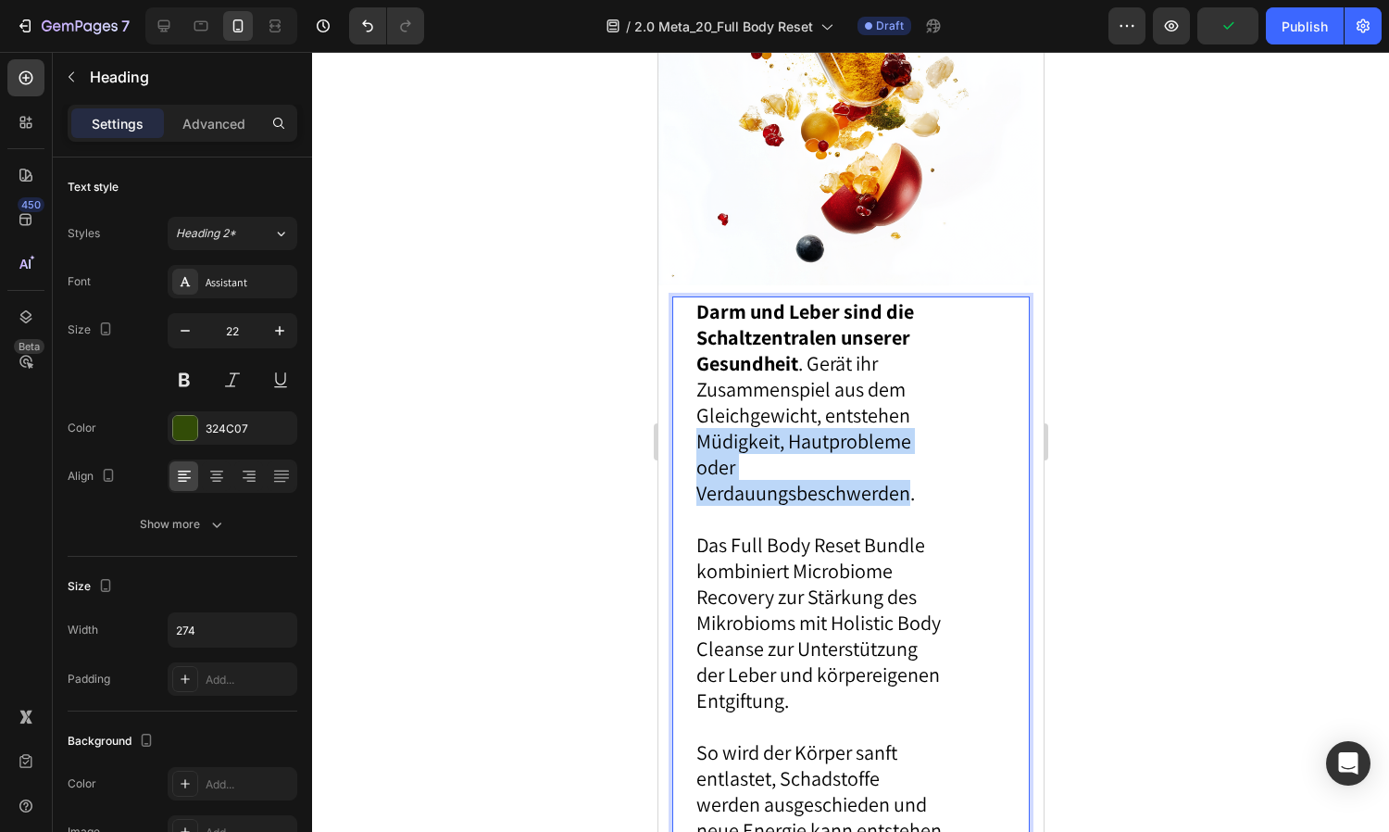
click at [864, 477] on p "Darm und Leber sind die Schaltzentralen unserer Gesundheit . Gerät ihr Zusammen…" at bounding box center [821, 570] width 250 height 545
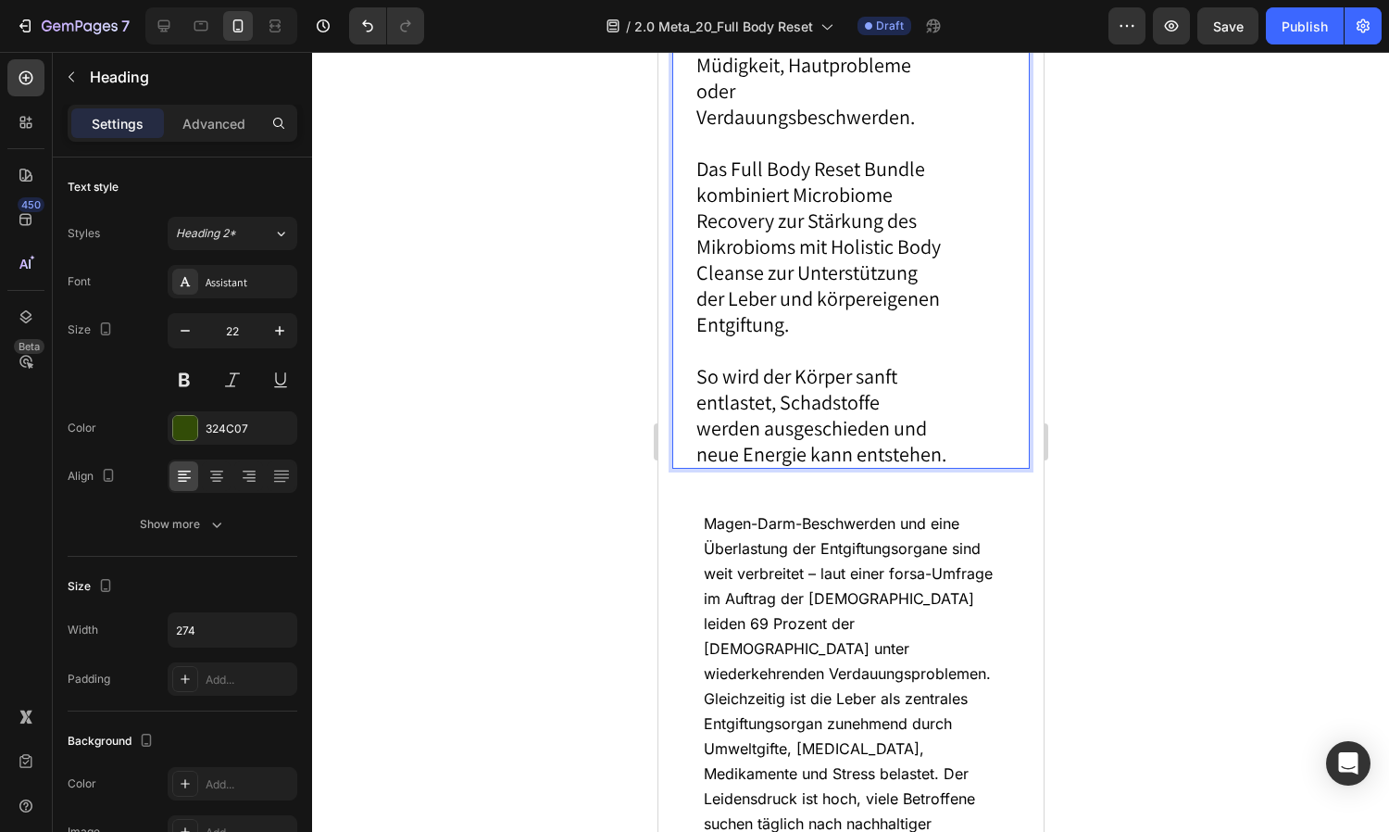
scroll to position [3580, 0]
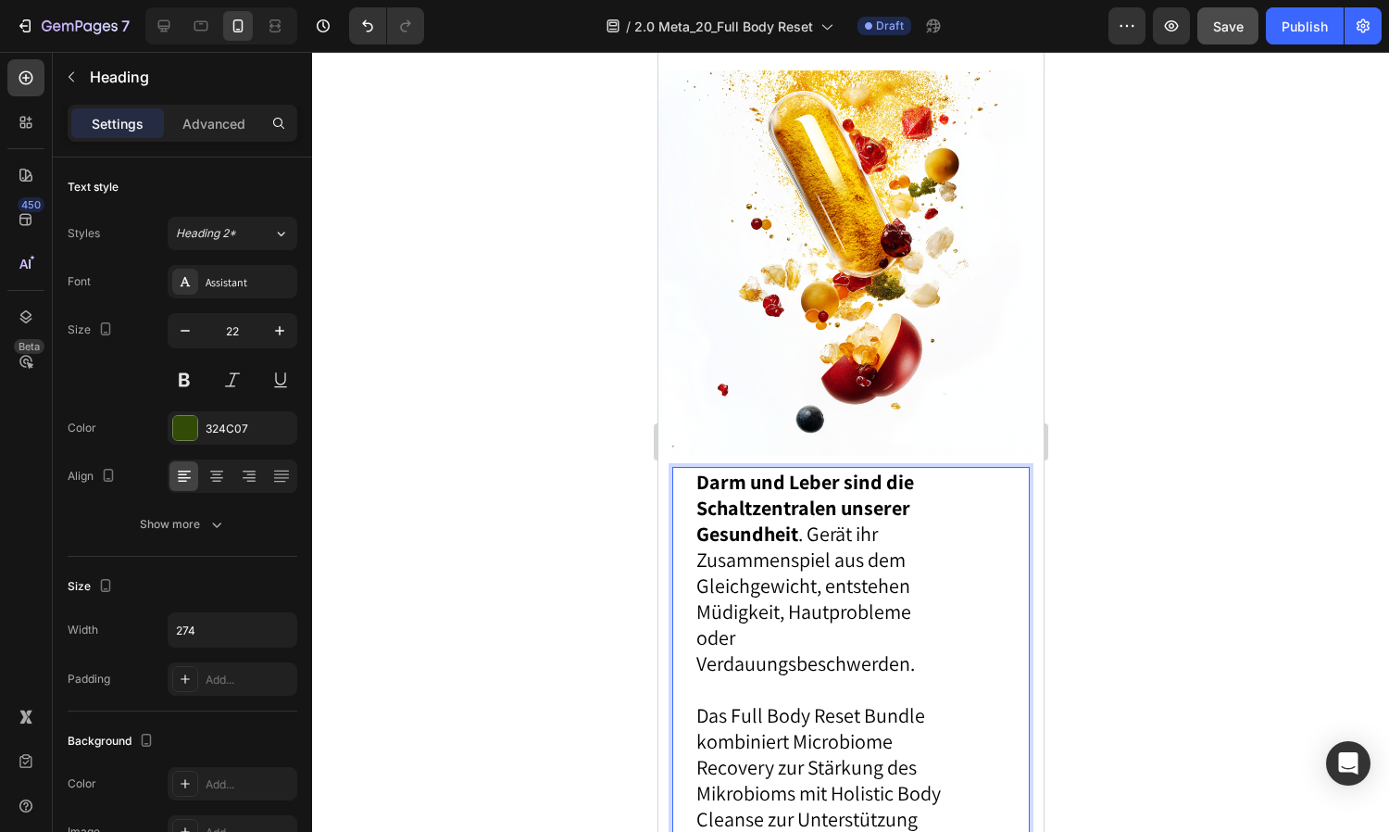
click at [1108, 31] on button "Save" at bounding box center [1227, 25] width 61 height 37
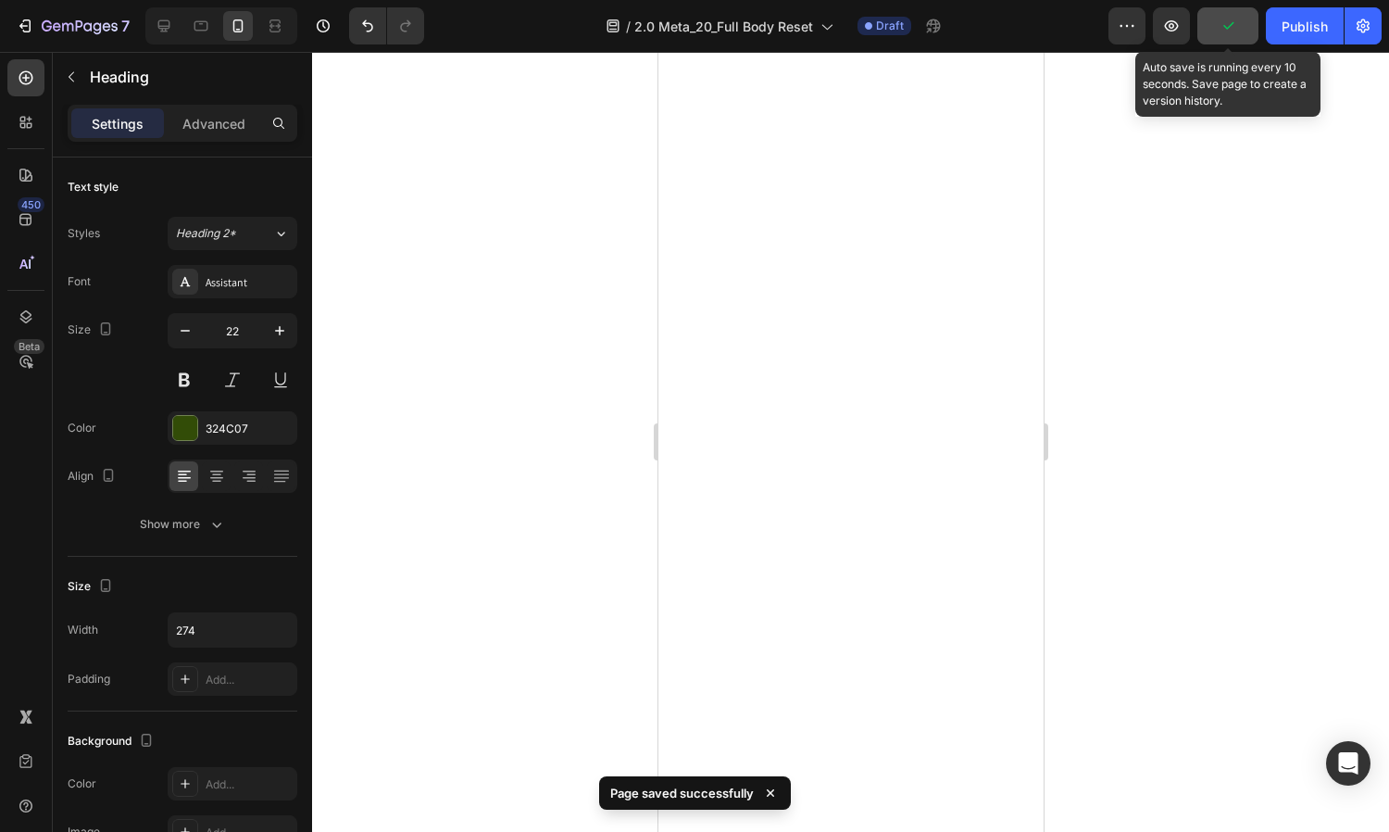
click at [1108, 31] on button "button" at bounding box center [1227, 25] width 61 height 37
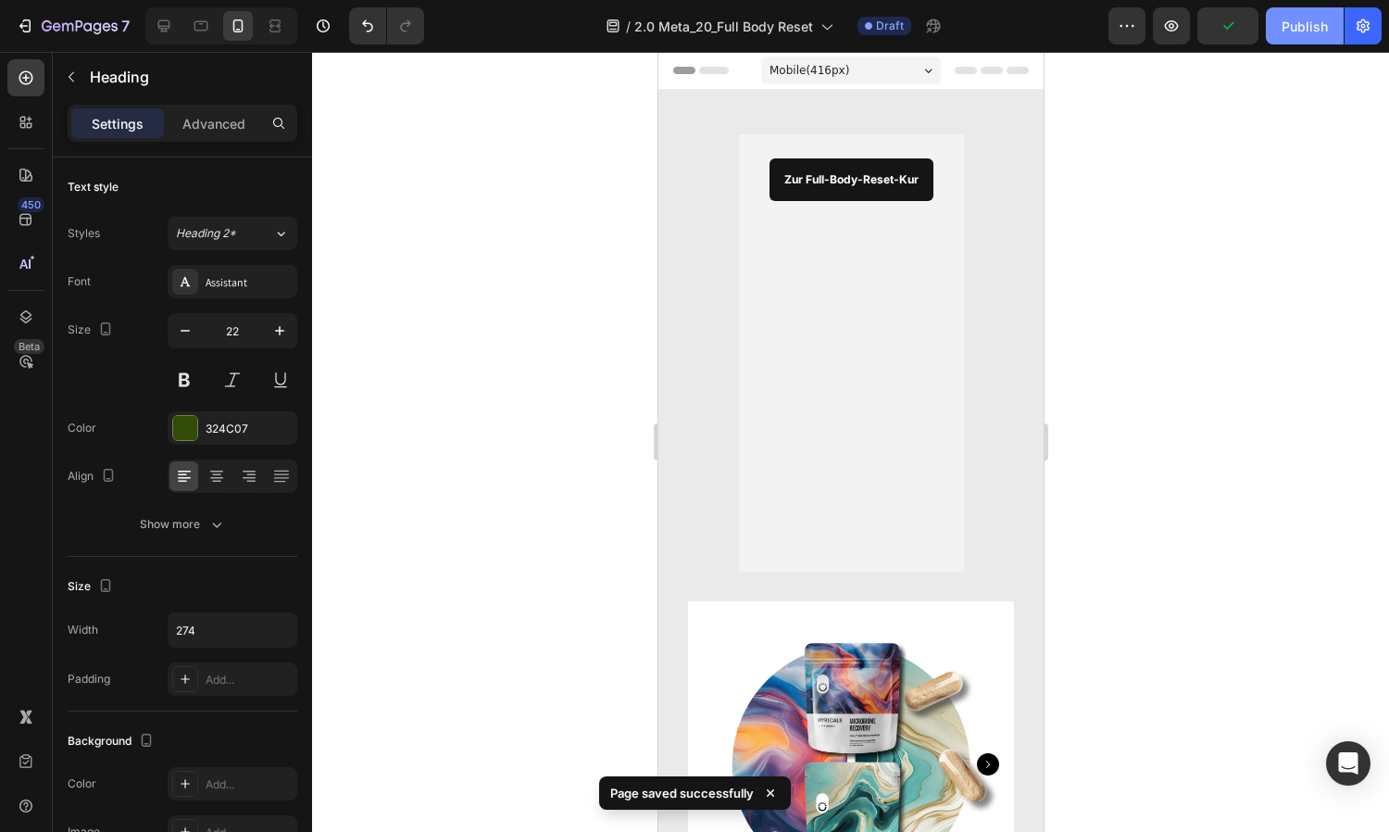
click at [1108, 29] on div "Publish" at bounding box center [1305, 26] width 46 height 19
